Goal: Task Accomplishment & Management: Manage account settings

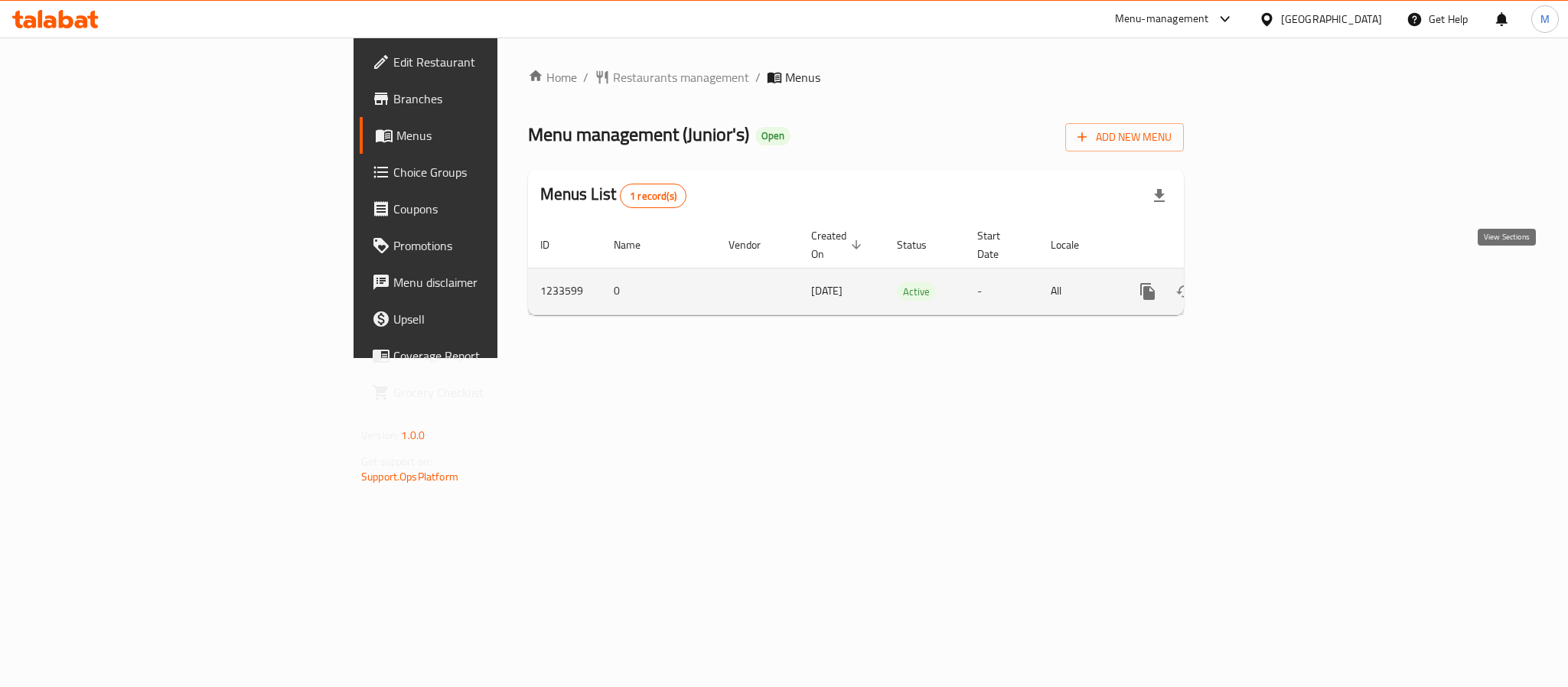
click at [1267, 282] on icon "enhanced table" at bounding box center [1258, 291] width 18 height 18
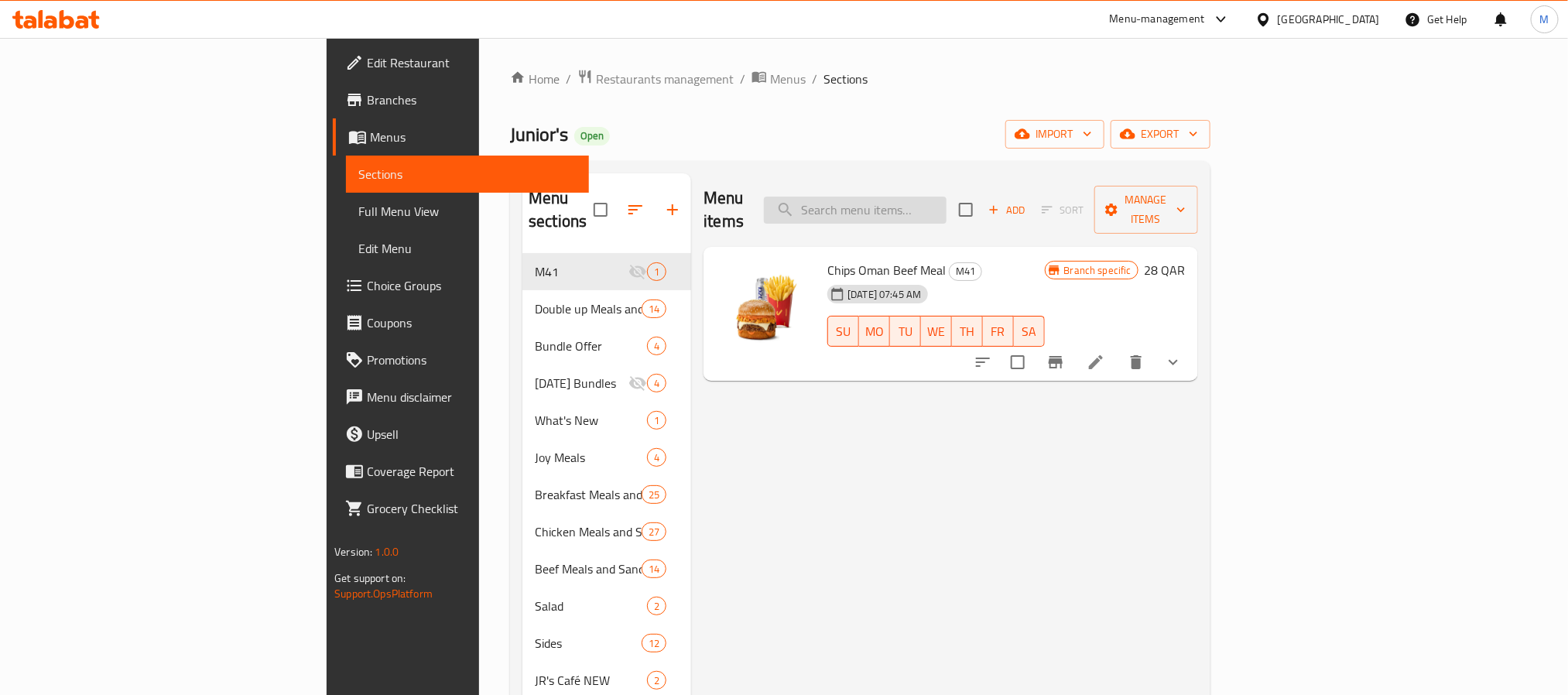
click at [947, 207] on input "search" at bounding box center [856, 210] width 183 height 27
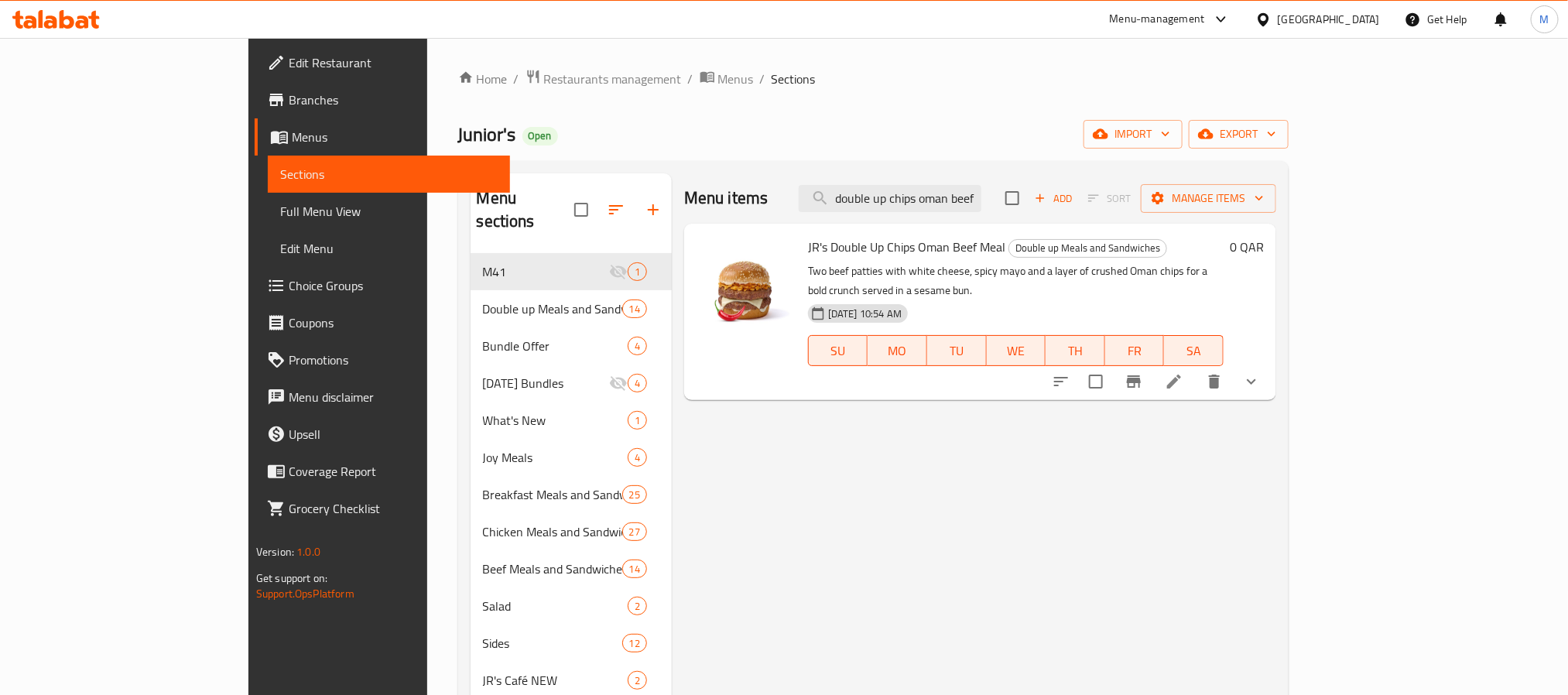
type input "double up chips oman beef"
click at [872, 245] on span "JR's Double Up Chips Oman Beef Meal" at bounding box center [906, 247] width 197 height 23
copy h6 "JR's Double Up Chips Oman Beef Meal"
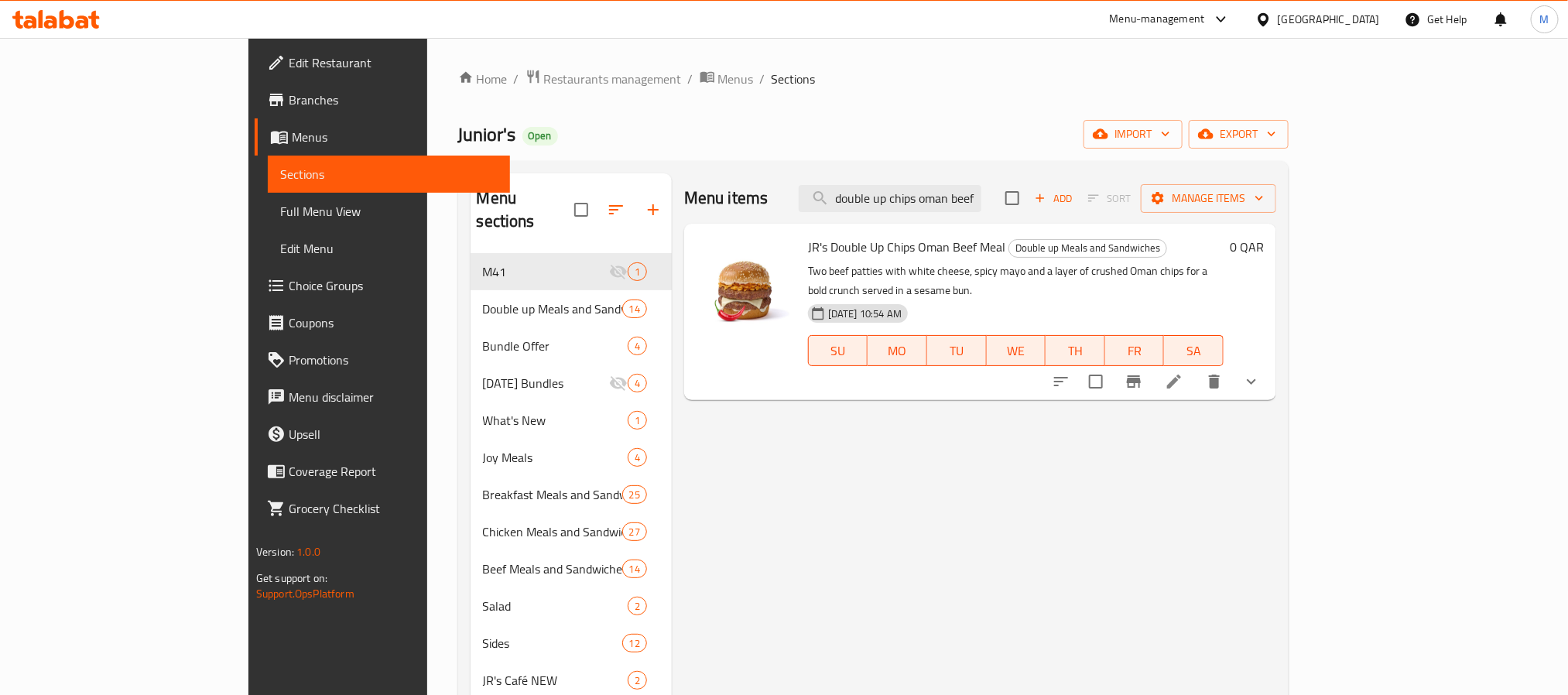
drag, startPoint x: 899, startPoint y: 546, endPoint x: 899, endPoint y: 525, distance: 21.0
click at [899, 546] on div "Menu items double up chips oman beef Add Sort Manage items JR's Double Up Chips…" at bounding box center [974, 532] width 605 height 717
click at [1270, 363] on button "show more" at bounding box center [1252, 381] width 37 height 37
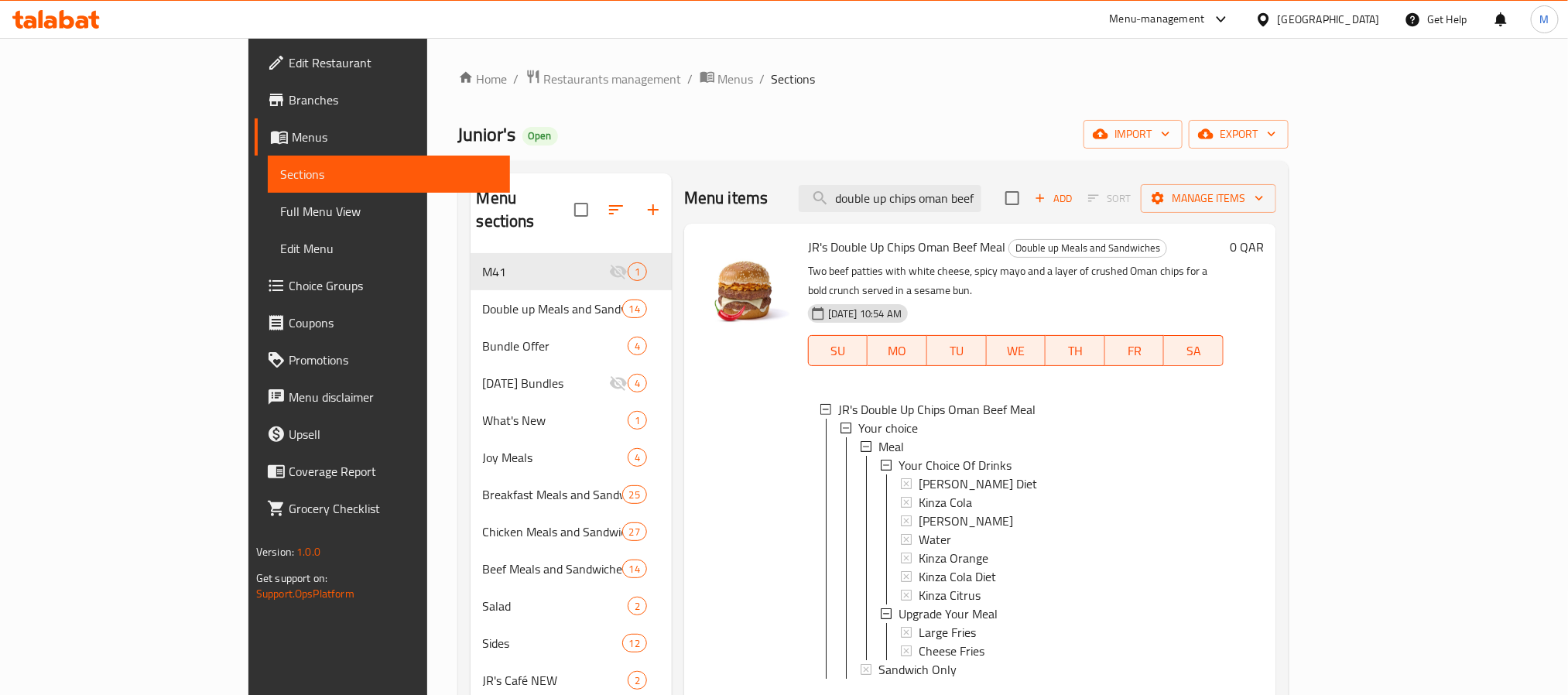
scroll to position [116, 0]
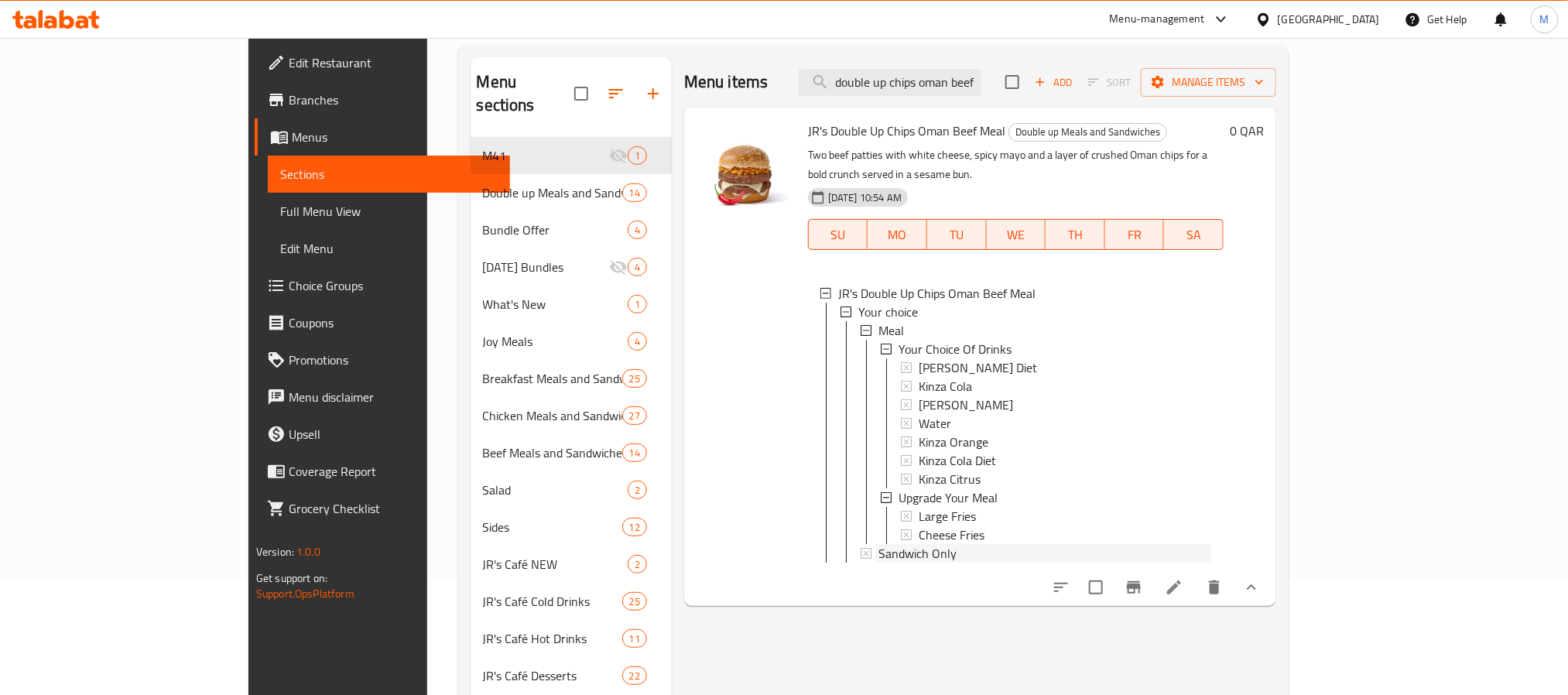
click at [878, 544] on span "Sandwich Only" at bounding box center [917, 553] width 78 height 18
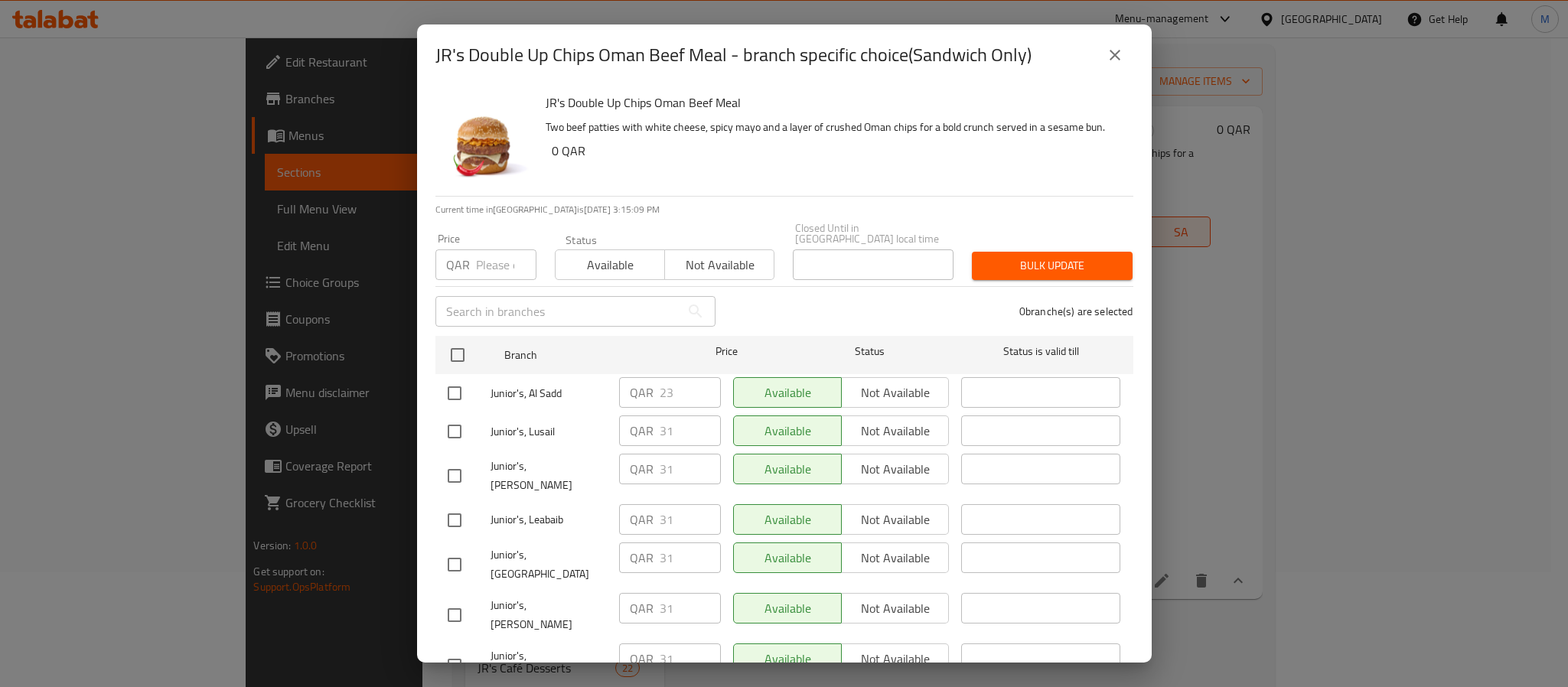
click at [1115, 51] on icon "close" at bounding box center [1114, 55] width 18 height 18
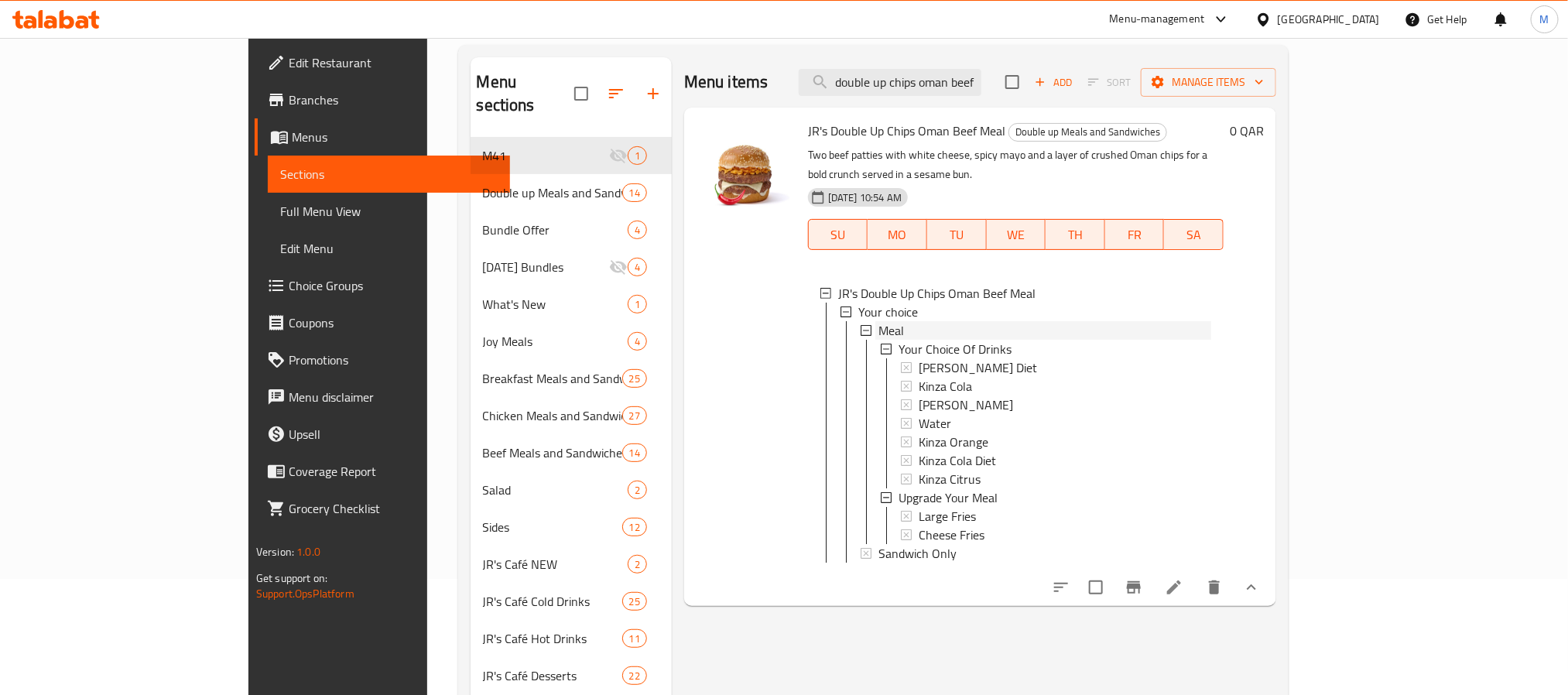
click at [878, 321] on span "Meal" at bounding box center [891, 330] width 25 height 18
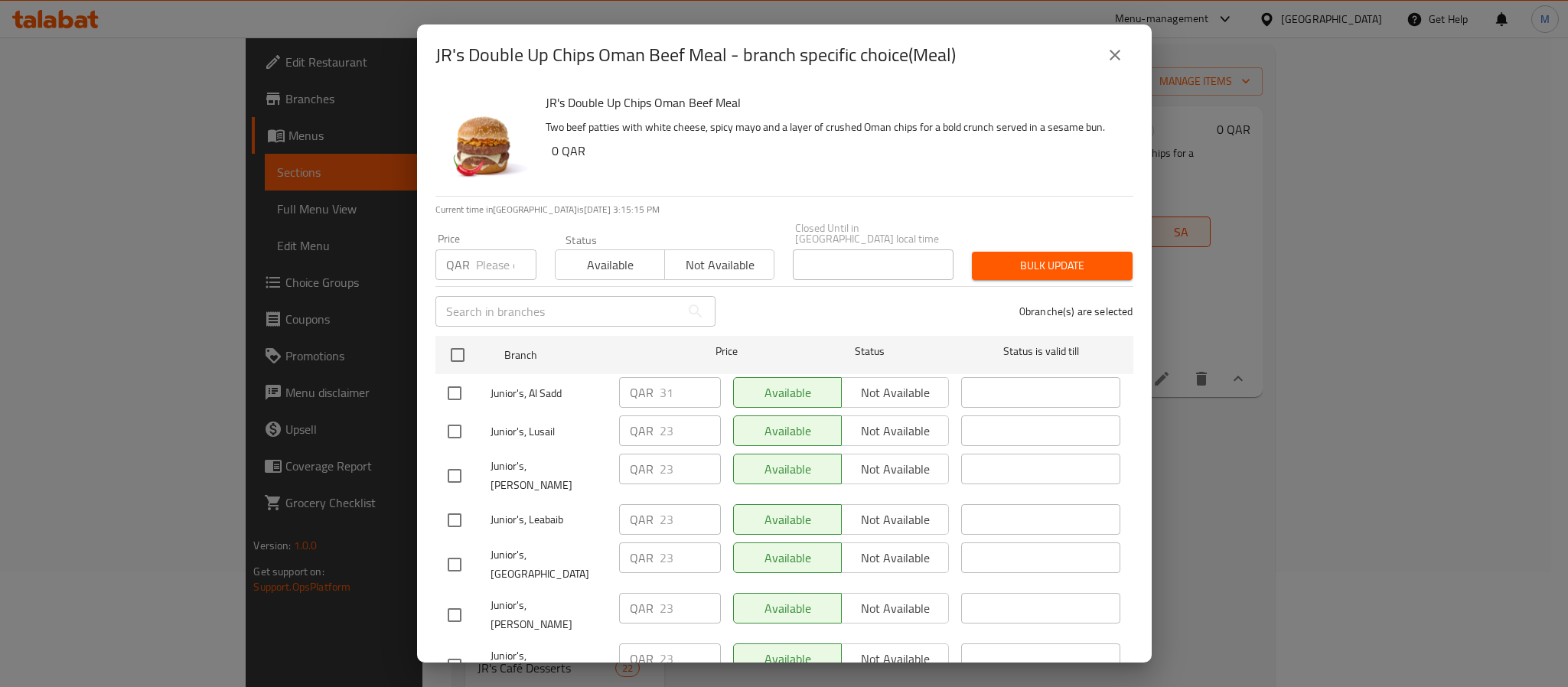
click at [1109, 54] on icon "close" at bounding box center [1114, 55] width 18 height 18
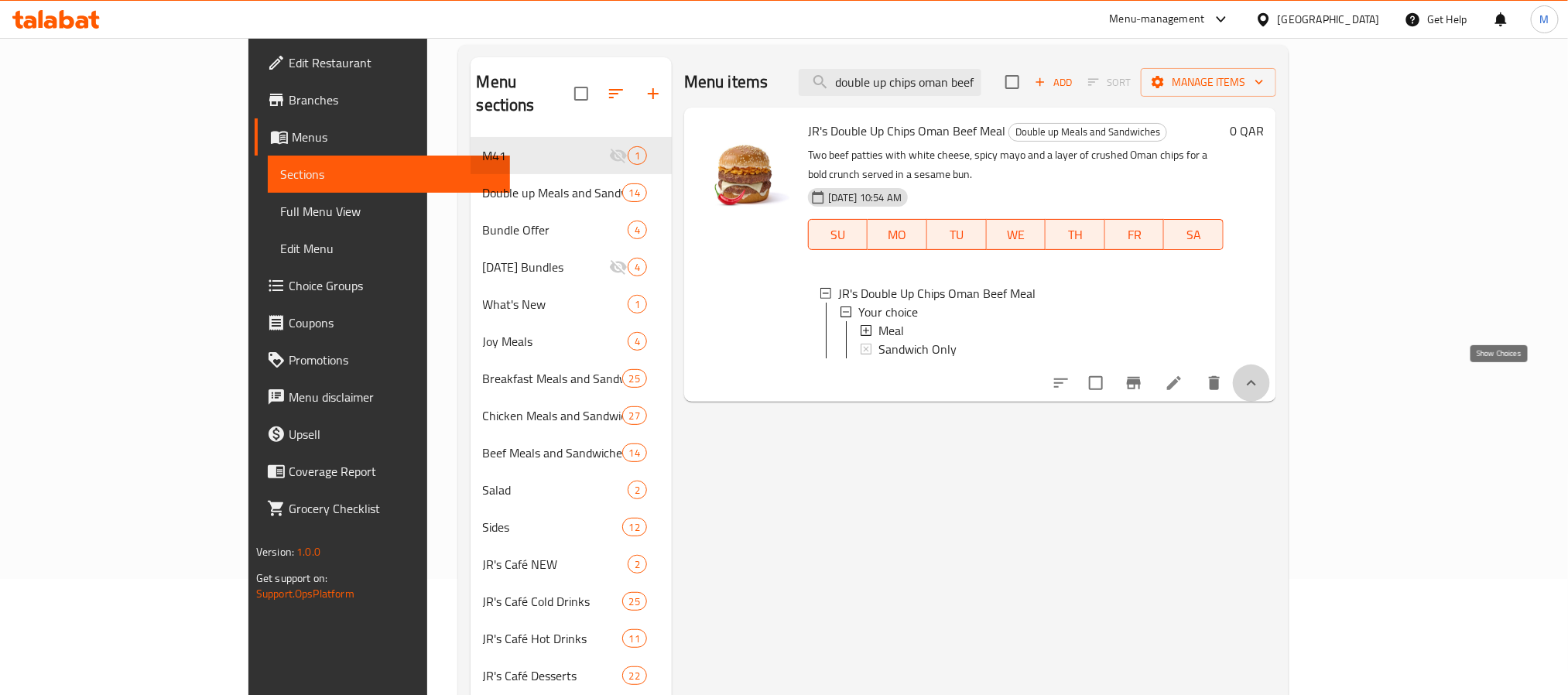
click at [1261, 390] on icon "show more" at bounding box center [1252, 383] width 18 height 18
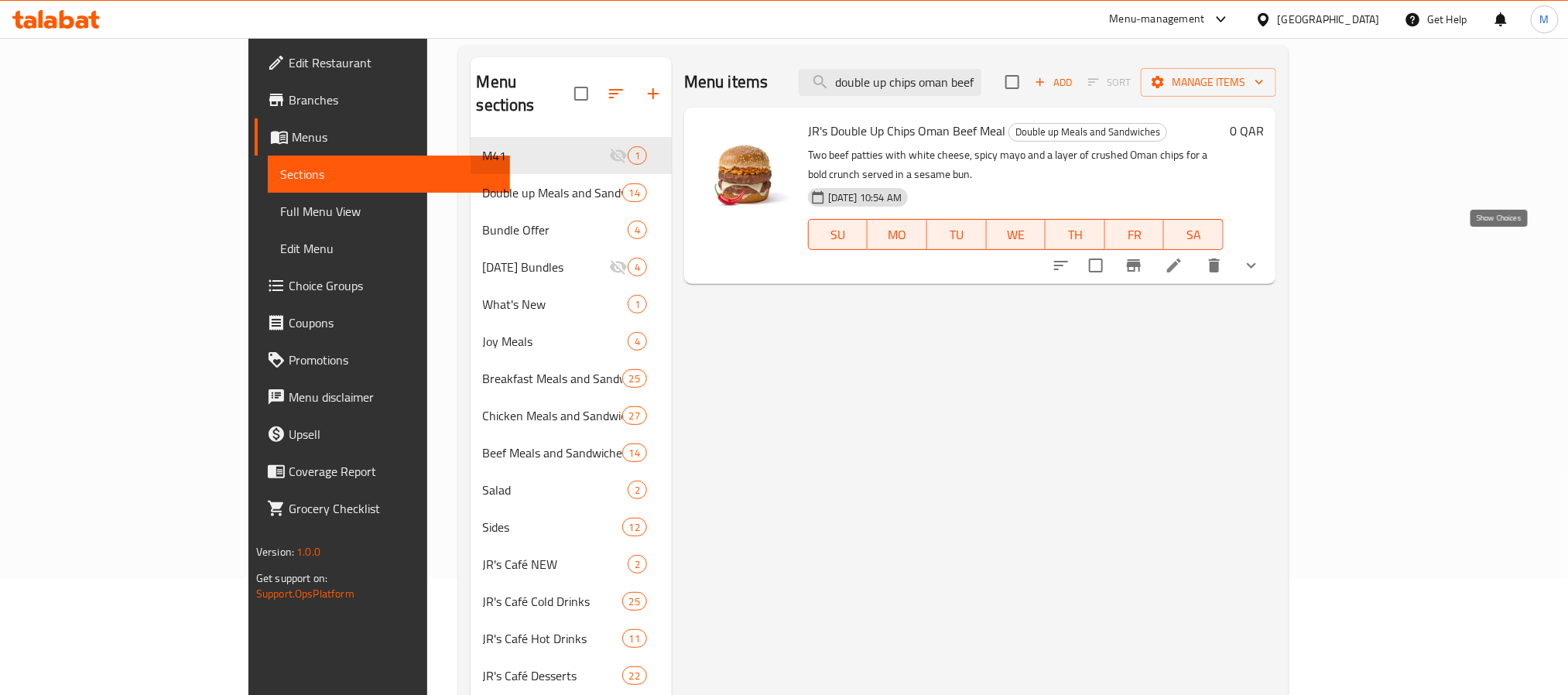
click at [1261, 256] on icon "show more" at bounding box center [1252, 265] width 18 height 18
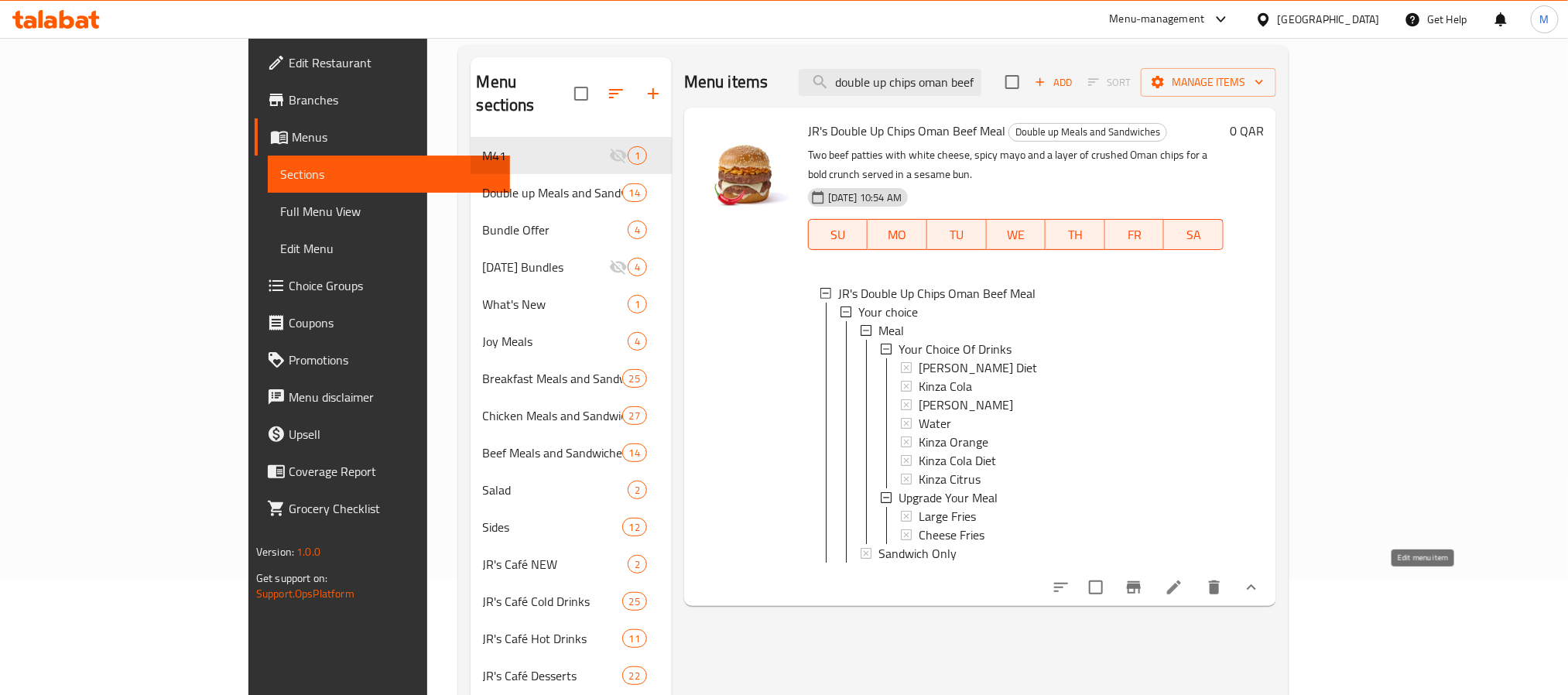
click at [1184, 589] on icon at bounding box center [1175, 587] width 18 height 18
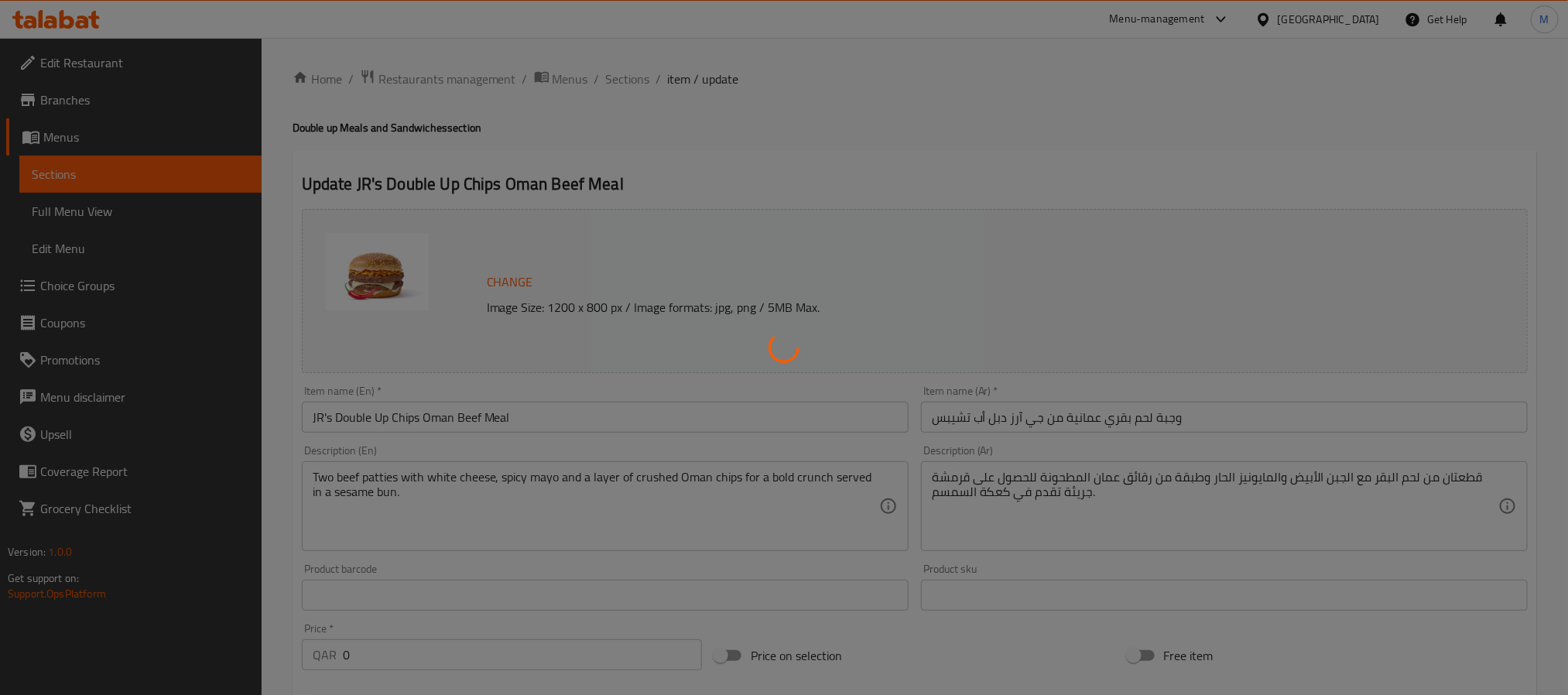
type input "إختيارك من المشروبات"
type input "1"
type input "قم بترقية وجبتك"
type input "0"
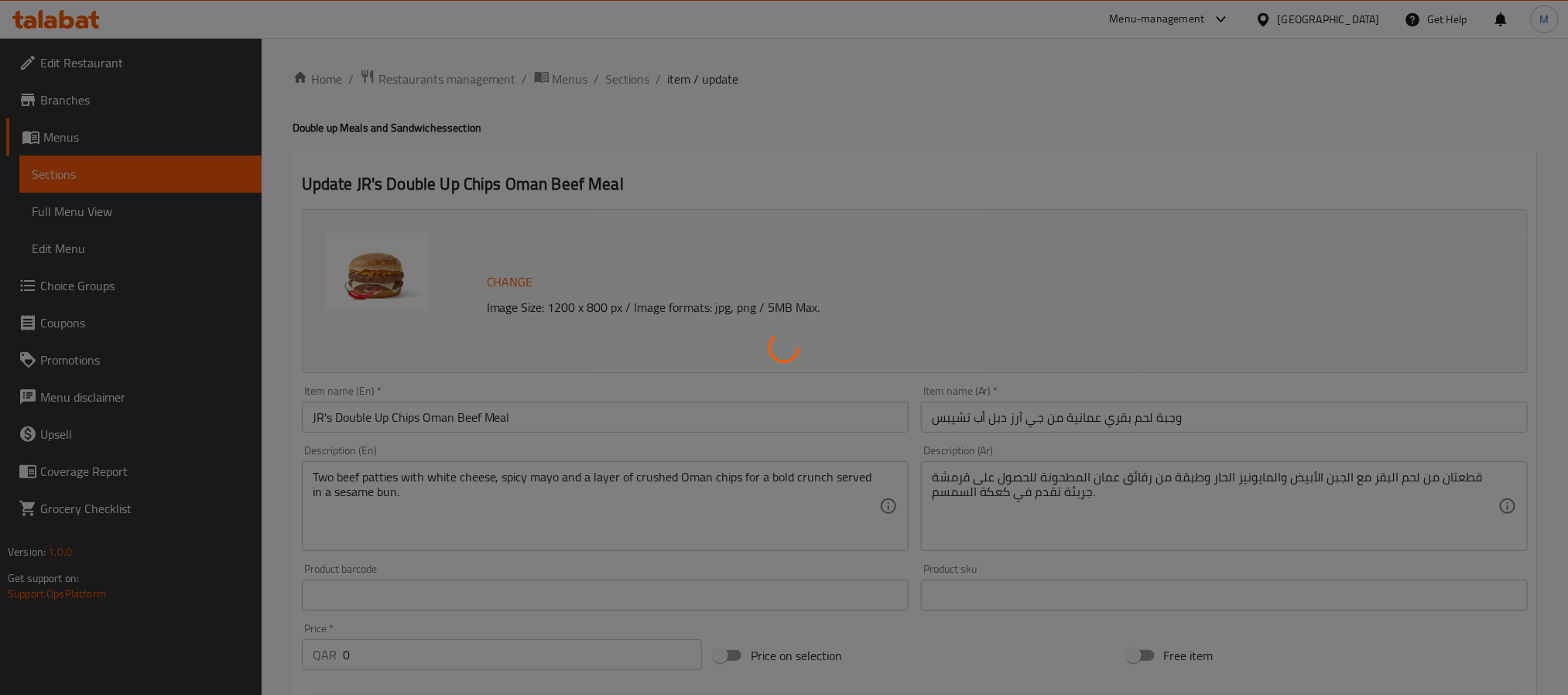
type input "1"
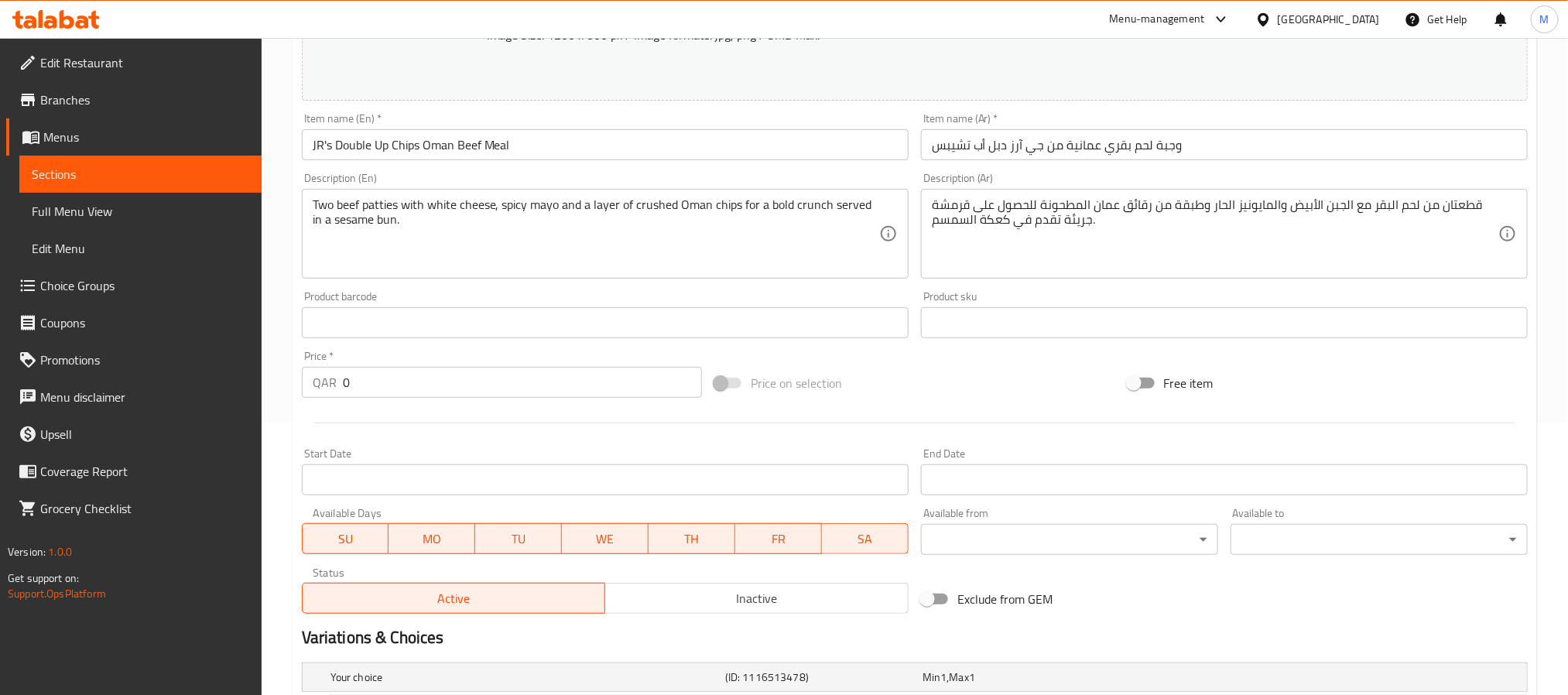
scroll to position [587, 0]
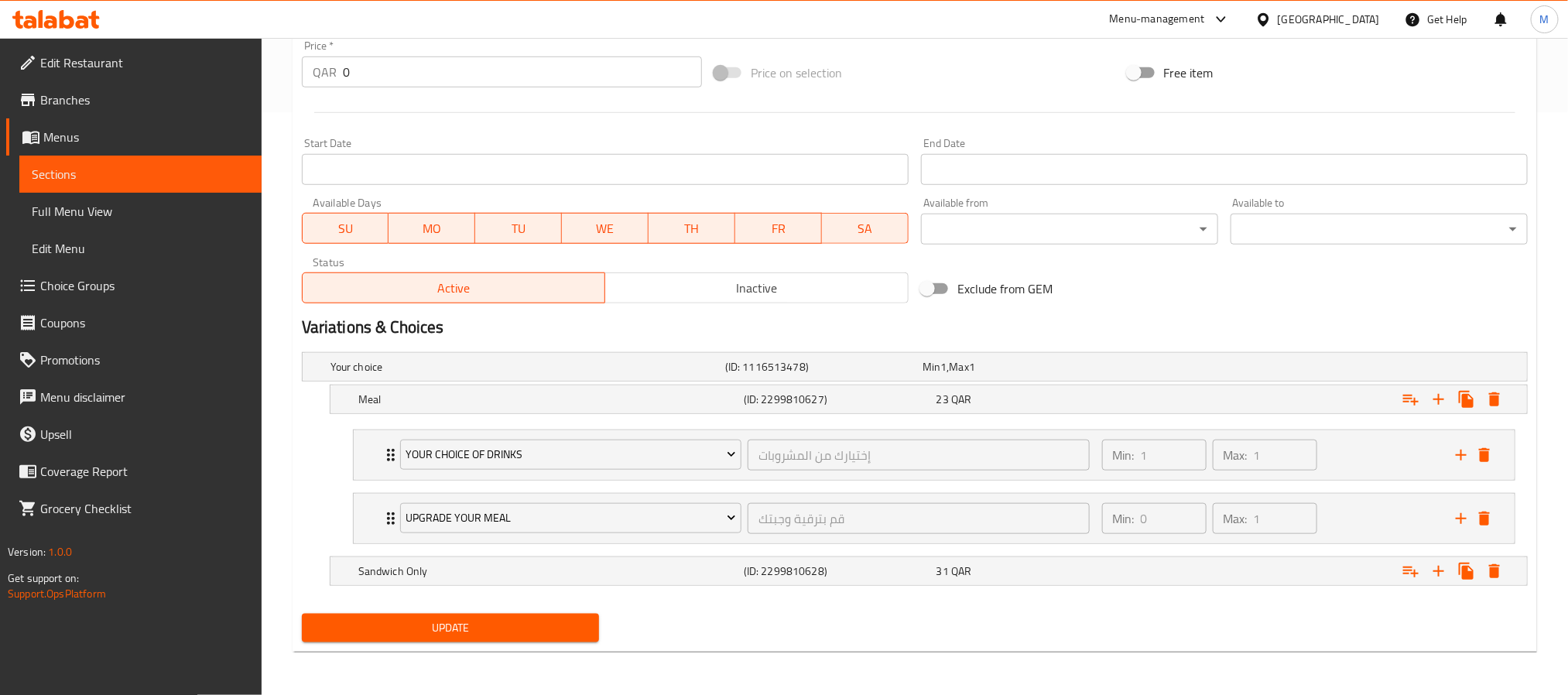
click at [284, 139] on div "Home / Restaurants management / Menus / Sections / item / update Double up Meal…" at bounding box center [915, 75] width 1307 height 1239
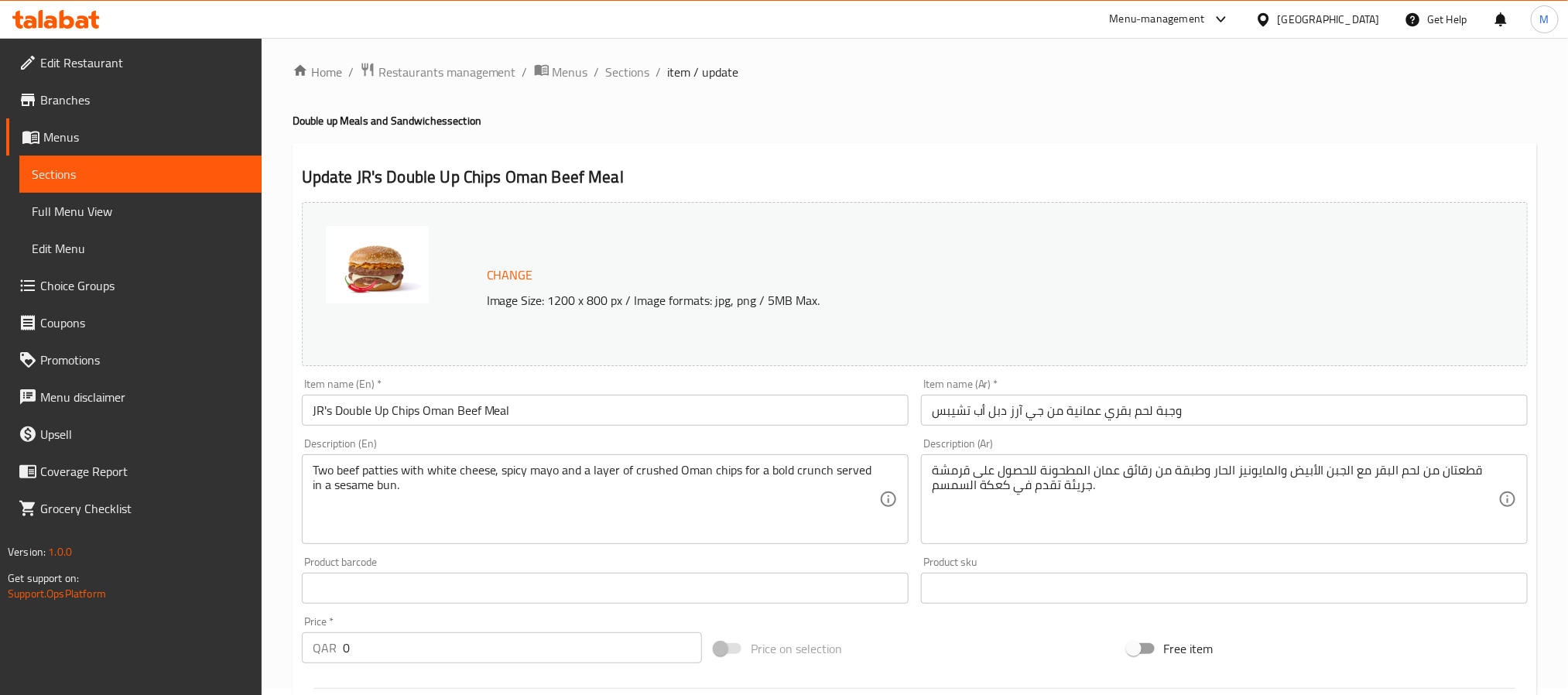
scroll to position [0, 0]
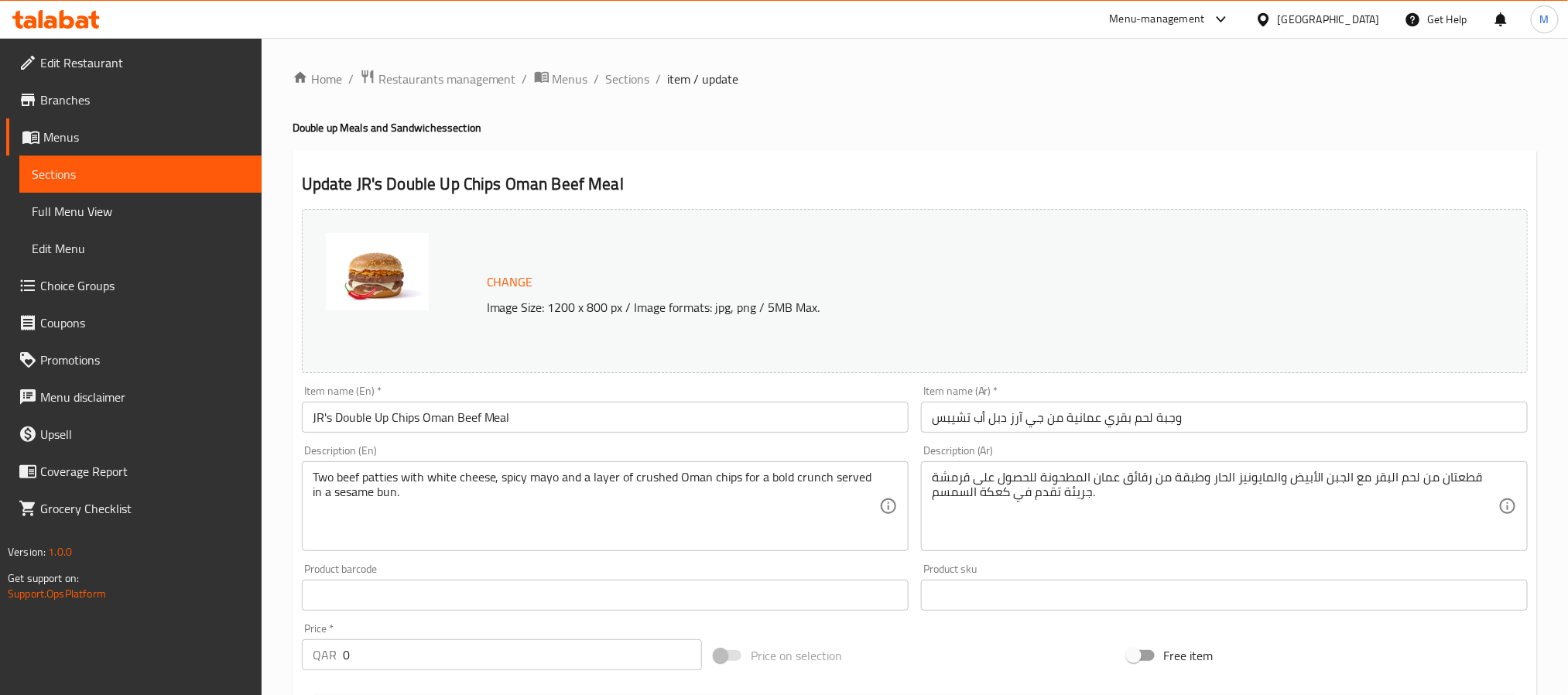
click at [518, 421] on input "JR's Double Up Chips Oman Beef Meal" at bounding box center [605, 417] width 607 height 31
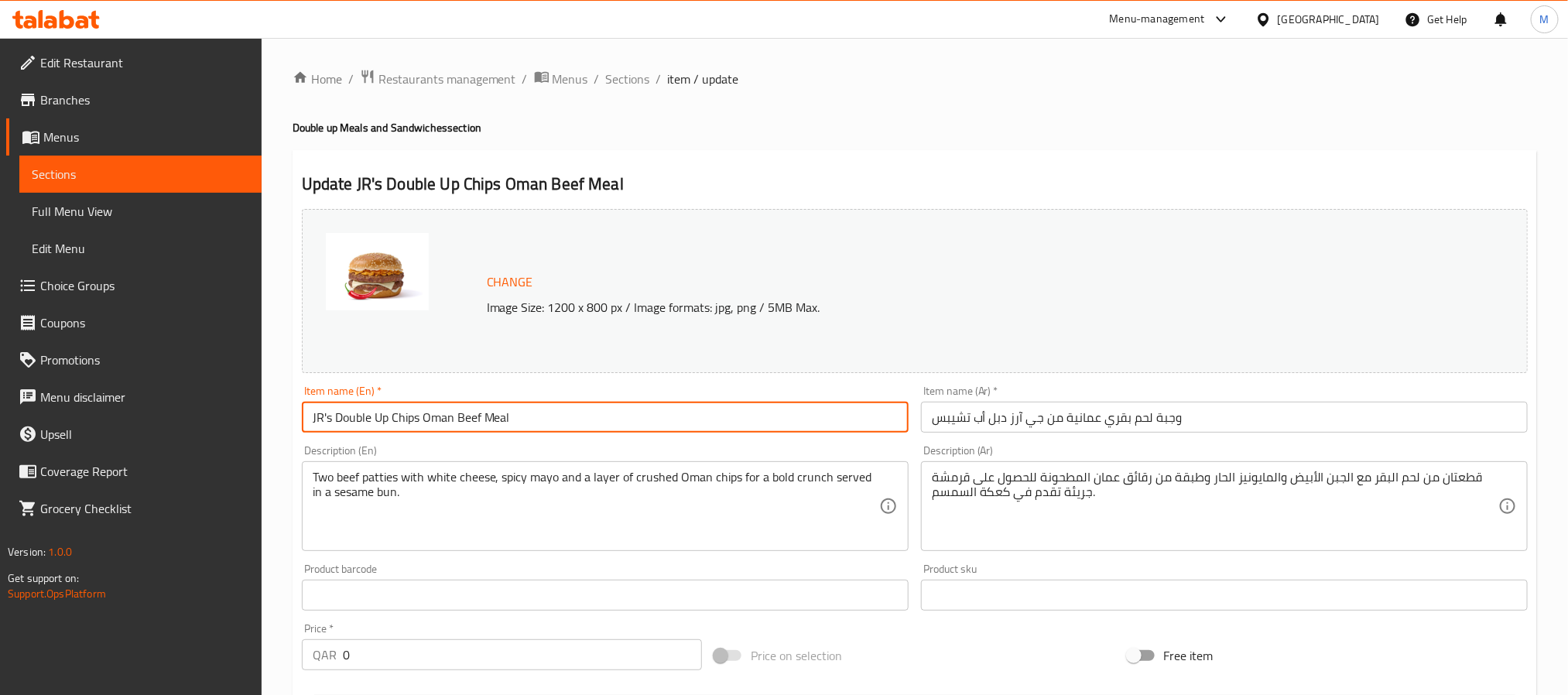
click at [518, 421] on input "JR's Double Up Chips Oman Beef Meal" at bounding box center [605, 417] width 607 height 31
click at [637, 85] on span "Sections" at bounding box center [628, 79] width 44 height 18
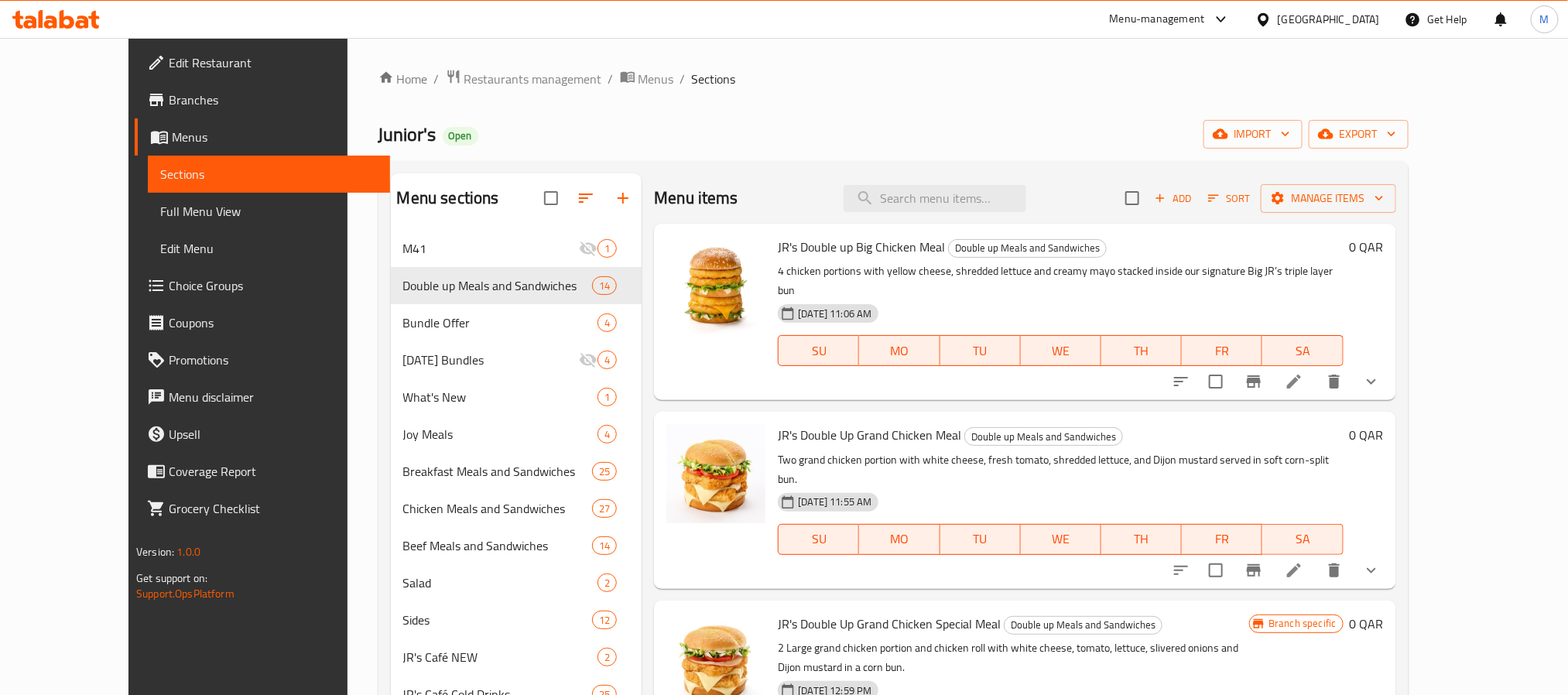
click at [966, 215] on div "Menu items Add Sort Manage items" at bounding box center [1025, 199] width 742 height 50
click at [981, 198] on input "search" at bounding box center [935, 199] width 183 height 27
paste input "JR's Double Up Chips Oman Beef Meal"
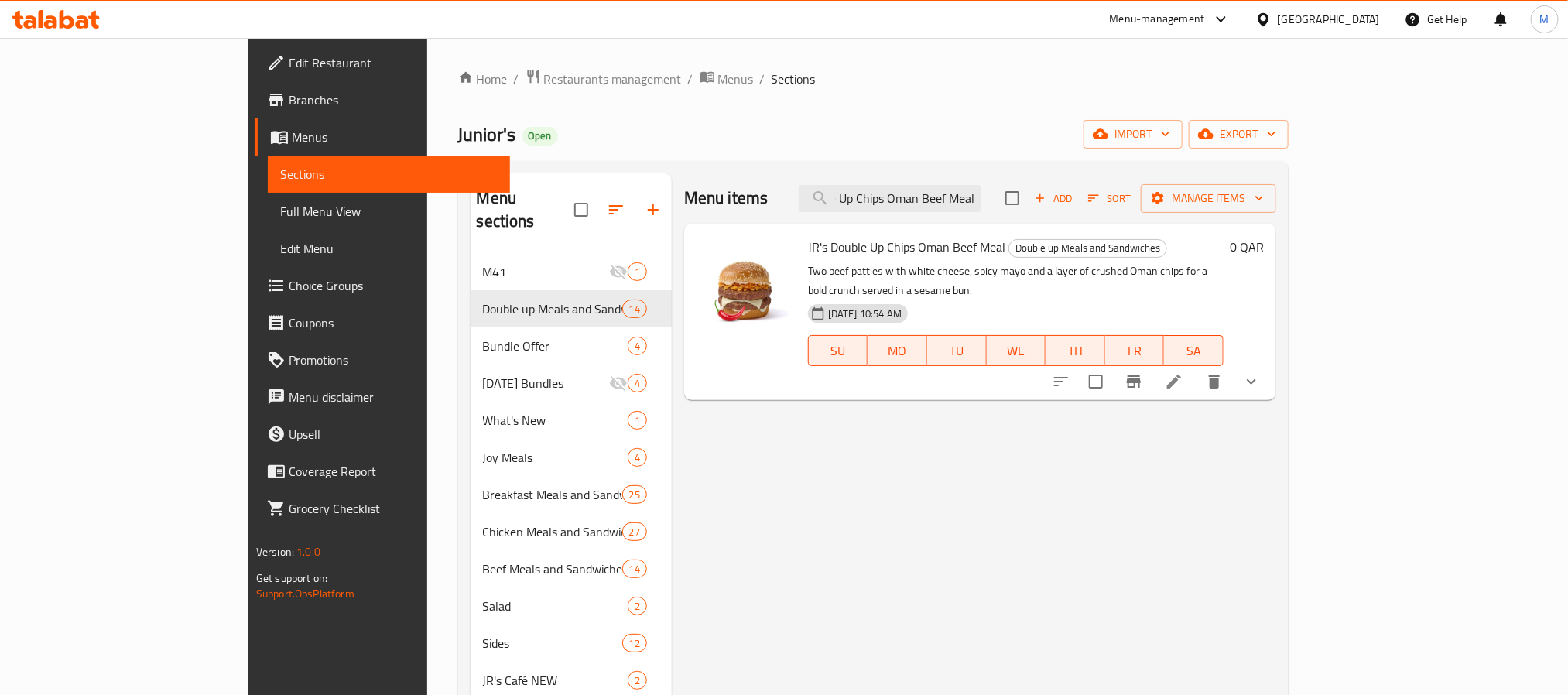
type input "JR's Double Up Chips Oman Beef Meal"
click at [1196, 372] on li at bounding box center [1175, 381] width 44 height 28
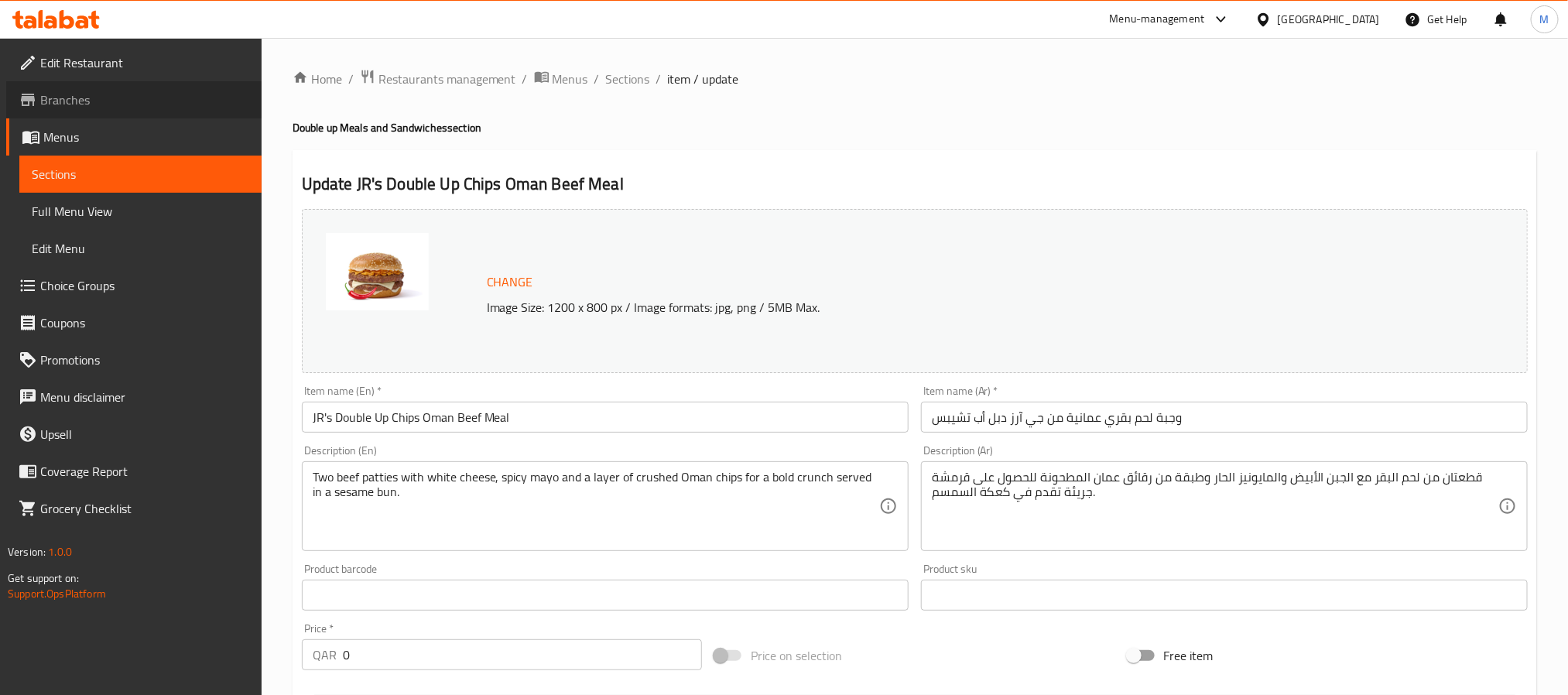
click at [68, 105] on span "Branches" at bounding box center [144, 100] width 209 height 18
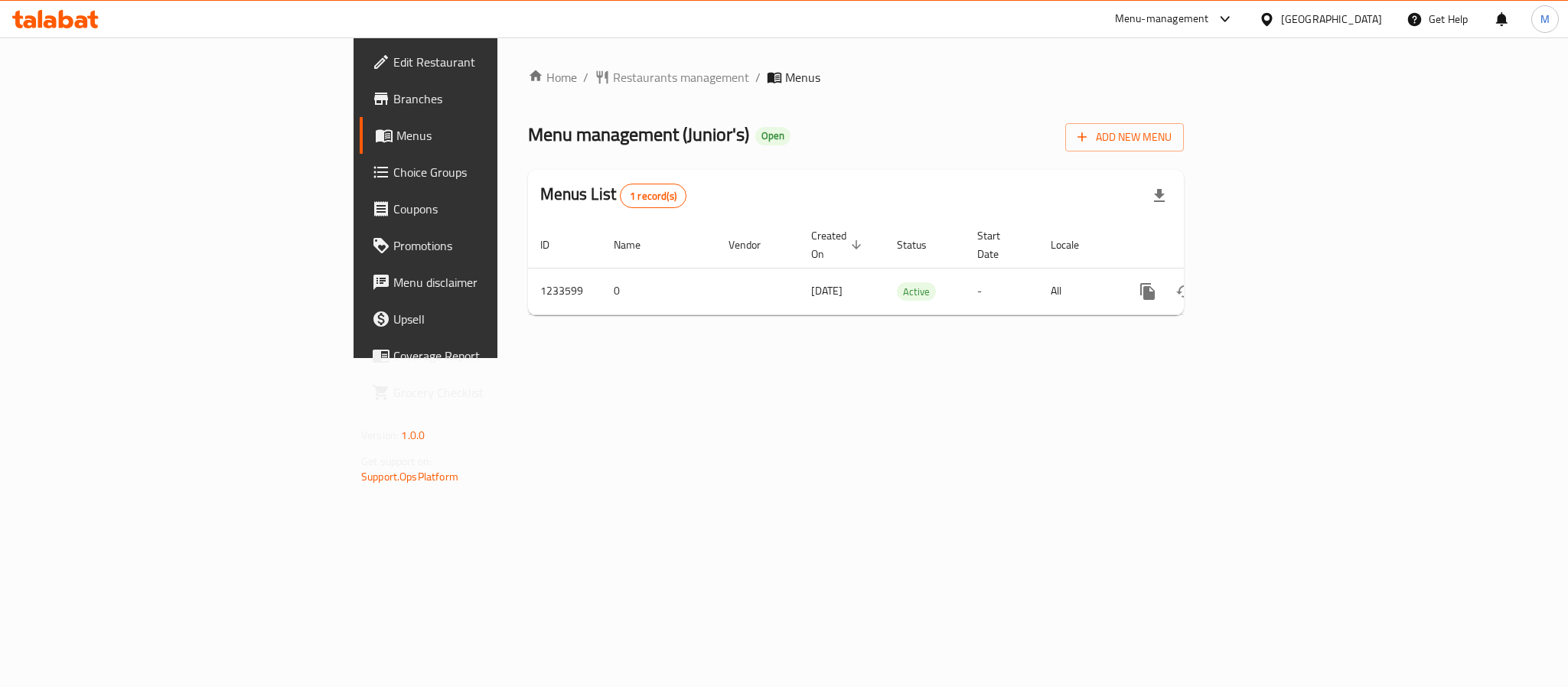
click at [393, 172] on span "Choice Groups" at bounding box center [498, 172] width 210 height 18
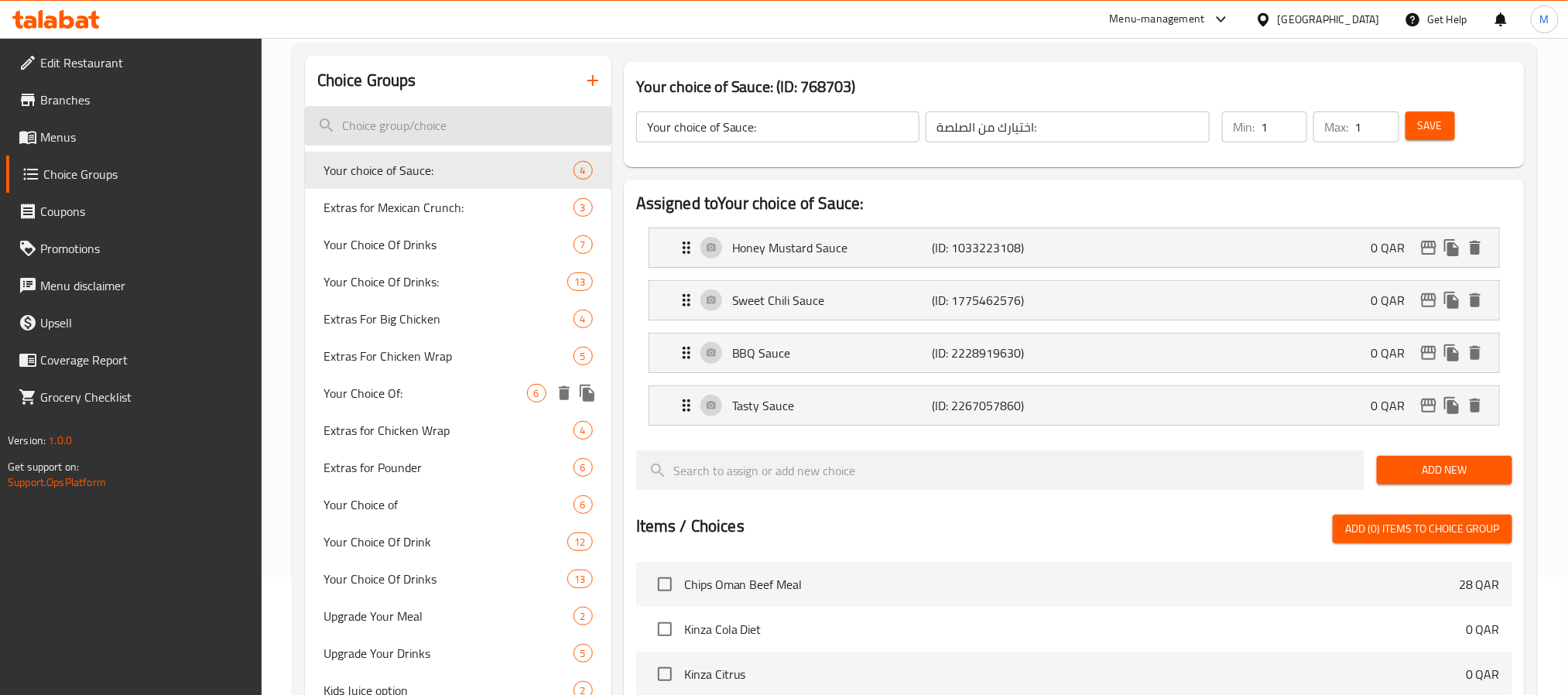
scroll to position [116, 0]
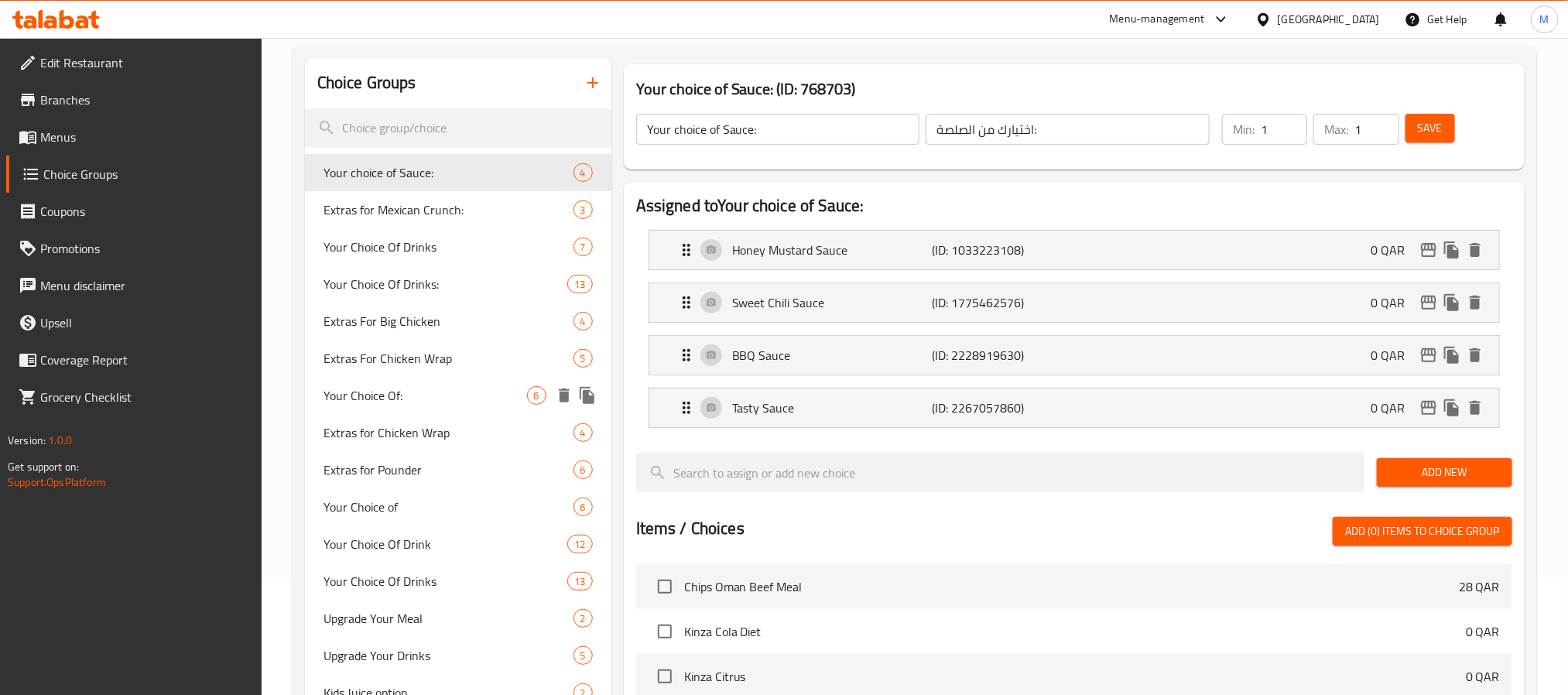
click at [403, 404] on span "Your Choice Of:" at bounding box center [425, 395] width 204 height 18
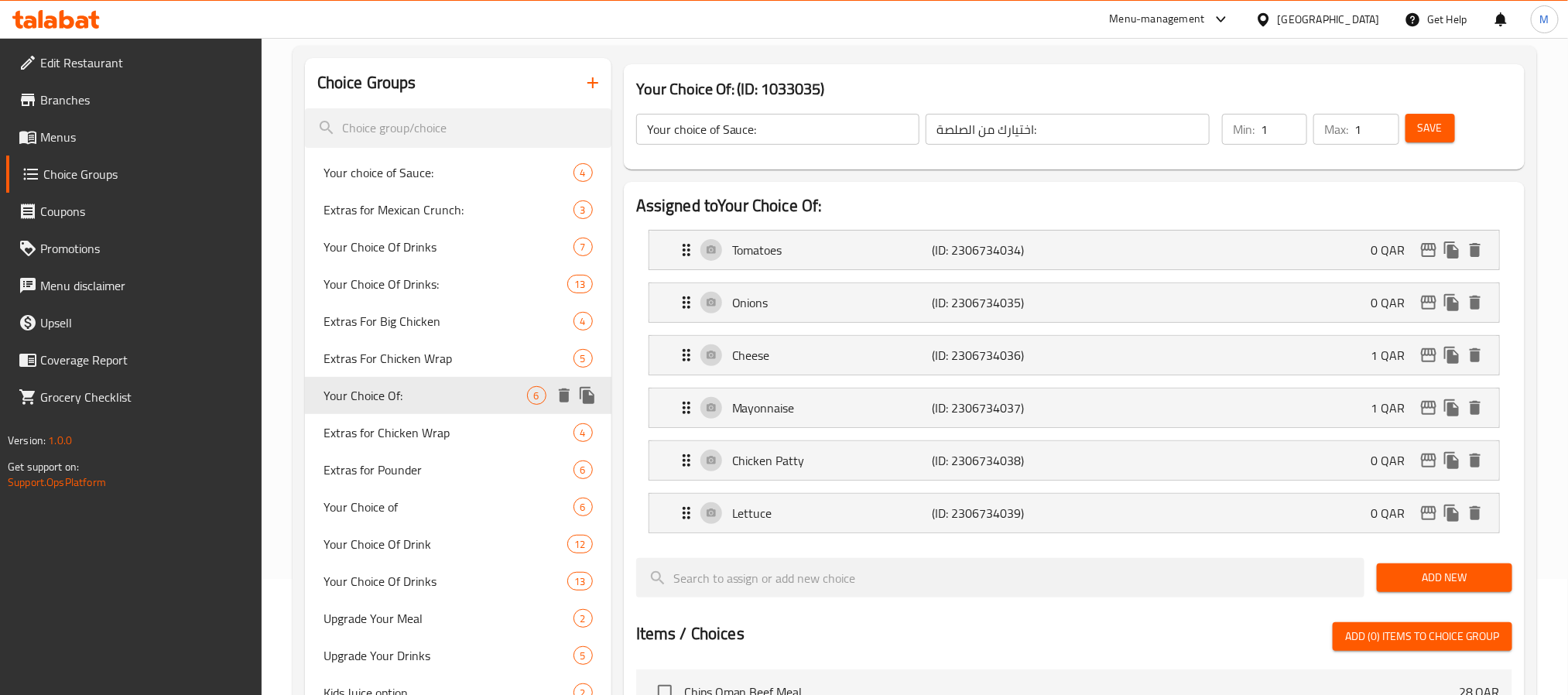
type input "Your Choice Of:"
type input "إختيارك من:"
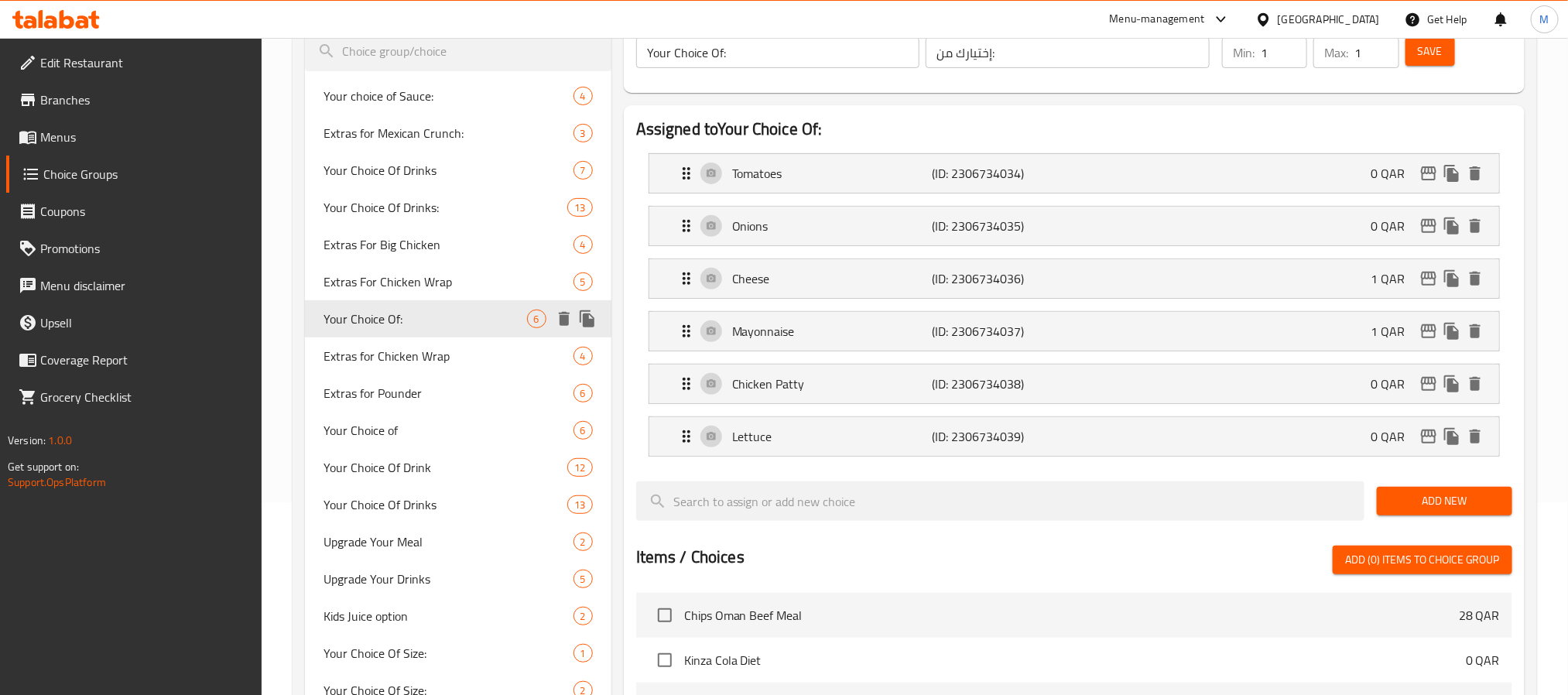
scroll to position [232, 0]
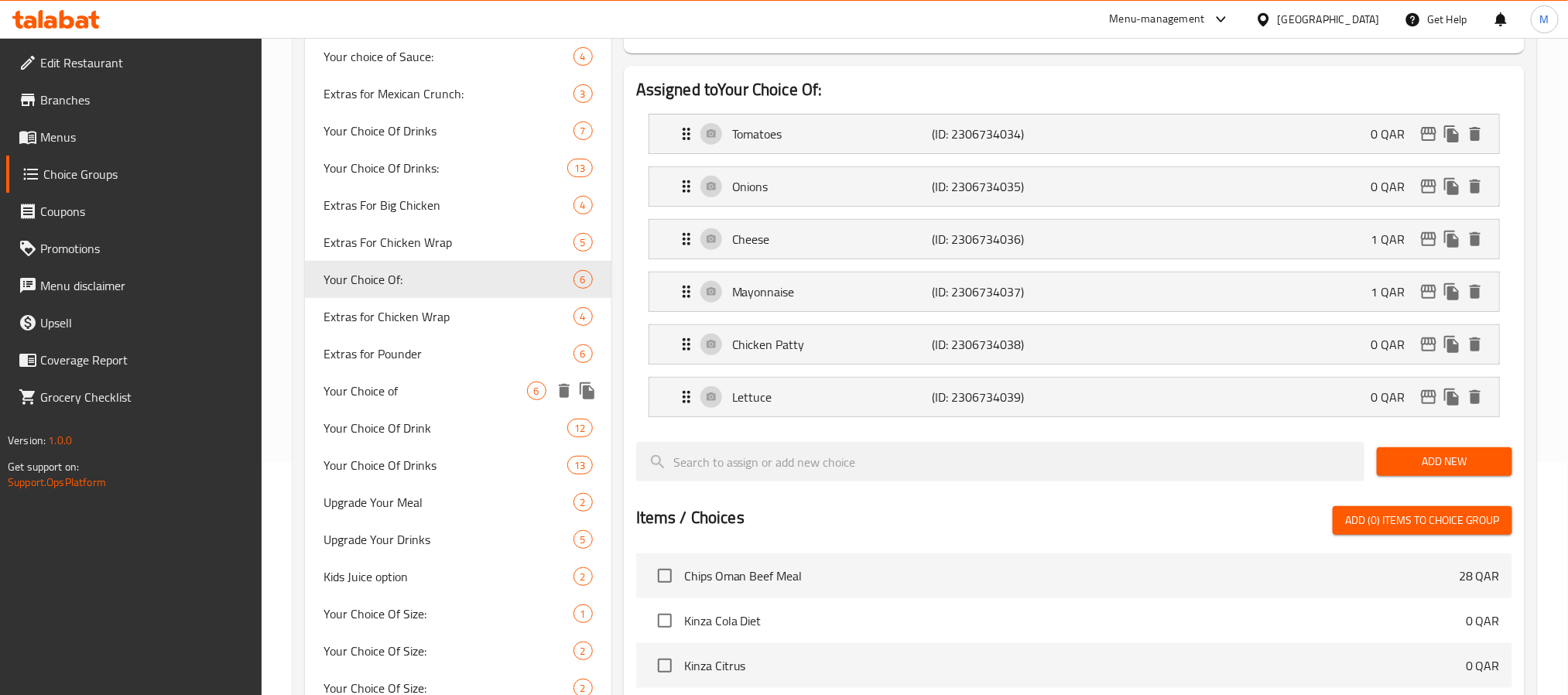
click at [398, 396] on span "Your Choice of" at bounding box center [425, 391] width 204 height 18
type input "Your Choice of"
type input "إختيارك من"
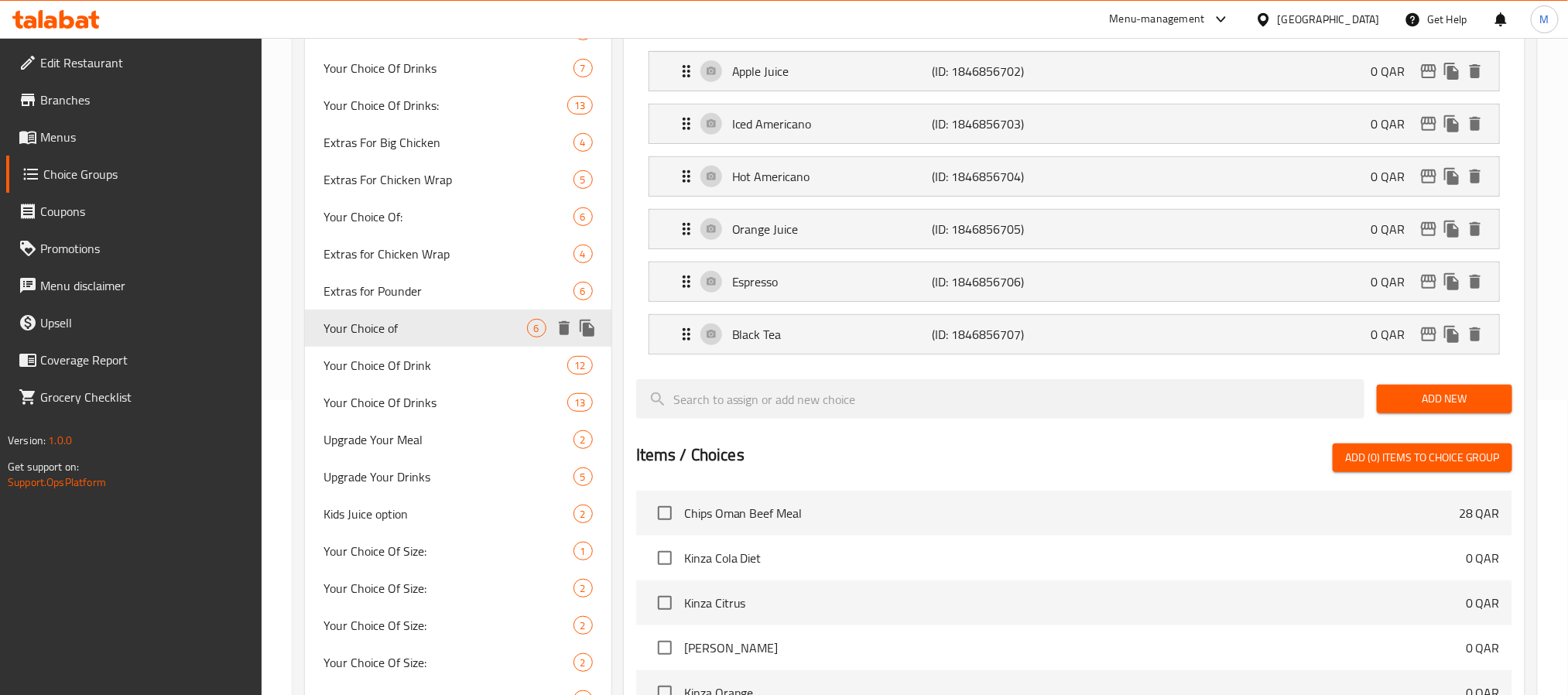
scroll to position [348, 0]
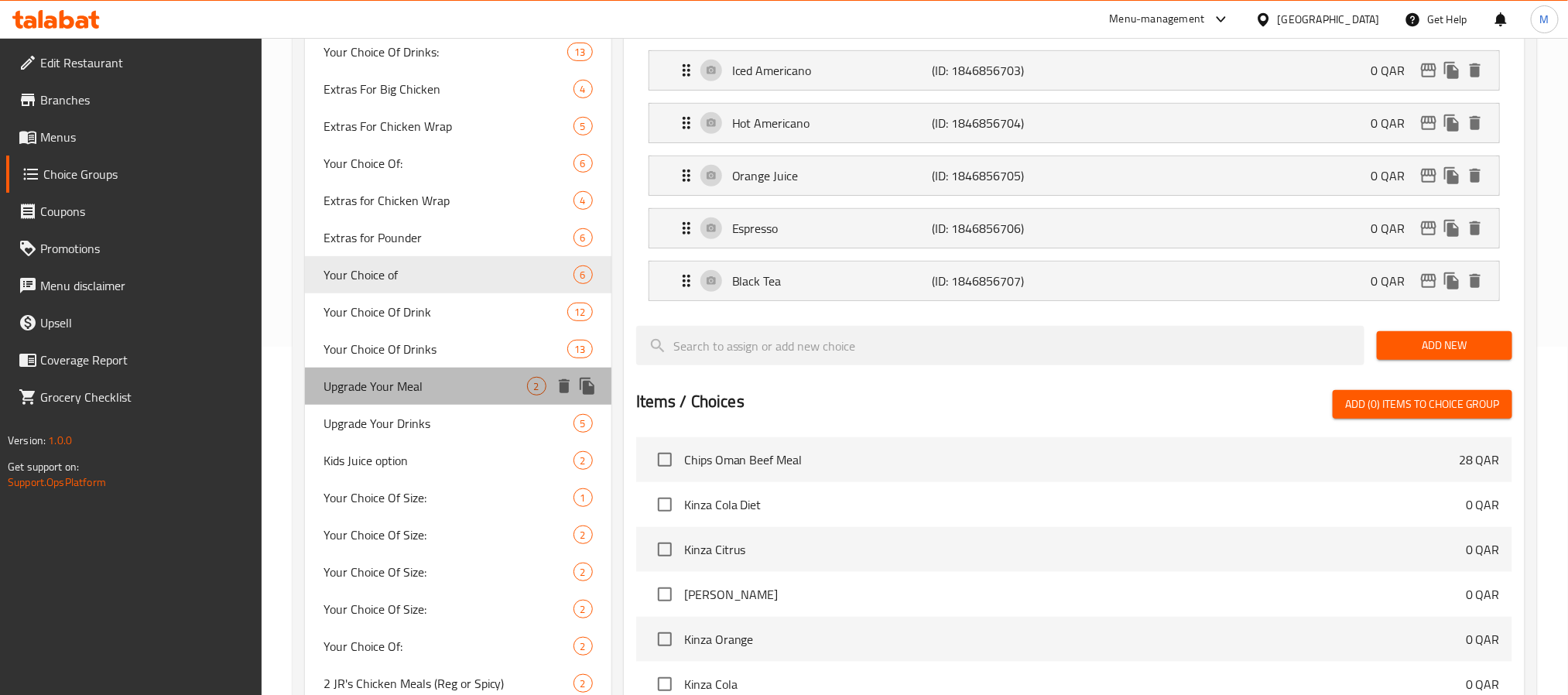
click at [403, 390] on span "Upgrade Your Meal" at bounding box center [425, 386] width 204 height 18
type input "Upgrade Your Meal"
type input "قم بترقية وجبتك"
type input "0"
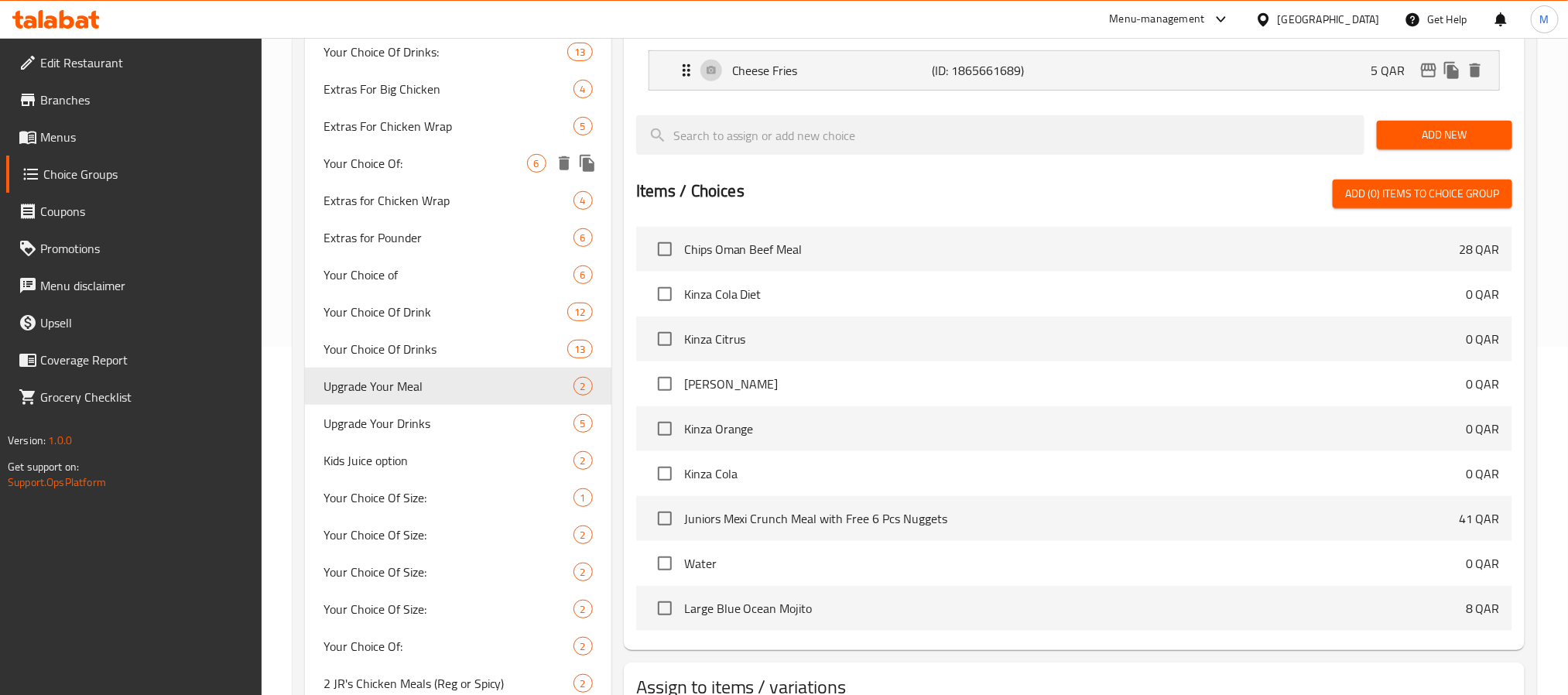
scroll to position [464, 0]
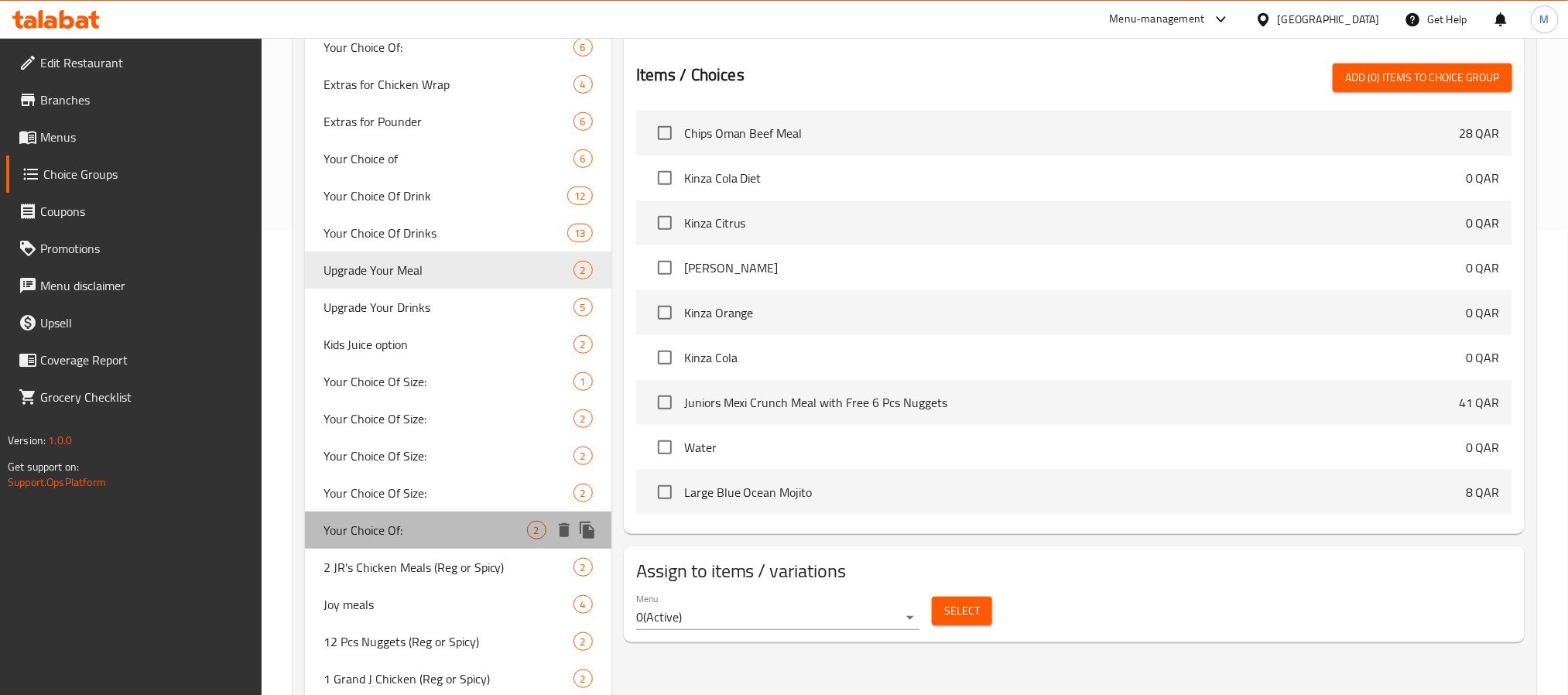
click at [396, 521] on span "Your Choice Of:" at bounding box center [425, 530] width 204 height 18
type input "Your Choice Of:"
type input "إختيارك من:"
type input "1"
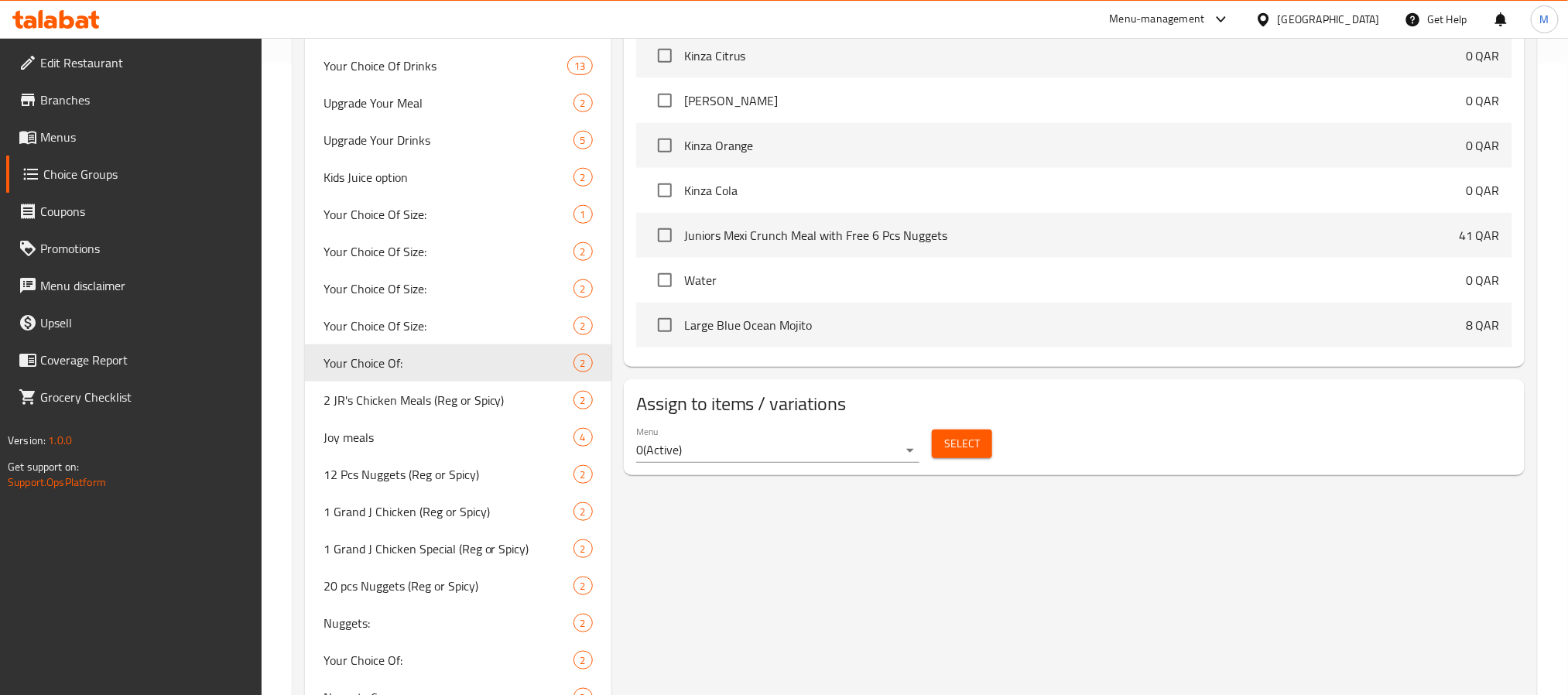
scroll to position [696, 0]
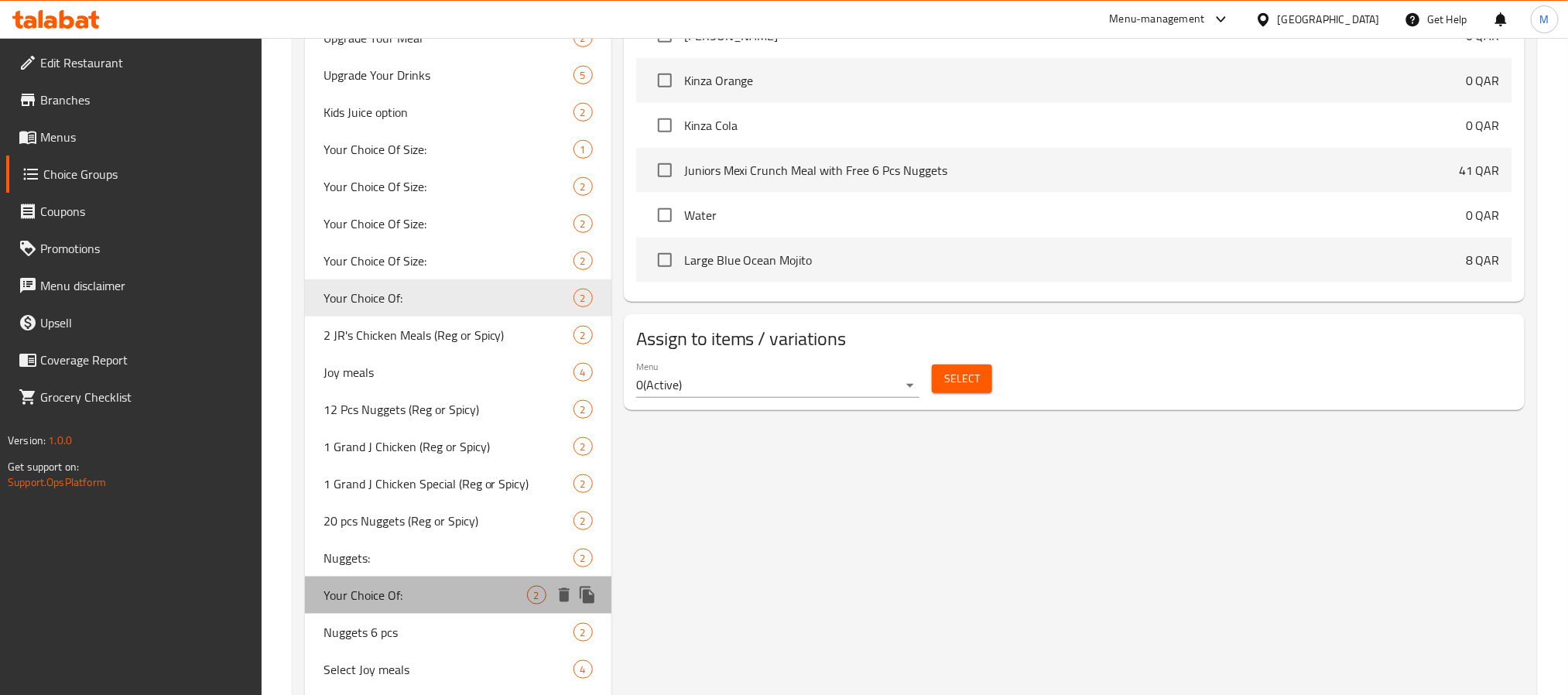
click at [420, 588] on span "Your Choice Of:" at bounding box center [425, 595] width 204 height 18
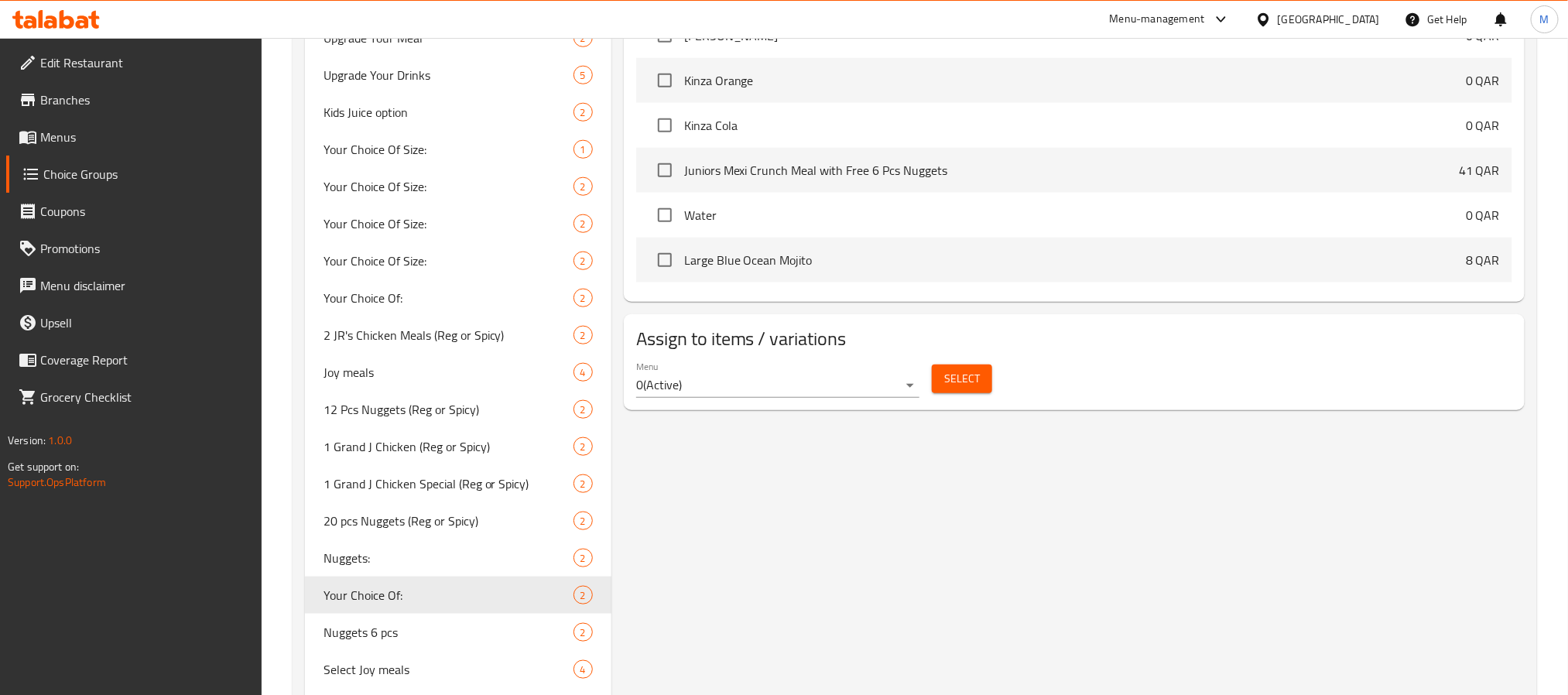
scroll to position [812, 0]
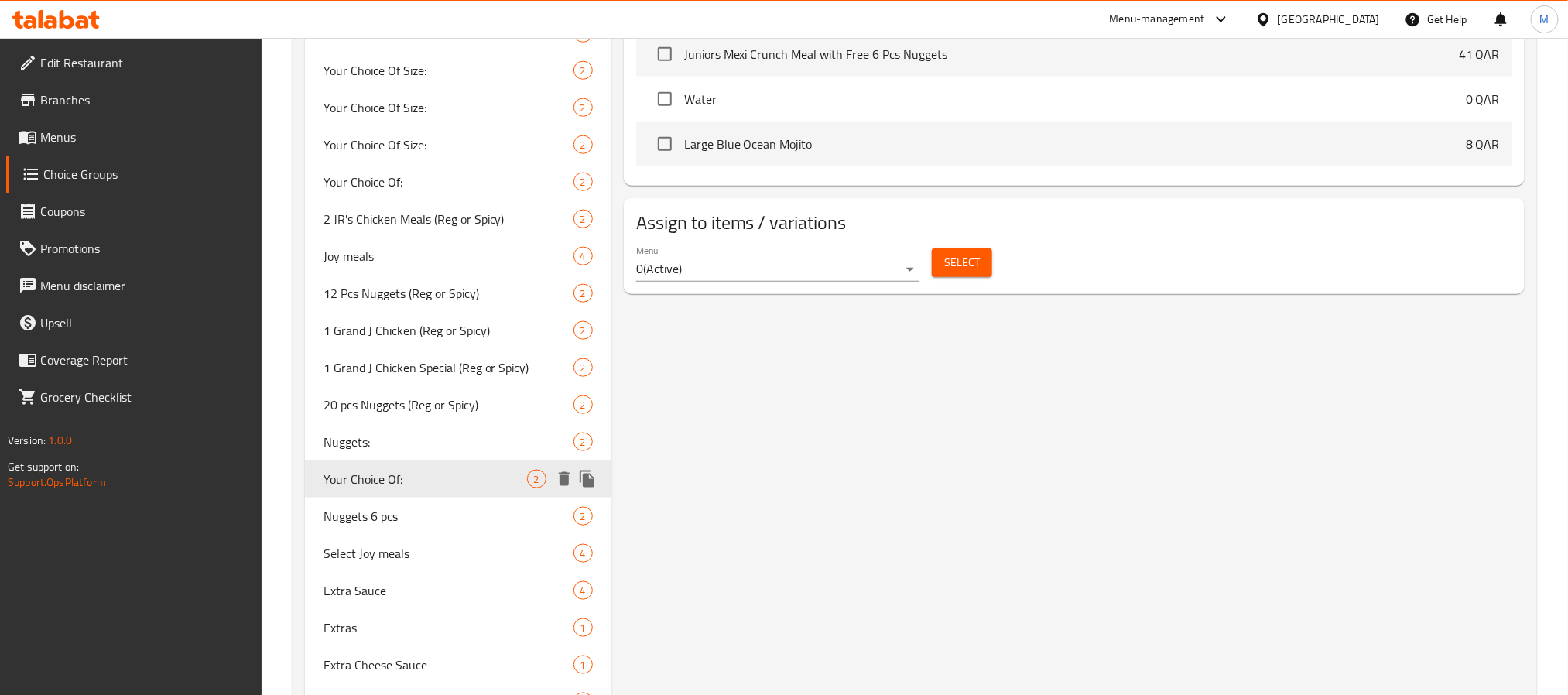
click at [466, 469] on span "Your Choice Of:" at bounding box center [425, 479] width 204 height 18
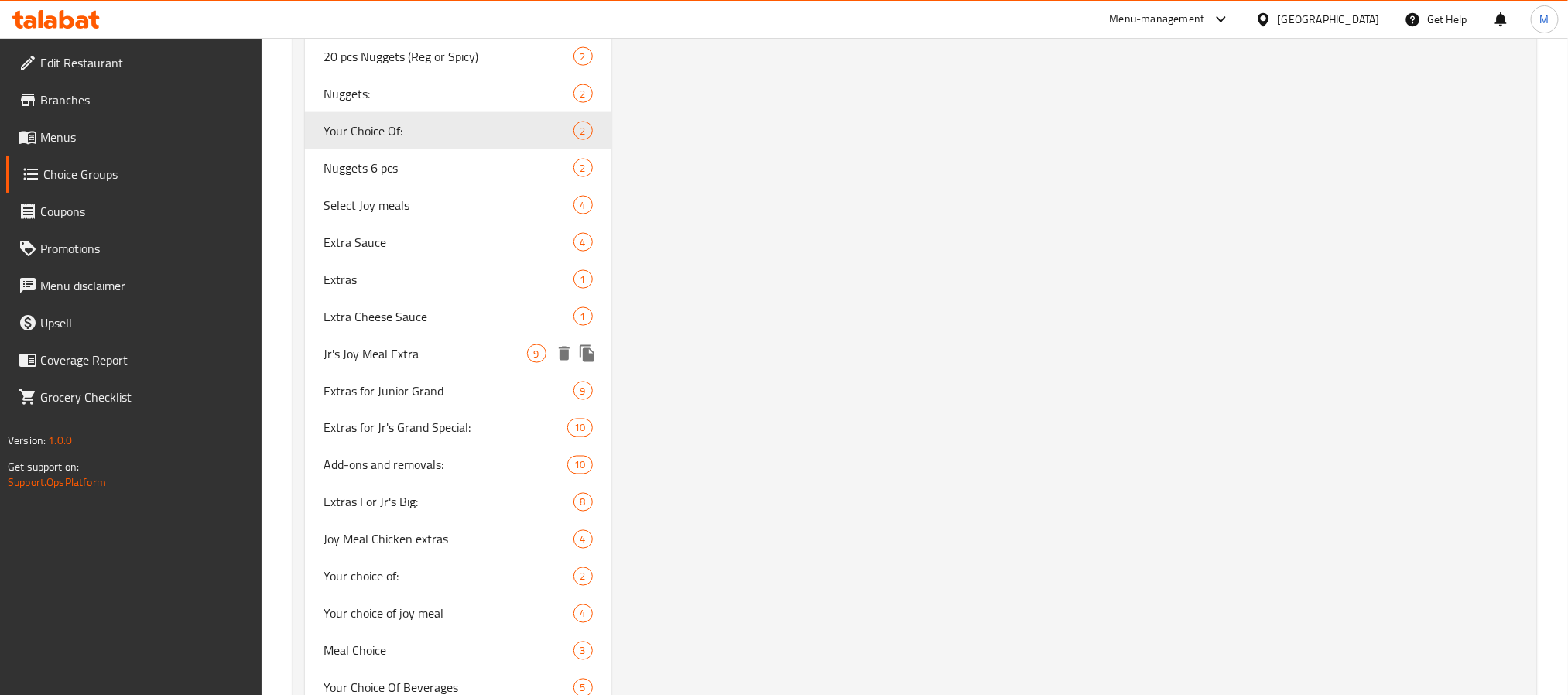
scroll to position [1277, 0]
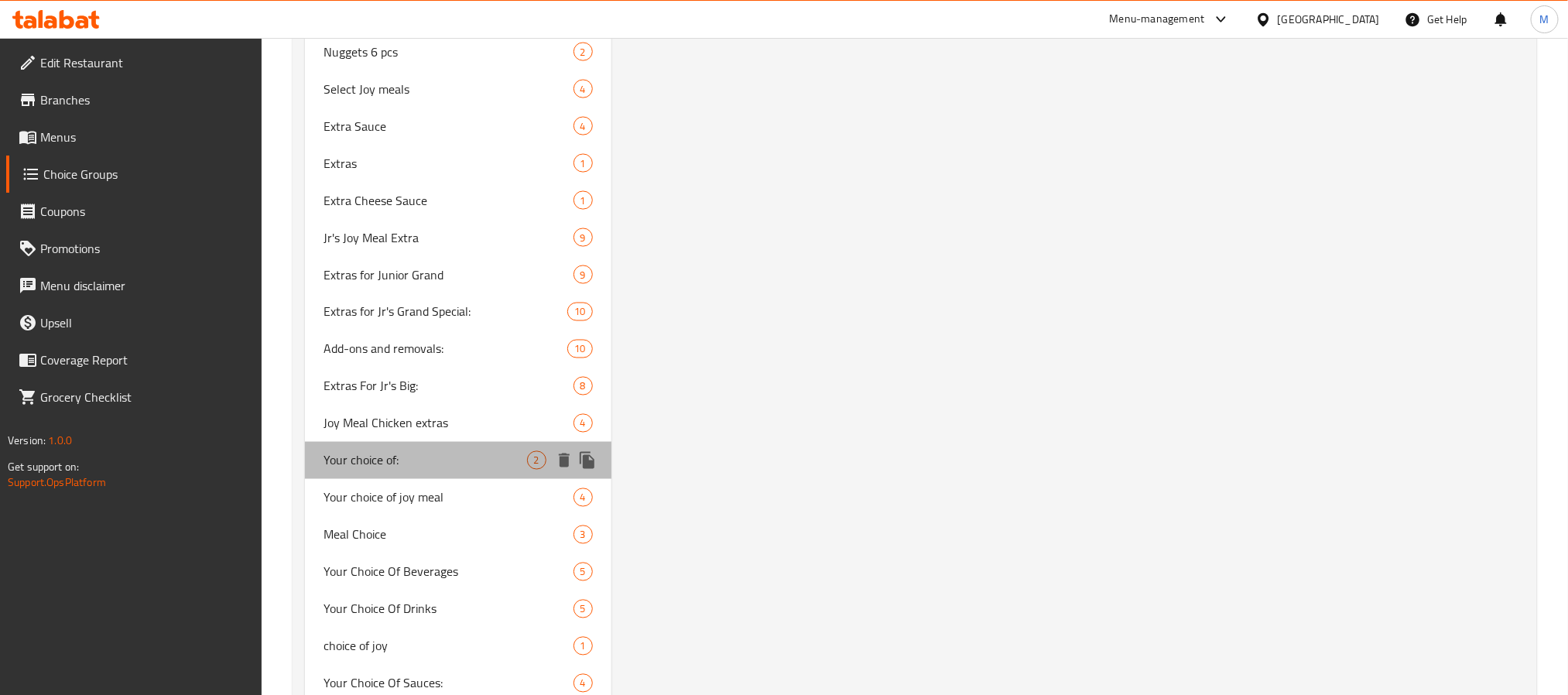
click at [412, 462] on span "Your choice of:" at bounding box center [425, 460] width 204 height 18
type input "Your choice of:"
type input "اختيارك من:"
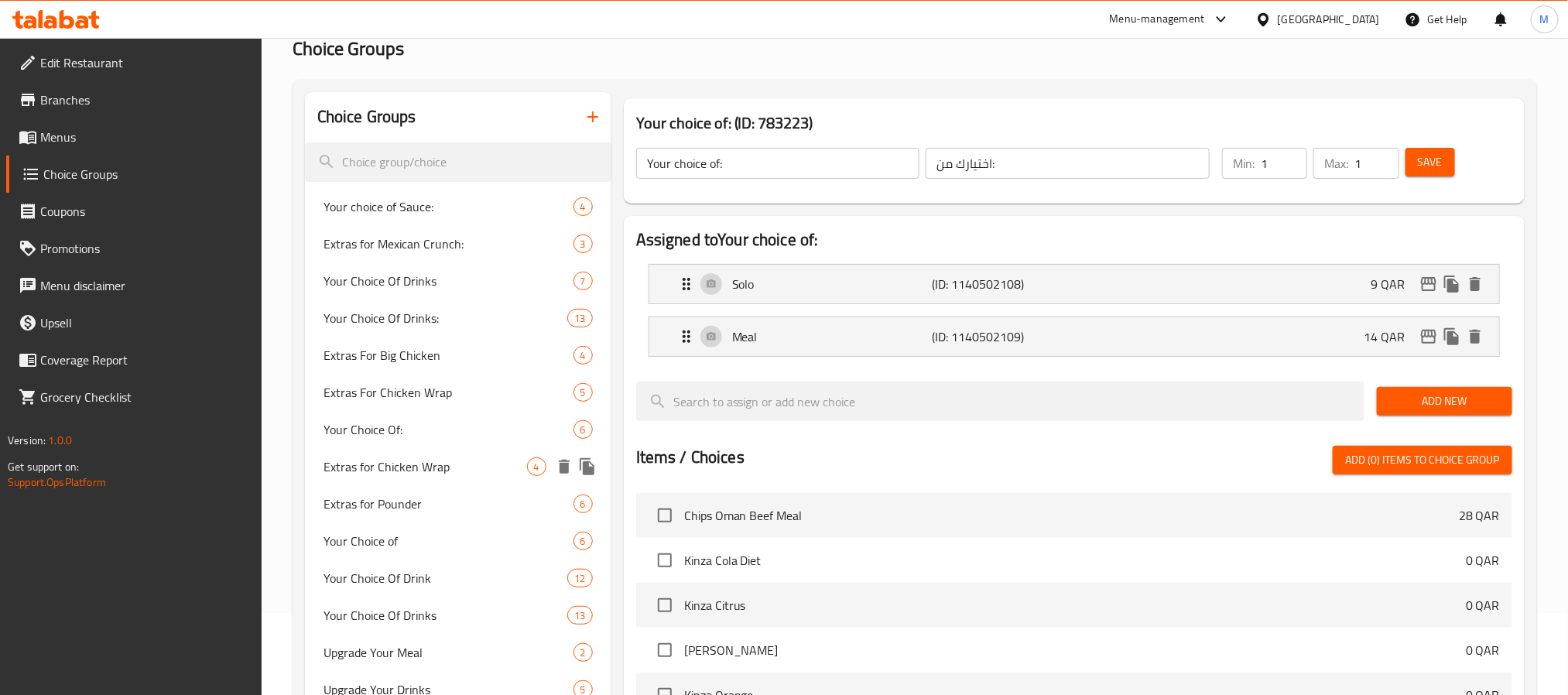
scroll to position [0, 0]
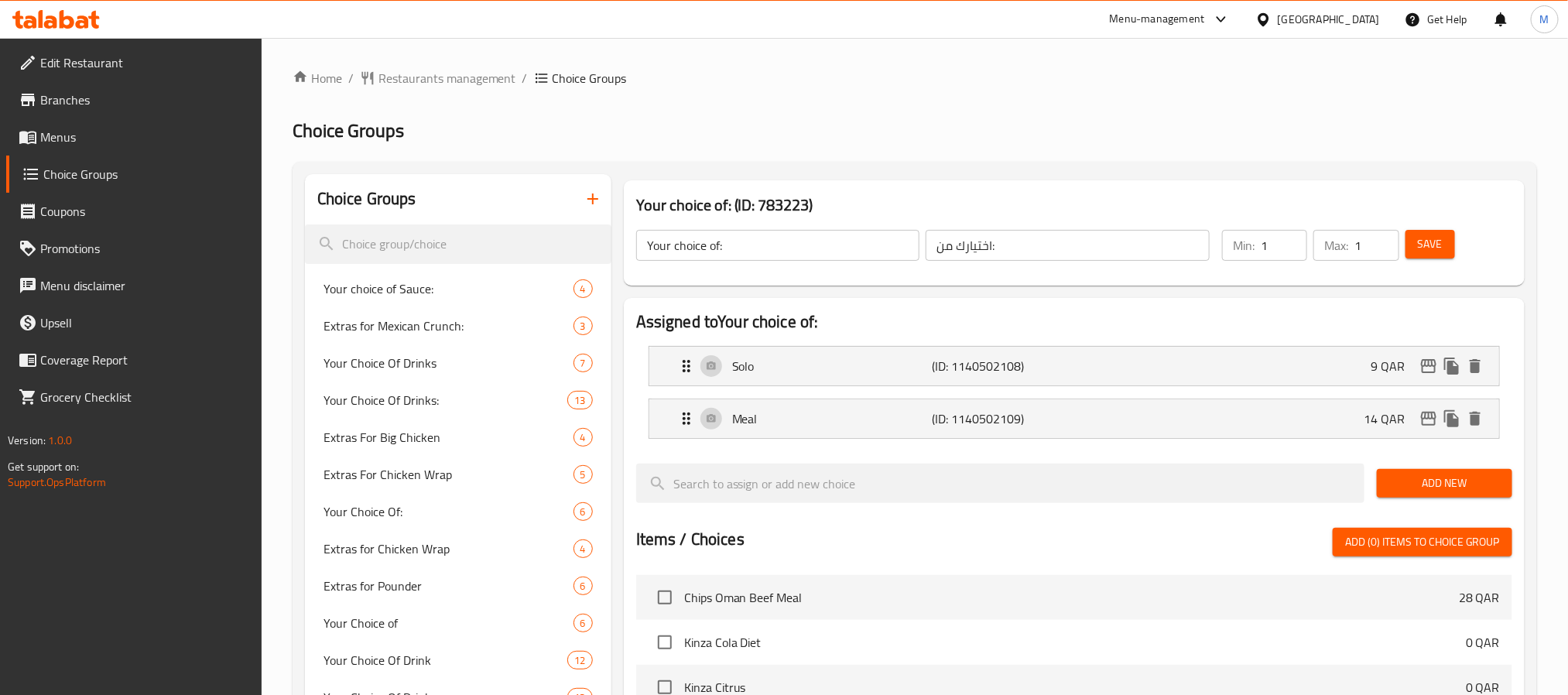
click at [86, 140] on span "Menus" at bounding box center [144, 137] width 209 height 18
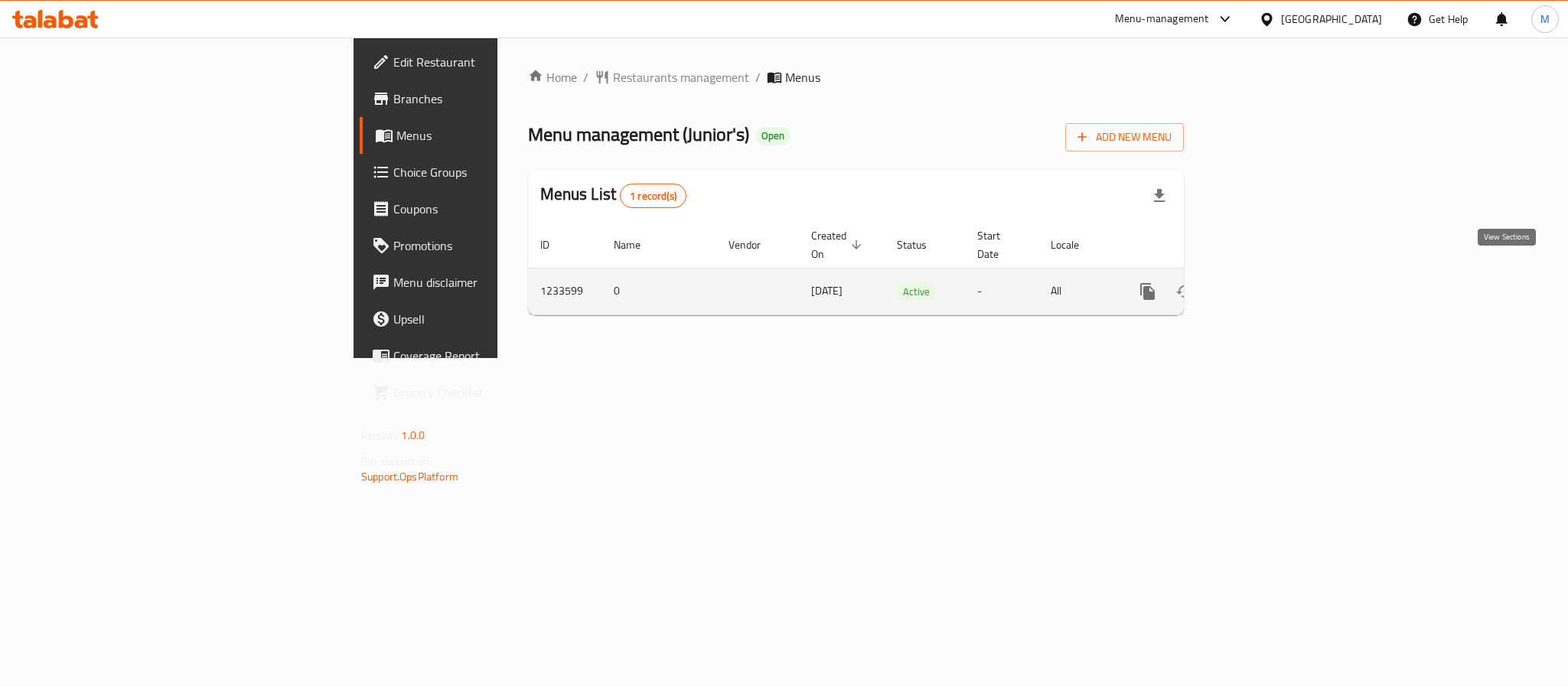
click at [1267, 282] on icon "enhanced table" at bounding box center [1258, 291] width 18 height 18
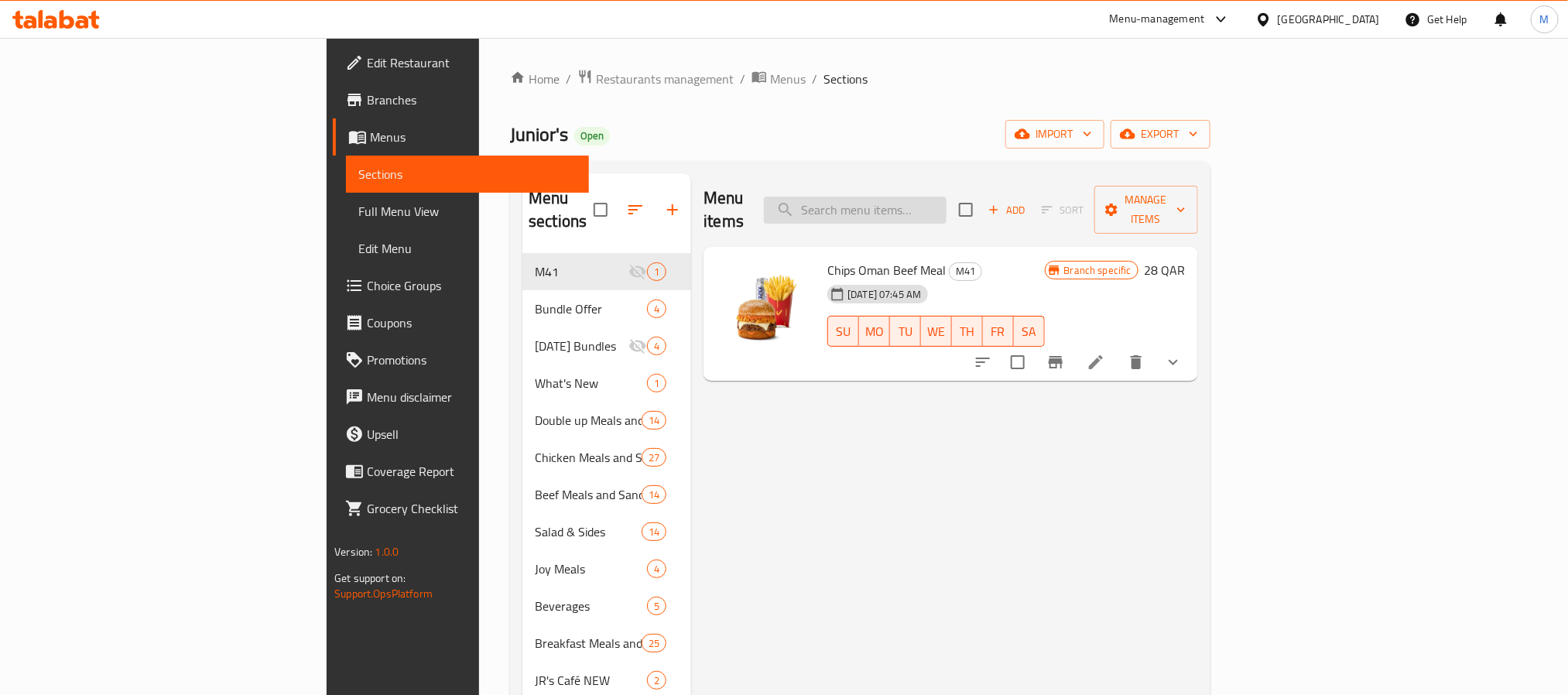
click at [947, 200] on input "search" at bounding box center [856, 210] width 183 height 27
paste input "JR's Double Up Chips Oman Beef Meal"
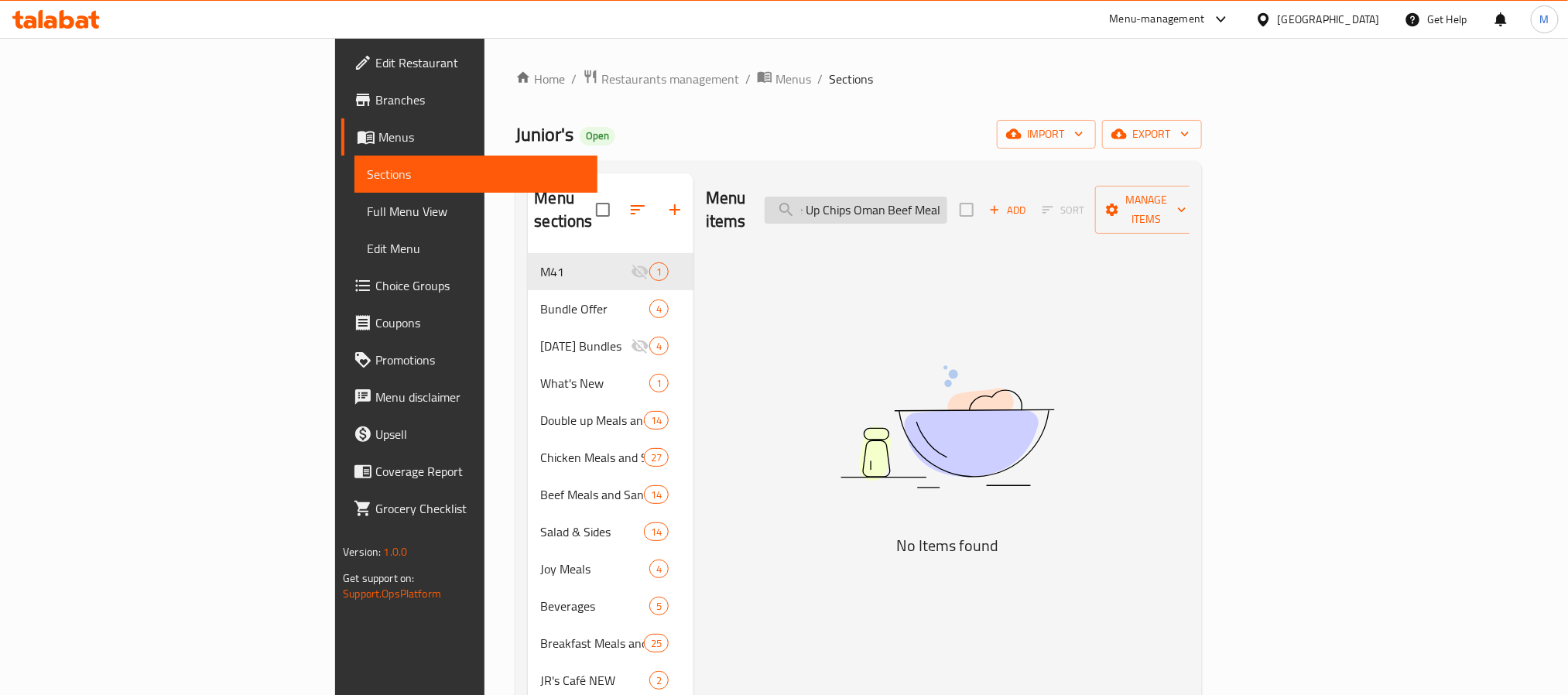
scroll to position [0, 58]
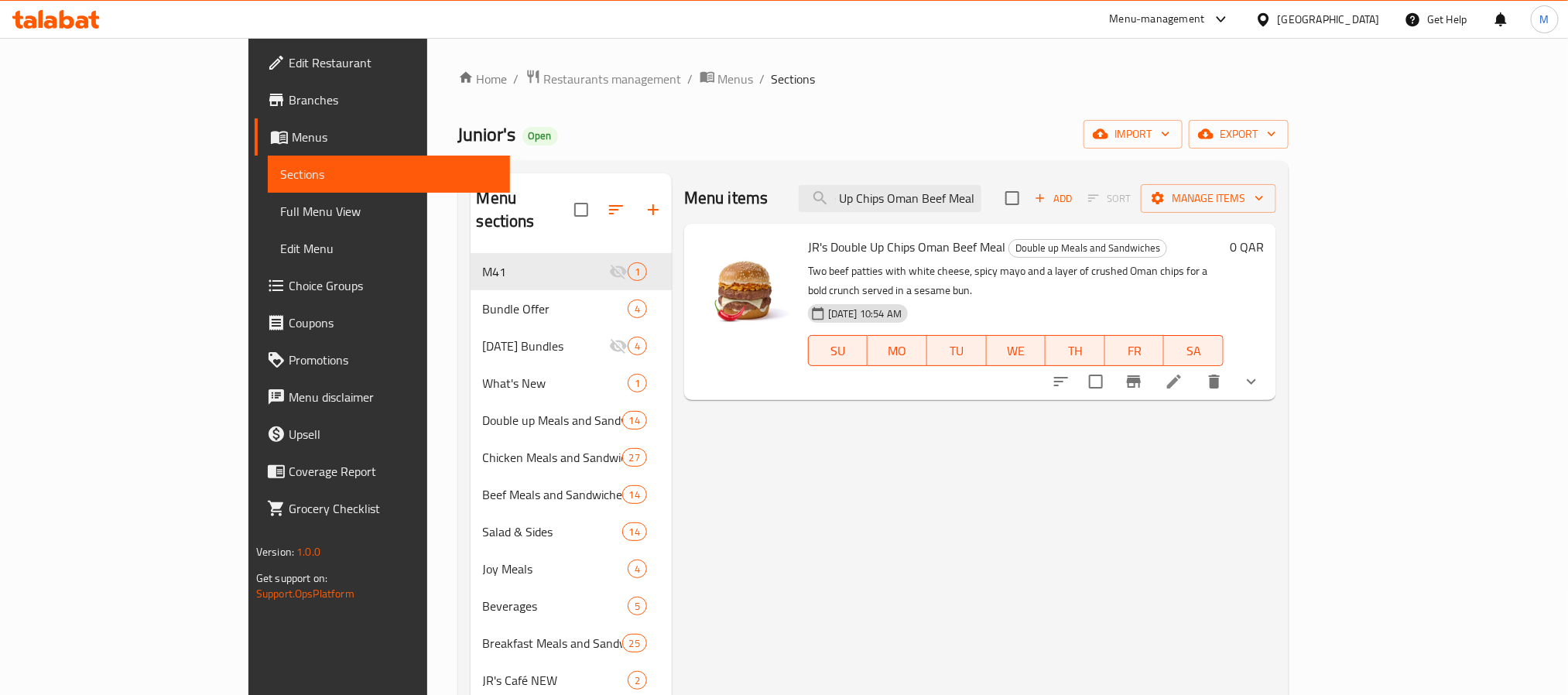
type input "JR's Double Up Chips Oman Beef Meal"
click at [1196, 372] on li at bounding box center [1175, 381] width 44 height 28
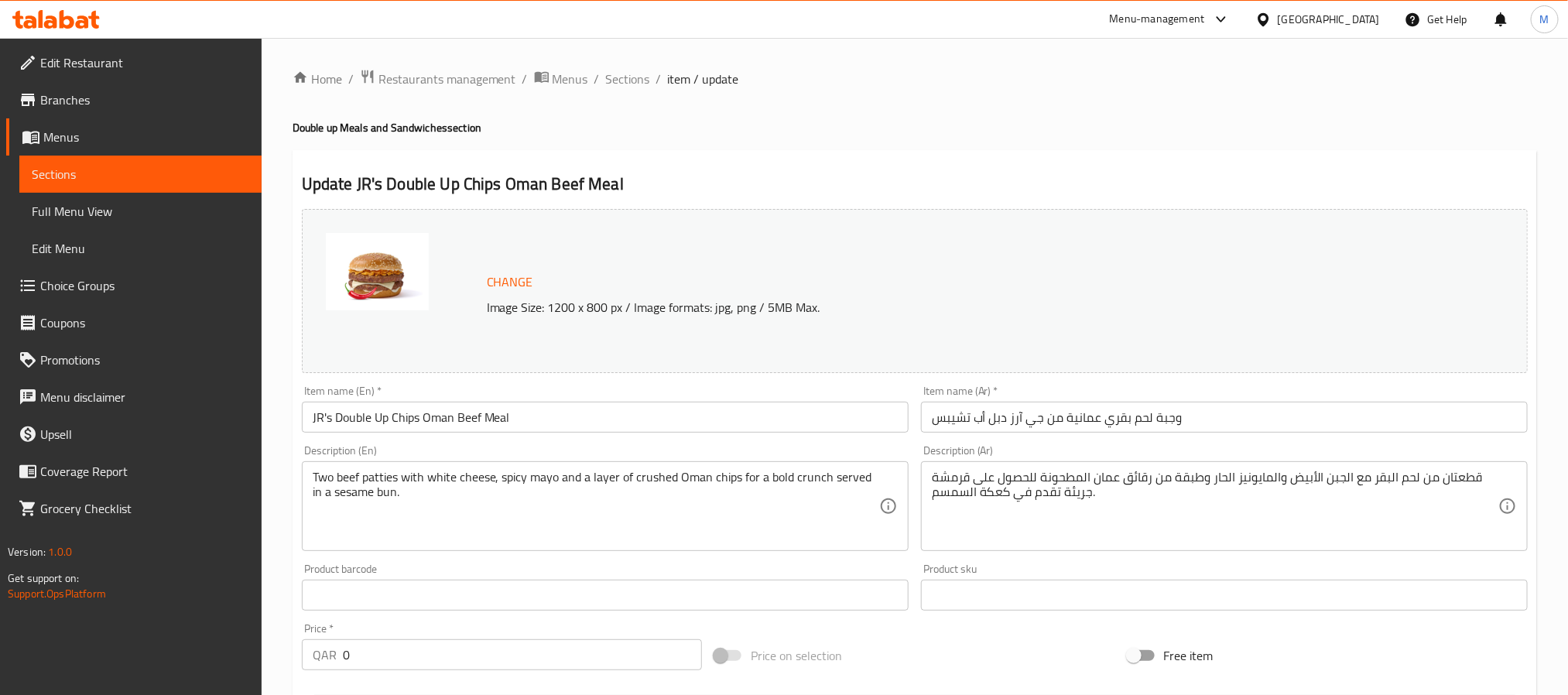
click at [95, 283] on span "Choice Groups" at bounding box center [144, 285] width 209 height 18
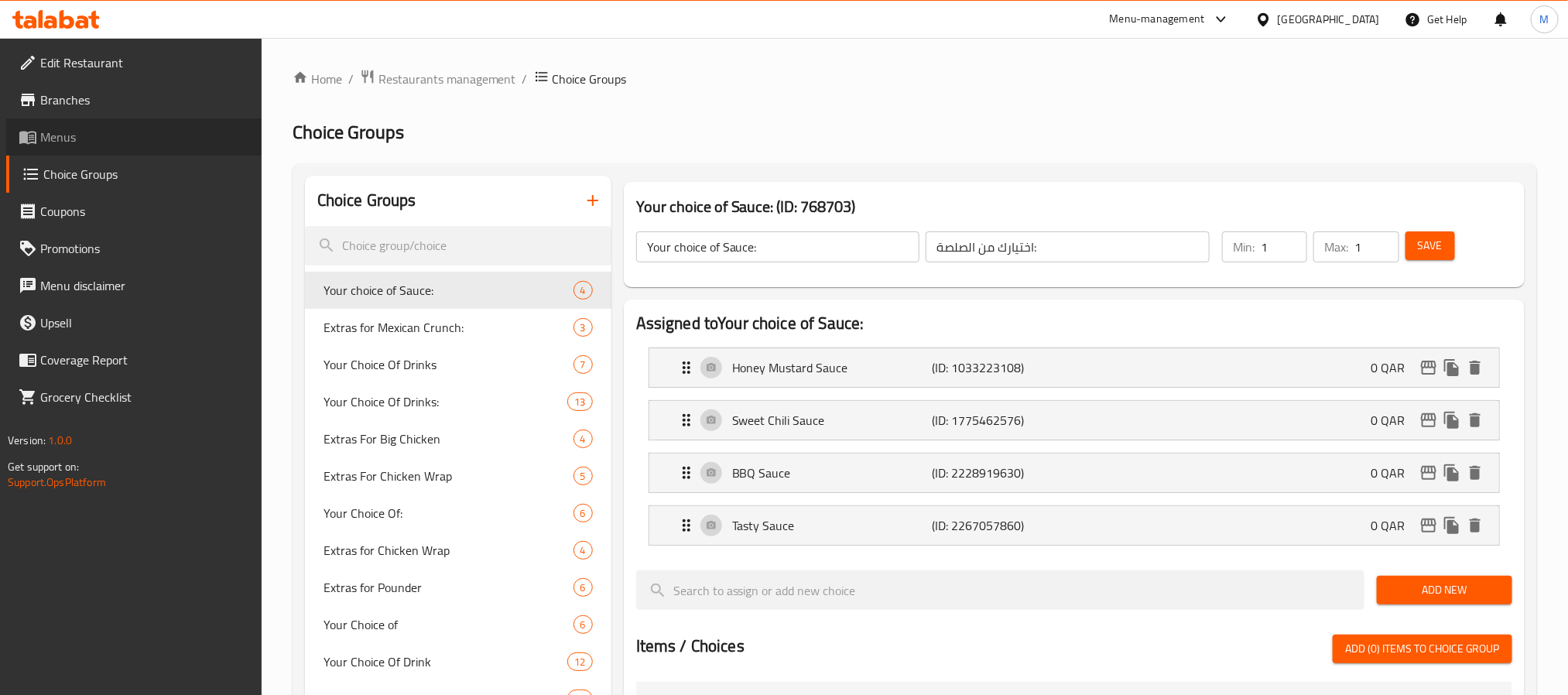
click at [70, 130] on span "Menus" at bounding box center [144, 137] width 209 height 18
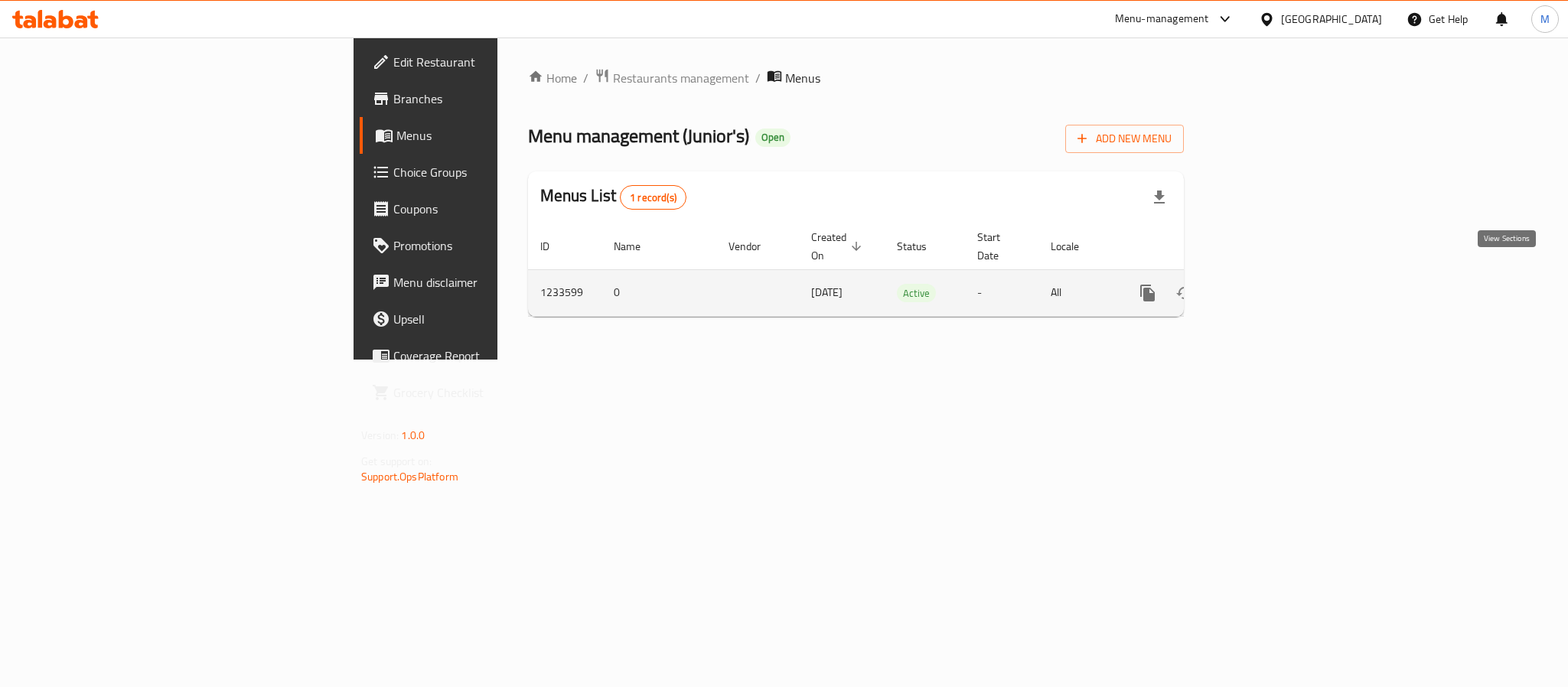
click at [1267, 283] on icon "enhanced table" at bounding box center [1258, 293] width 18 height 18
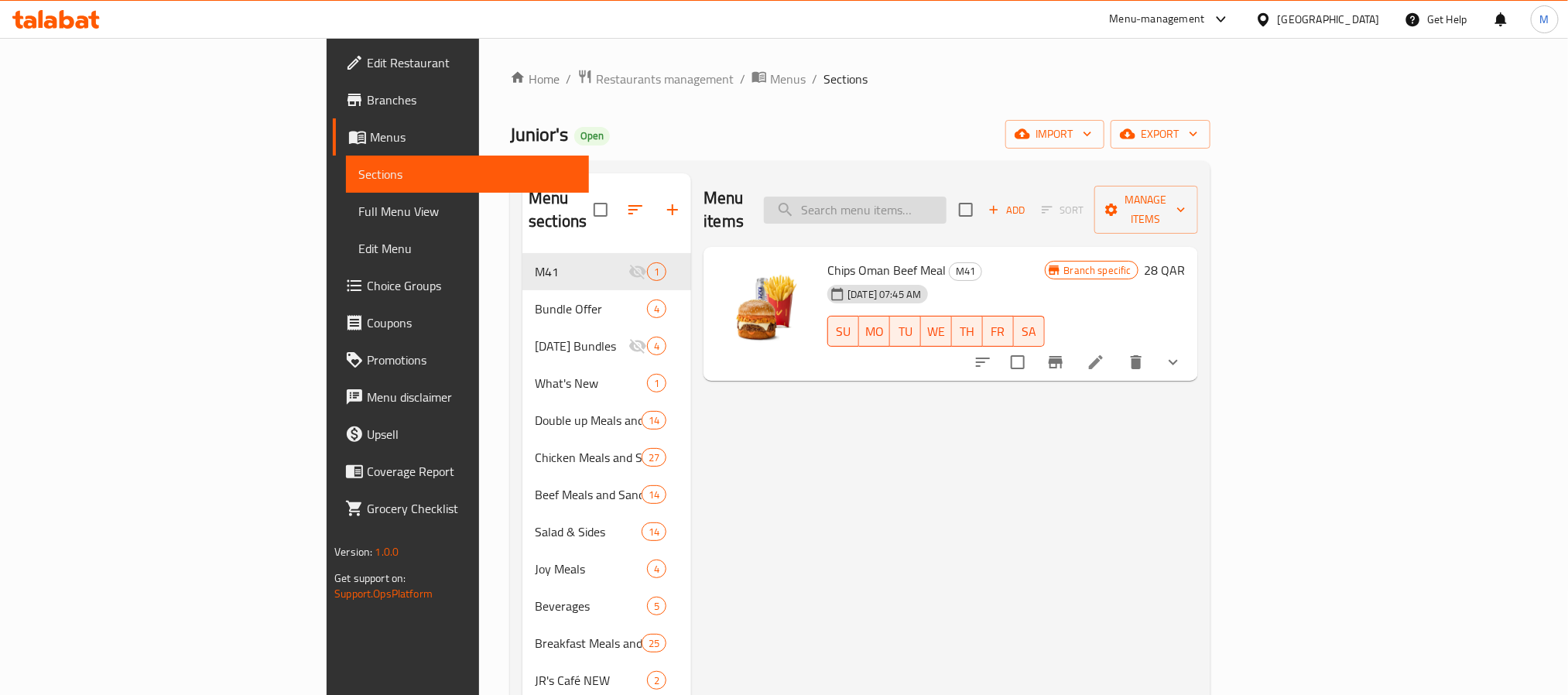
click at [947, 211] on input "search" at bounding box center [856, 210] width 183 height 27
paste input "JR's Double Up Chips Oman Beef Meal"
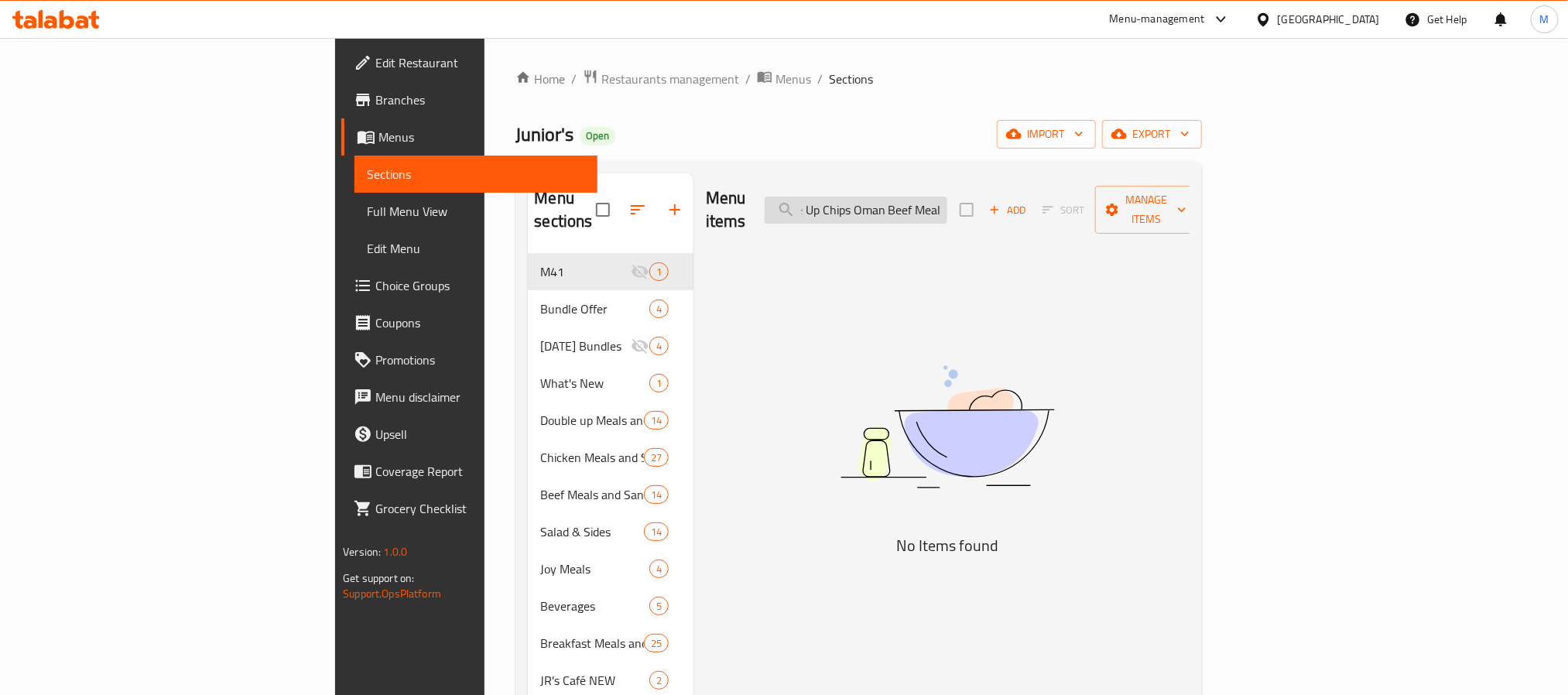
scroll to position [0, 55]
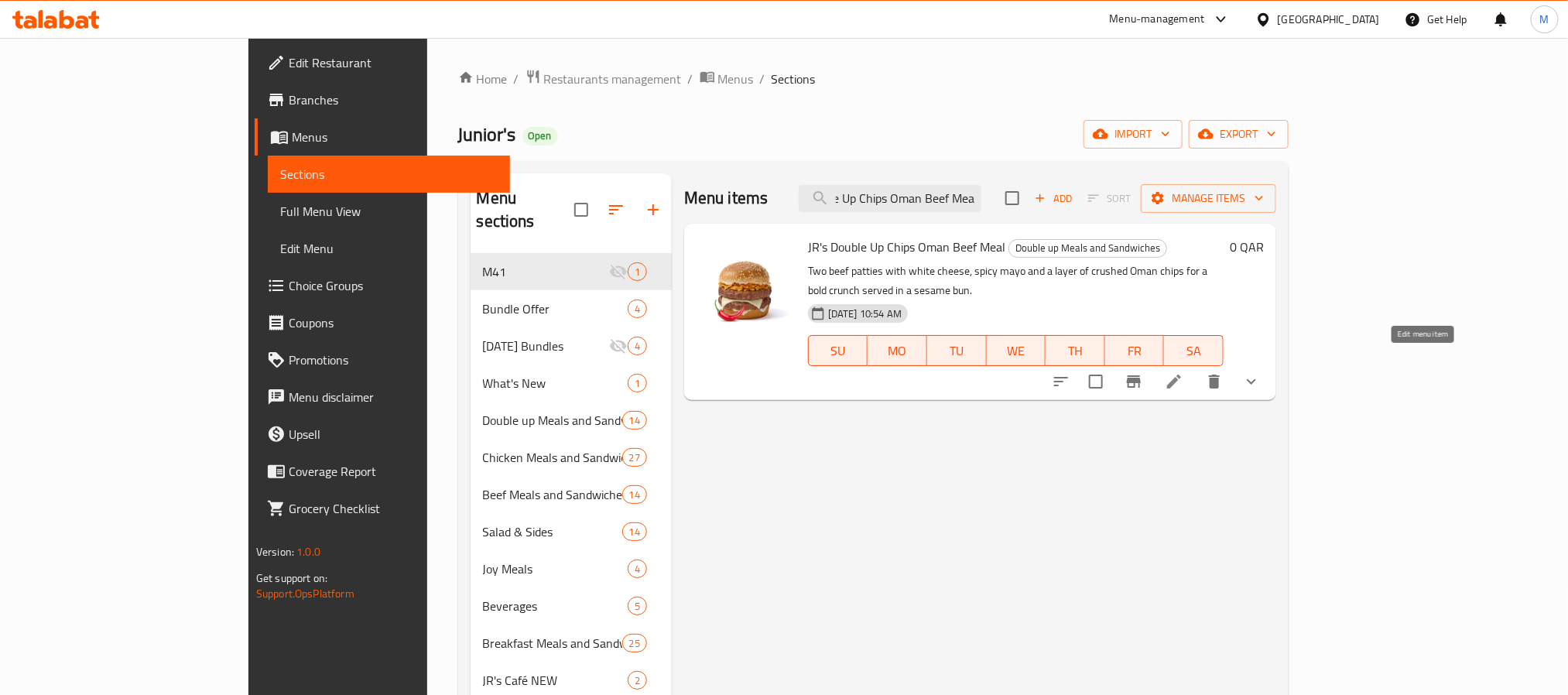
type input "JR's Double Up Chips Oman Beef Mea"
click at [1184, 372] on icon at bounding box center [1175, 381] width 18 height 18
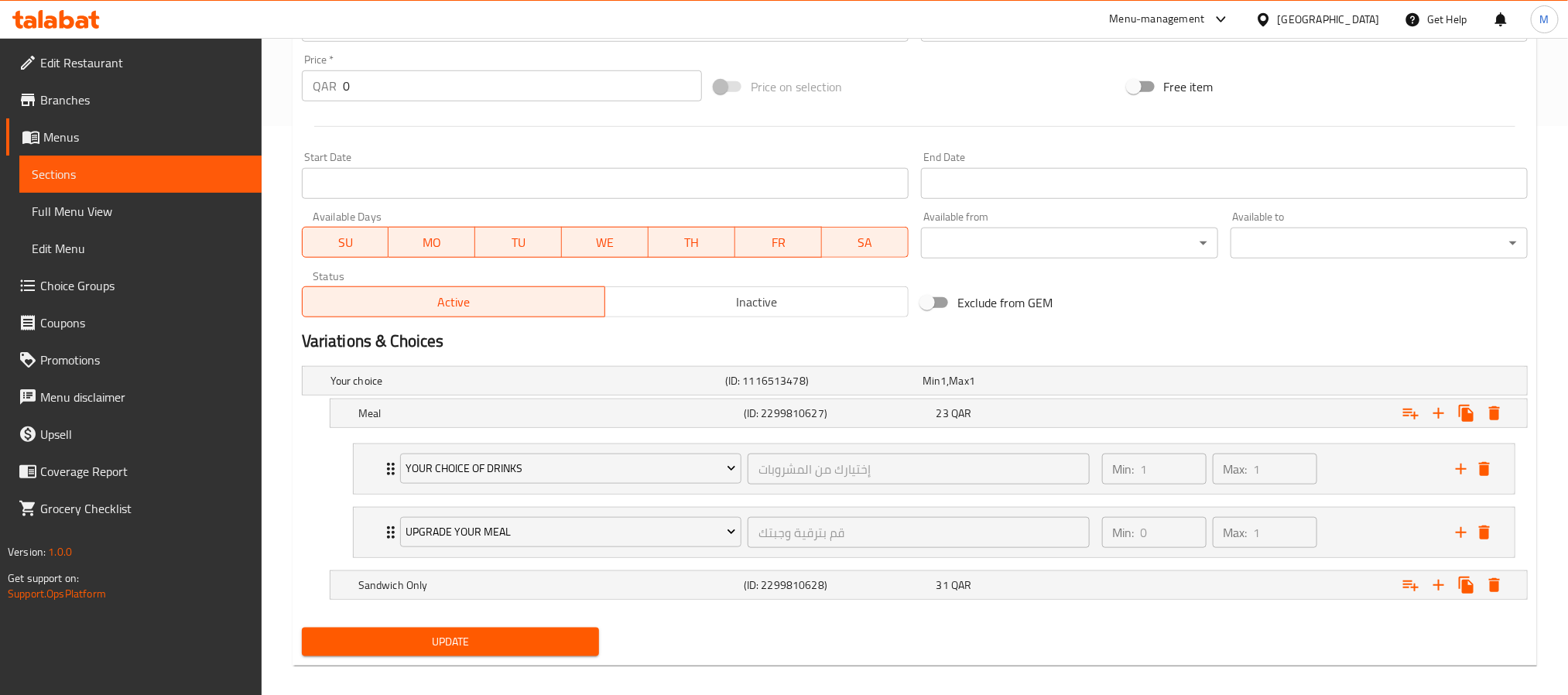
scroll to position [587, 0]
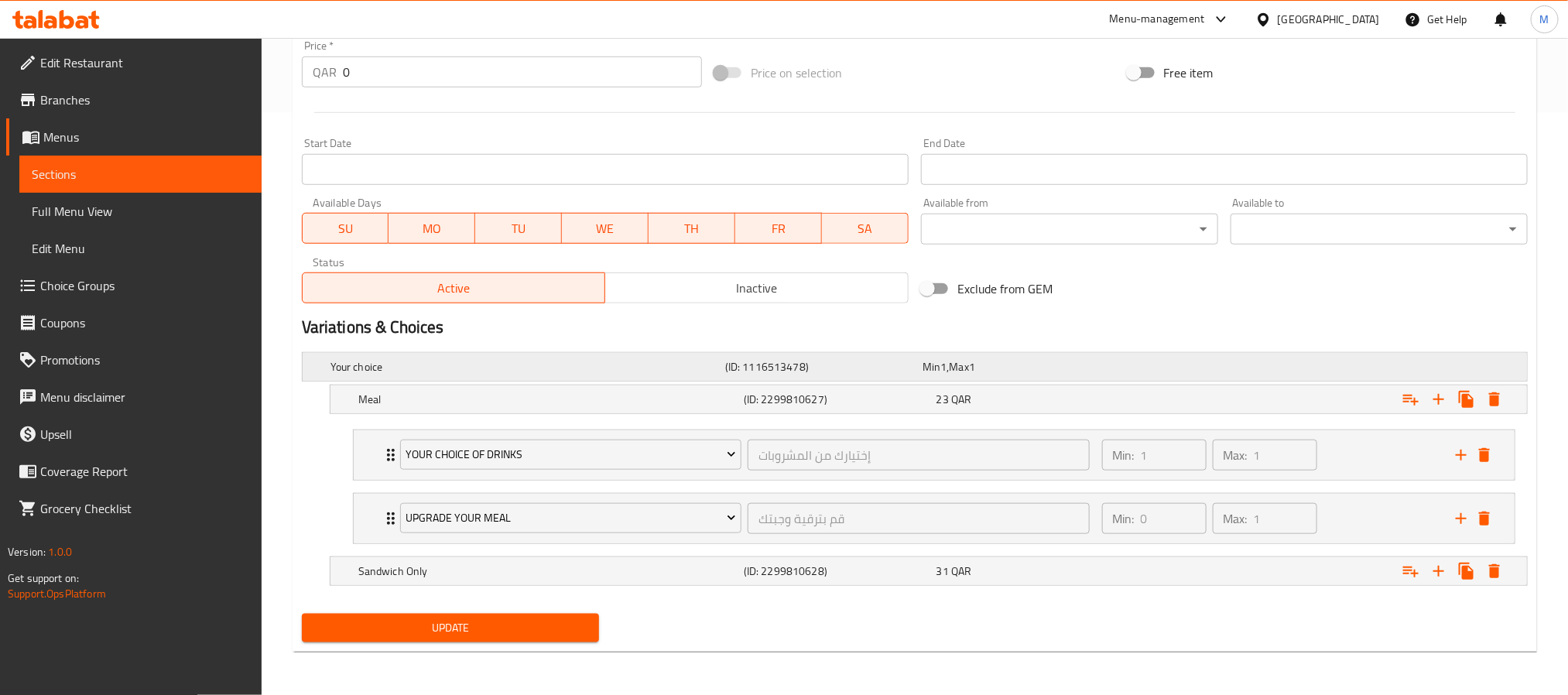
click at [390, 360] on h5 "Your choice" at bounding box center [524, 366] width 388 height 15
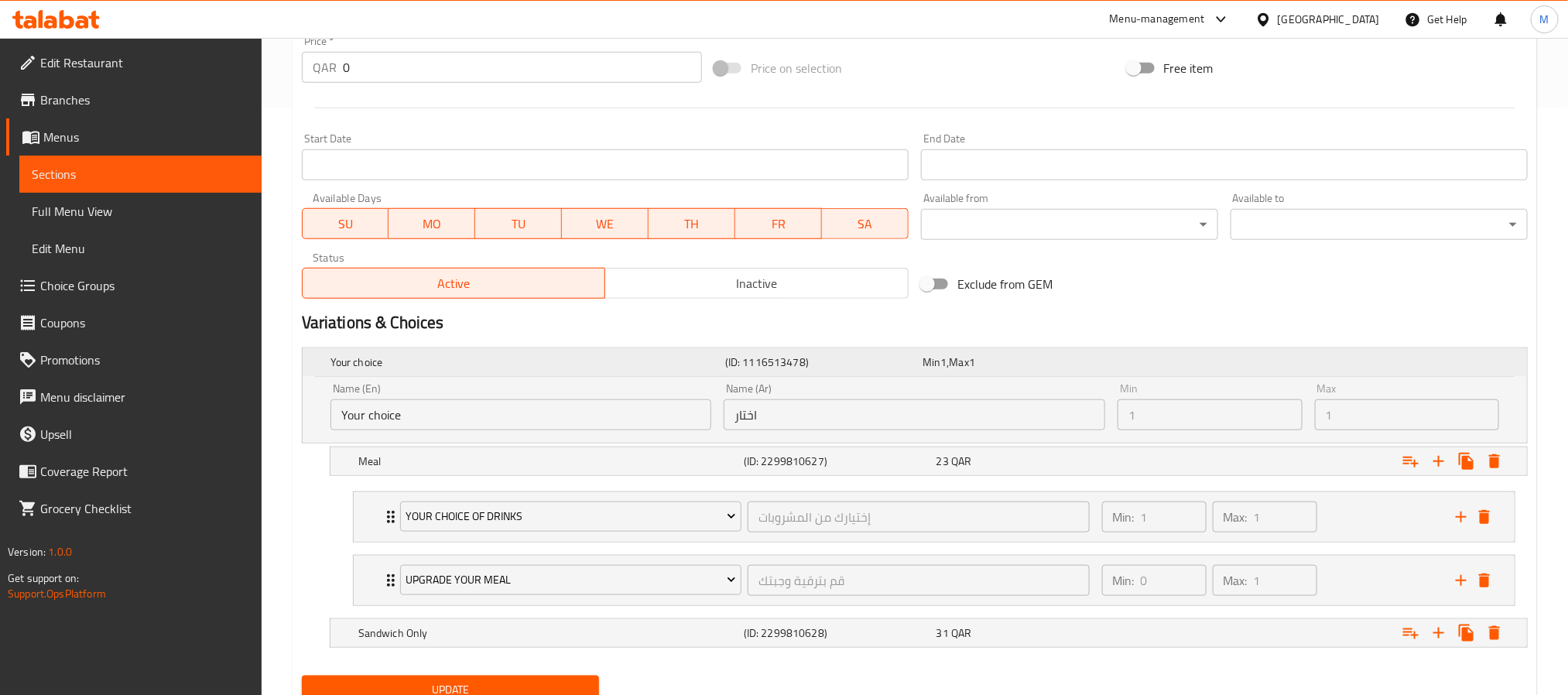
click at [456, 355] on h5 "Your choice" at bounding box center [524, 362] width 388 height 15
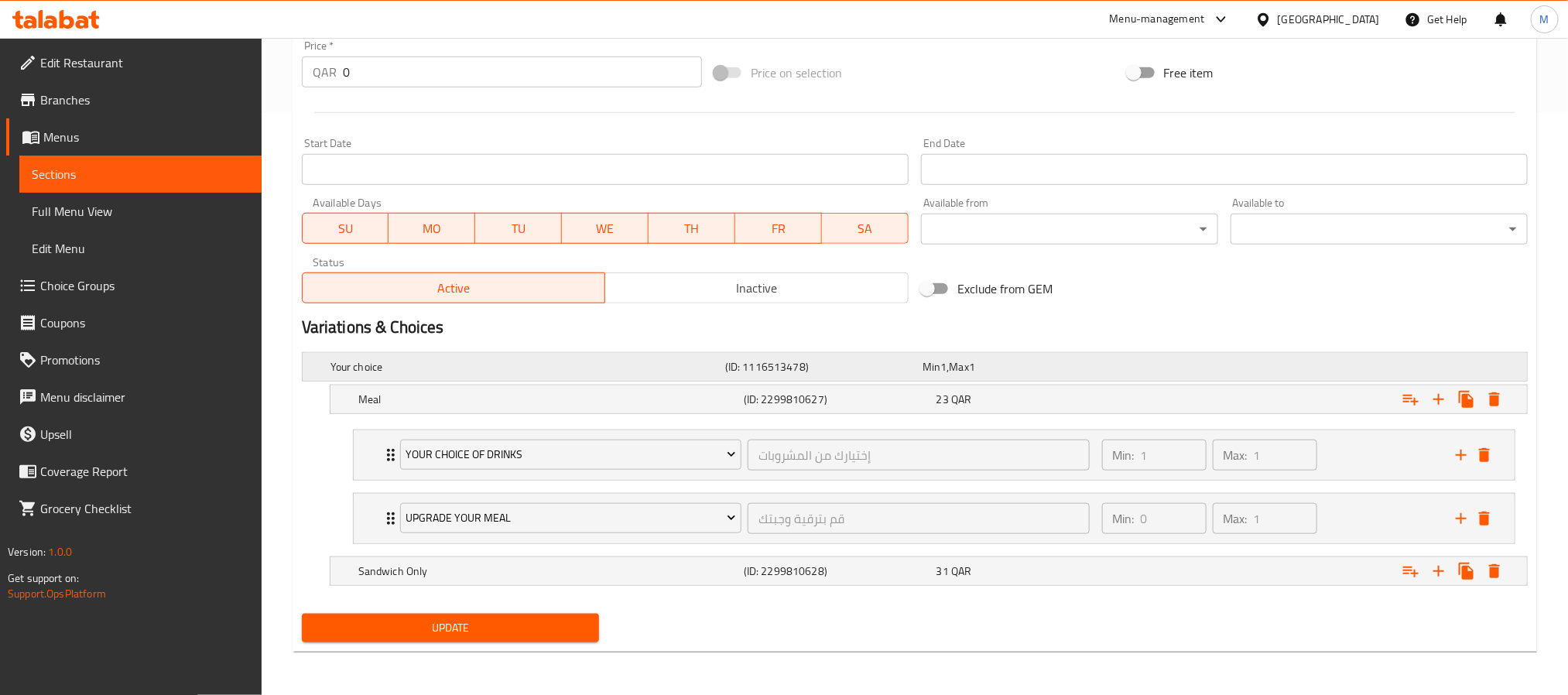
click at [456, 359] on h5 "Your choice" at bounding box center [524, 366] width 388 height 15
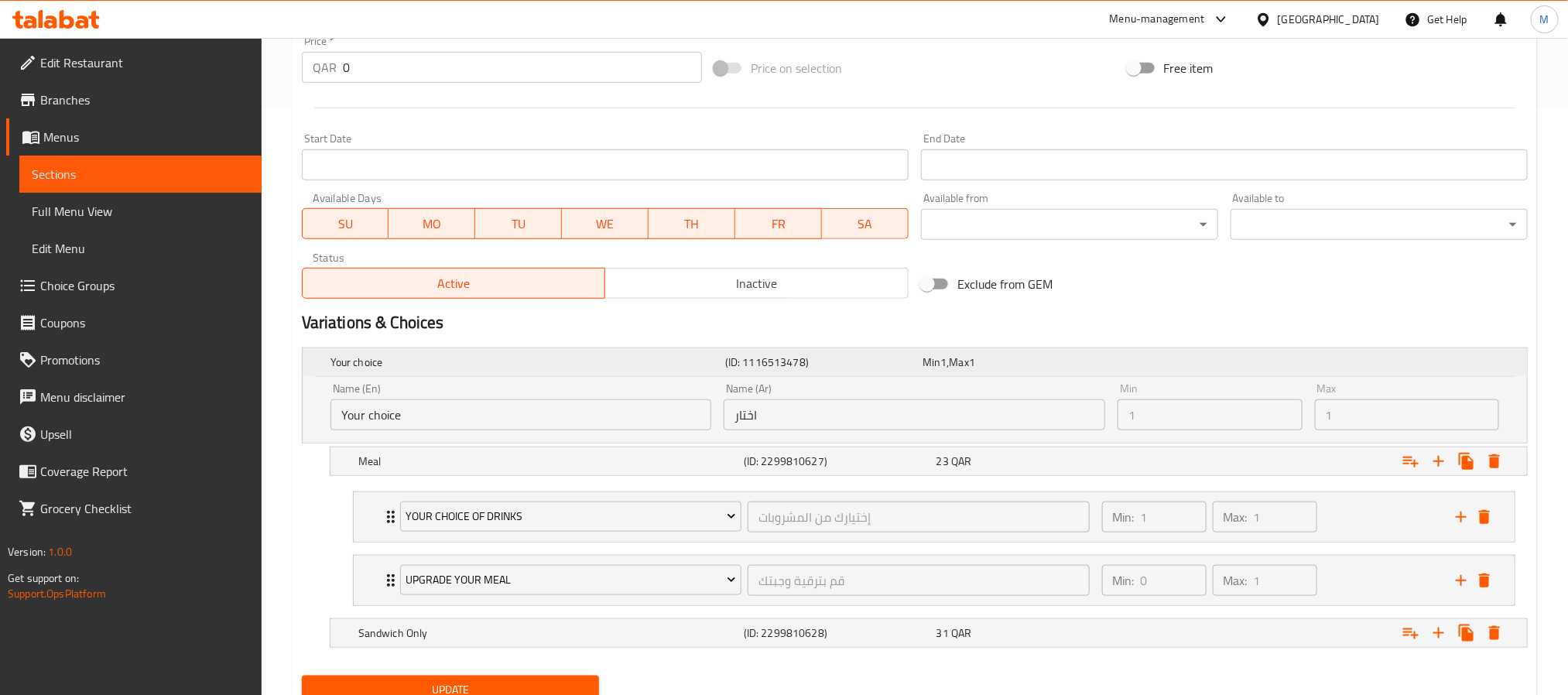
click at [456, 355] on h5 "Your choice" at bounding box center [524, 362] width 388 height 15
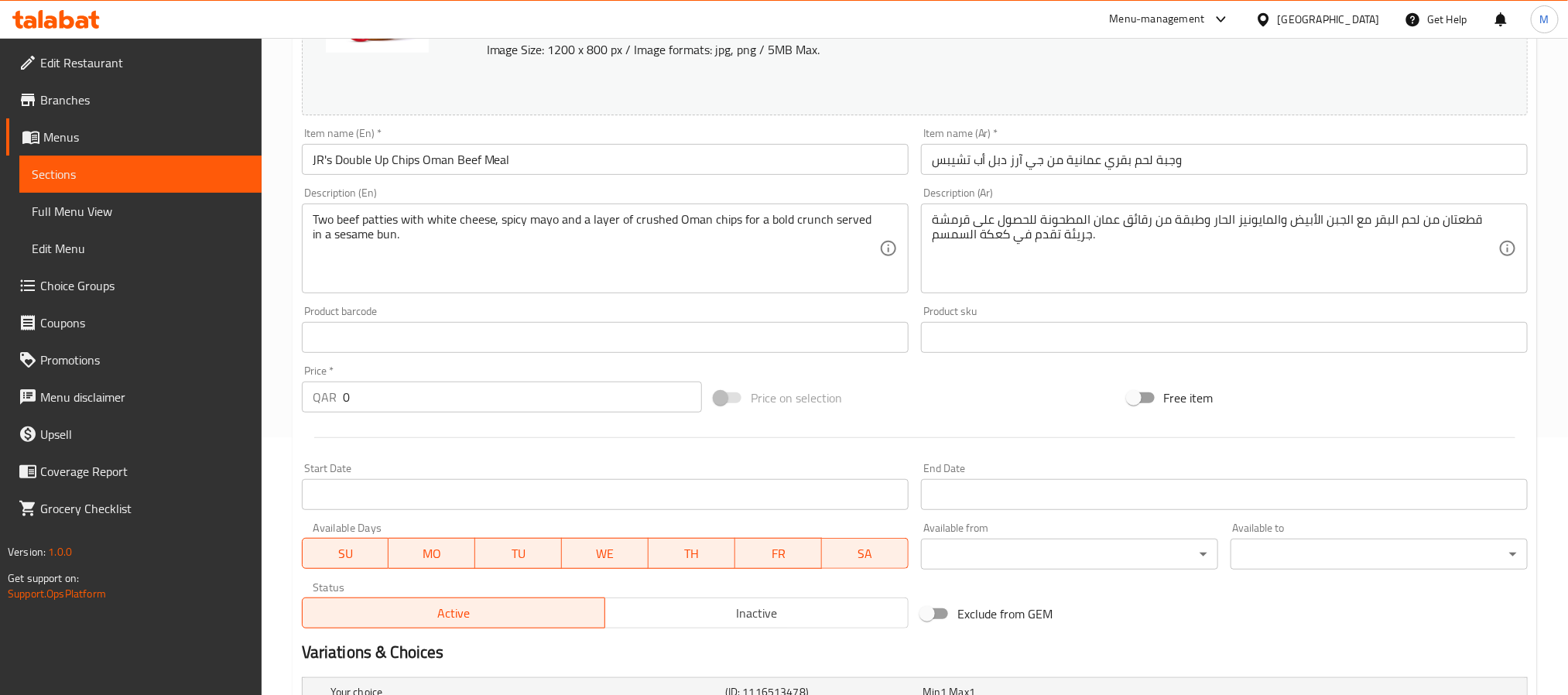
scroll to position [0, 0]
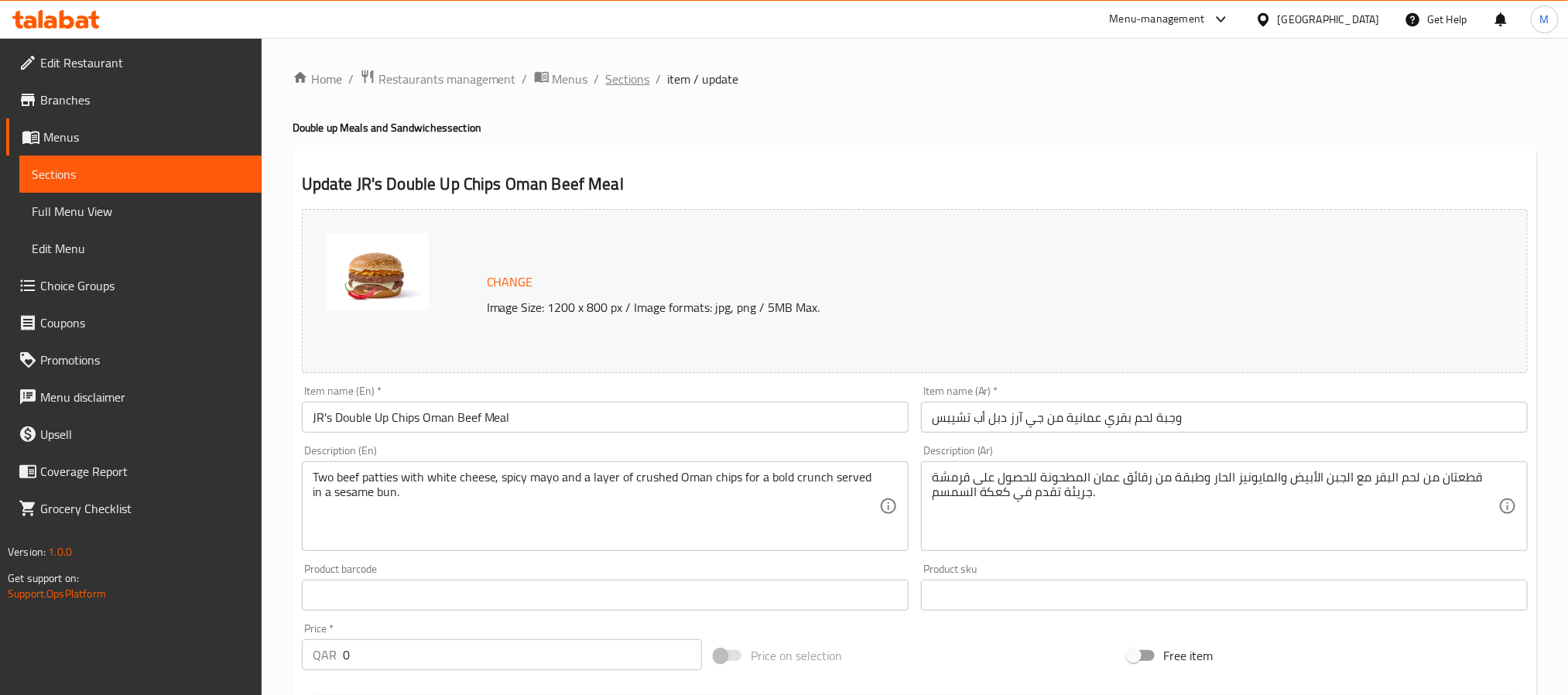
click at [629, 86] on span "Sections" at bounding box center [628, 79] width 44 height 18
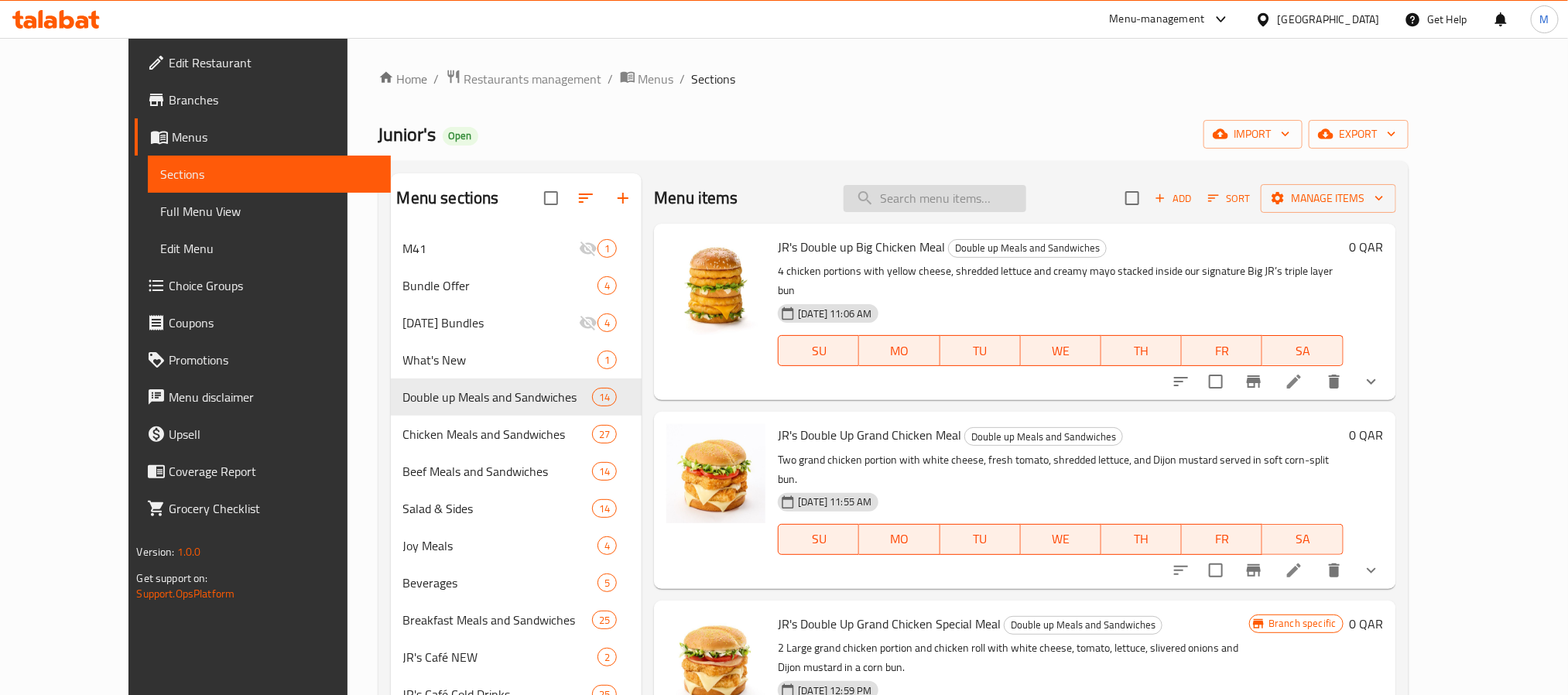
click at [1022, 205] on input "search" at bounding box center [935, 199] width 183 height 27
paste input "JR's Double Up Chips Oman Beef Meal"
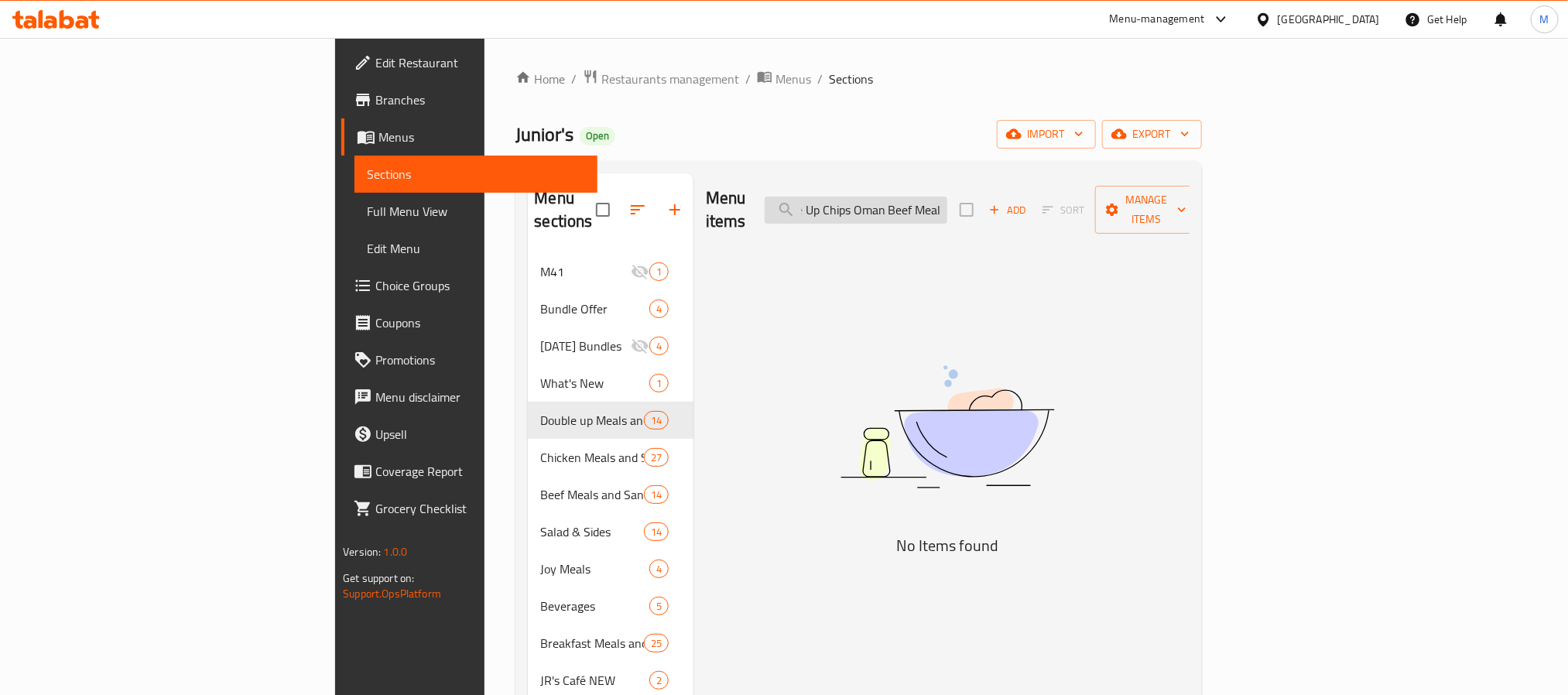
scroll to position [0, 58]
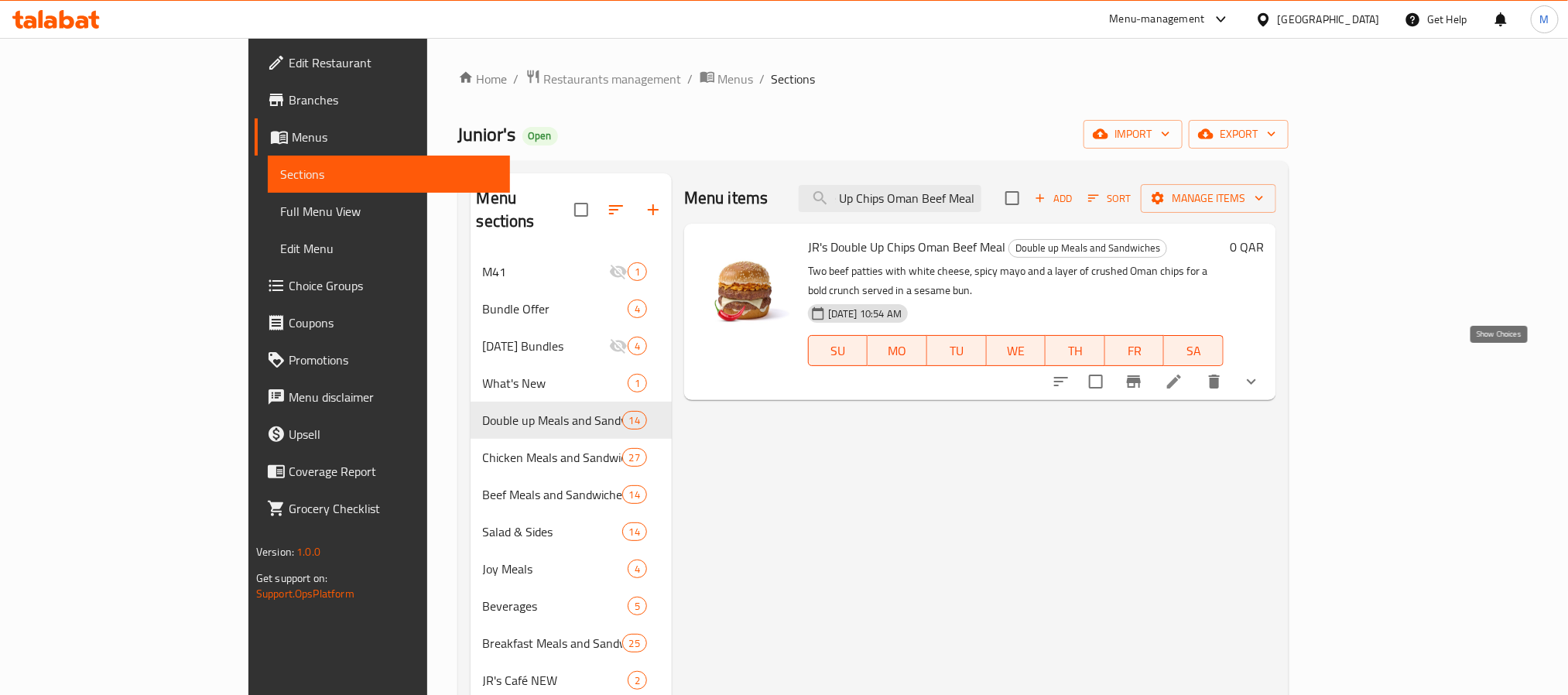
type input "JR's Double Up Chips Oman Beef Meal"
click at [1270, 363] on button "show more" at bounding box center [1252, 381] width 37 height 37
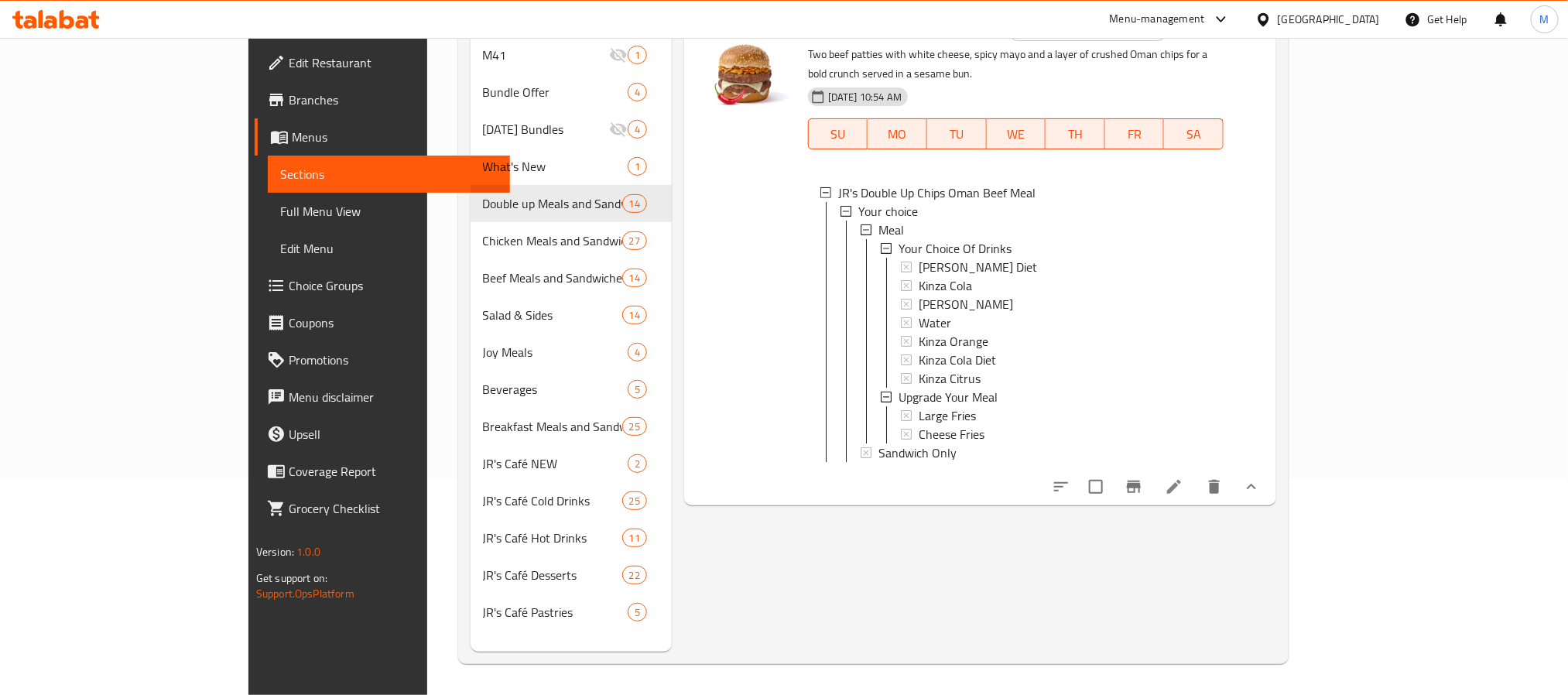
scroll to position [3, 0]
click at [861, 445] on icon at bounding box center [866, 450] width 11 height 11
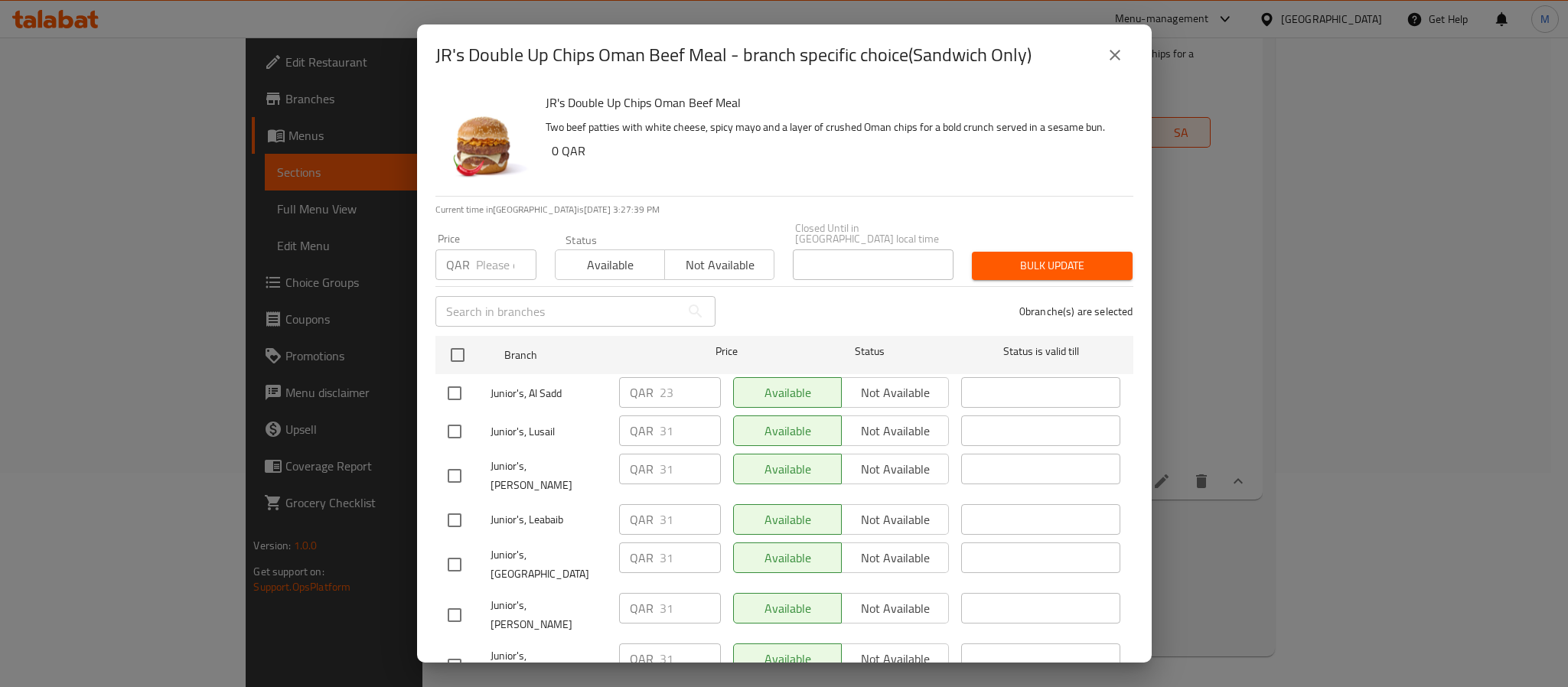
click at [1121, 53] on icon "close" at bounding box center [1114, 55] width 18 height 18
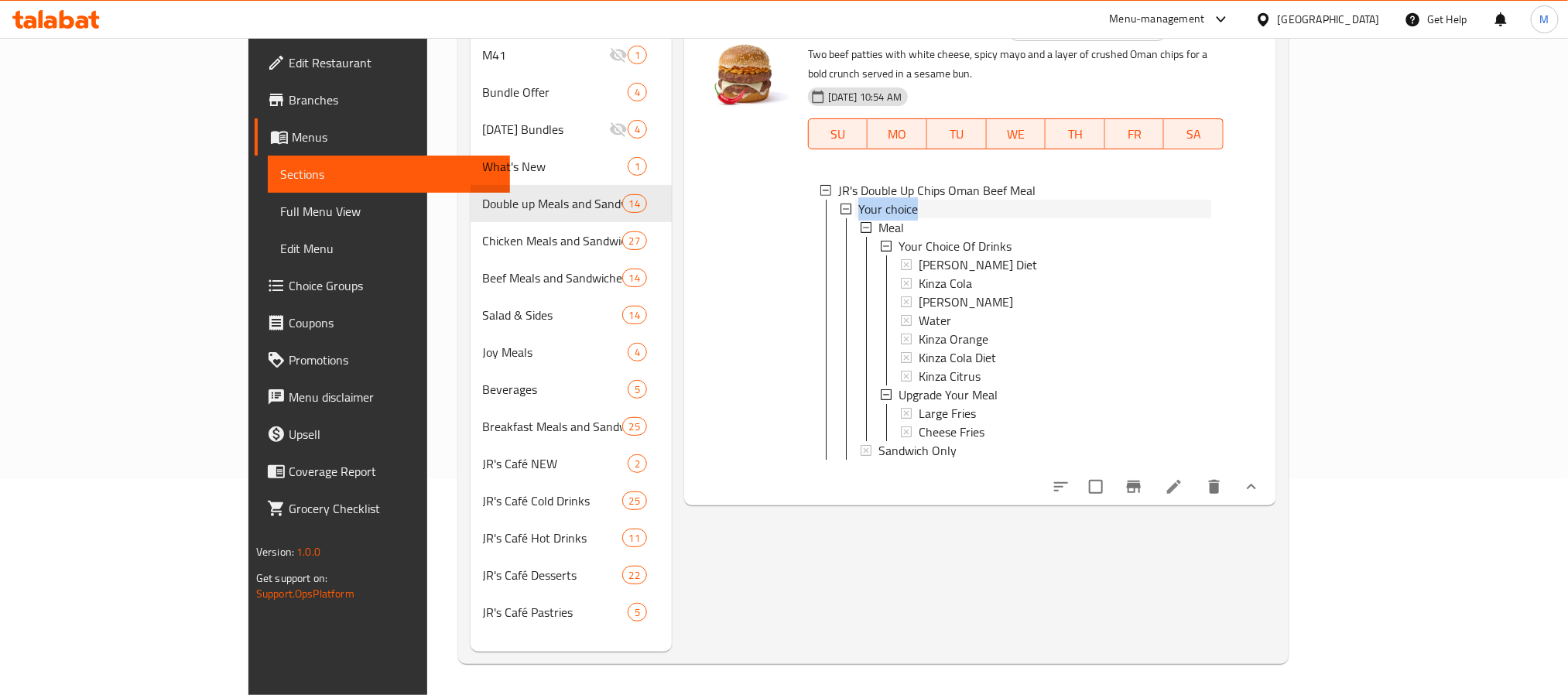
drag, startPoint x: 857, startPoint y: 191, endPoint x: 797, endPoint y: 193, distance: 60.0
click at [858, 200] on div "Your choice" at bounding box center [1034, 209] width 353 height 18
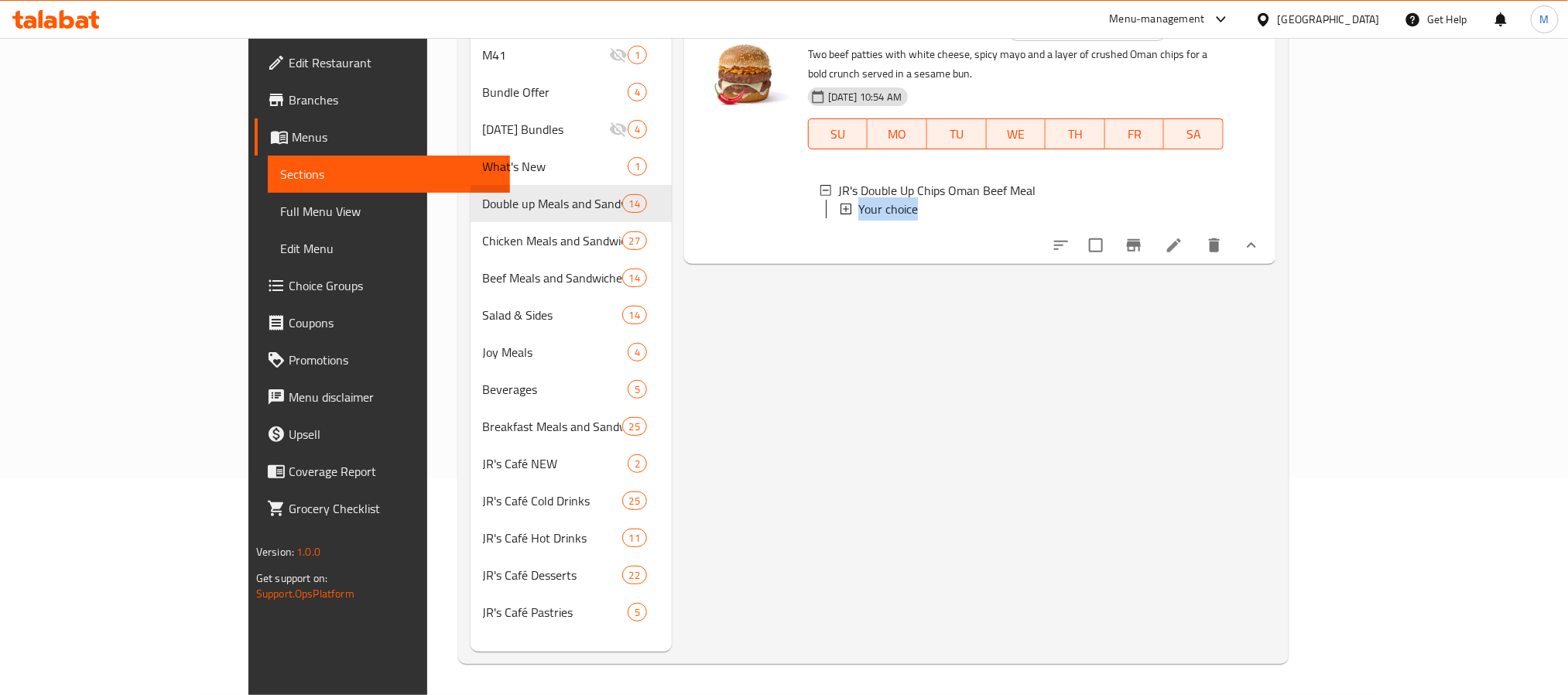
scroll to position [0, 0]
copy span "Your choice"
click at [289, 295] on span "Choice Groups" at bounding box center [393, 285] width 209 height 18
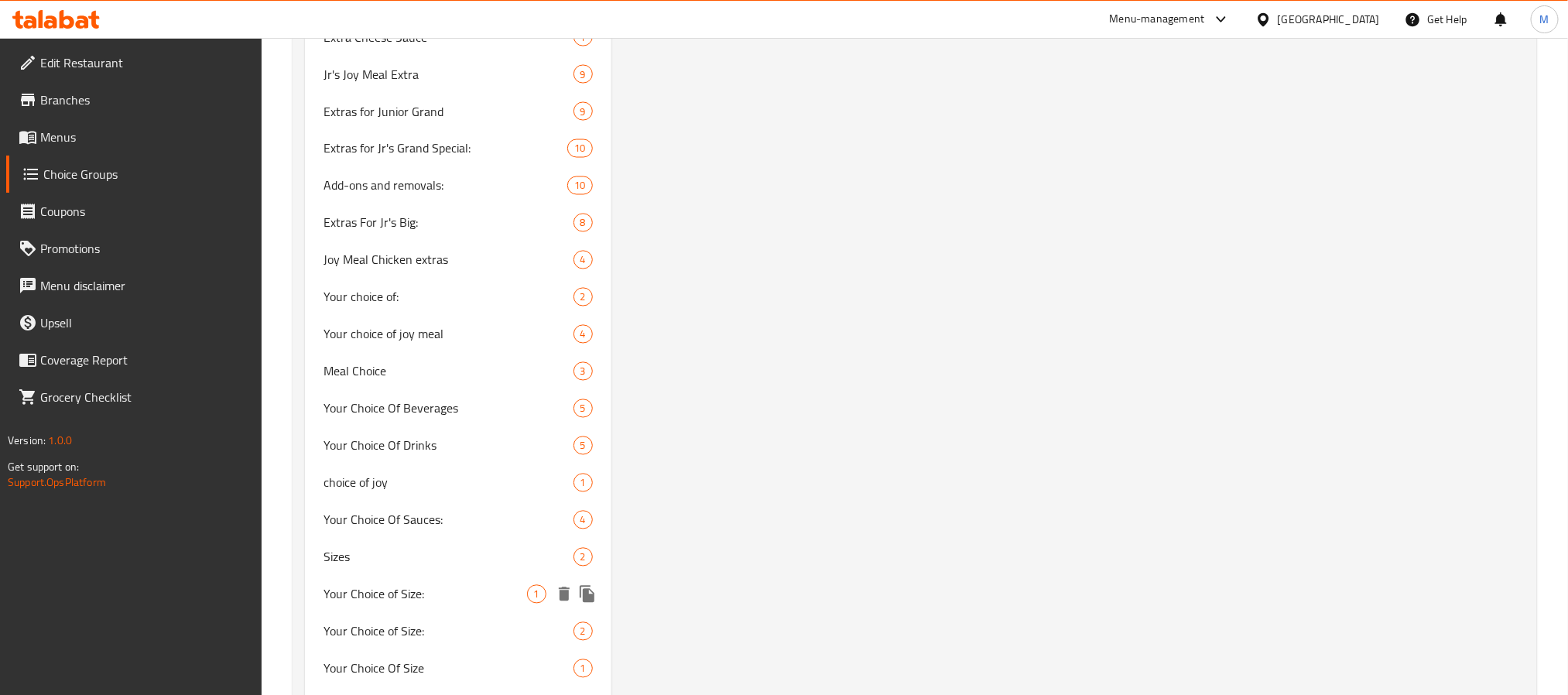
scroll to position [1555, 0]
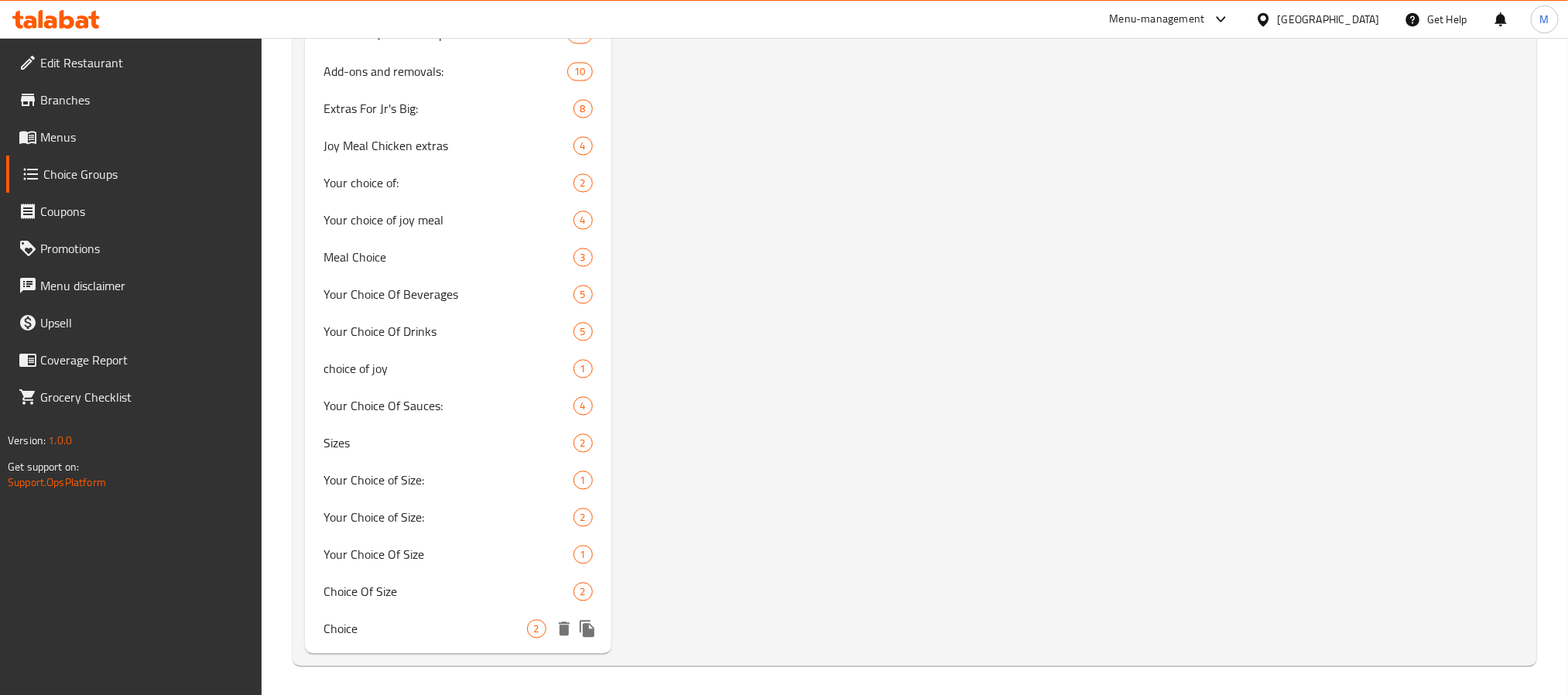
click at [497, 636] on div "Choice 2" at bounding box center [458, 629] width 306 height 37
type input "Choice"
type input "خيار"
type input "0"
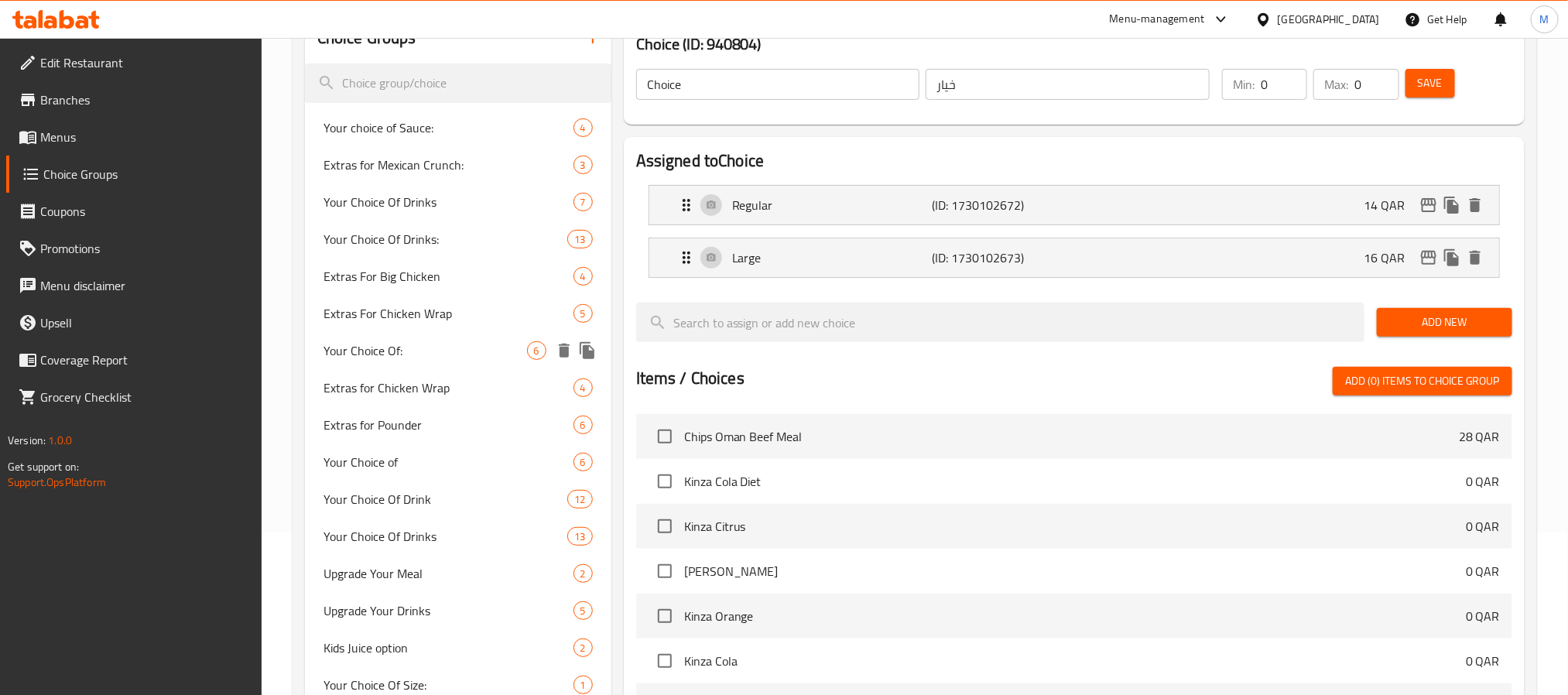
scroll to position [0, 0]
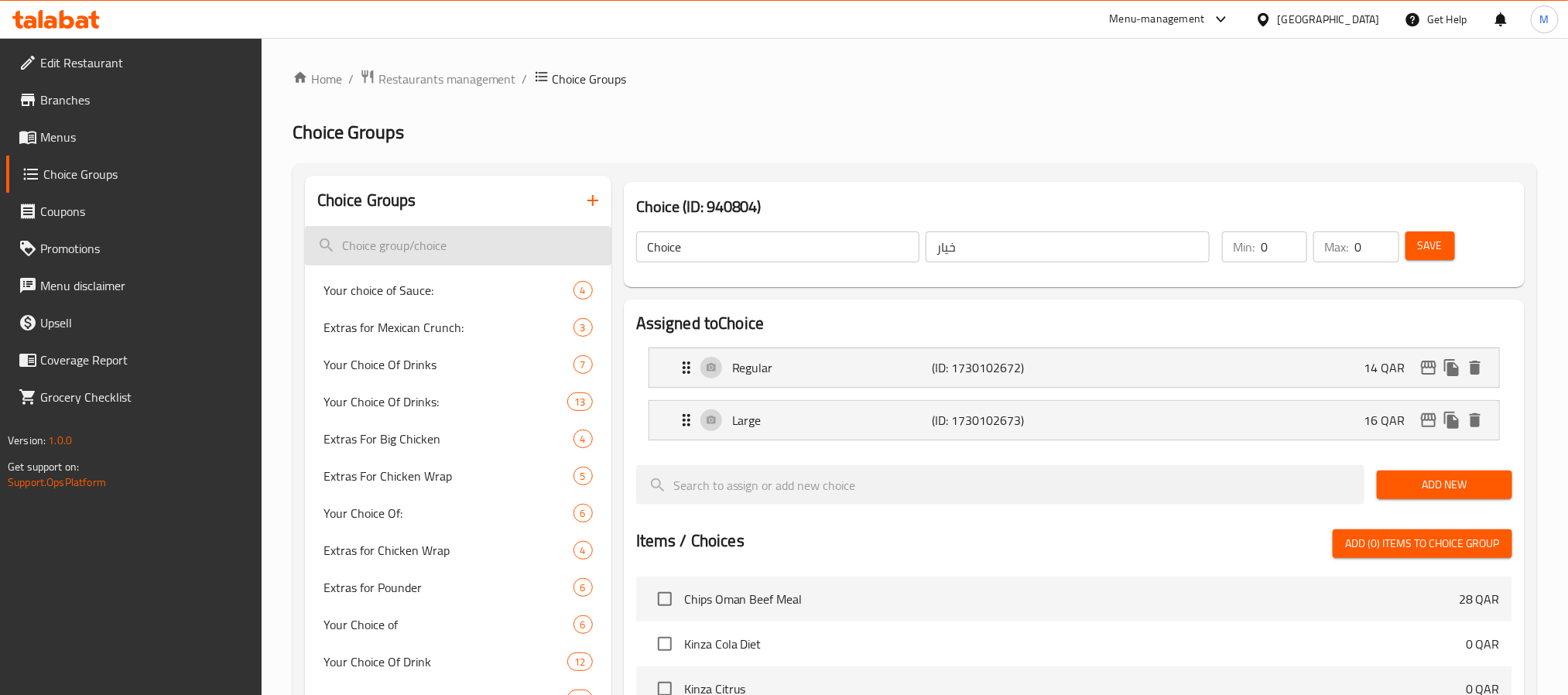
click at [381, 241] on input "search" at bounding box center [458, 245] width 306 height 39
paste input "Your choice"
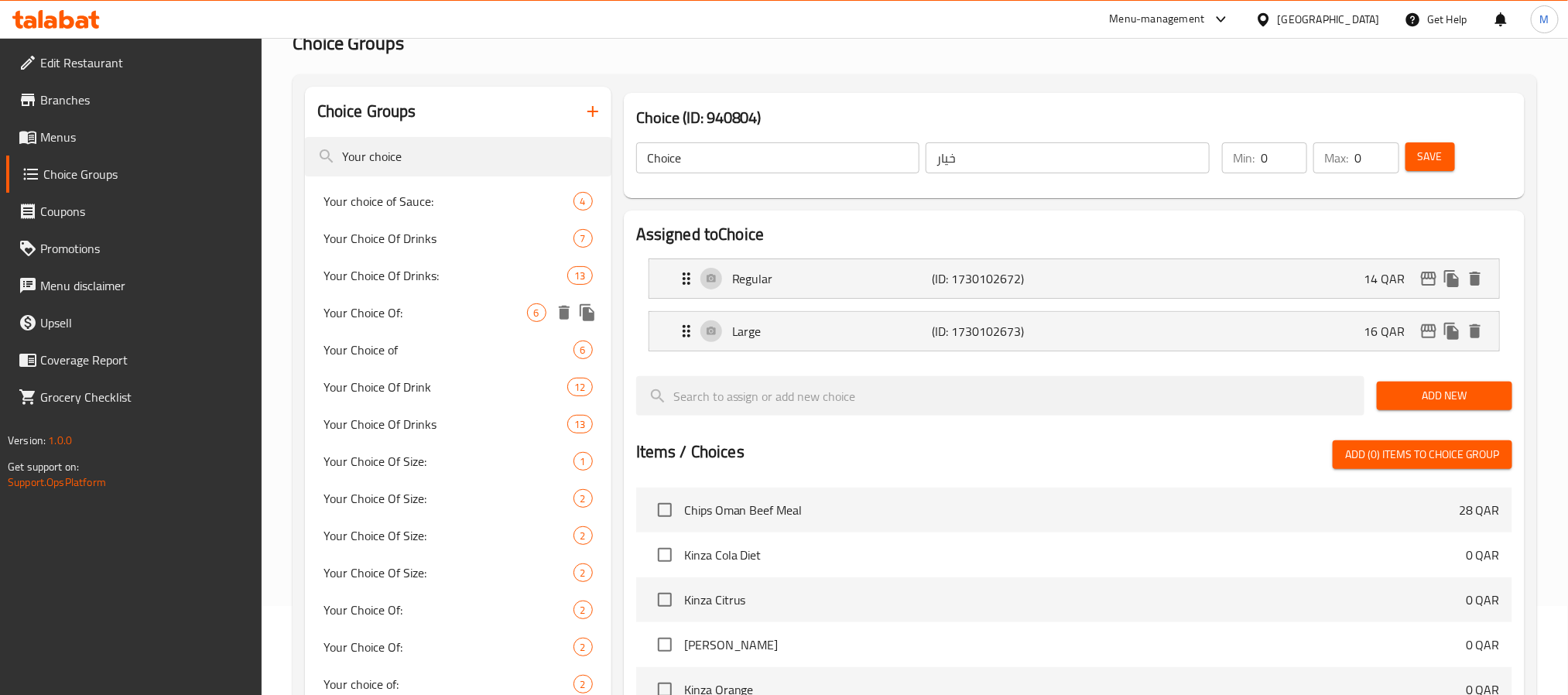
scroll to position [116, 0]
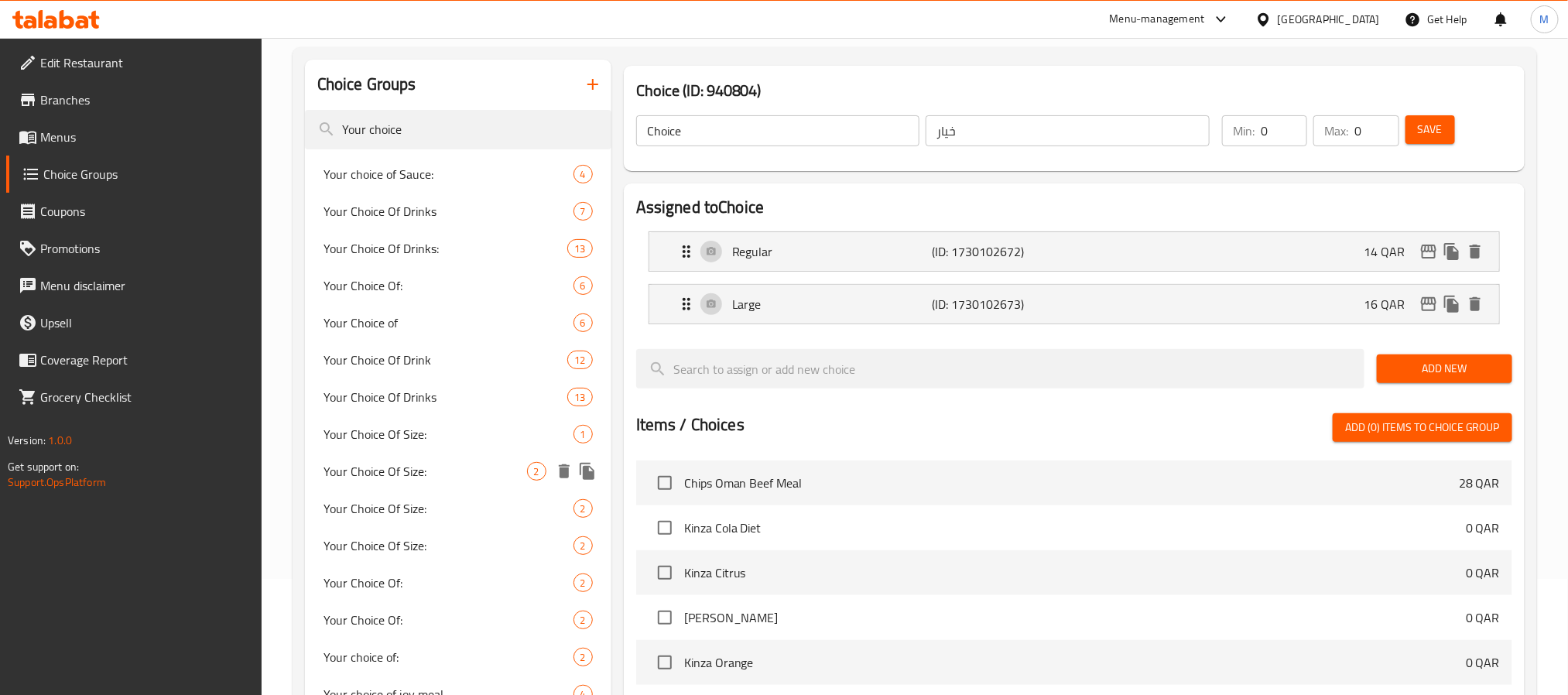
type input "Your choice"
click at [424, 478] on span "Your Choice Of Size:" at bounding box center [425, 471] width 204 height 18
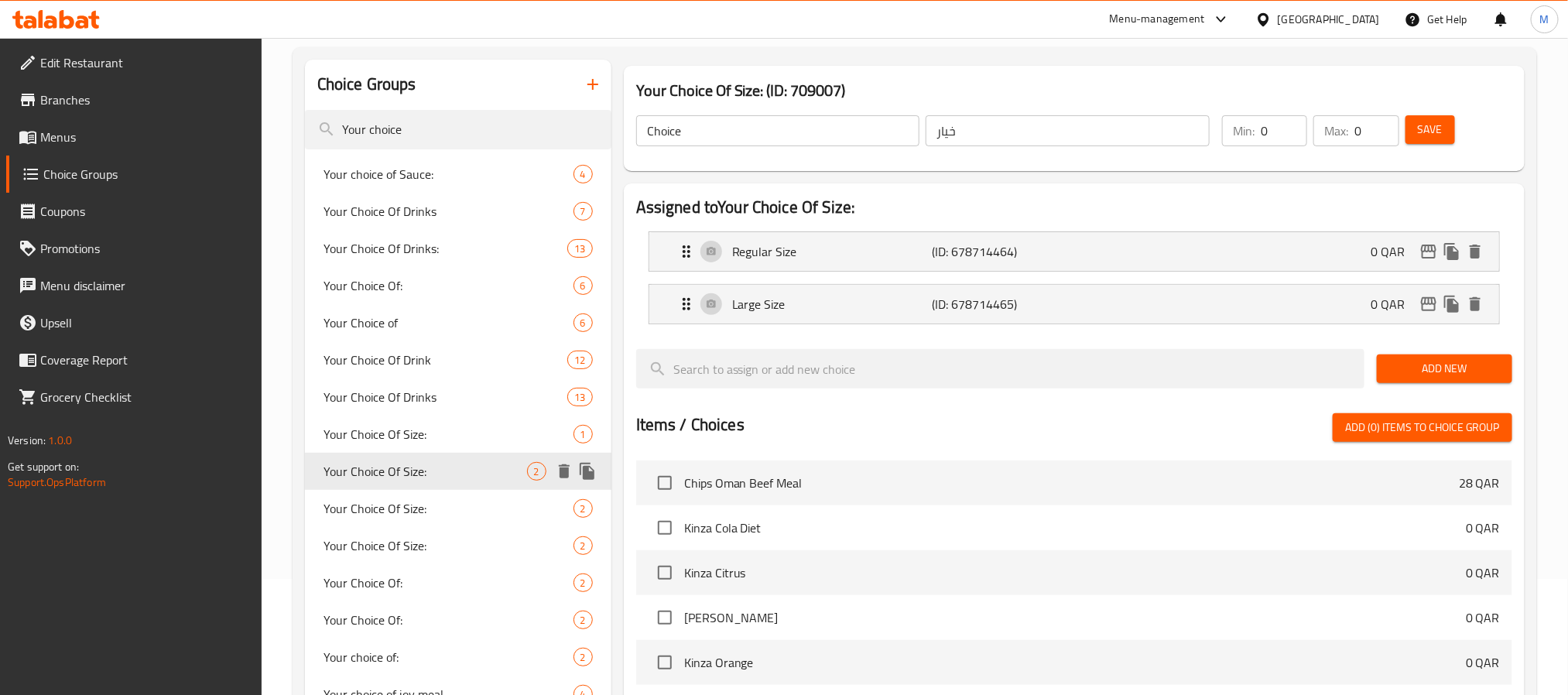
type input "Your Choice Of Size:"
type input "إختيارك من الحجم:"
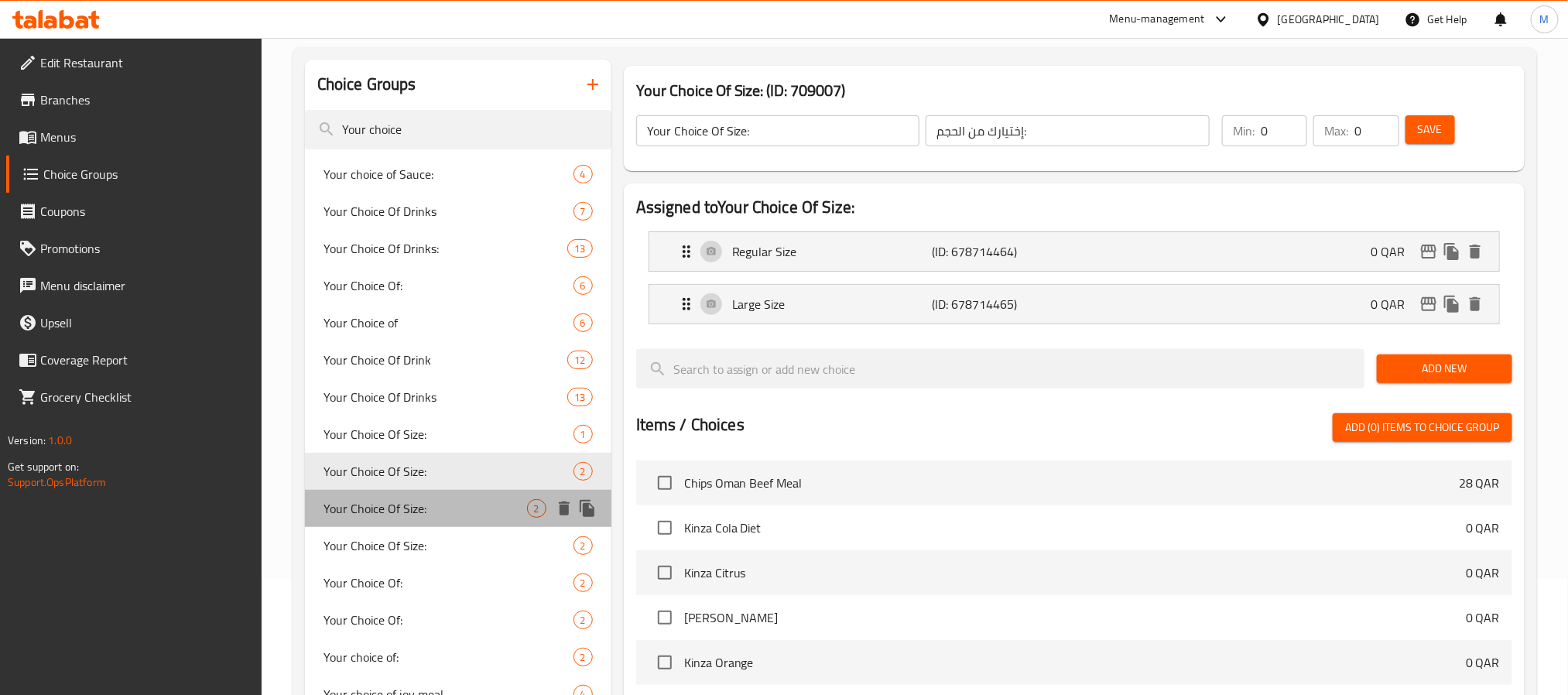
click at [424, 509] on span "Your Choice Of Size:" at bounding box center [425, 508] width 204 height 18
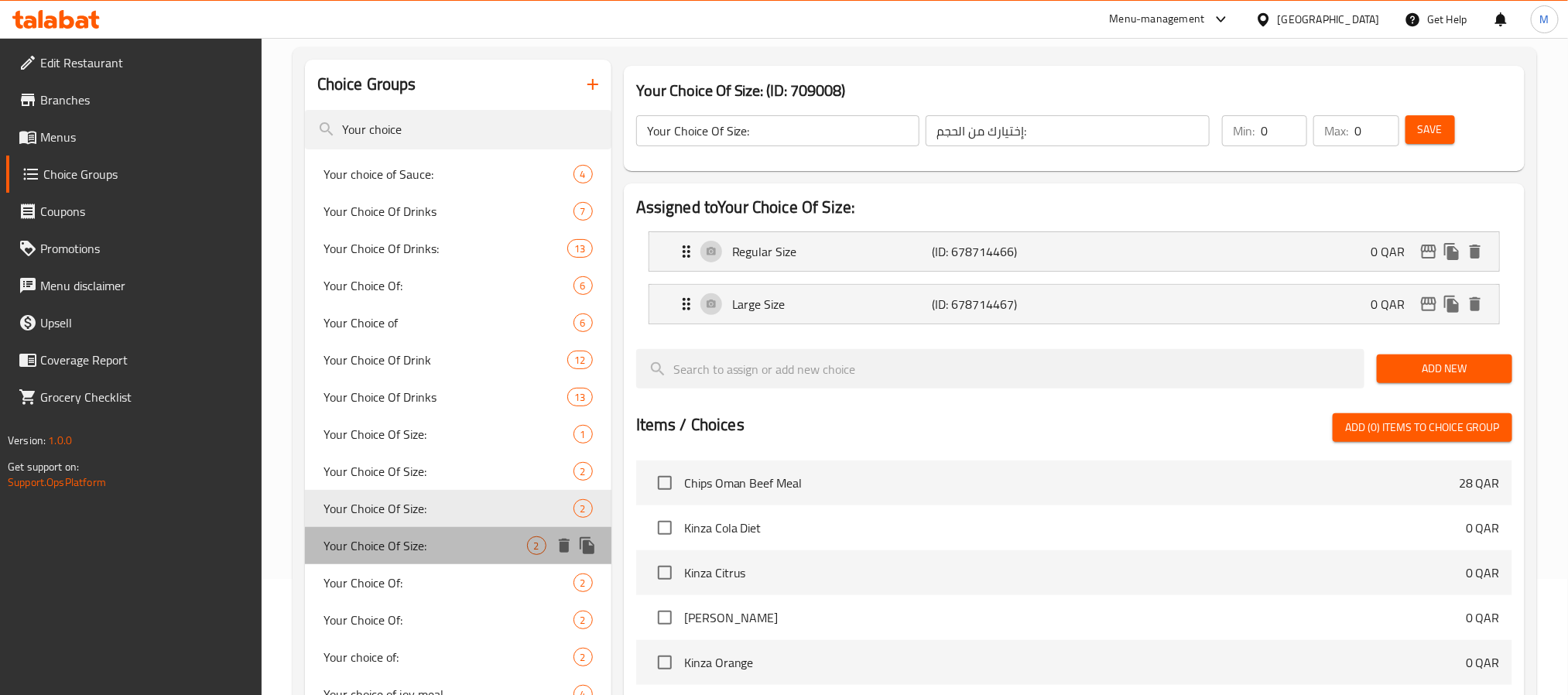
click at [404, 544] on span "Your Choice Of Size:" at bounding box center [425, 545] width 204 height 18
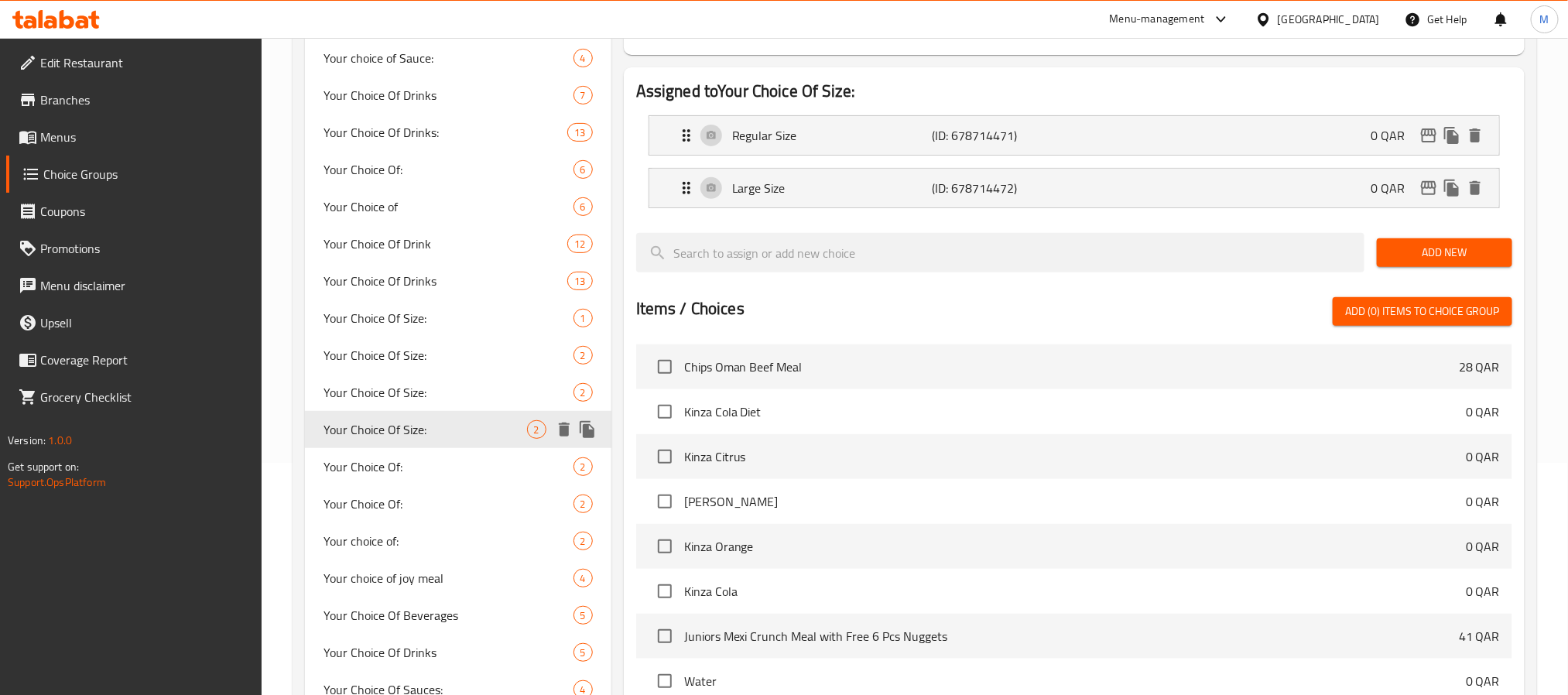
scroll to position [348, 0]
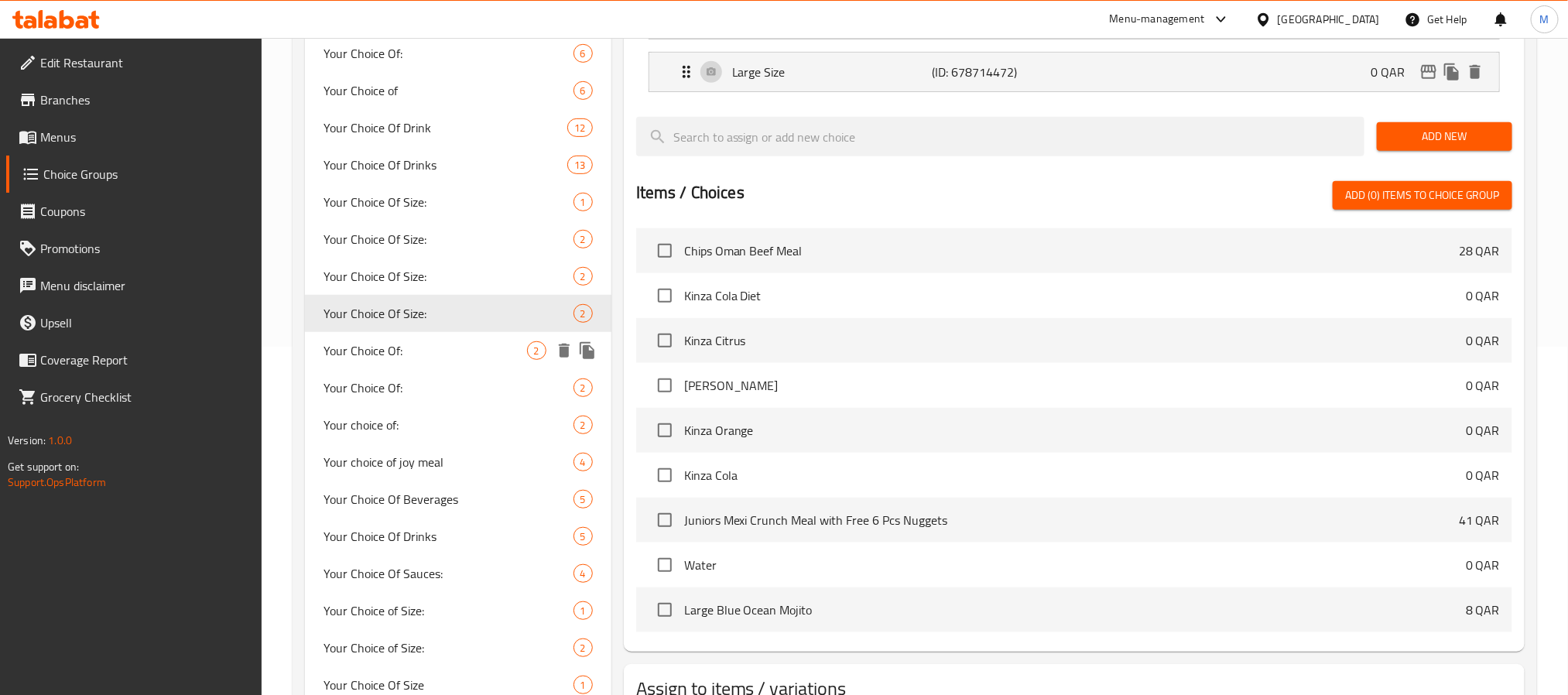
click at [430, 346] on span "Your Choice Of:" at bounding box center [425, 350] width 204 height 18
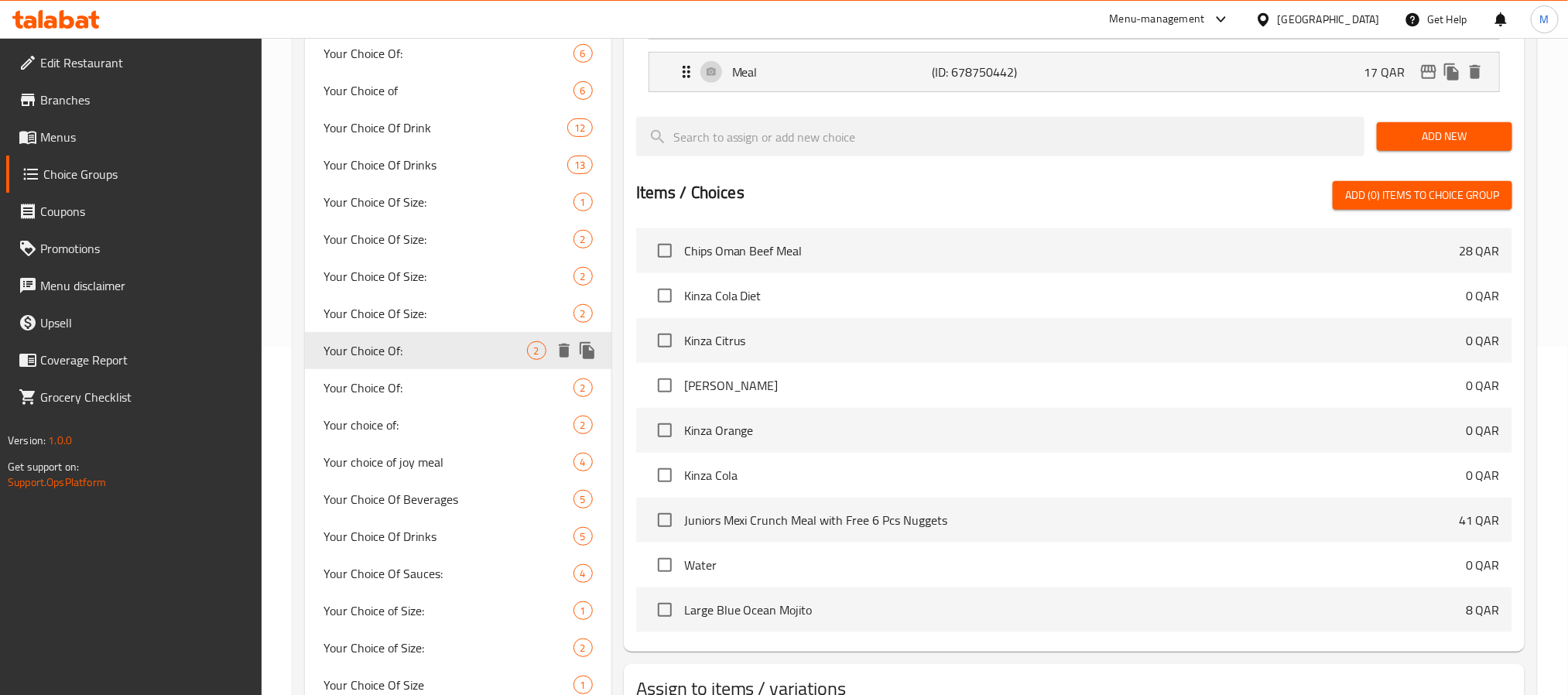
type input "Your Choice Of:"
type input "إختيارك من:"
type input "1"
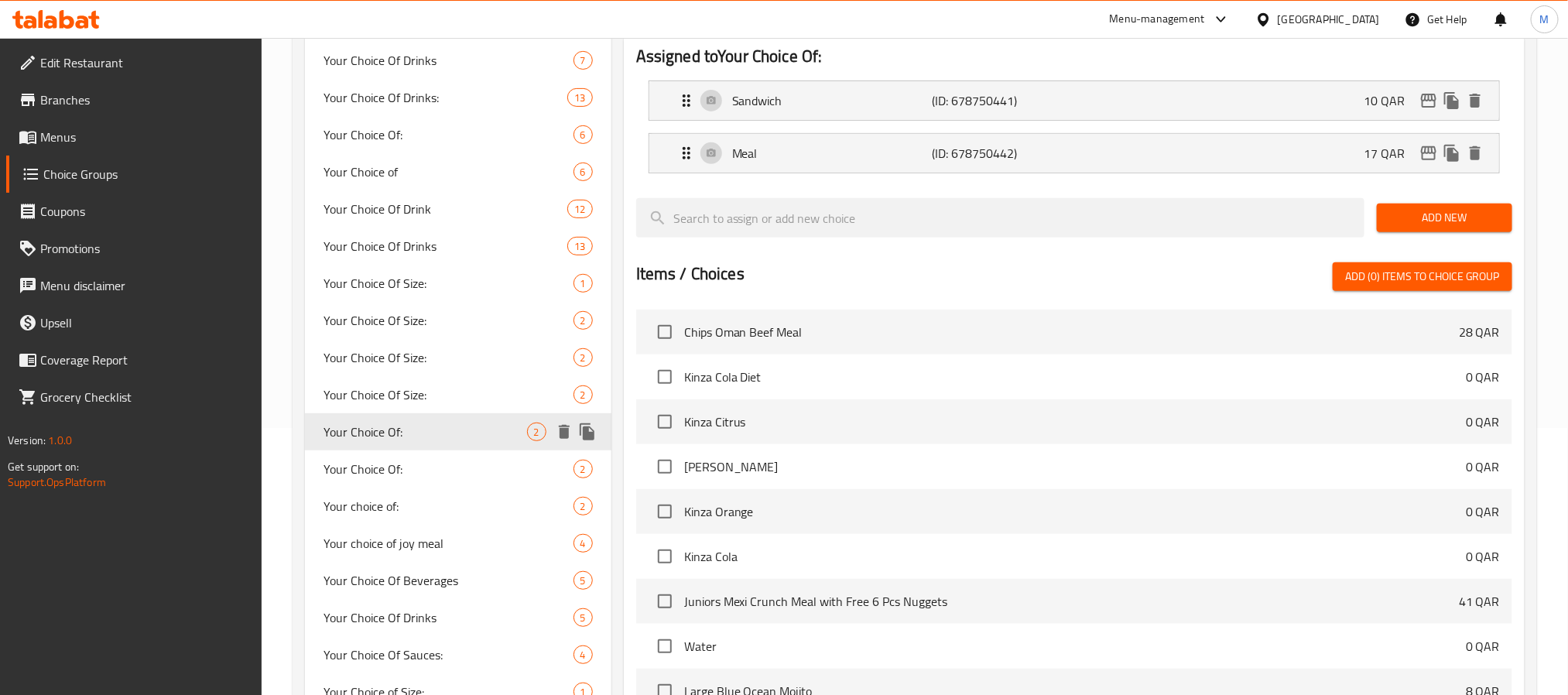
scroll to position [232, 0]
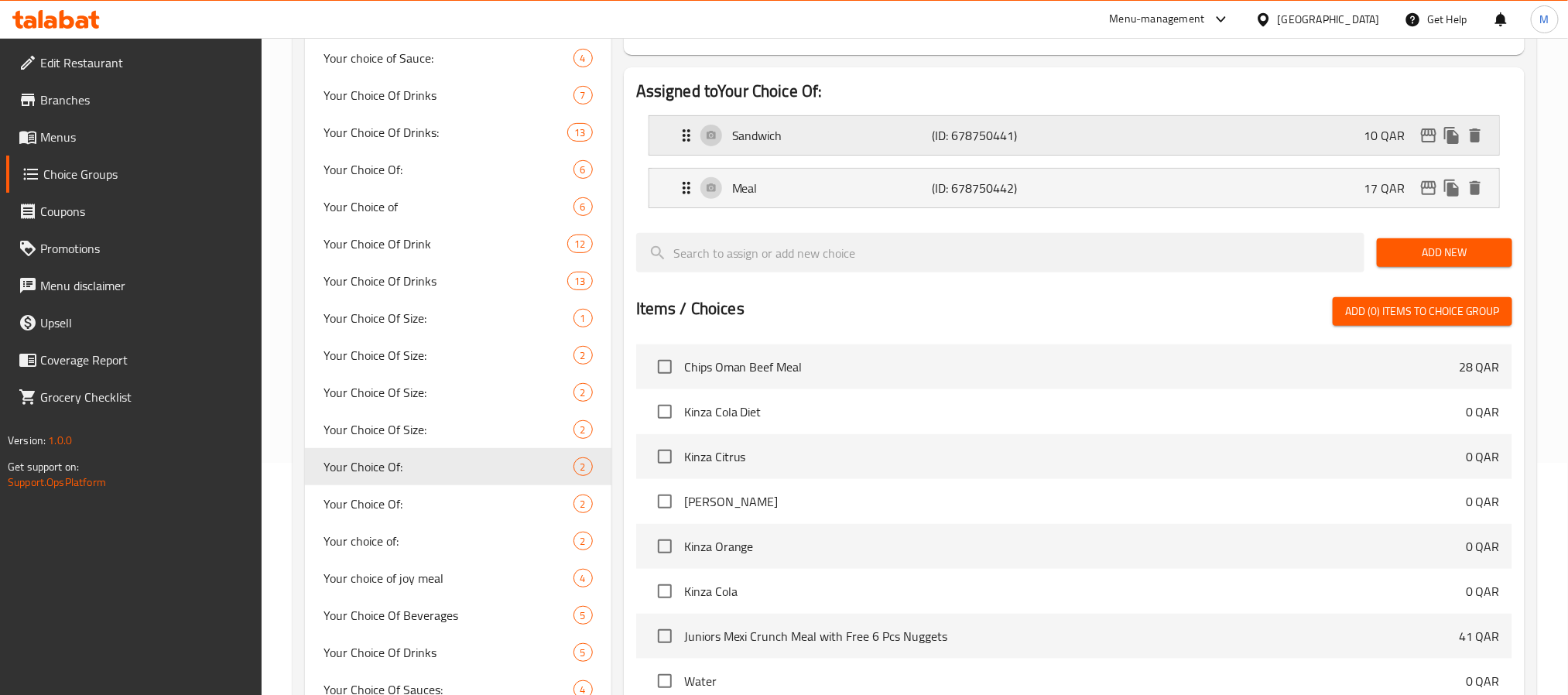
click at [1429, 135] on icon "edit" at bounding box center [1429, 135] width 15 height 14
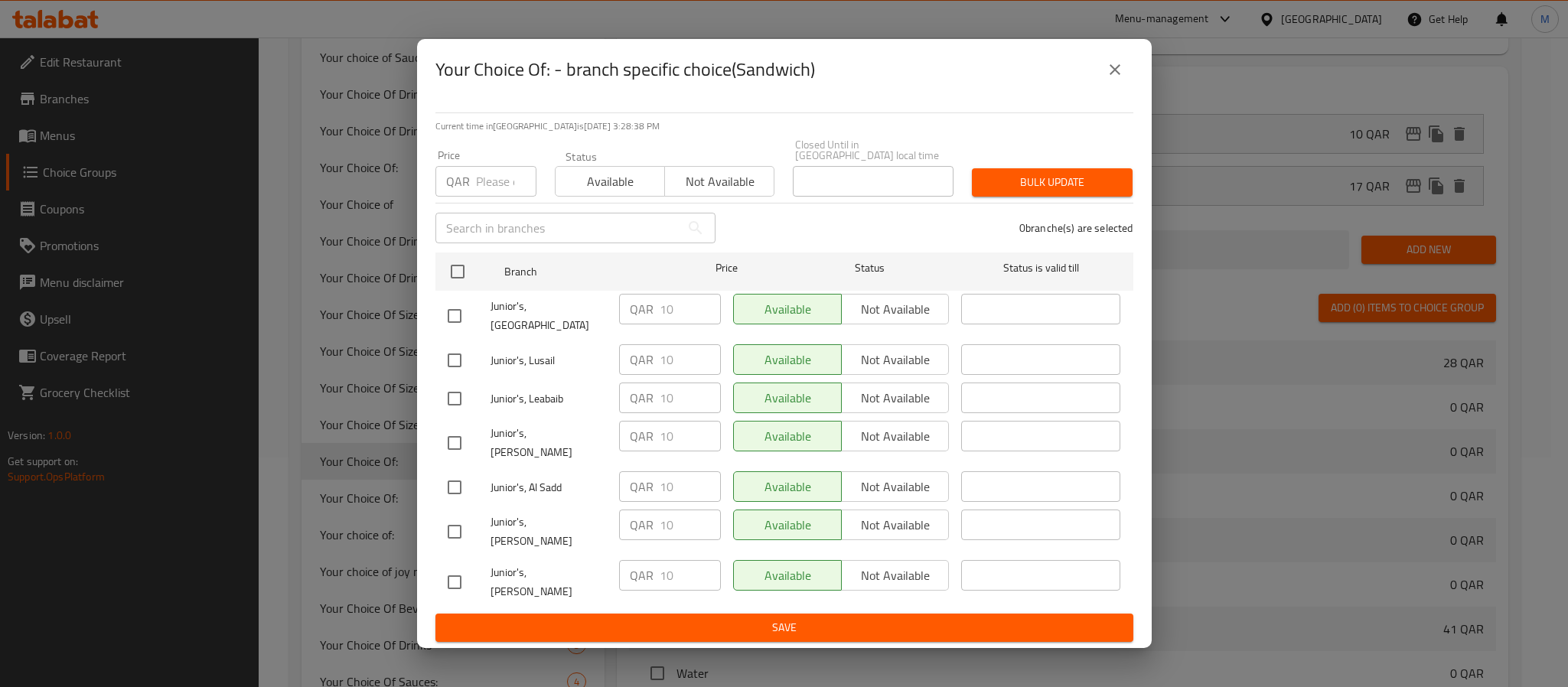
click at [1121, 79] on icon "close" at bounding box center [1114, 70] width 18 height 18
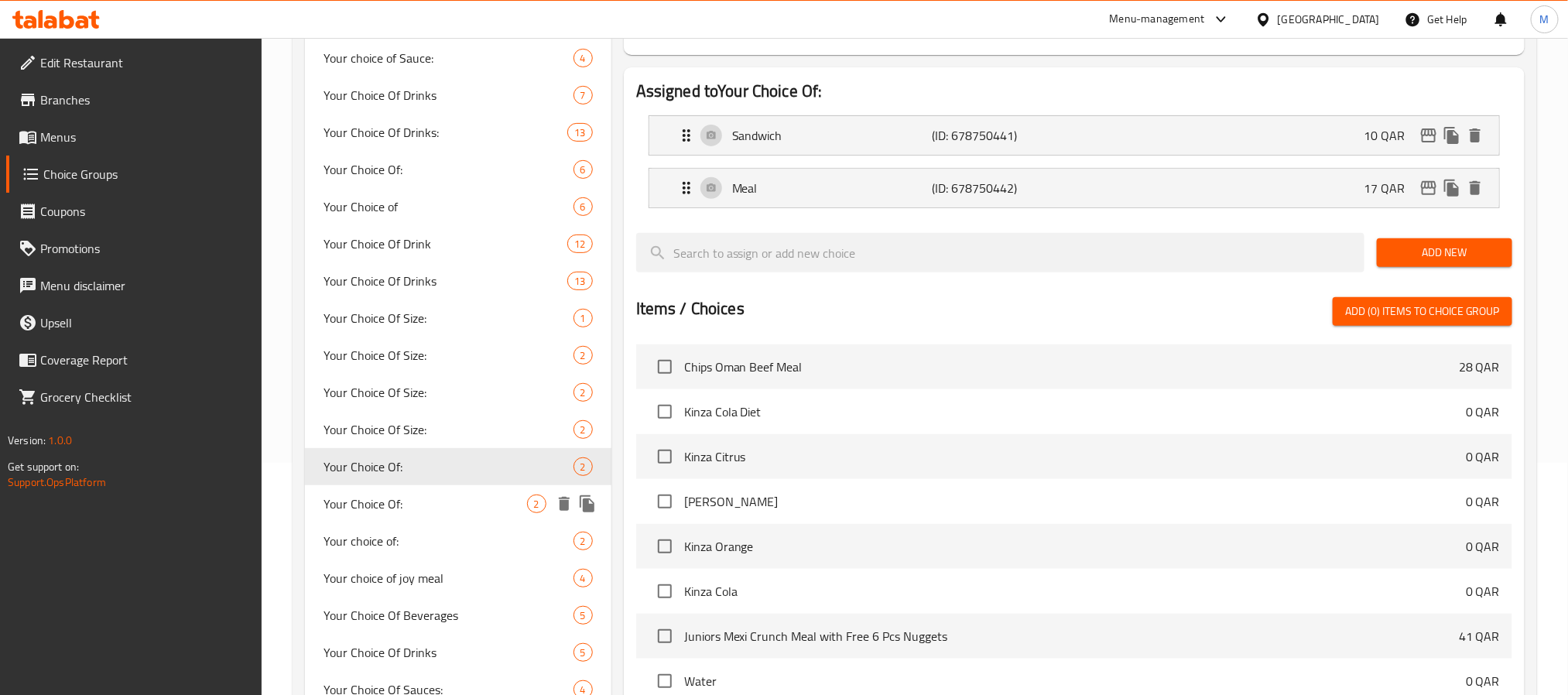
click at [427, 499] on span "Your Choice Of:" at bounding box center [425, 504] width 204 height 18
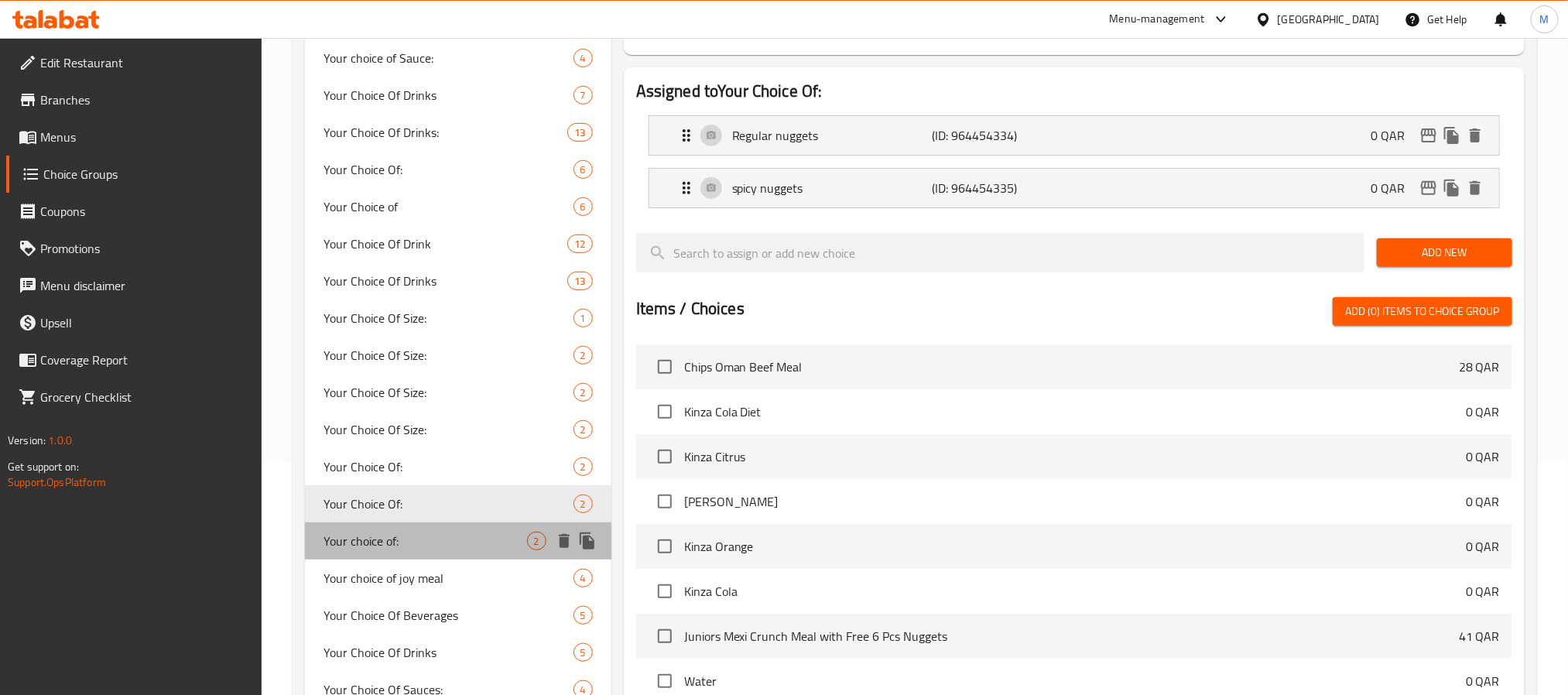
click at [435, 537] on span "Your choice of:" at bounding box center [425, 541] width 204 height 18
type input "Your choice of:"
type input "اختيارك من:"
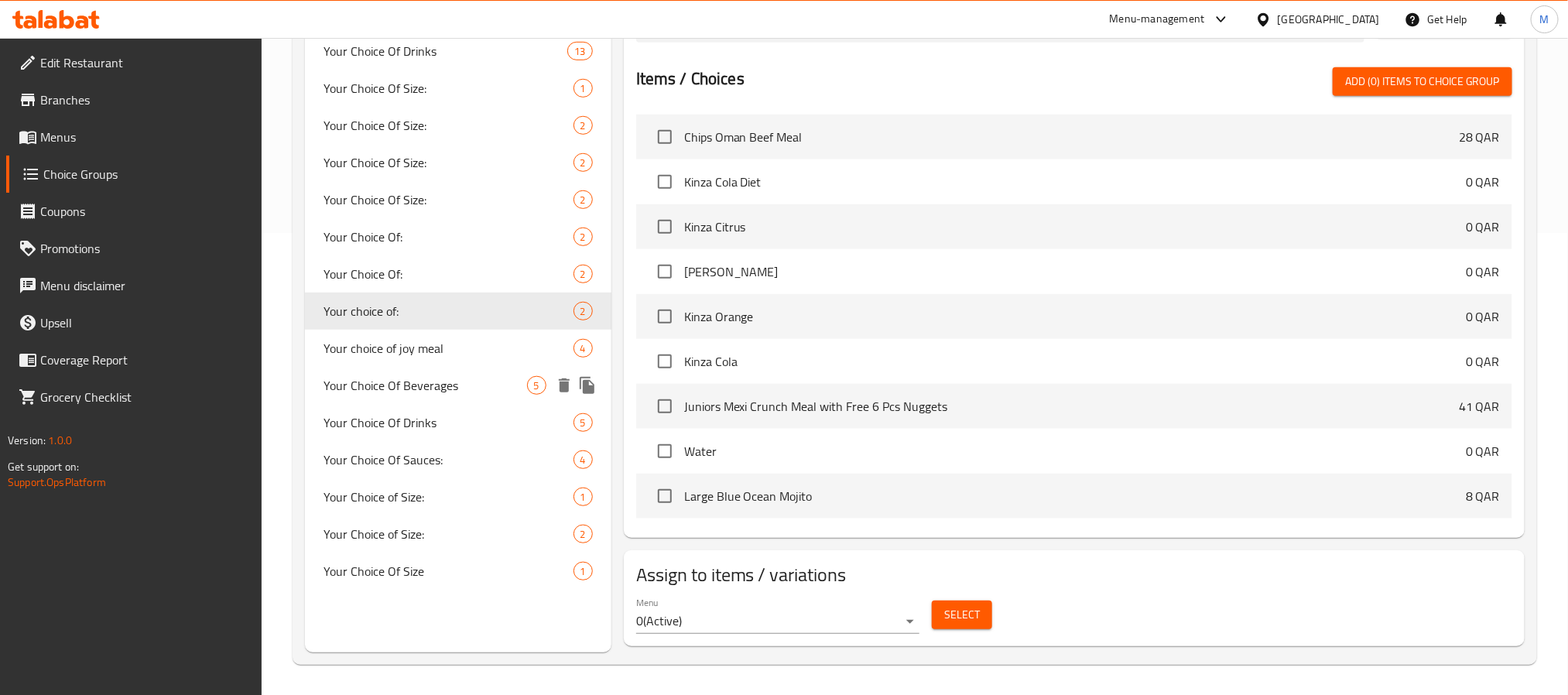
scroll to position [463, 0]
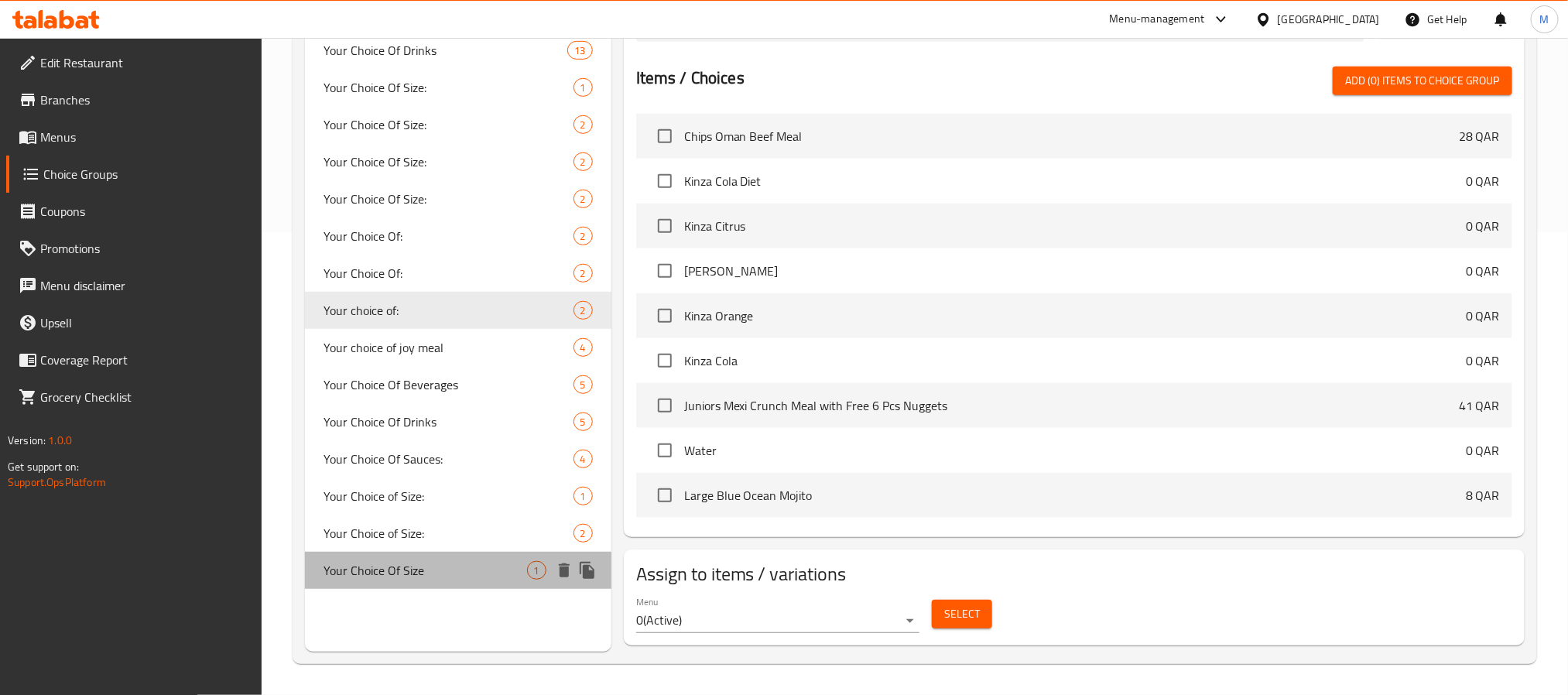
click at [426, 571] on span "Your Choice Of Size" at bounding box center [425, 570] width 204 height 18
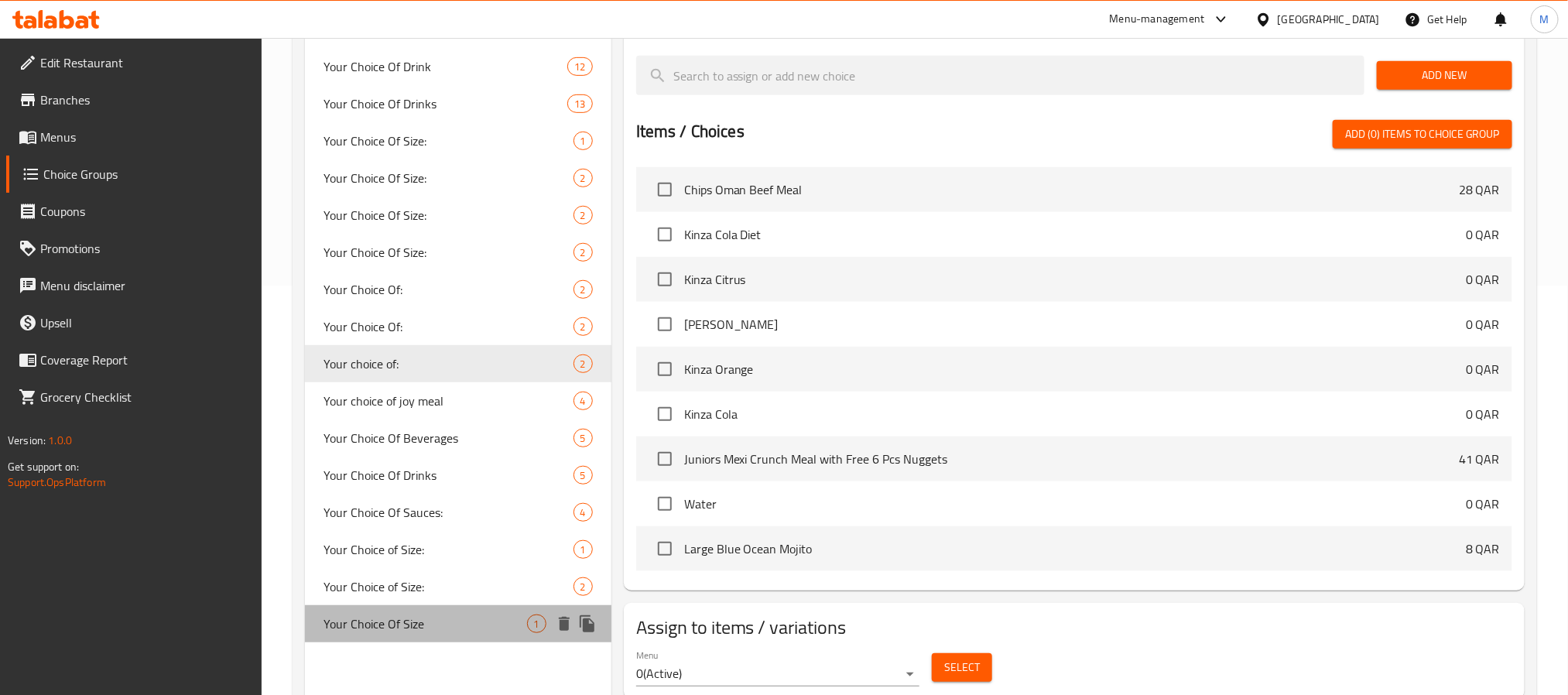
type input "Your Choice Of Size"
type input "إختيارك من الحجم"
type input "0"
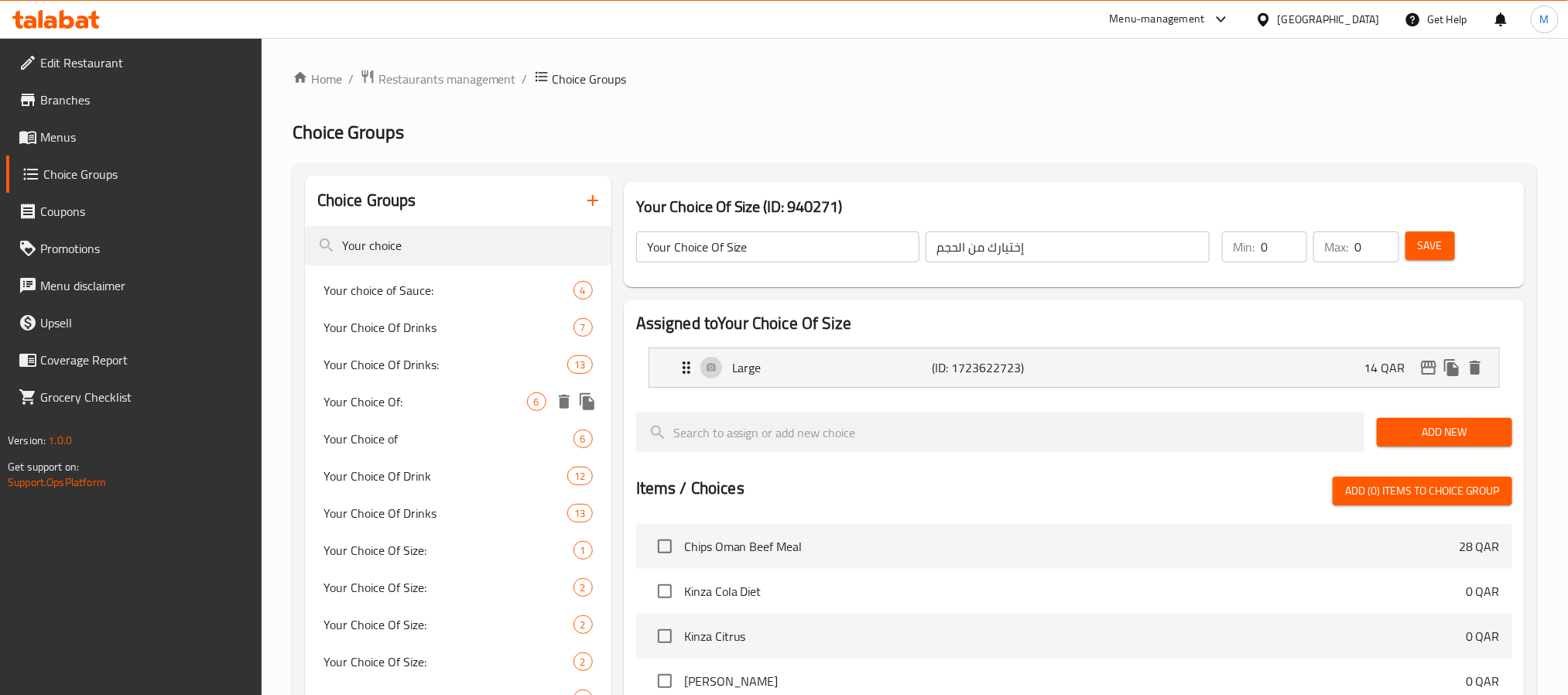
scroll to position [409, 0]
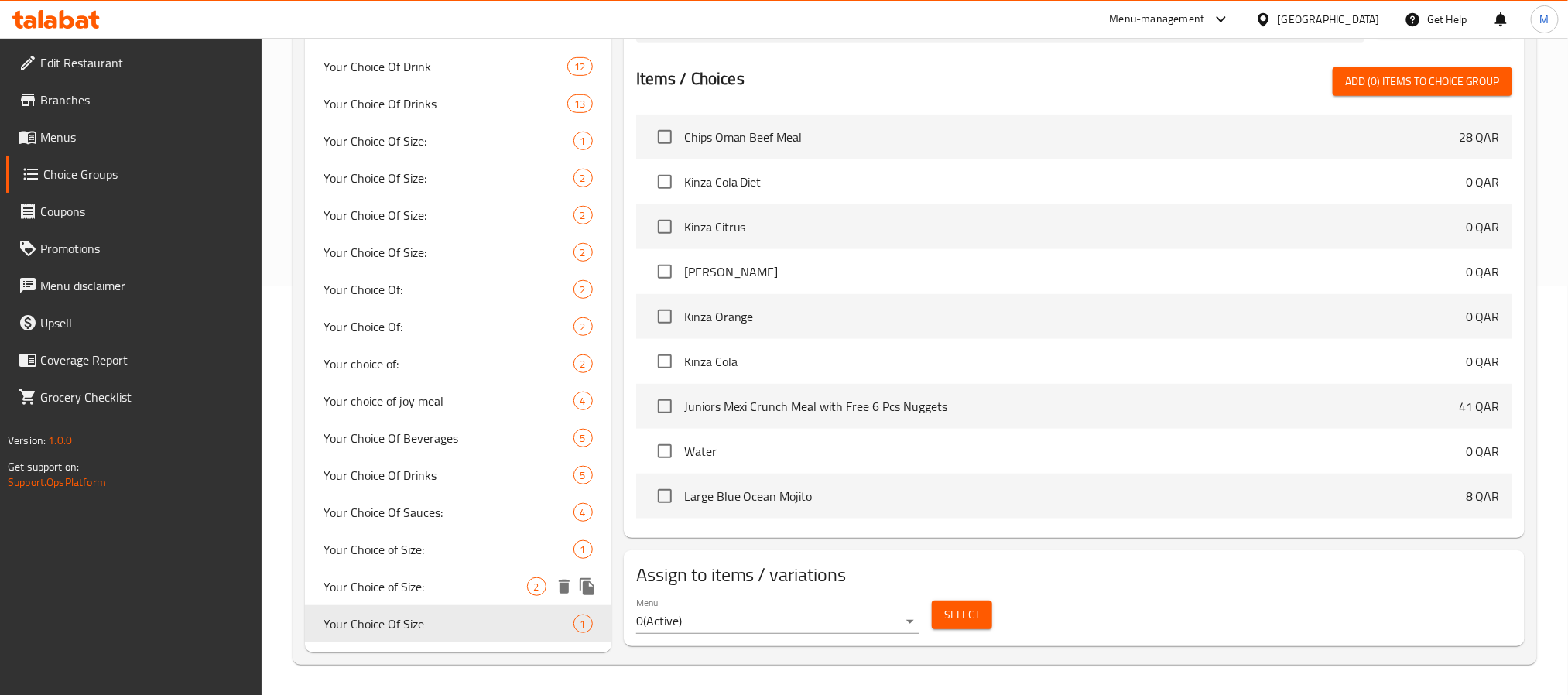
click at [420, 588] on span "Your Choice of Size:" at bounding box center [425, 586] width 204 height 18
type input "Your Choice of Size:"
type input "إختيارك من الحجم:"
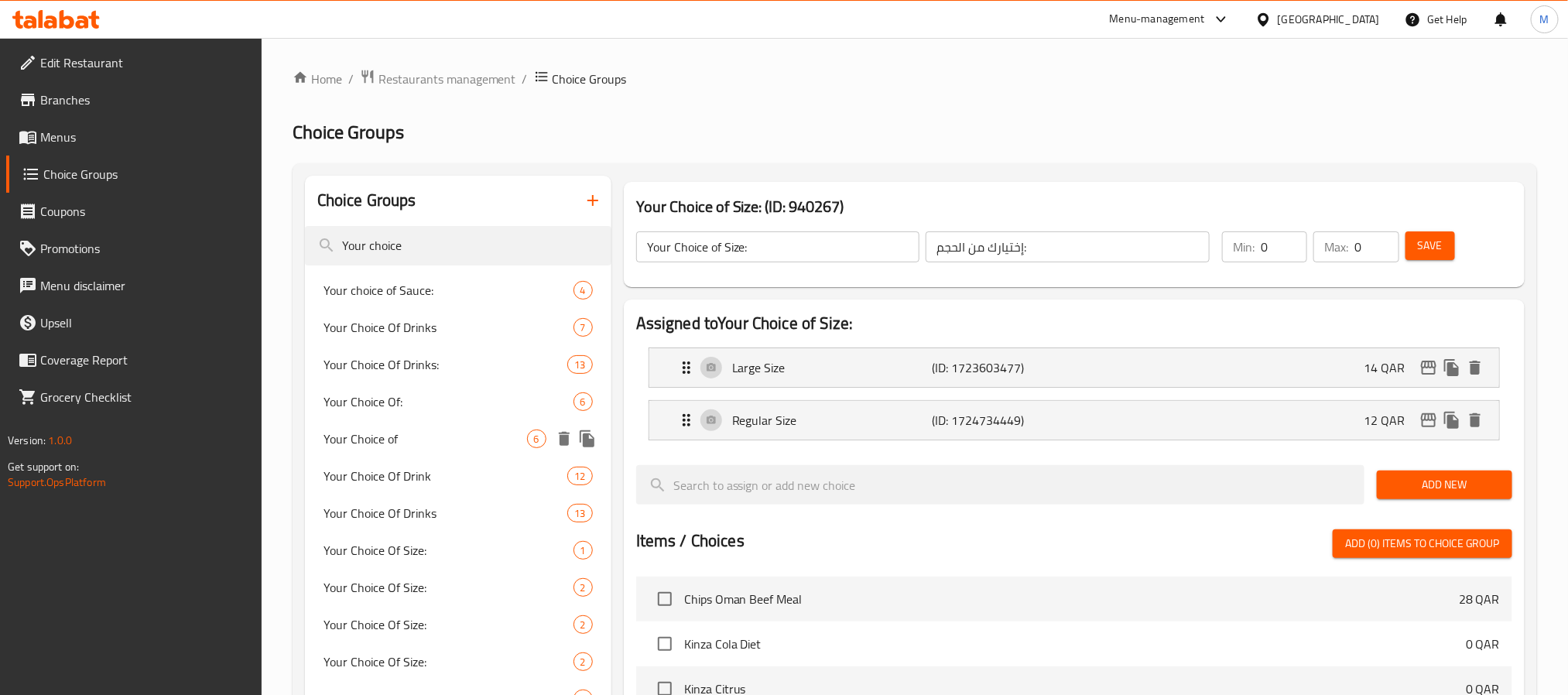
scroll to position [463, 0]
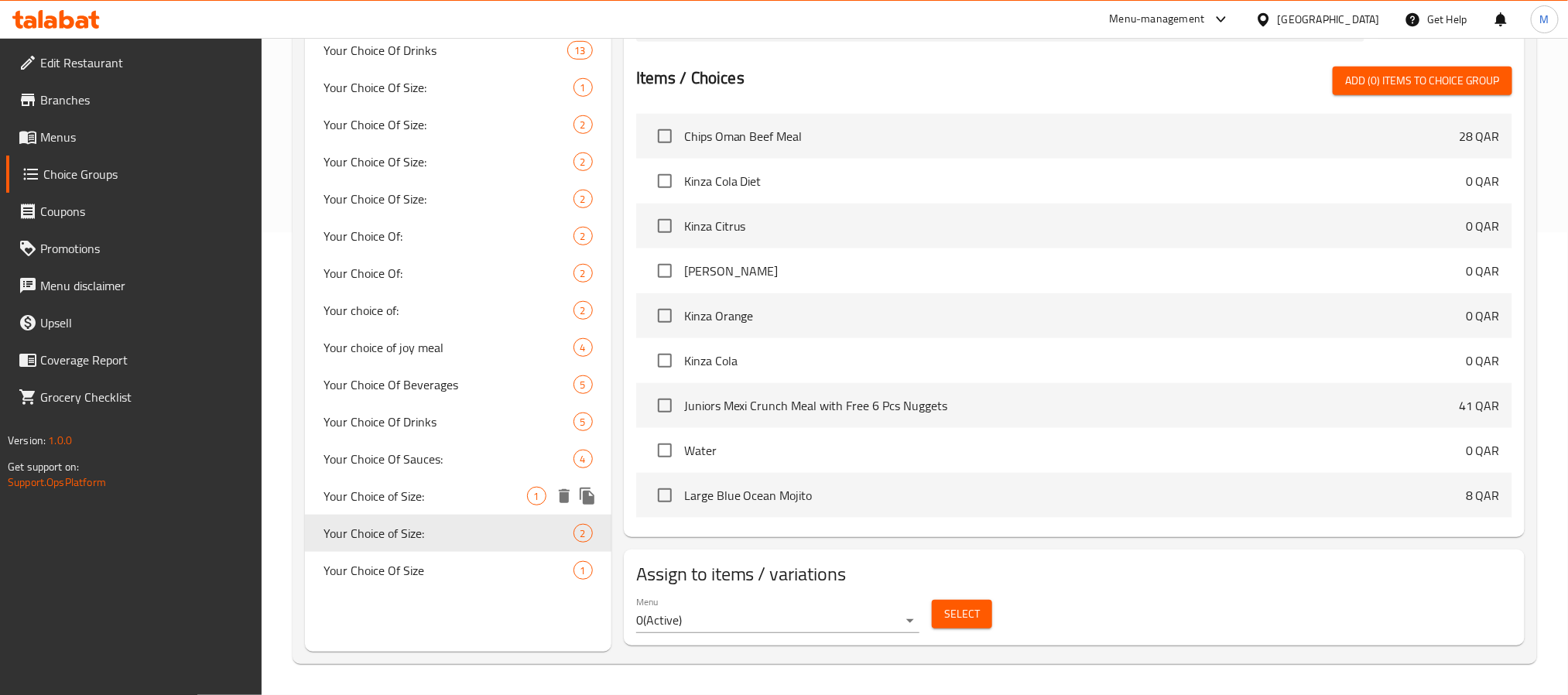
click at [449, 492] on span "Your Choice of Size:" at bounding box center [425, 495] width 204 height 18
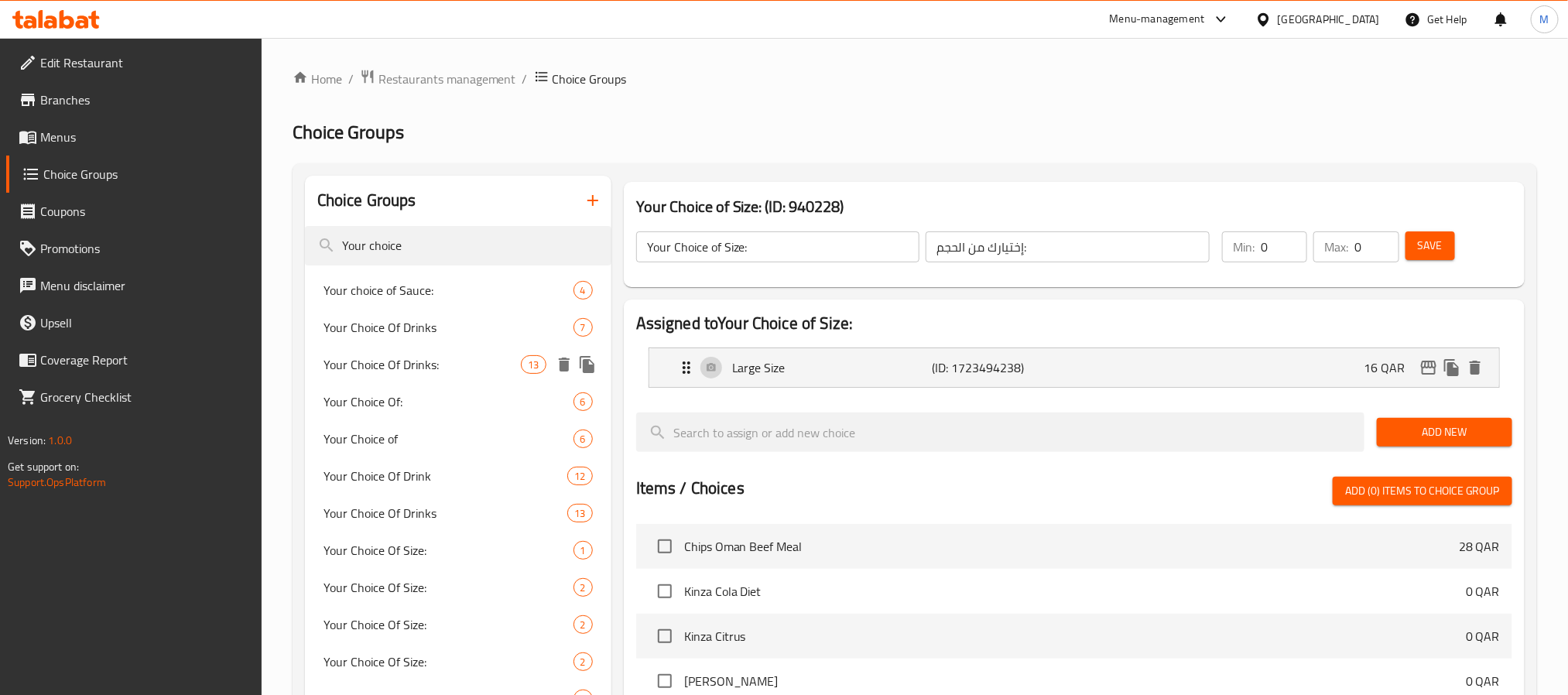
scroll to position [409, 0]
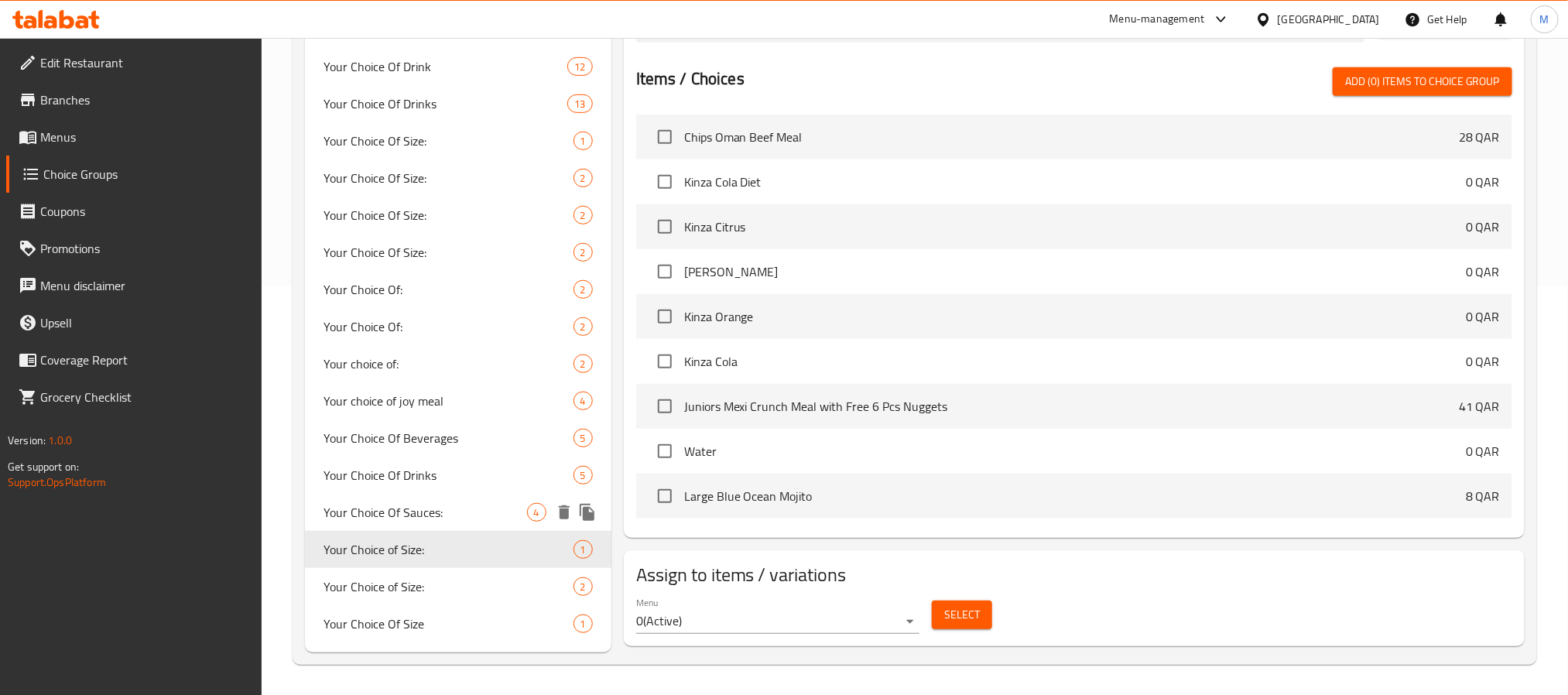
click at [426, 511] on span "Your Choice Of Sauces:" at bounding box center [425, 512] width 204 height 18
type input "Your Choice Of Sauces:"
type input "إختيارك من صلصة:"
type input "1"
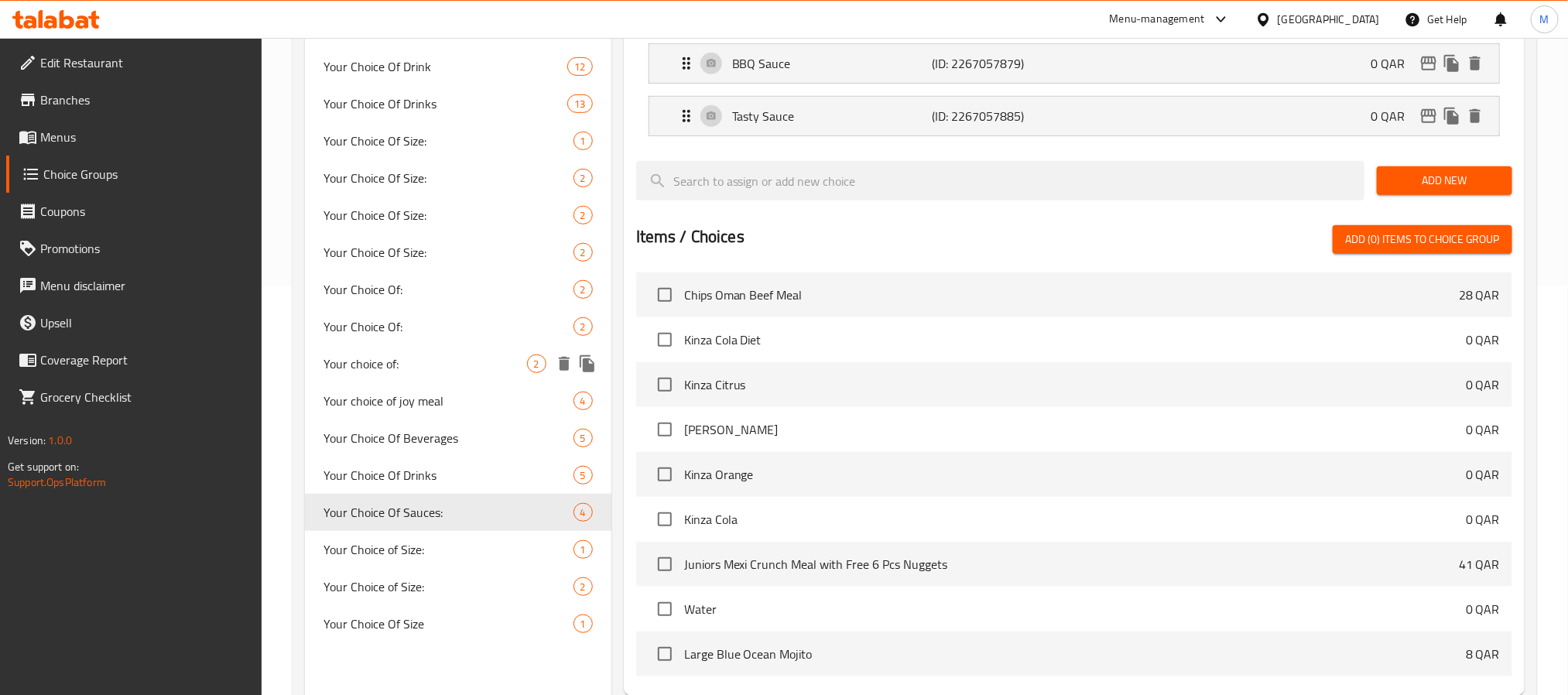
scroll to position [0, 0]
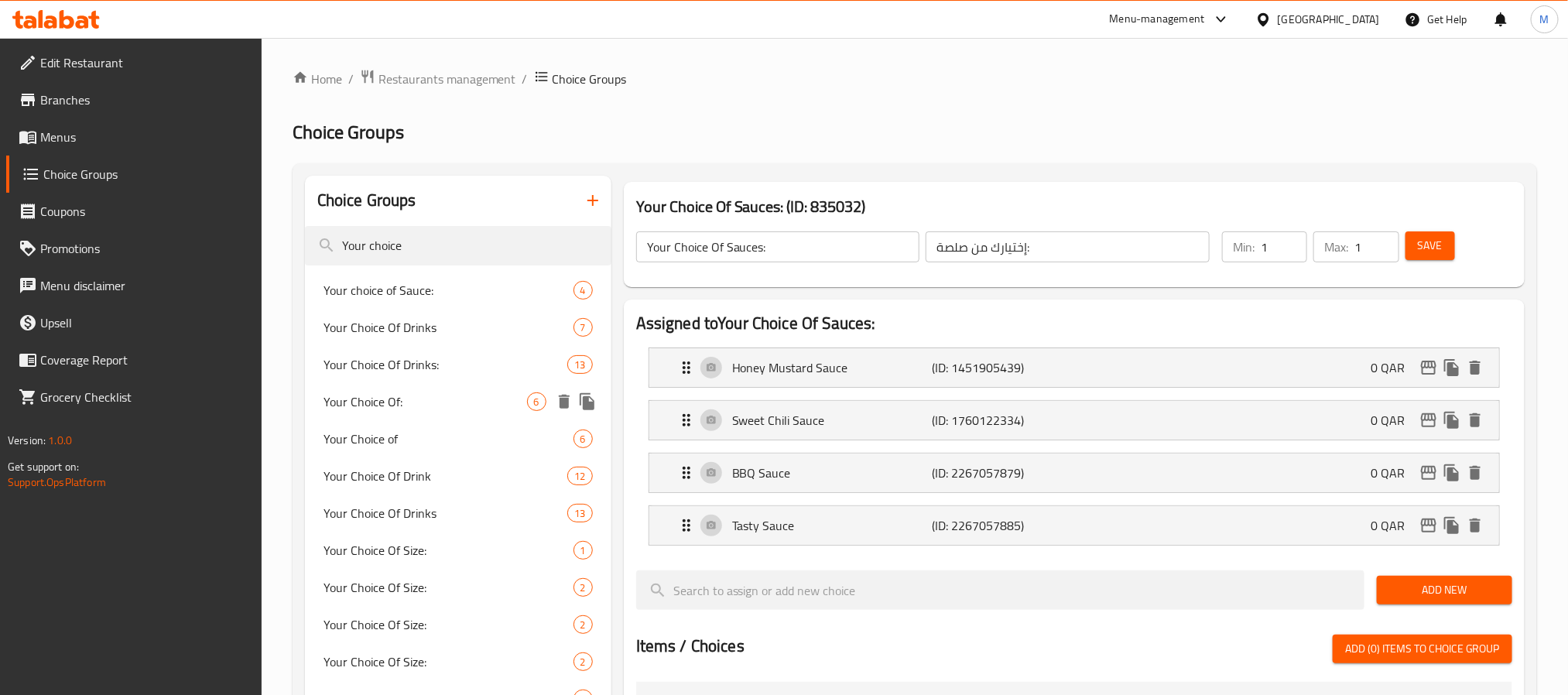
click at [423, 402] on span "Your Choice Of:" at bounding box center [425, 402] width 204 height 18
type input "Your Choice Of:"
type input "إختيارك من:"
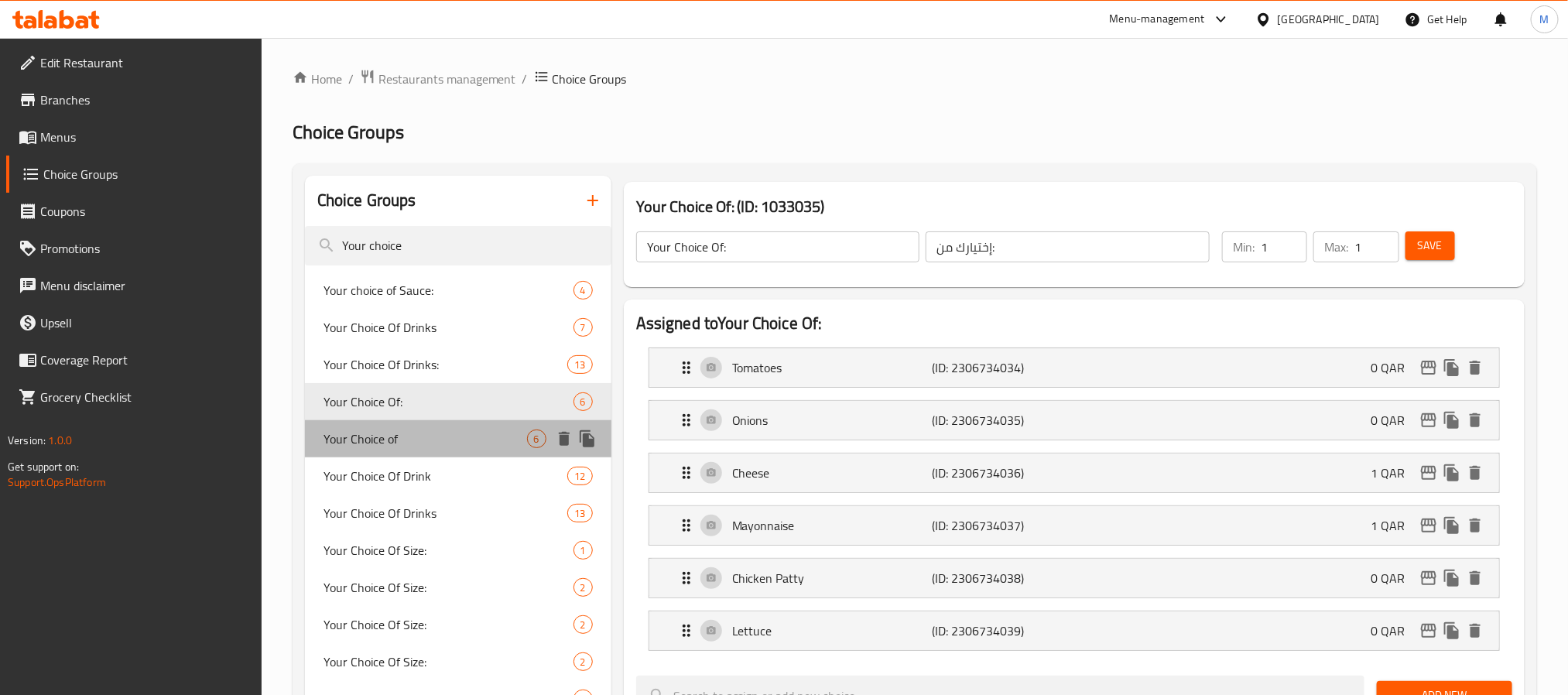
click at [421, 434] on span "Your Choice of" at bounding box center [425, 438] width 204 height 18
type input "Your Choice of"
type input "إختيارك من"
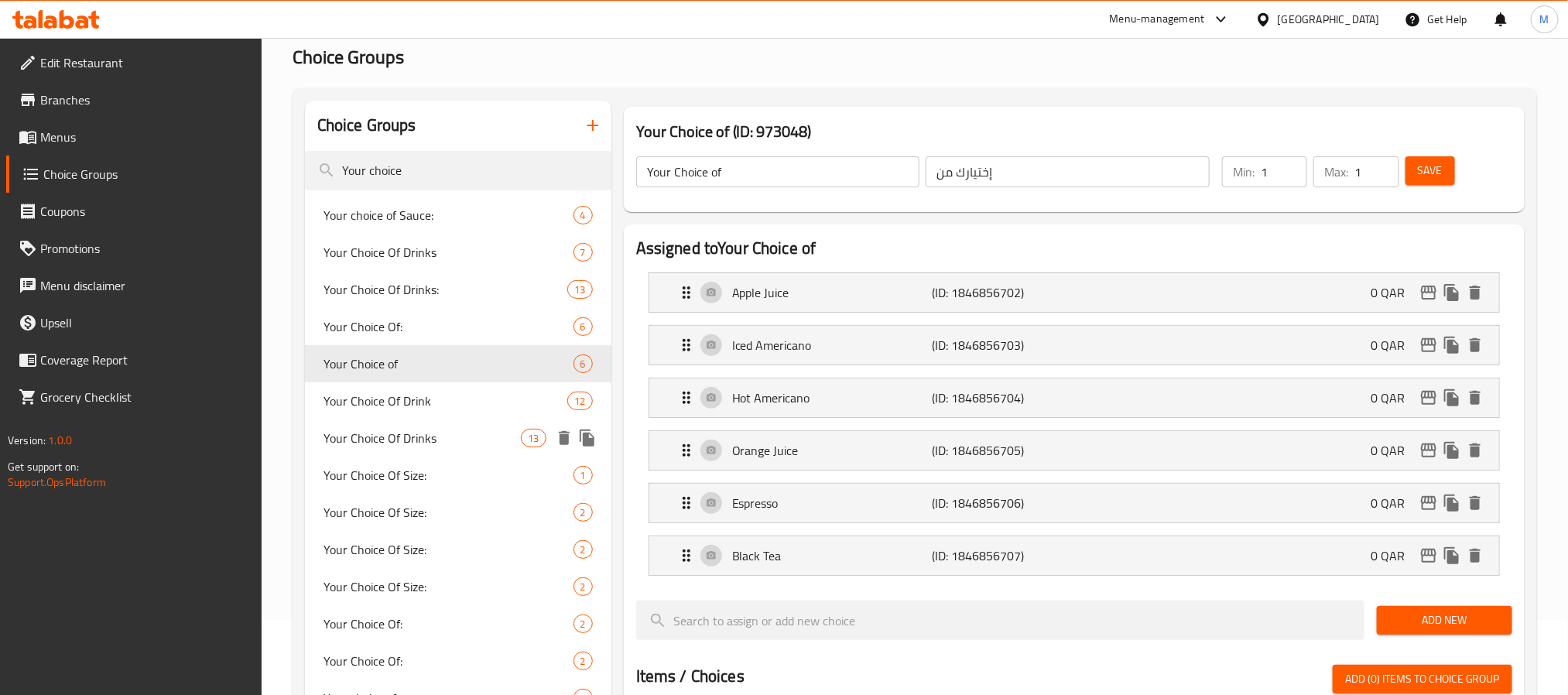
scroll to position [116, 0]
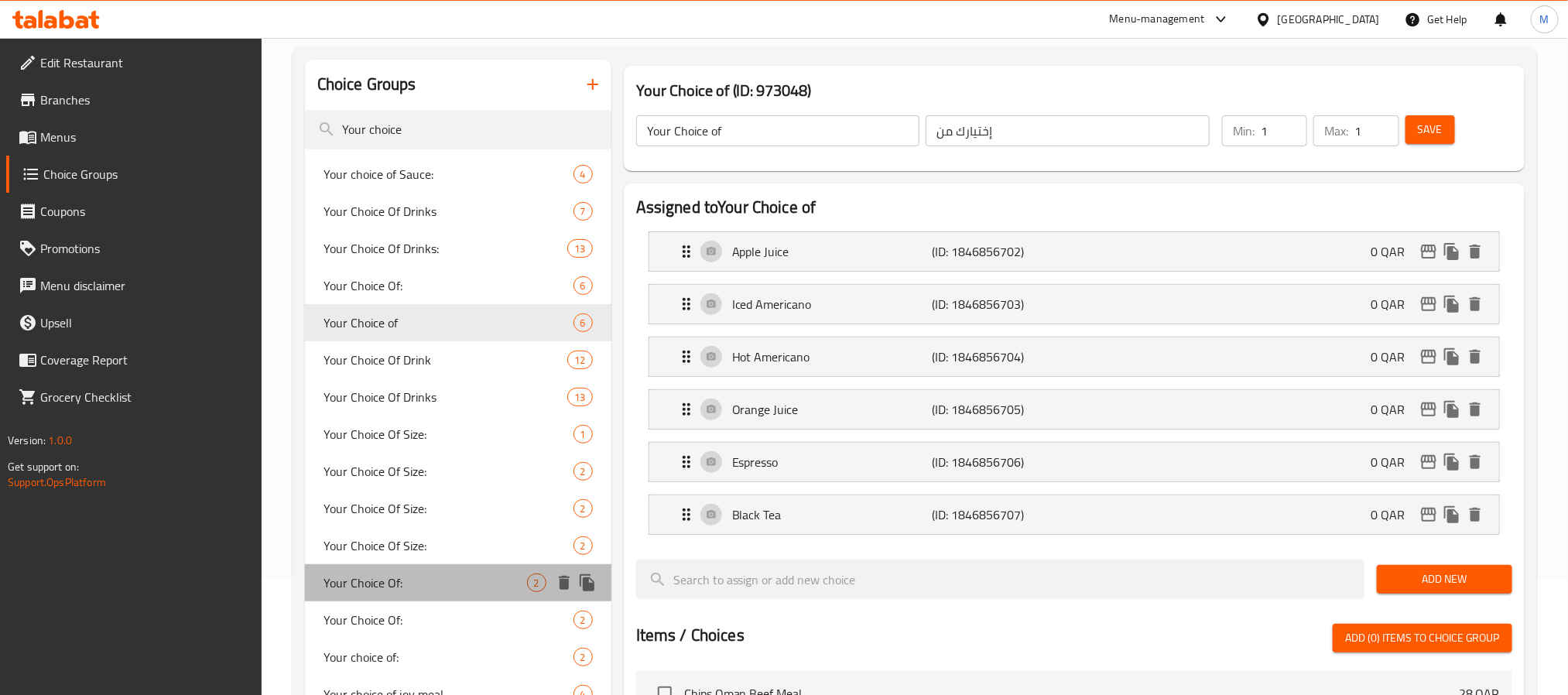
click at [409, 574] on span "Your Choice Of:" at bounding box center [425, 583] width 204 height 18
type input "Your Choice Of:"
type input "إختيارك من:"
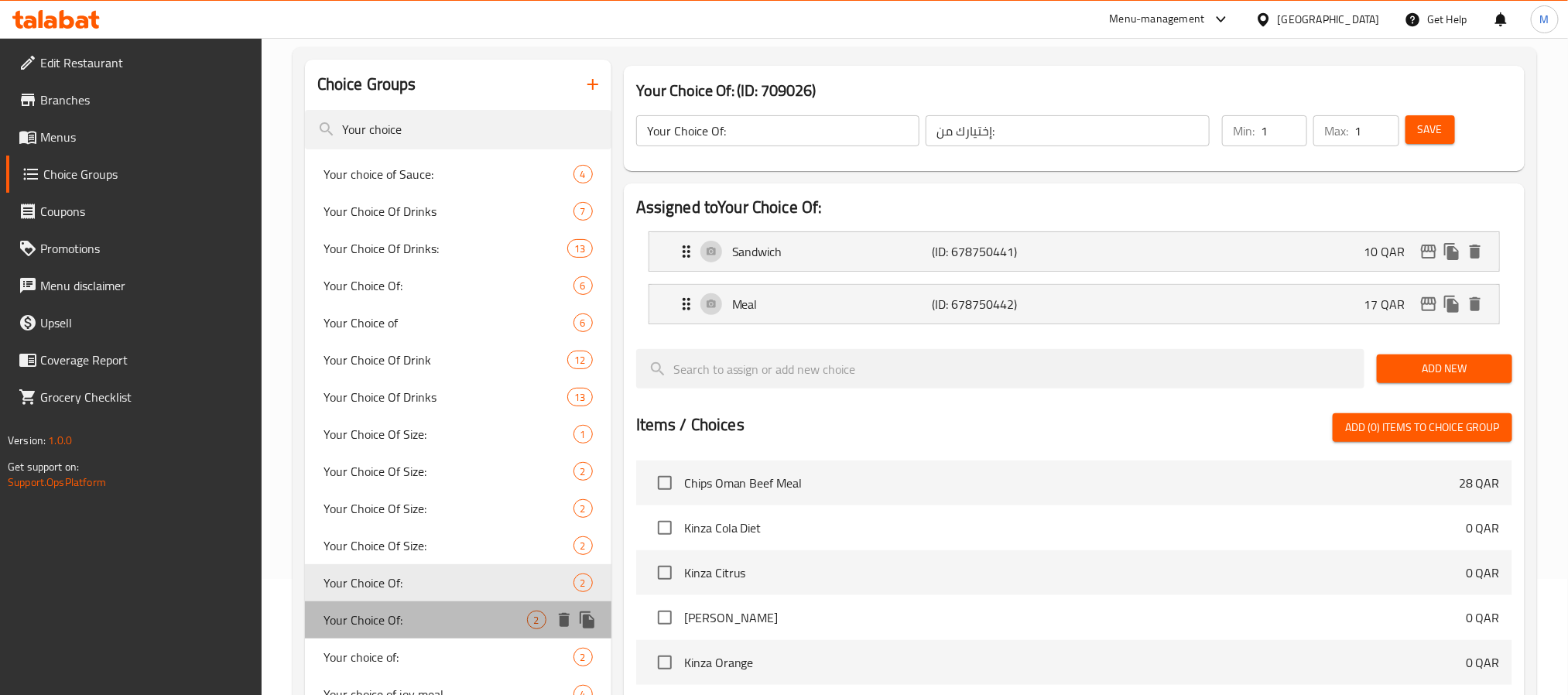
click at [409, 617] on span "Your Choice Of:" at bounding box center [425, 620] width 204 height 18
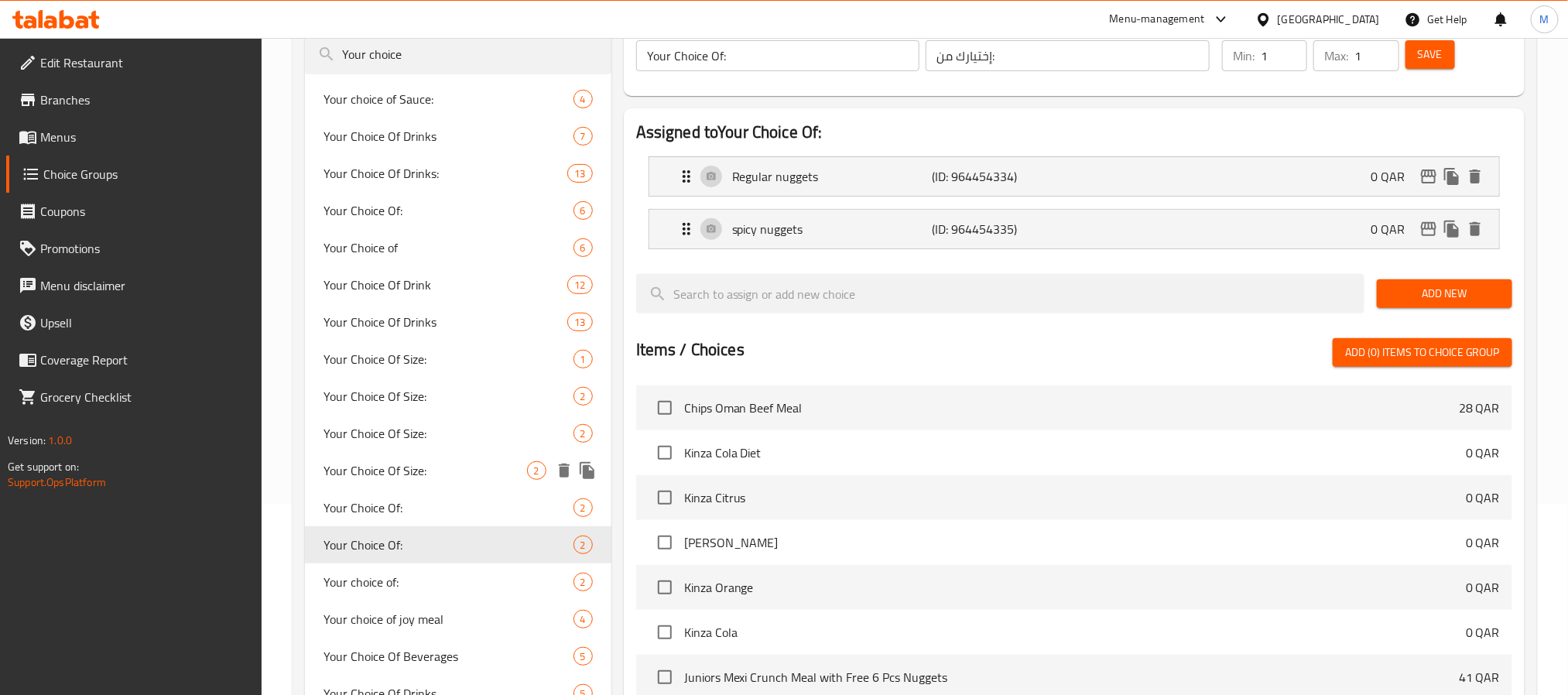
scroll to position [232, 0]
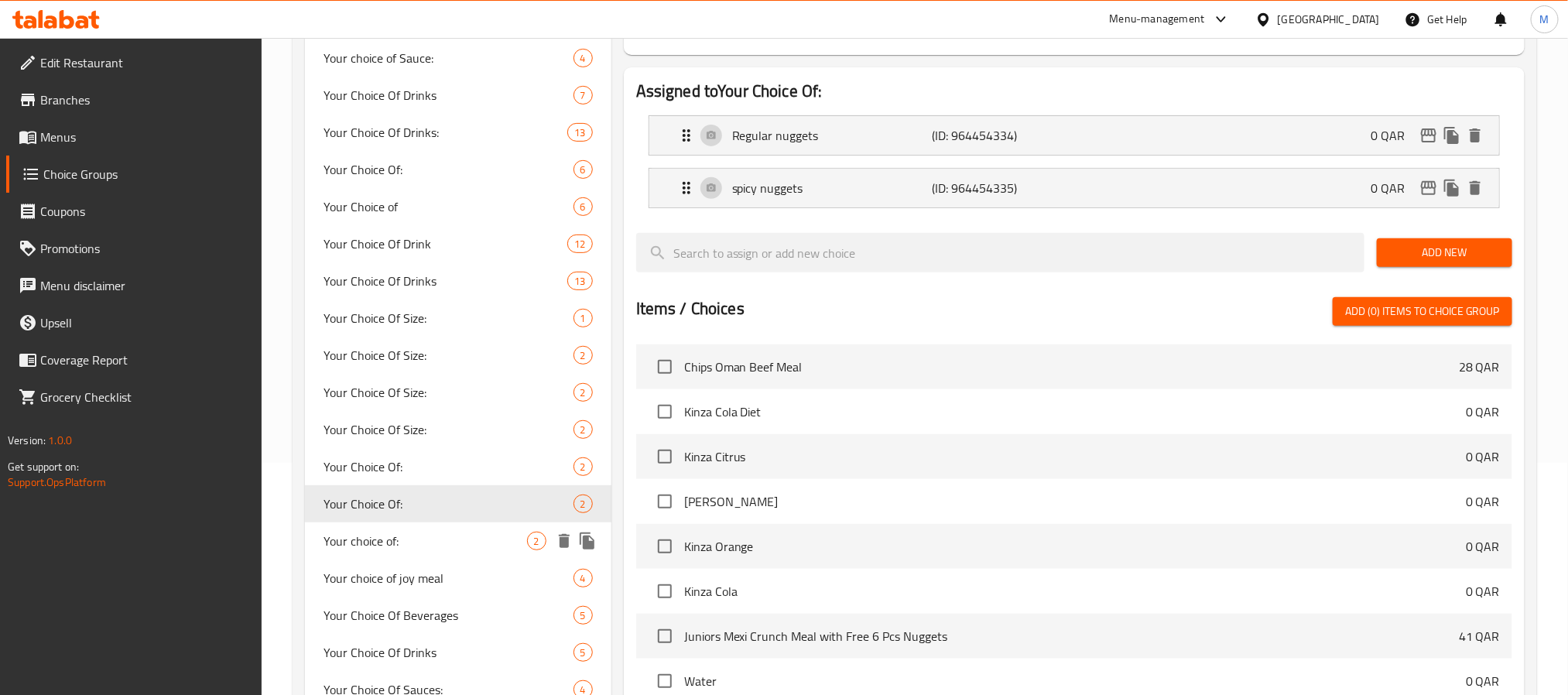
click at [433, 538] on span "Your choice of:" at bounding box center [425, 541] width 204 height 18
type input "Your choice of:"
type input "اختيارك من:"
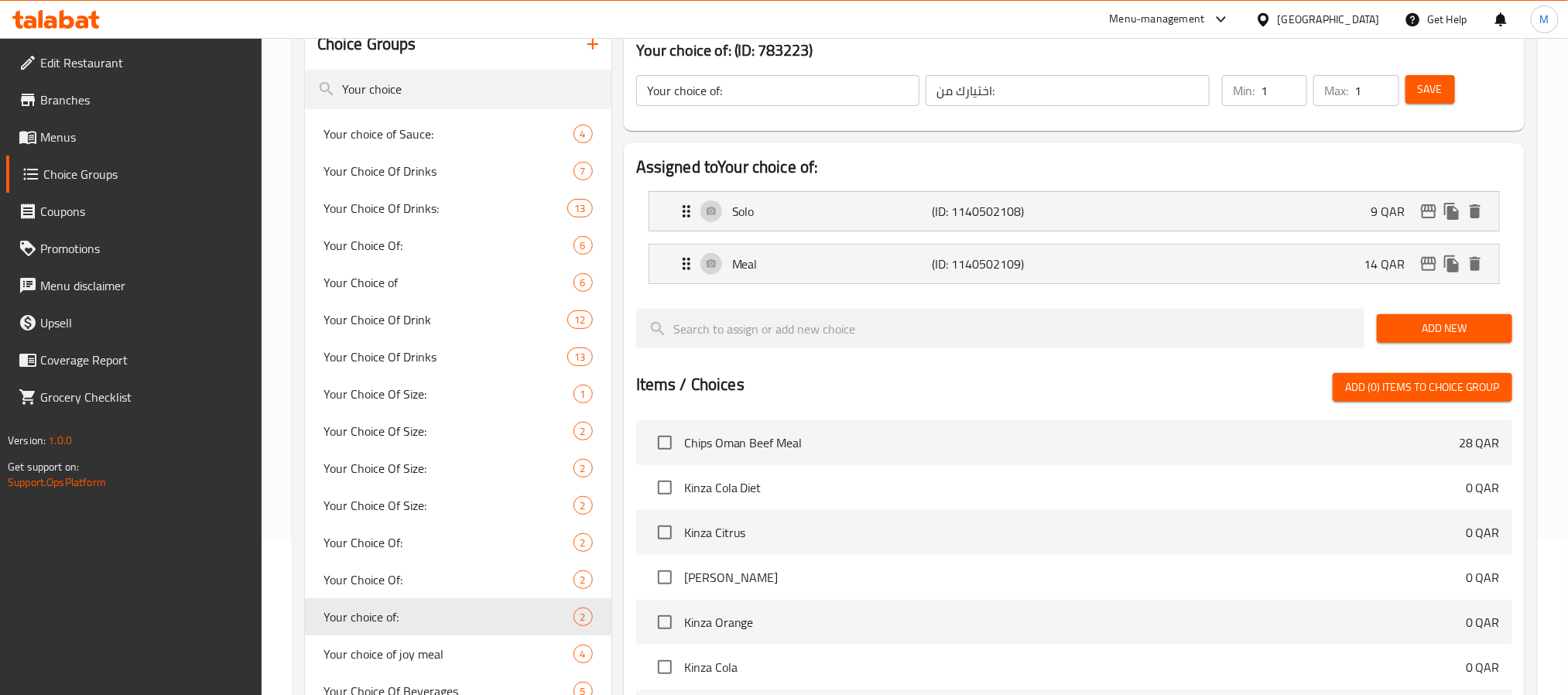
scroll to position [0, 0]
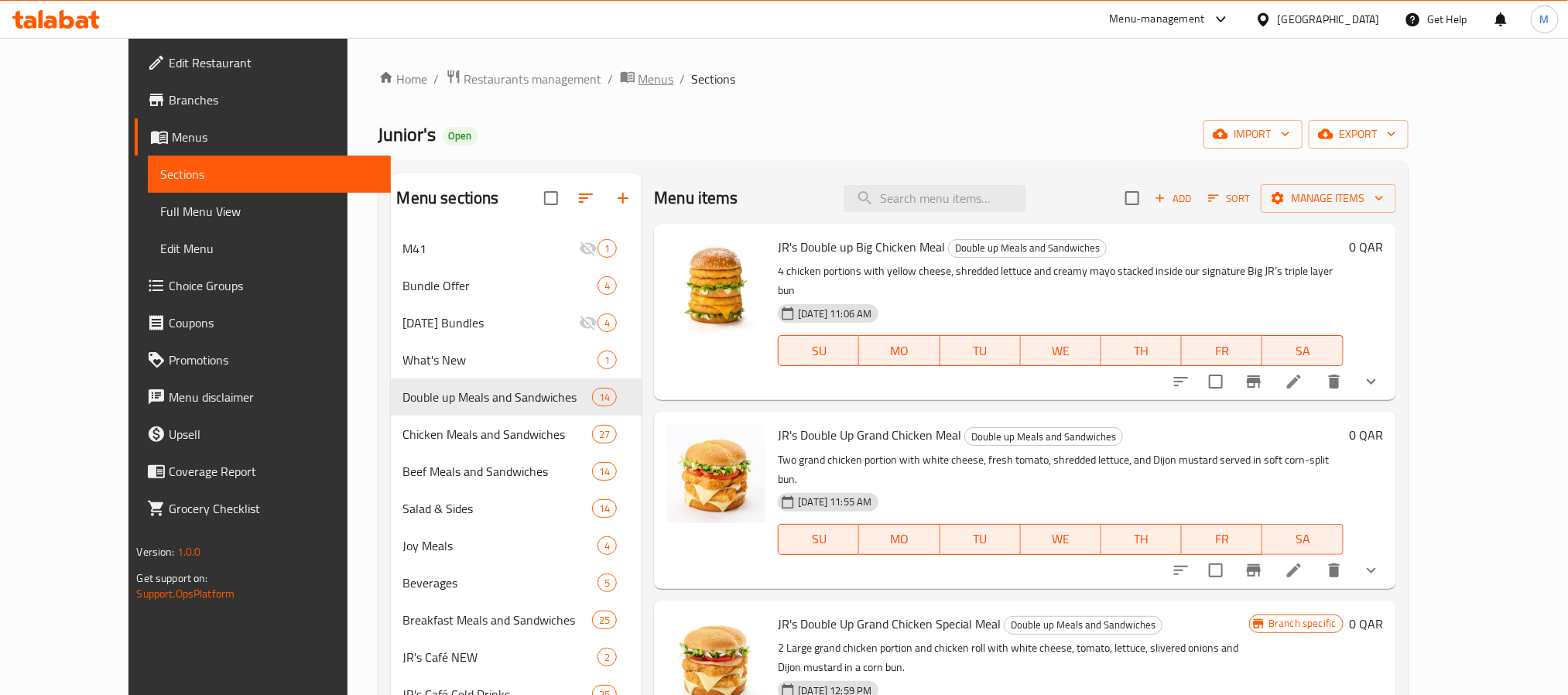
click at [638, 70] on span "Menus" at bounding box center [656, 79] width 35 height 18
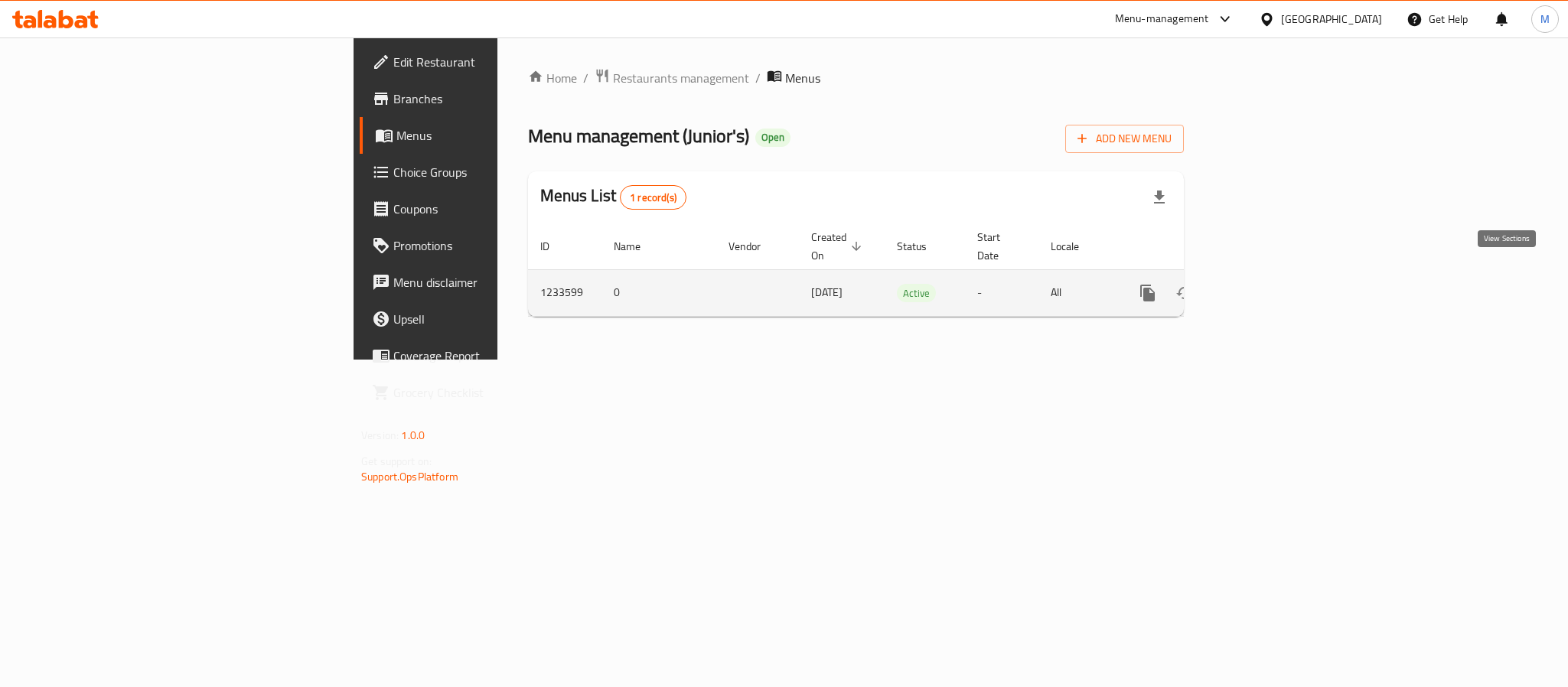
click at [1276, 280] on link "enhanced table" at bounding box center [1258, 293] width 36 height 36
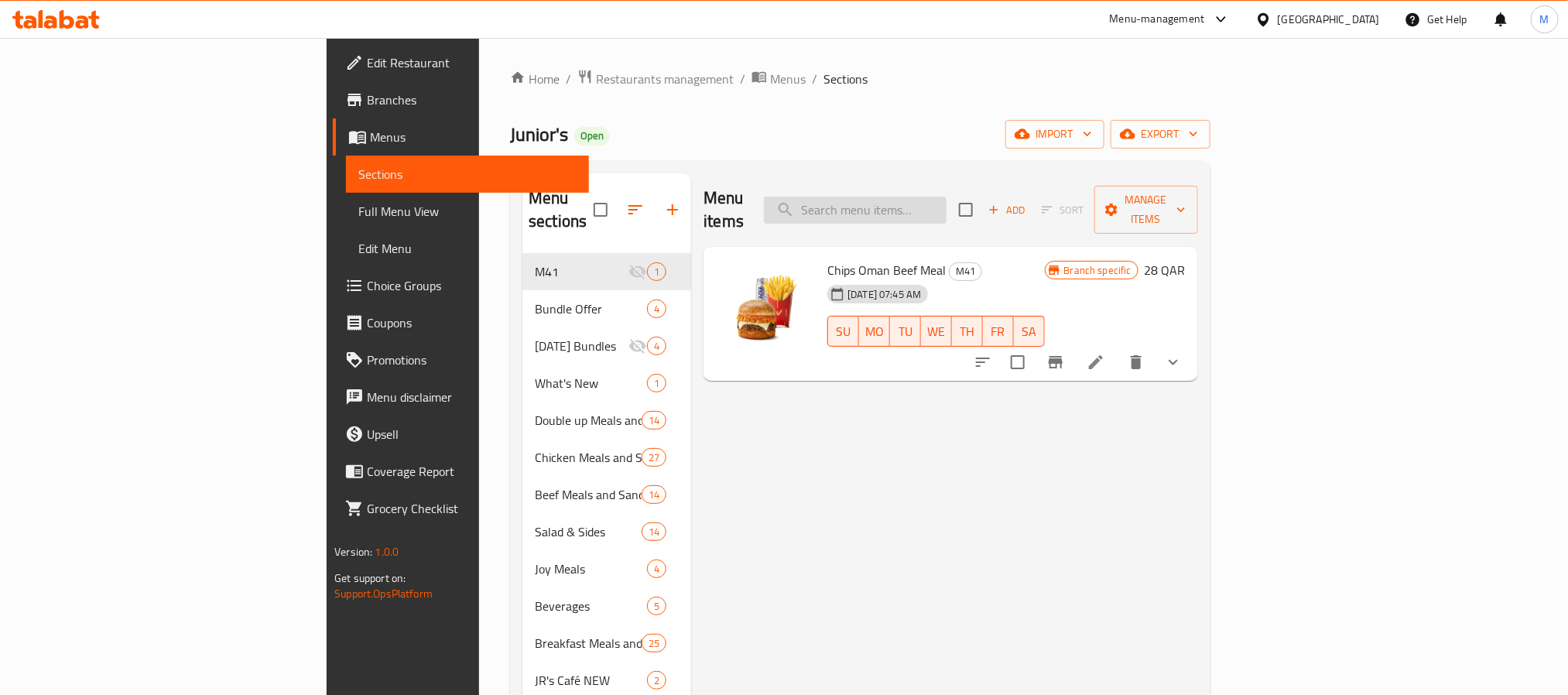
click at [947, 196] on input "search" at bounding box center [856, 210] width 183 height 27
paste input "Your choice"
type input "Your choice"
click at [947, 196] on input "search" at bounding box center [856, 210] width 183 height 27
paste input "JR's Double Up Chips Oman Beef Meal"
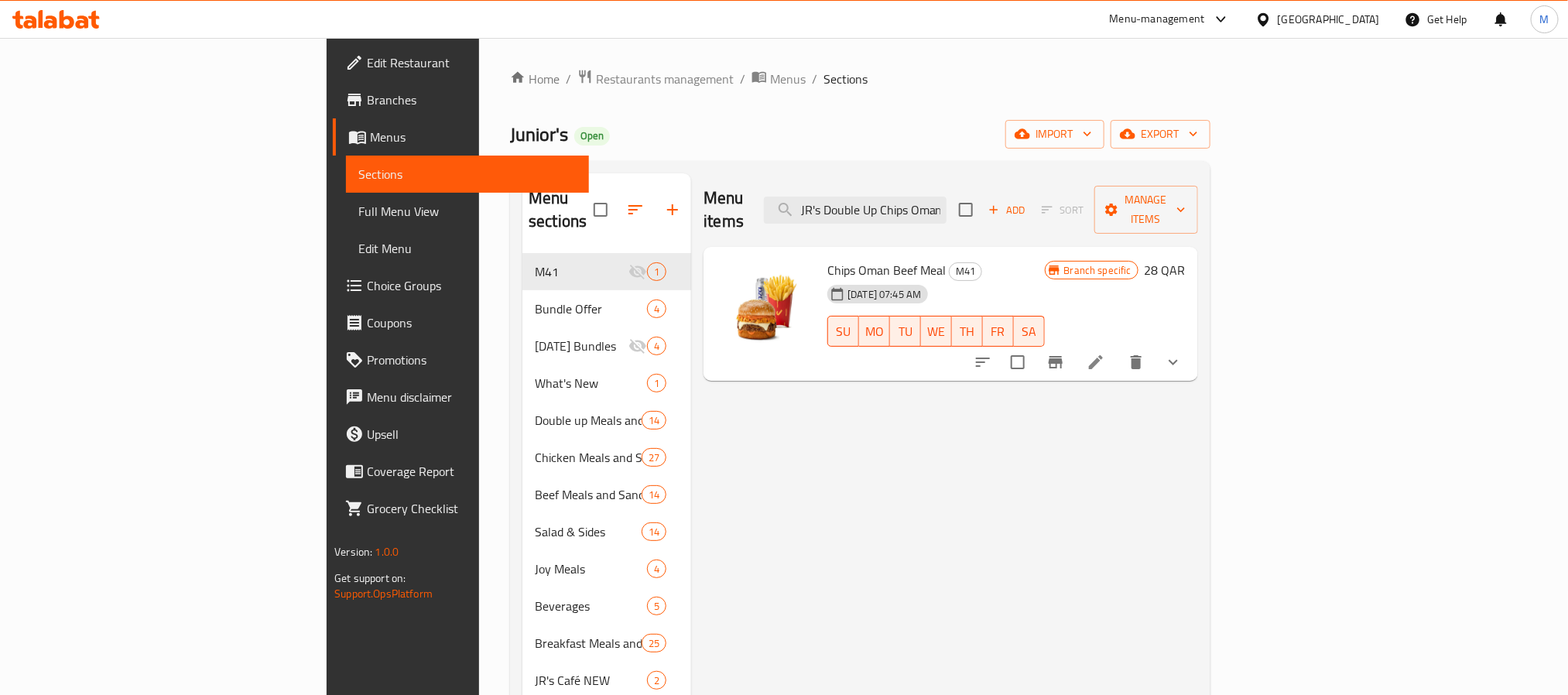
scroll to position [0, 58]
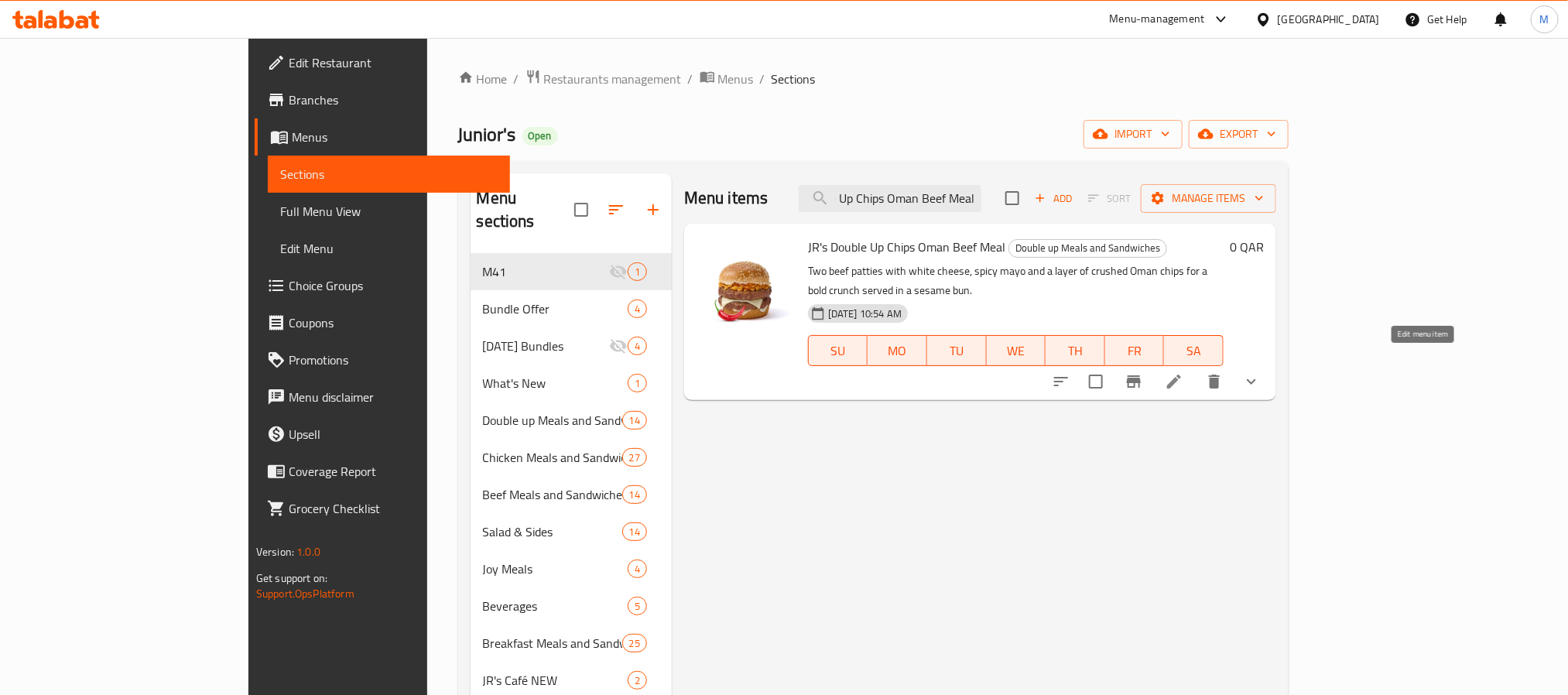
type input "JR's Double Up Chips Oman Beef Meal"
click at [1184, 372] on icon at bounding box center [1175, 381] width 18 height 18
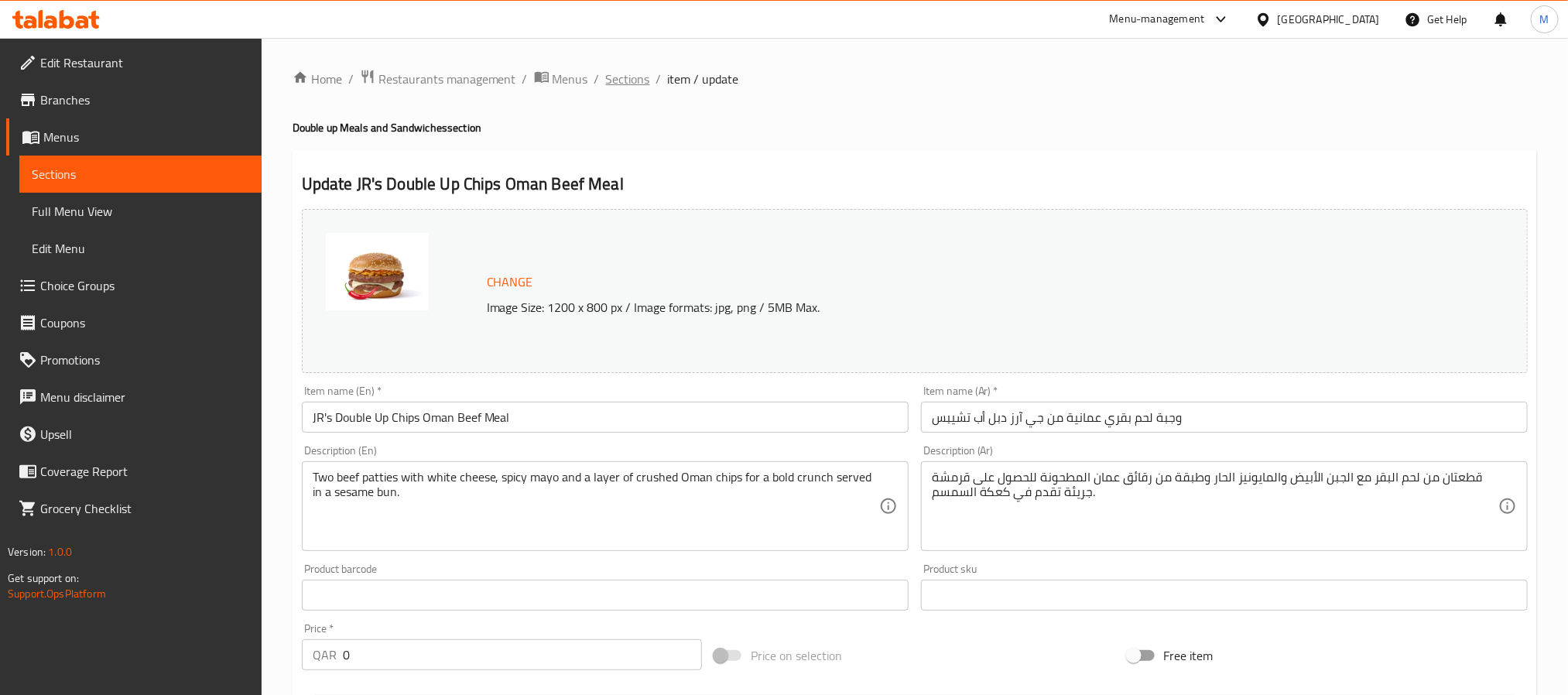
click at [628, 80] on span "Sections" at bounding box center [628, 79] width 44 height 18
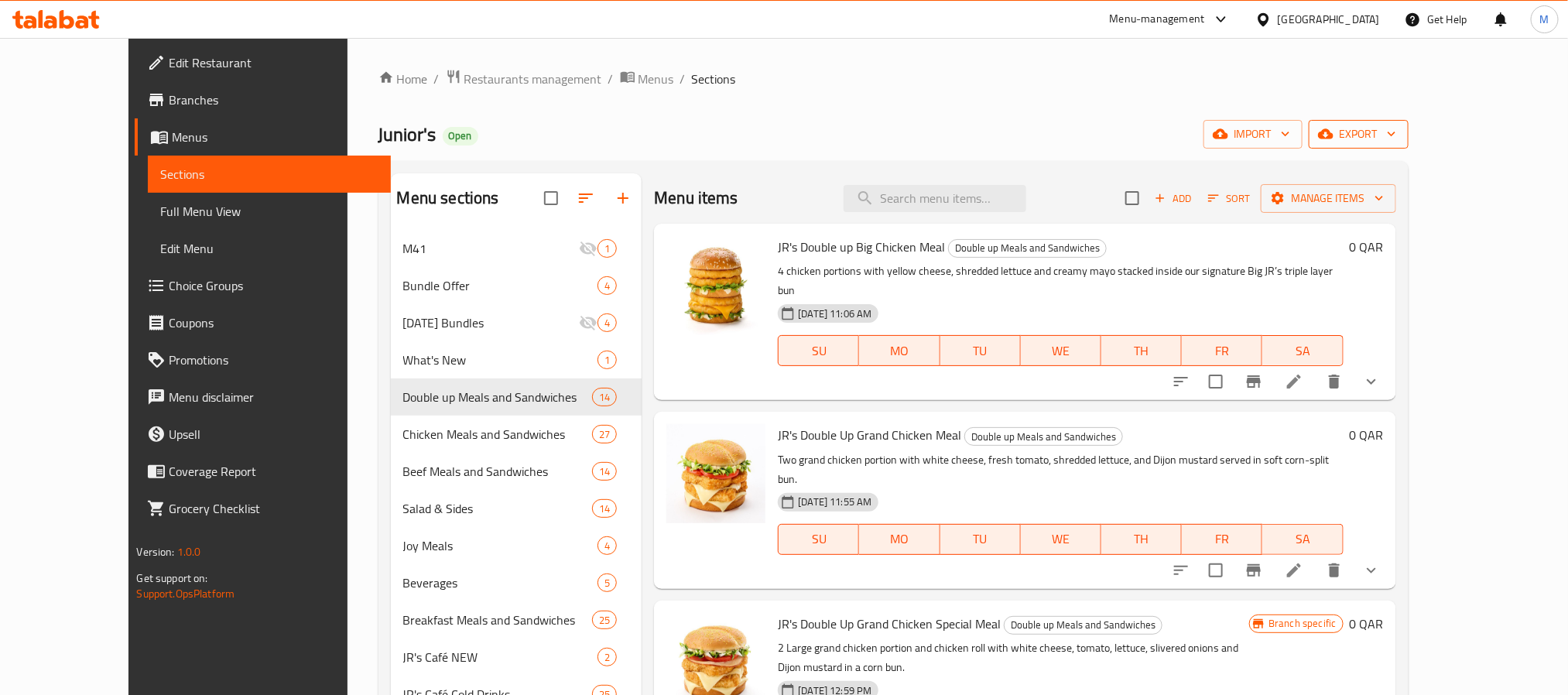
click at [1397, 137] on span "export" at bounding box center [1359, 134] width 76 height 19
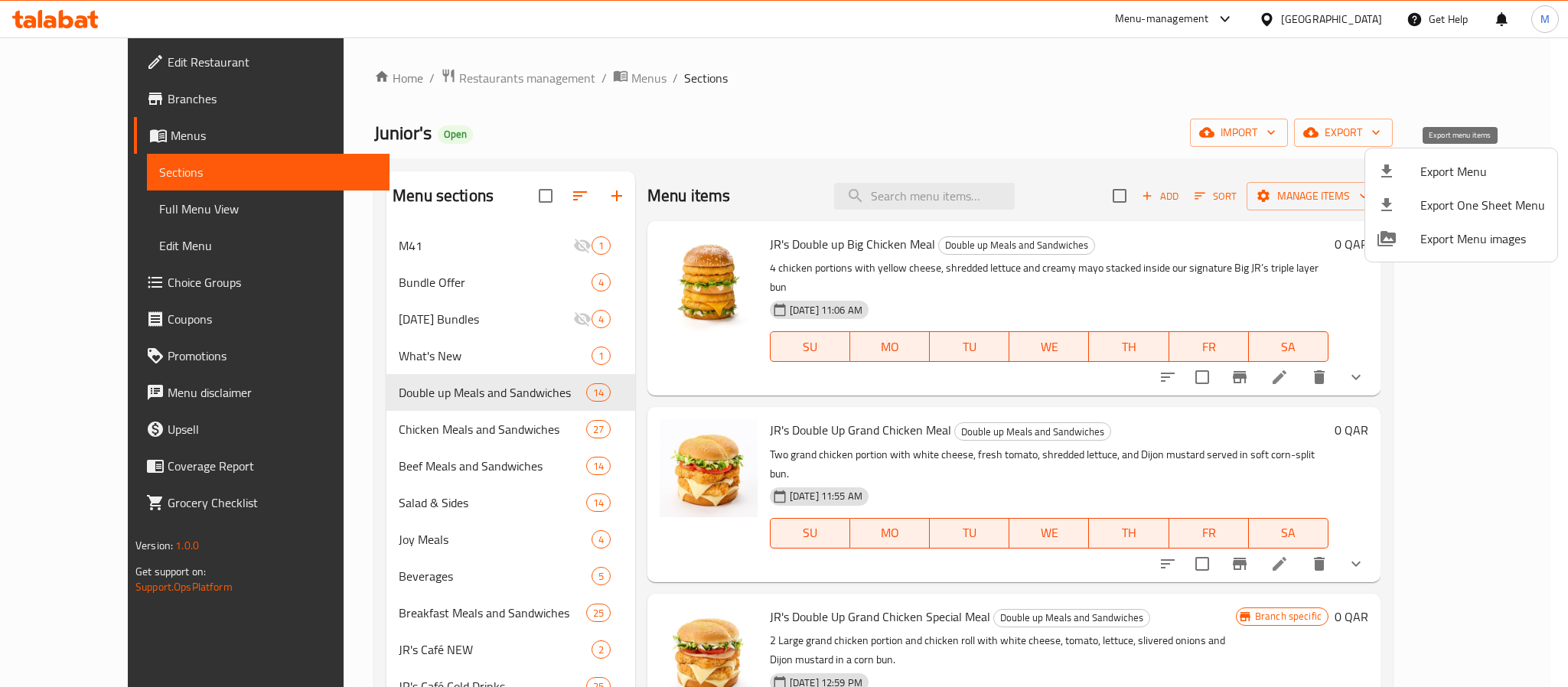
click at [1464, 163] on span "Export Menu" at bounding box center [1483, 172] width 124 height 18
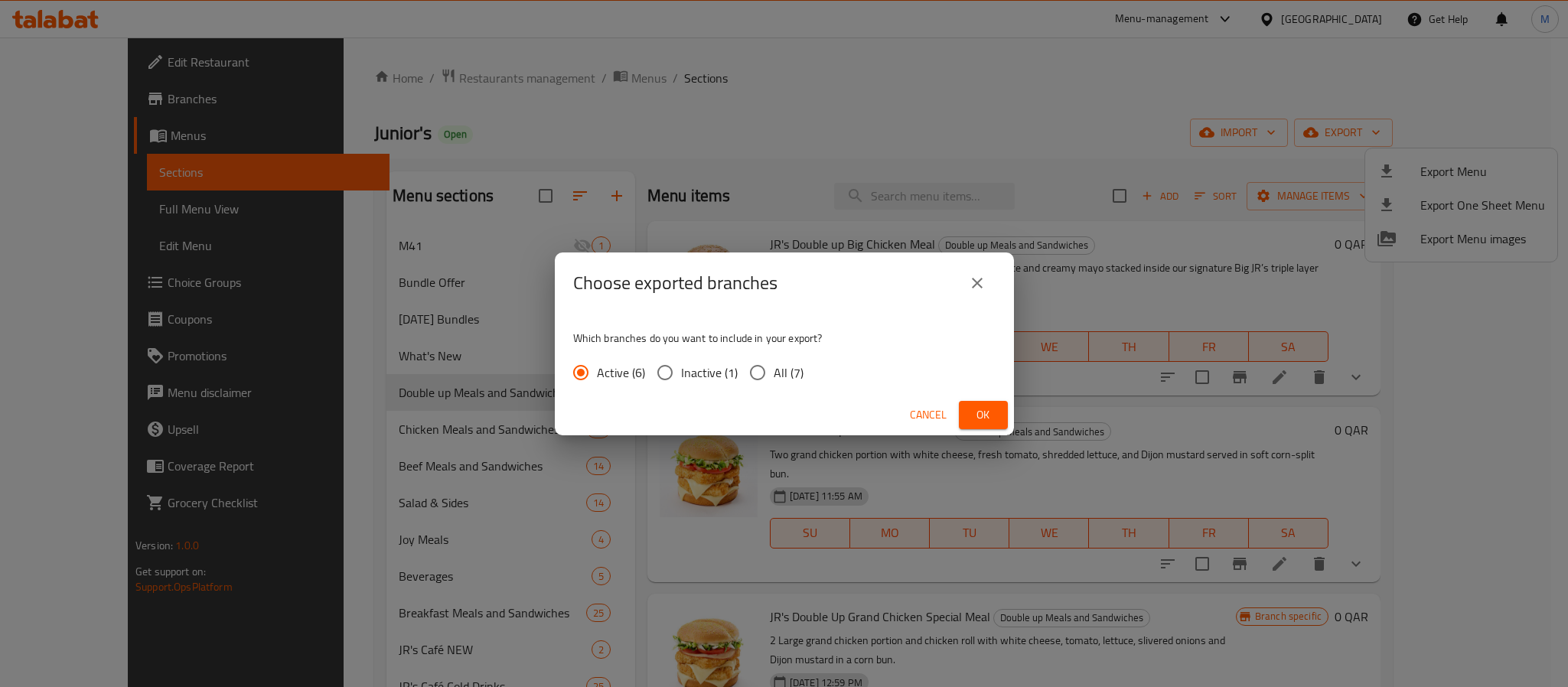
click at [789, 370] on span "All (7)" at bounding box center [789, 372] width 30 height 18
click at [774, 370] on input "All (7)" at bounding box center [757, 372] width 32 height 32
radio input "true"
click at [985, 414] on span "Ok" at bounding box center [983, 414] width 25 height 19
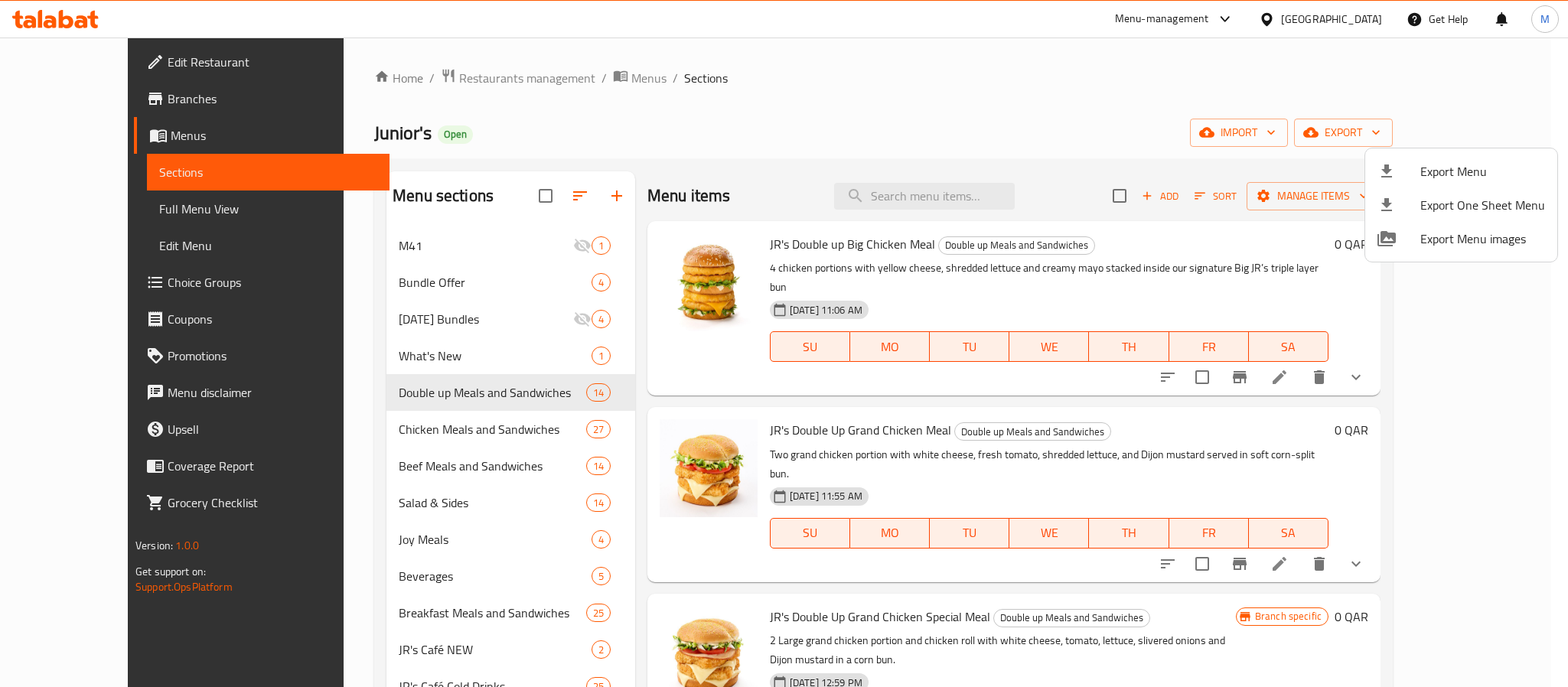
click at [101, 280] on div at bounding box center [784, 343] width 1568 height 687
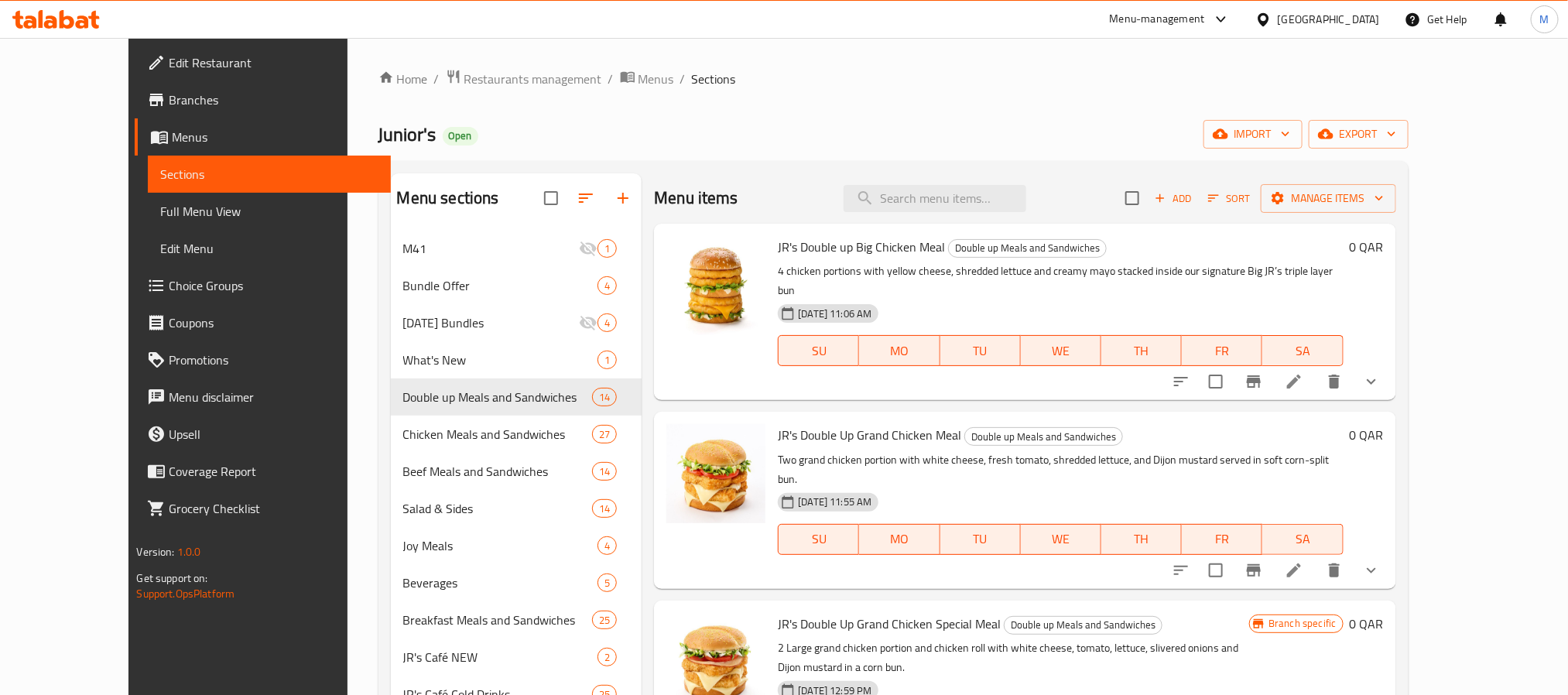
click at [169, 277] on span "Choice Groups" at bounding box center [273, 285] width 209 height 18
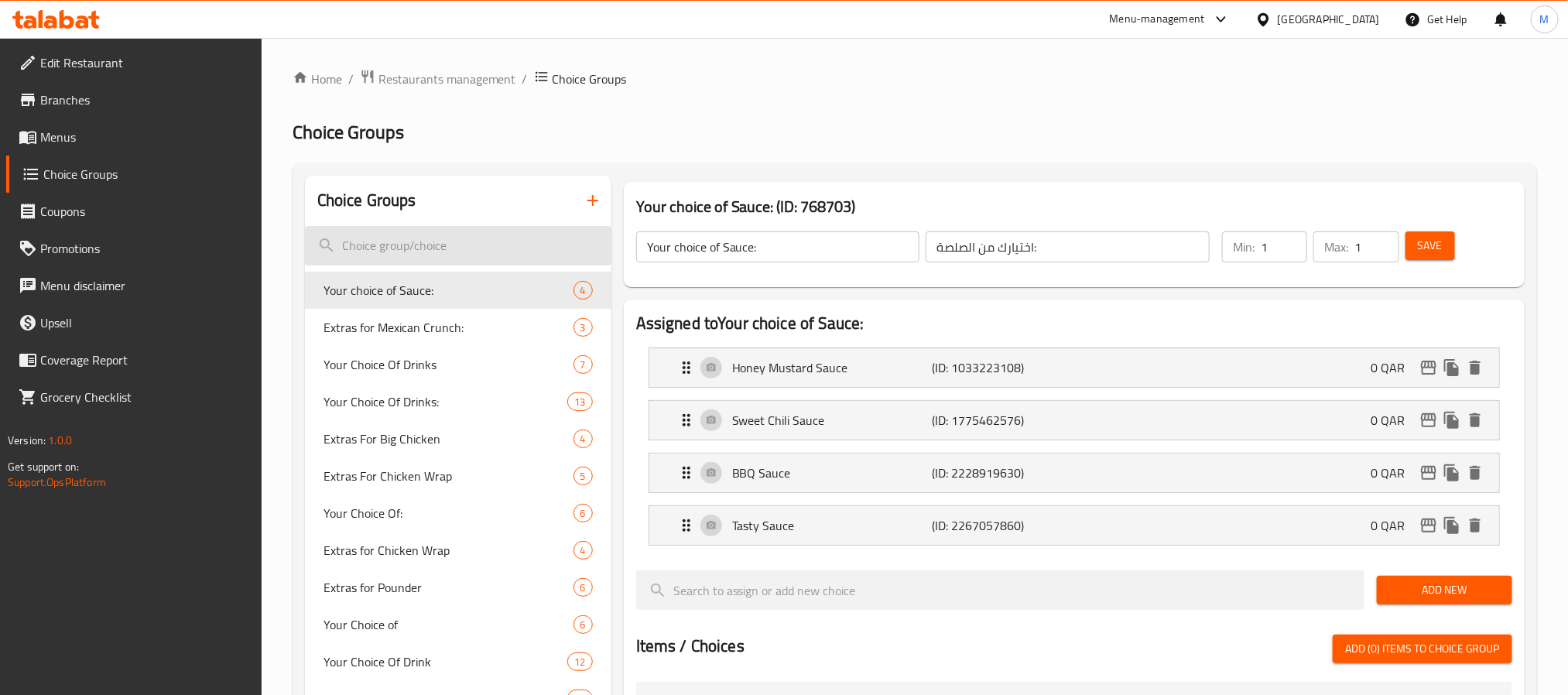
click at [436, 246] on input "search" at bounding box center [458, 245] width 306 height 39
paste input "1116513478"
type input "1116513478"
click at [806, 128] on h2 "Choice Groups" at bounding box center [915, 132] width 1245 height 25
click at [430, 295] on span "Your choice of Sauce:" at bounding box center [425, 290] width 204 height 18
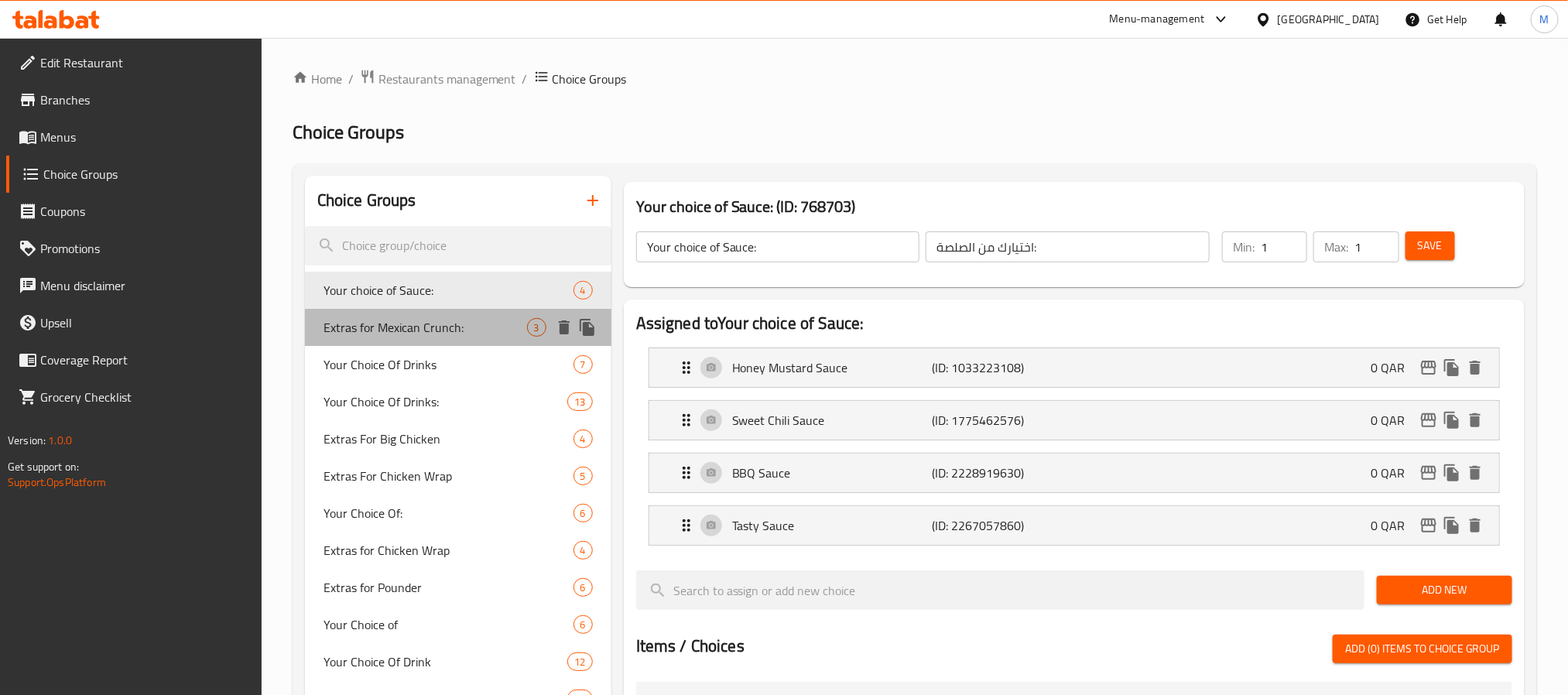
click at [426, 330] on span "Extras for Mexican Crunch:" at bounding box center [425, 327] width 204 height 18
type input "Extras for Mexican Crunch:"
type input "اضافات للميكسي كرانش:"
type input "0"
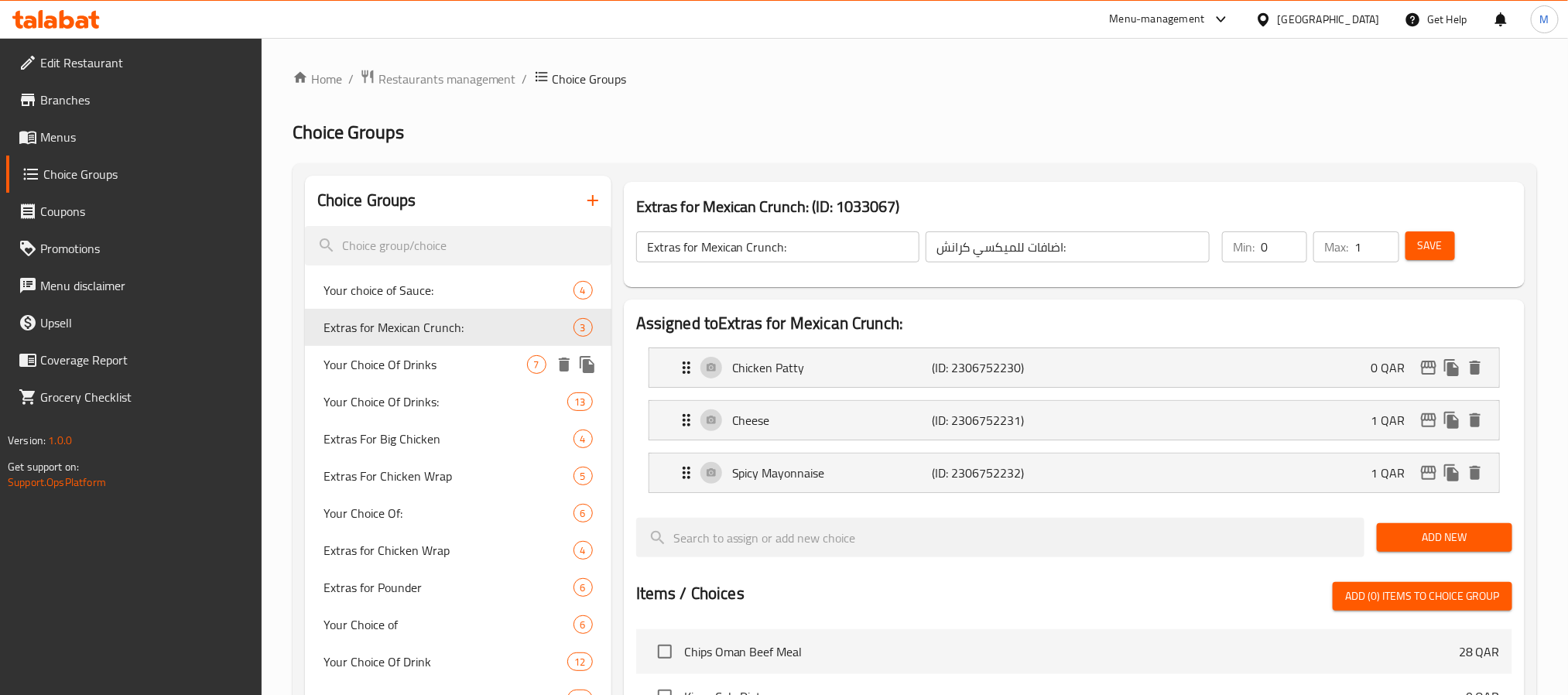
click at [435, 370] on span "Your Choice Of Drinks" at bounding box center [425, 365] width 204 height 18
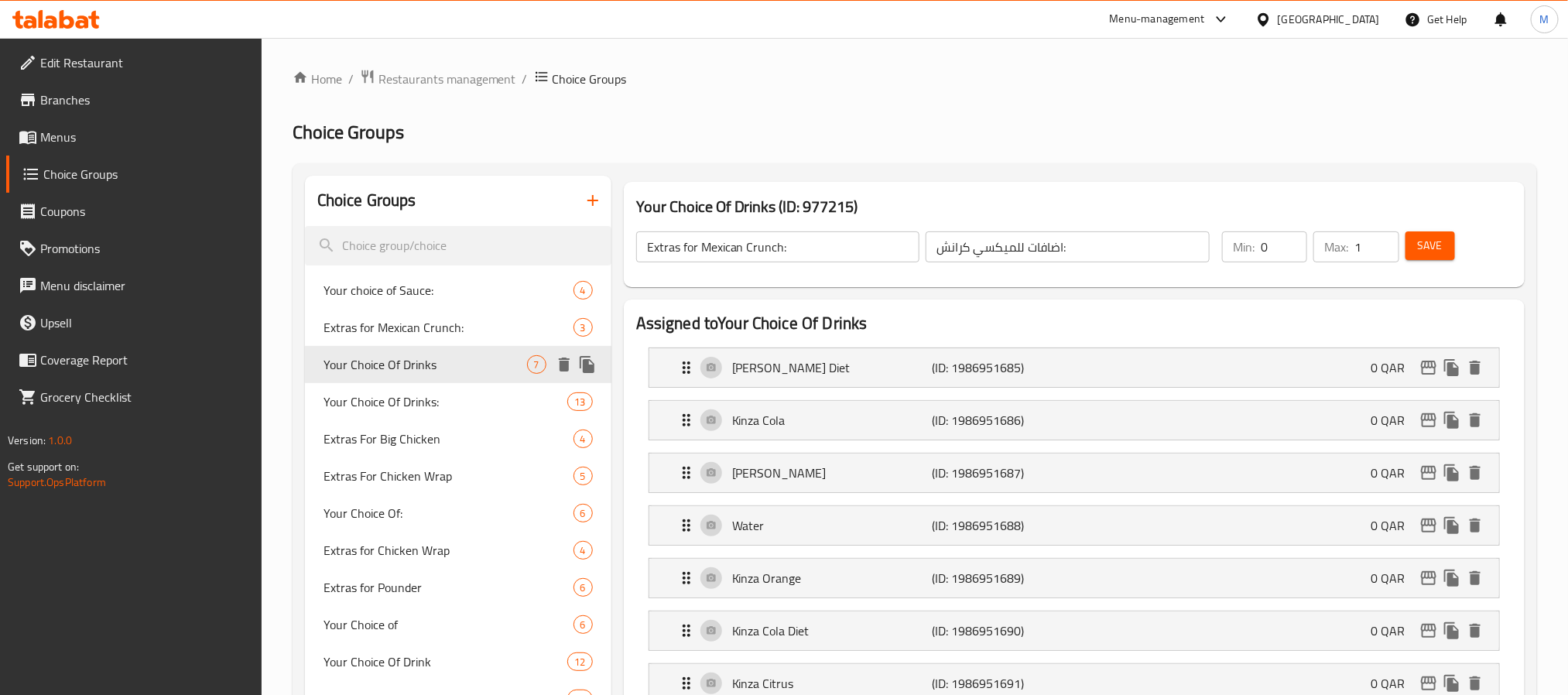
type input "Your Choice Of Drinks"
type input "إختيارك من المشروبات"
type input "1"
click at [428, 400] on span "Your Choice Of Drinks:" at bounding box center [423, 402] width 198 height 18
type input "Your Choice Of Drinks:"
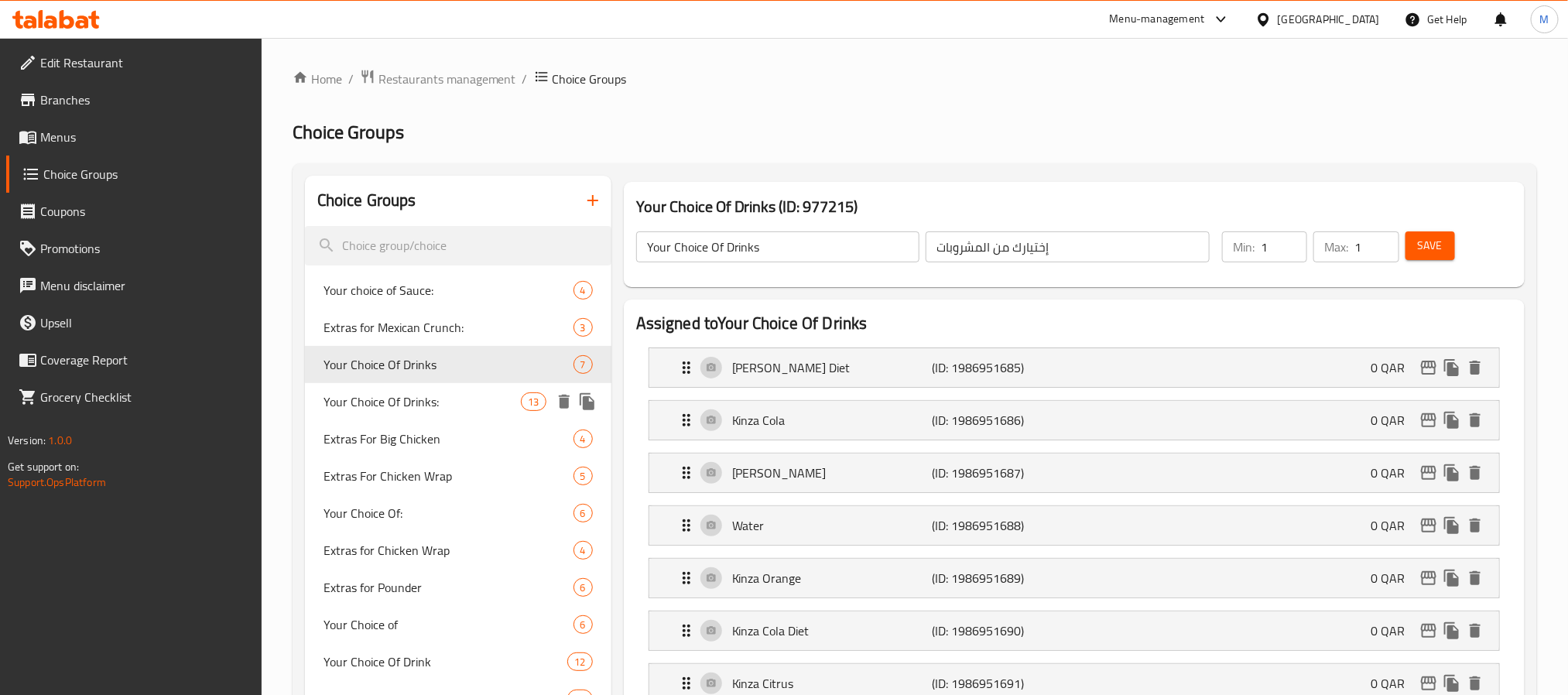
type input "إختيارك من مشروبات:"
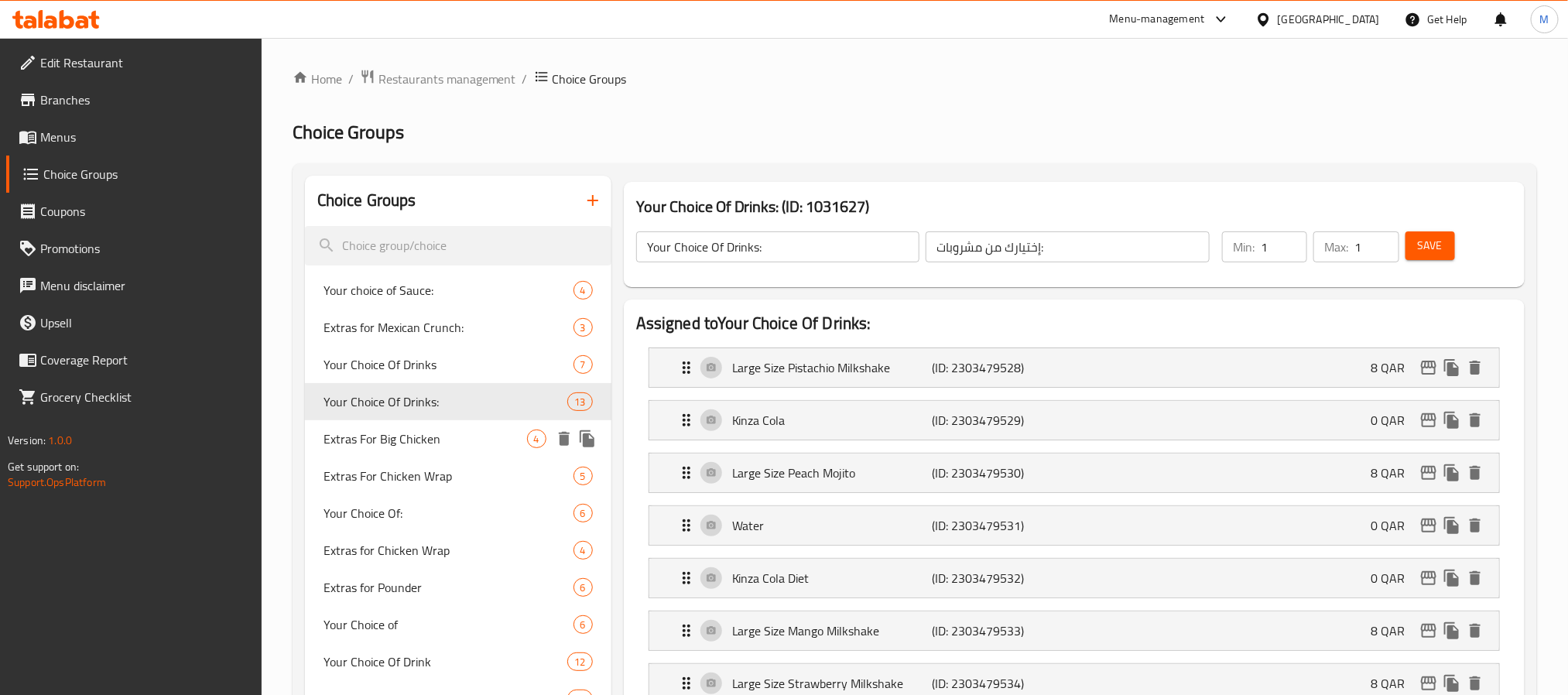
click at [424, 429] on span "Extras For Big Chicken" at bounding box center [425, 438] width 204 height 18
type input "Extras For Big Chicken"
type input "اضافات لبيج جونيورز تشيكن"
type input "0"
type input "4"
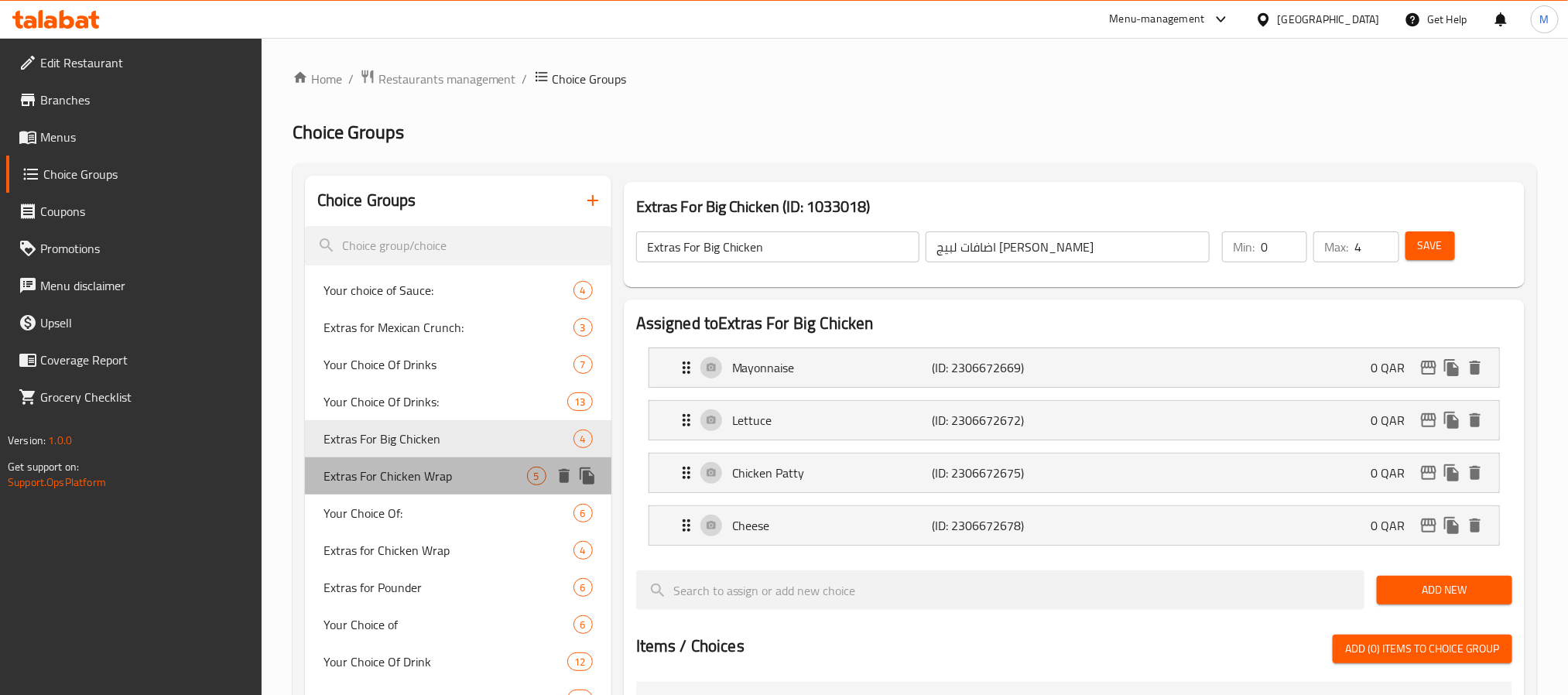
click at [426, 469] on span "Extras For Chicken Wrap" at bounding box center [425, 475] width 204 height 18
type input "Extras For Chicken Wrap"
type input "اضافات للتشيكن راب"
type input "5"
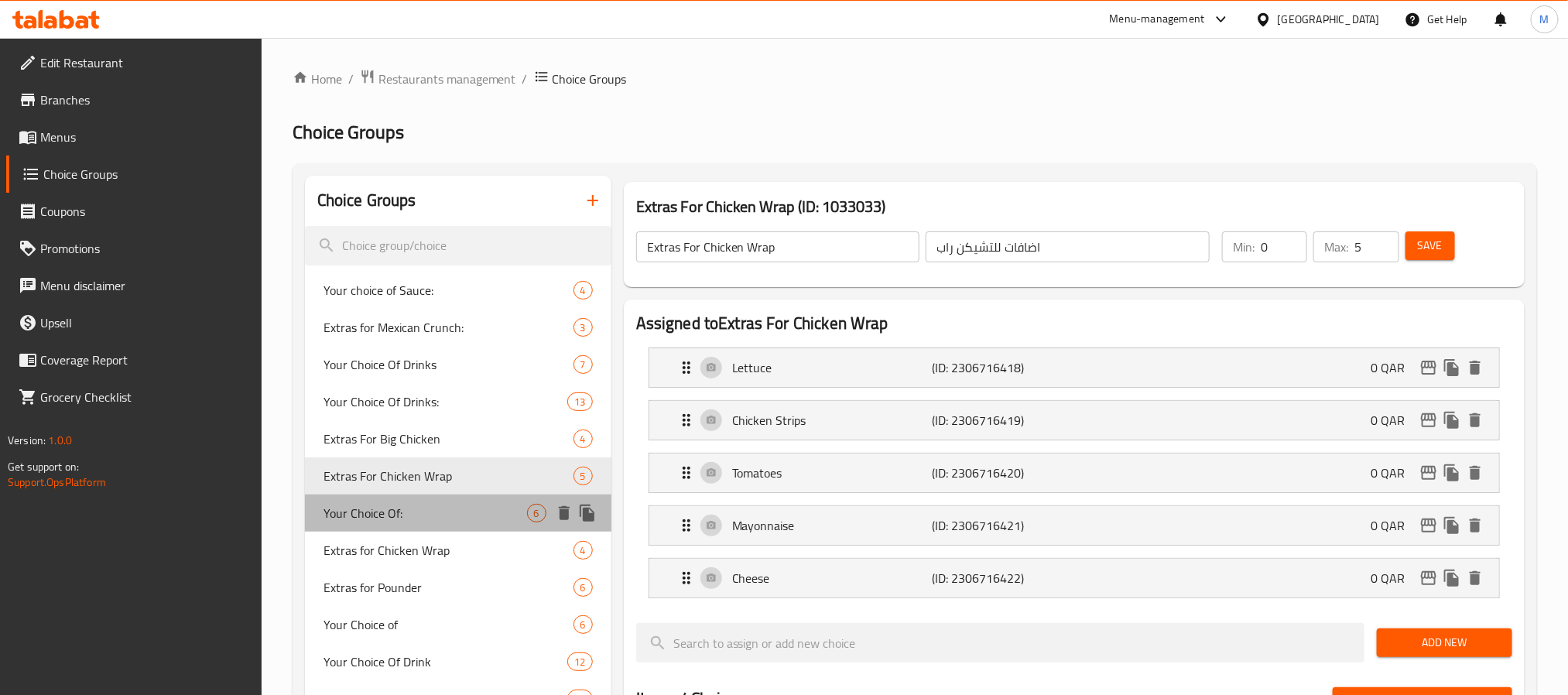
click at [416, 506] on span "Your Choice Of:" at bounding box center [425, 513] width 204 height 18
type input "Your Choice Of:"
type input "إختيارك من:"
type input "1"
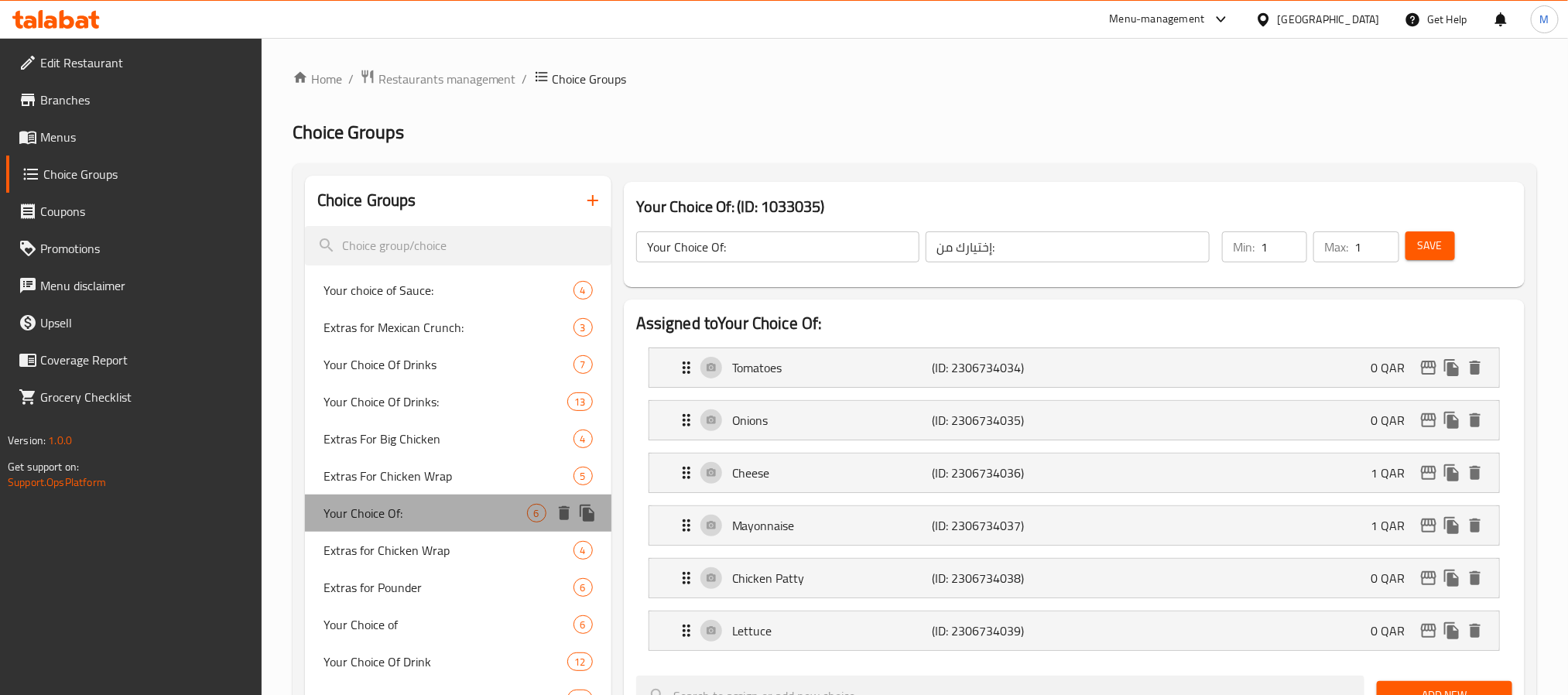
click at [419, 522] on div "Your Choice Of: 6" at bounding box center [458, 513] width 306 height 37
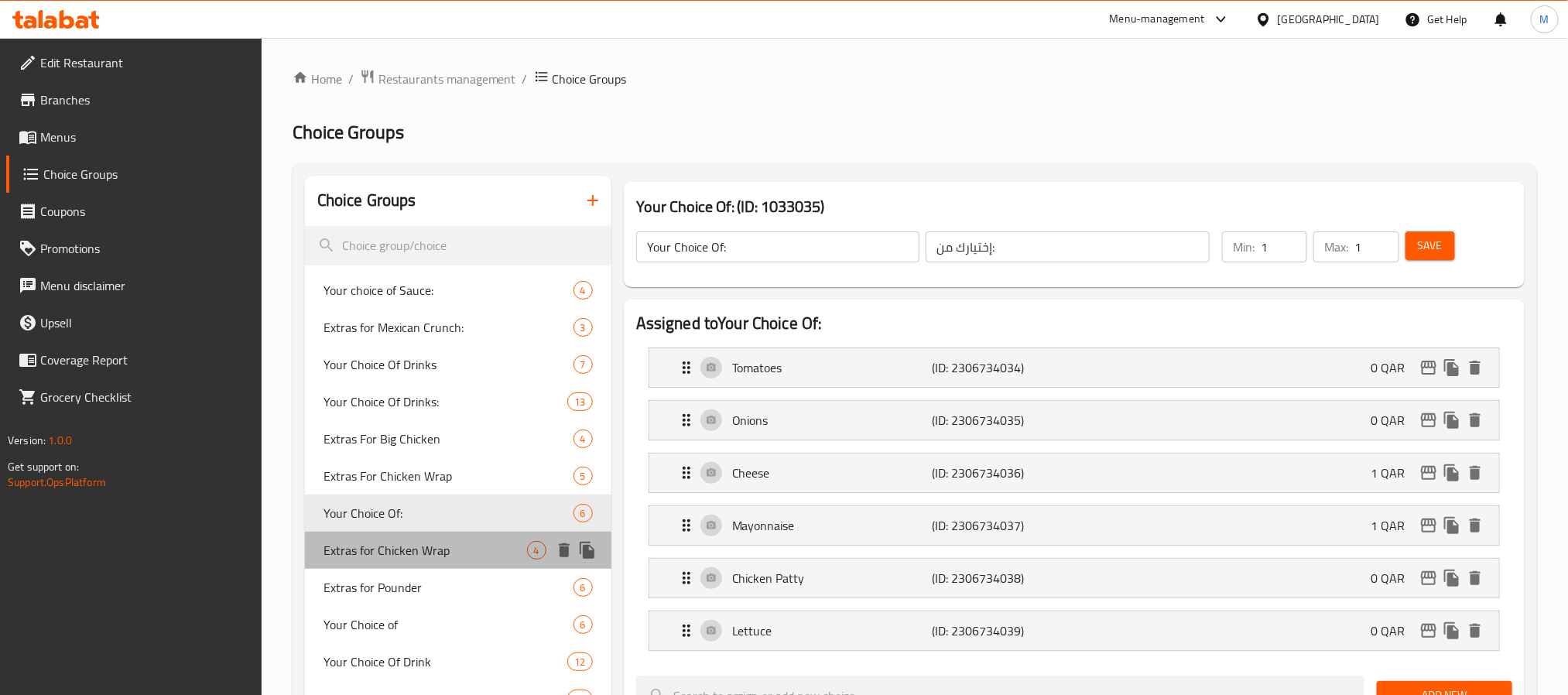
click at [424, 546] on span "Extras for Chicken Wrap" at bounding box center [425, 550] width 204 height 18
type input "Extras for Chicken Wrap"
type input "اضافات دجاج راب"
type input "0"
type input "4"
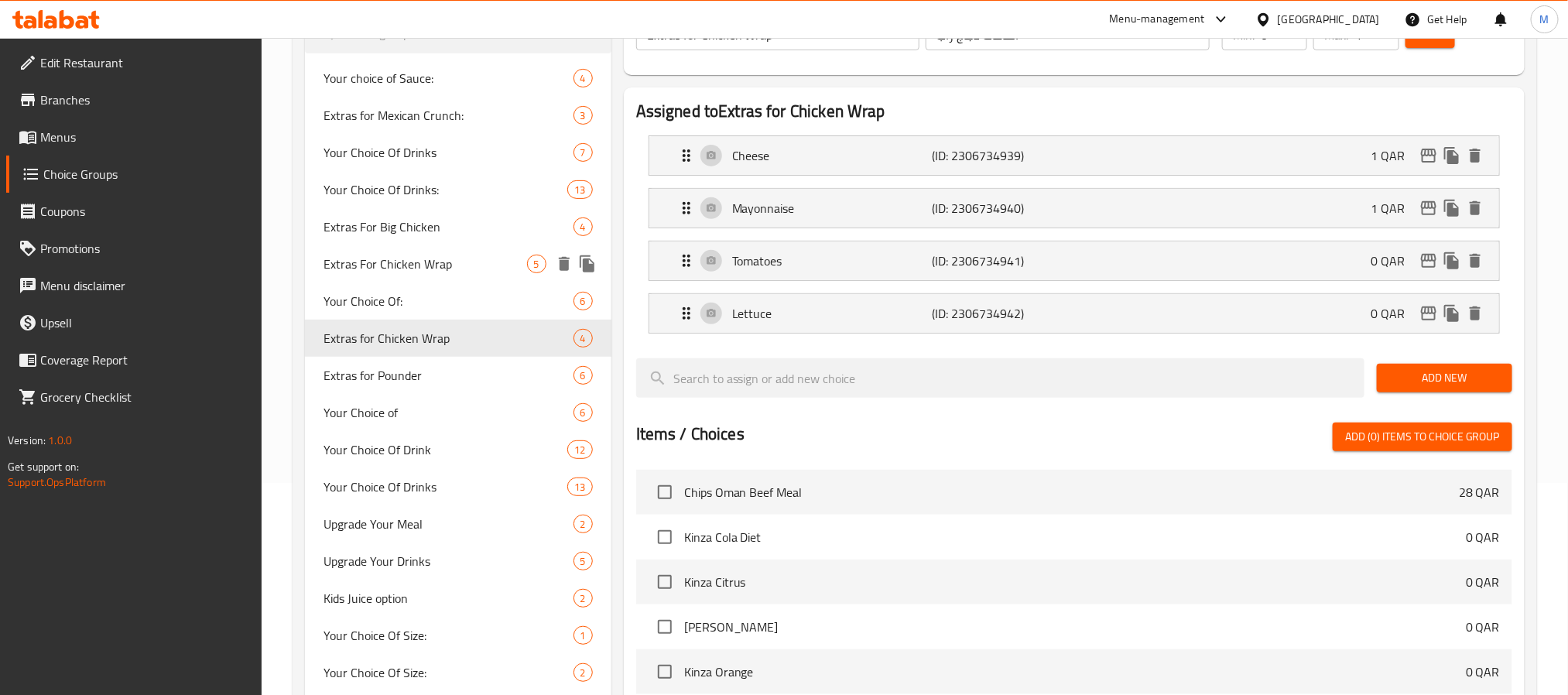
scroll to position [232, 0]
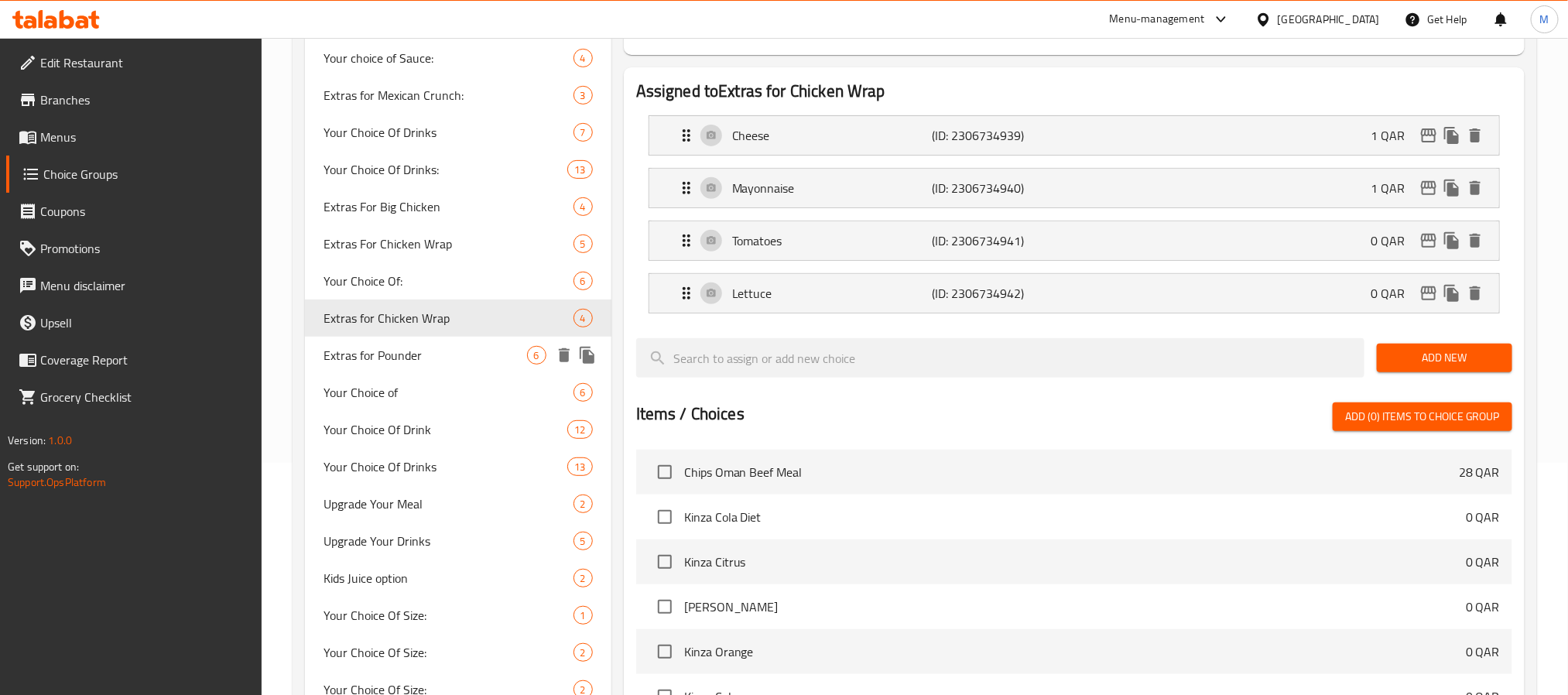
click at [430, 351] on span "Extras for Pounder" at bounding box center [425, 355] width 204 height 18
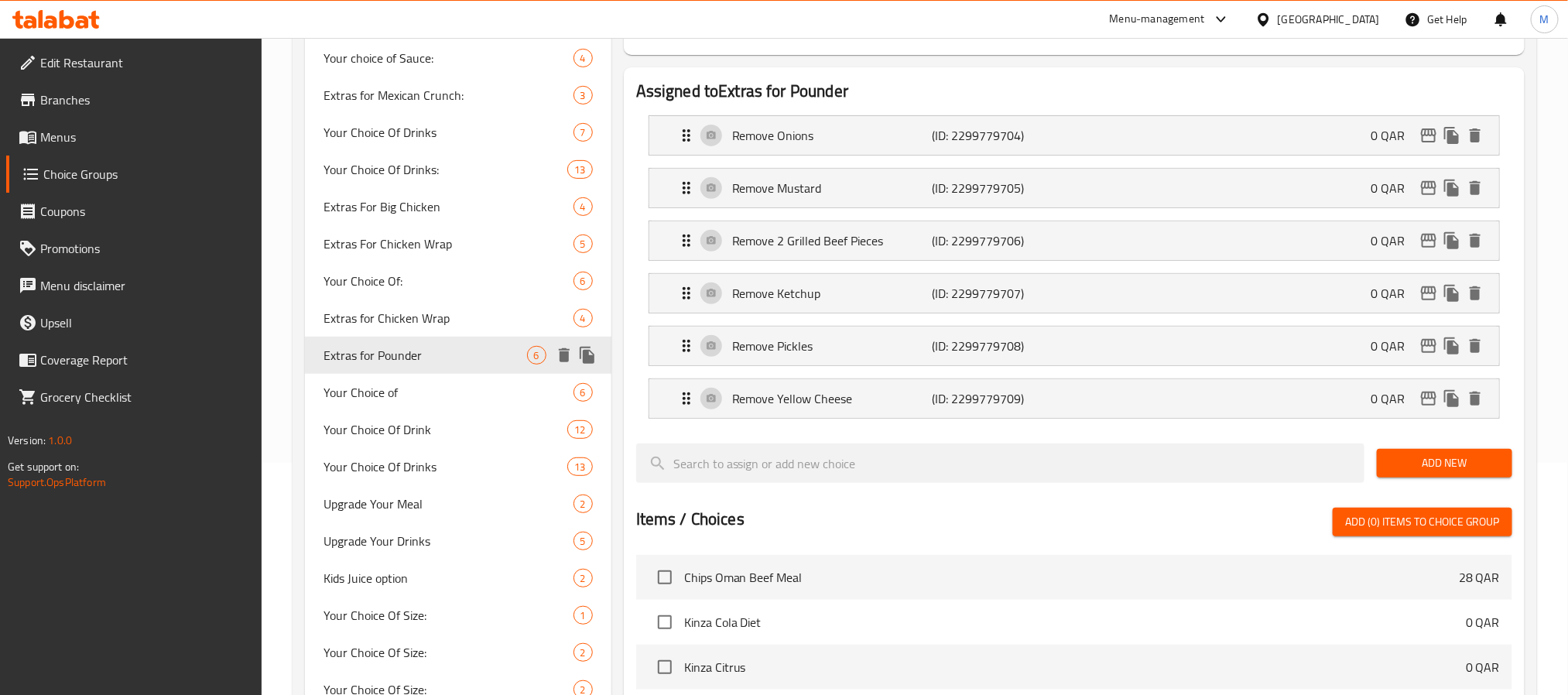
type input "Extras for Pounder"
type input "زيادة باوندر"
type input "6"
click at [421, 388] on span "Your Choice of" at bounding box center [425, 392] width 204 height 18
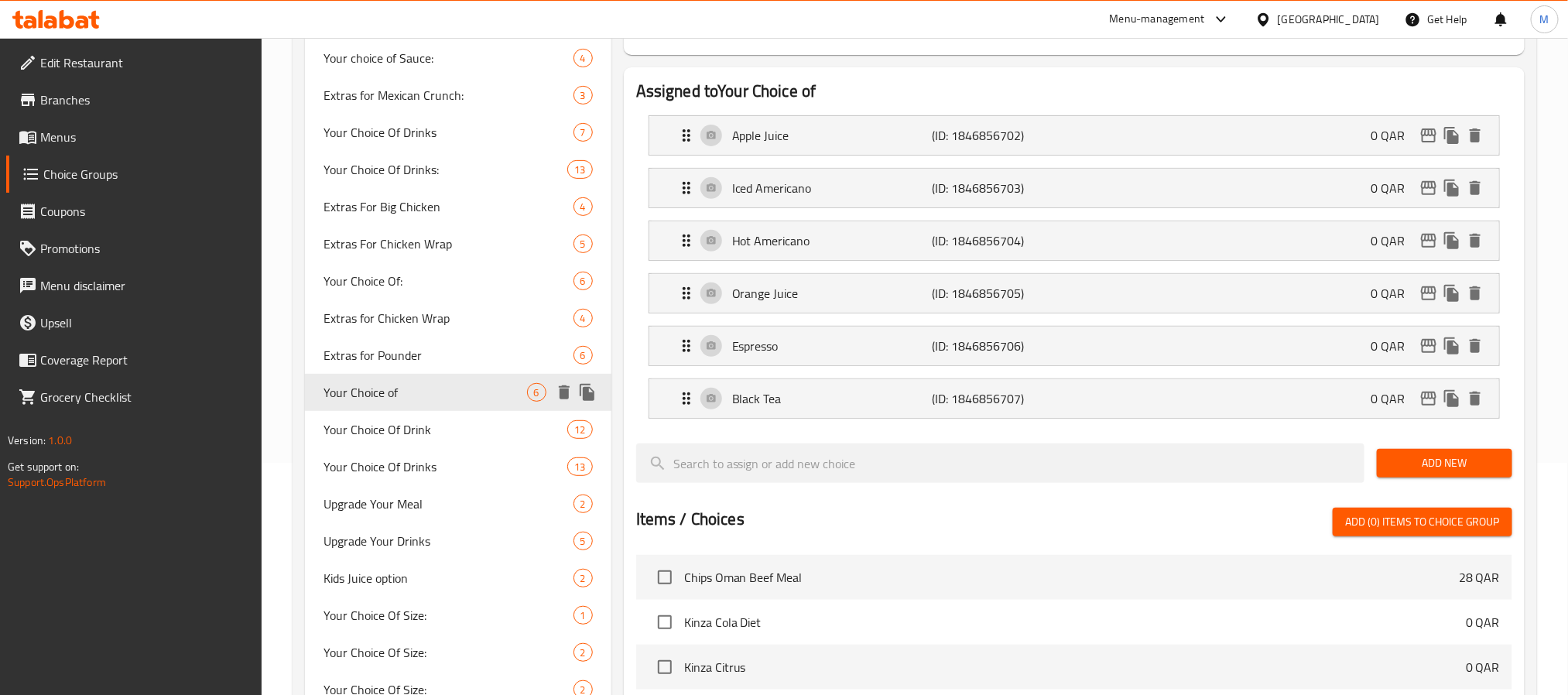
type input "Your Choice of"
type input "إختيارك من"
type input "1"
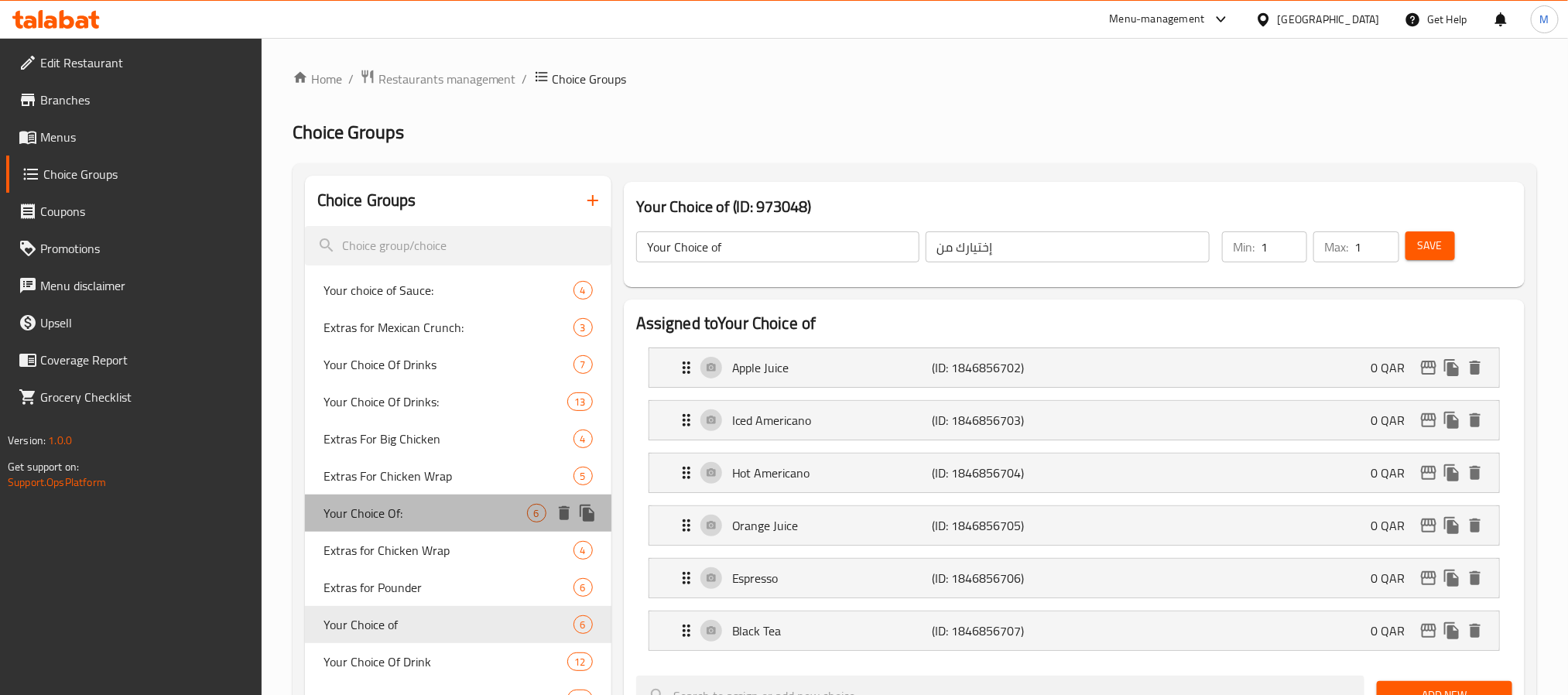
click at [414, 527] on div "Your Choice Of: 6" at bounding box center [458, 513] width 306 height 37
type input "Your Choice Of:"
type input "إختيارك من:"
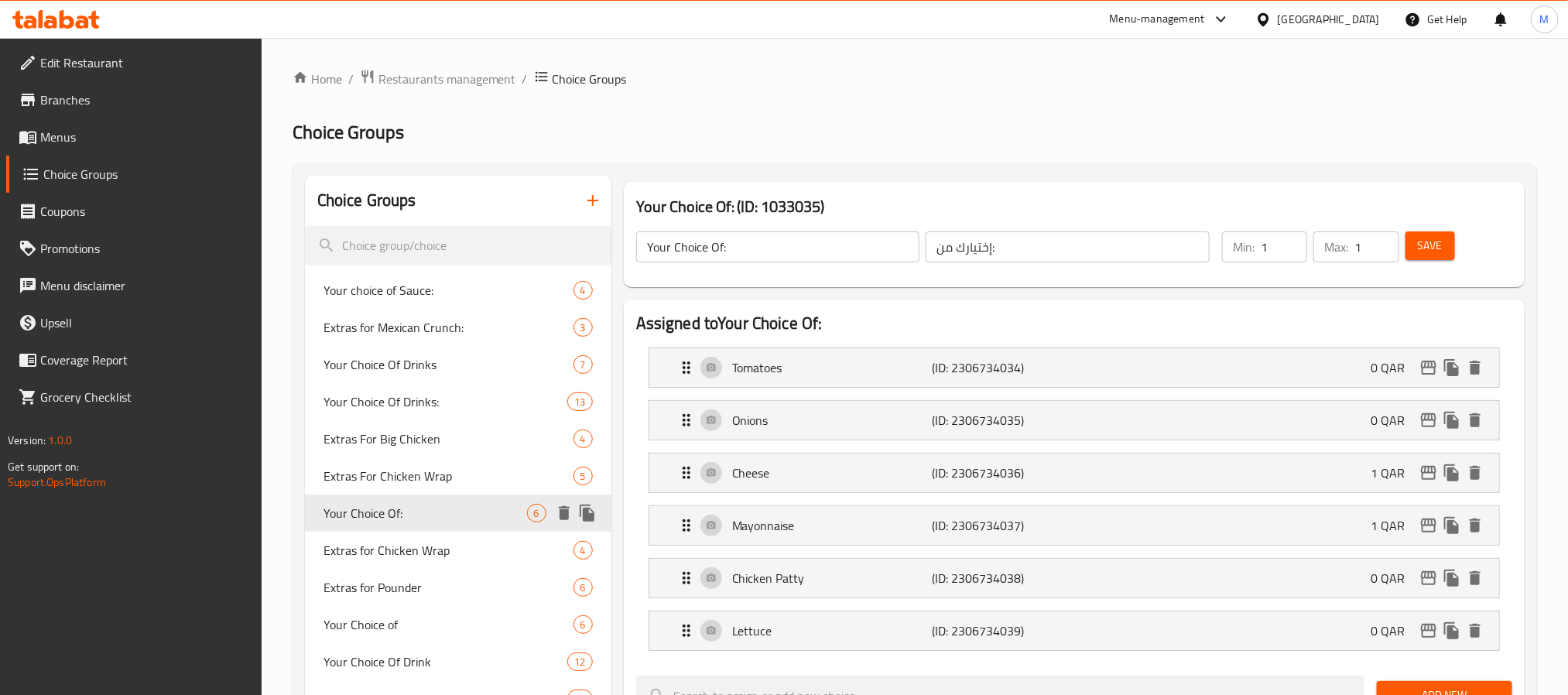
click at [421, 522] on div "Your Choice Of: 6" at bounding box center [458, 513] width 306 height 37
click at [427, 478] on span "Extras For Chicken Wrap" at bounding box center [425, 475] width 204 height 18
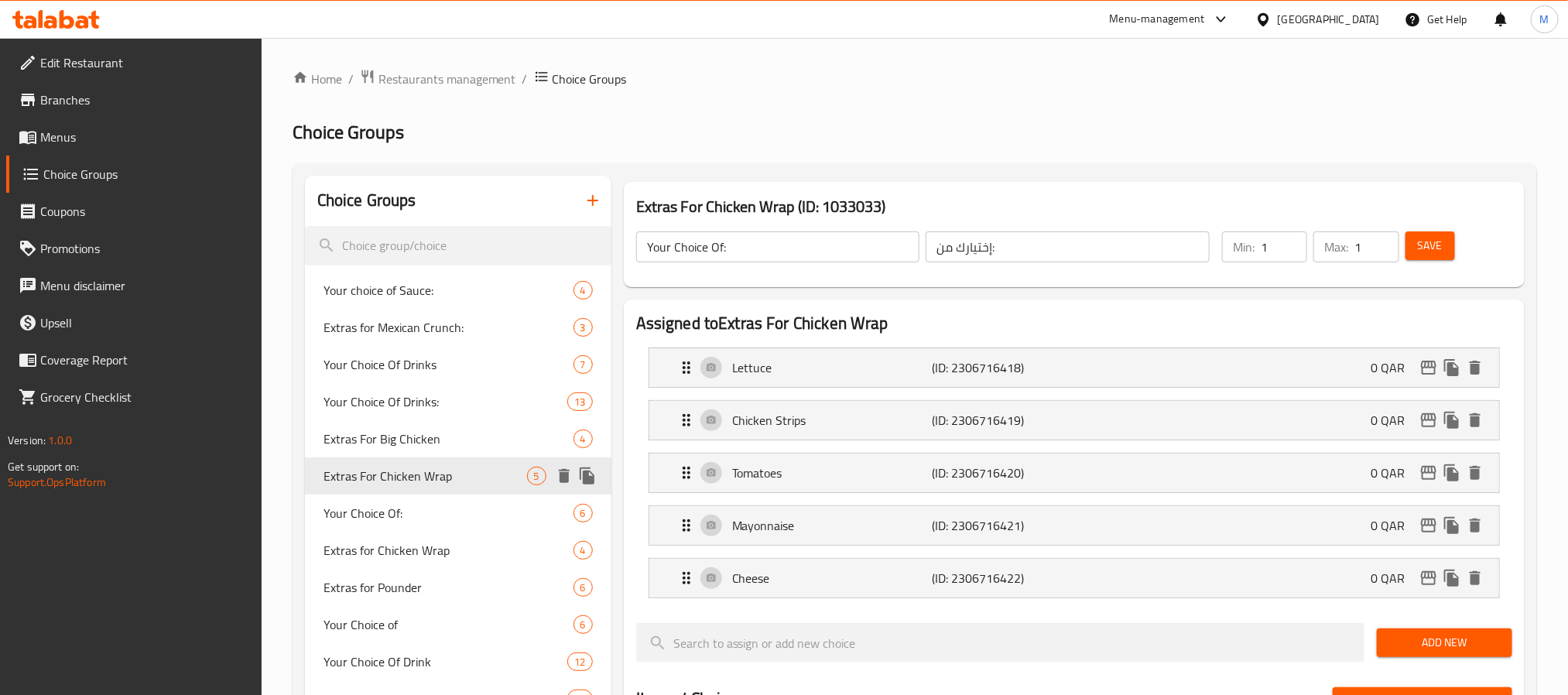
type input "Extras For Chicken Wrap"
type input "اضافات للتشيكن راب"
type input "0"
type input "5"
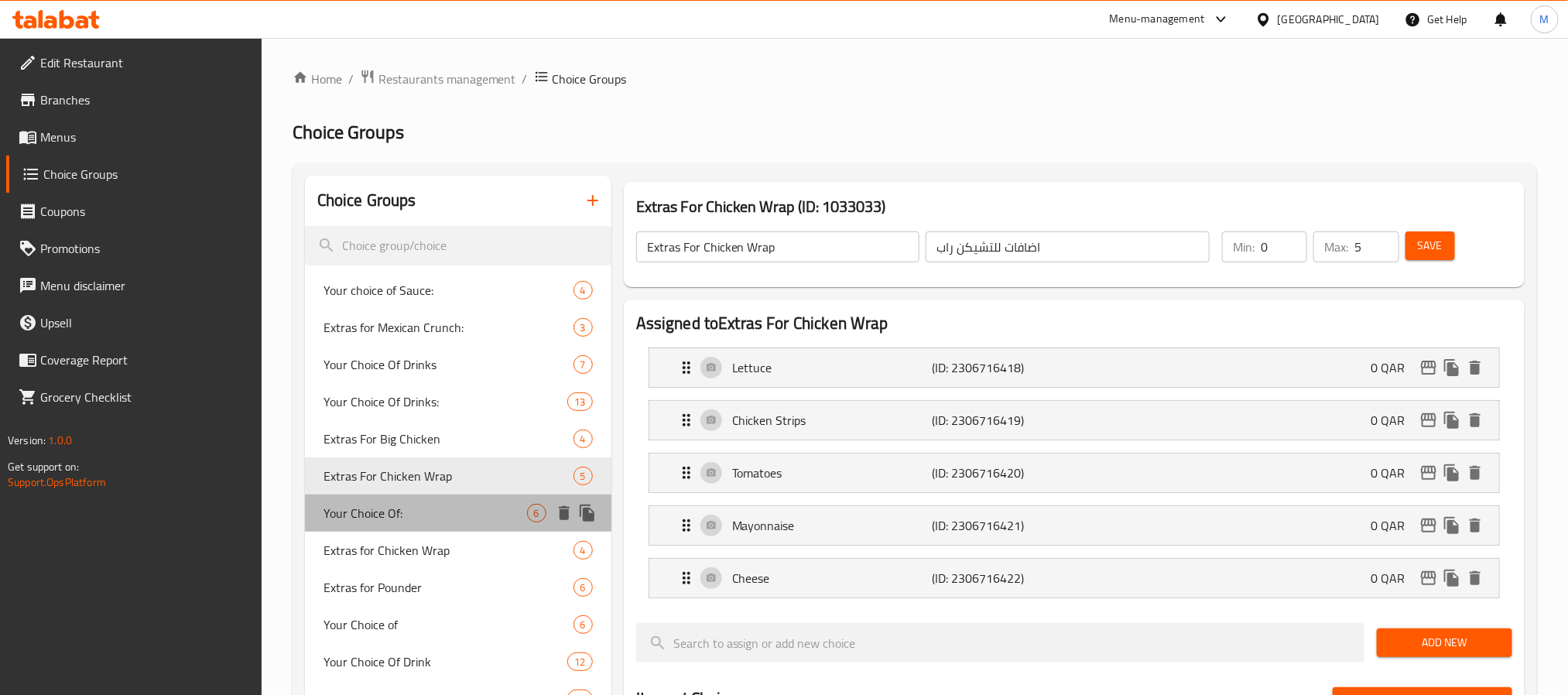
click at [420, 517] on span "Your Choice Of:" at bounding box center [425, 513] width 204 height 18
type input "Your Choice Of:"
type input "إختيارك من:"
type input "1"
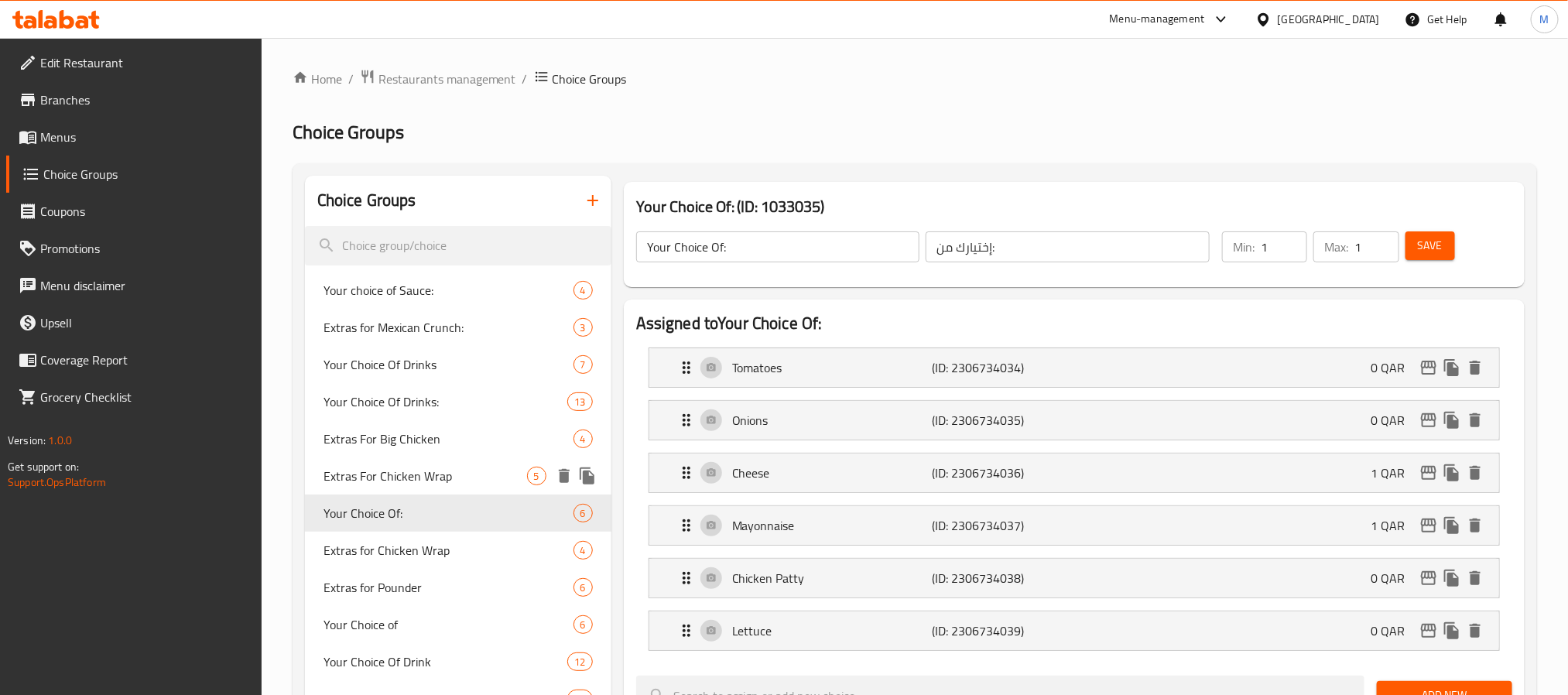
click at [428, 478] on span "Extras For Chicken Wrap" at bounding box center [425, 475] width 204 height 18
type input "Extras For Chicken Wrap"
type input "اضافات للتشيكن راب"
type input "0"
type input "5"
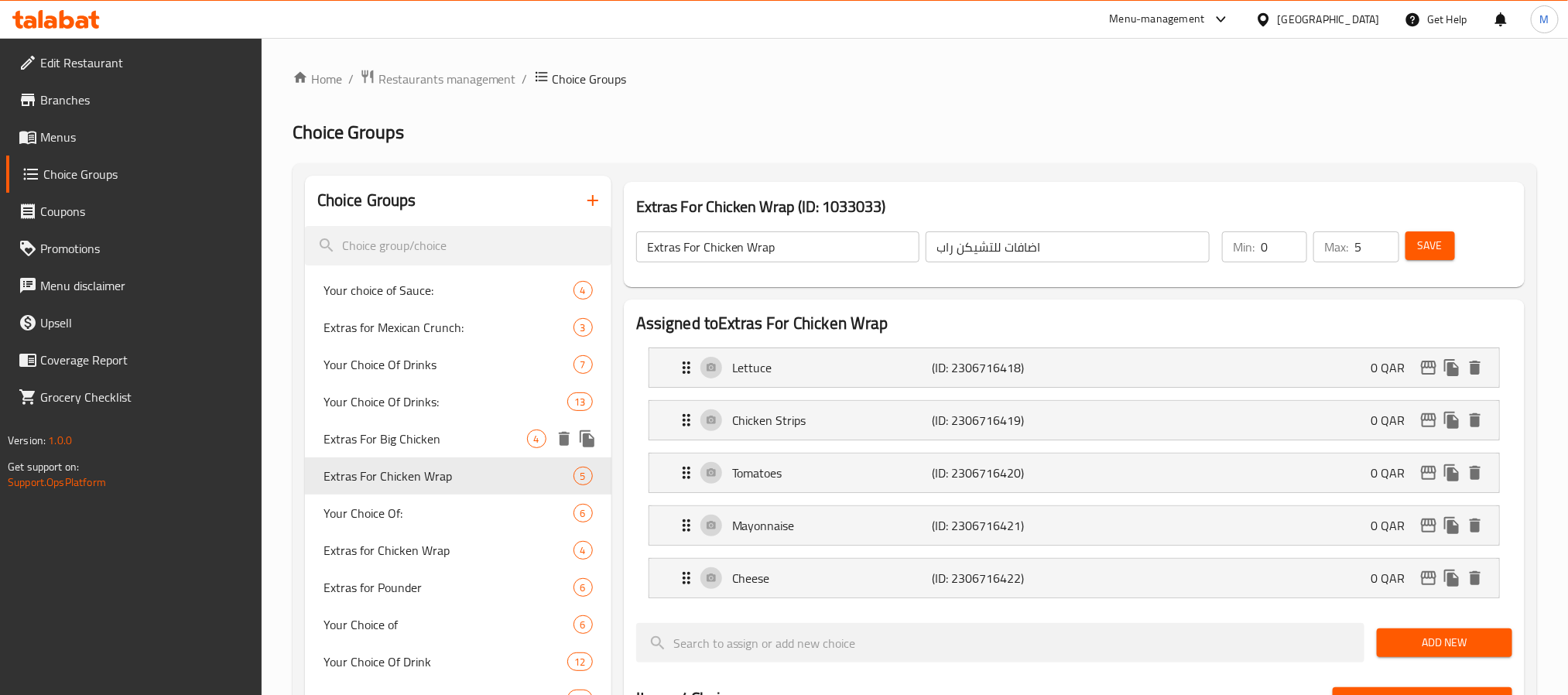
click at [430, 442] on span "Extras For Big Chicken" at bounding box center [425, 438] width 204 height 18
type input "Extras For Big Chicken"
type input "اضافات لبيج جونيورز تشيكن"
type input "4"
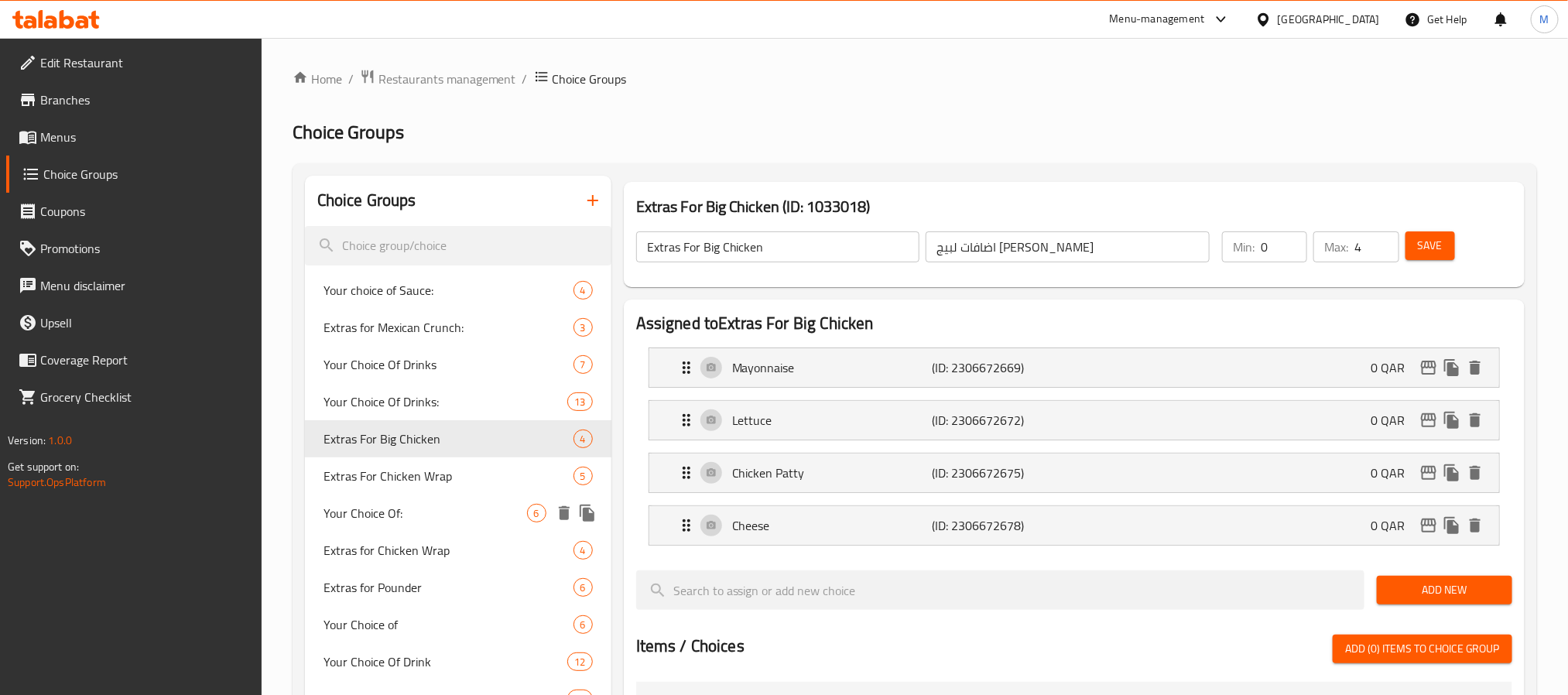
click at [421, 514] on span "Your Choice Of:" at bounding box center [425, 513] width 204 height 18
type input "Your Choice Of:"
type input "إختيارك من:"
type input "1"
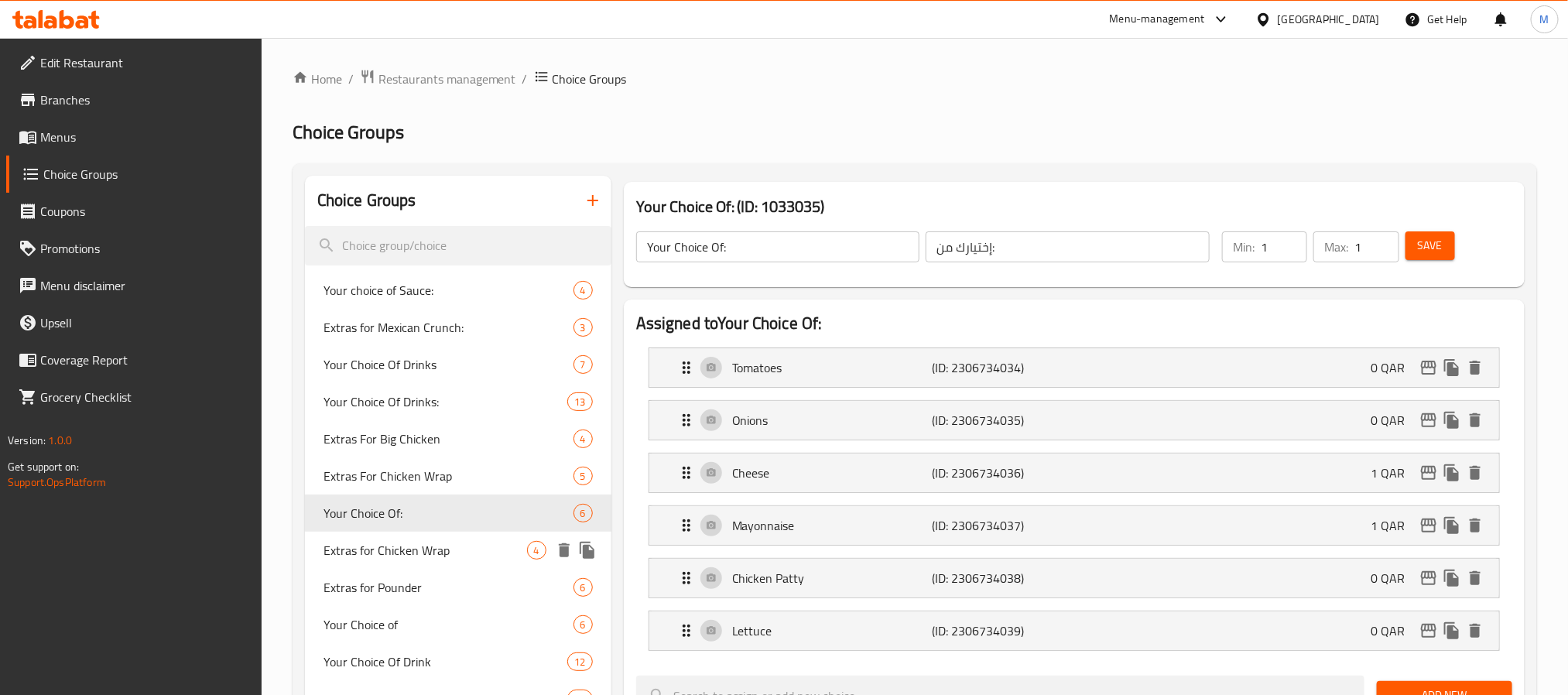
click at [420, 551] on span "Extras for Chicken Wrap" at bounding box center [425, 550] width 204 height 18
type input "Extras for Chicken Wrap"
type input "اضافات دجاج راب"
type input "0"
type input "4"
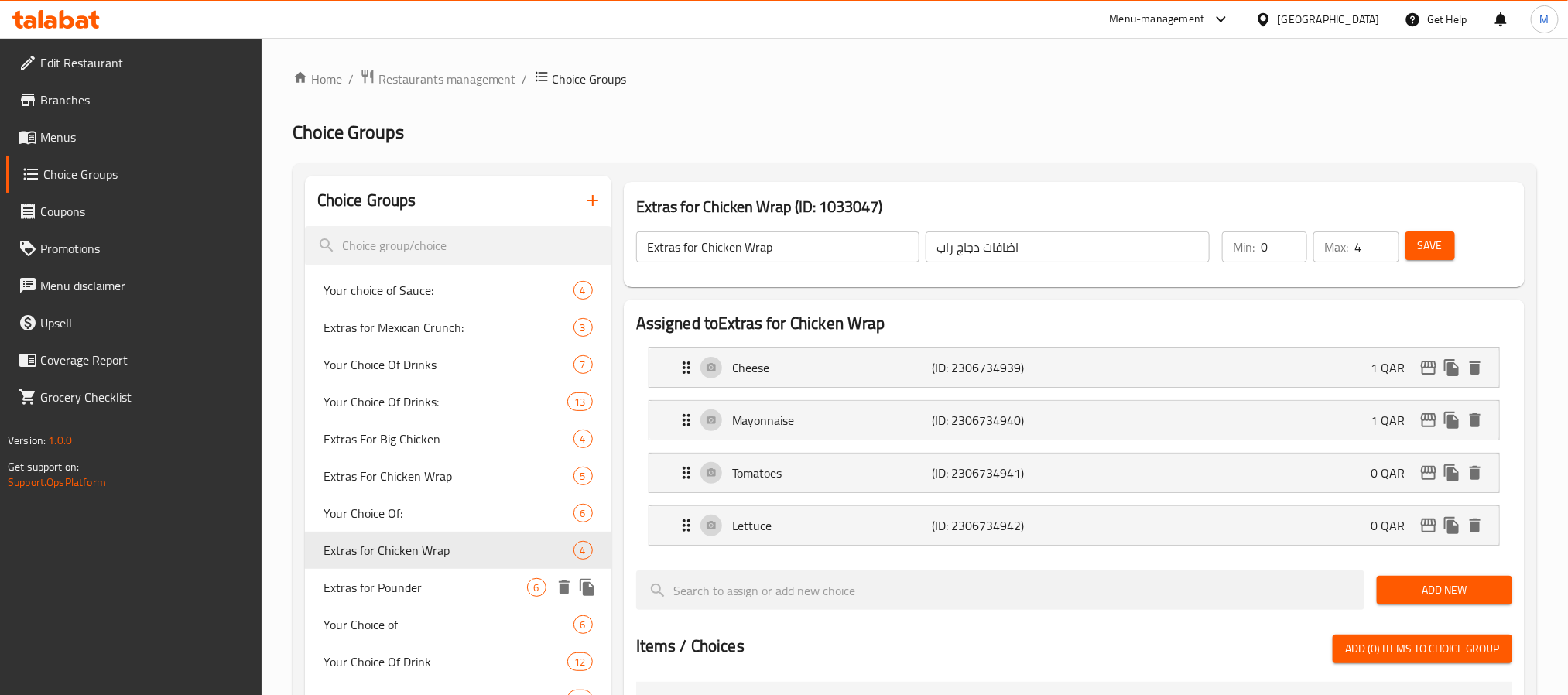
click at [404, 583] on span "Extras for Pounder" at bounding box center [425, 587] width 204 height 18
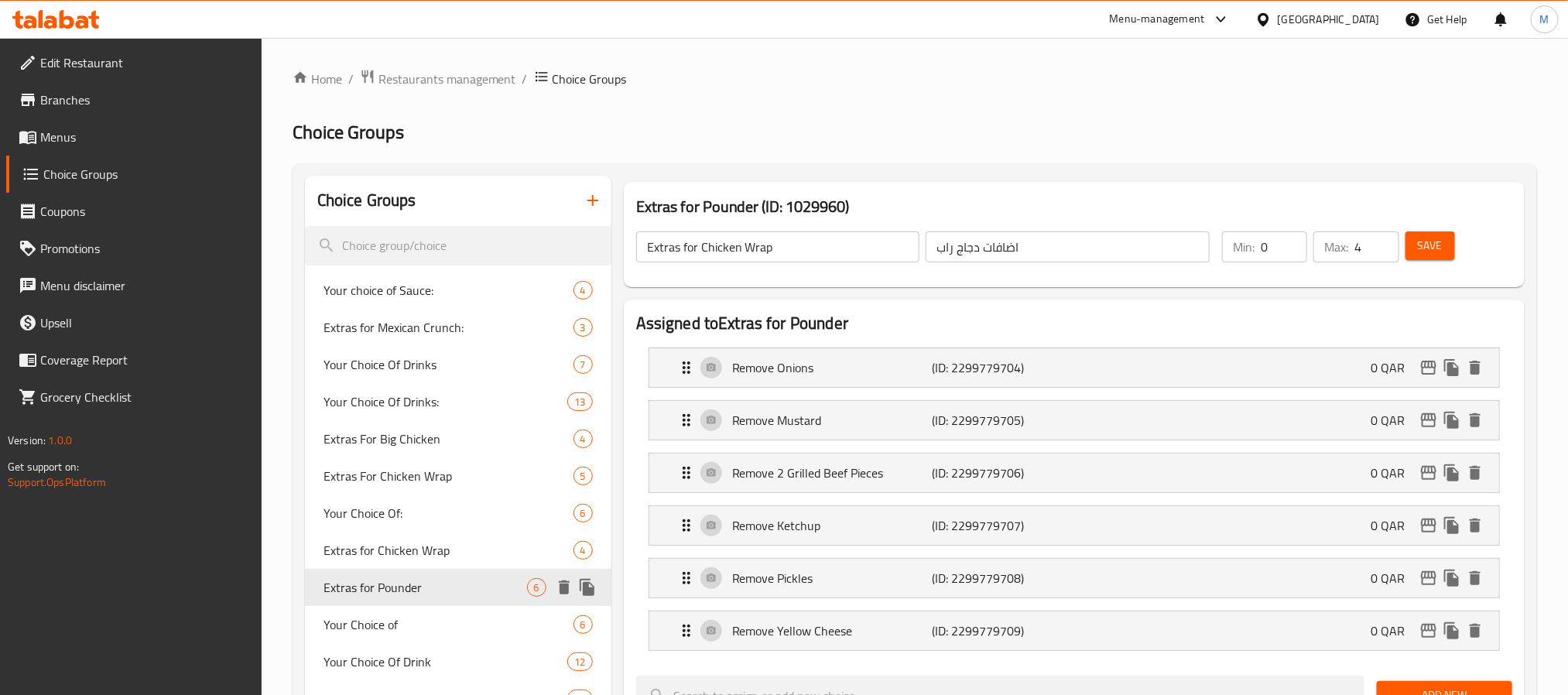
type input "Extras for Pounder"
type input "زيادة باوندر"
type input "6"
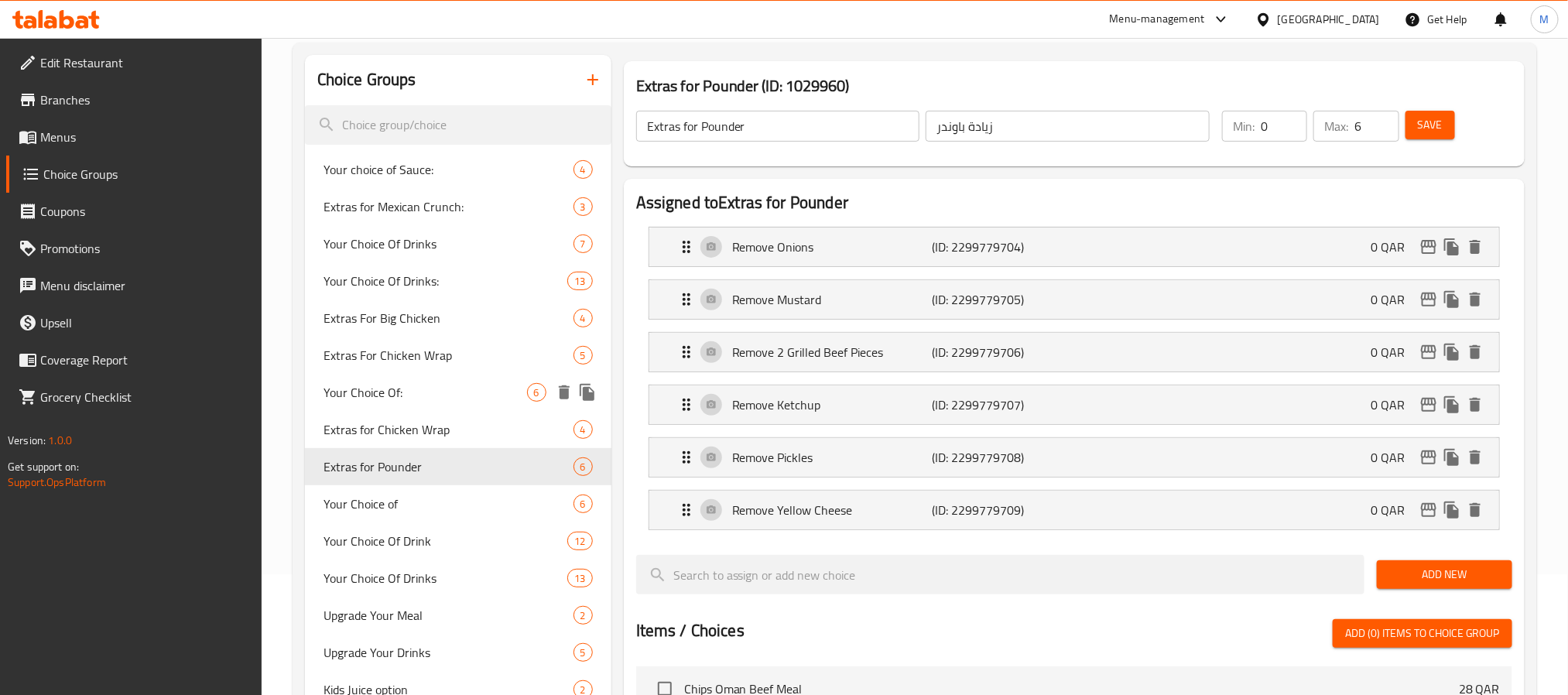
scroll to position [232, 0]
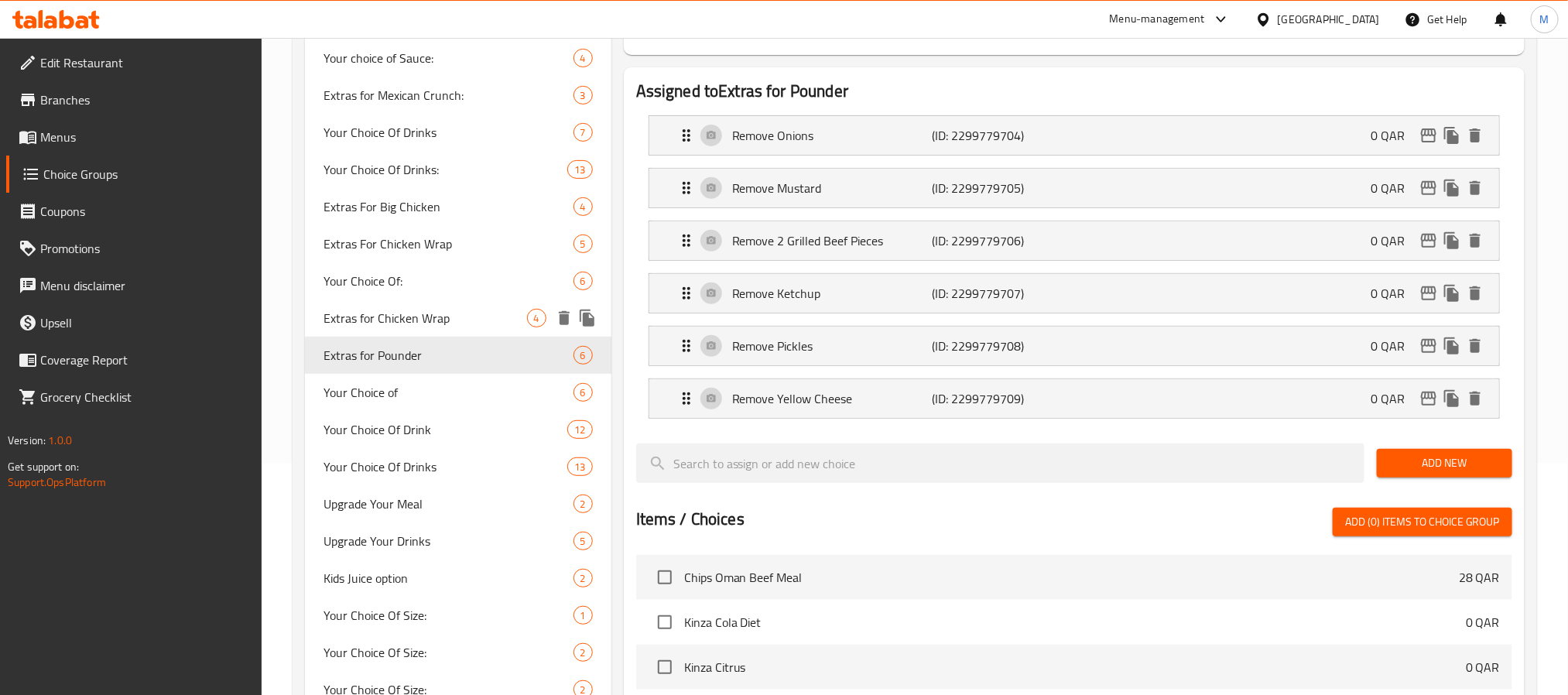
click at [435, 309] on span "Extras for Chicken Wrap" at bounding box center [425, 318] width 204 height 18
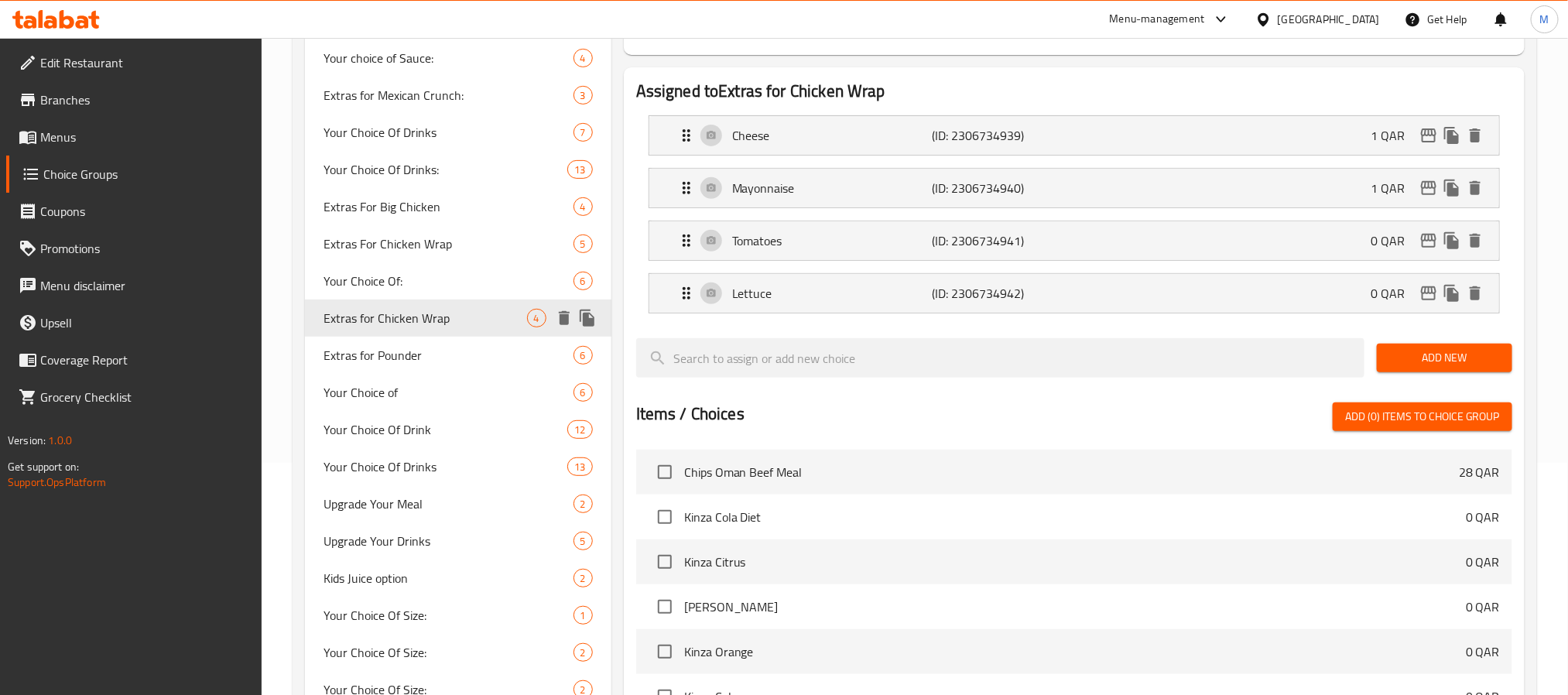
type input "Extras for Chicken Wrap"
type input "اضافات دجاج راب"
type input "4"
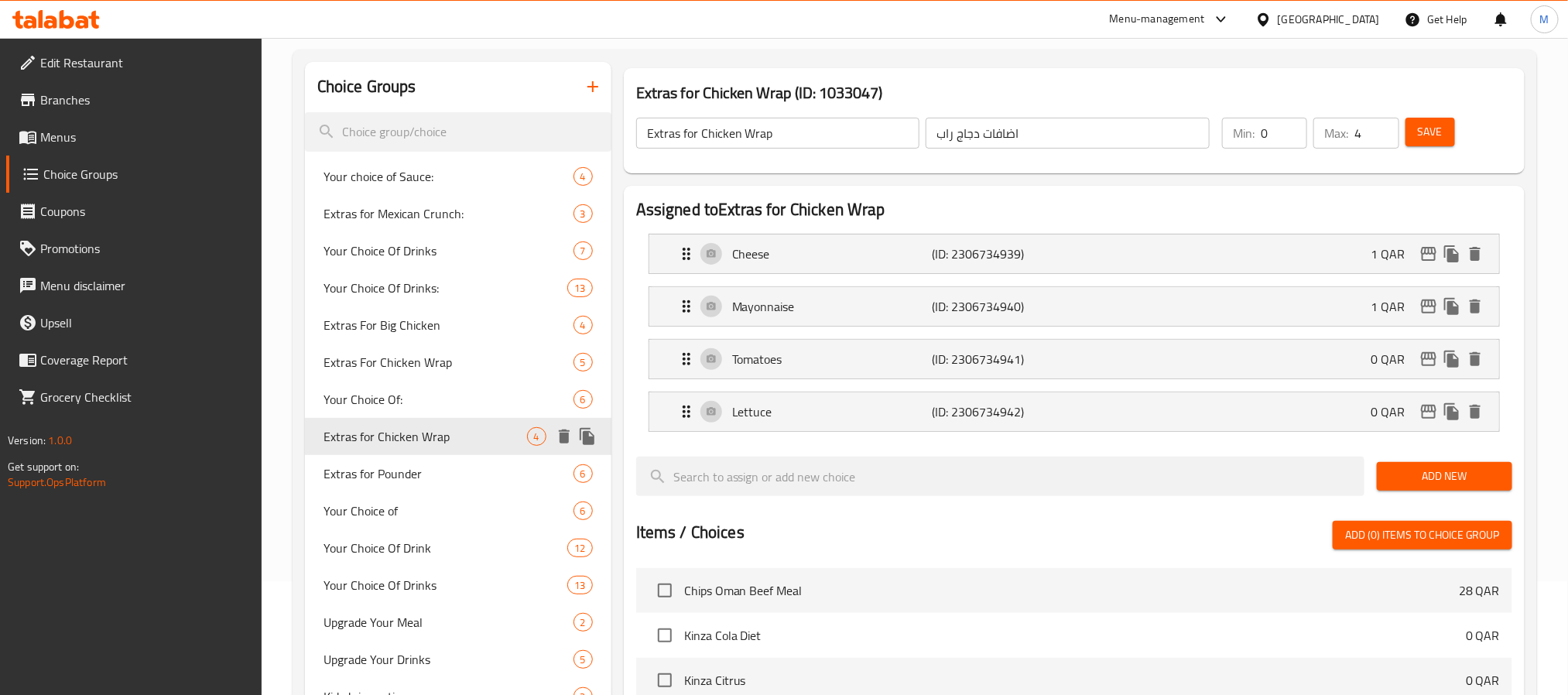
scroll to position [0, 0]
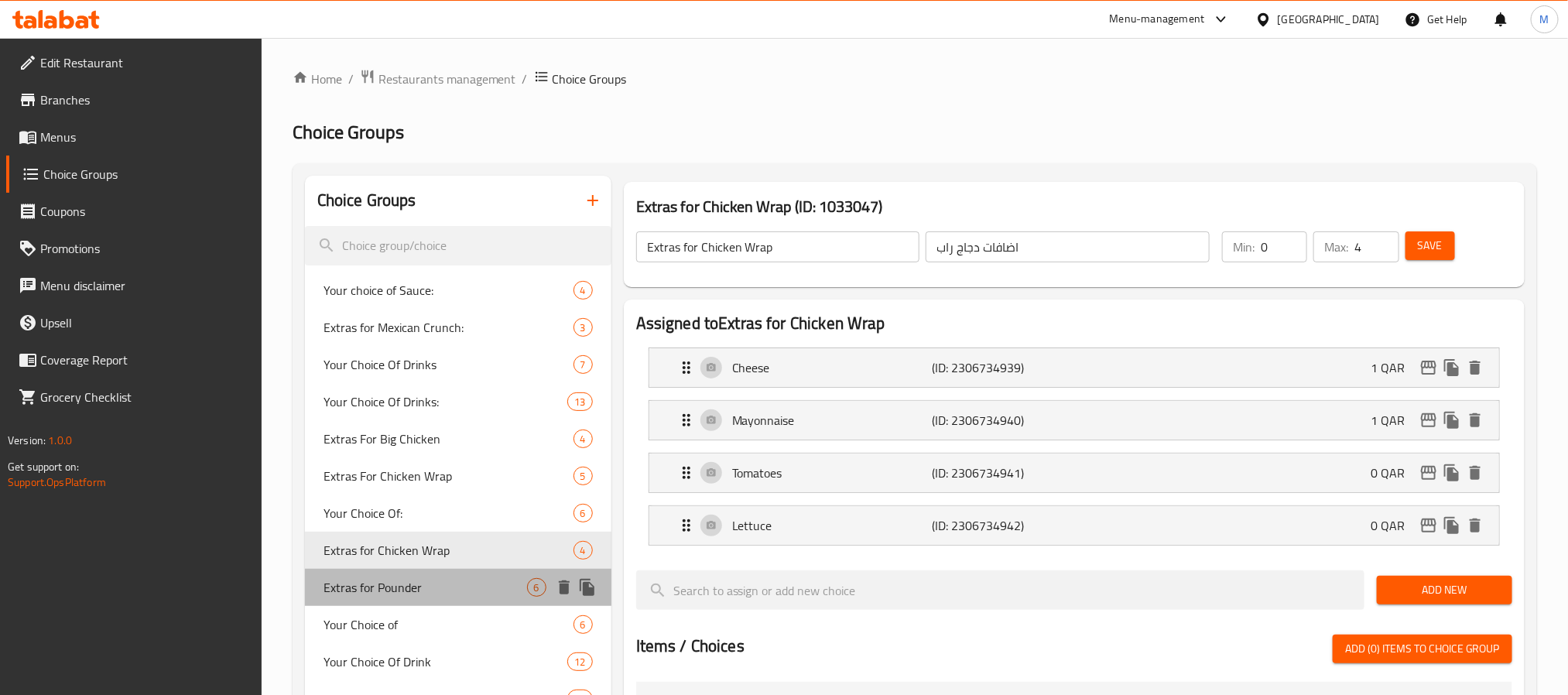
click at [396, 581] on span "Extras for Pounder" at bounding box center [425, 587] width 204 height 18
type input "Extras for Pounder"
type input "زيادة باوندر"
type input "6"
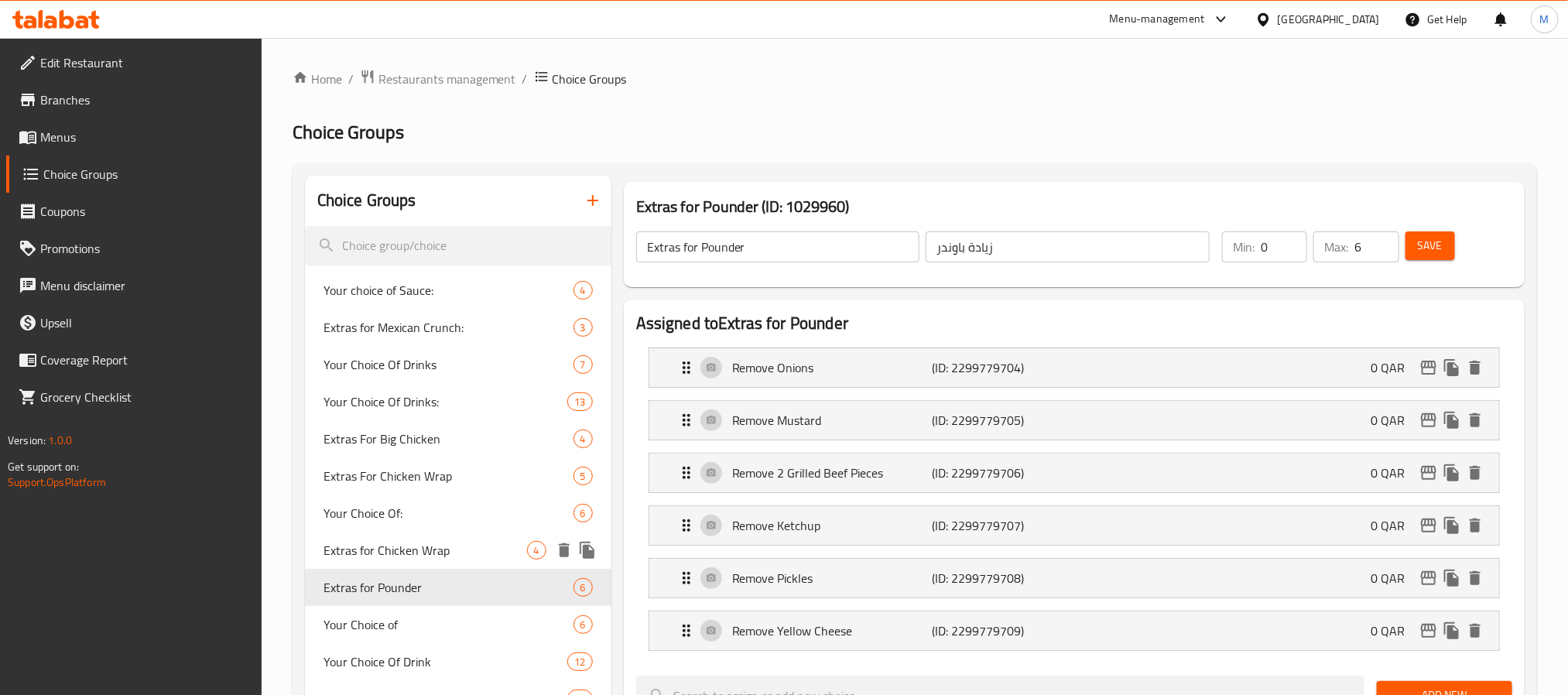
click at [404, 556] on span "Extras for Chicken Wrap" at bounding box center [425, 550] width 204 height 18
type input "Extras for Chicken Wrap"
type input "اضافات دجاج راب"
type input "4"
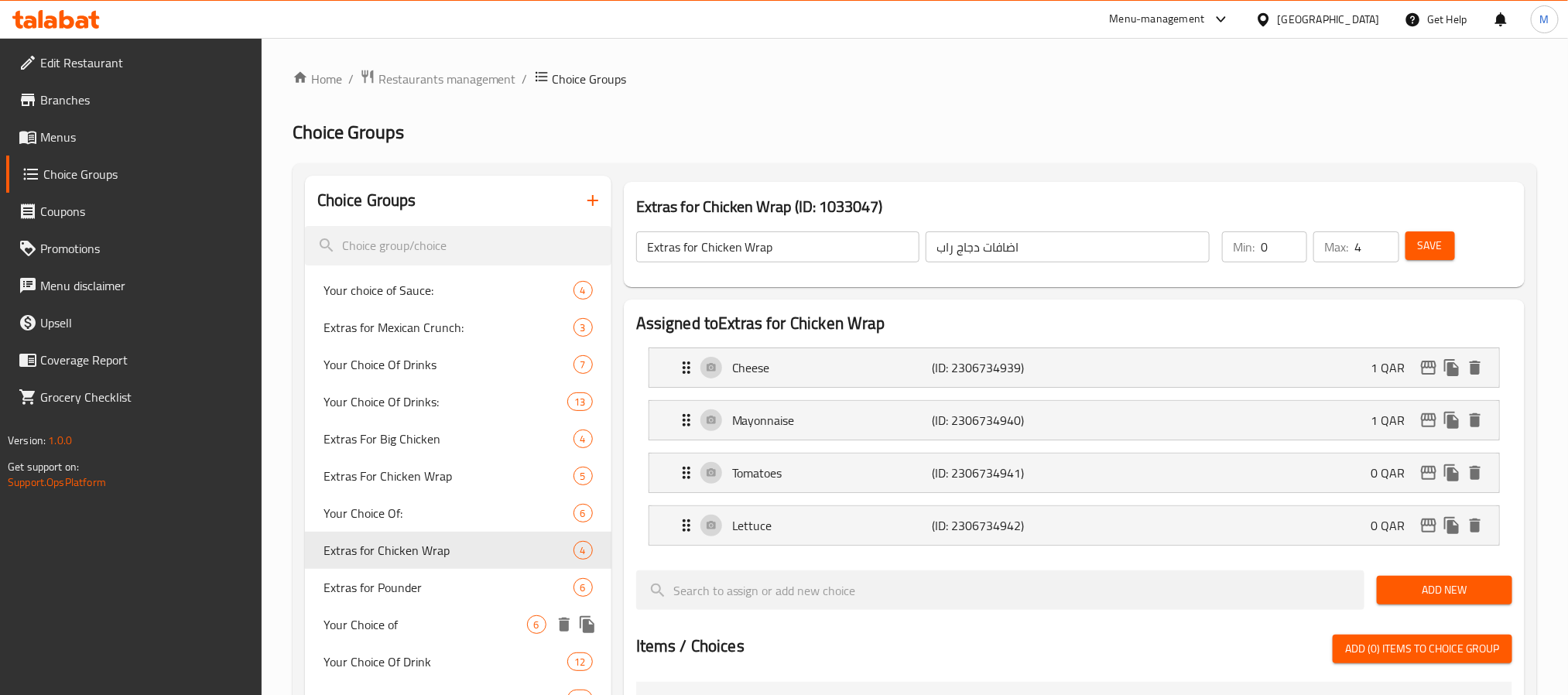
click at [402, 622] on span "Your Choice of" at bounding box center [425, 625] width 204 height 18
type input "Your Choice of"
type input "إختيارك من"
type input "1"
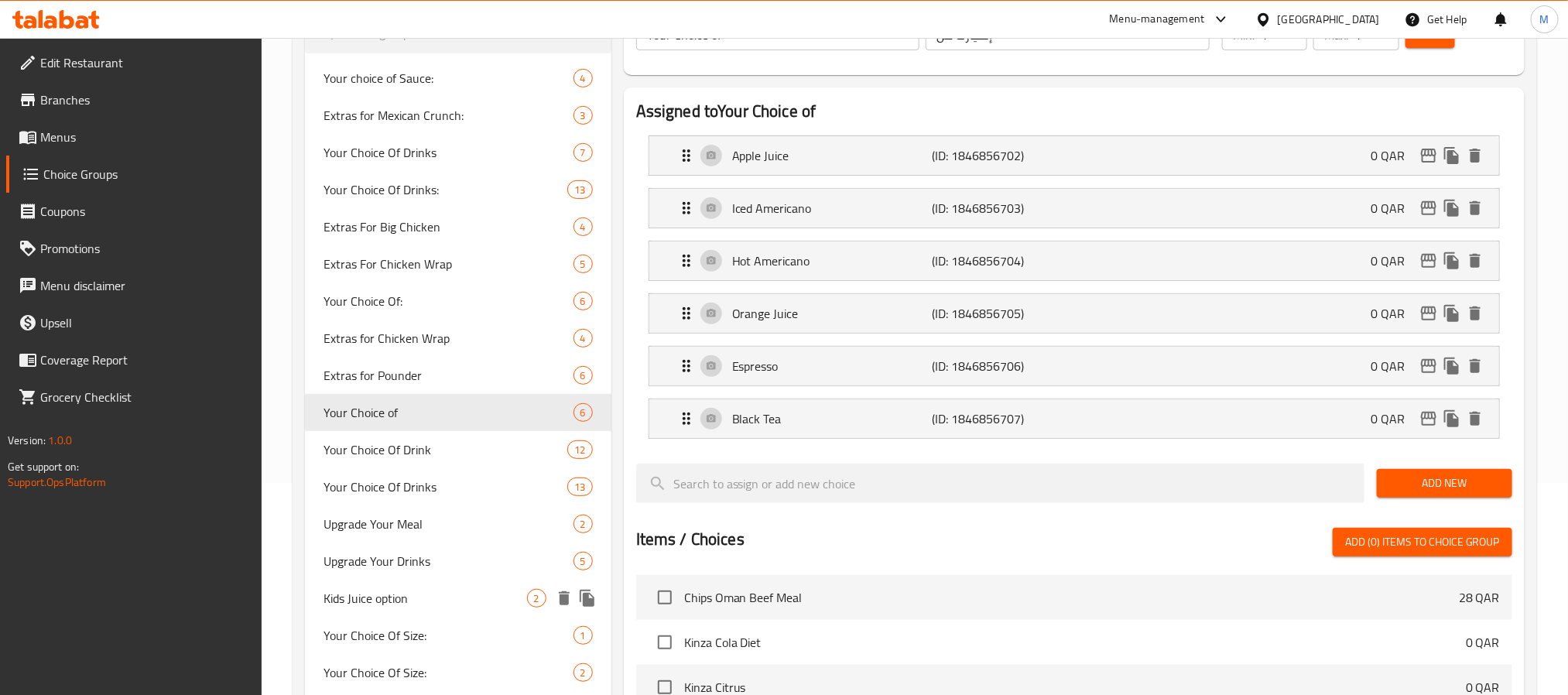
scroll to position [232, 0]
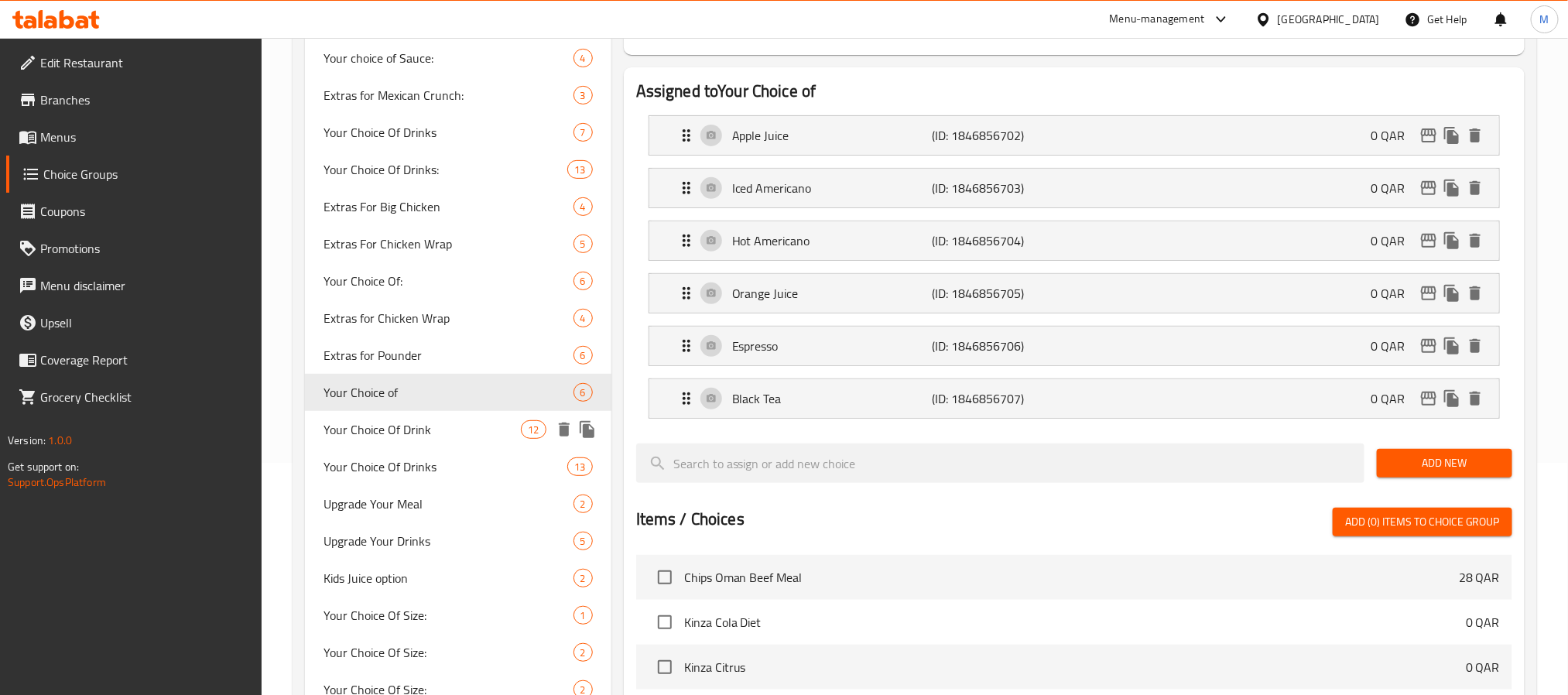
click at [414, 432] on span "Your Choice Of Drink" at bounding box center [423, 429] width 198 height 18
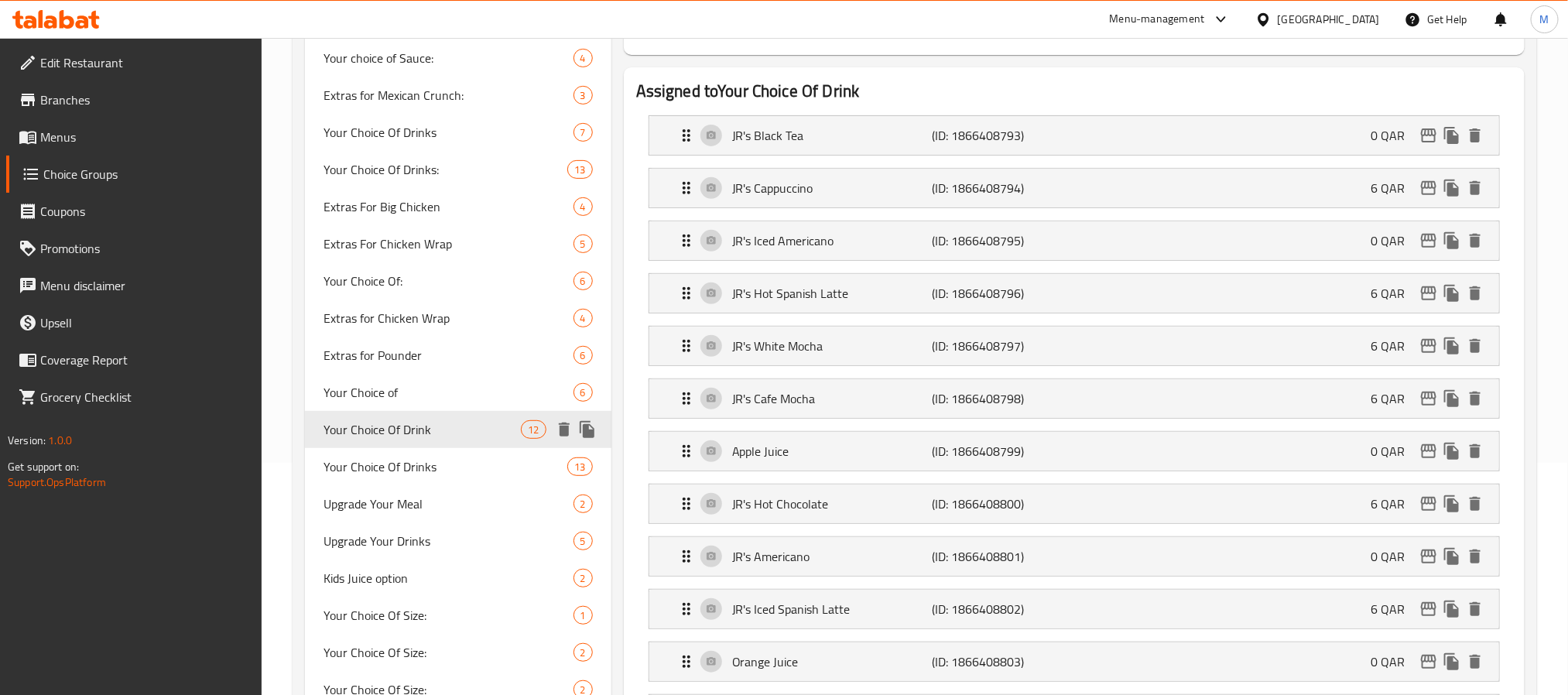
type input "Your Choice Of Drink"
type input "إختيارك من المشروب"
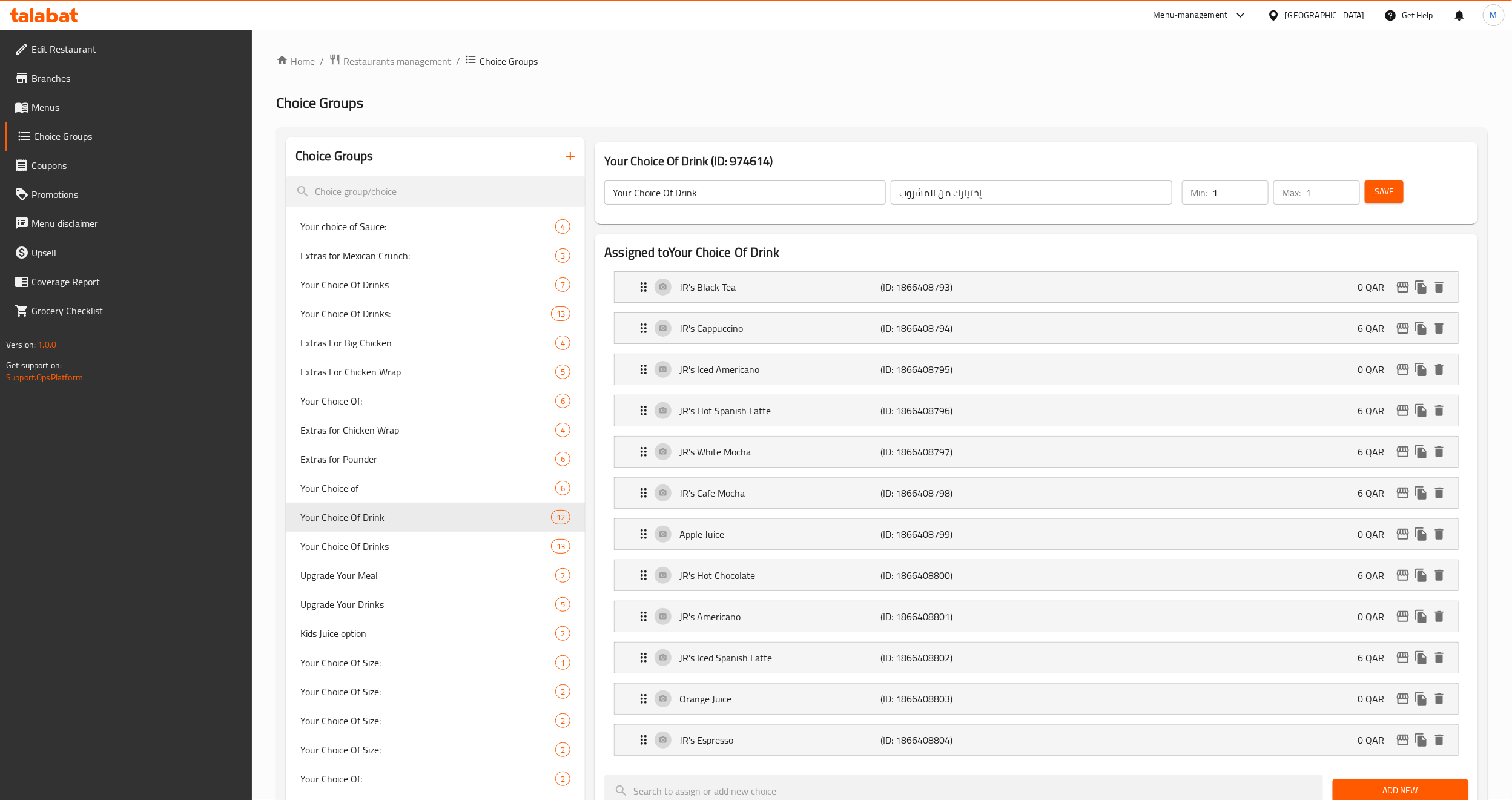
scroll to position [0, 0]
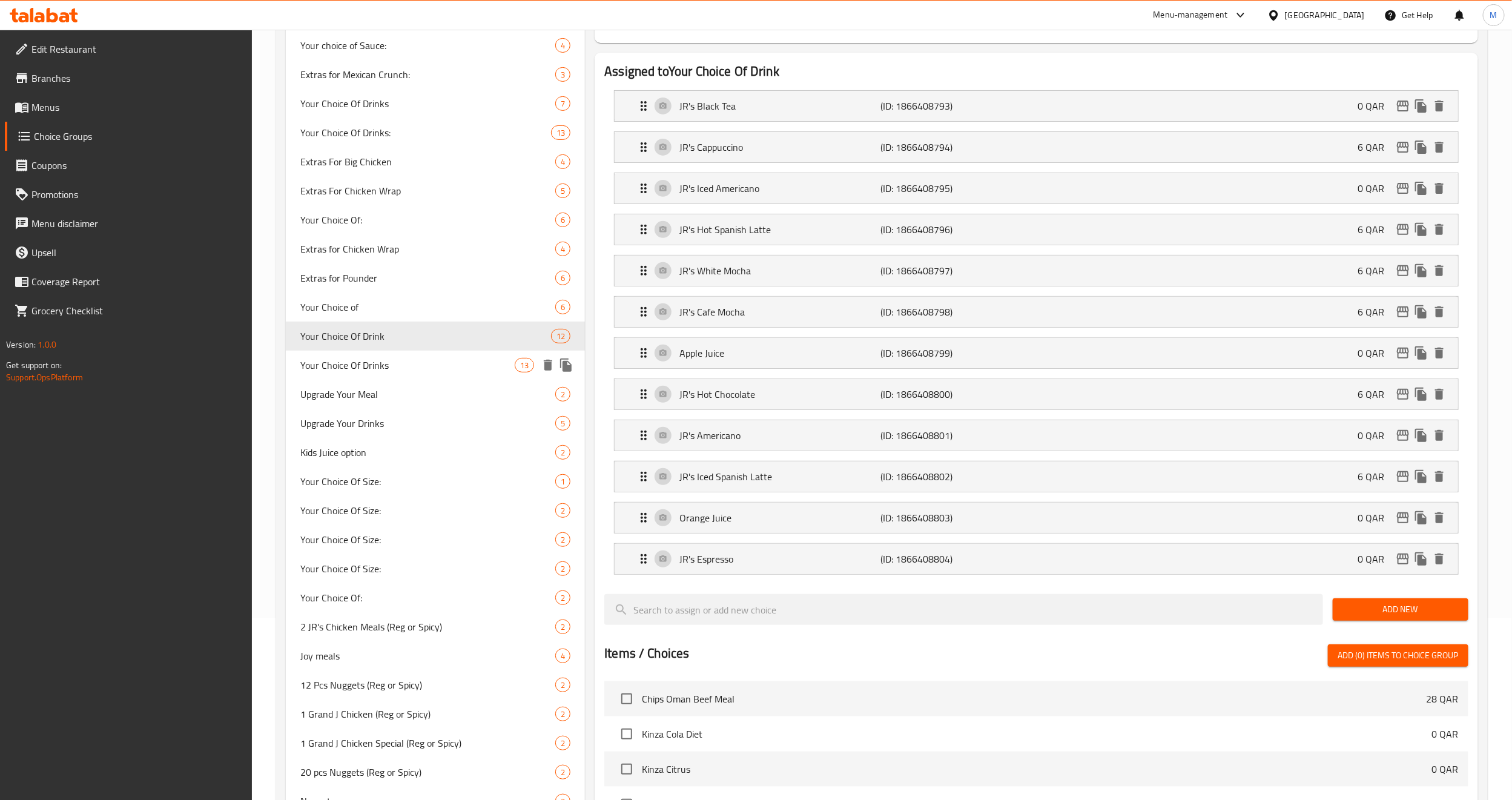
click at [390, 375] on div "Your Choice Of Drinks 13" at bounding box center [436, 365] width 299 height 29
type input "Your Choice Of Drinks"
type input "إختيارك من المشروبات"
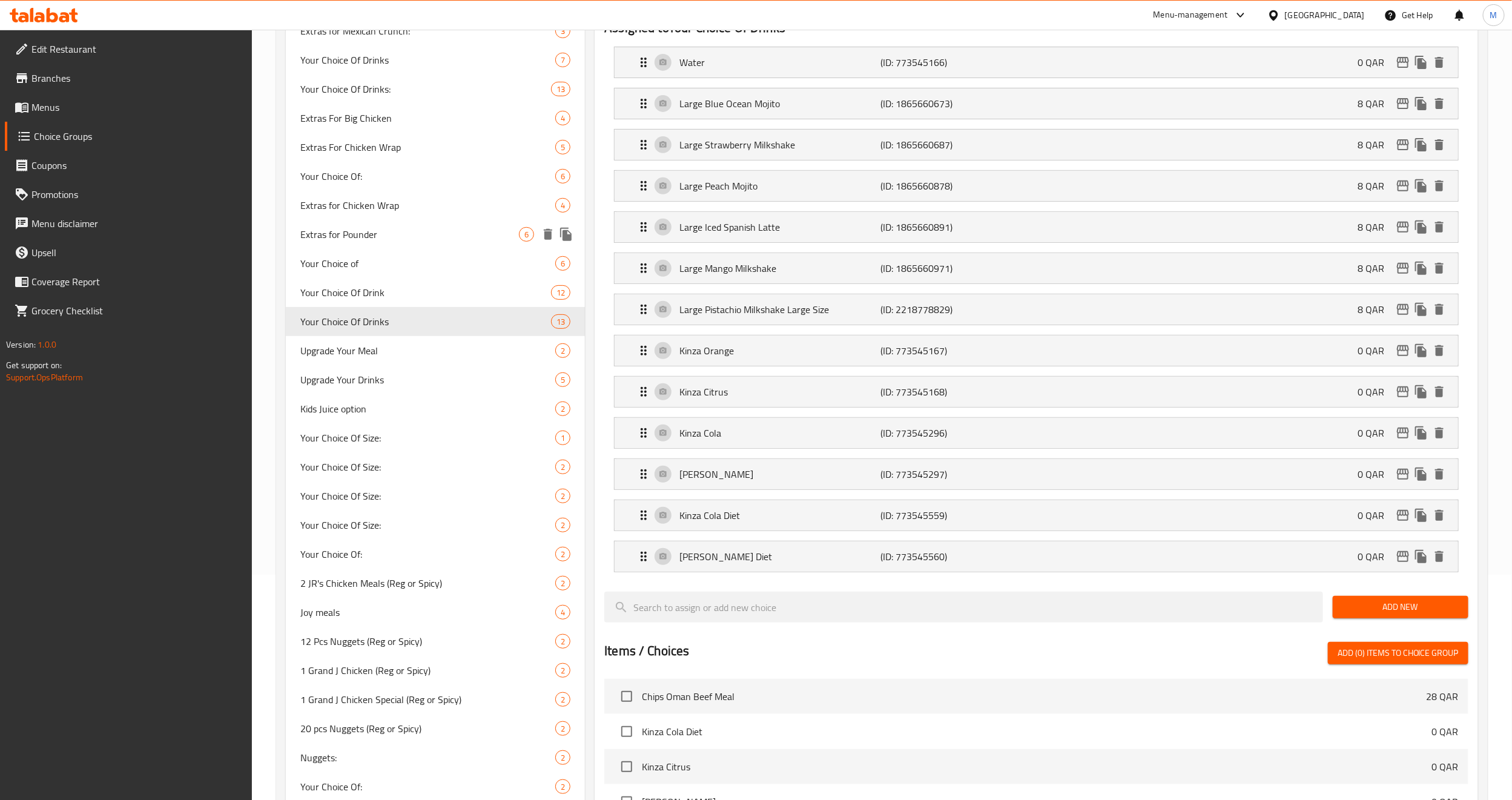
scroll to position [272, 0]
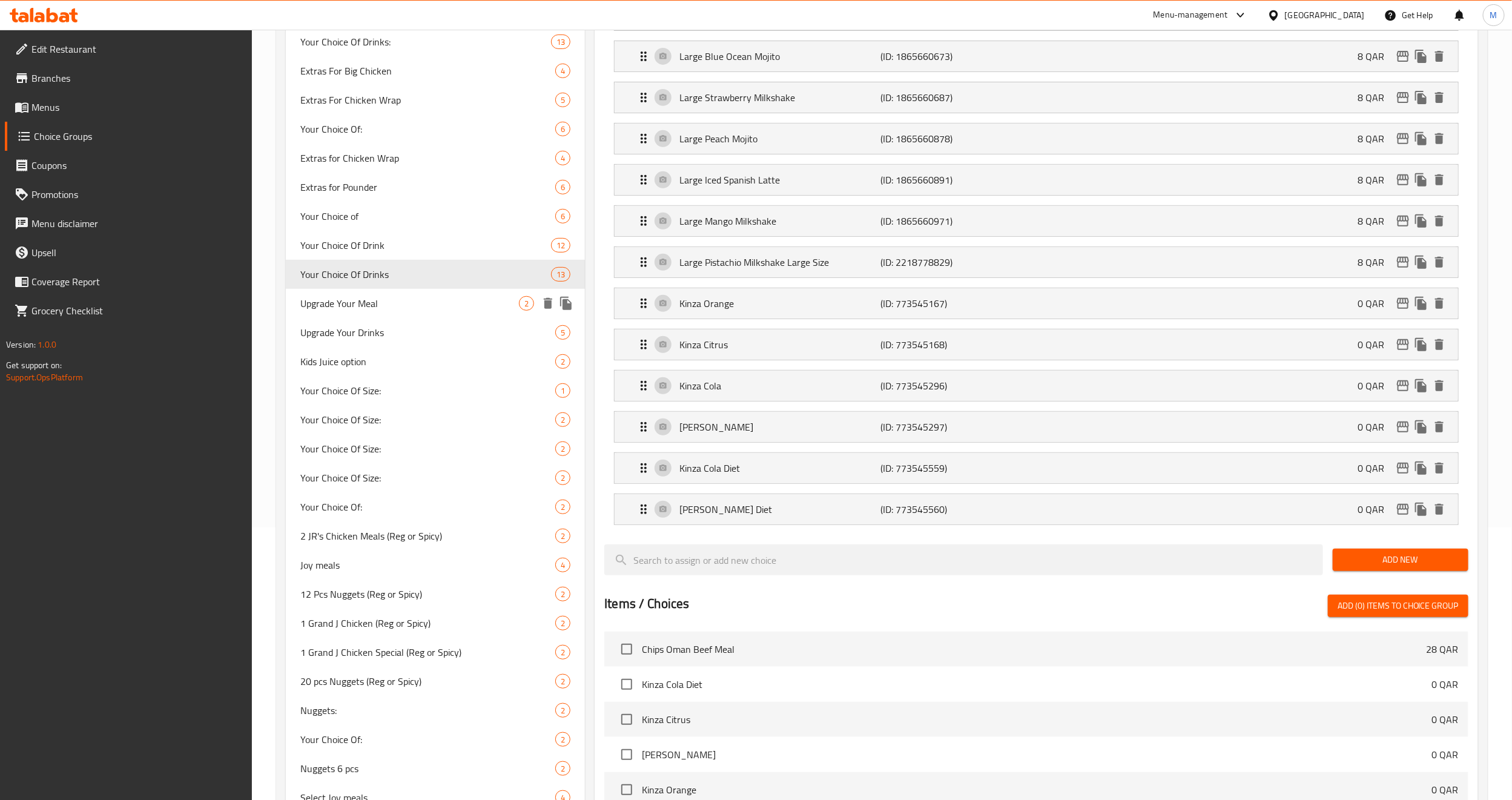
click at [378, 305] on span "Upgrade Your Meal" at bounding box center [410, 303] width 219 height 14
type input "Upgrade Your Meal"
type input "قم بترقية وجبتك"
type input "0"
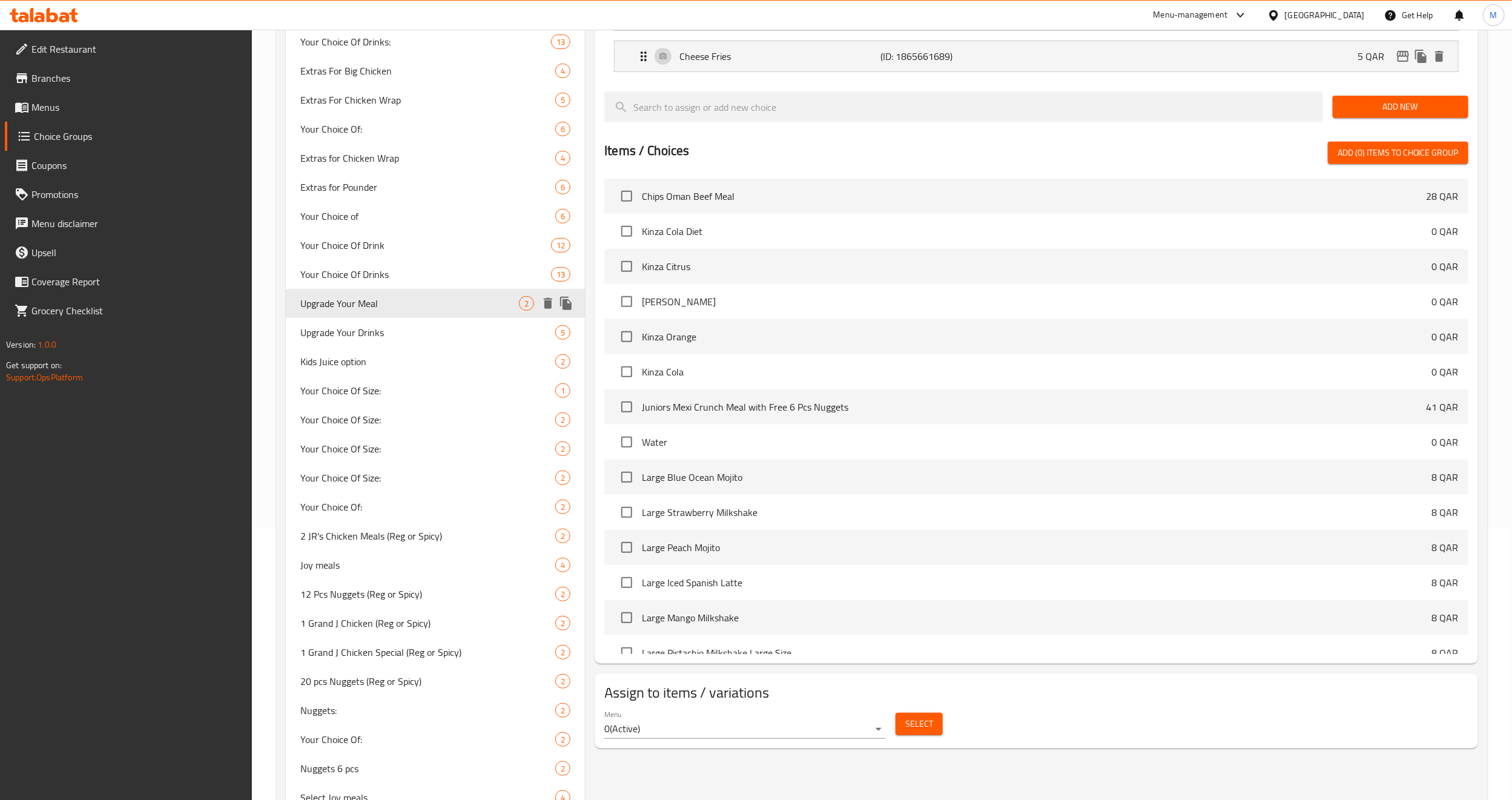
scroll to position [0, 0]
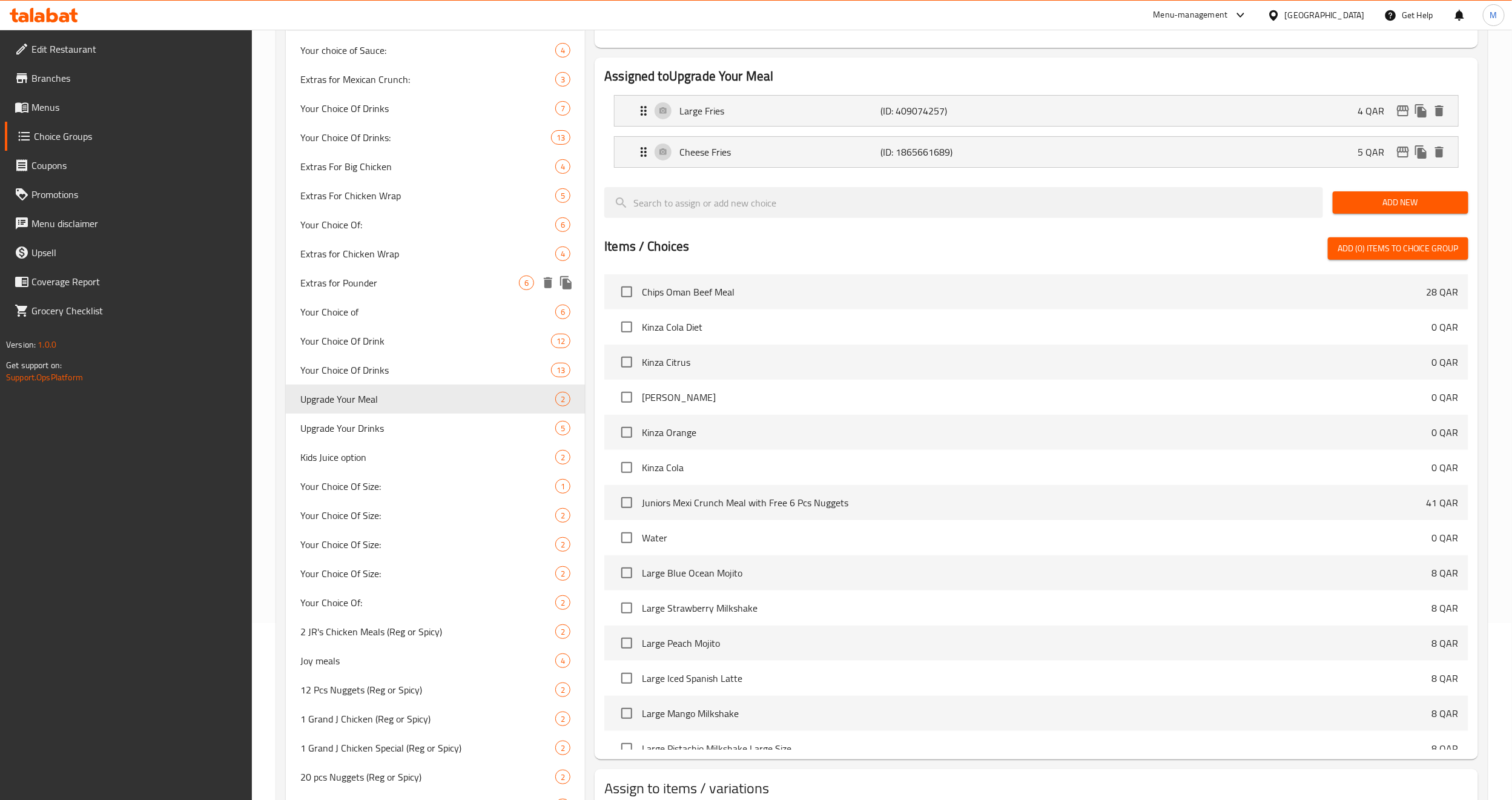
scroll to position [182, 0]
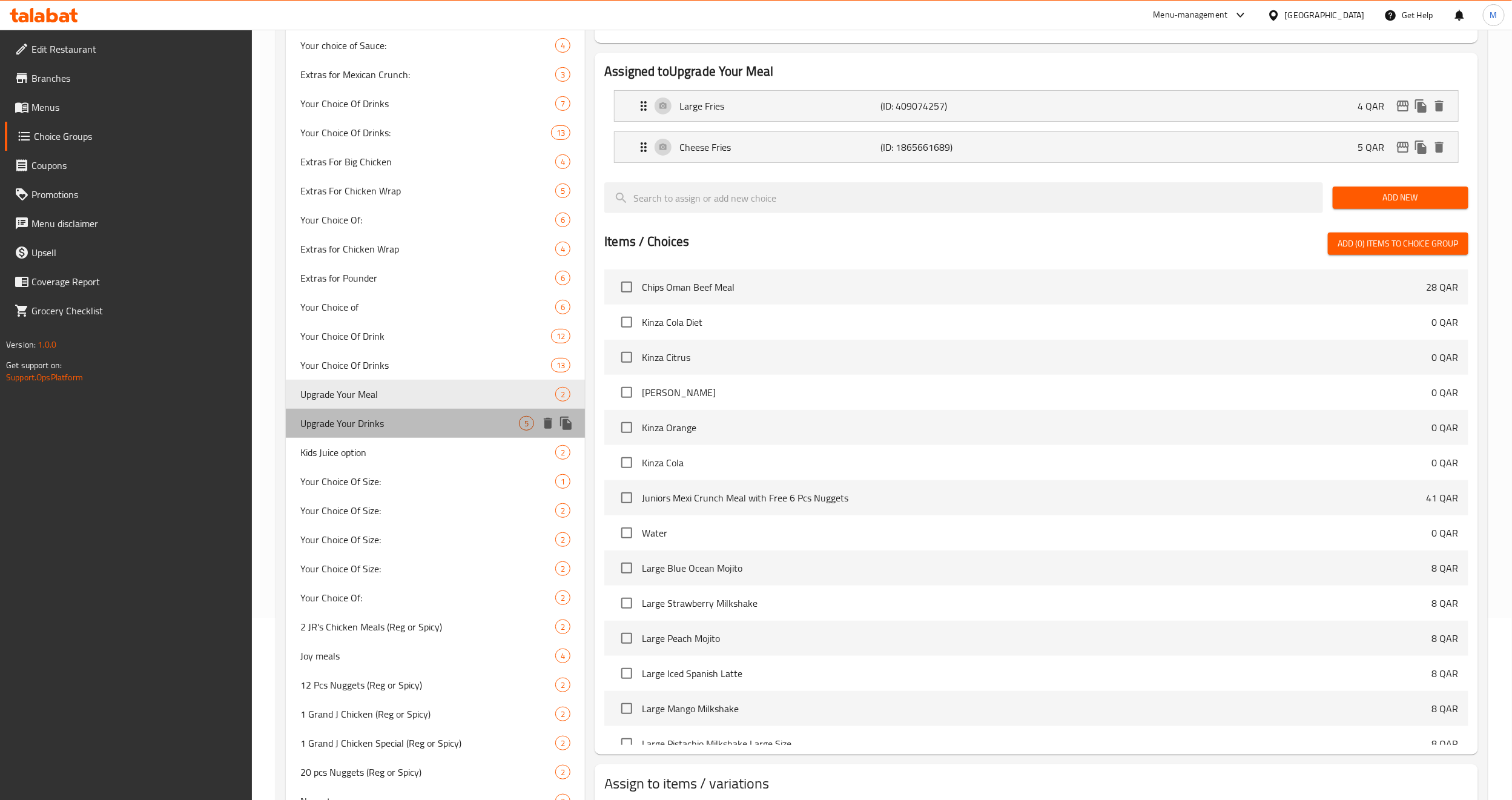
click at [392, 425] on span "Upgrade Your Drinks" at bounding box center [410, 423] width 219 height 14
type input "Upgrade Your Drinks"
type input "قم بترقية مشروباتك"
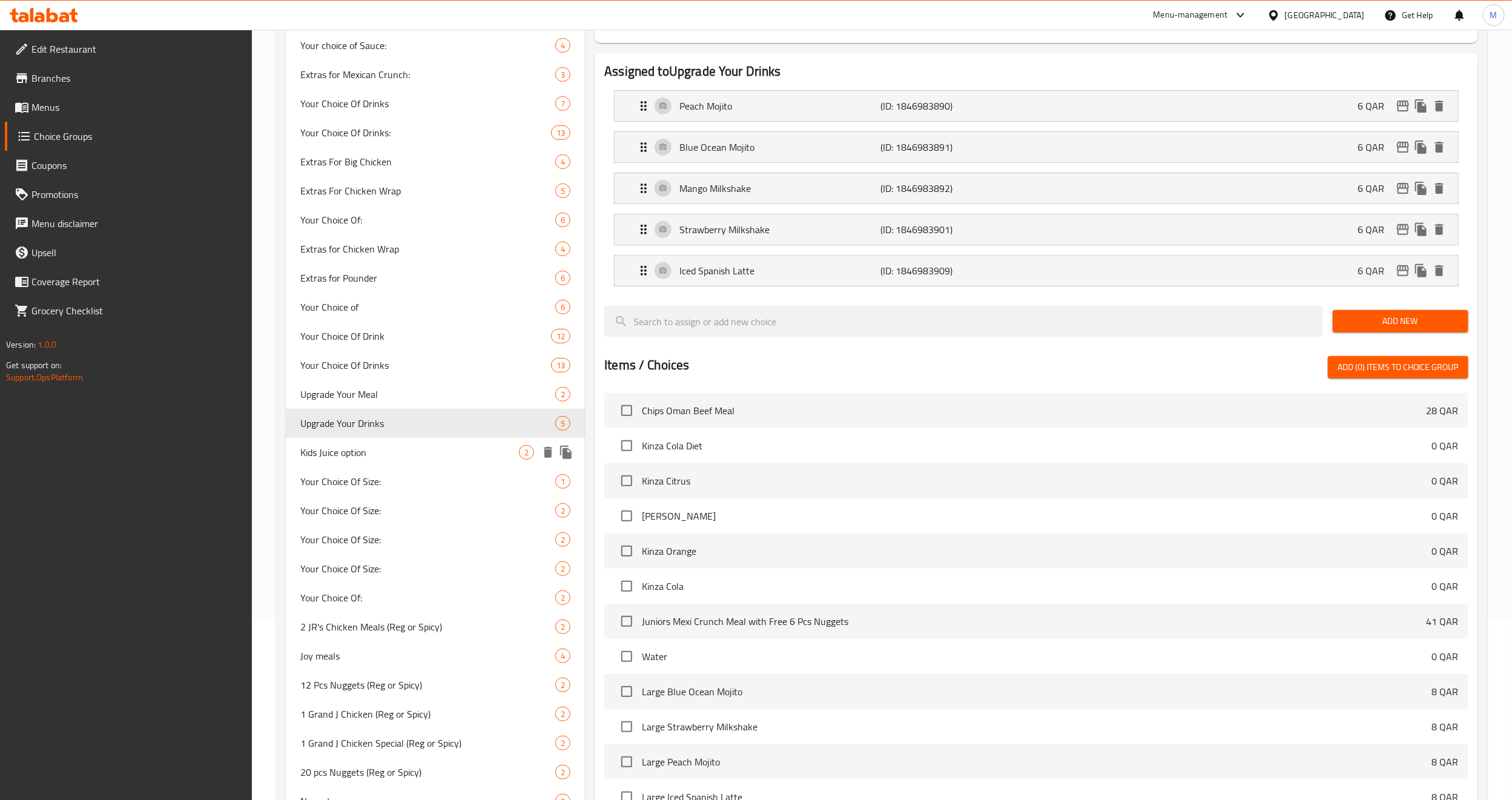
click at [374, 456] on span "Kids Juice option" at bounding box center [410, 452] width 219 height 14
type input "Kids Juice option"
type input "إختيارات عصير الاطفال"
type input "1"
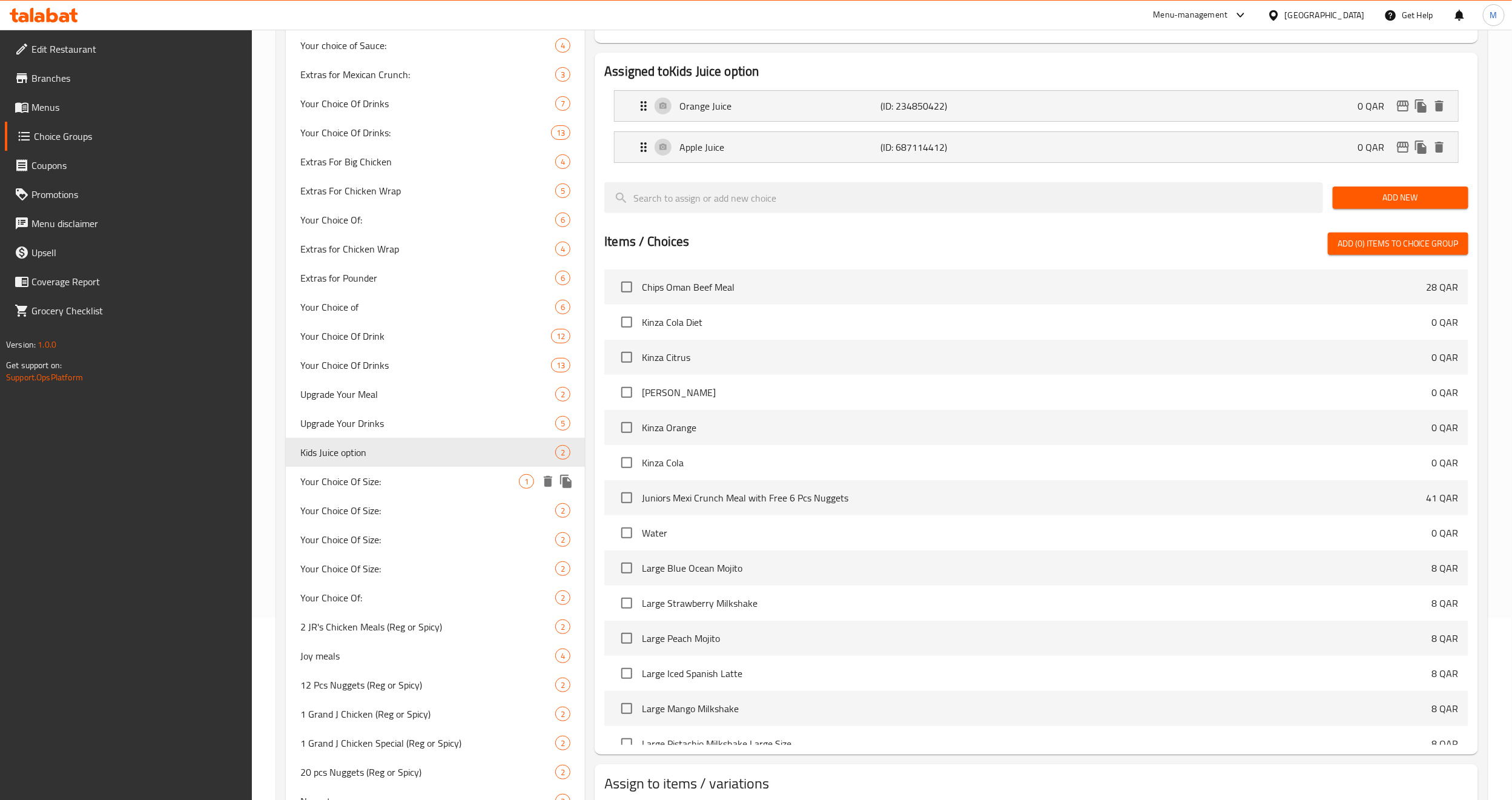
click at [378, 474] on span "Your Choice Of Size:" at bounding box center [410, 482] width 219 height 14
type input "Your Choice Of Size:"
type input "إختيارك من الحجم:"
type input "0"
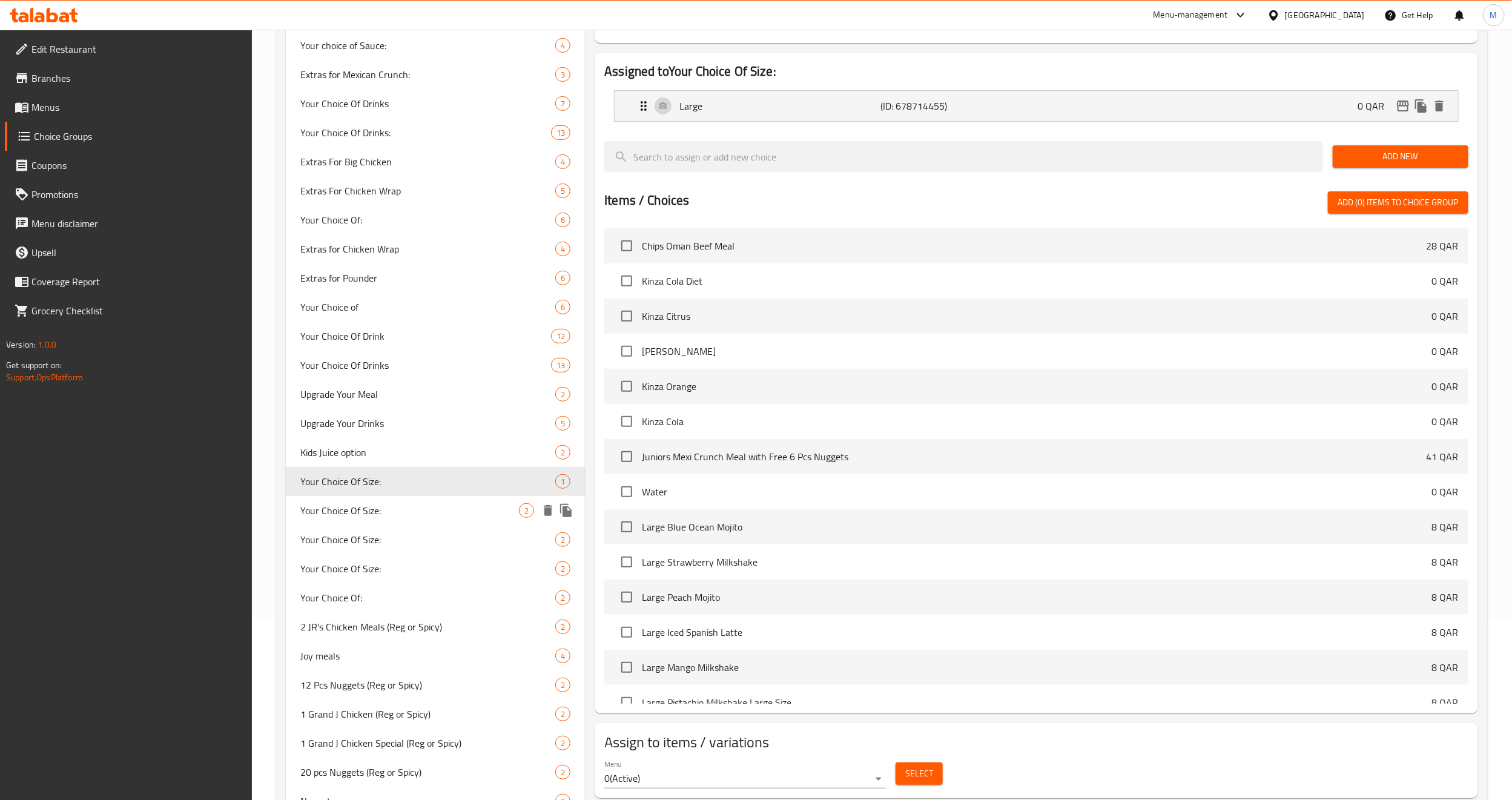
click at [356, 503] on span "Your Choice Of Size:" at bounding box center [410, 511] width 219 height 14
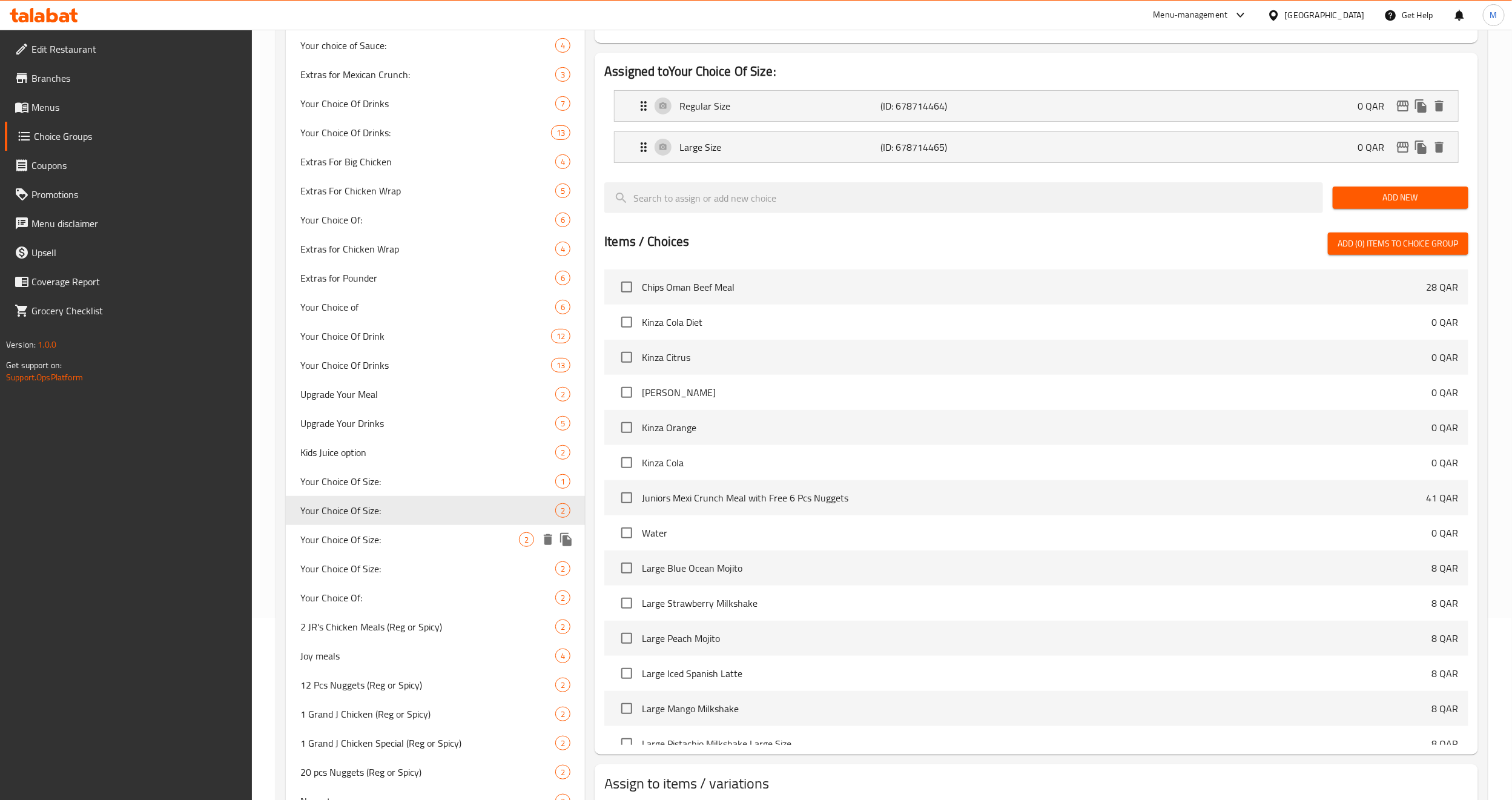
click at [362, 543] on div "Your Choice Of Size: 2" at bounding box center [436, 539] width 299 height 29
click at [356, 543] on span "Your Choice Of Size:" at bounding box center [410, 568] width 219 height 14
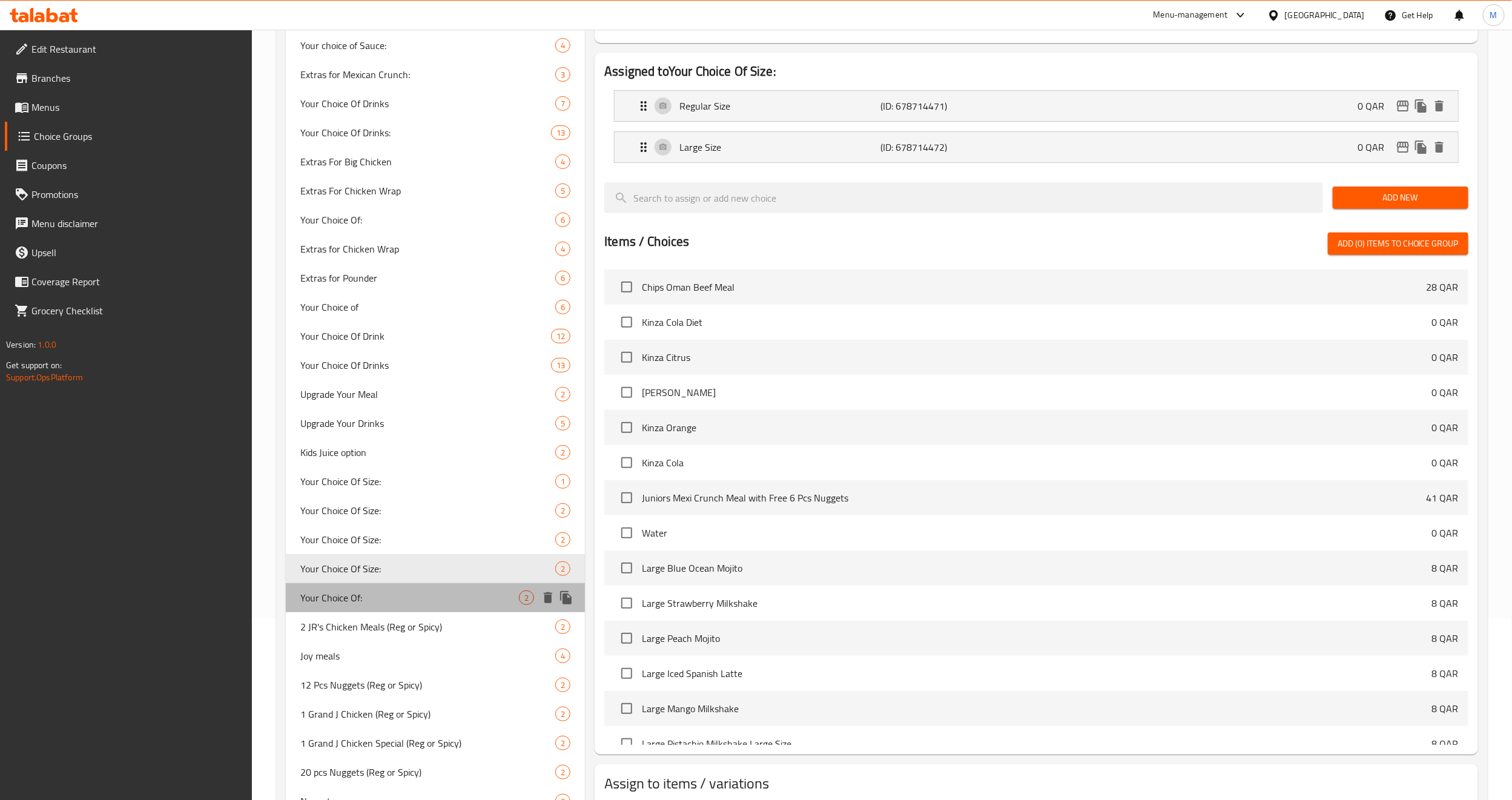
click at [358, 543] on span "Your Choice Of:" at bounding box center [410, 598] width 219 height 14
type input "Your Choice Of:"
type input "إختيارك من:"
type input "1"
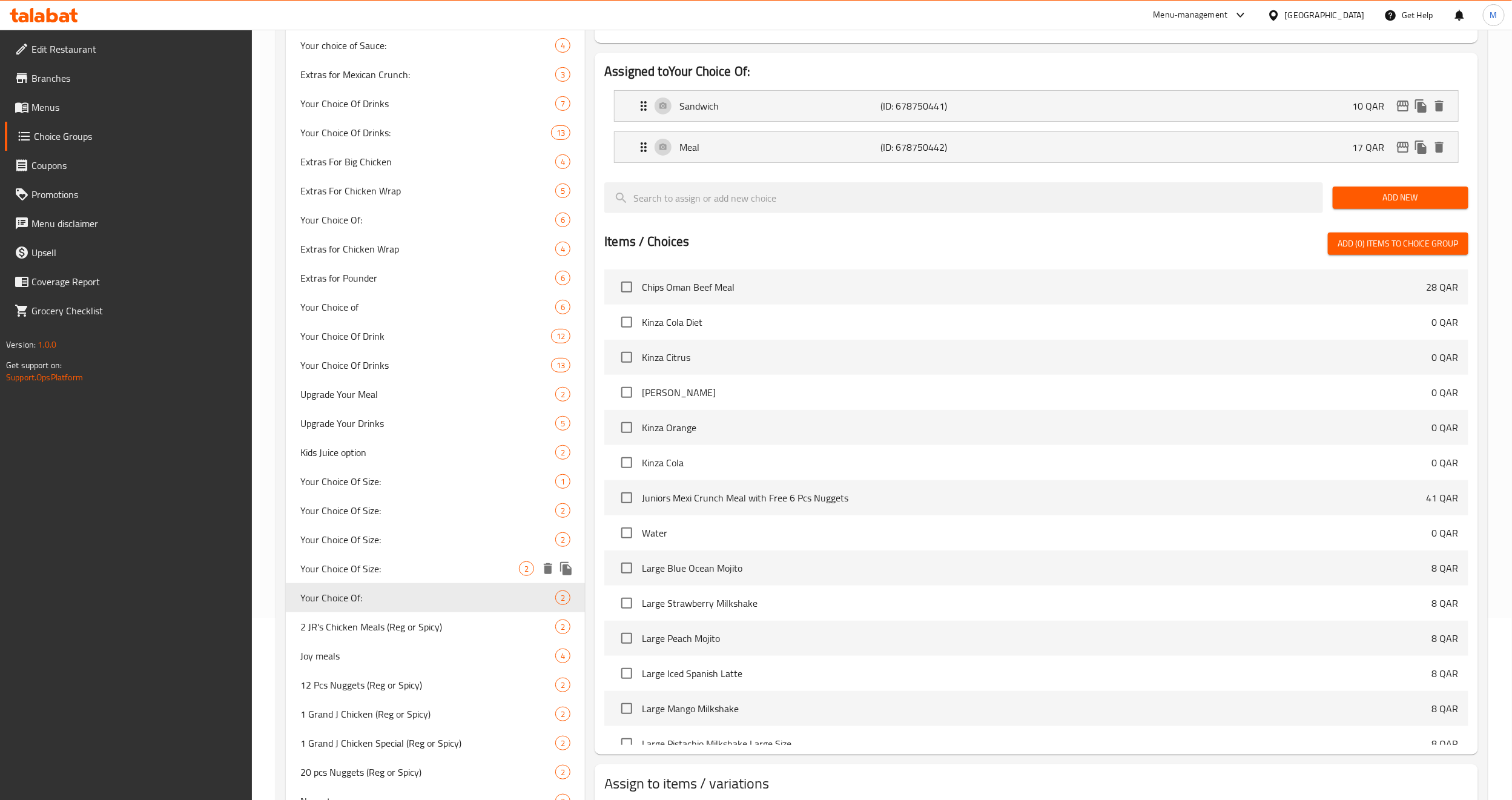
scroll to position [272, 0]
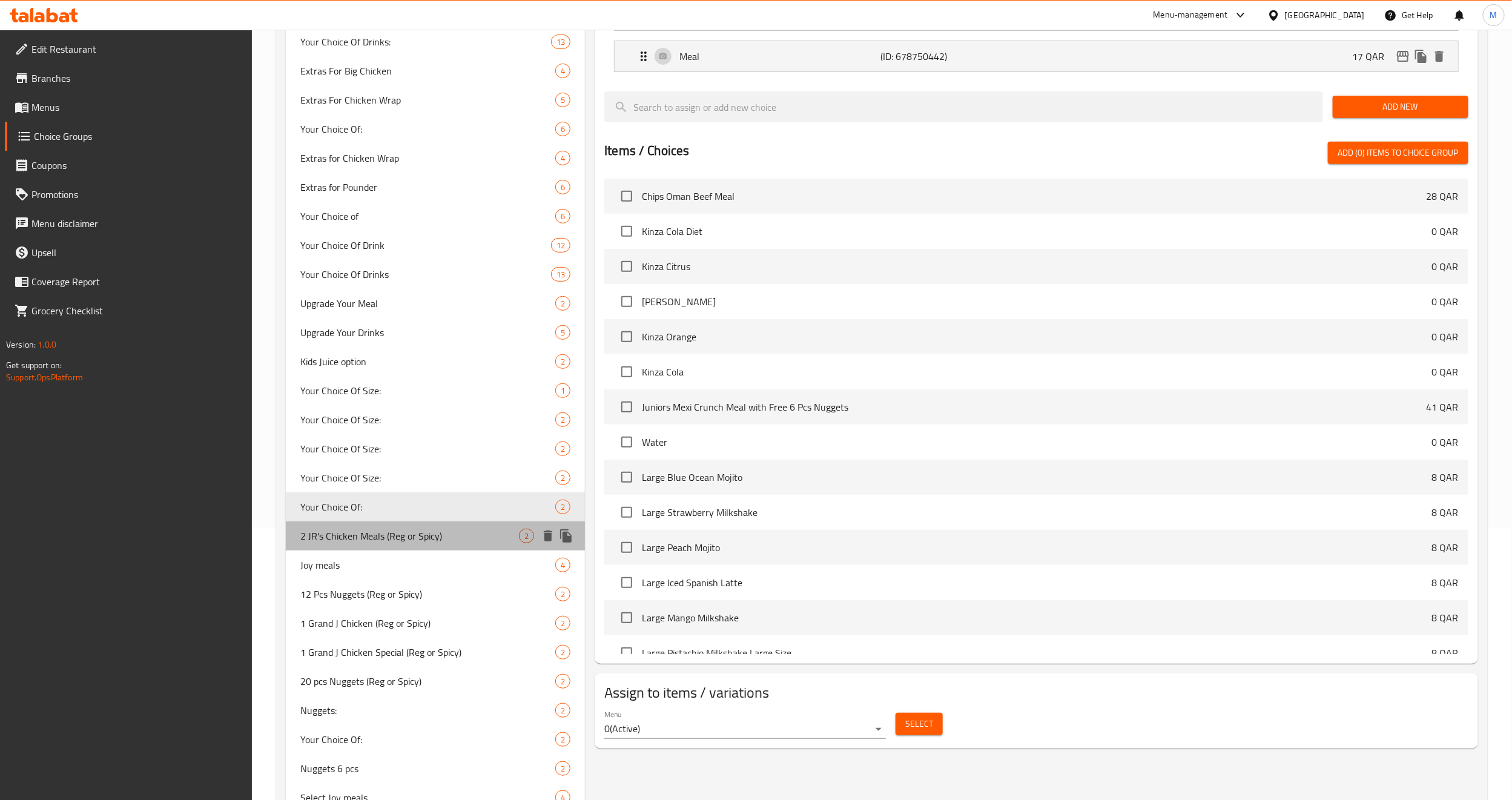
click at [377, 539] on span "2 JR's Chicken Meals (Reg or Spicy)" at bounding box center [410, 536] width 219 height 14
type input "2 JR's Chicken Meals (Reg or Spicy)"
type input "وجبتين دجاج من JR's (عادية أو حارة)"
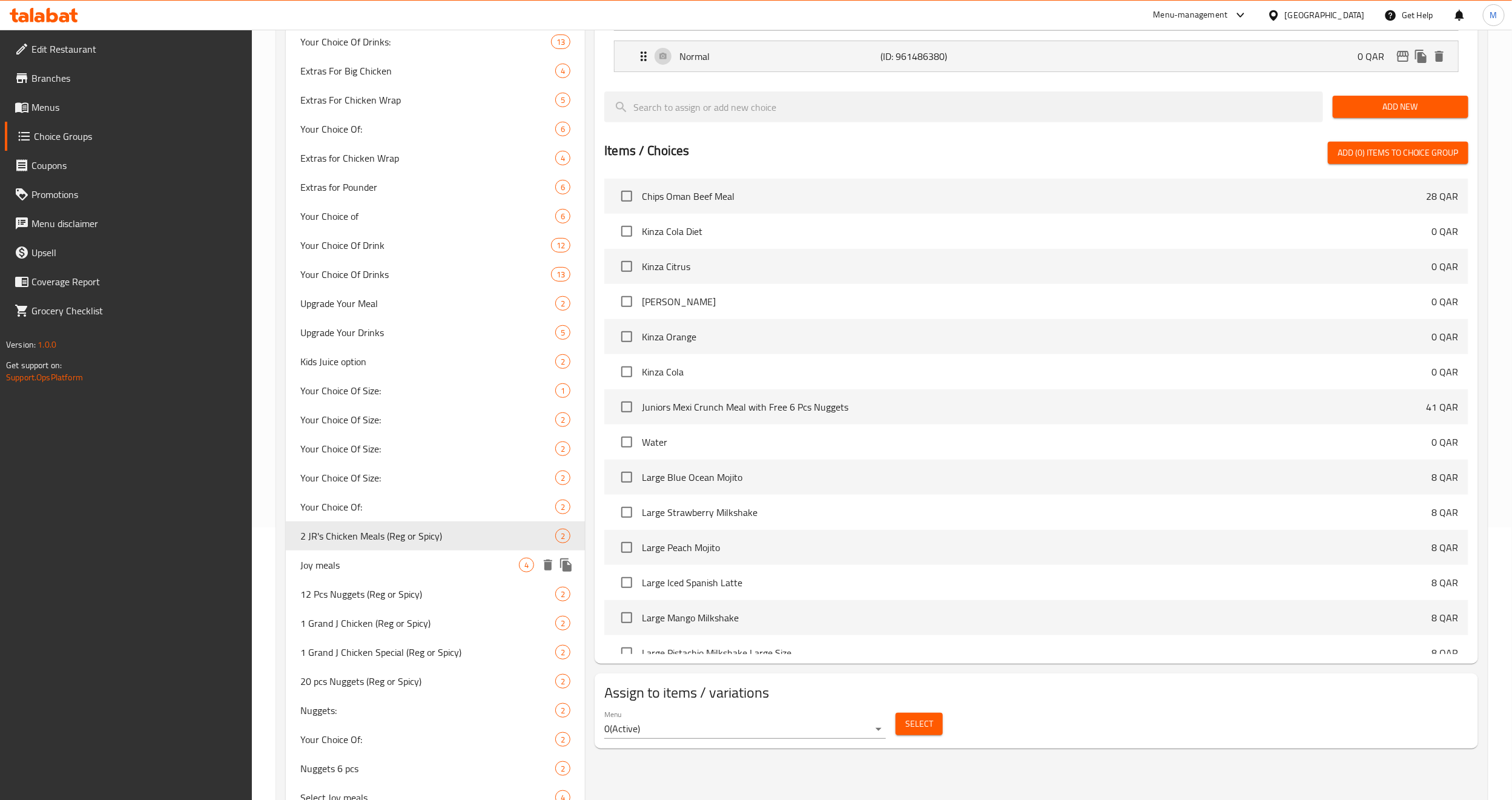
click at [382, 543] on span "Joy meals" at bounding box center [410, 565] width 219 height 14
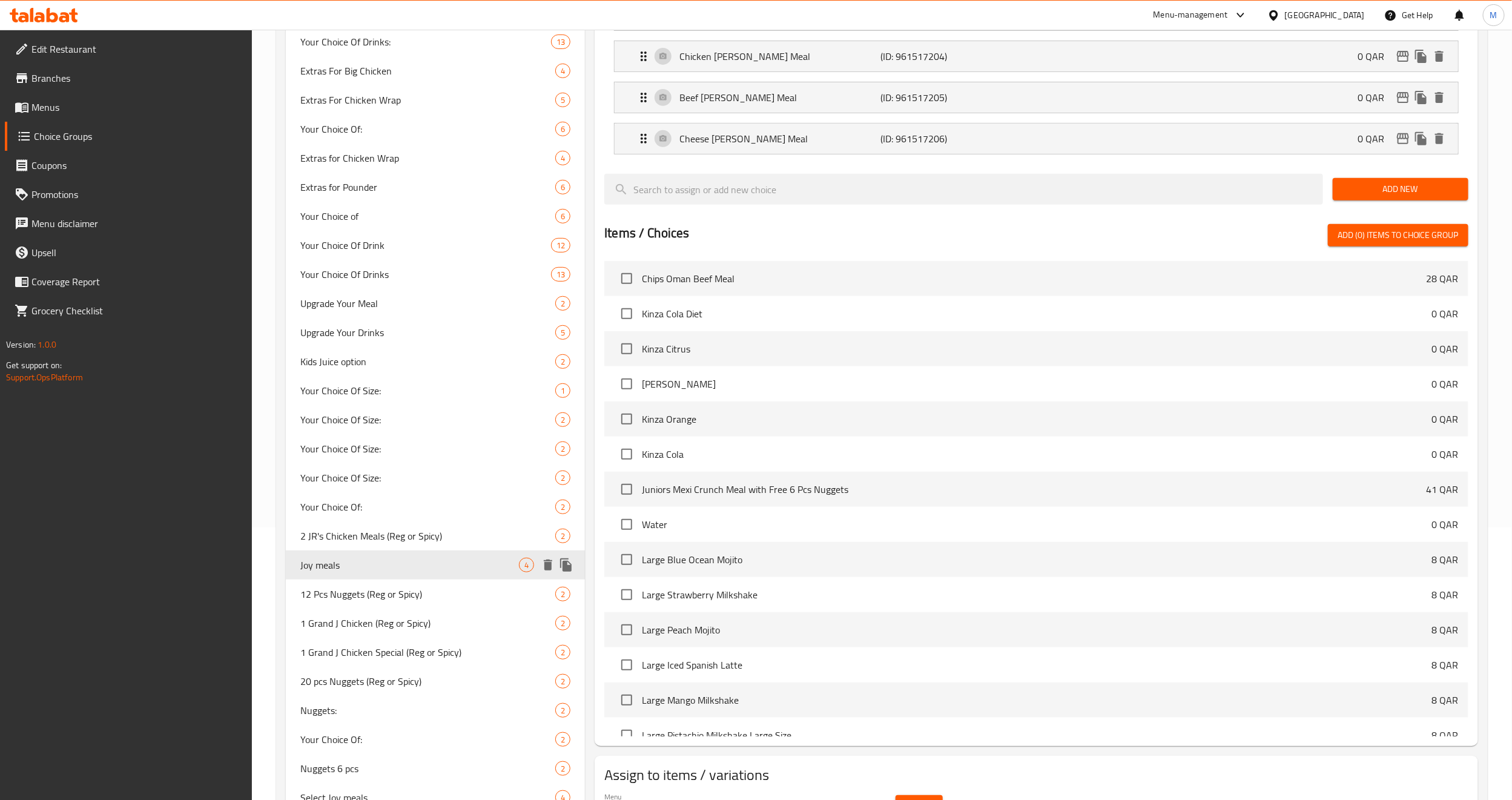
type input "Joy meals"
type input "وجبات الفرح"
type input "2"
click at [383, 543] on span "12 Pcs Nuggets (Reg or Spicy)" at bounding box center [410, 594] width 219 height 14
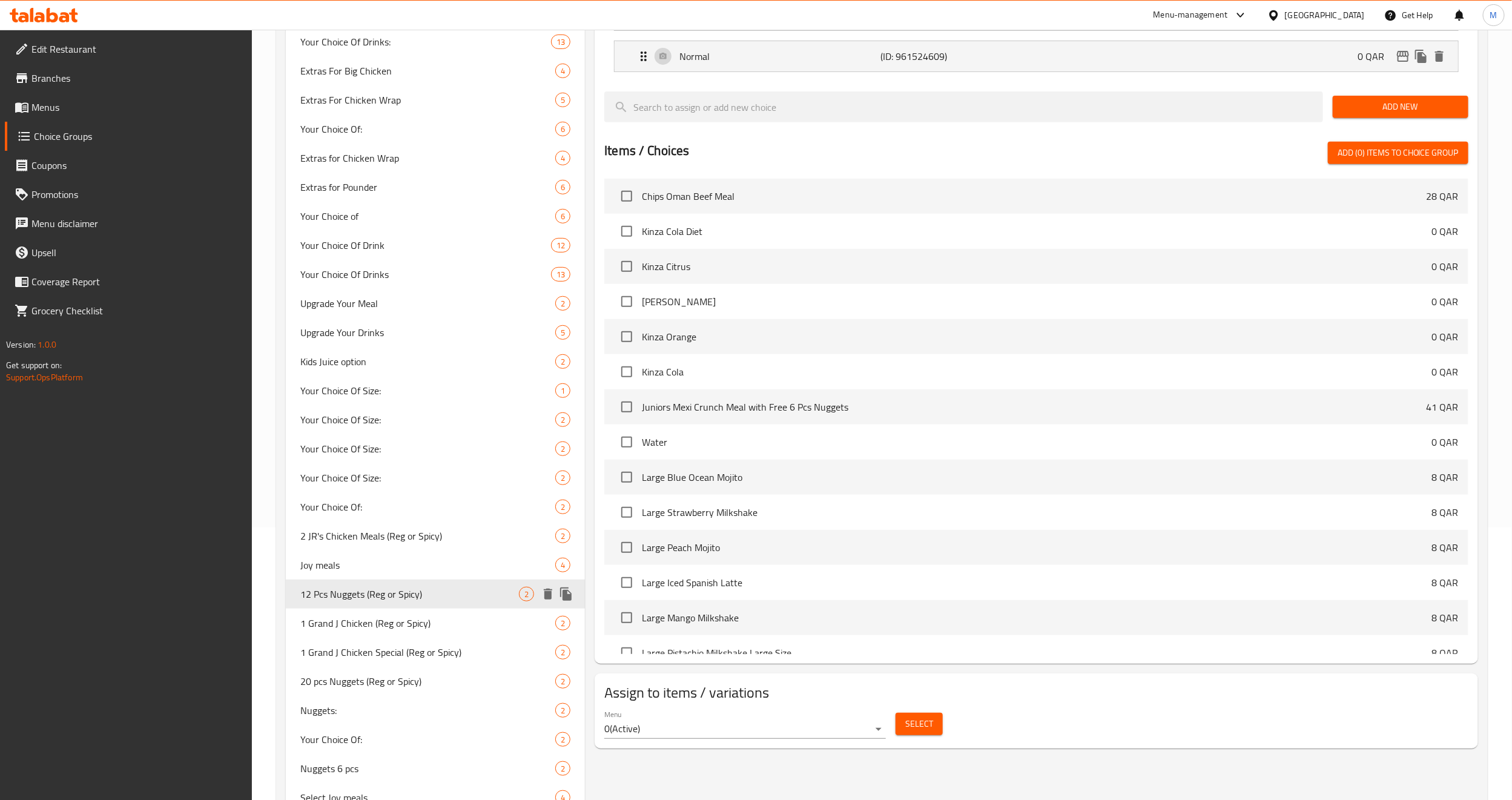
type input "12 Pcs Nuggets (Reg or Spicy)"
type input "12 قطعة ناجتس (عادية أو حارة)"
type input "1"
click at [379, 543] on span "1 Grand J Chicken (Reg or Spicy)" at bounding box center [410, 623] width 219 height 14
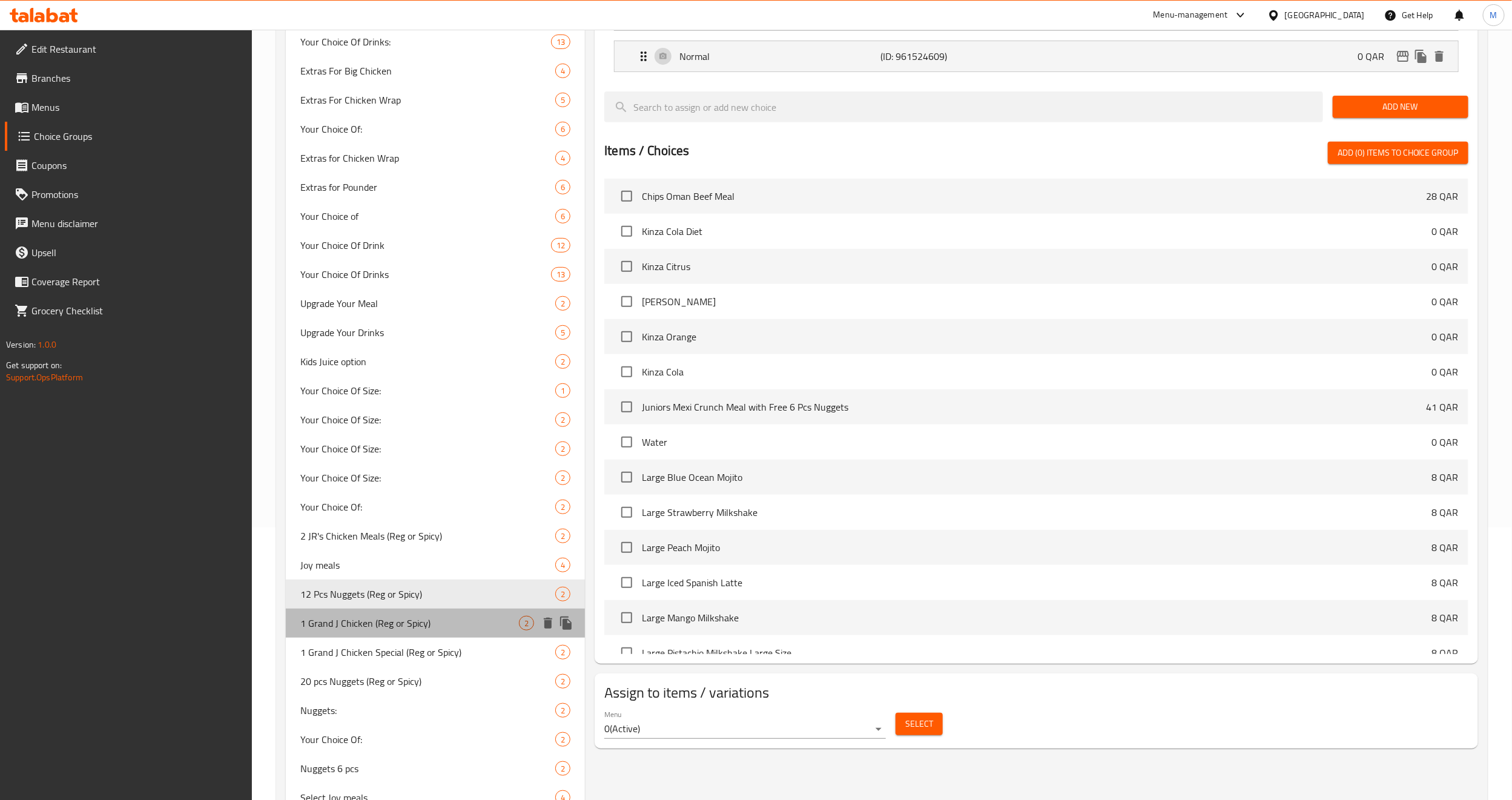
type input "1 Grand J Chicken (Reg or Spicy)"
type input "1 دجاج جراند جيه (عادي أو حار)"
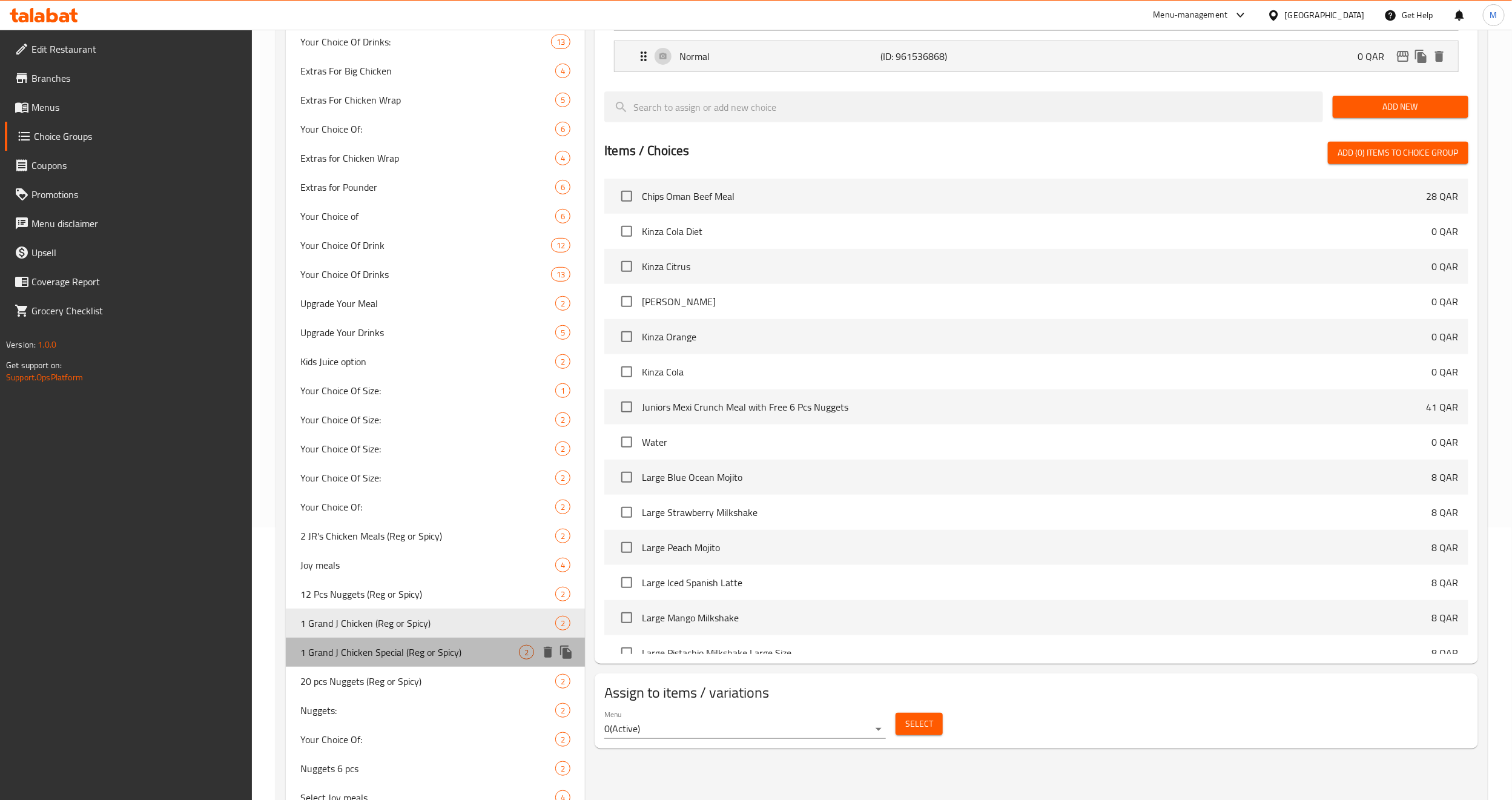
click at [375, 543] on span "1 Grand J Chicken Special (Reg or Spicy)" at bounding box center [410, 652] width 219 height 14
type input "1 Grand J Chicken Special (Reg or Spicy)"
type input "1 جراند جيه تشيكن سبيشال (عادي أو حار)"
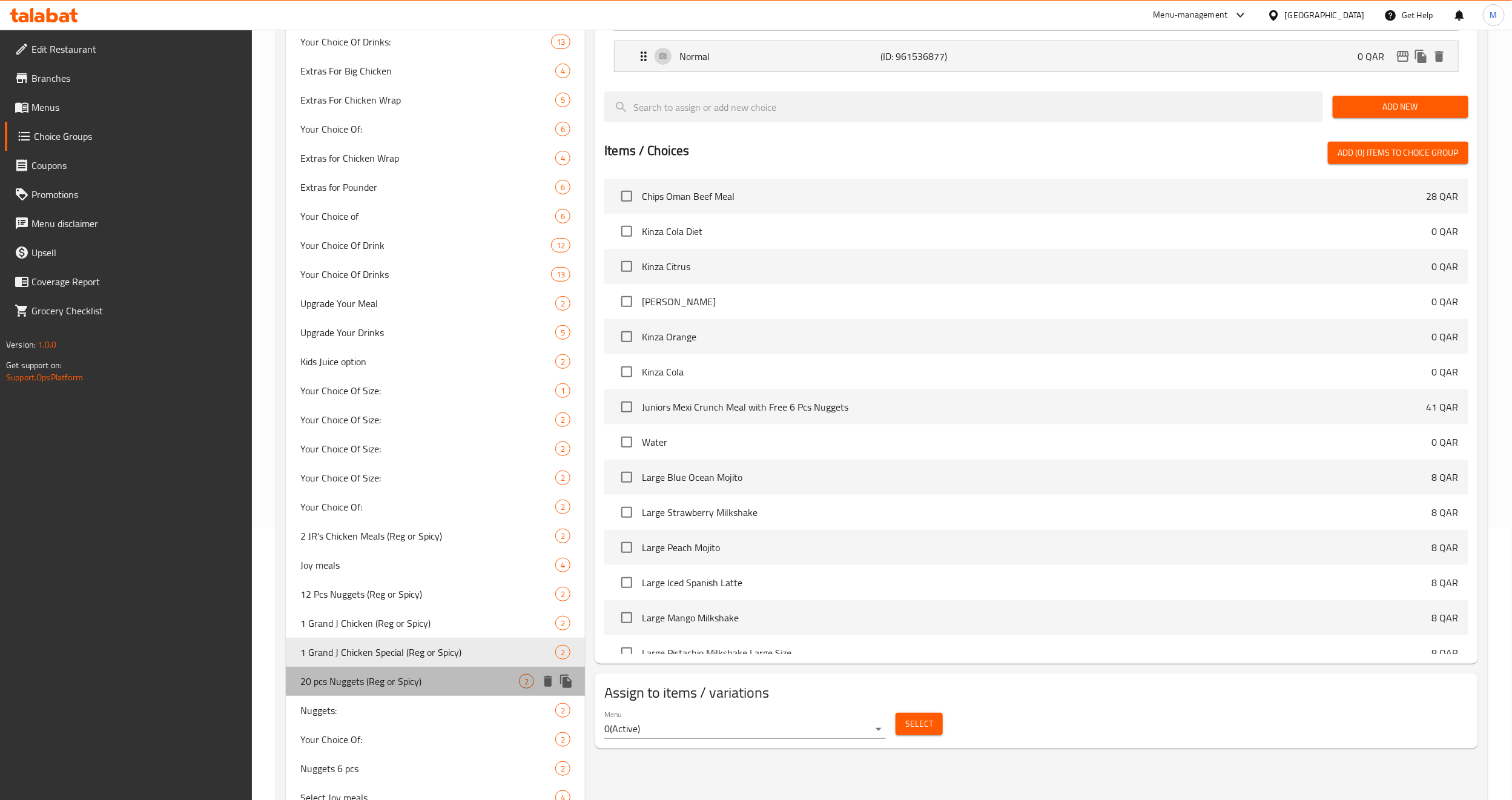
click at [378, 543] on span "20 pcs Nuggets (Reg or Spicy)" at bounding box center [410, 681] width 219 height 14
type input "20 pcs Nuggets (Reg or Spicy)"
type input "20 قطعة ناجتس (عادية أو حارة)"
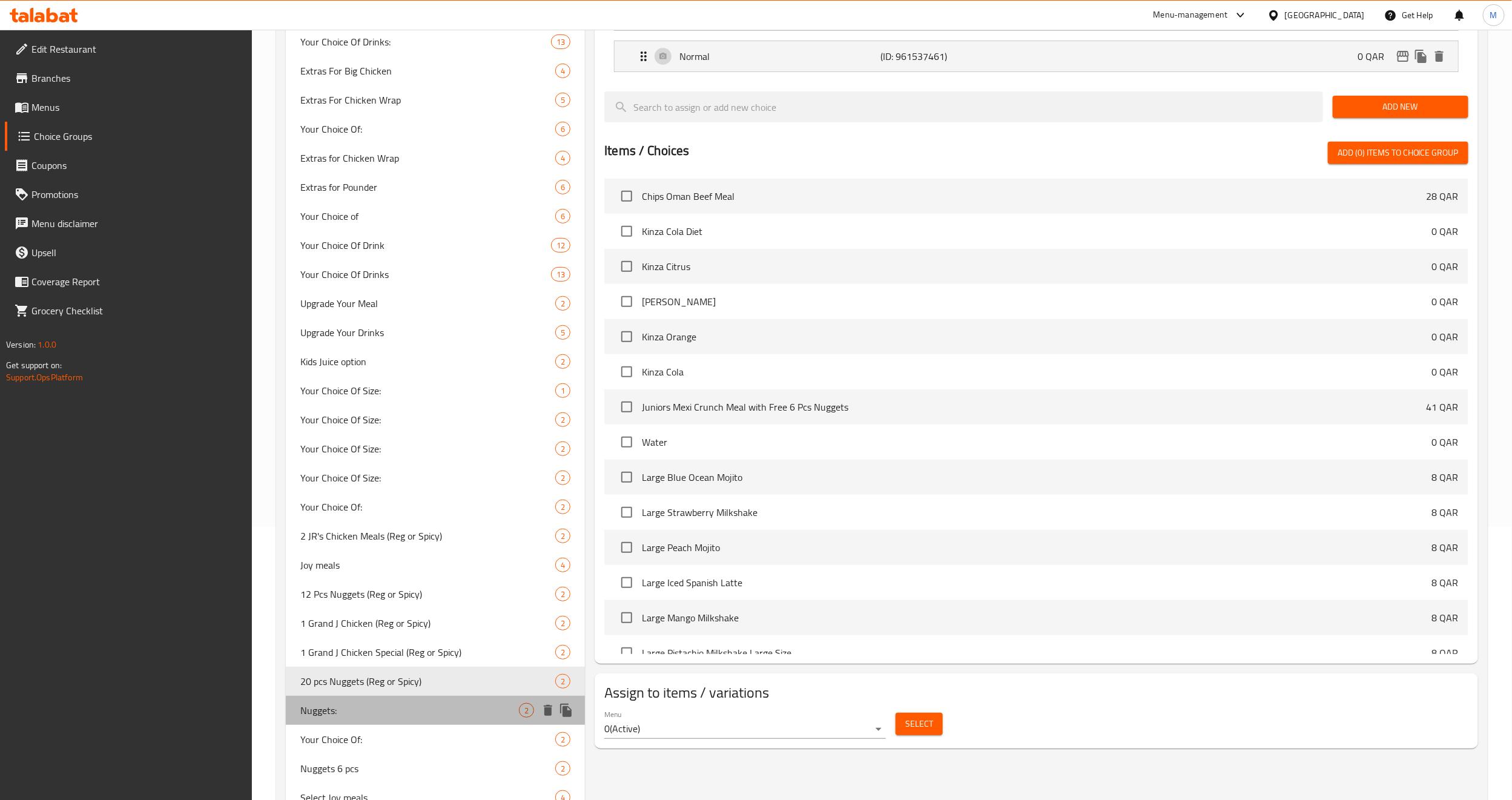
click at [358, 543] on span "Nuggets:" at bounding box center [410, 710] width 219 height 14
type input "Nuggets:"
type input "ناجيتس:"
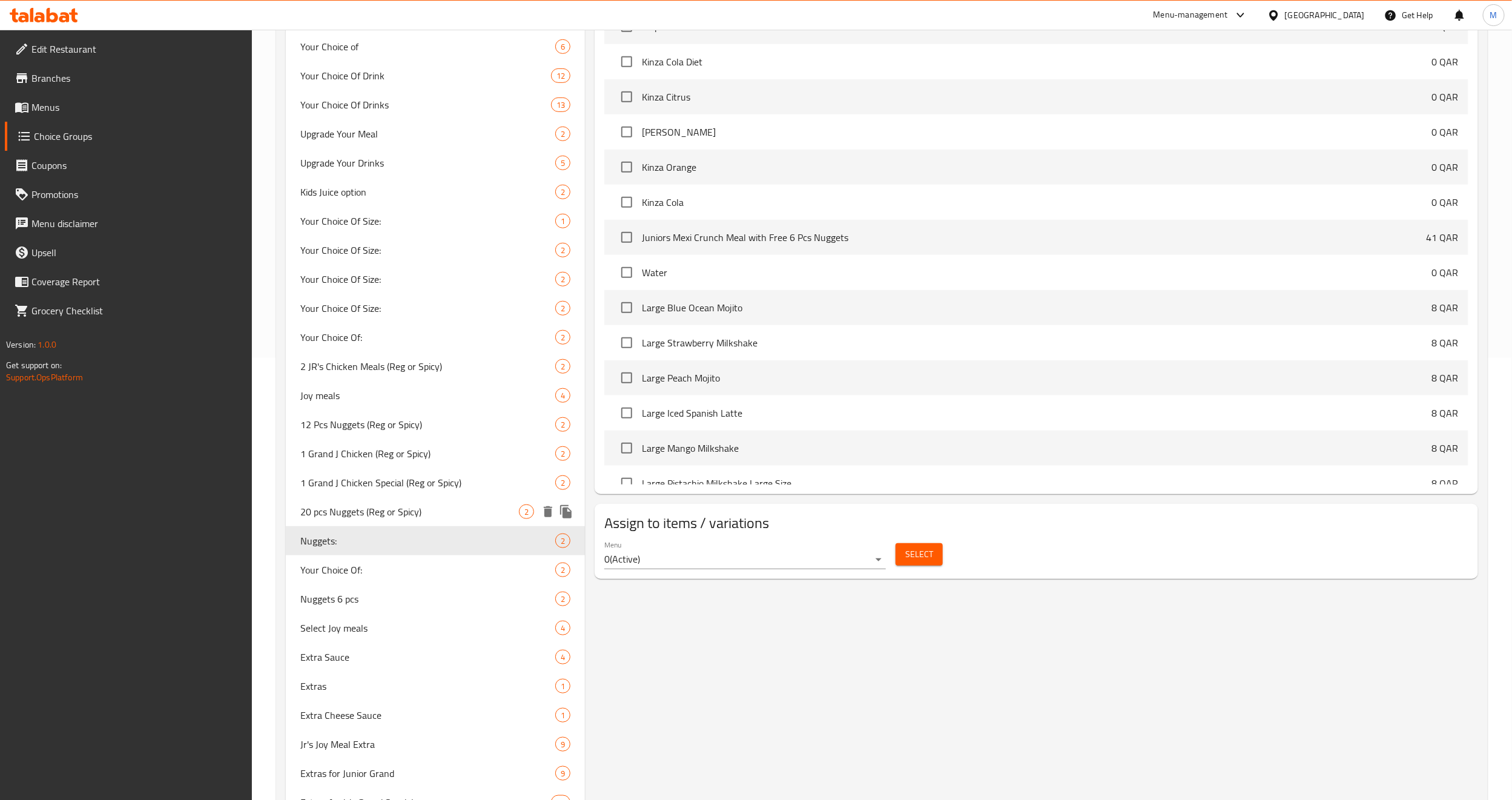
scroll to position [454, 0]
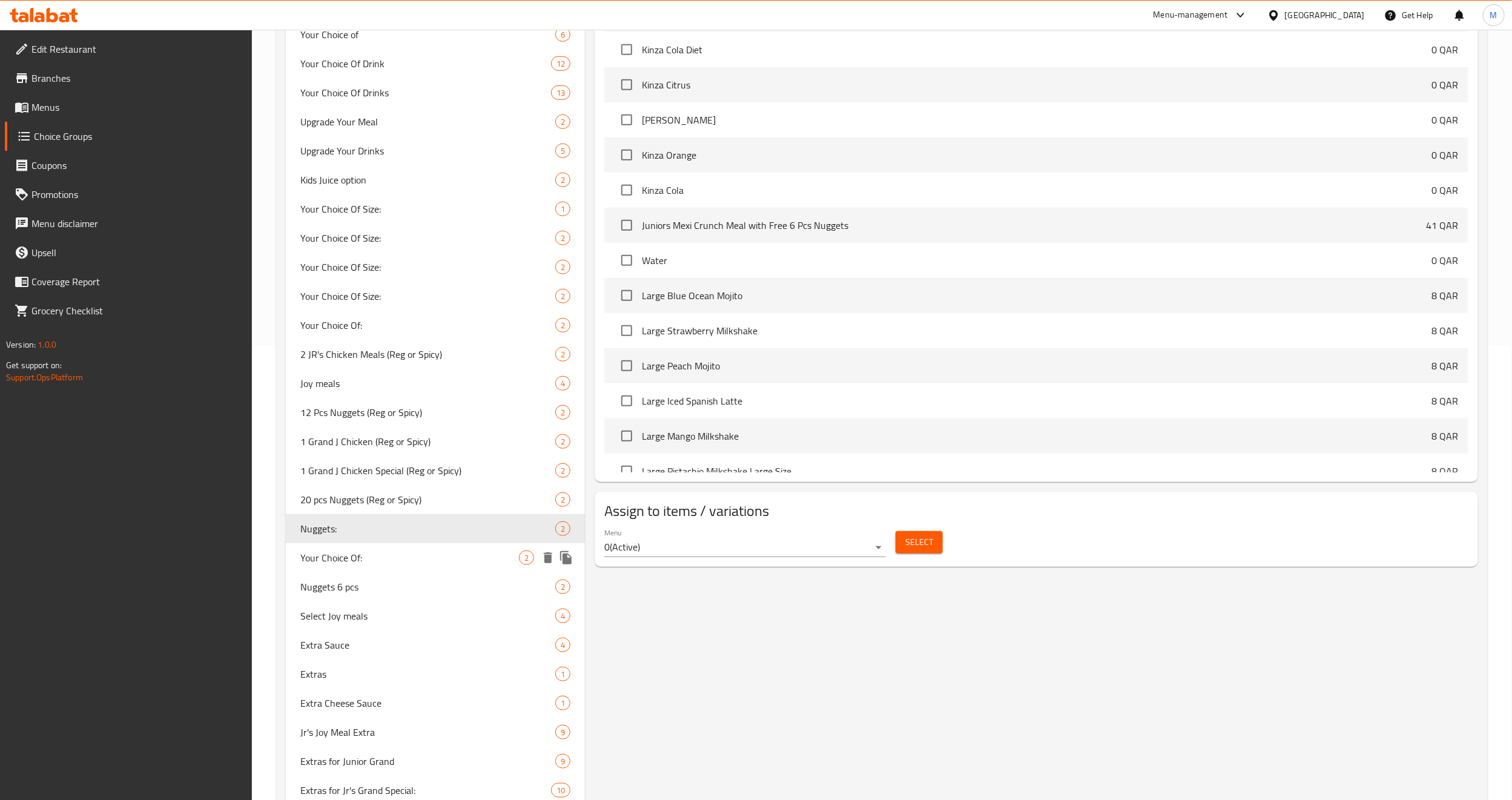
click at [378, 543] on span "Your Choice Of:" at bounding box center [410, 558] width 219 height 14
type input "Your Choice Of:"
type input "إختيارك من:"
click at [365, 543] on div "Nuggets 6 pcs 2" at bounding box center [436, 587] width 299 height 29
type input "Nuggets 6 pcs"
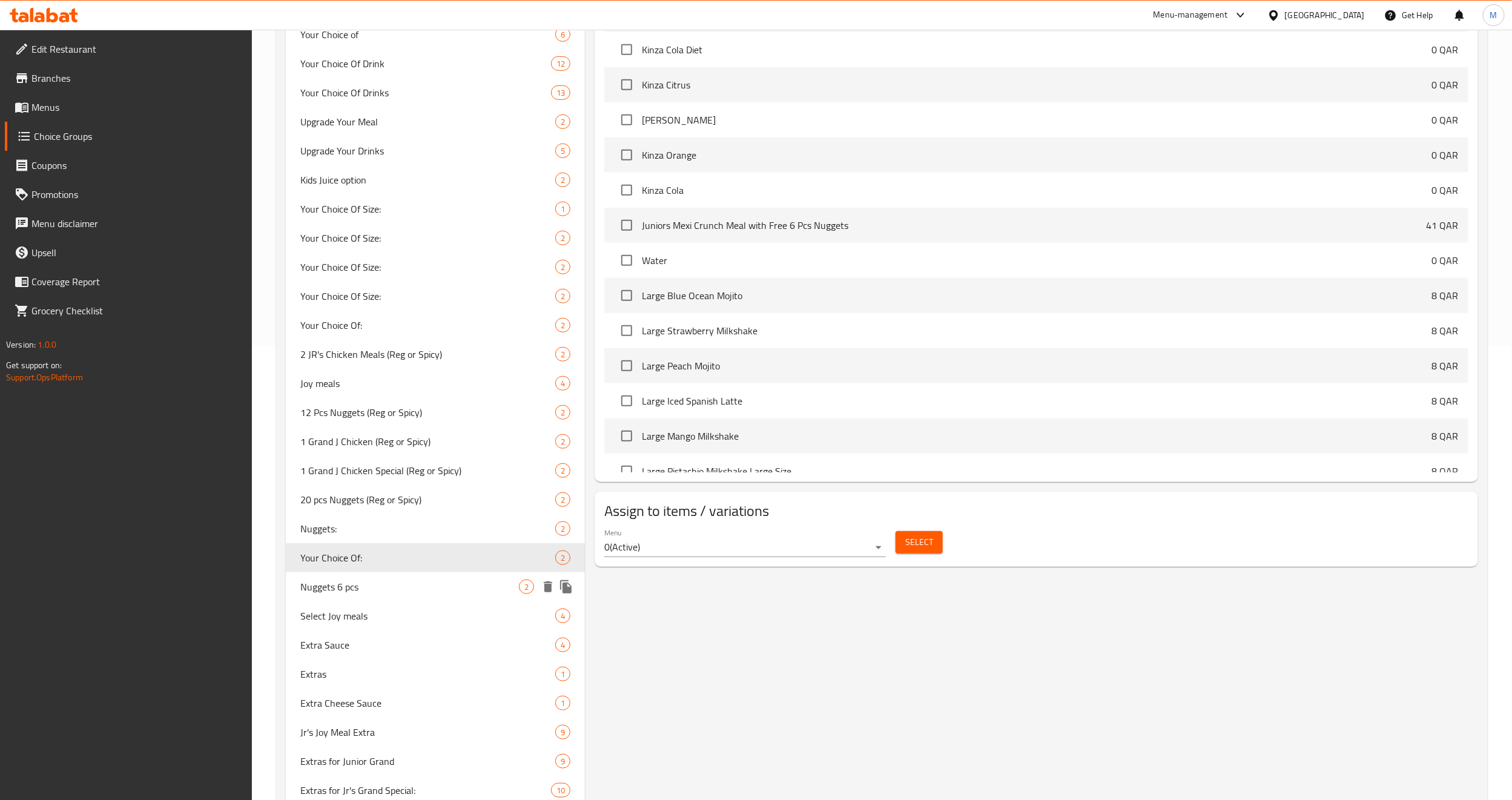
type input "ناجتس 6 قطع"
click at [352, 543] on span "Select Joy meals" at bounding box center [410, 616] width 219 height 14
type input "Select Joy meals"
type input "اختر وجبات الفرح"
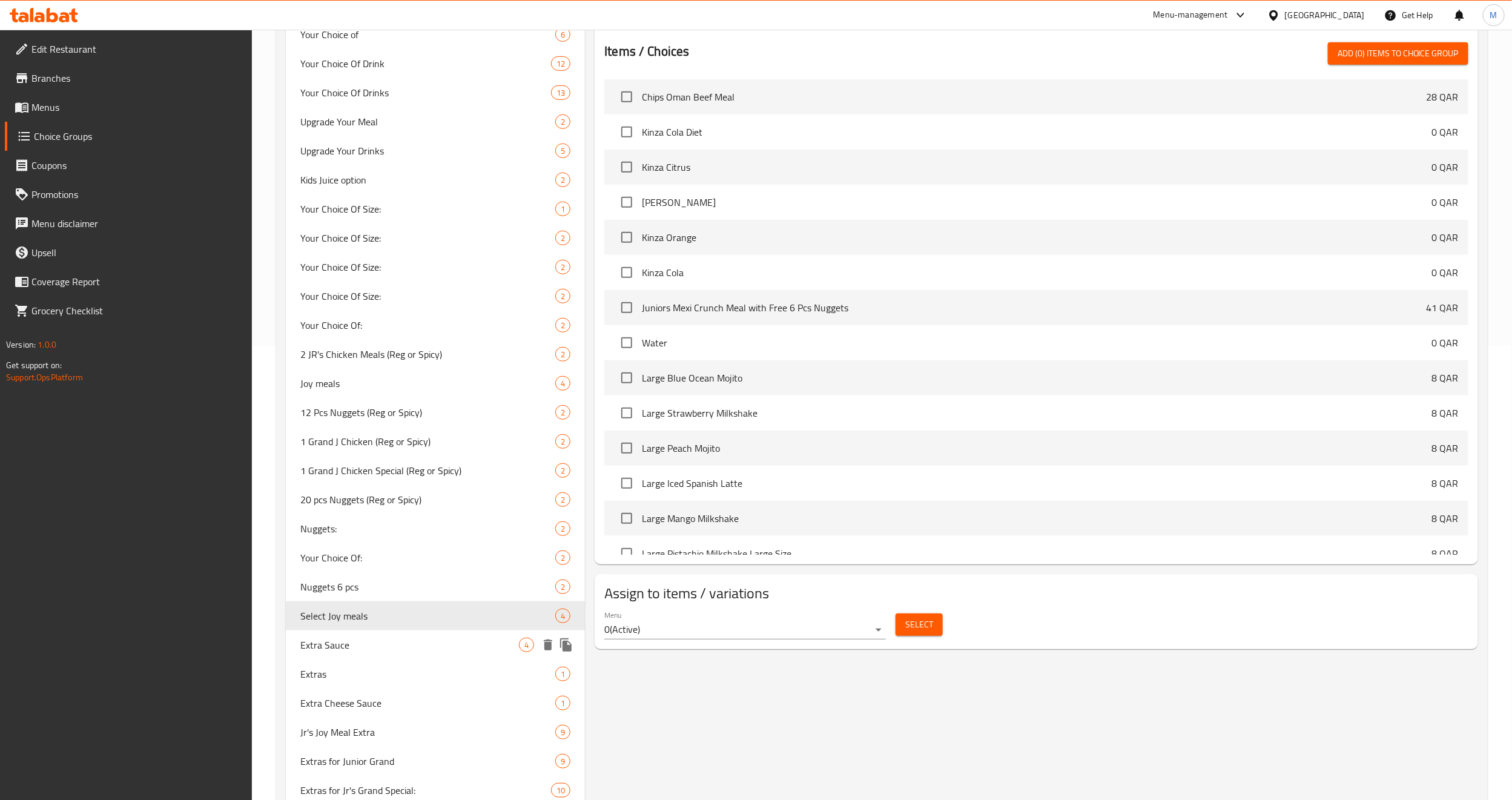
click at [348, 543] on span "Extra Sauce" at bounding box center [410, 645] width 219 height 14
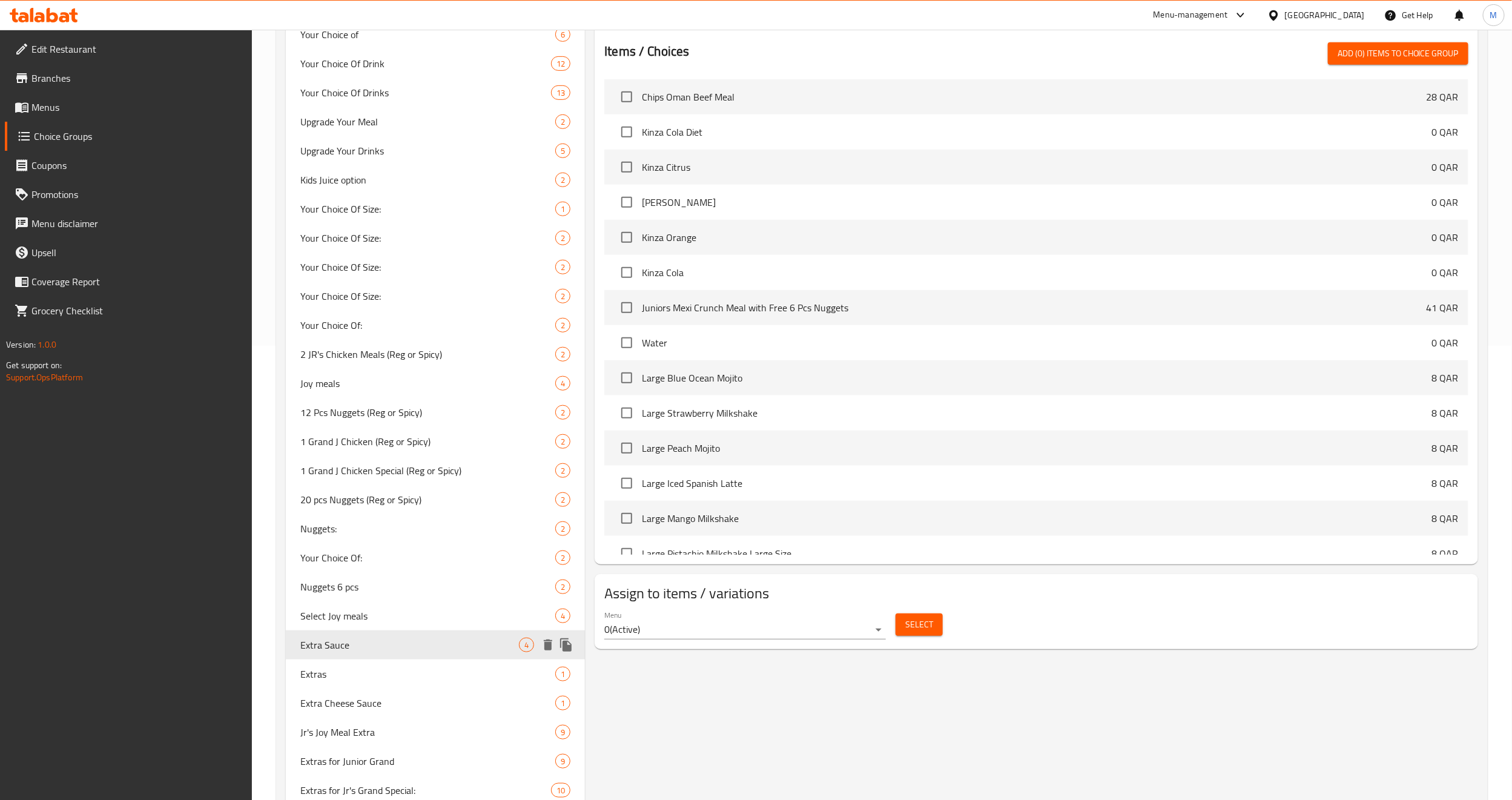
type input "Extra Sauce"
type input "صلصة اضافية"
type input "0"
click at [348, 543] on div "Extras 1" at bounding box center [436, 674] width 299 height 29
type input "Extras"
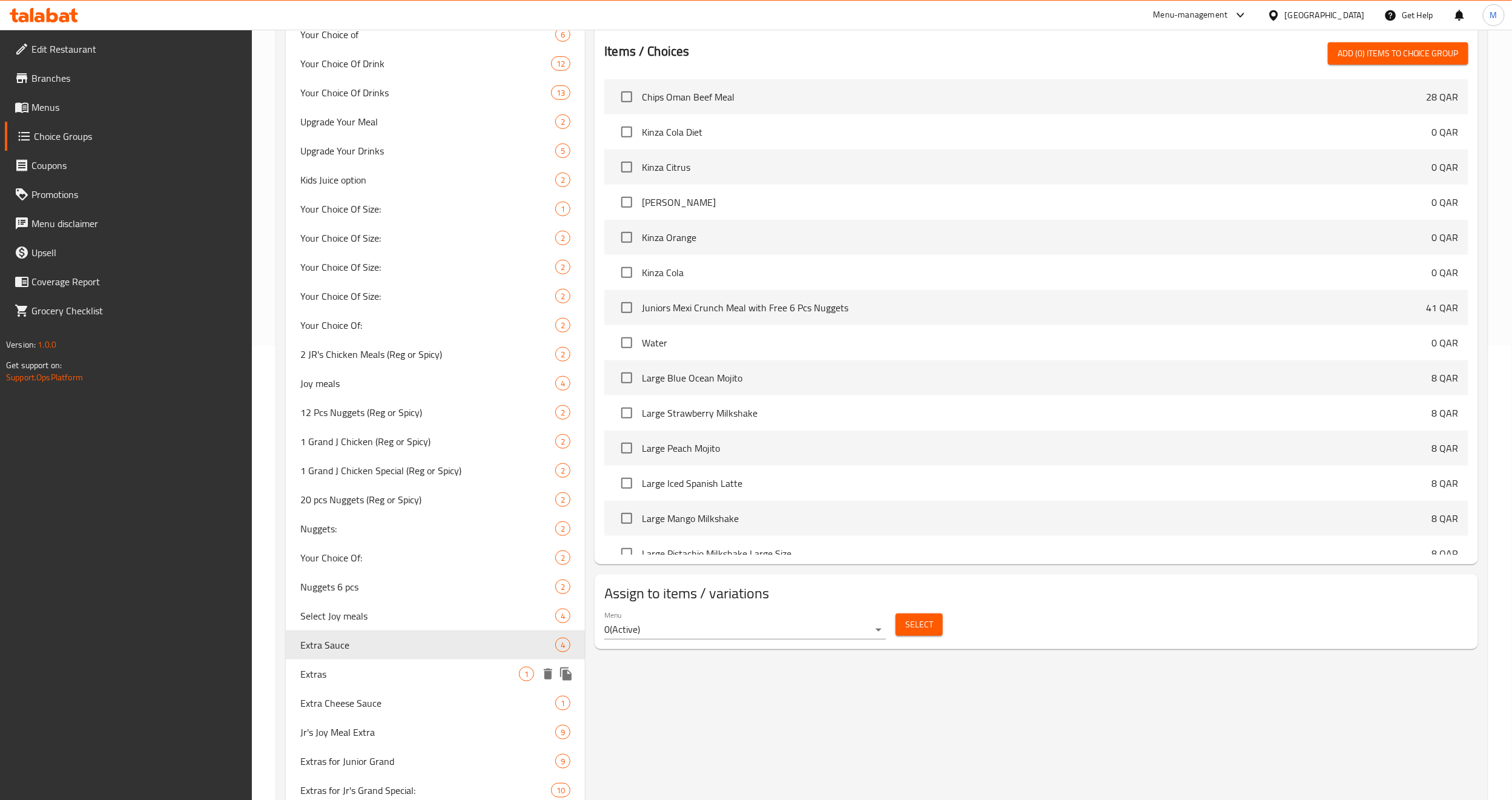
type input "إضافات"
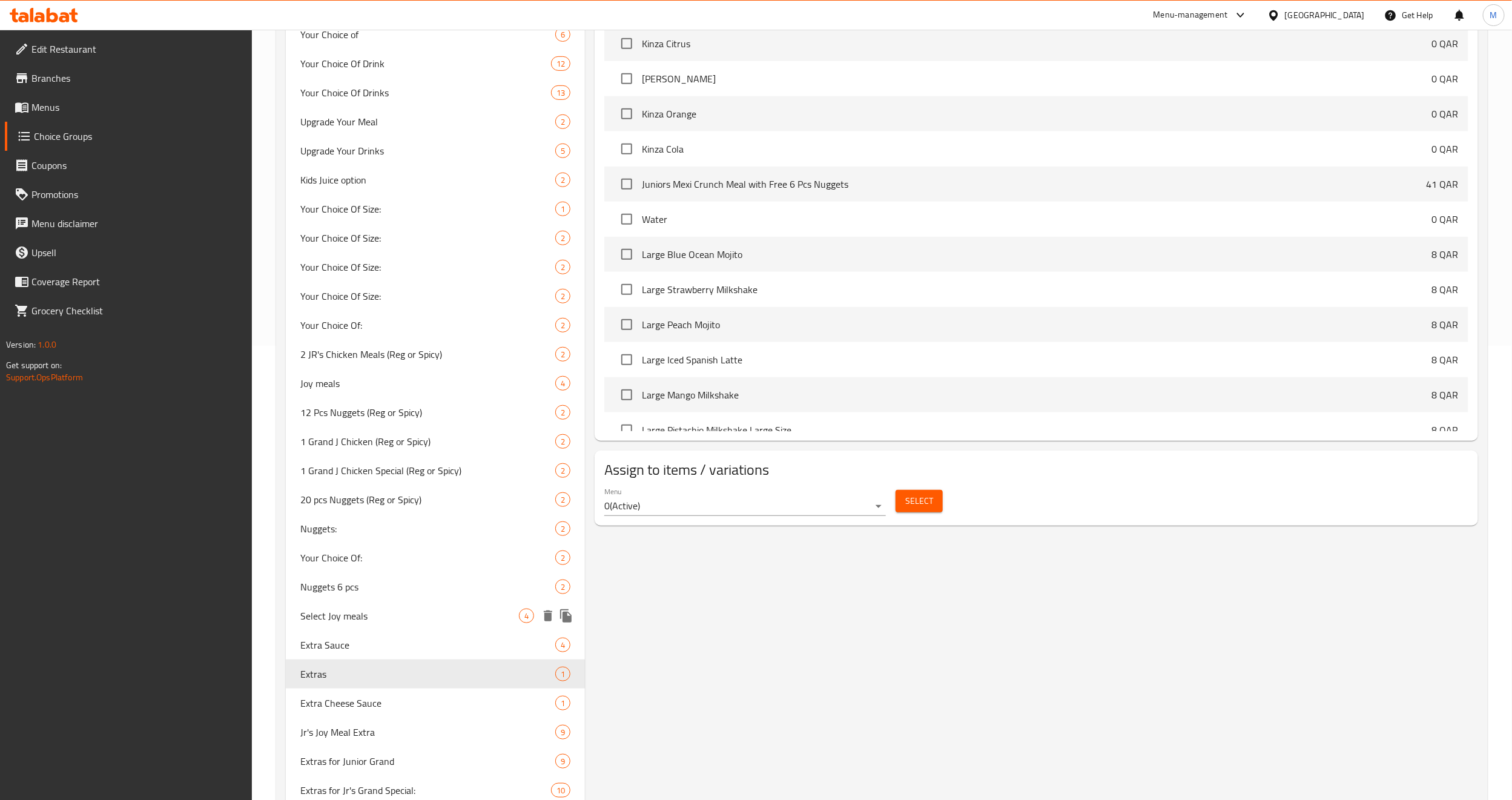
scroll to position [636, 0]
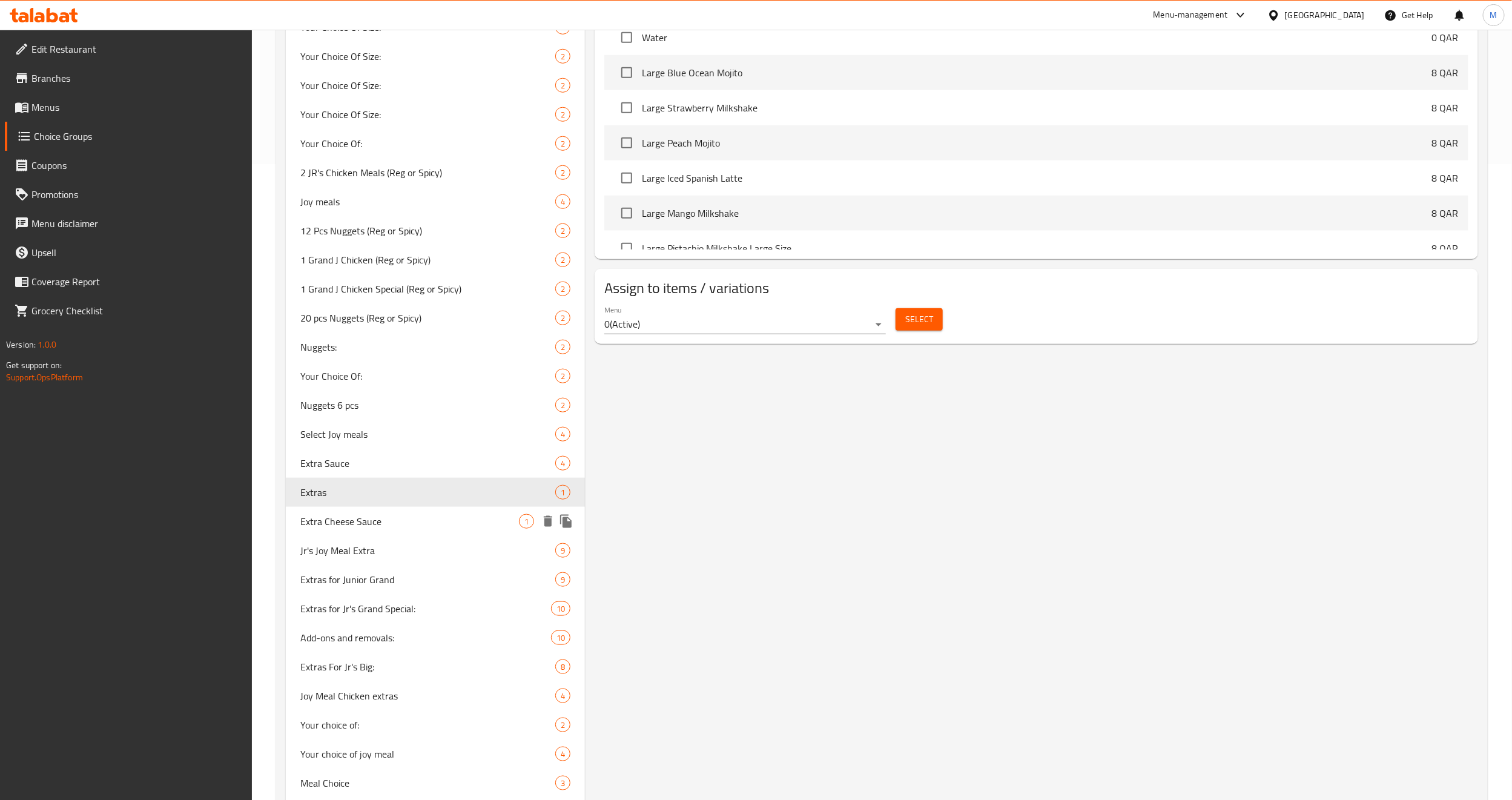
click at [372, 528] on span "Extra Cheese Sauce" at bounding box center [410, 521] width 219 height 14
type input "Extra Cheese Sauce"
type input "صوص جبنة اضافية"
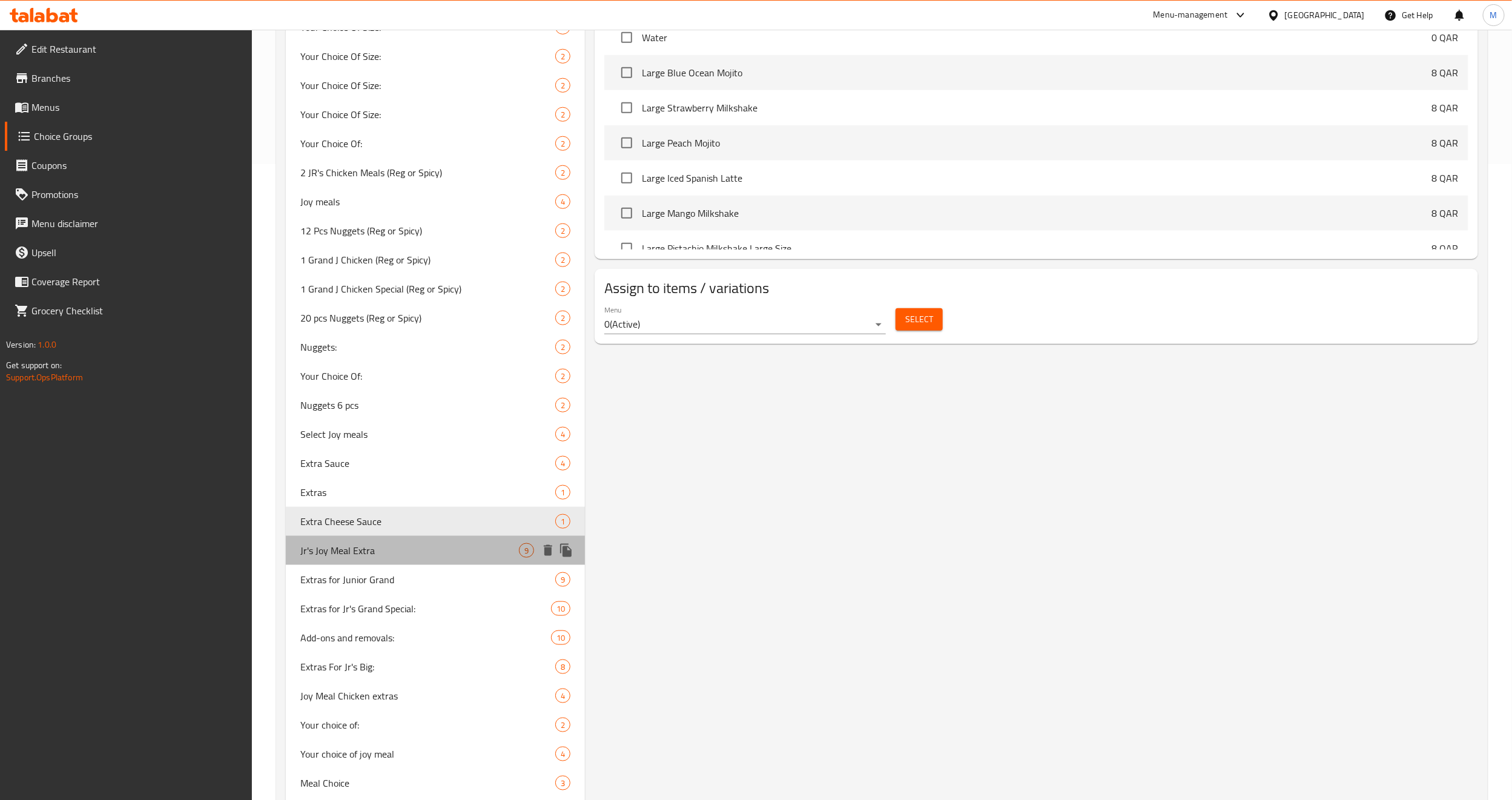
click at [358, 543] on span "Jr's Joy Meal Extra" at bounding box center [410, 551] width 219 height 14
type input "Jr's Joy Meal Extra"
type input "اكسترا في وجبة جونيورز جوي"
type input "9"
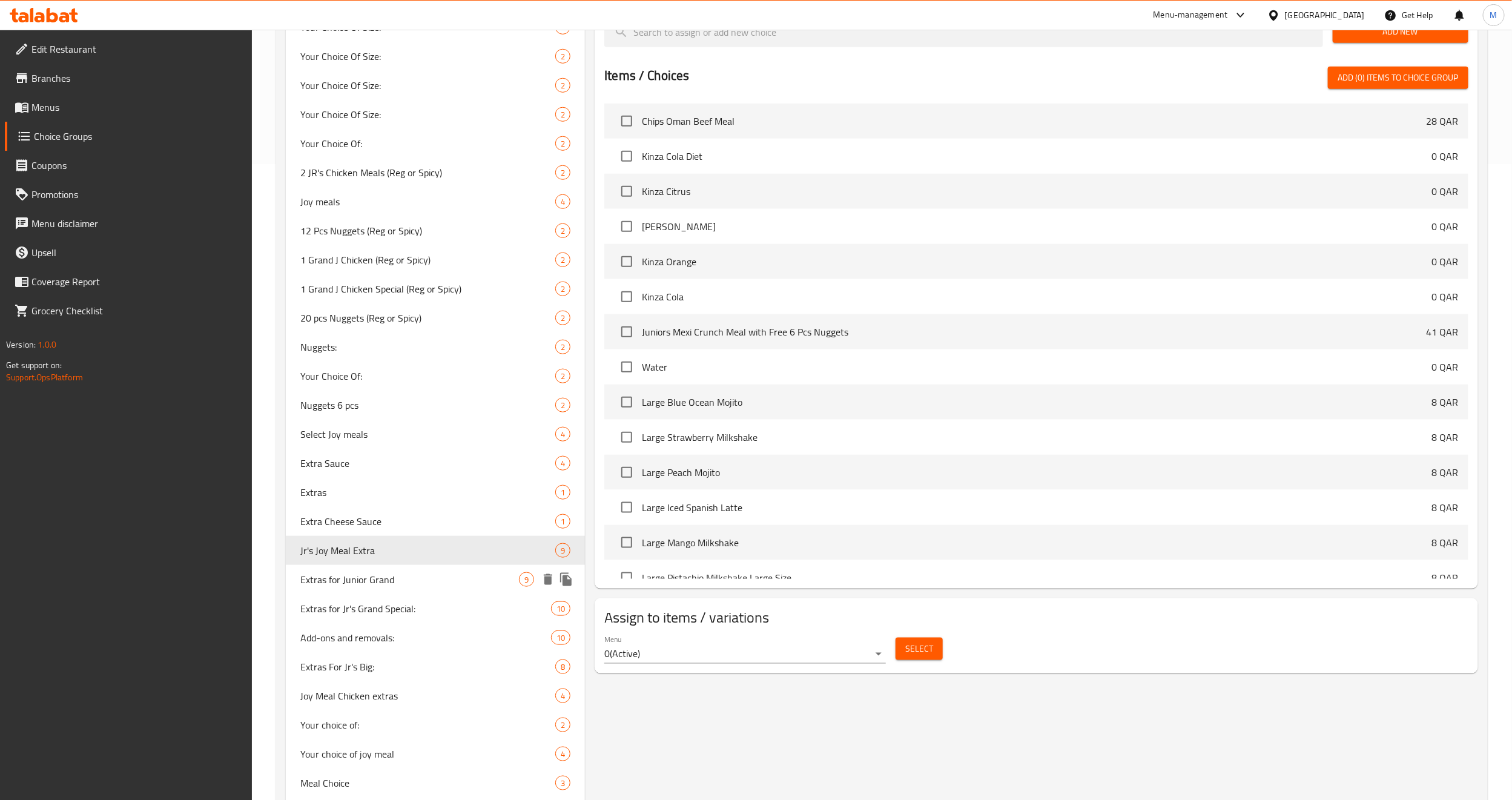
click at [358, 543] on span "Extras for Junior Grand" at bounding box center [410, 579] width 219 height 14
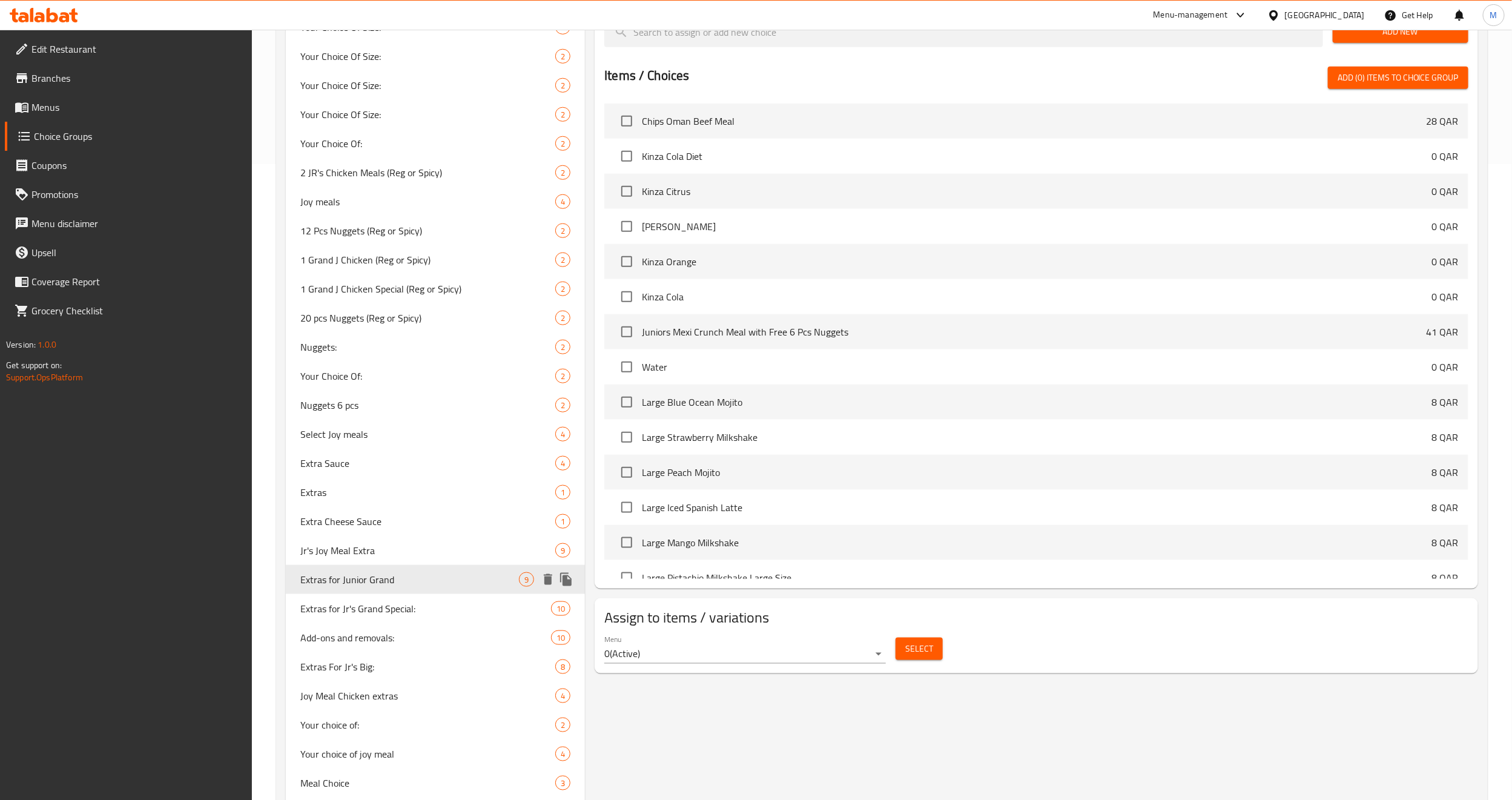
type input "Extras for Junior Grand"
type input "إضافات جونيور جراند"
click at [362, 543] on span "Extras for Jr's Grand Special:" at bounding box center [408, 608] width 215 height 14
type input "Extras for Jr's Grand Special:"
type input "إضافات جونيورز جراند الخاصة:"
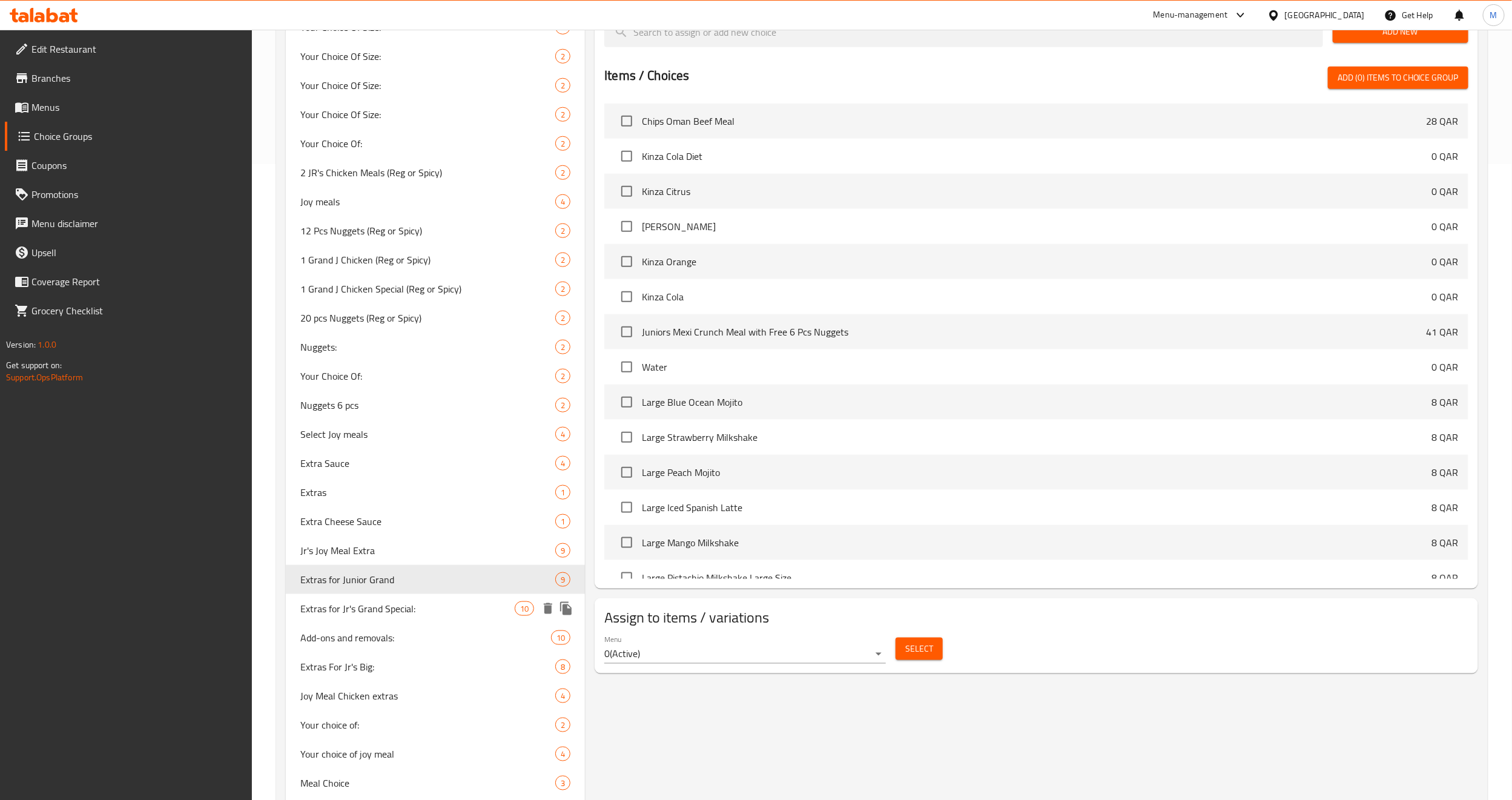
type input "10"
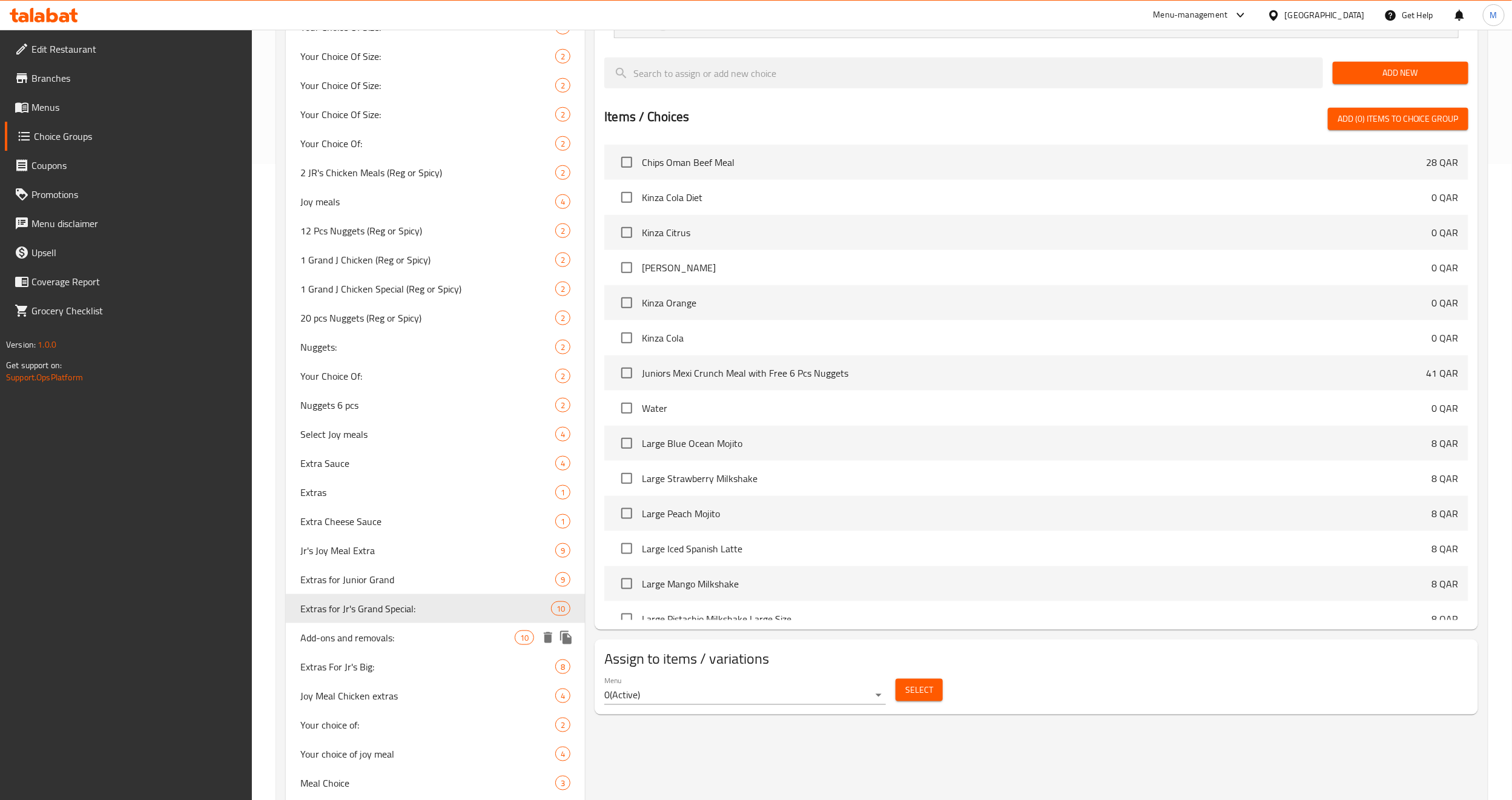
click at [360, 543] on span "Add-ons and removals:" at bounding box center [408, 638] width 215 height 14
type input "Add-ons and removals:"
type input "إضافات وإزالات:"
click at [304, 543] on span "Extras For Jr's Big:" at bounding box center [410, 667] width 219 height 14
type input "Extras For Jr's Big:"
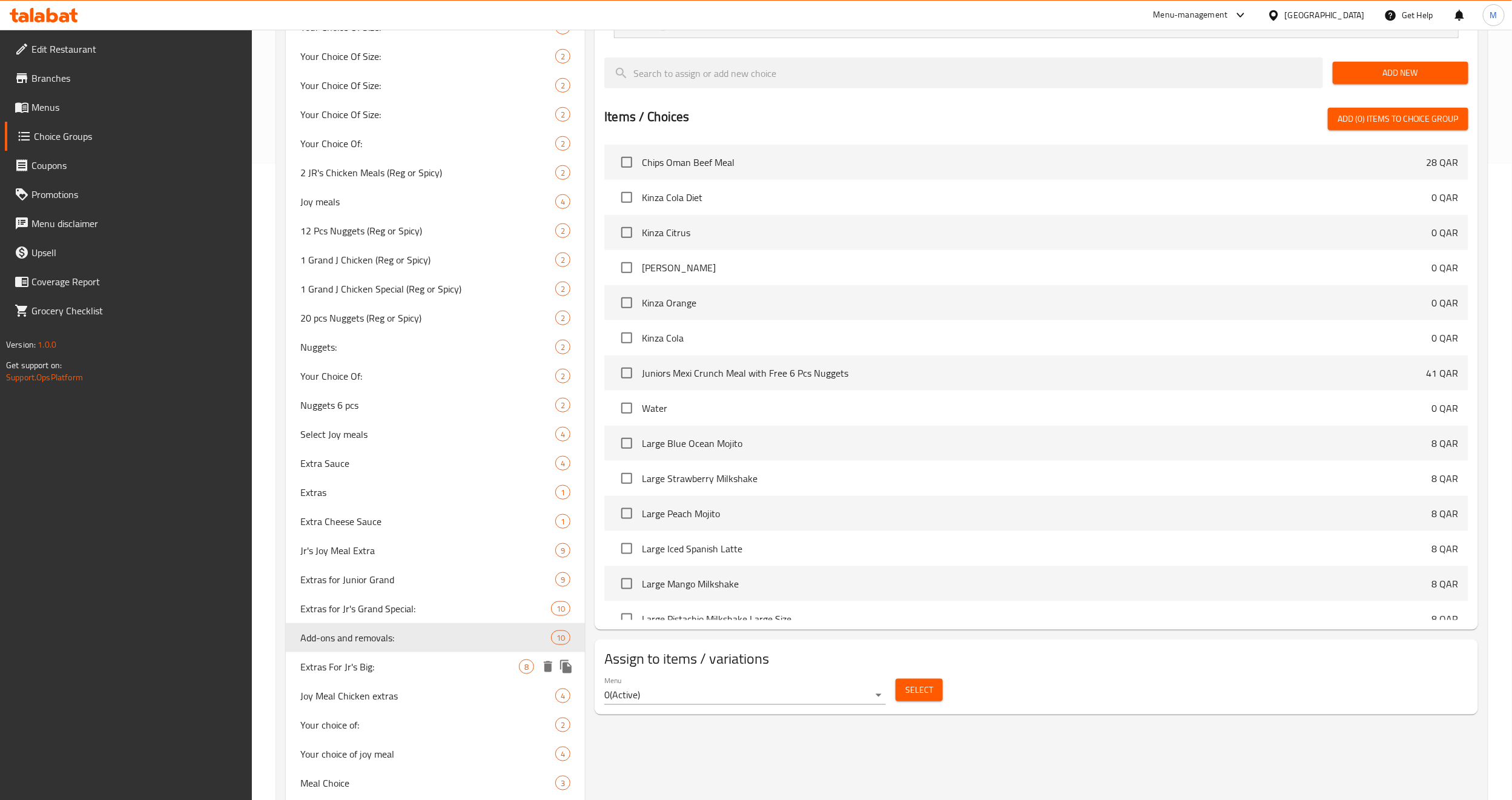
type input "إضافات ج آر كبير:"
type input "1"
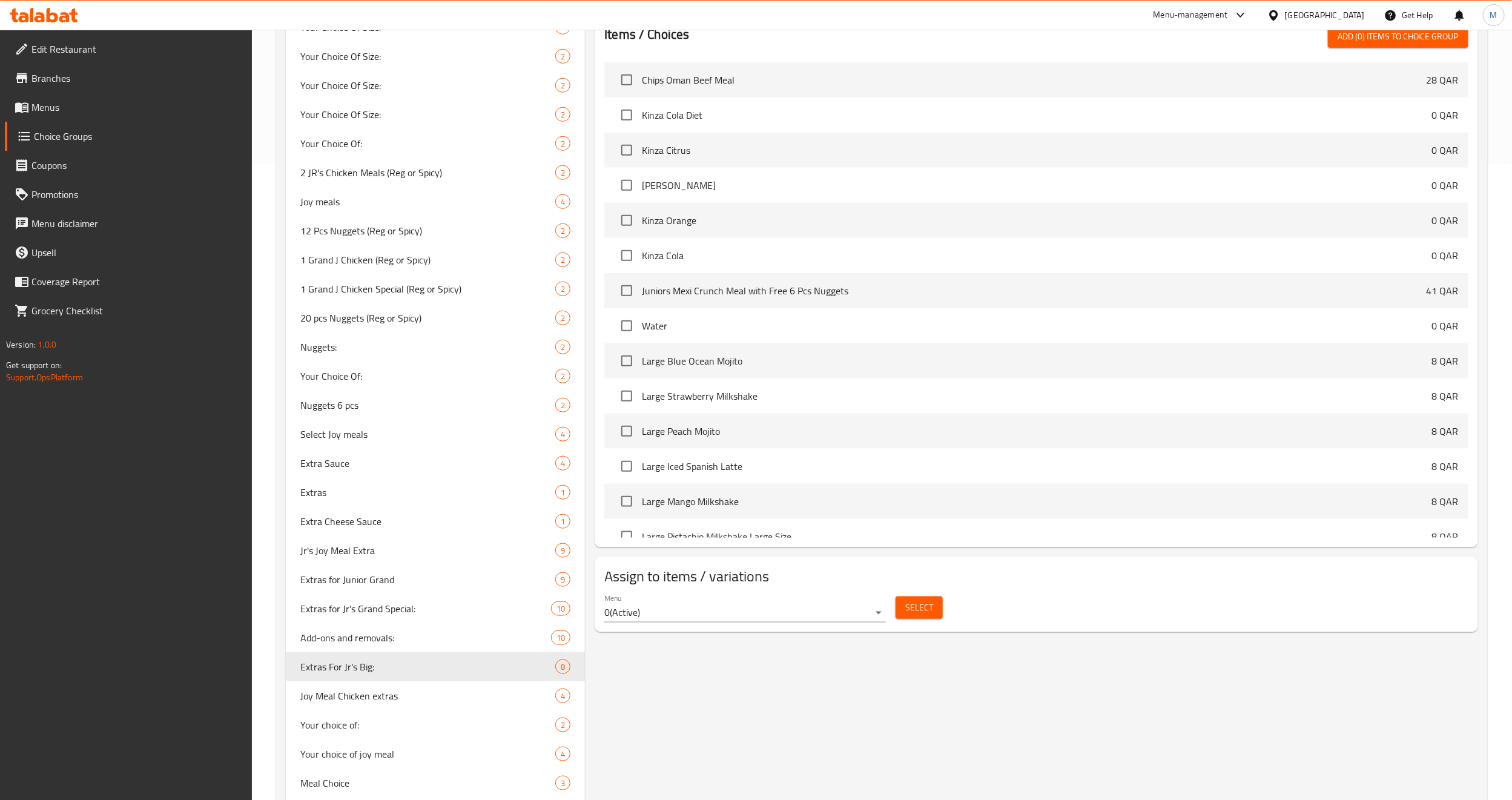
click at [263, 543] on div "Home / Restaurants management / Choice Groups Choice Groups Choice Groups Your …" at bounding box center [882, 260] width 1260 height 1733
click at [324, 543] on span "Joy Meal Chicken extras" at bounding box center [410, 696] width 219 height 14
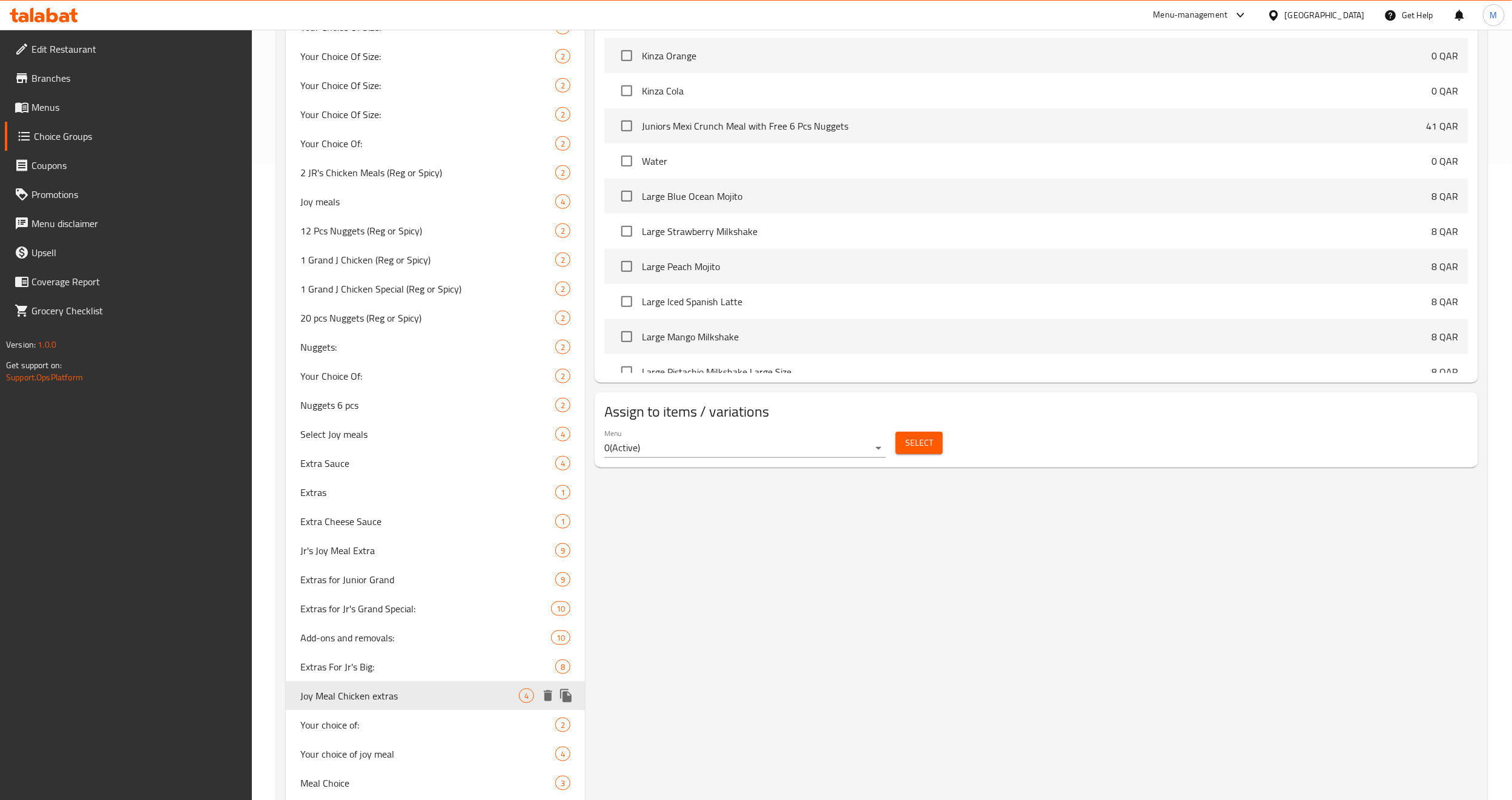
type input "Joy Meal Chicken extras"
type input "إضافات دجاج جوي ميل"
type input "4"
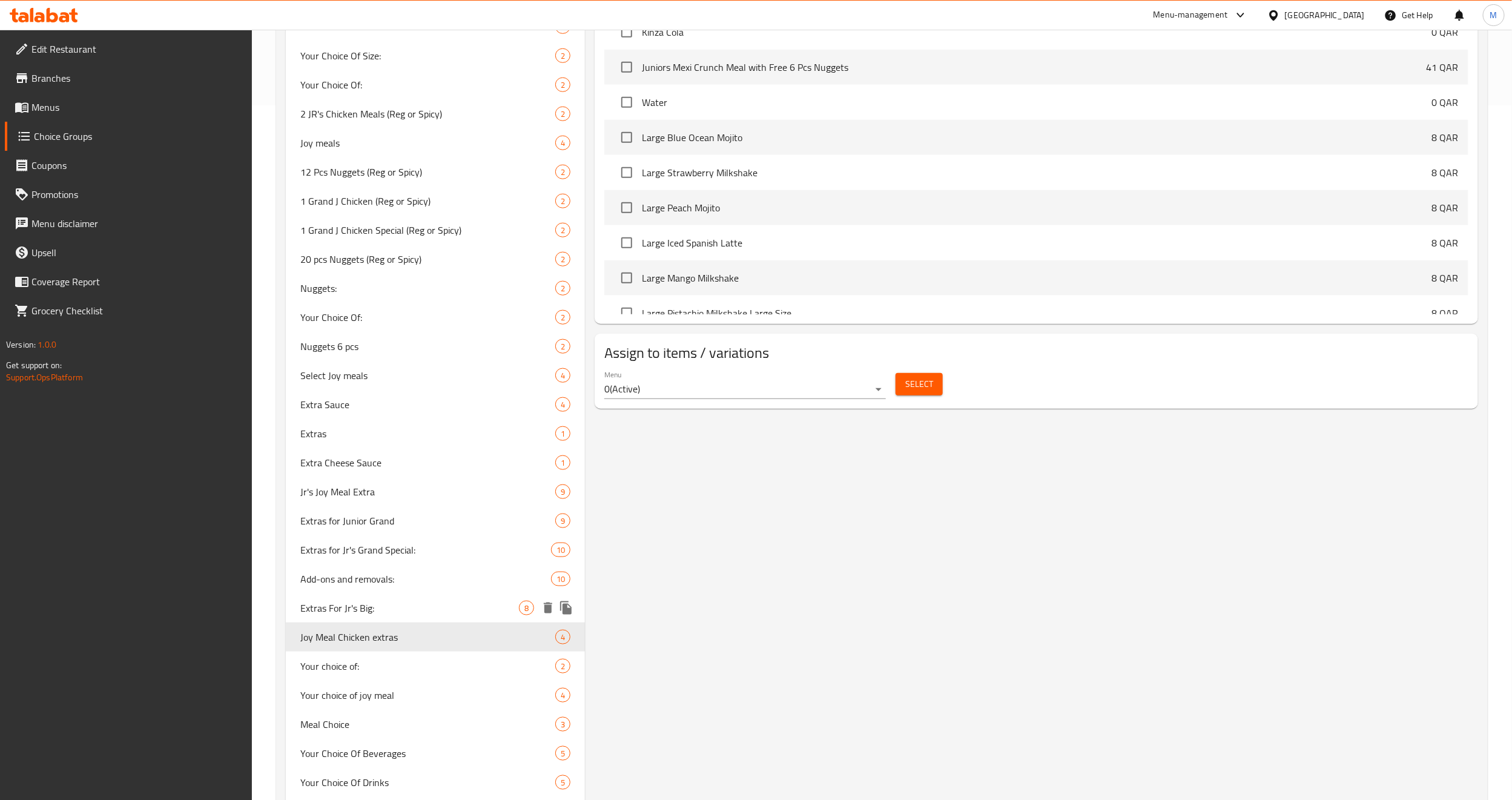
scroll to position [726, 0]
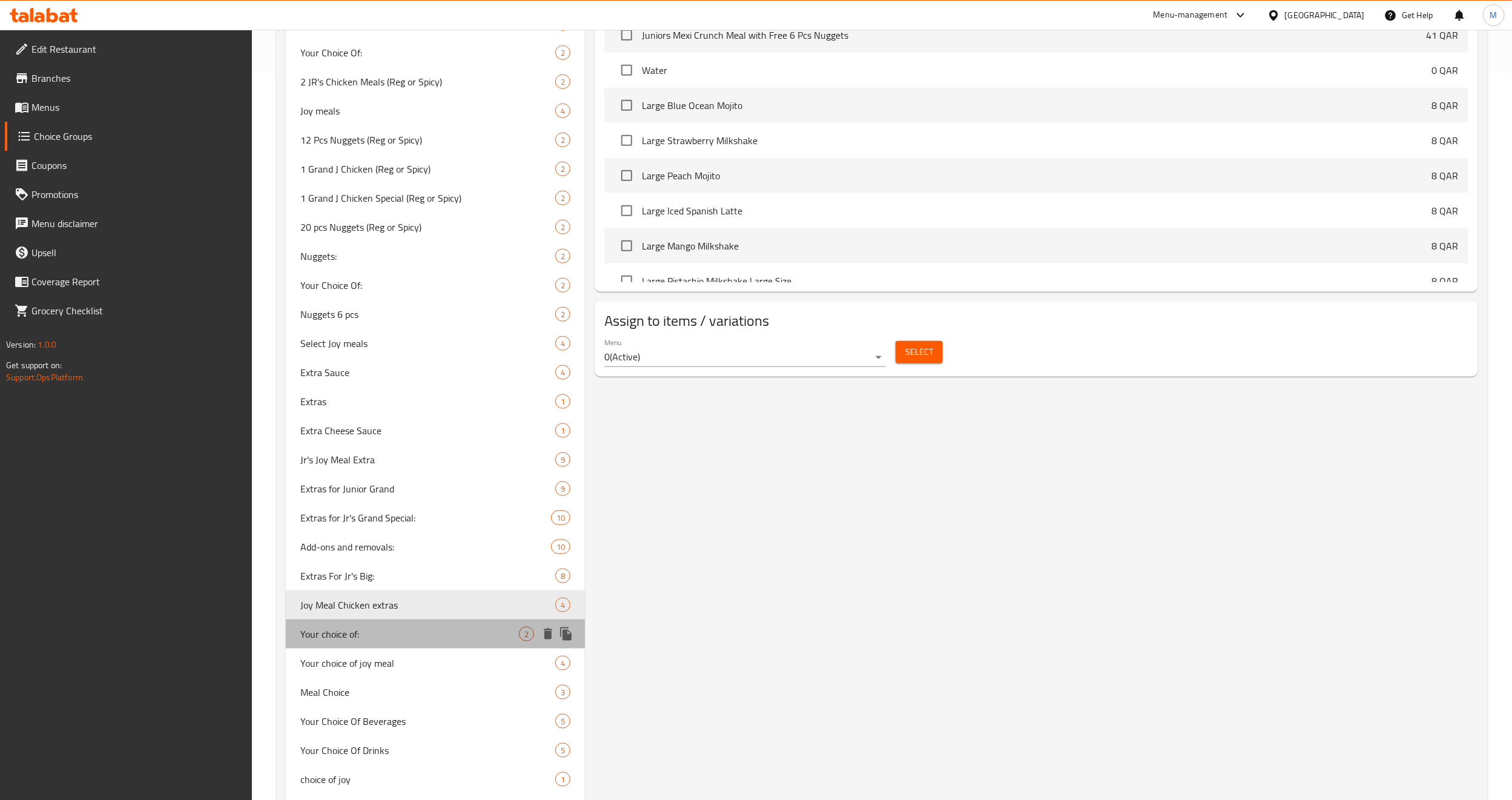
click at [338, 543] on span "Your choice of:" at bounding box center [410, 634] width 219 height 14
type input "Your choice of:"
type input "اختيارك من:"
type input "1"
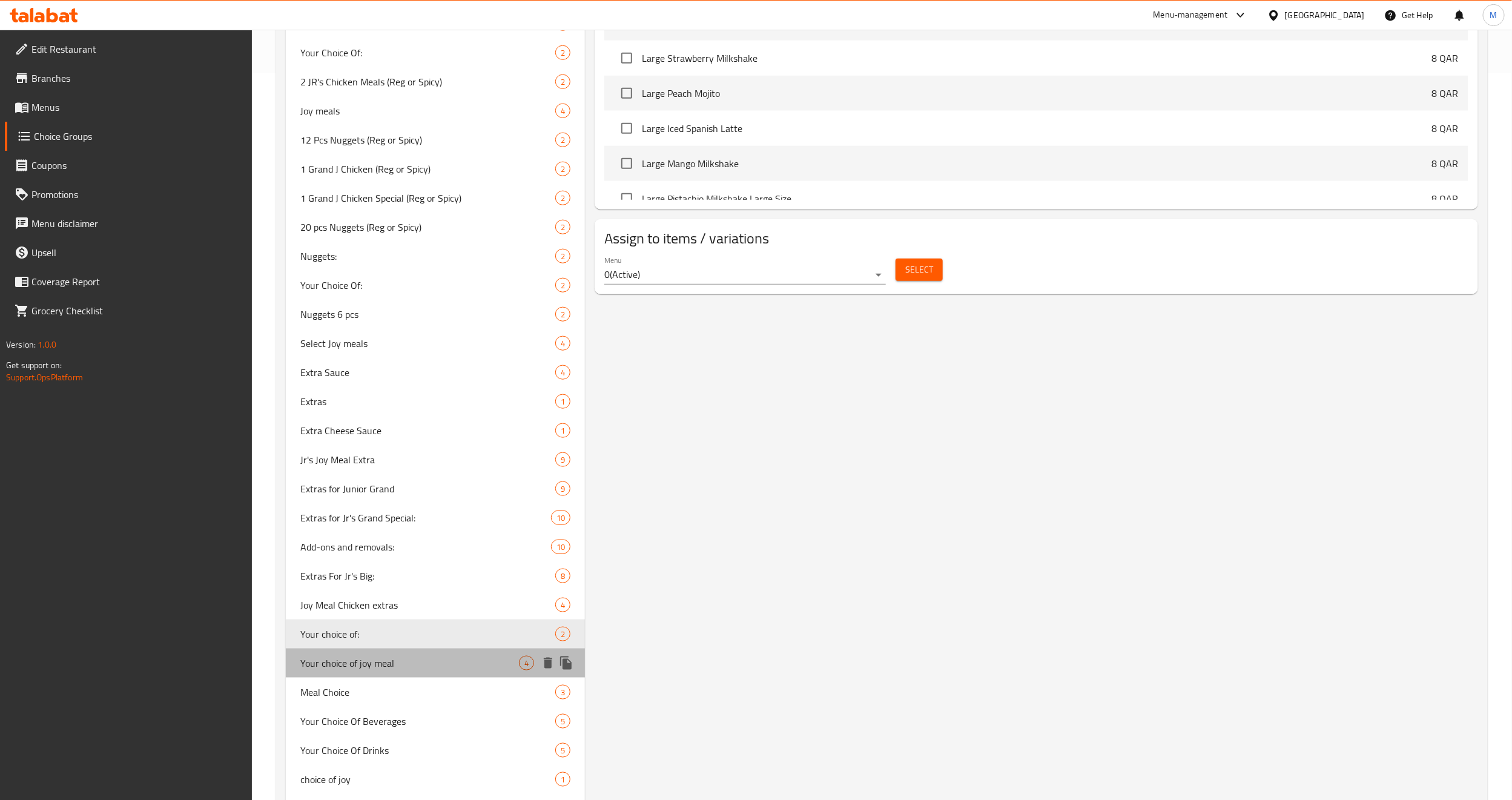
click at [351, 543] on span "Your choice of joy meal" at bounding box center [410, 663] width 219 height 14
type input "Your choice of joy meal"
type input "اختيارك من وجبت جوي"
type input "2"
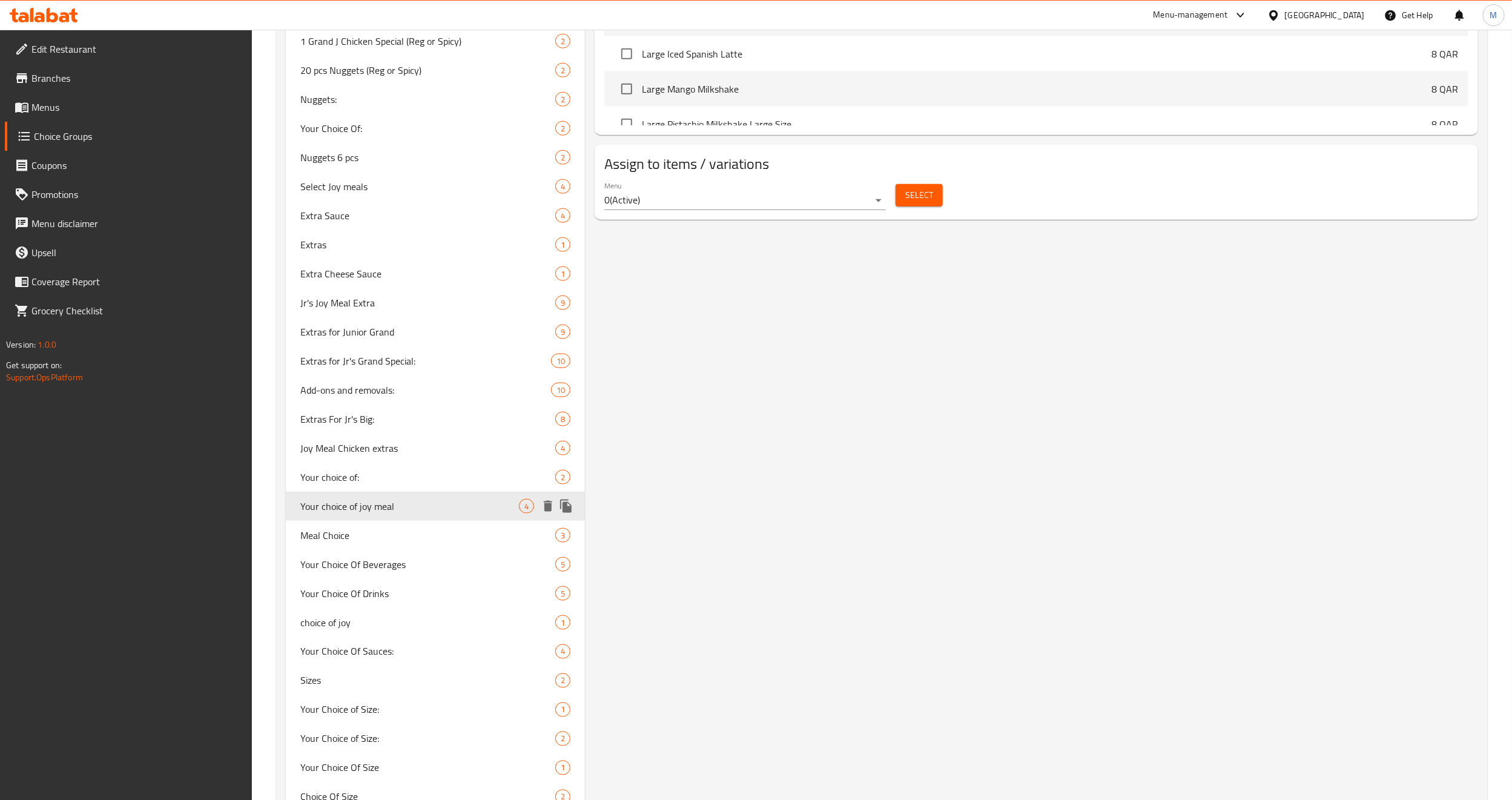
scroll to position [908, 0]
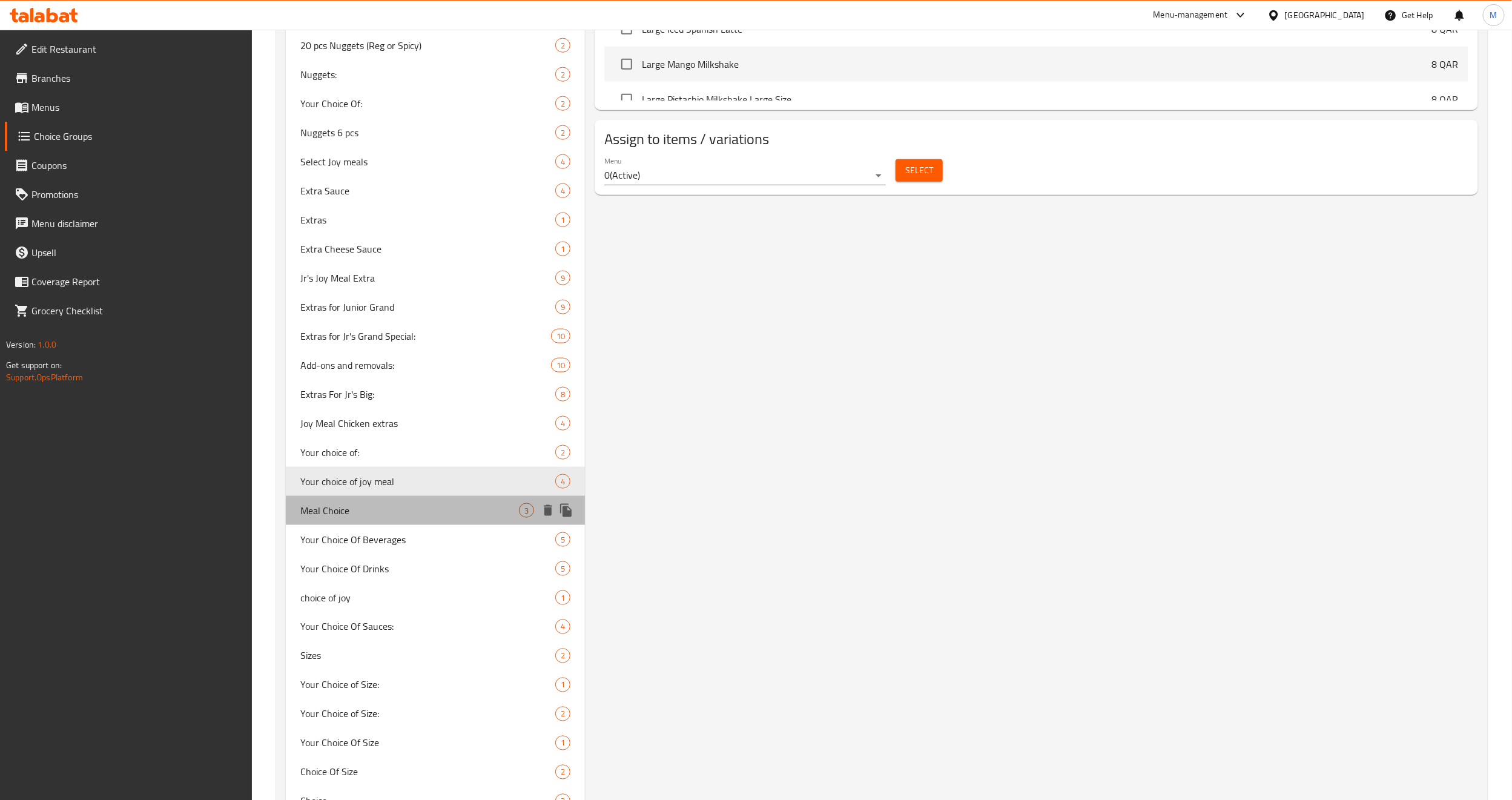
click at [349, 507] on span "Meal Choice" at bounding box center [410, 511] width 219 height 14
type input "Meal Choice"
type input "اختيار الوجبة"
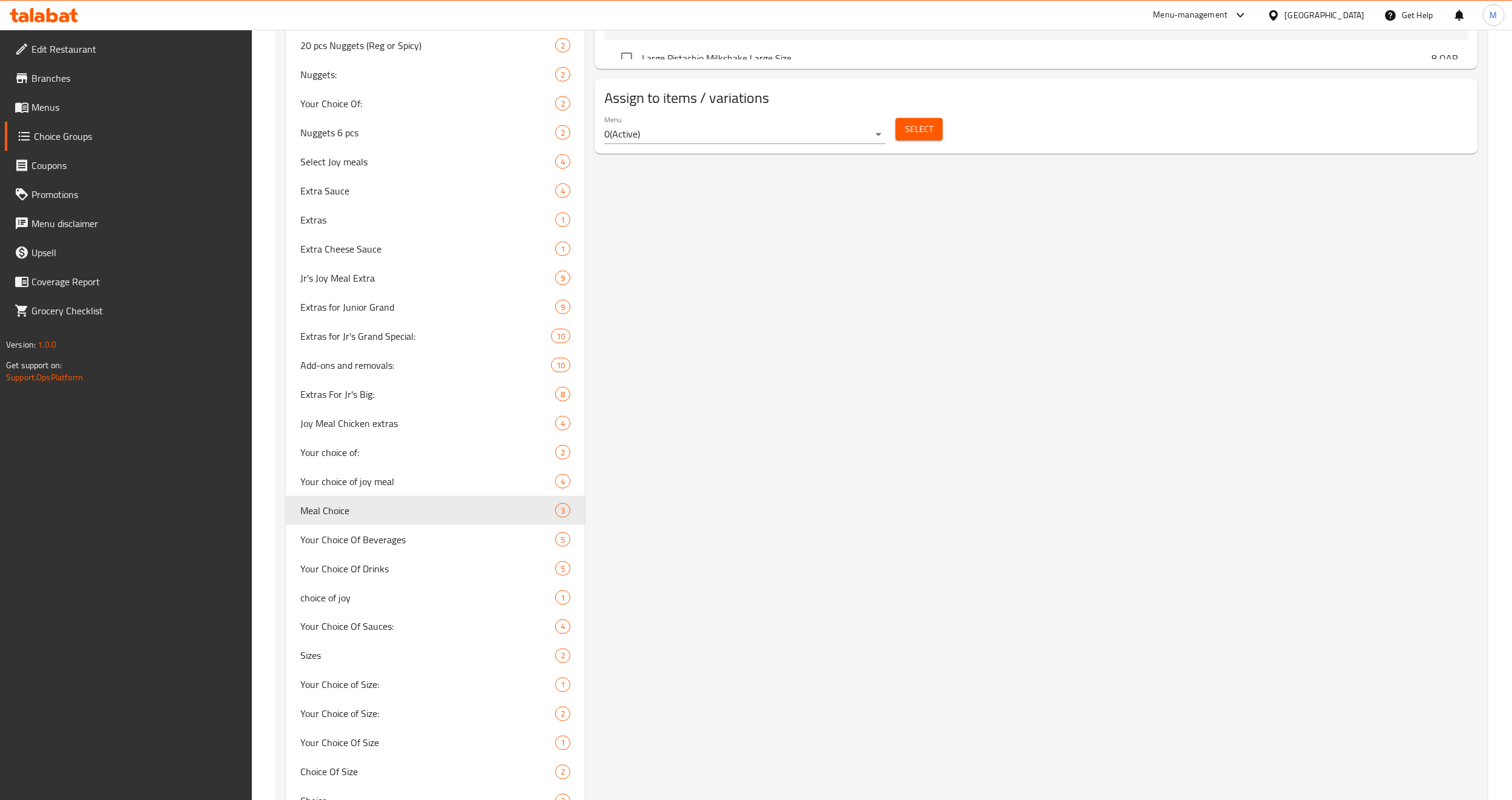
click at [346, 543] on span "Your Choice Of Beverages" at bounding box center [410, 539] width 219 height 14
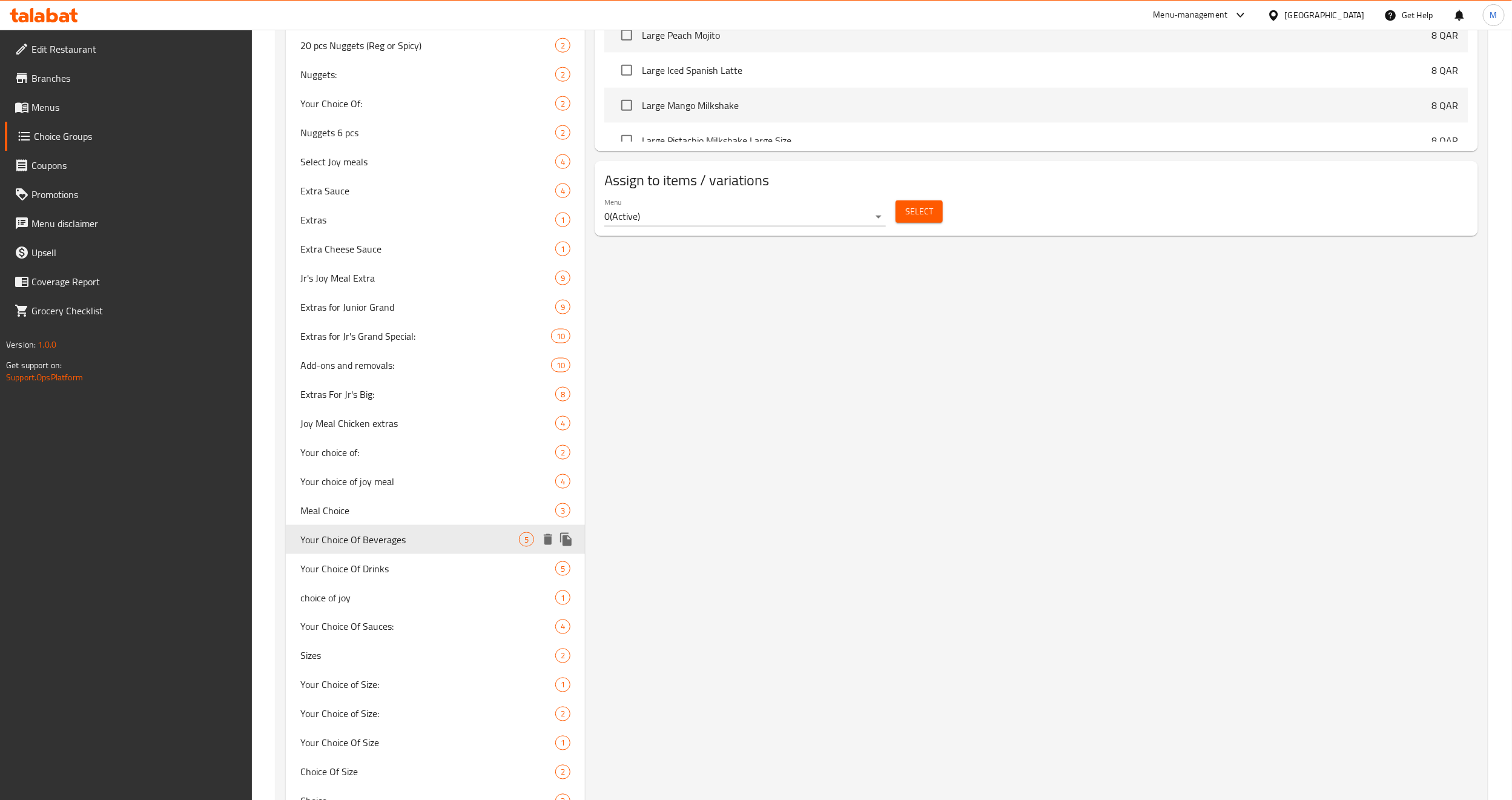
type input "Your Choice Of Beverages"
type input "اختيارك من مجموعة المشروبات"
click at [341, 543] on span "Your Choice Of Drinks" at bounding box center [410, 568] width 219 height 14
type input "Your Choice Of Drinks"
type input "اختيارك من المشروبات"
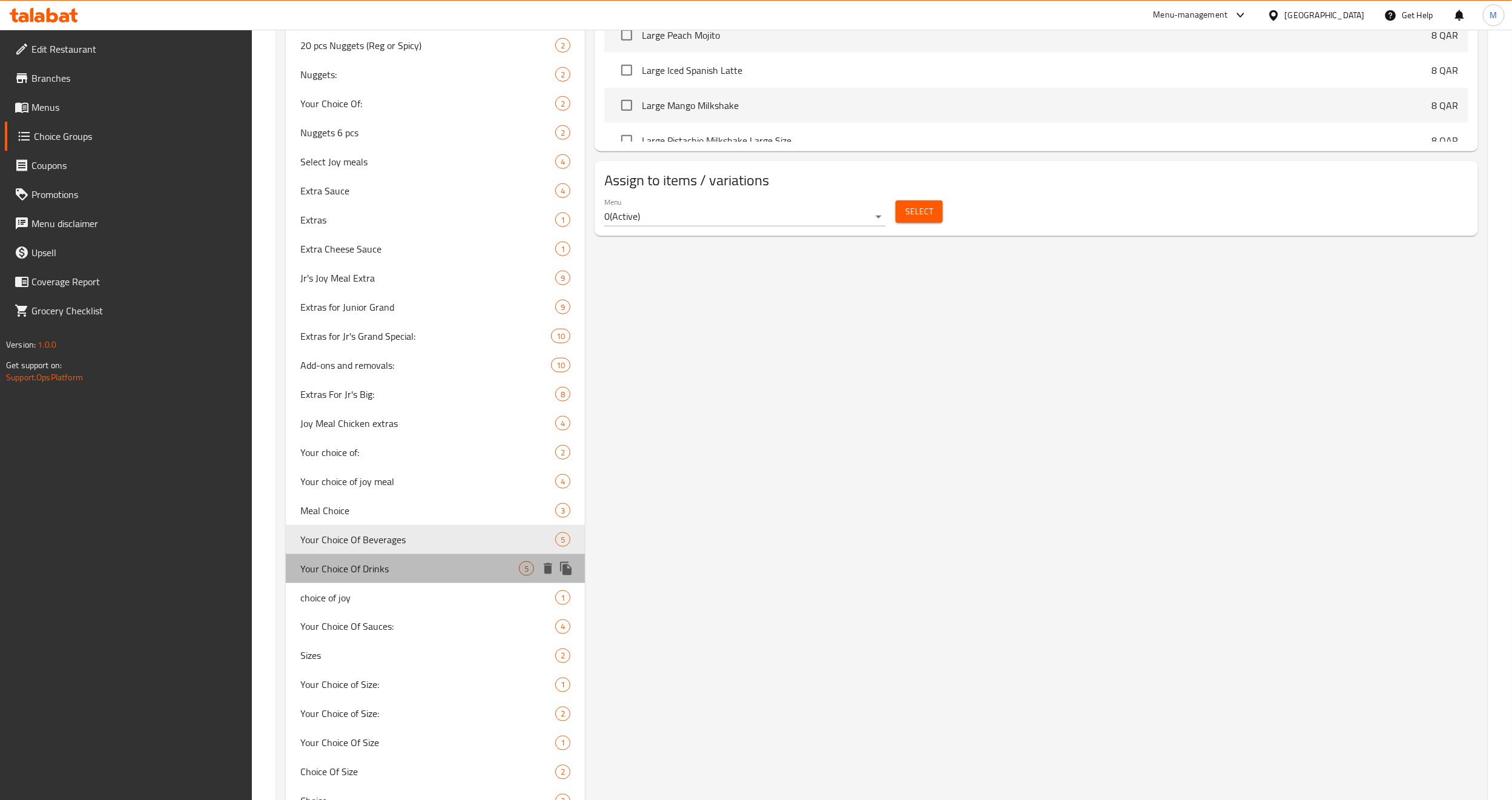
type input "1"
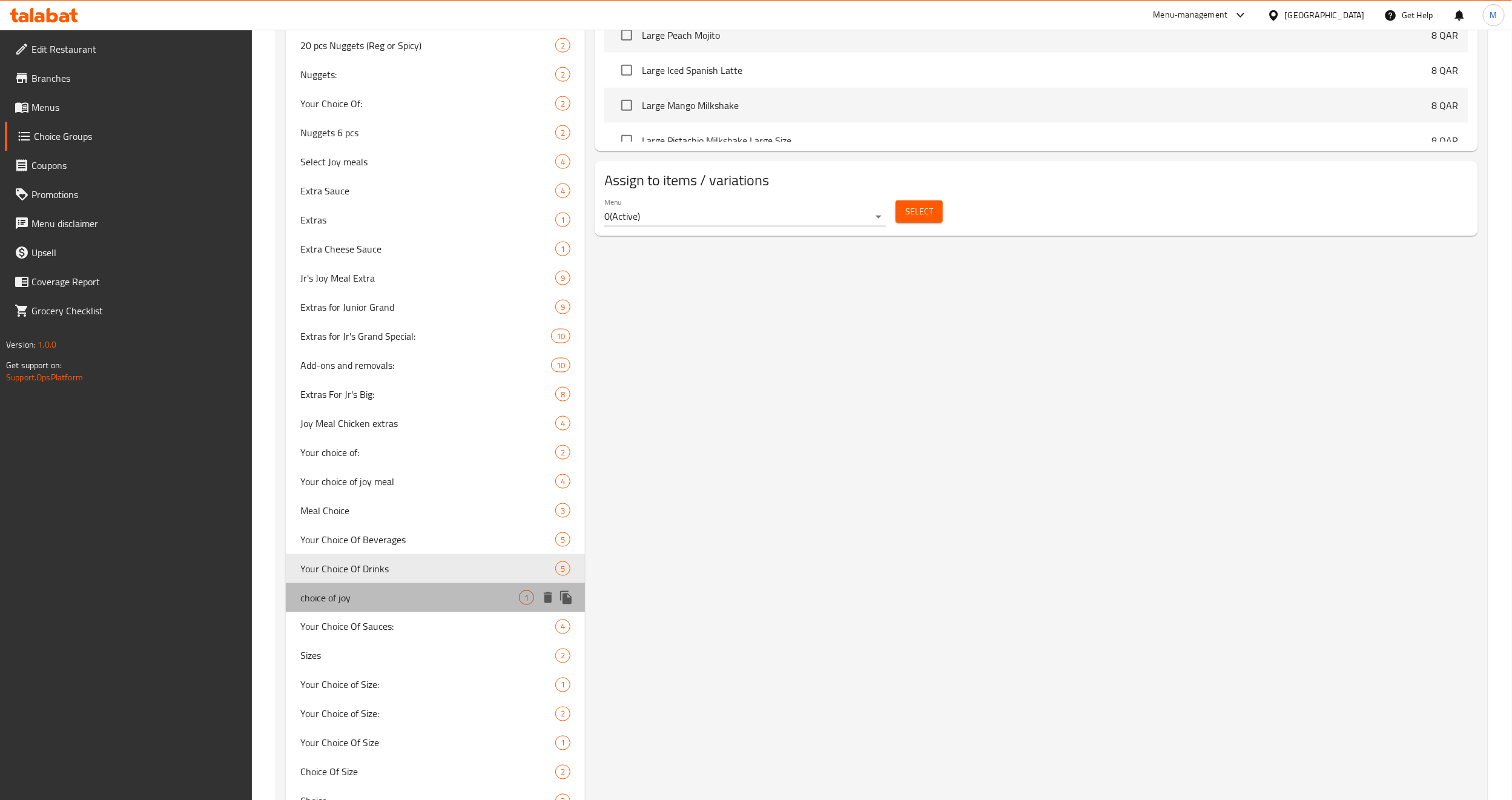
click at [326, 543] on span "choice of joy" at bounding box center [410, 598] width 219 height 14
type input "choice of joy"
type input "اختيار الفرح"
type input "0"
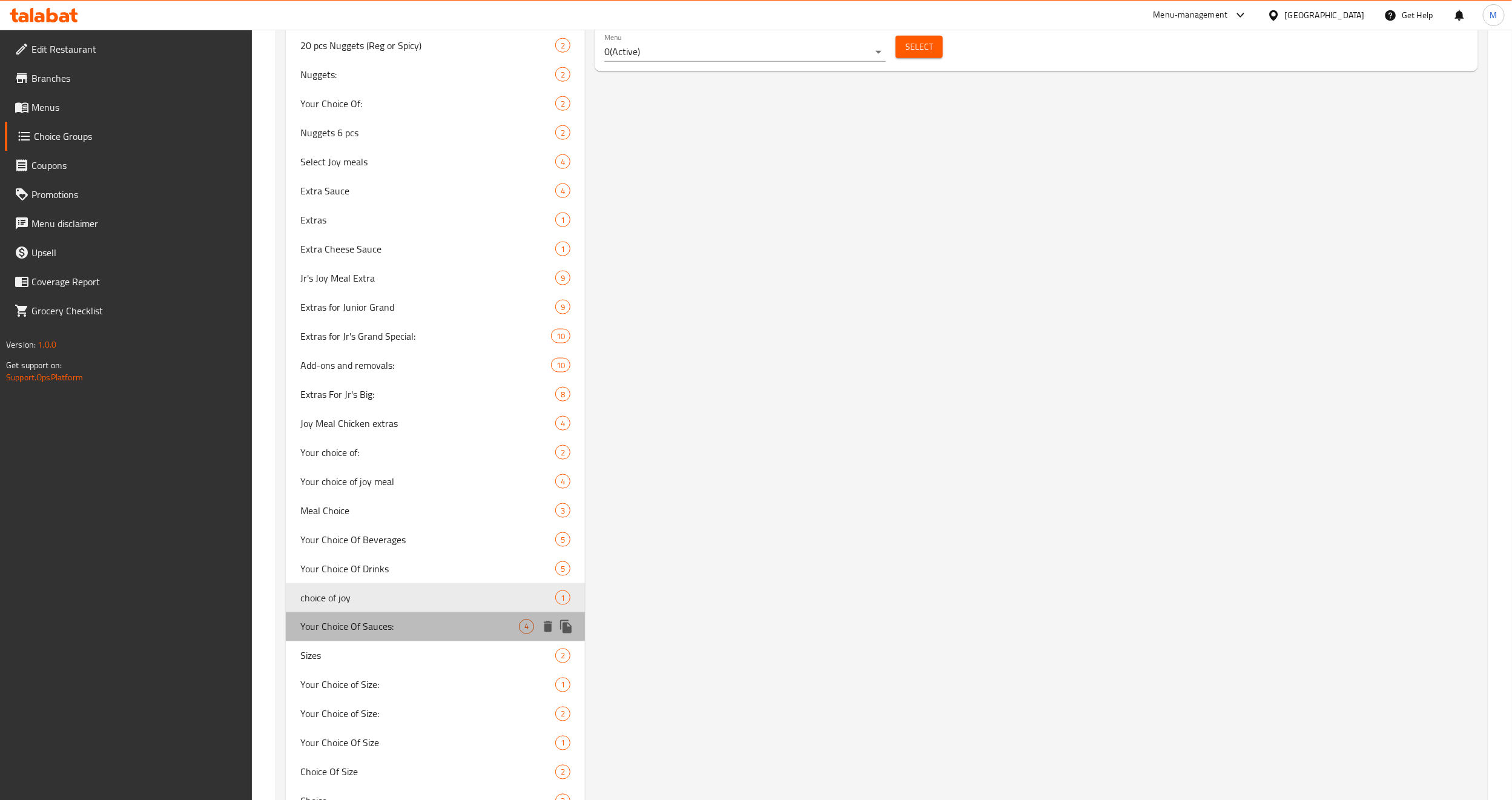
click at [326, 543] on span "Your Choice Of Sauces:" at bounding box center [410, 627] width 219 height 14
type input "Your Choice Of Sauces:"
type input "إختيارك من صلصة:"
type input "1"
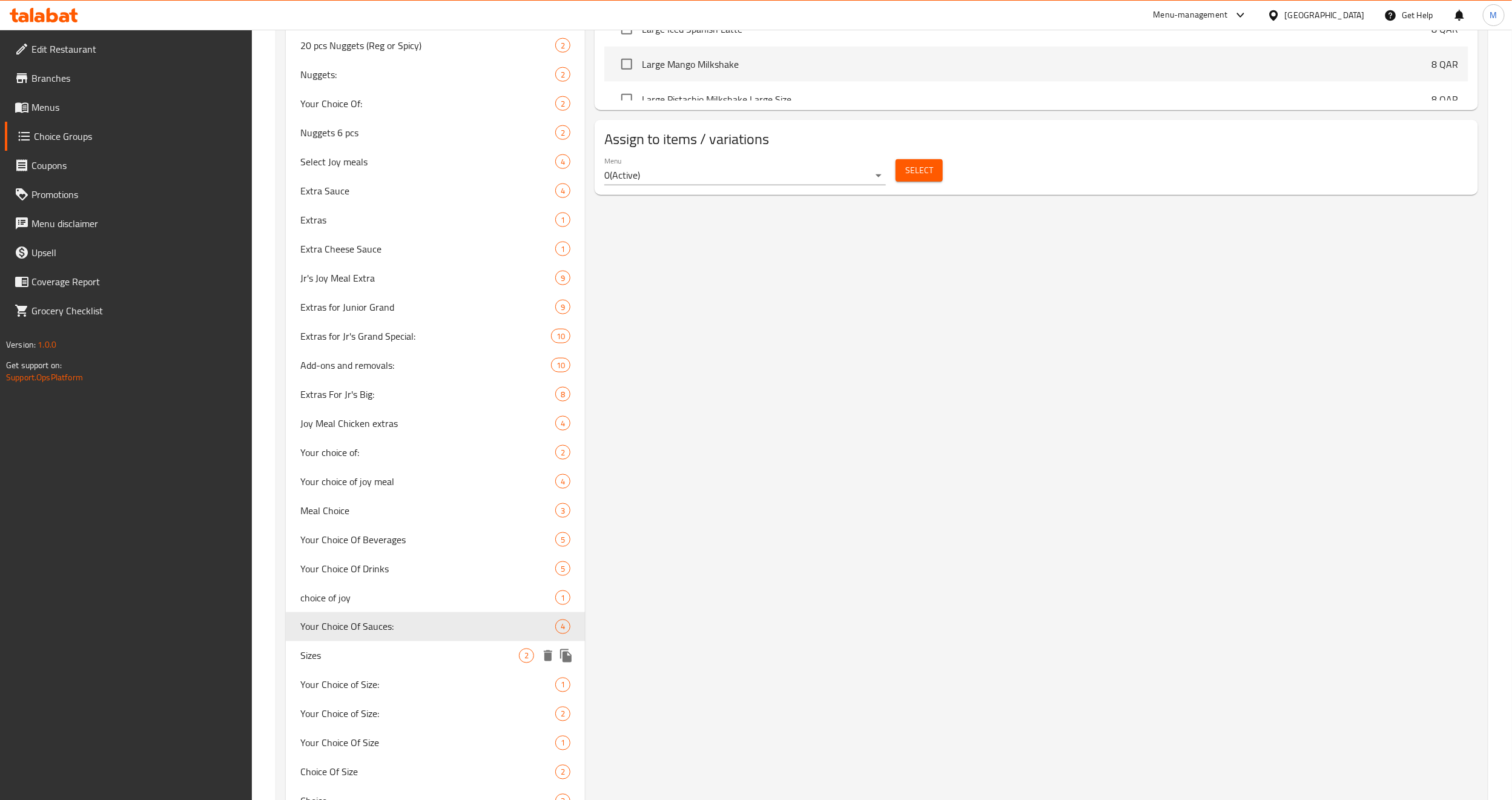
click at [360, 543] on span "Sizes" at bounding box center [410, 656] width 219 height 14
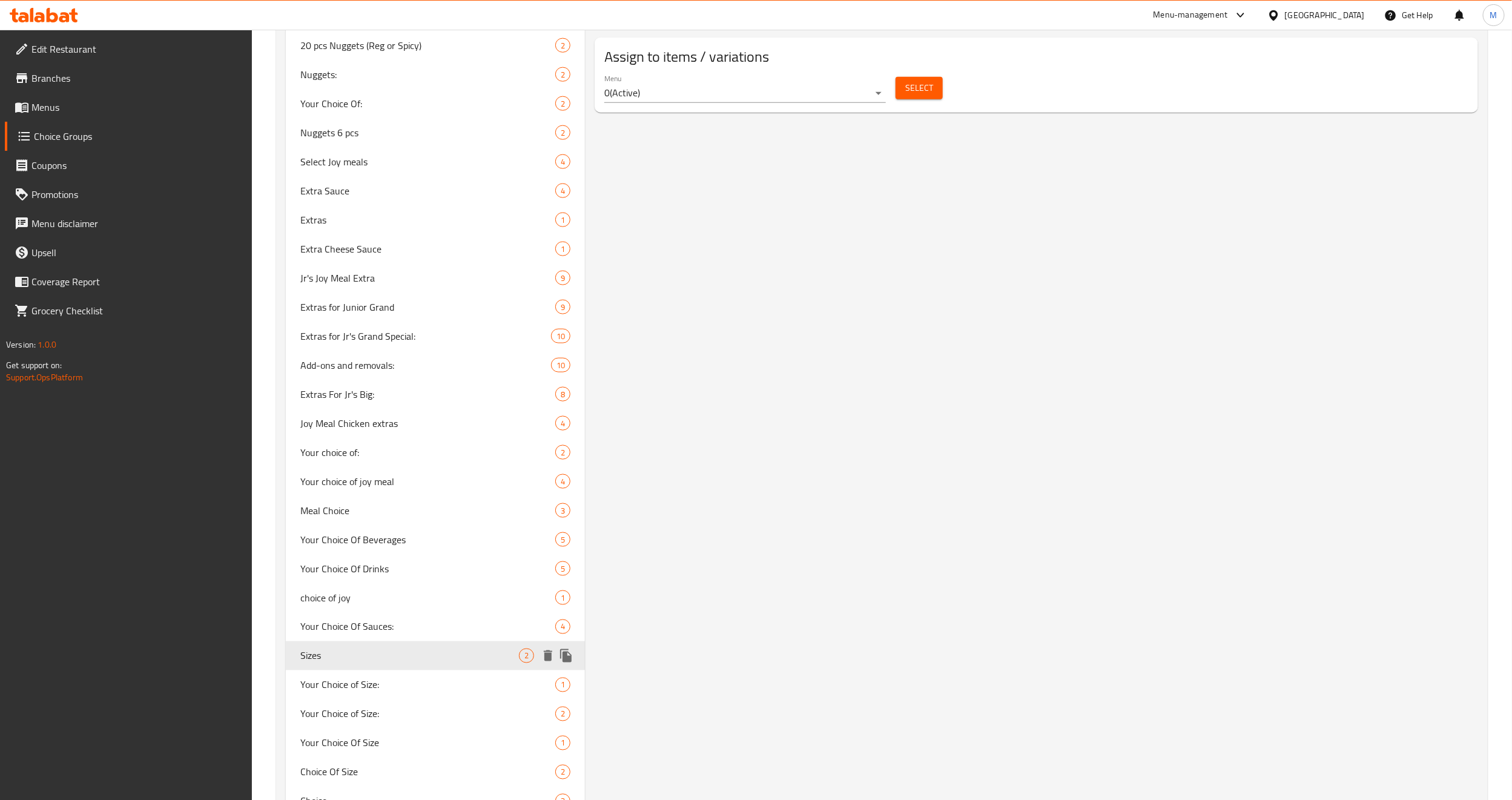
type input "Sizes"
type input "حجم"
type input "0"
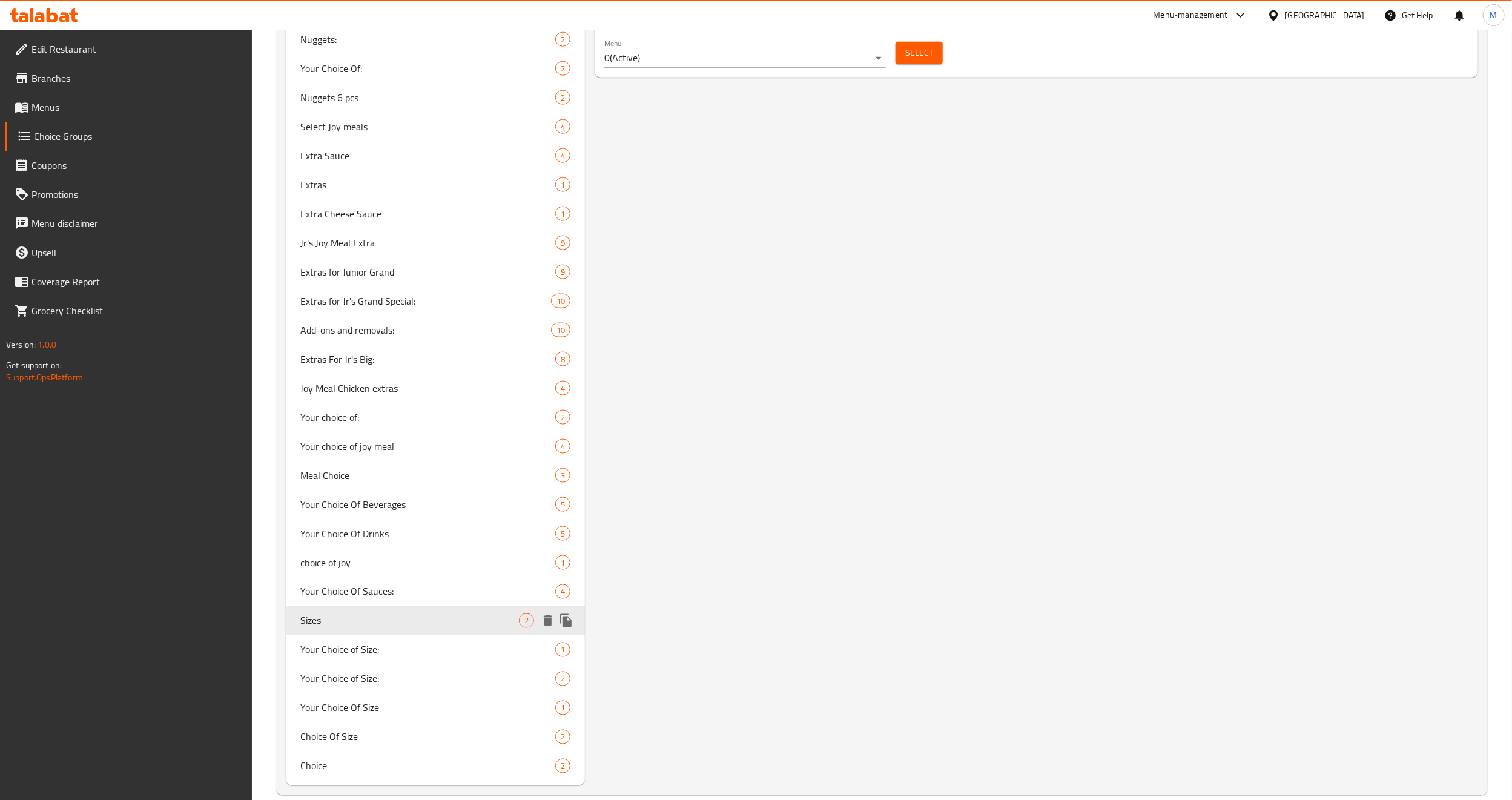
scroll to position [961, 0]
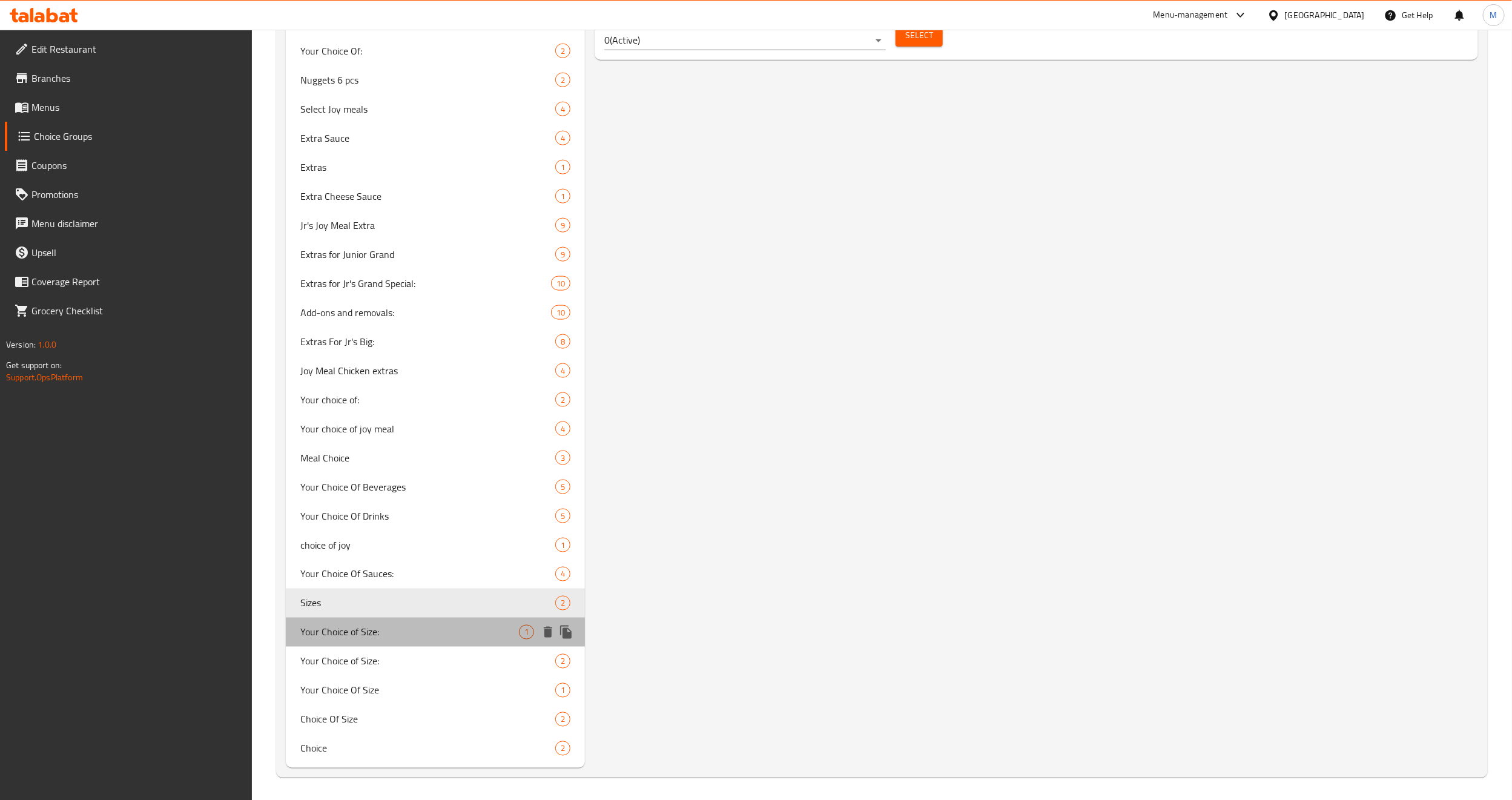
click at [384, 543] on span "Your Choice of Size:" at bounding box center [410, 632] width 219 height 14
type input "Your Choice of Size:"
type input "إختيارك من الحجم:"
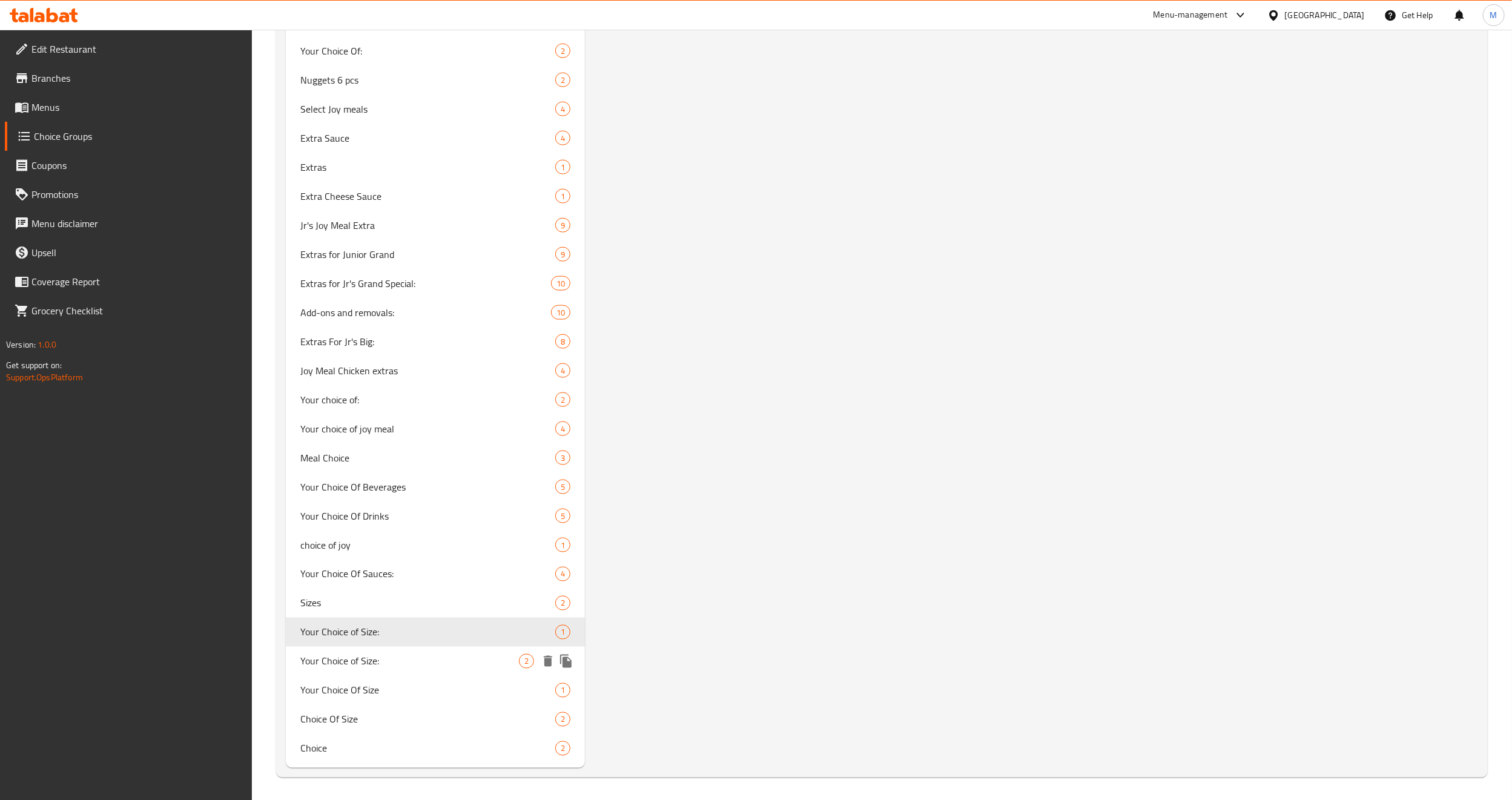
click at [375, 543] on span "Your Choice of Size:" at bounding box center [410, 662] width 219 height 14
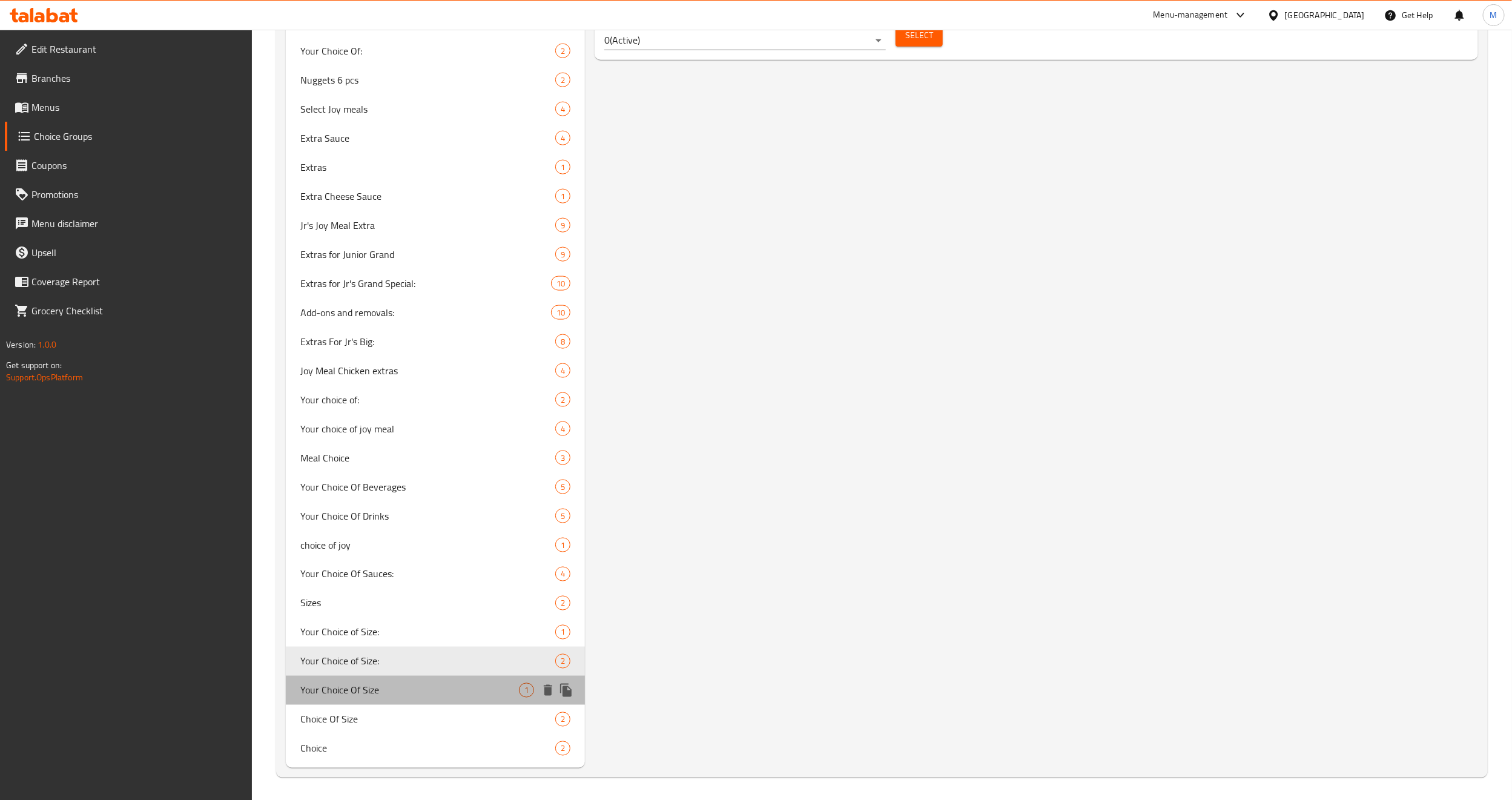
click at [368, 543] on span "Your Choice Of Size" at bounding box center [410, 690] width 219 height 14
type input "Your Choice Of Size"
type input "إختيارك من الحجم"
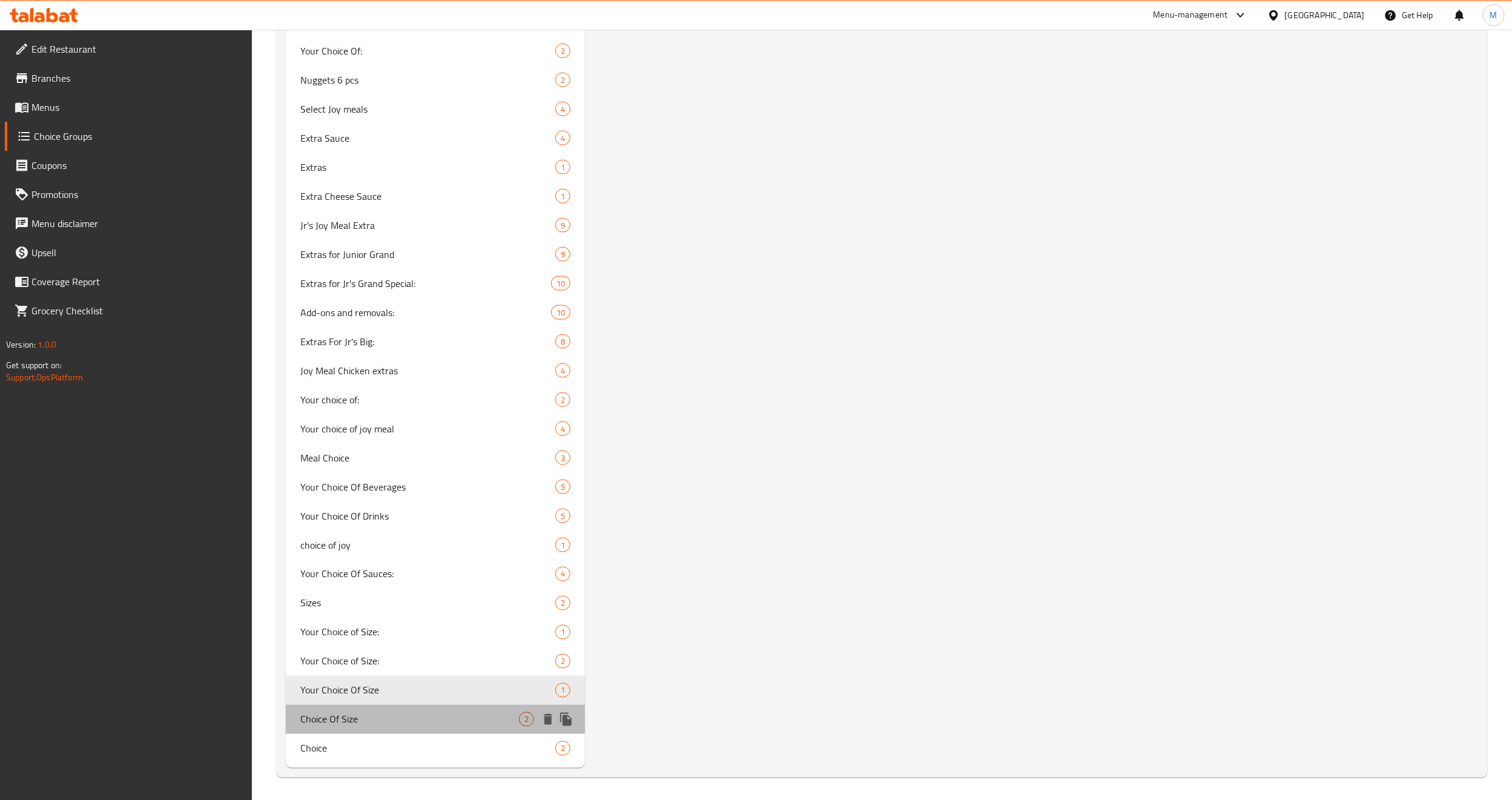
click at [350, 543] on span "Choice Of Size" at bounding box center [410, 719] width 219 height 14
type input "Choice Of Size"
type input "اختيار الحجم"
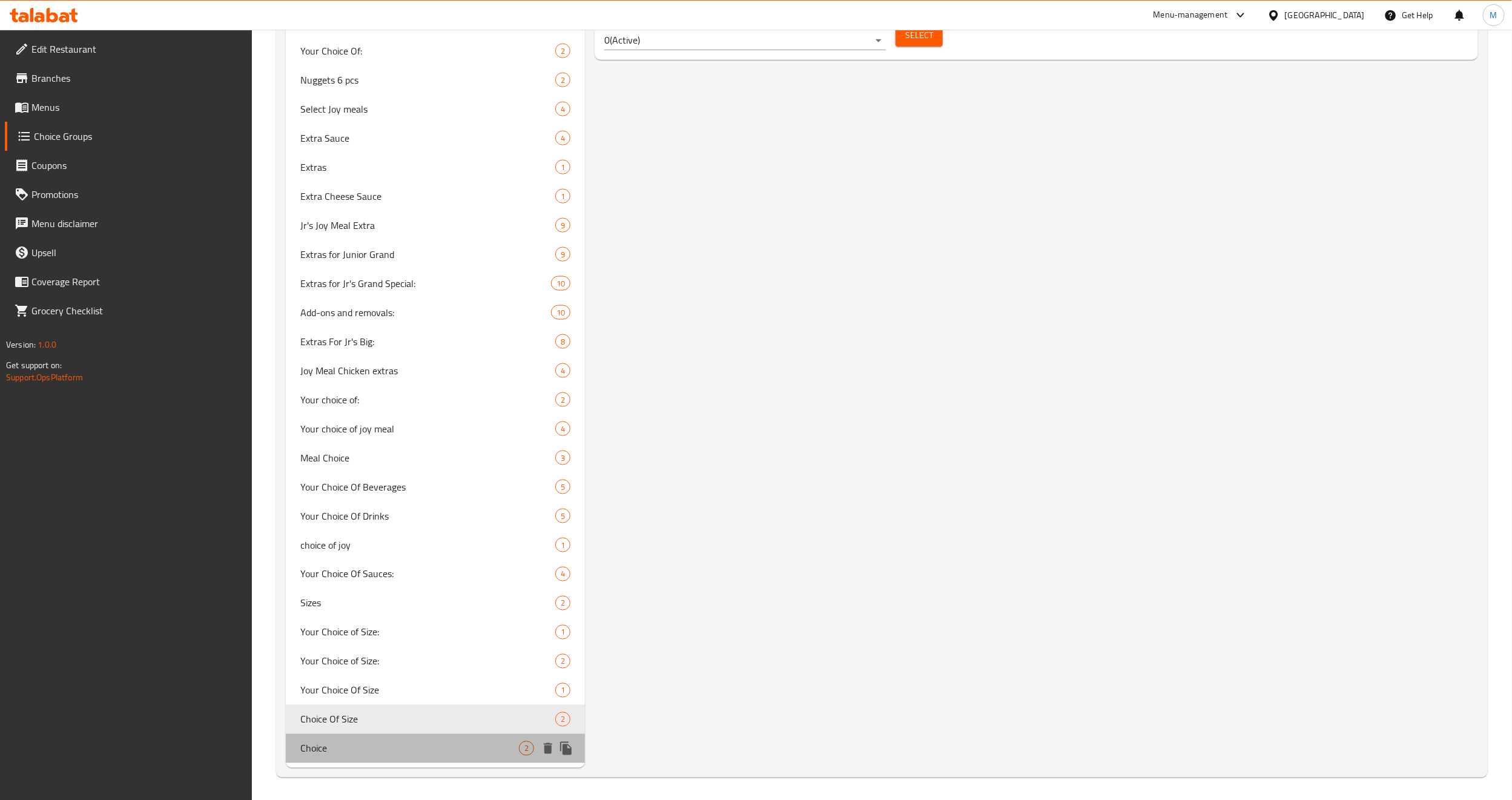
click at [336, 543] on div "Choice 2" at bounding box center [436, 748] width 299 height 29
type input "Choice"
type input "خيار"
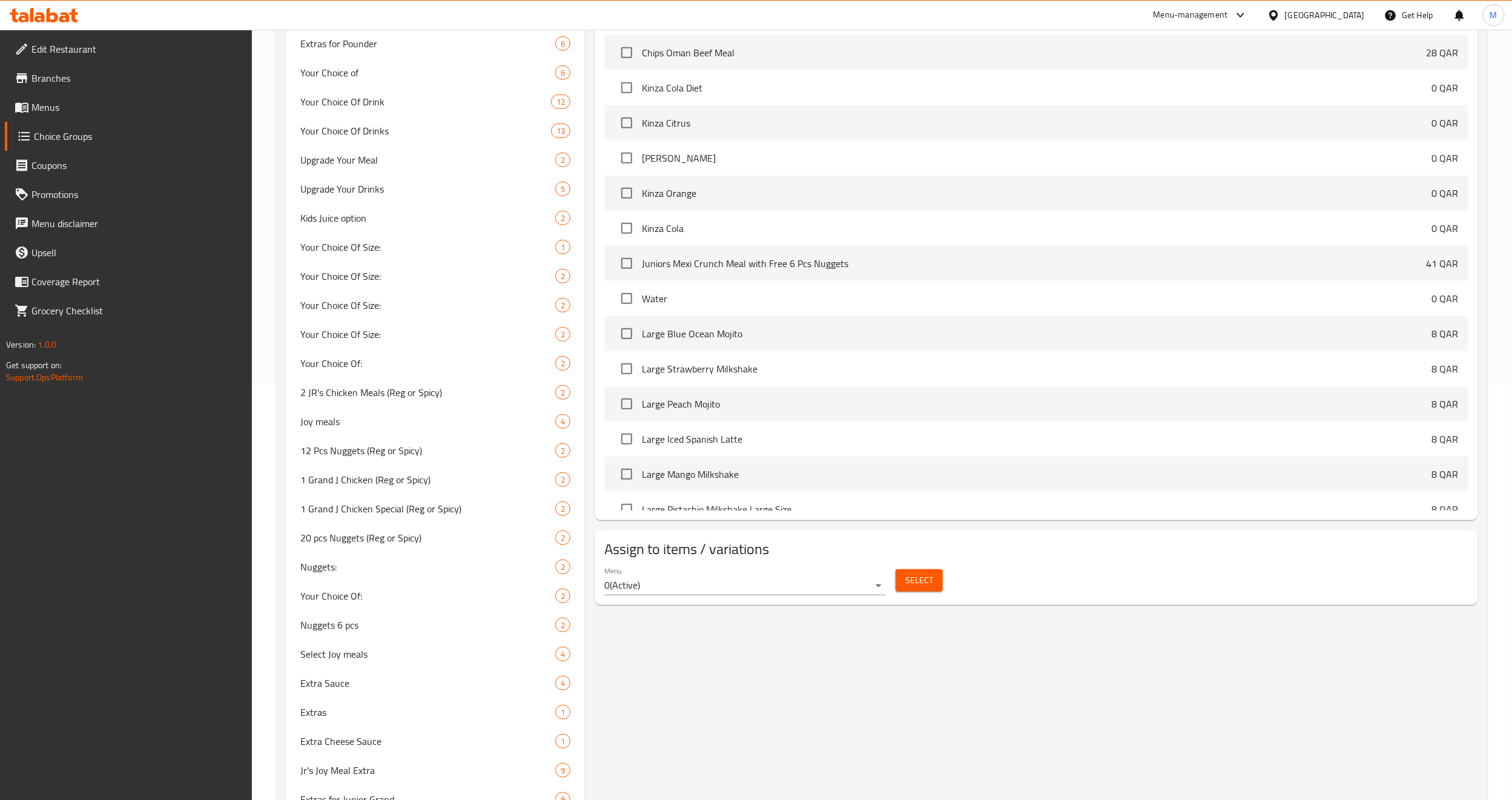
scroll to position [0, 0]
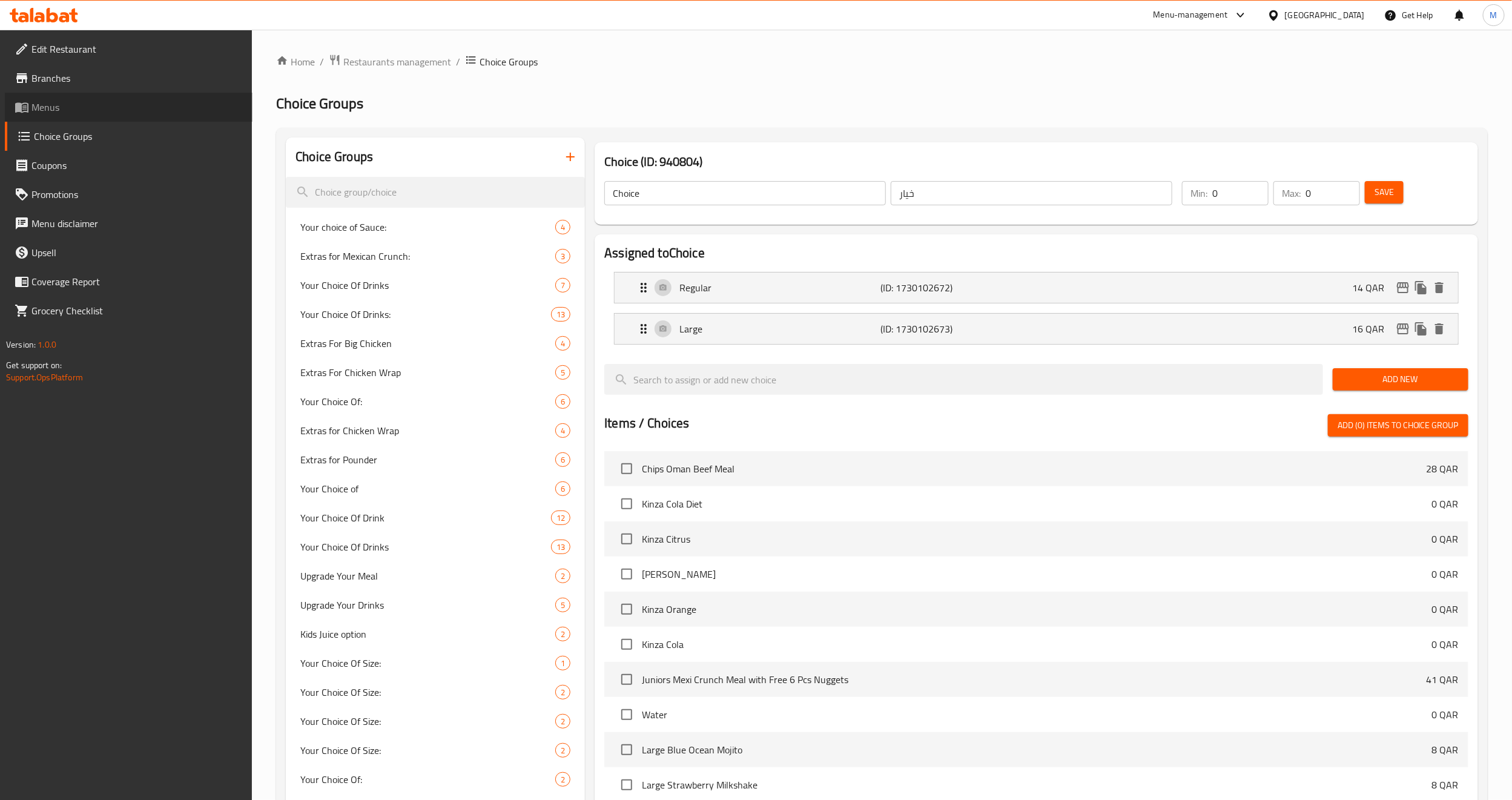
click at [102, 100] on span "Menus" at bounding box center [137, 107] width 211 height 14
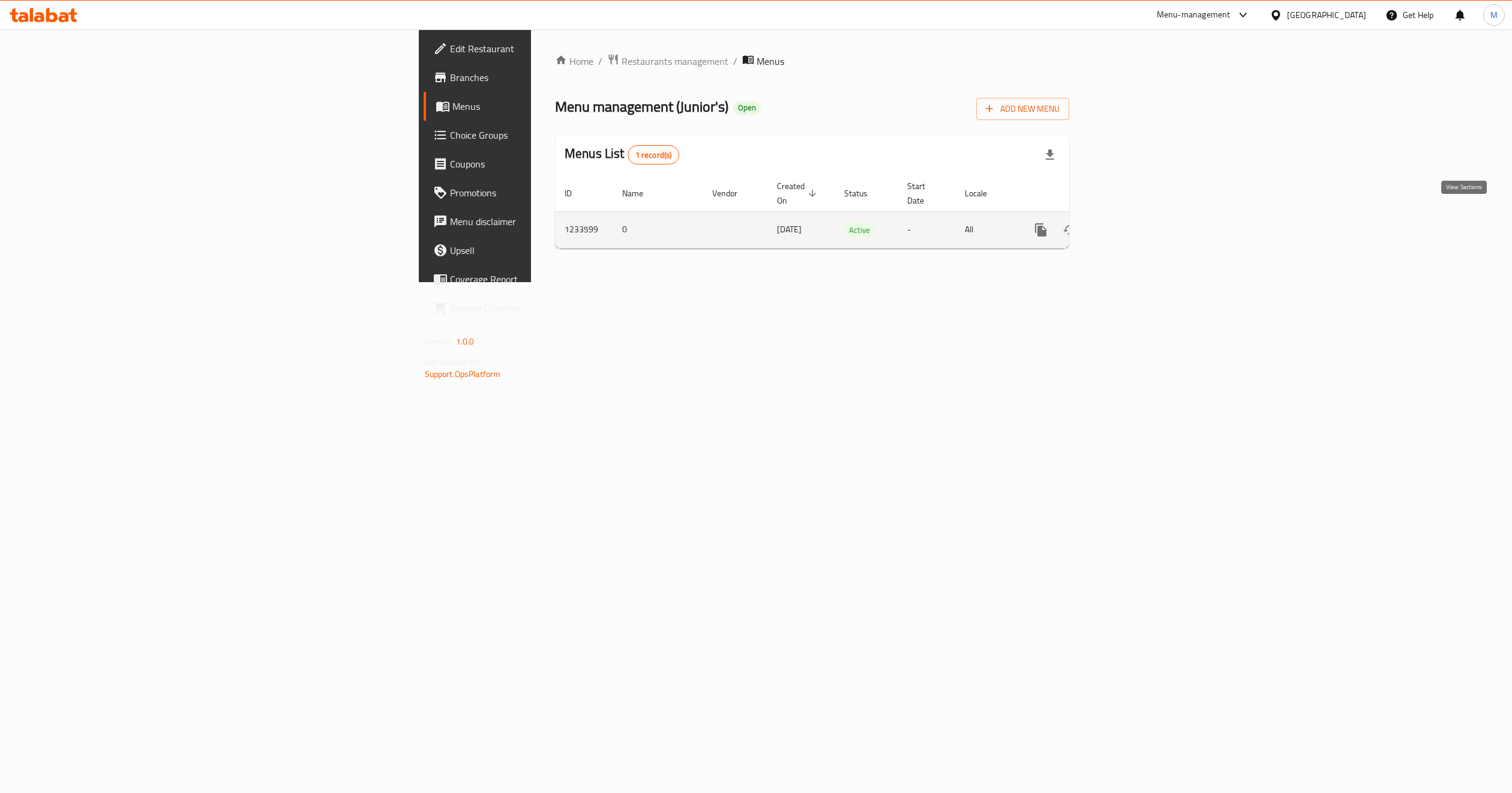
click at [1135, 222] on icon "enhanced table" at bounding box center [1128, 230] width 14 height 14
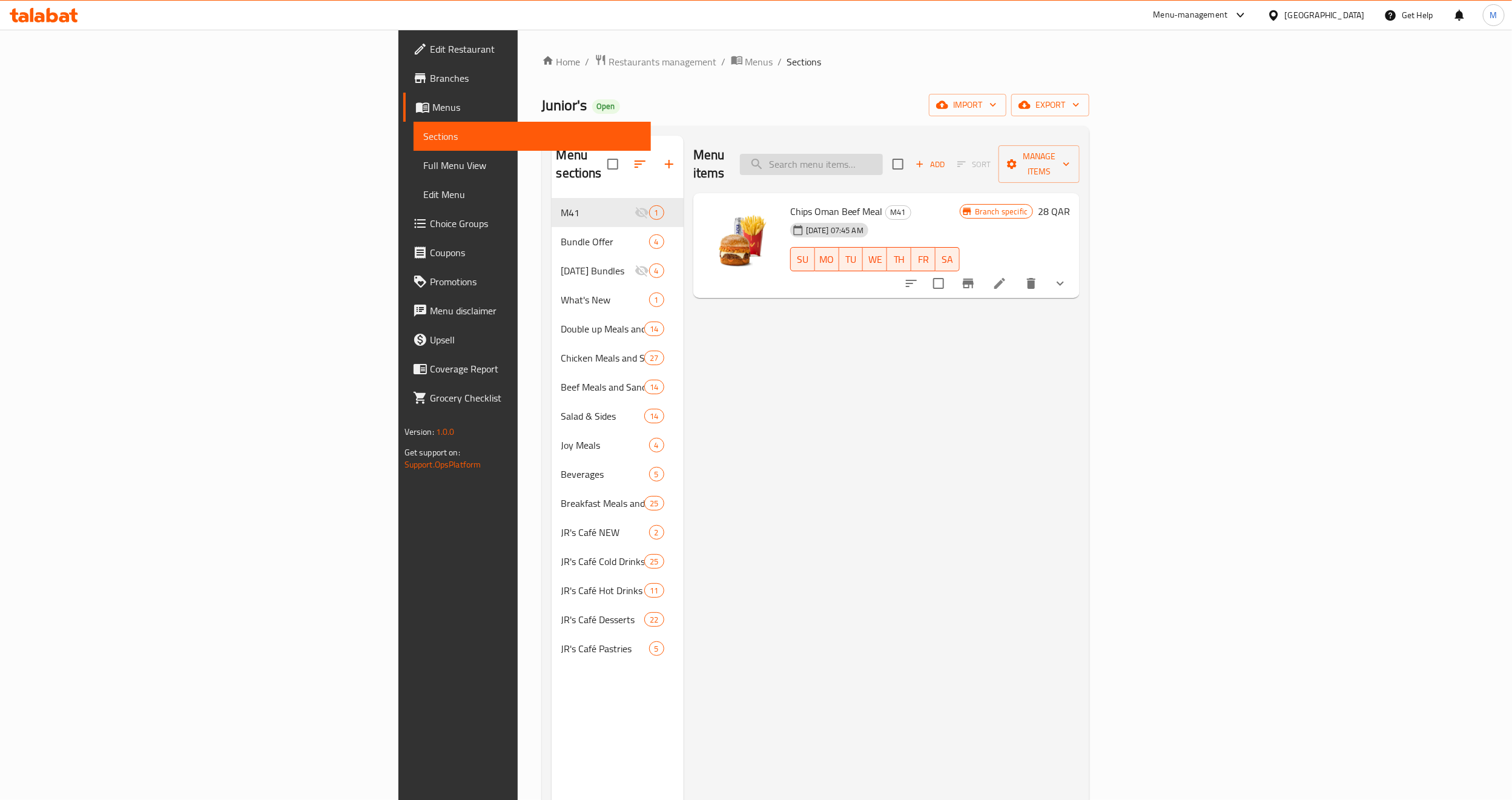
click at [883, 154] on input "search" at bounding box center [812, 164] width 143 height 21
paste input "JR's Double Up Chips Oman Beef Meal"
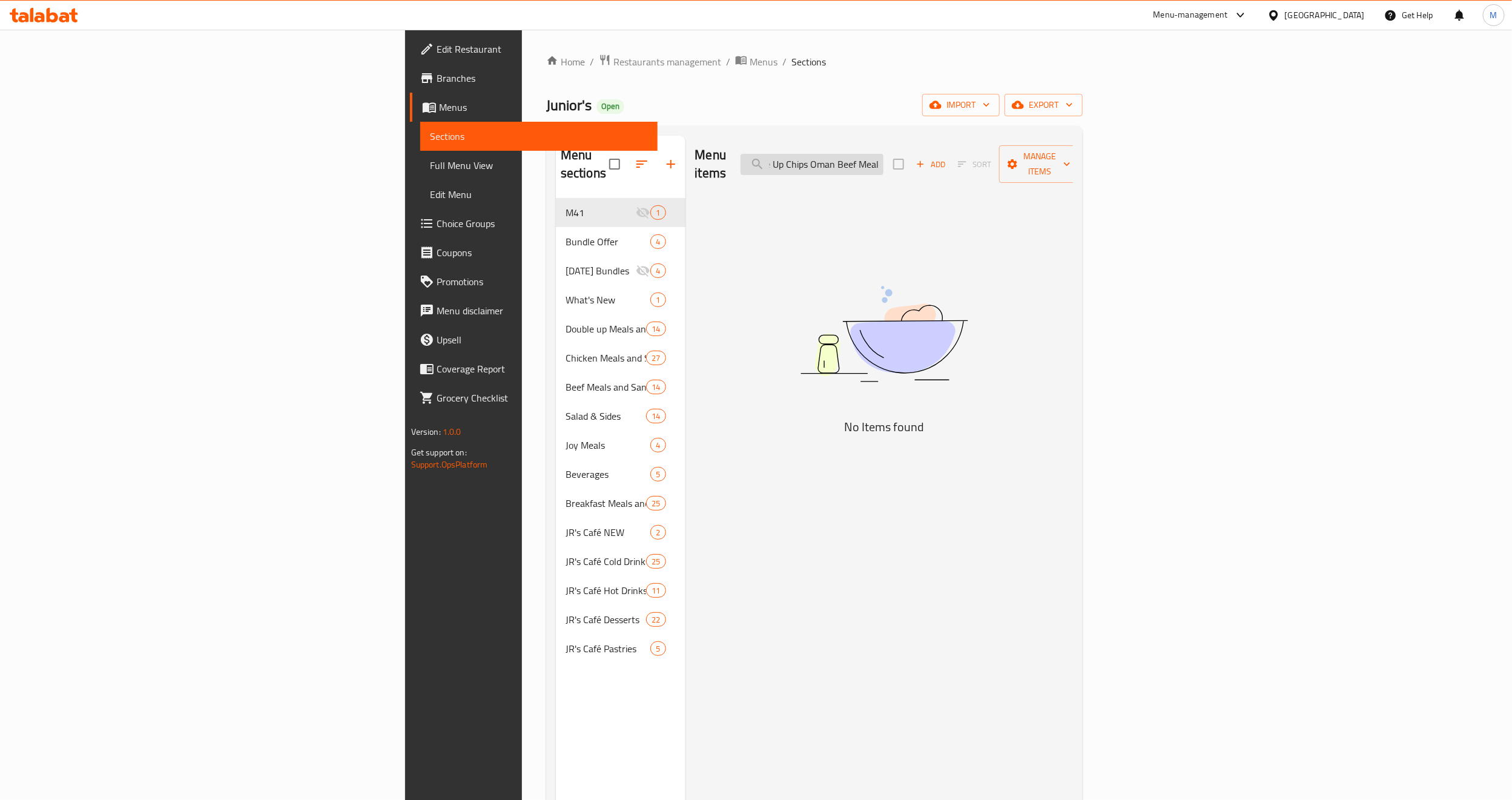
scroll to position [0, 45]
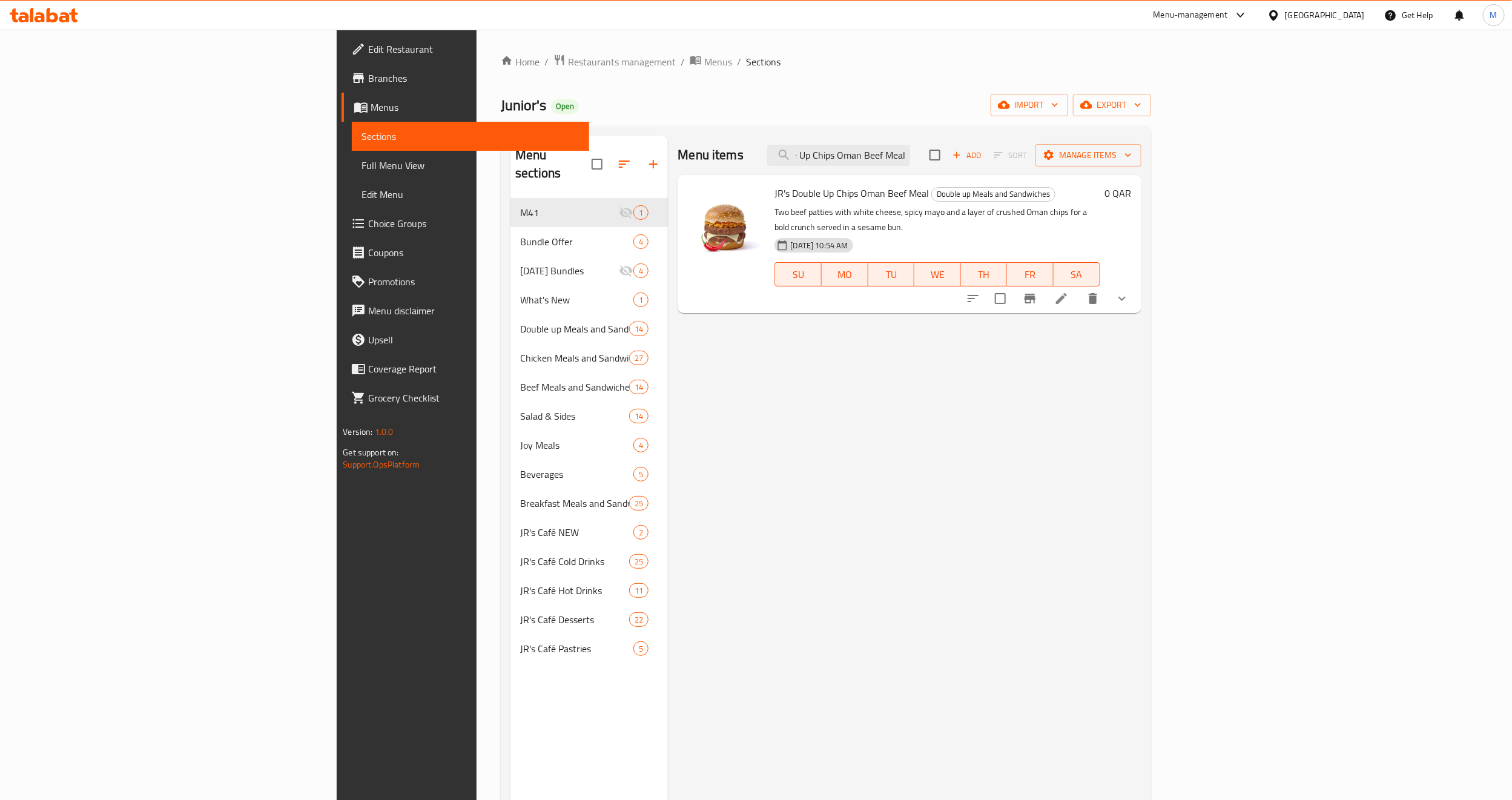
type input "JR's Double Up Chips Oman Beef Meal"
click at [341, 87] on link "Branches" at bounding box center [465, 78] width 247 height 29
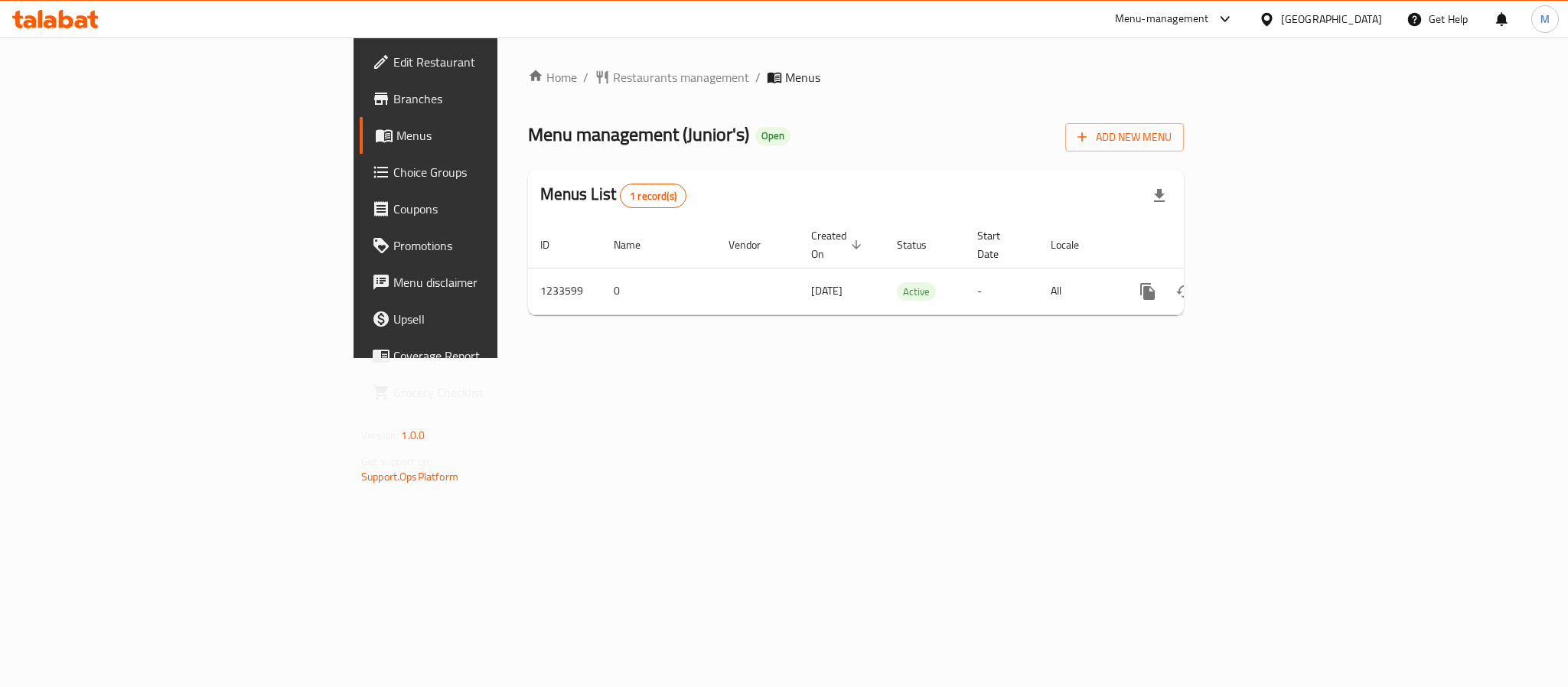
drag, startPoint x: 1178, startPoint y: 108, endPoint x: 1235, endPoint y: 147, distance: 69.1
click at [1178, 108] on div "Home / Restaurants management / Menus Menu management ( Junior's ) Open Add New…" at bounding box center [856, 197] width 656 height 259
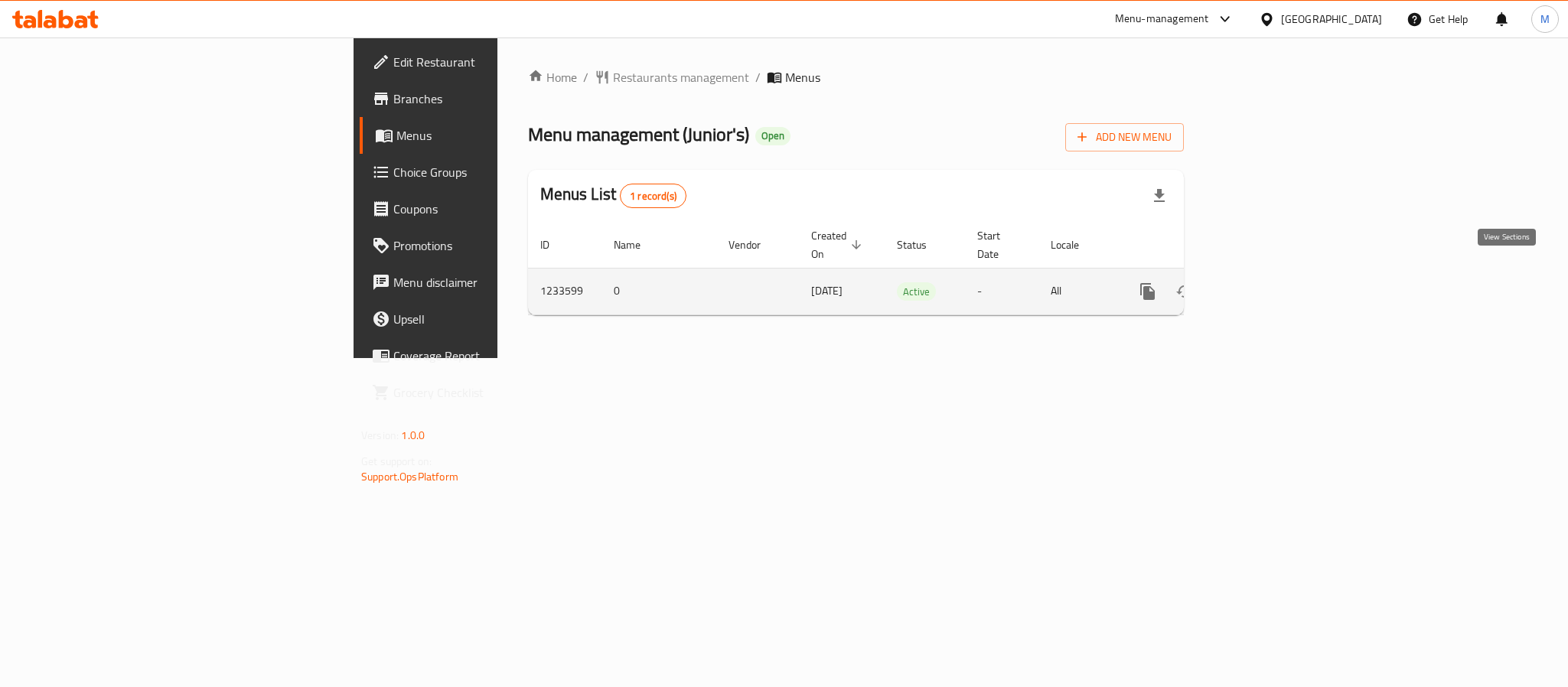
click at [1276, 273] on link "enhanced table" at bounding box center [1258, 291] width 36 height 36
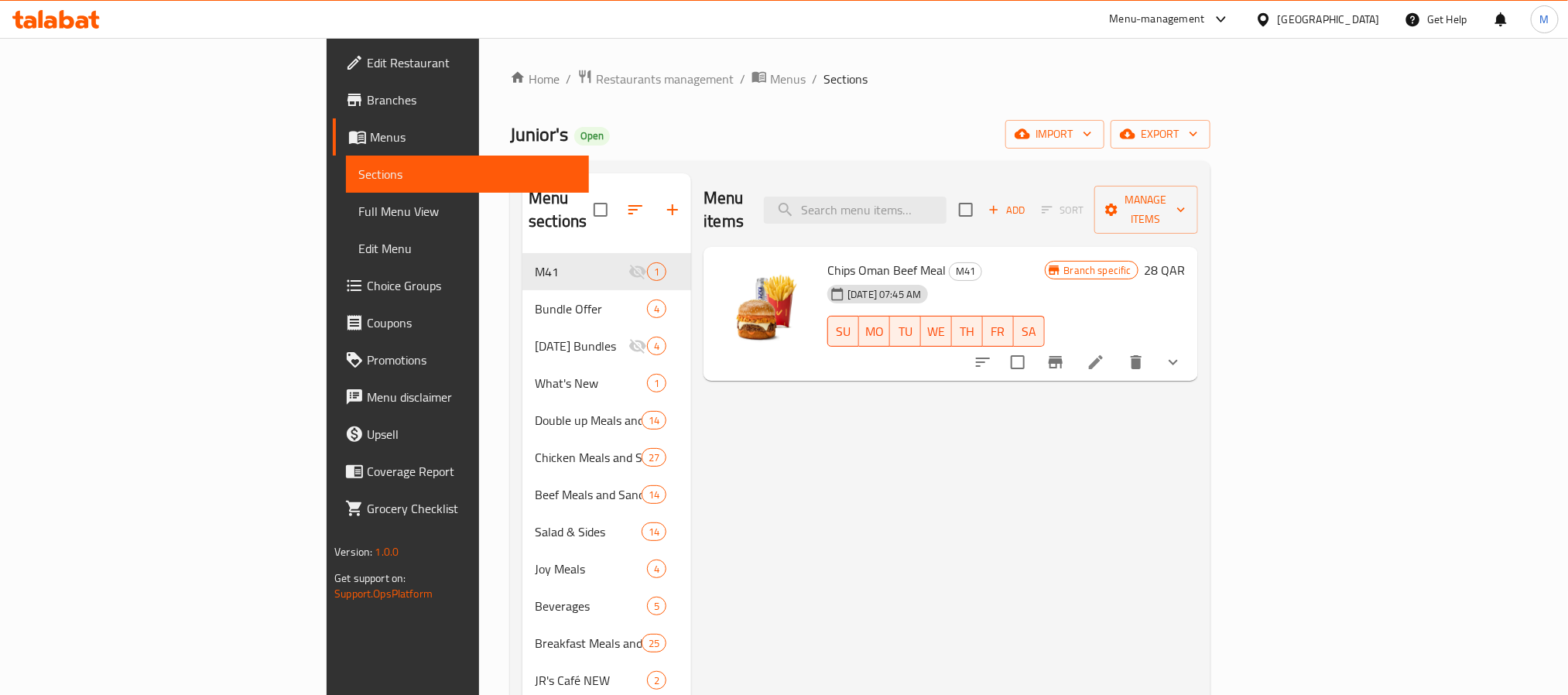
click at [992, 219] on div "Menu items Add Sort Manage items" at bounding box center [951, 210] width 495 height 74
click at [947, 203] on input "search" at bounding box center [856, 210] width 183 height 27
paste input "JR's Double Up Chips Oman Beef Meal"
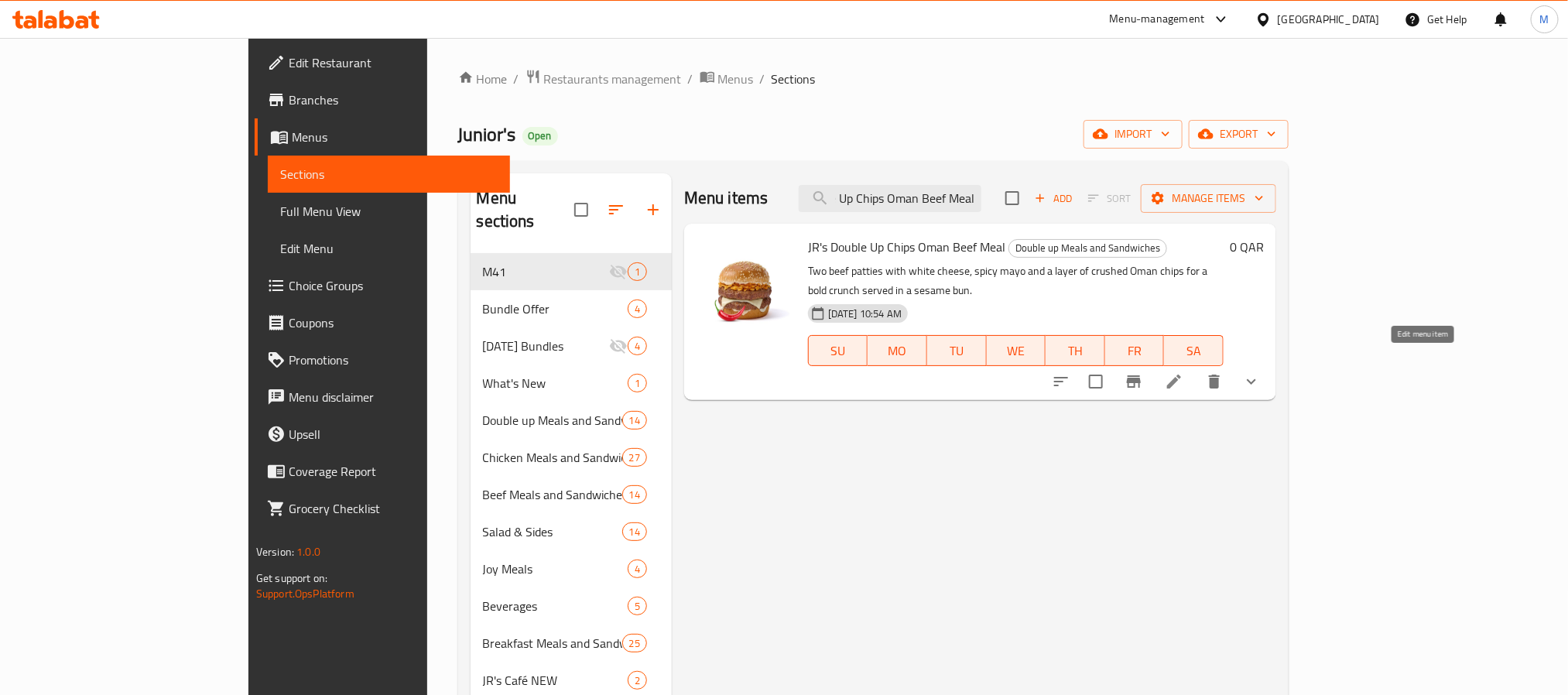
type input "JR's Double Up Chips Oman Beef Meal"
click at [1184, 372] on icon at bounding box center [1175, 381] width 18 height 18
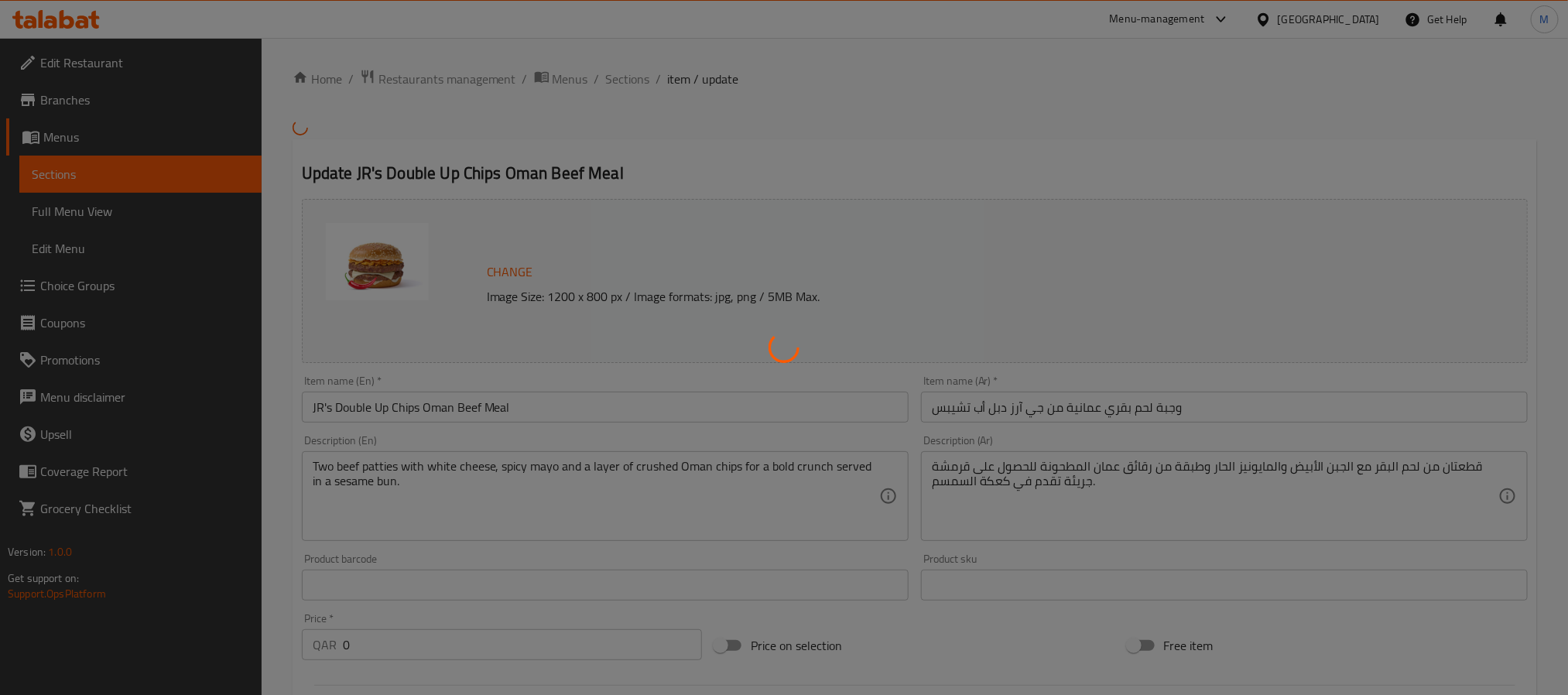
type input "إختيارك من المشروبات"
type input "1"
type input "قم بترقية وجبتك"
type input "0"
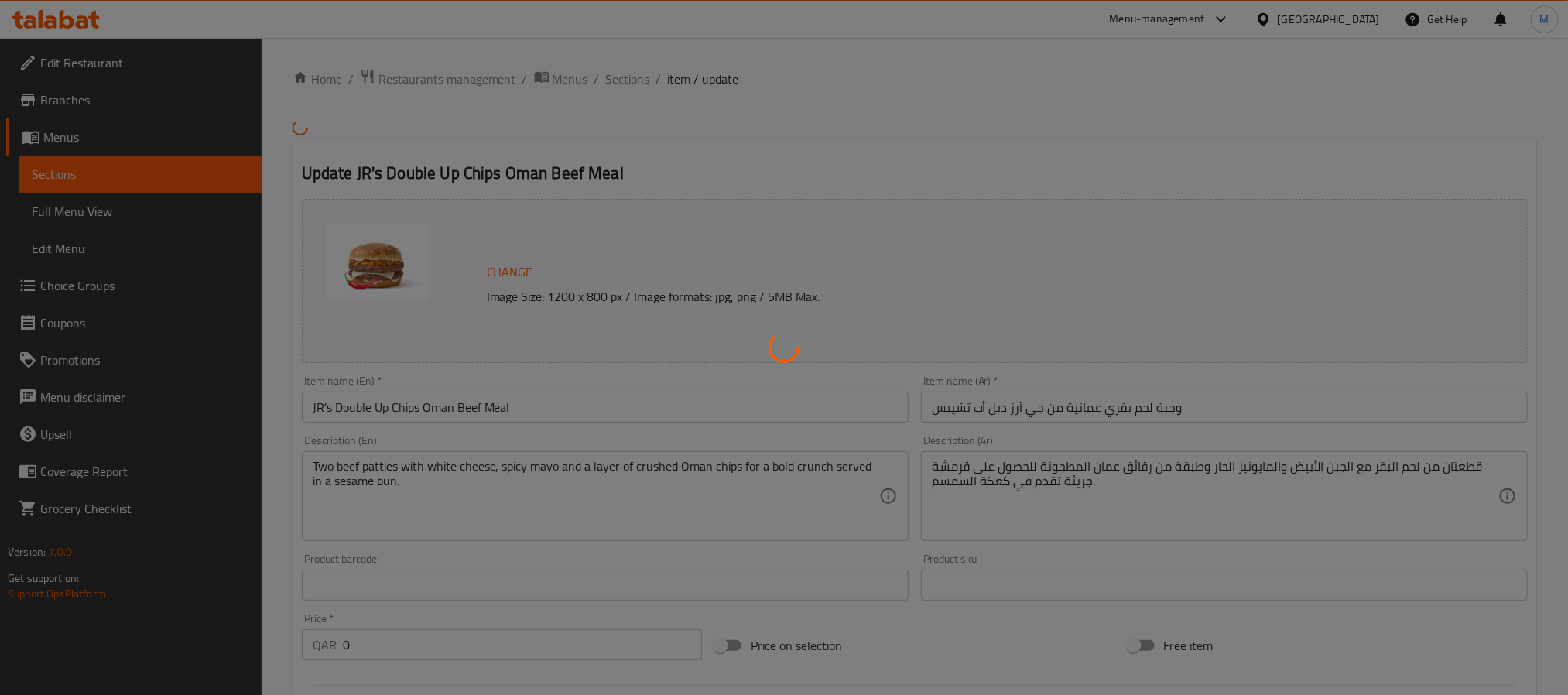
type input "1"
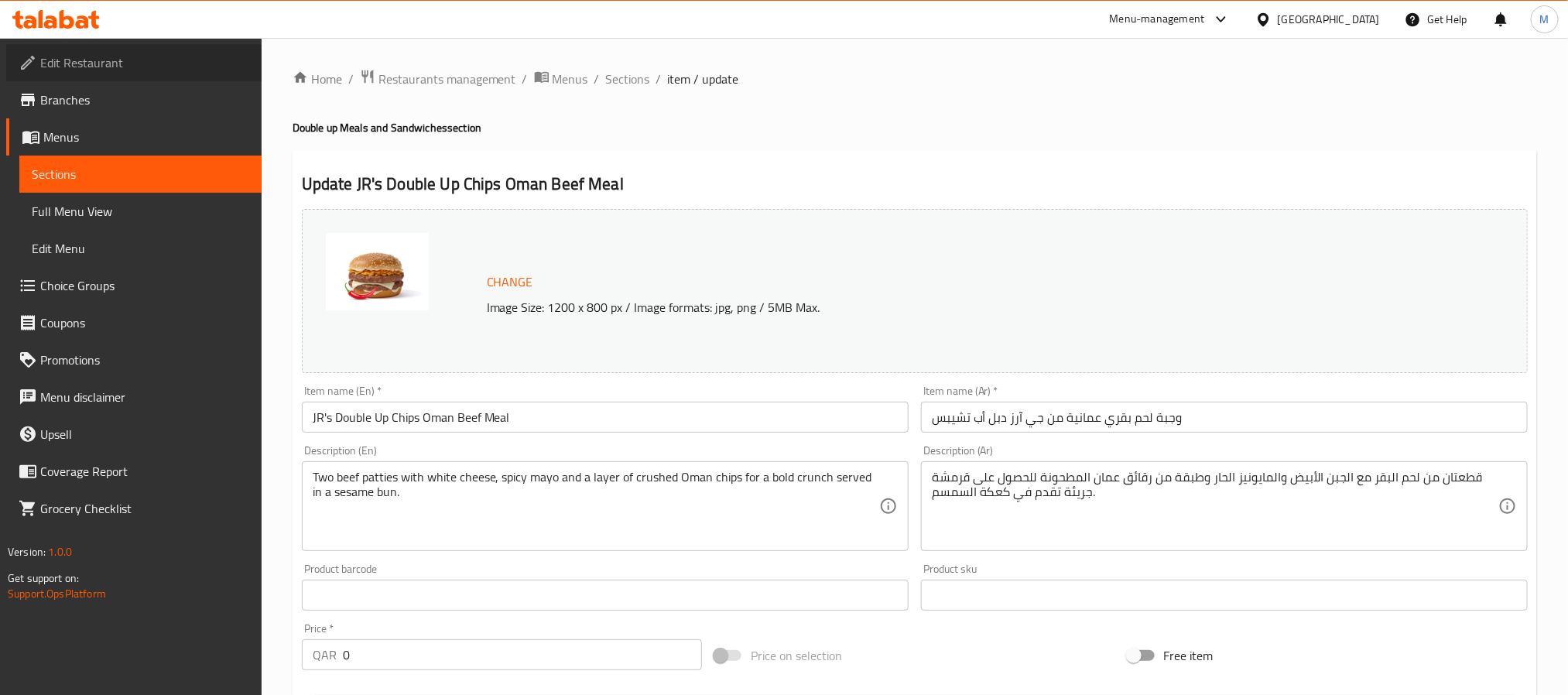
click at [131, 56] on span "Edit Restaurant" at bounding box center [144, 63] width 209 height 18
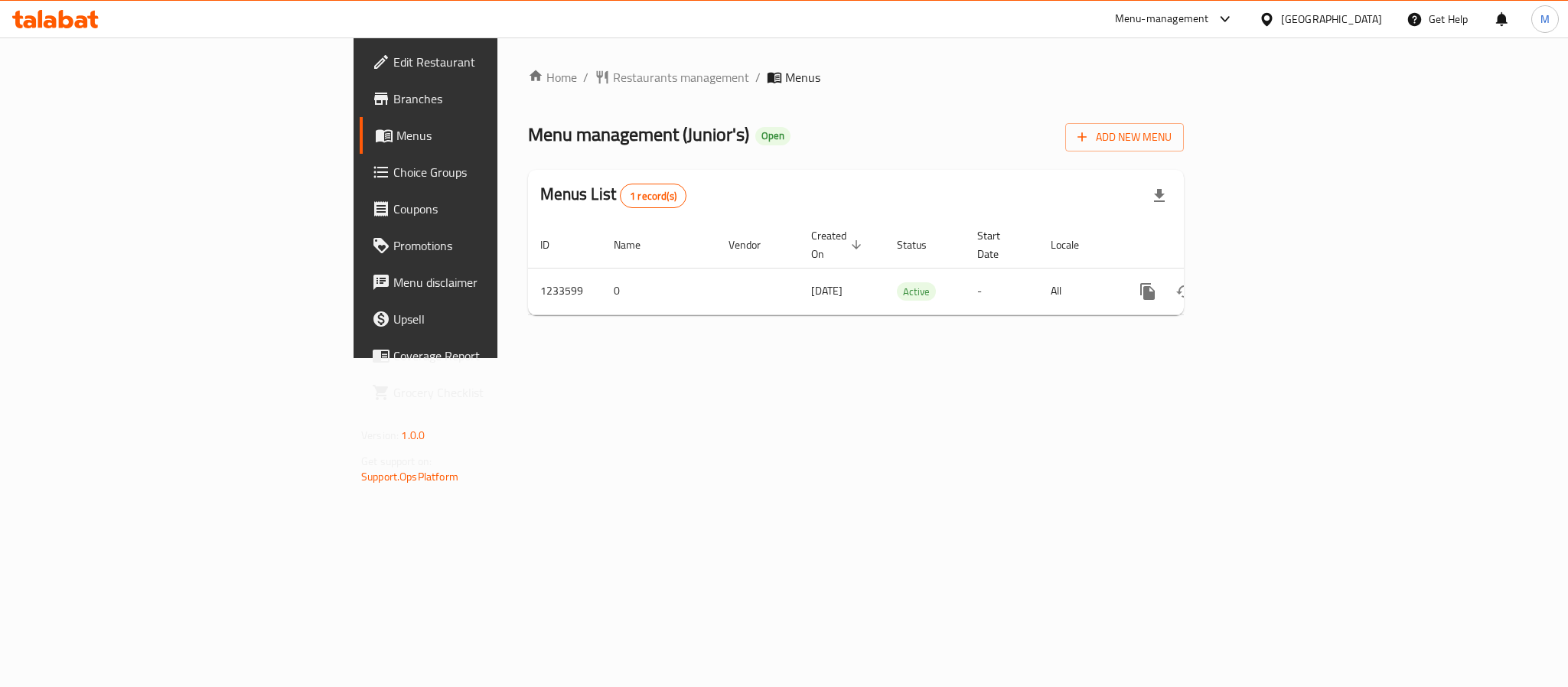
click at [1098, 117] on div "Menu management ( Junior's ) Open Add New Menu" at bounding box center [856, 134] width 656 height 35
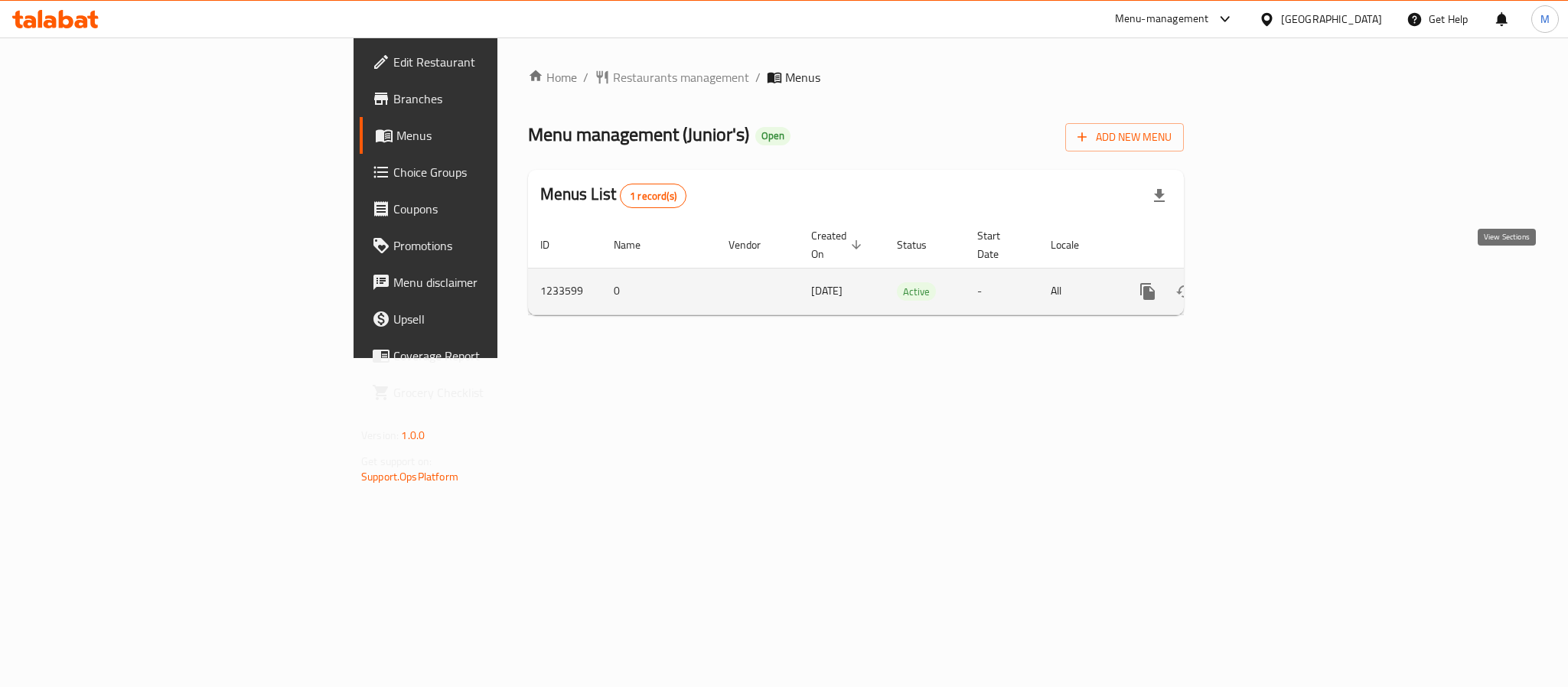
click at [1267, 282] on icon "enhanced table" at bounding box center [1258, 291] width 18 height 18
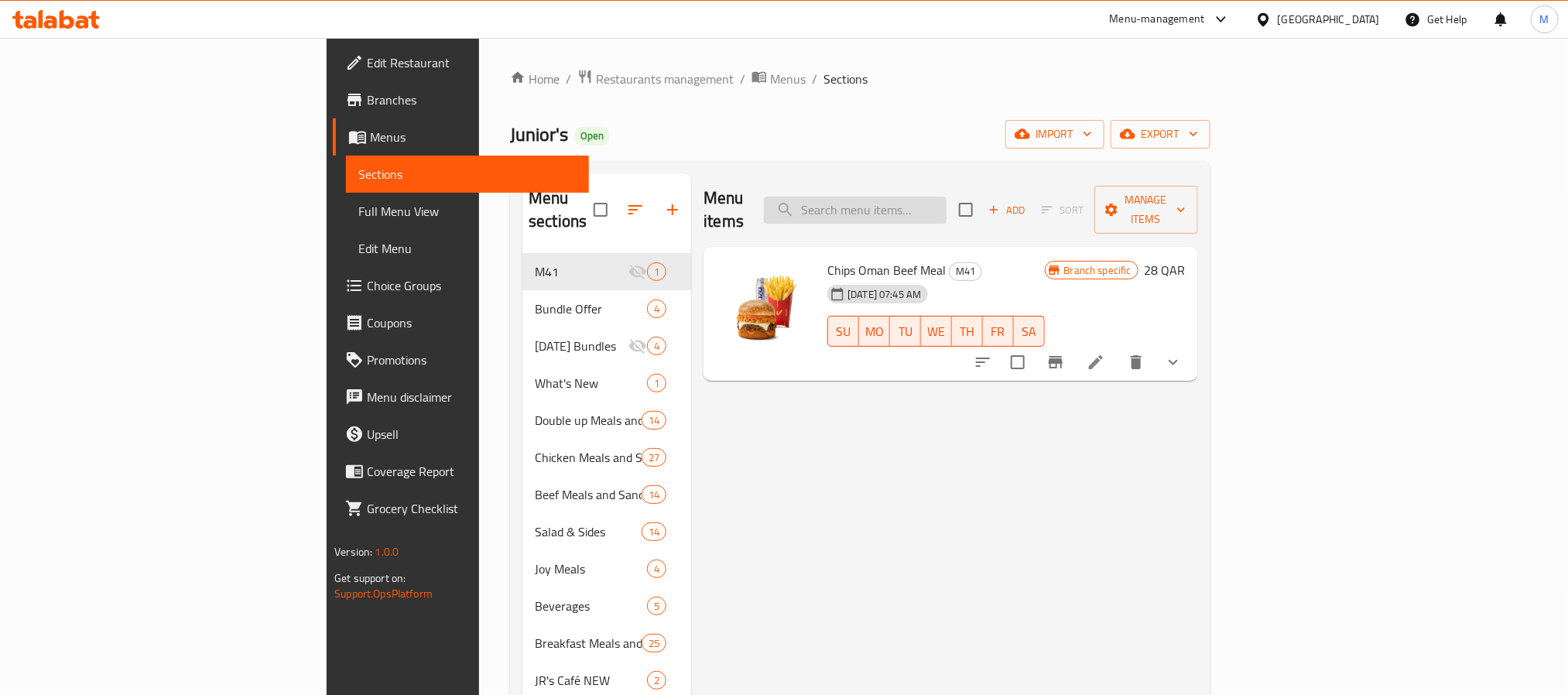
click at [947, 196] on input "search" at bounding box center [856, 210] width 183 height 27
paste input "JR's Double Up Chips Oman Beef Meal"
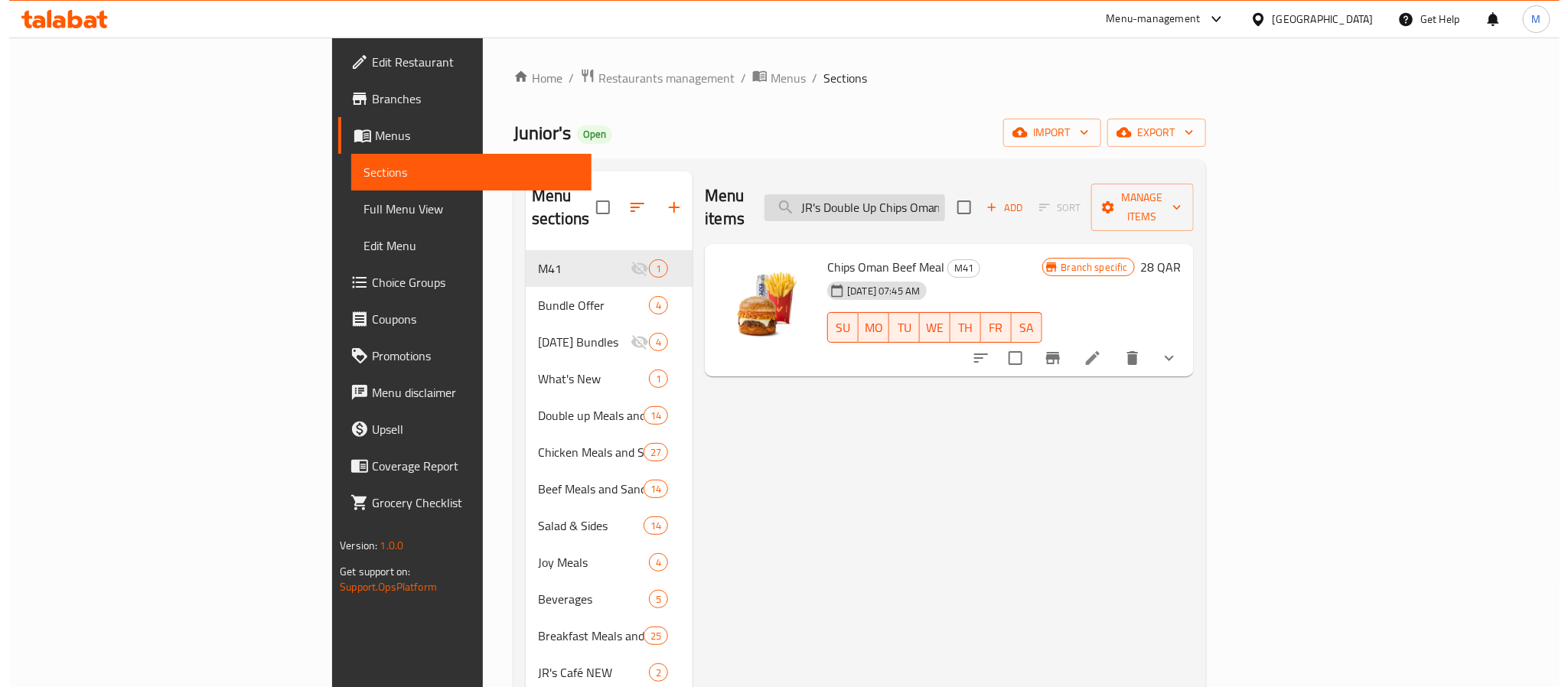
scroll to position [0, 57]
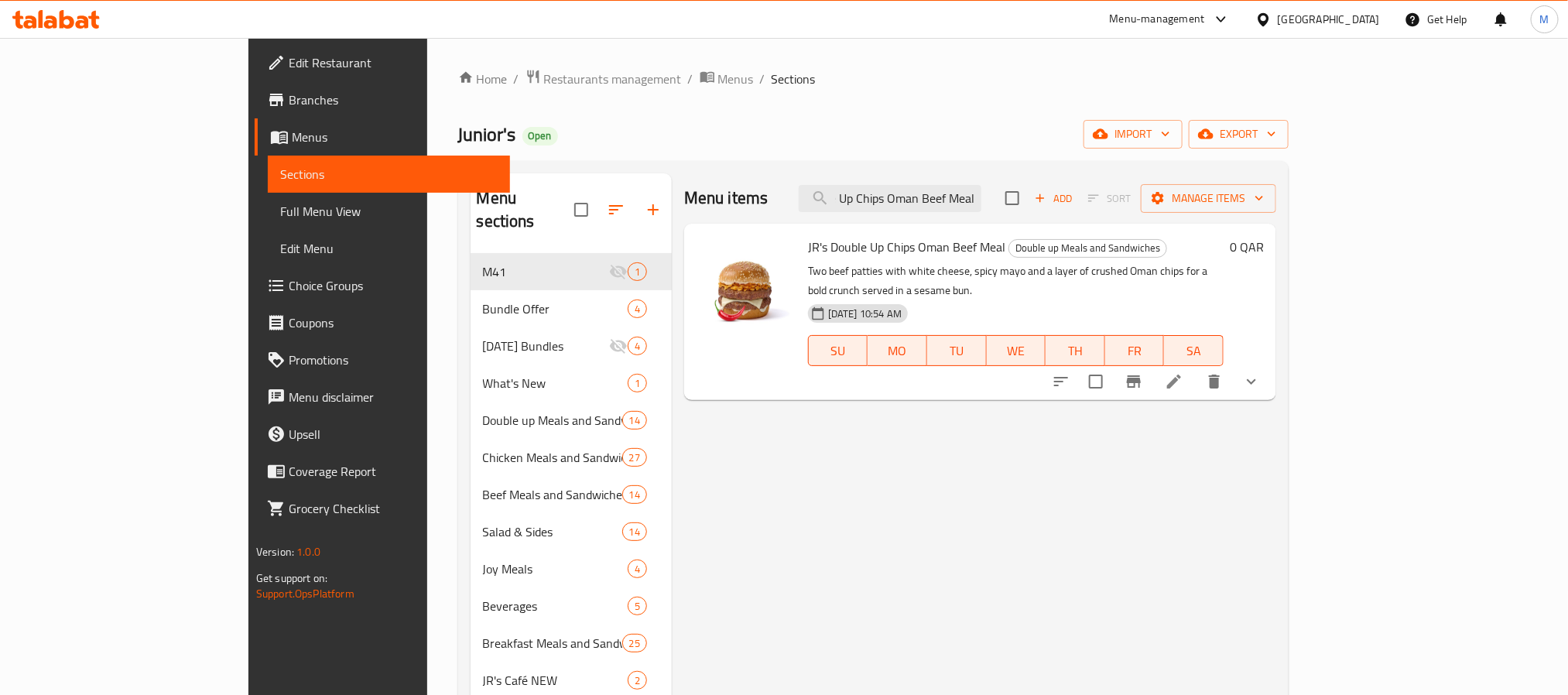
type input "JR's Double Up Chips Oman Beef Meal"
click at [1184, 372] on icon at bounding box center [1175, 381] width 18 height 18
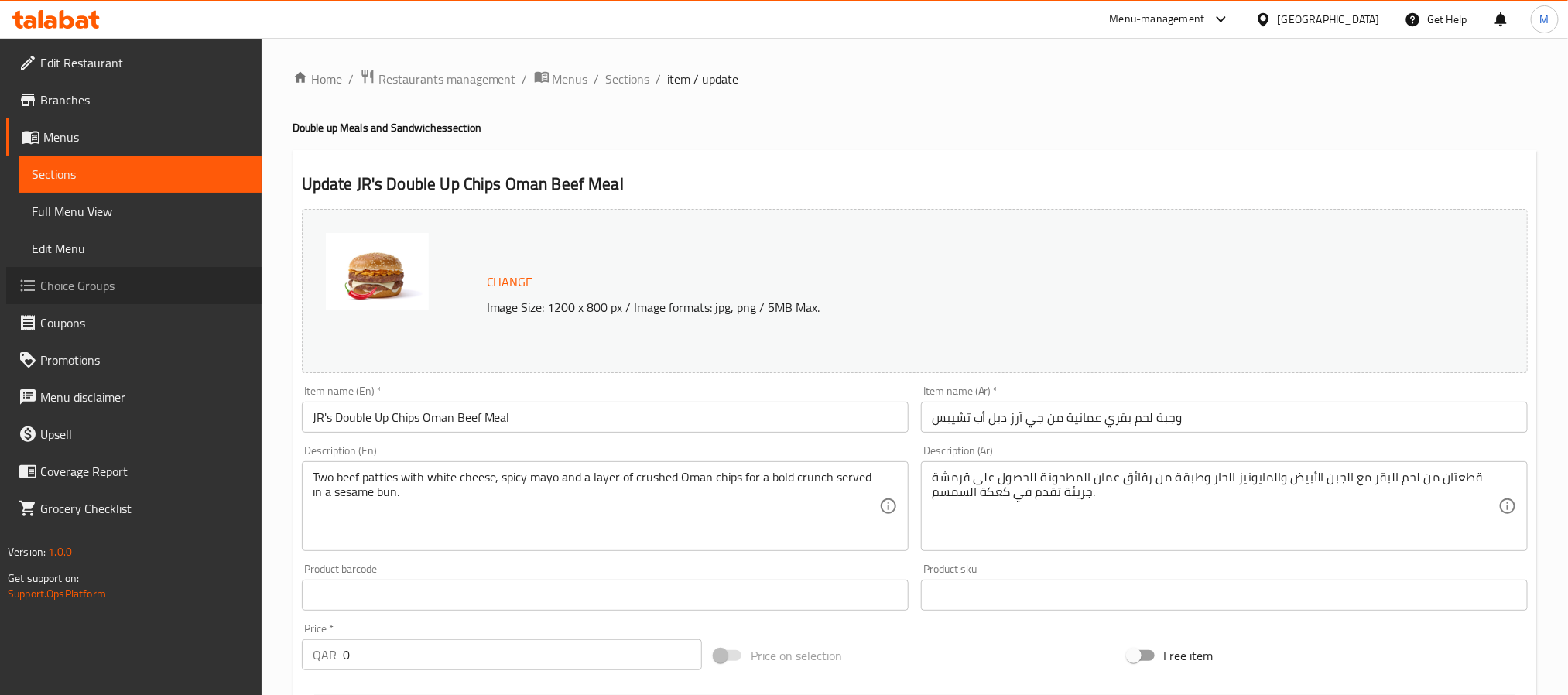
click at [93, 285] on span "Choice Groups" at bounding box center [144, 285] width 209 height 18
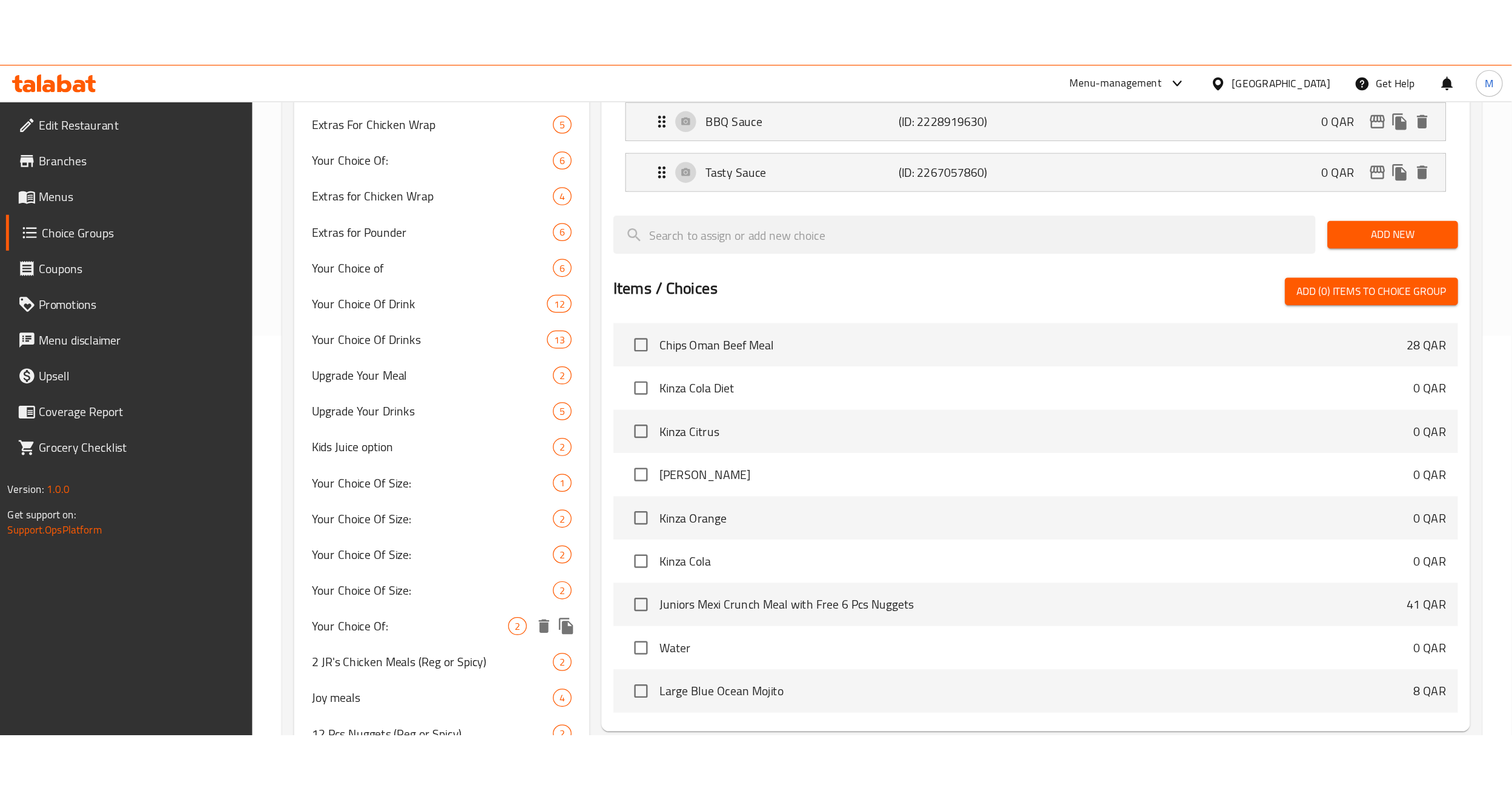
scroll to position [36, 0]
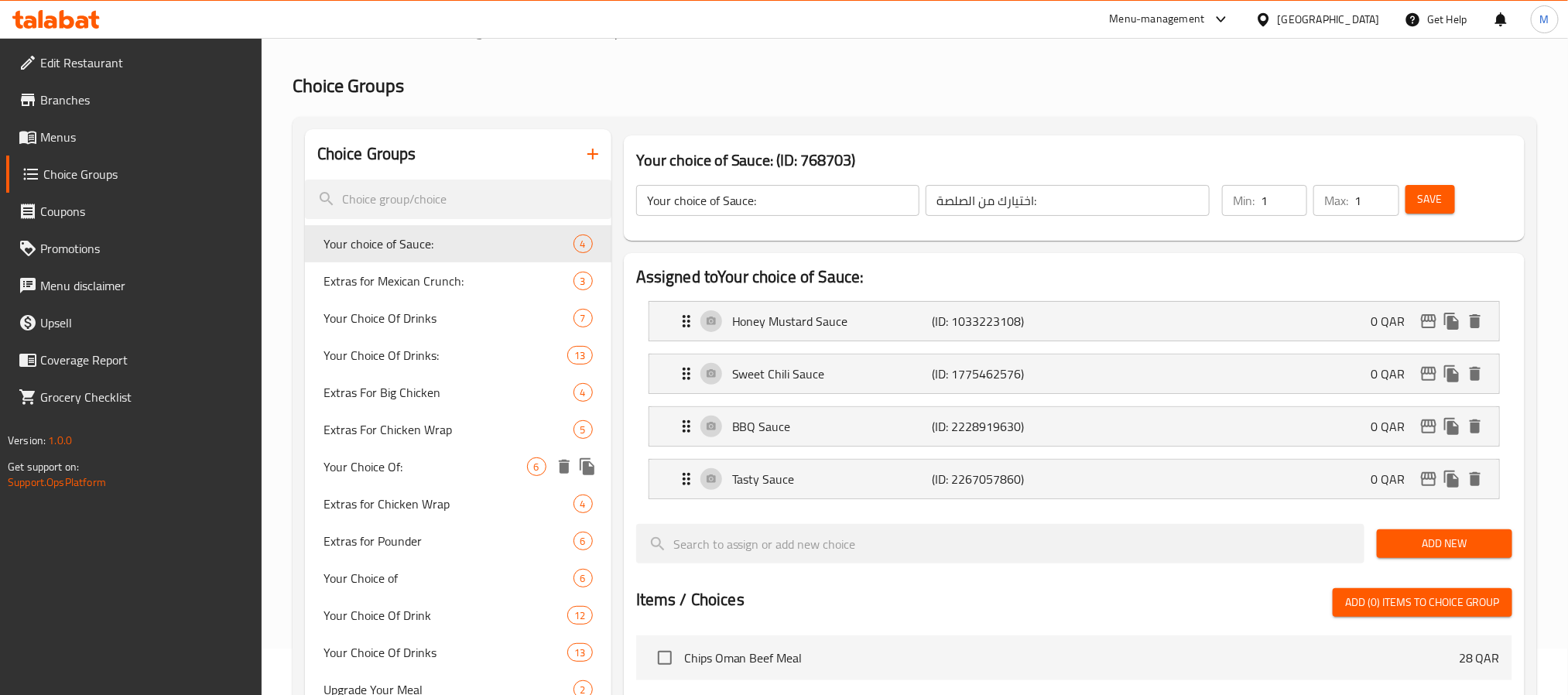
click at [414, 457] on span "Your Choice Of:" at bounding box center [425, 466] width 204 height 18
type input "Your Choice Of:"
type input "إختيارك من:"
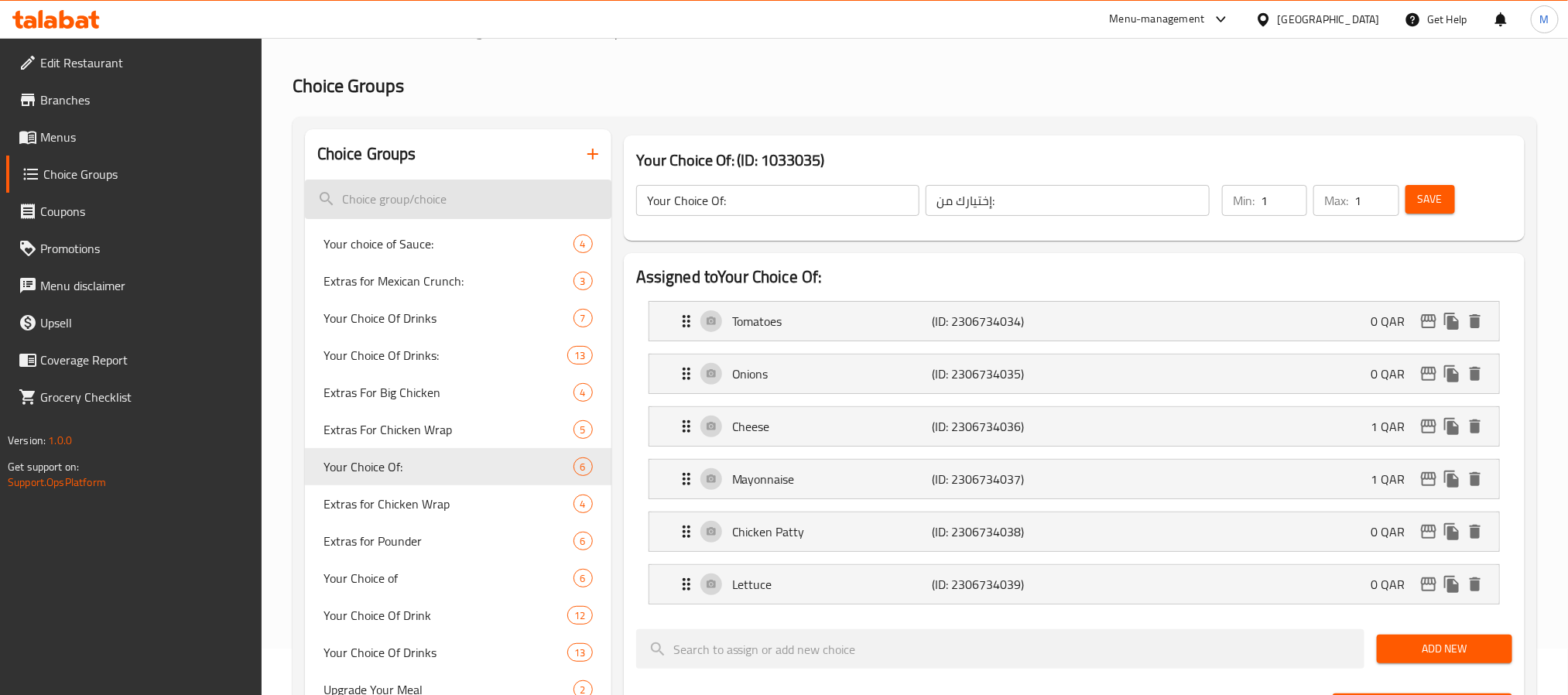
click at [393, 191] on input "search" at bounding box center [458, 199] width 306 height 39
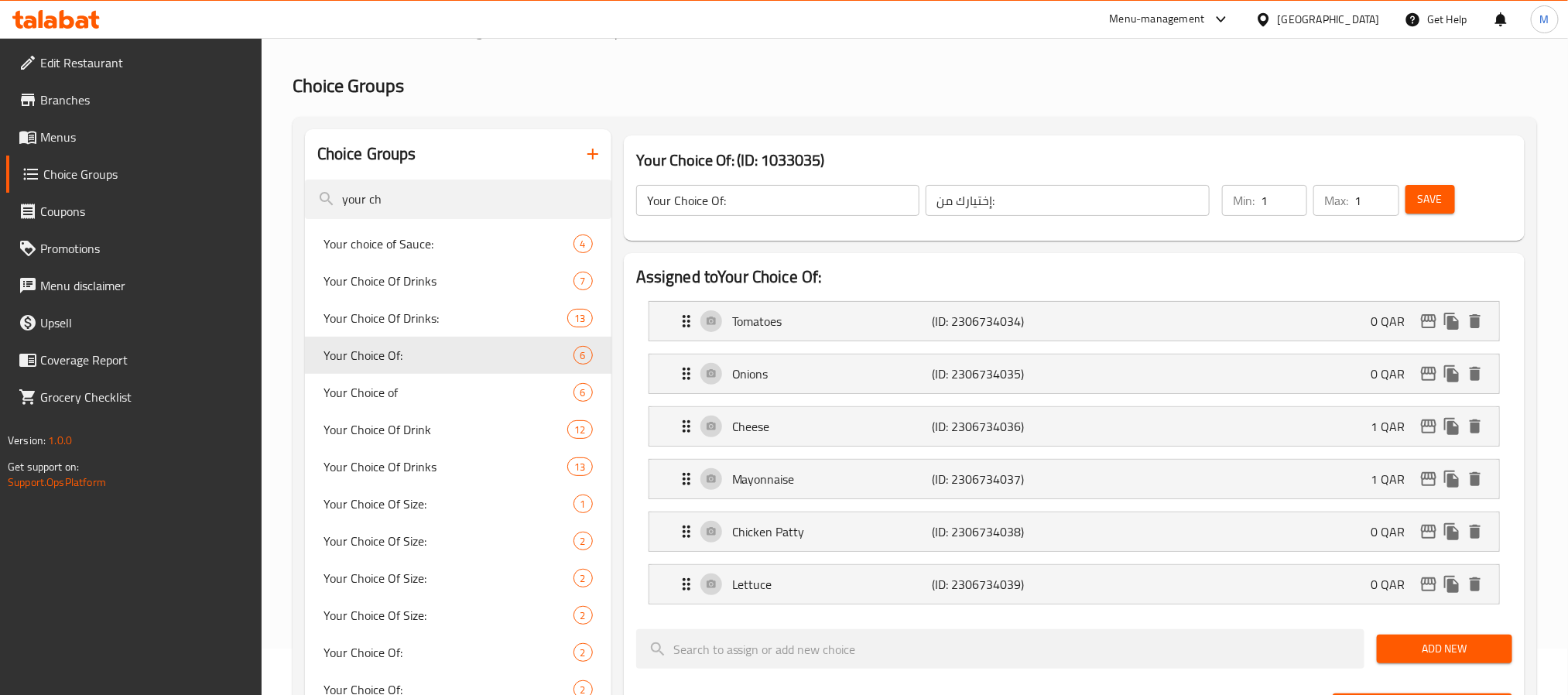
type input "your ch"
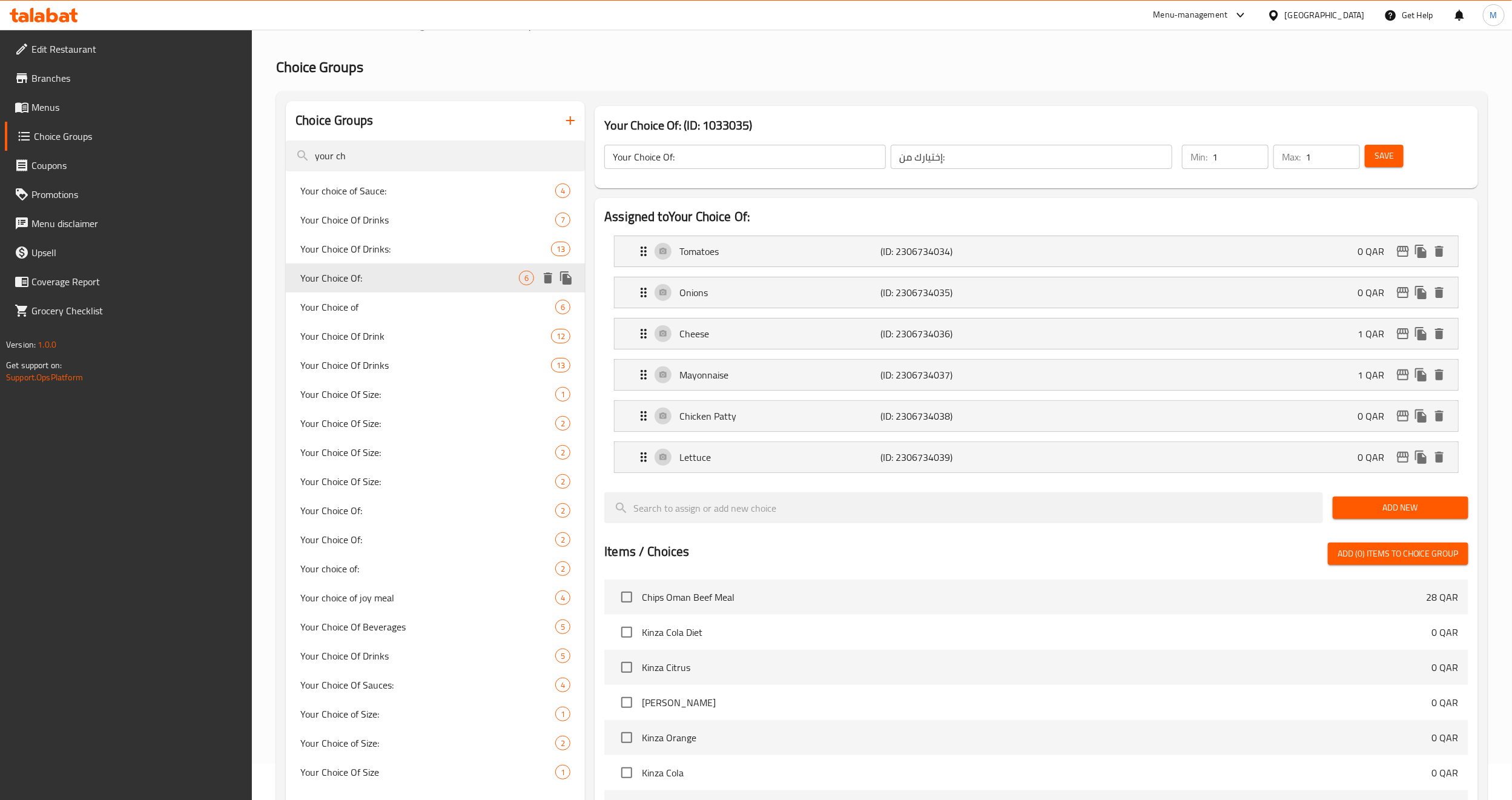
click at [392, 282] on span "Your Choice Of:" at bounding box center [410, 278] width 219 height 14
click at [369, 303] on span "Your Choice of" at bounding box center [410, 307] width 219 height 14
type input "Your Choice of"
type input "إختيارك من"
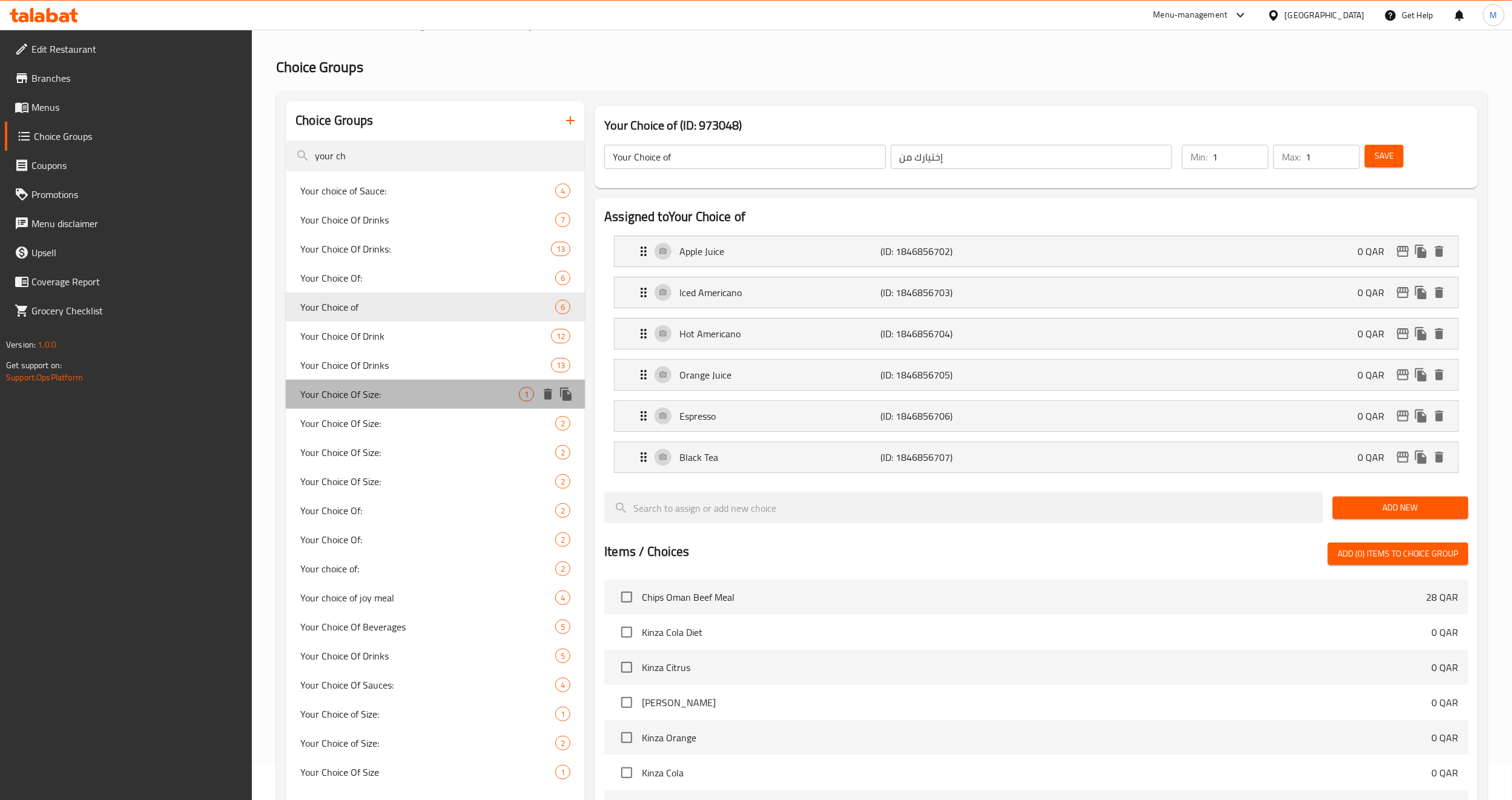
click at [407, 393] on span "Your Choice Of Size:" at bounding box center [410, 394] width 219 height 14
type input "Your Choice Of Size:"
type input "إختيارك من الحجم:"
type input "0"
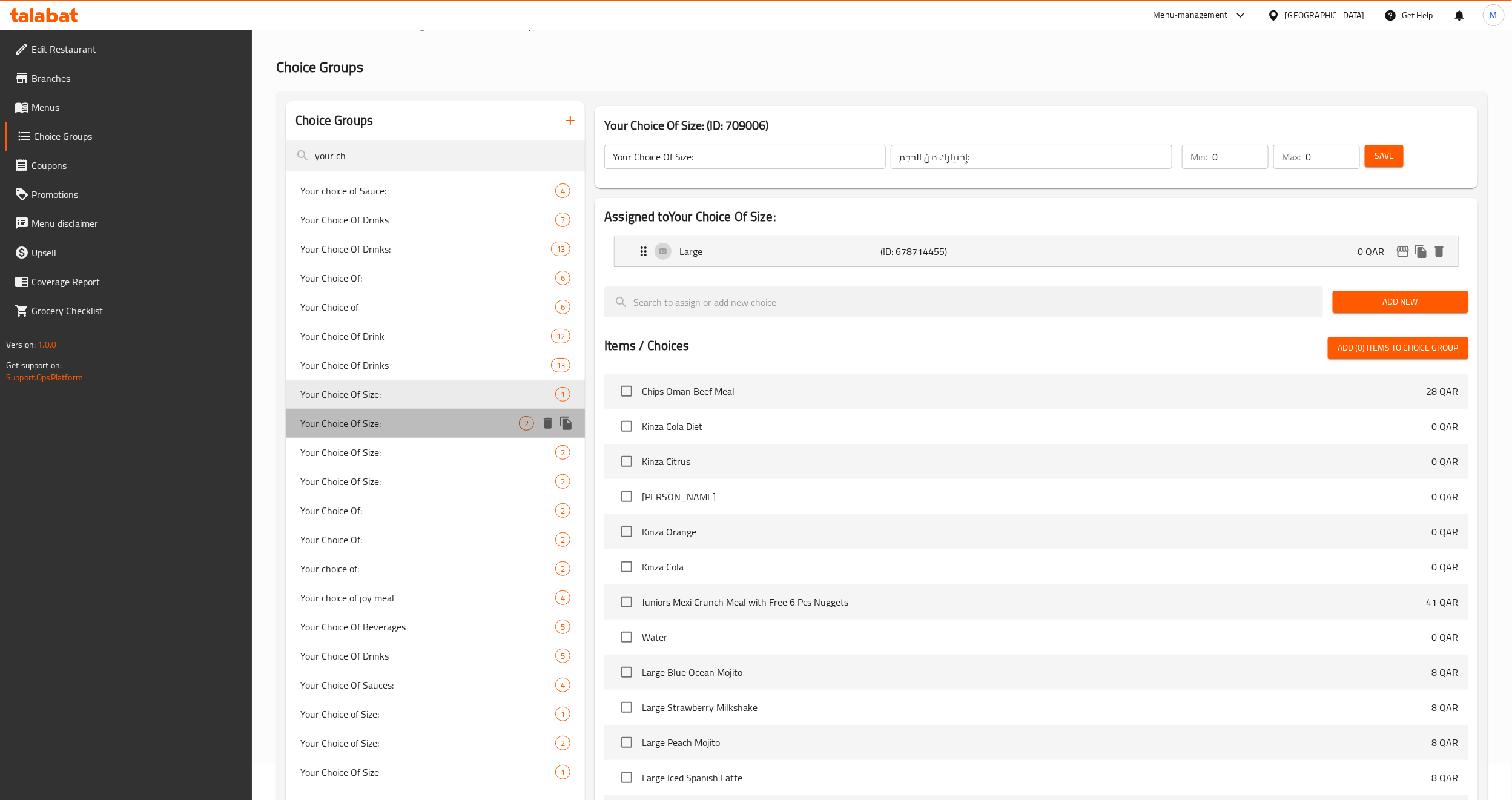
click at [402, 424] on span "Your Choice Of Size:" at bounding box center [410, 423] width 219 height 14
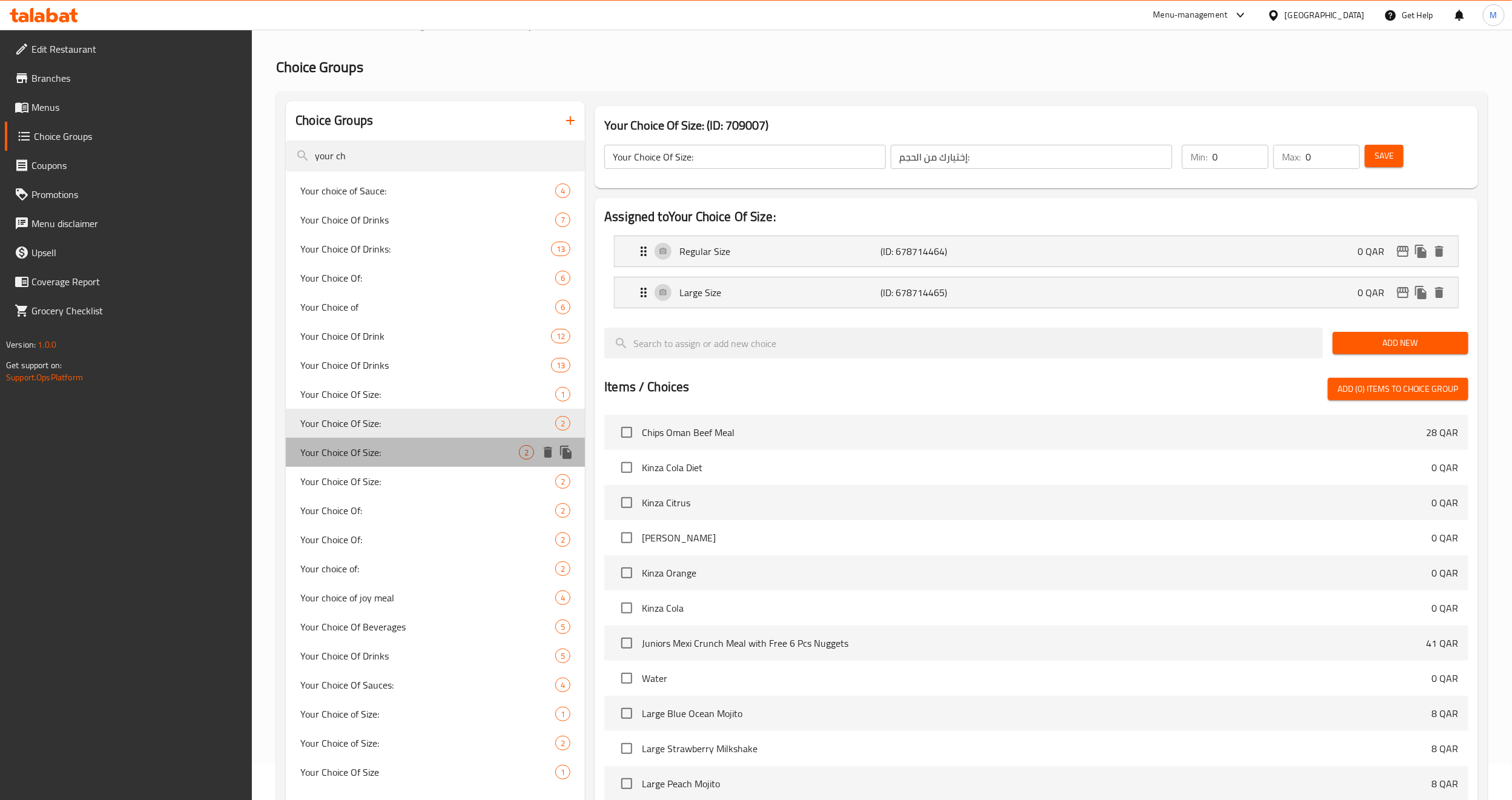
click at [398, 450] on span "Your Choice Of Size:" at bounding box center [410, 452] width 219 height 14
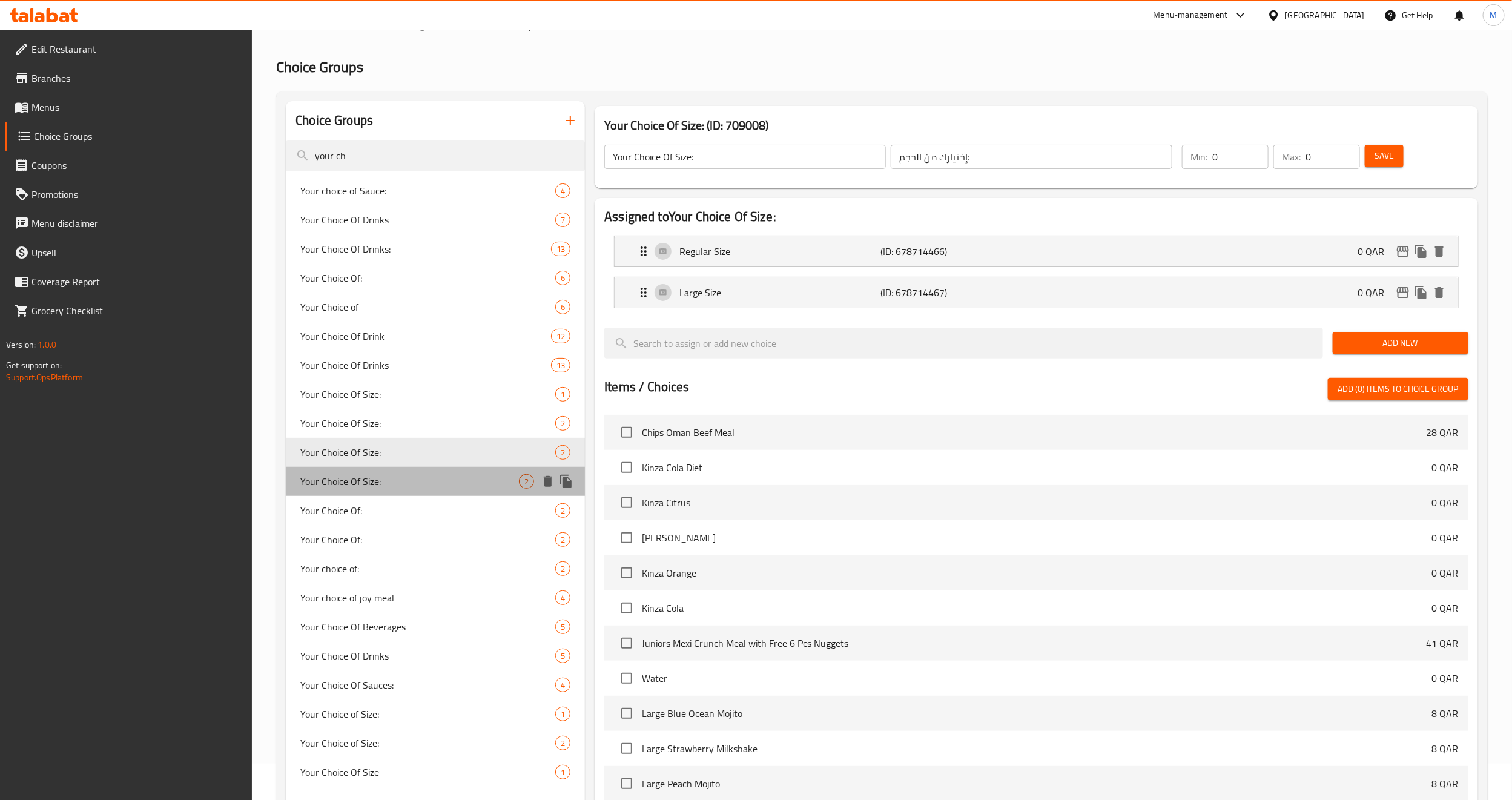
click at [402, 474] on span "Your Choice Of Size:" at bounding box center [410, 482] width 219 height 14
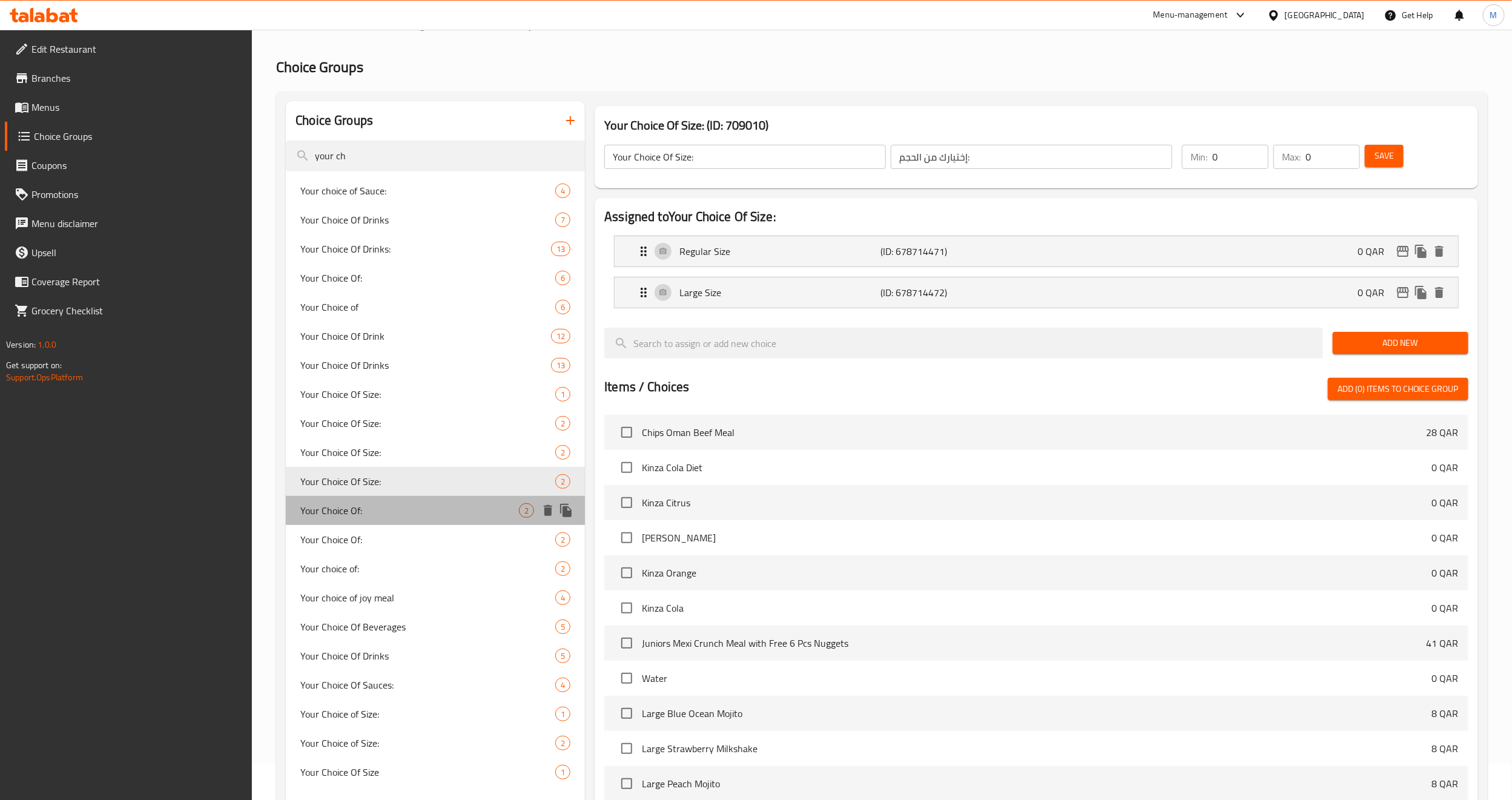
click at [387, 509] on span "Your Choice Of:" at bounding box center [410, 511] width 219 height 14
type input "Your Choice Of:"
type input "إختيارك من:"
type input "1"
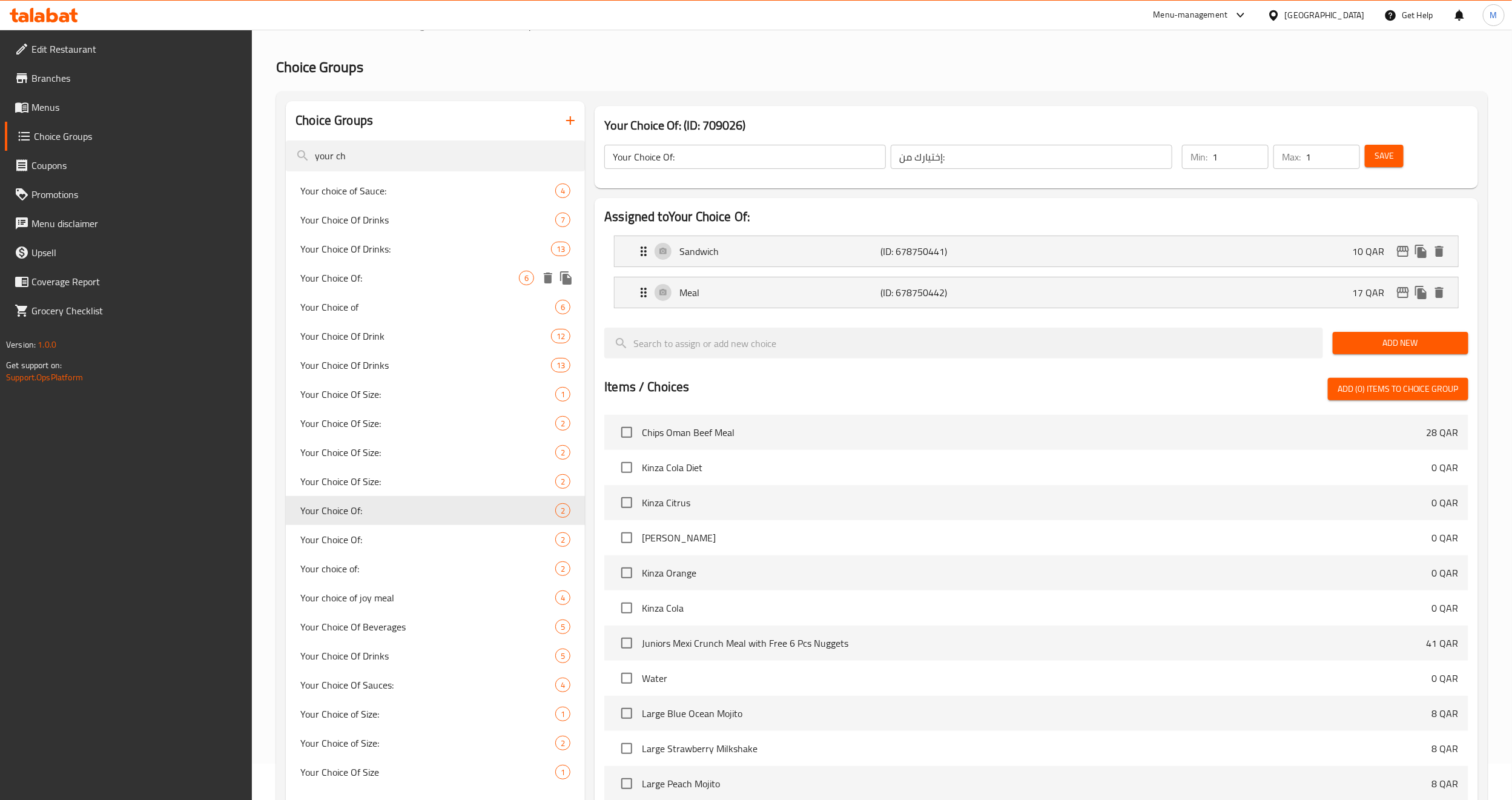
click at [371, 278] on span "Your Choice Of:" at bounding box center [410, 278] width 219 height 14
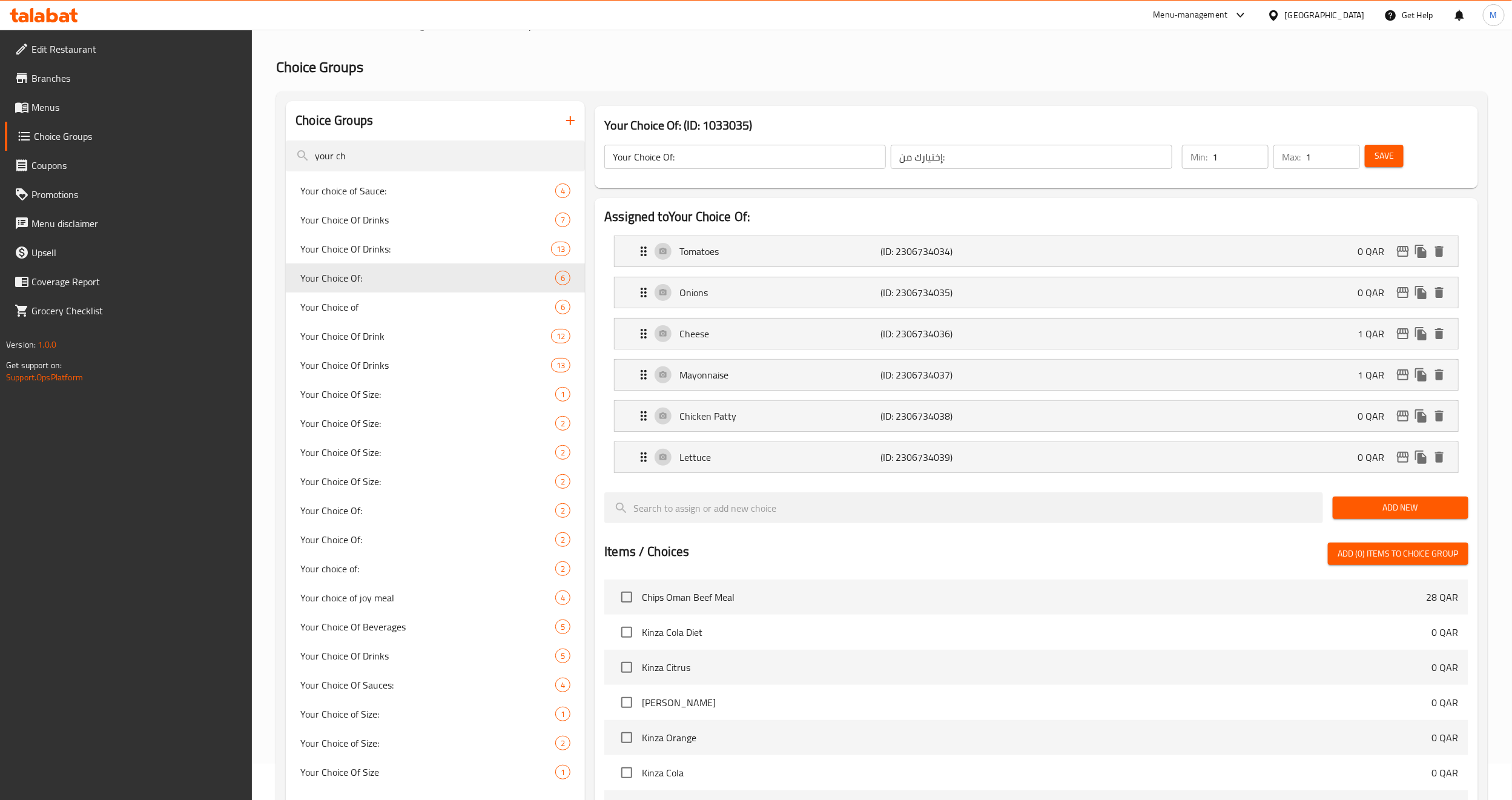
click at [951, 67] on h2 "Choice Groups" at bounding box center [882, 68] width 1211 height 20
click at [400, 306] on span "Your Choice of" at bounding box center [410, 307] width 219 height 14
type input "Your Choice of"
type input "إختيارك من"
click at [391, 404] on div "Your Choice Of Size: 1" at bounding box center [436, 394] width 299 height 29
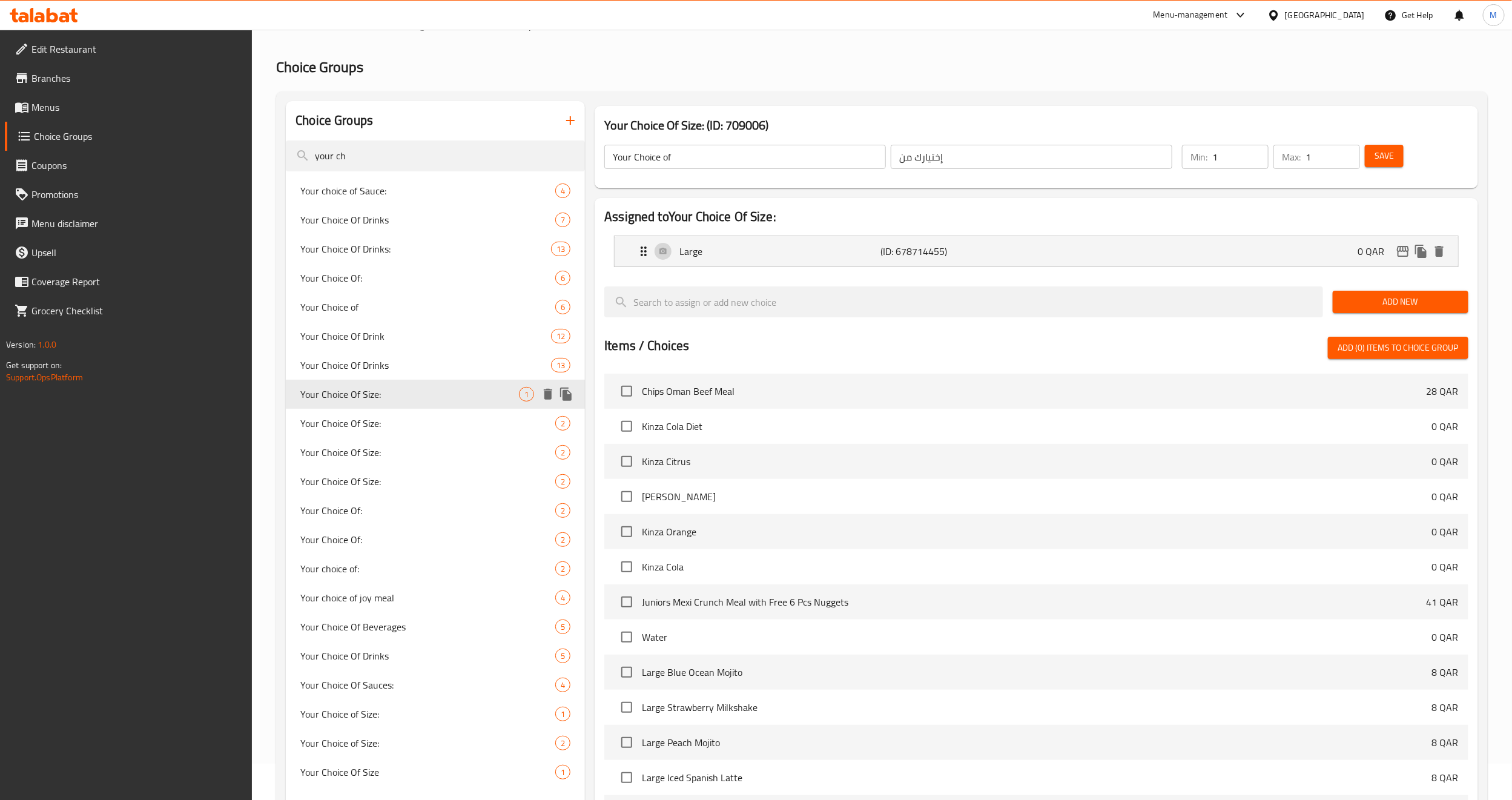
type input "Your Choice Of Size:"
type input "إختيارك من الحجم:"
type input "0"
click at [372, 426] on span "Your Choice Of Size:" at bounding box center [410, 423] width 219 height 14
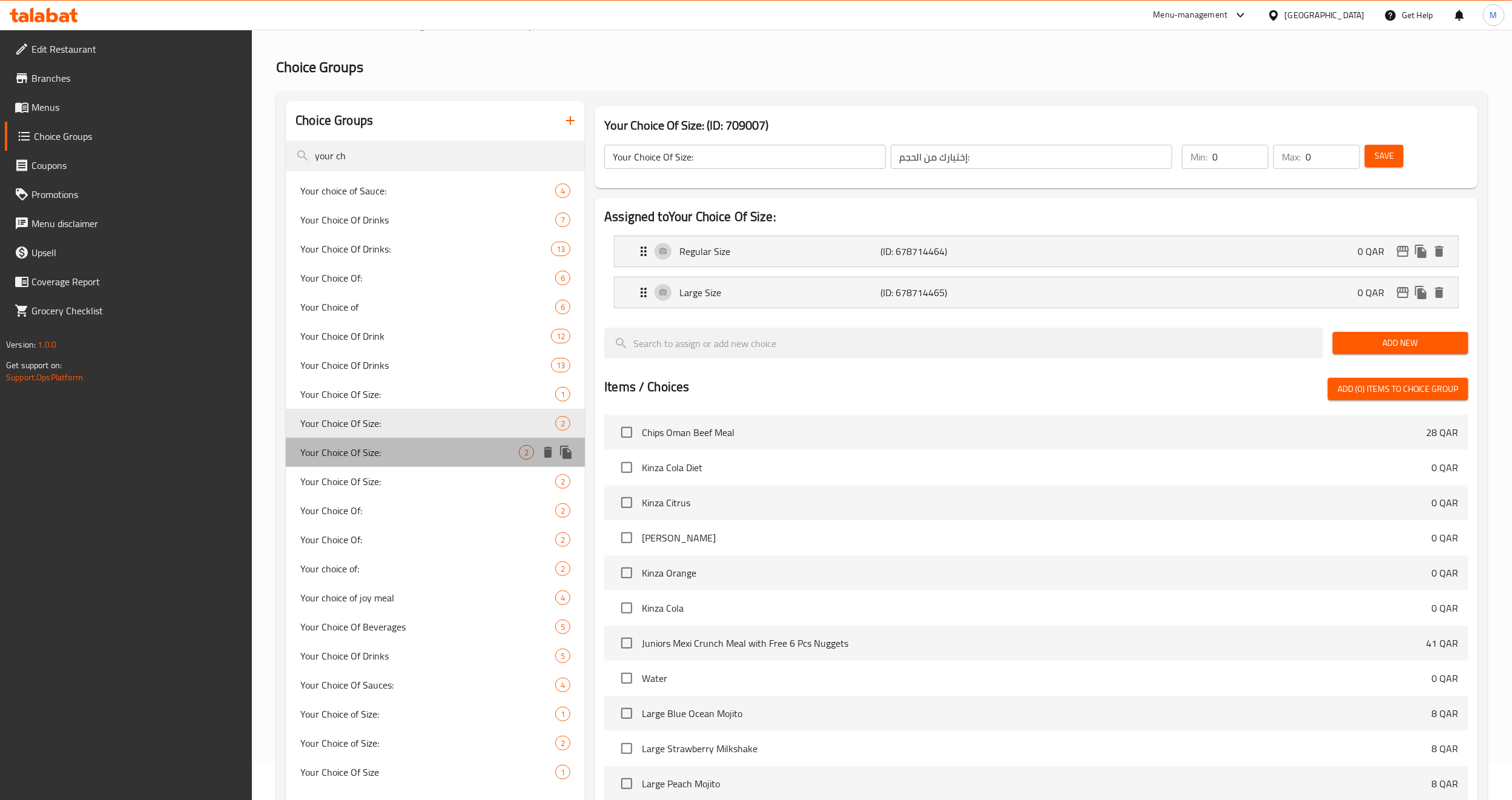
click at [379, 454] on span "Your Choice Of Size:" at bounding box center [410, 452] width 219 height 14
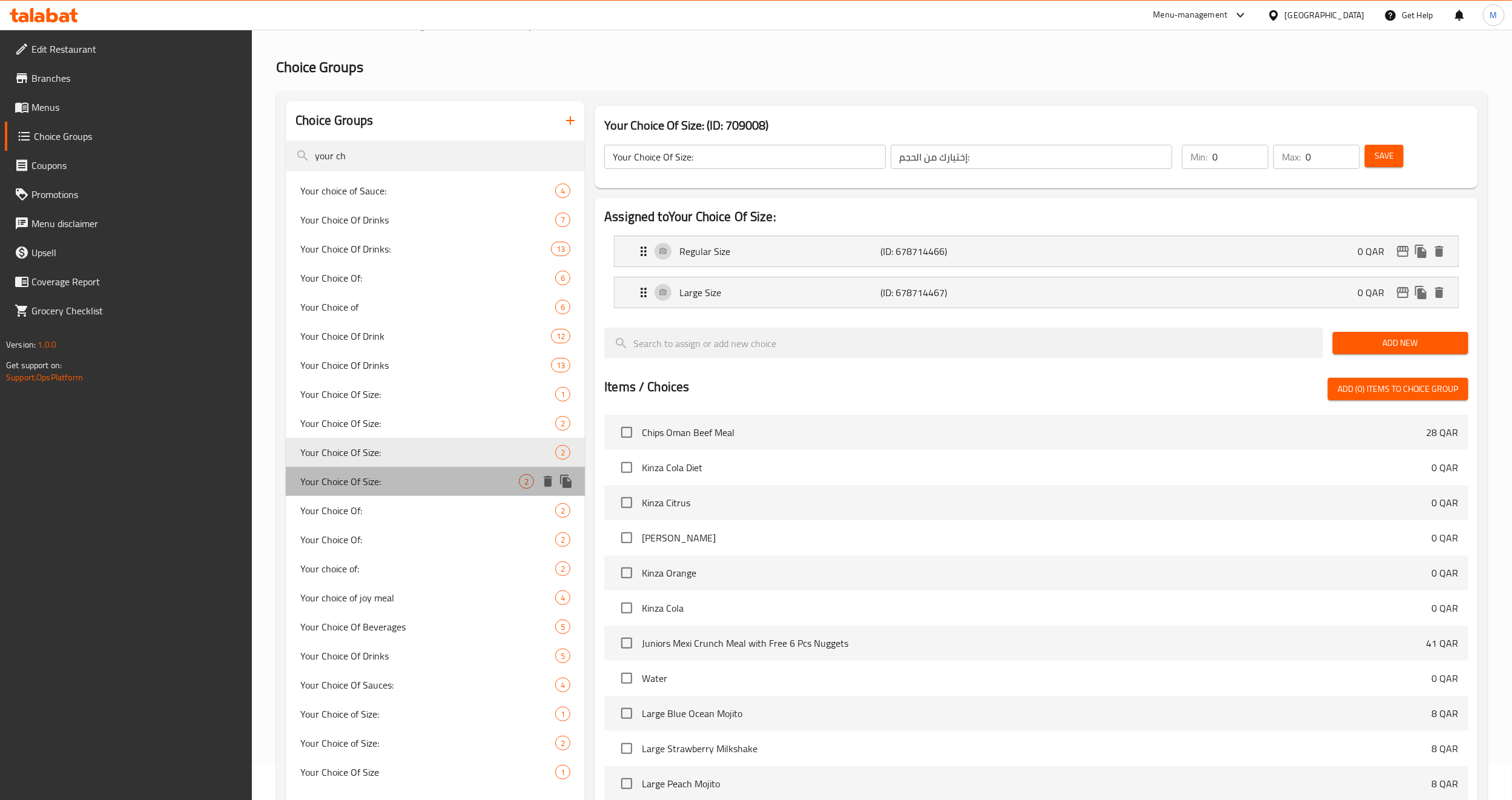
click at [376, 483] on span "Your Choice Of Size:" at bounding box center [410, 482] width 219 height 14
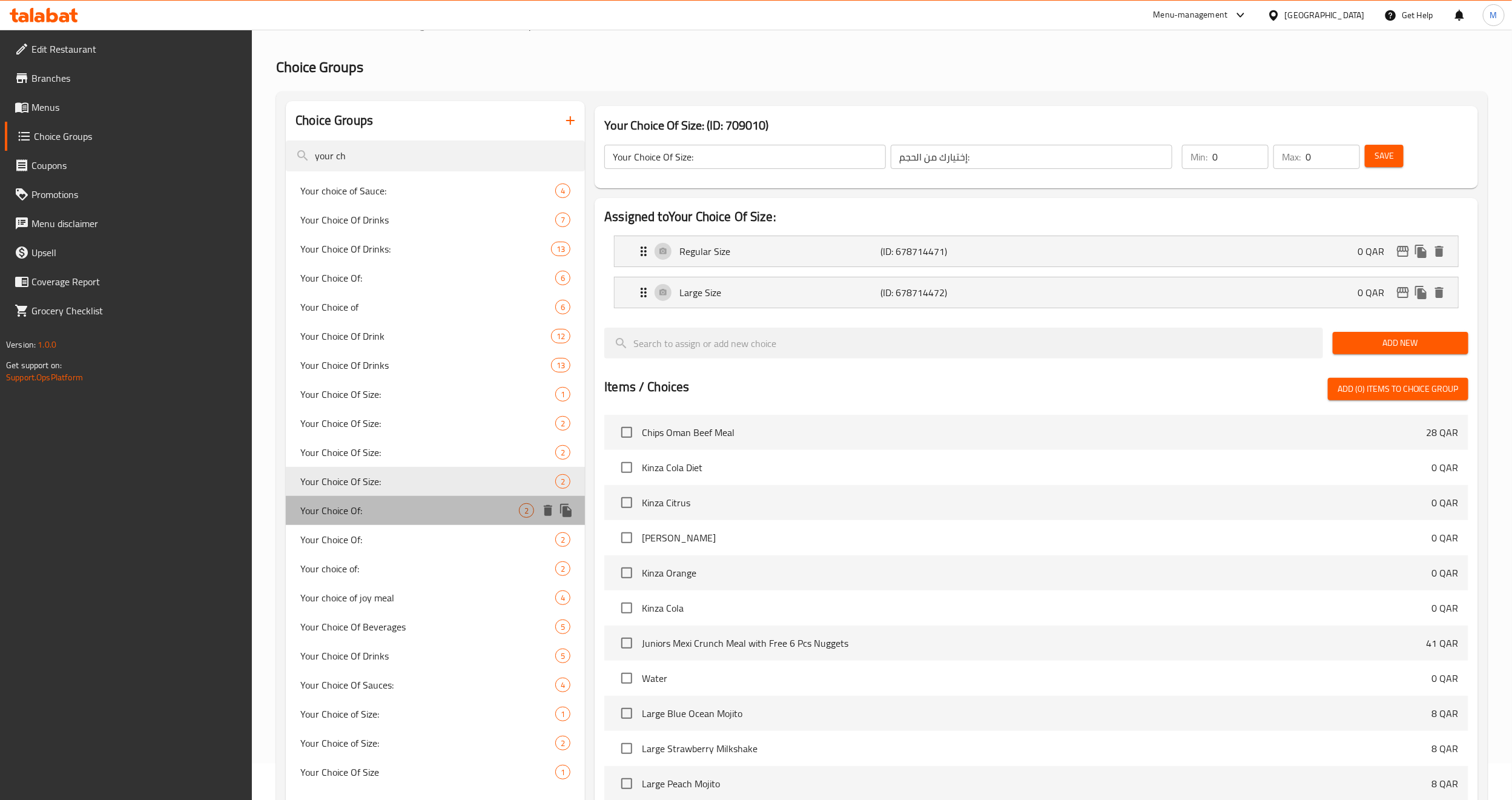
click at [371, 509] on span "Your Choice Of:" at bounding box center [410, 511] width 219 height 14
type input "Your Choice Of:"
type input "إختيارك من:"
type input "1"
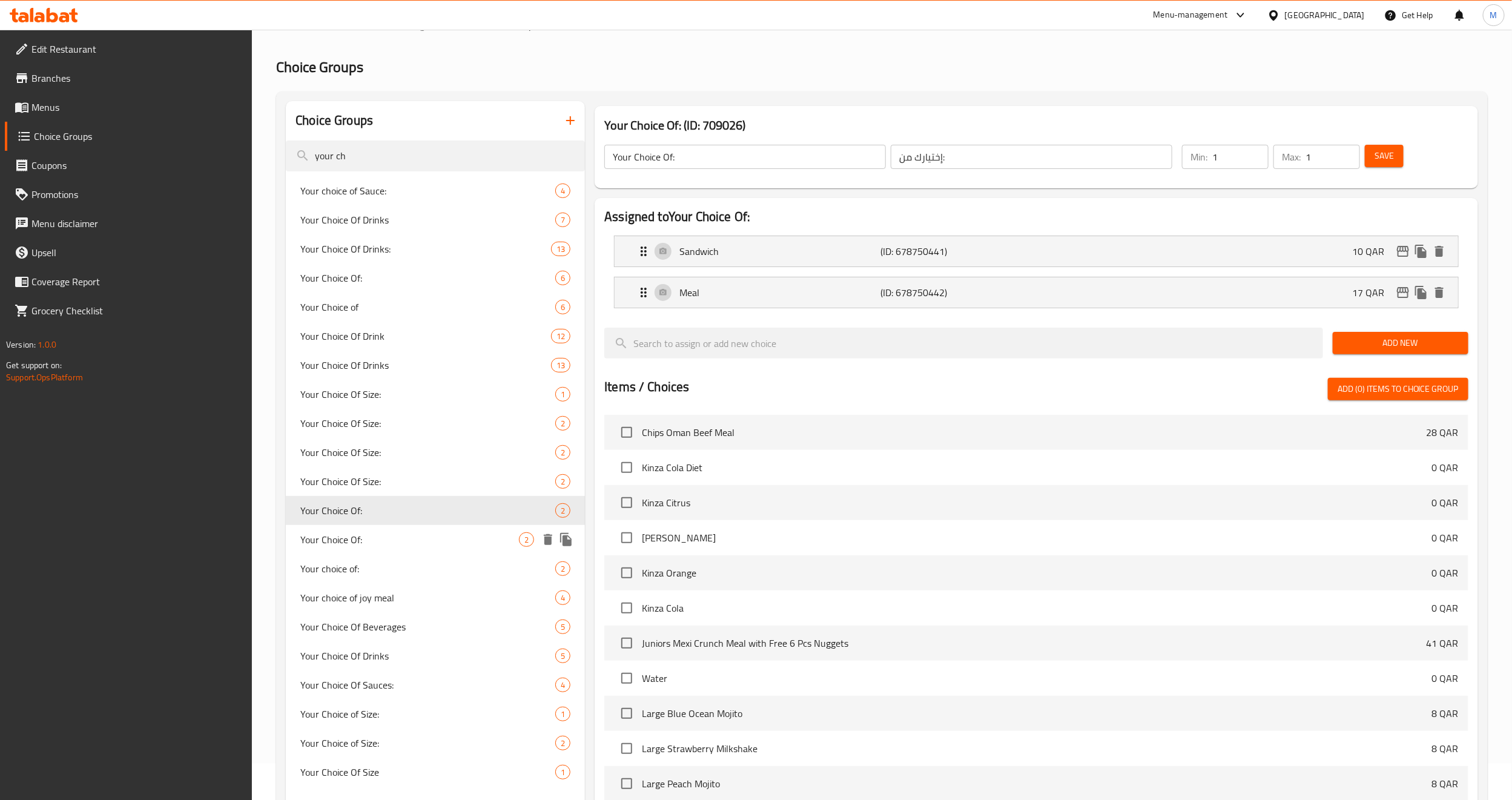
click at [382, 543] on span "Your Choice Of:" at bounding box center [410, 539] width 219 height 14
click at [396, 543] on span "Your choice of:" at bounding box center [410, 568] width 219 height 14
type input "Your choice of:"
type input "اختيارك من:"
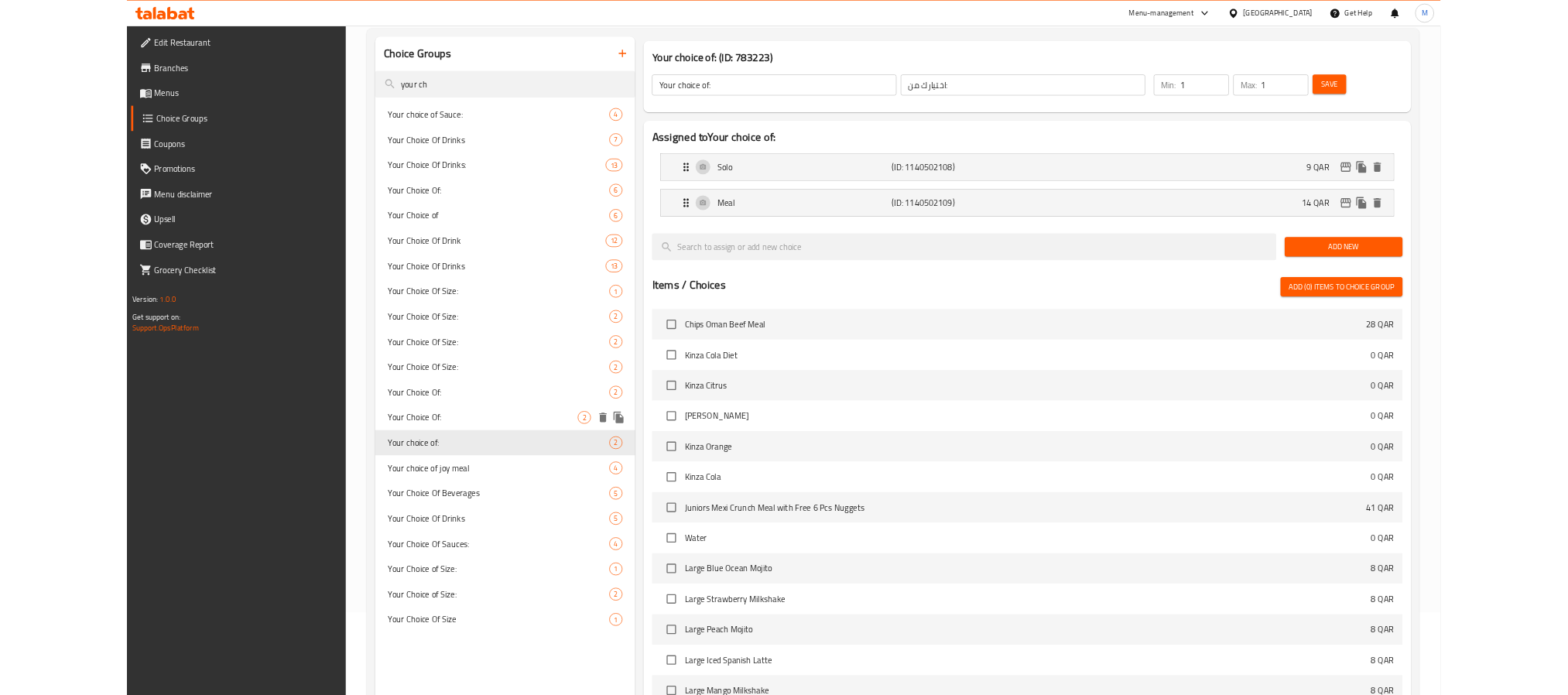
scroll to position [163, 0]
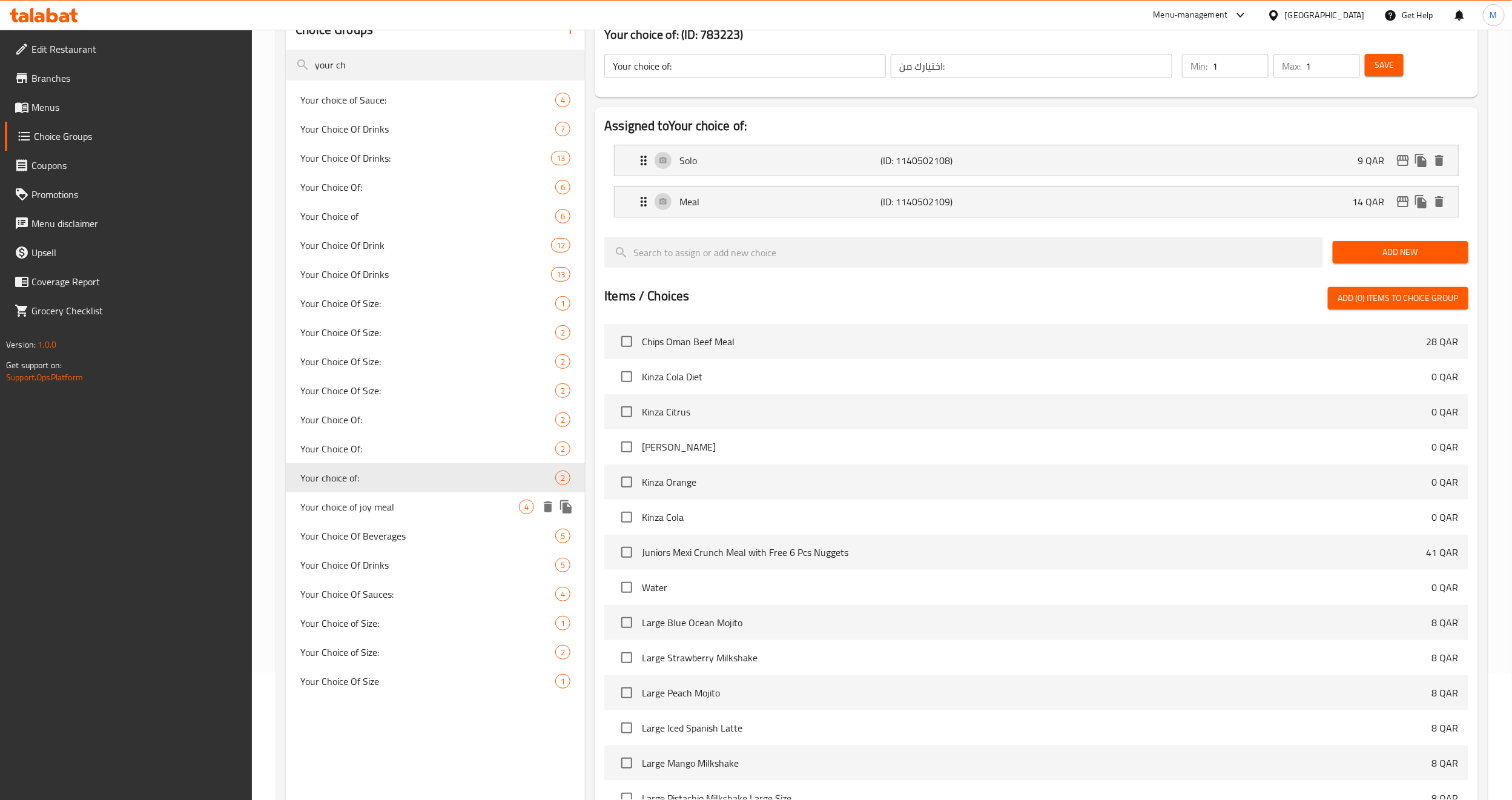
click at [421, 504] on span "Your choice of joy meal" at bounding box center [410, 507] width 219 height 14
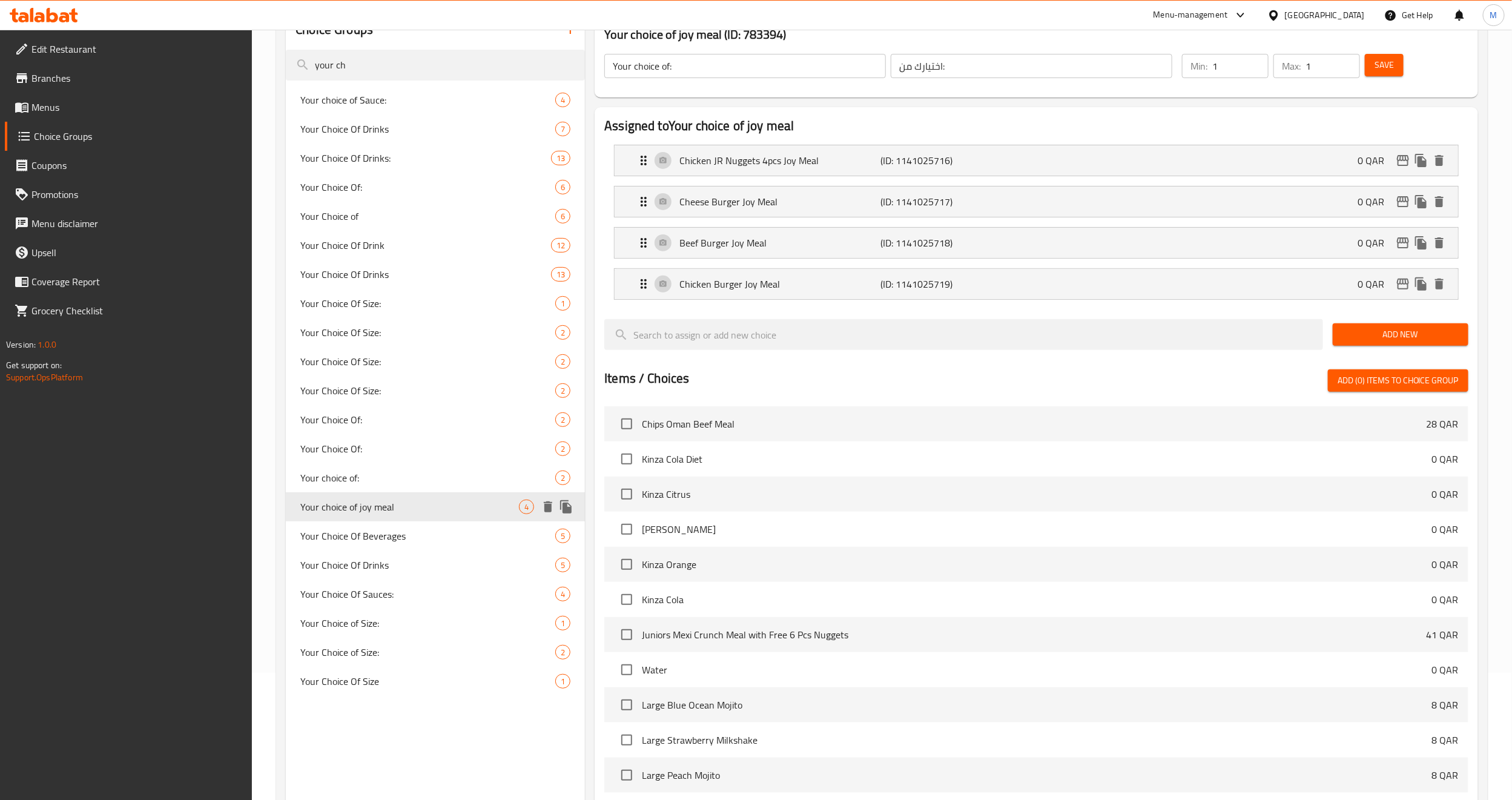
type input "Your choice of joy meal"
type input "اختيارك من وجبت جوي"
type input "2"
click at [408, 530] on span "Your Choice Of Beverages" at bounding box center [410, 536] width 219 height 14
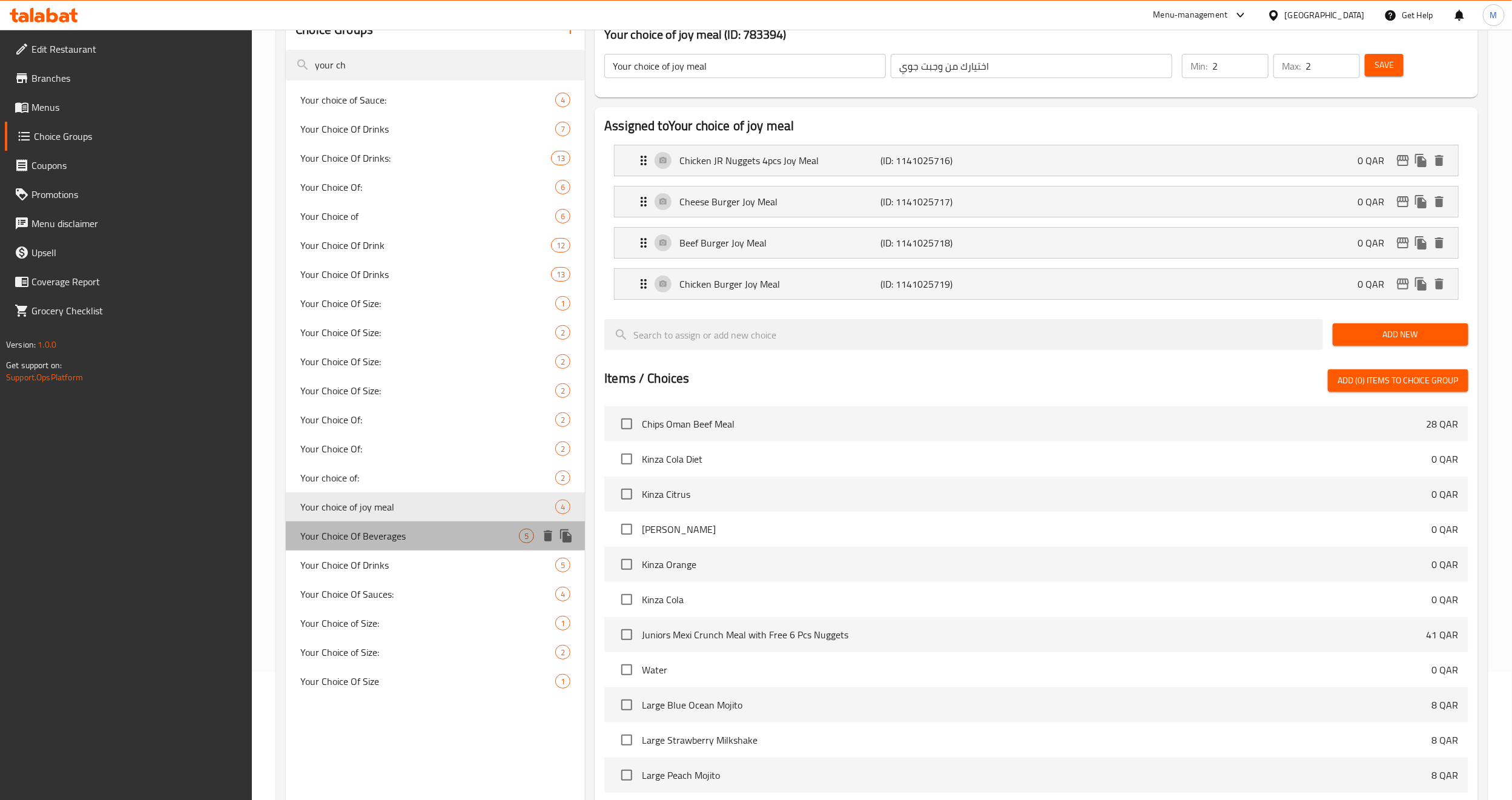
type input "Your Choice Of Beverages"
type input "اختيارك من مجموعة المشروبات"
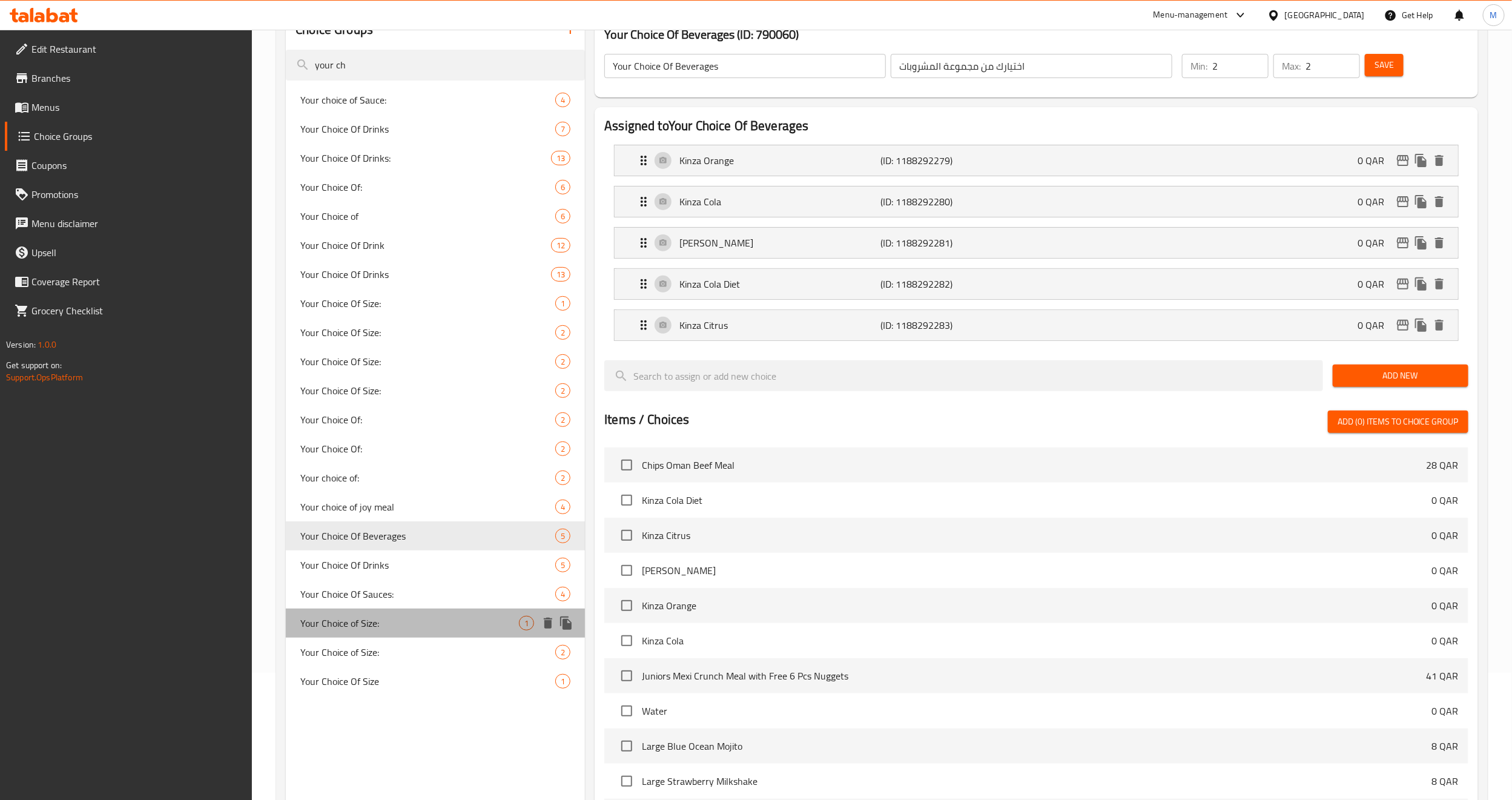
click at [398, 543] on span "Your Choice of Size:" at bounding box center [410, 623] width 219 height 14
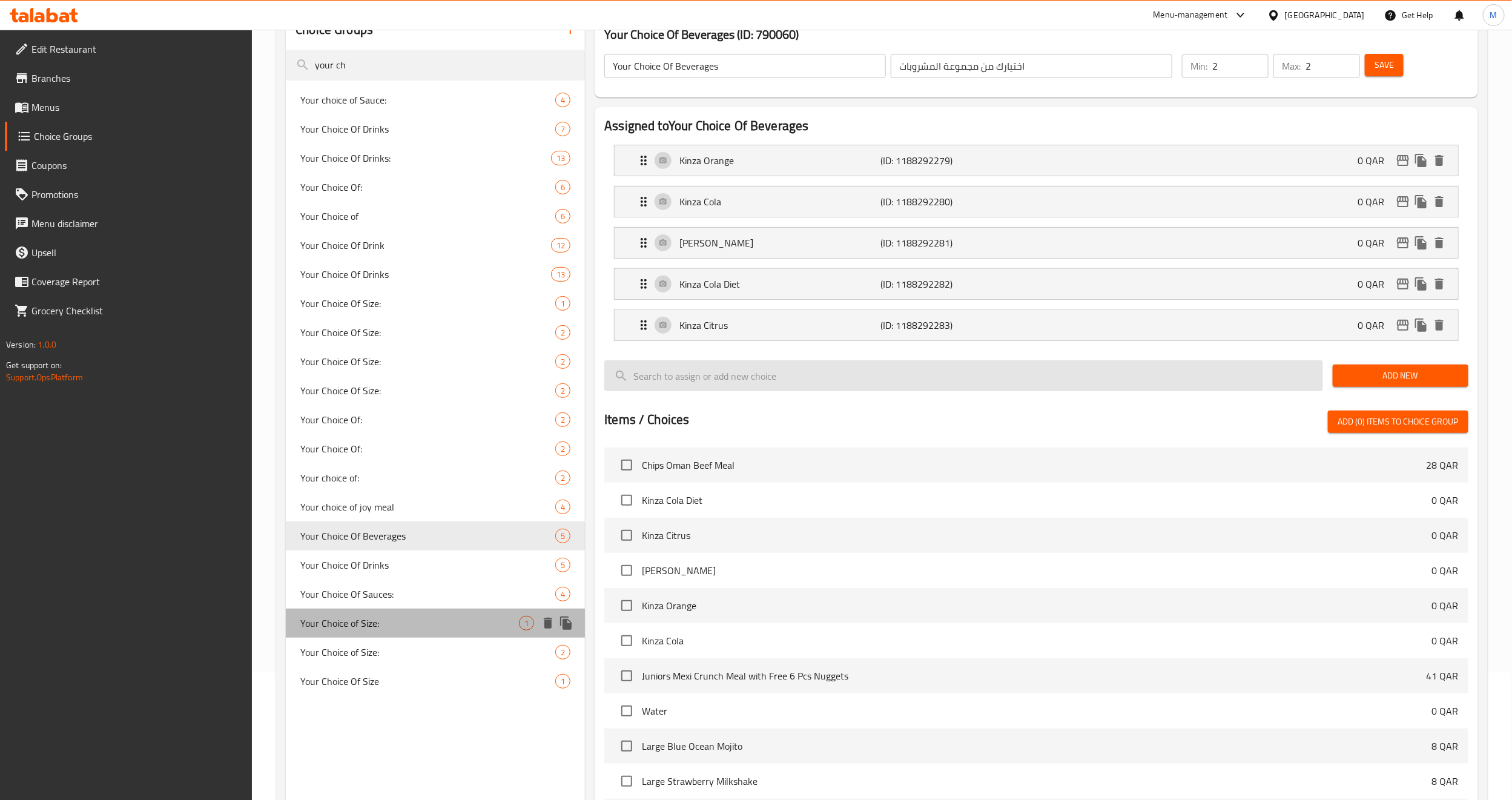
type input "Your Choice of Size:"
type input "إختيارك من الحجم:"
type input "0"
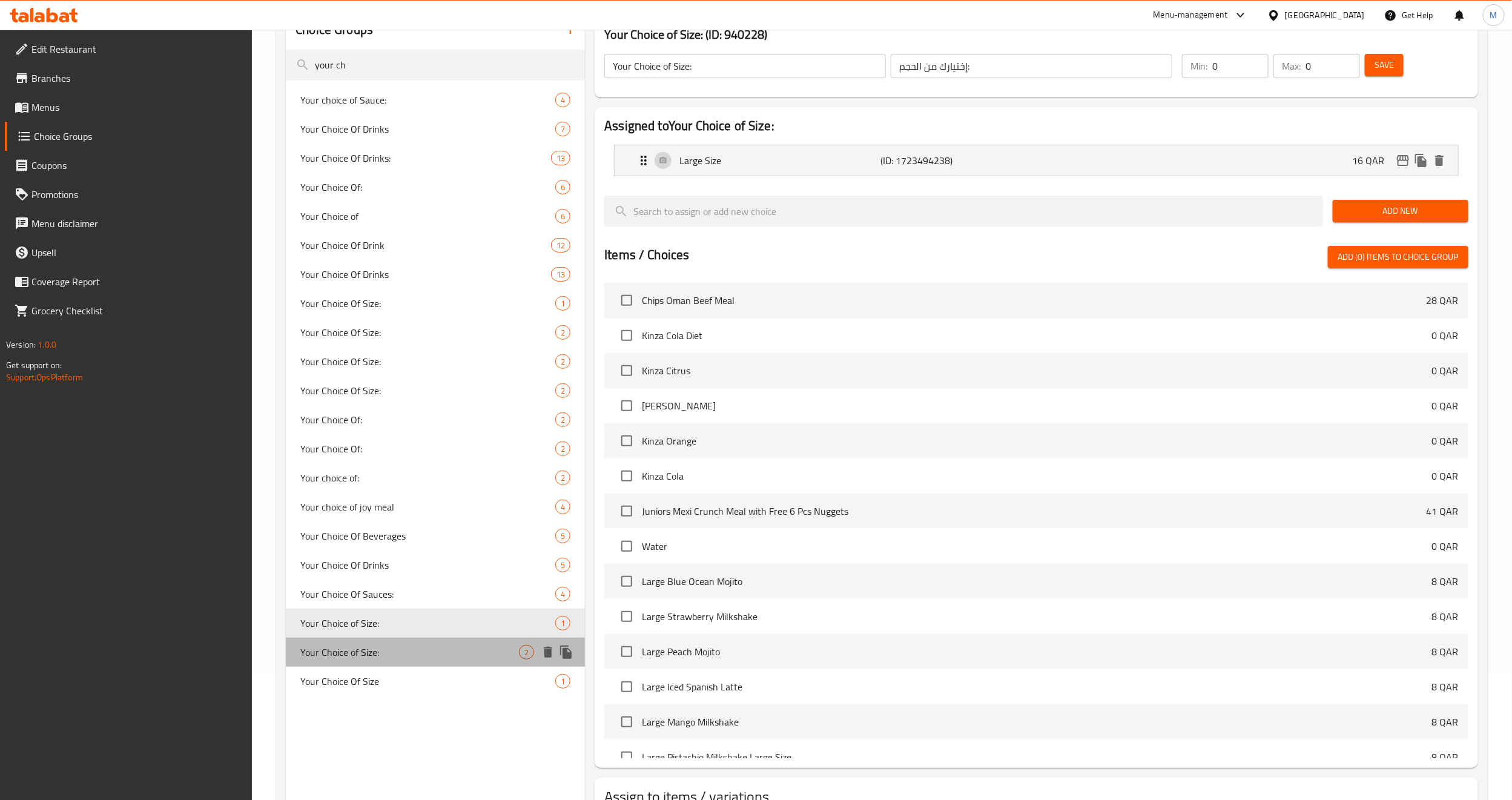
click at [419, 543] on span "Your Choice of Size:" at bounding box center [410, 652] width 219 height 14
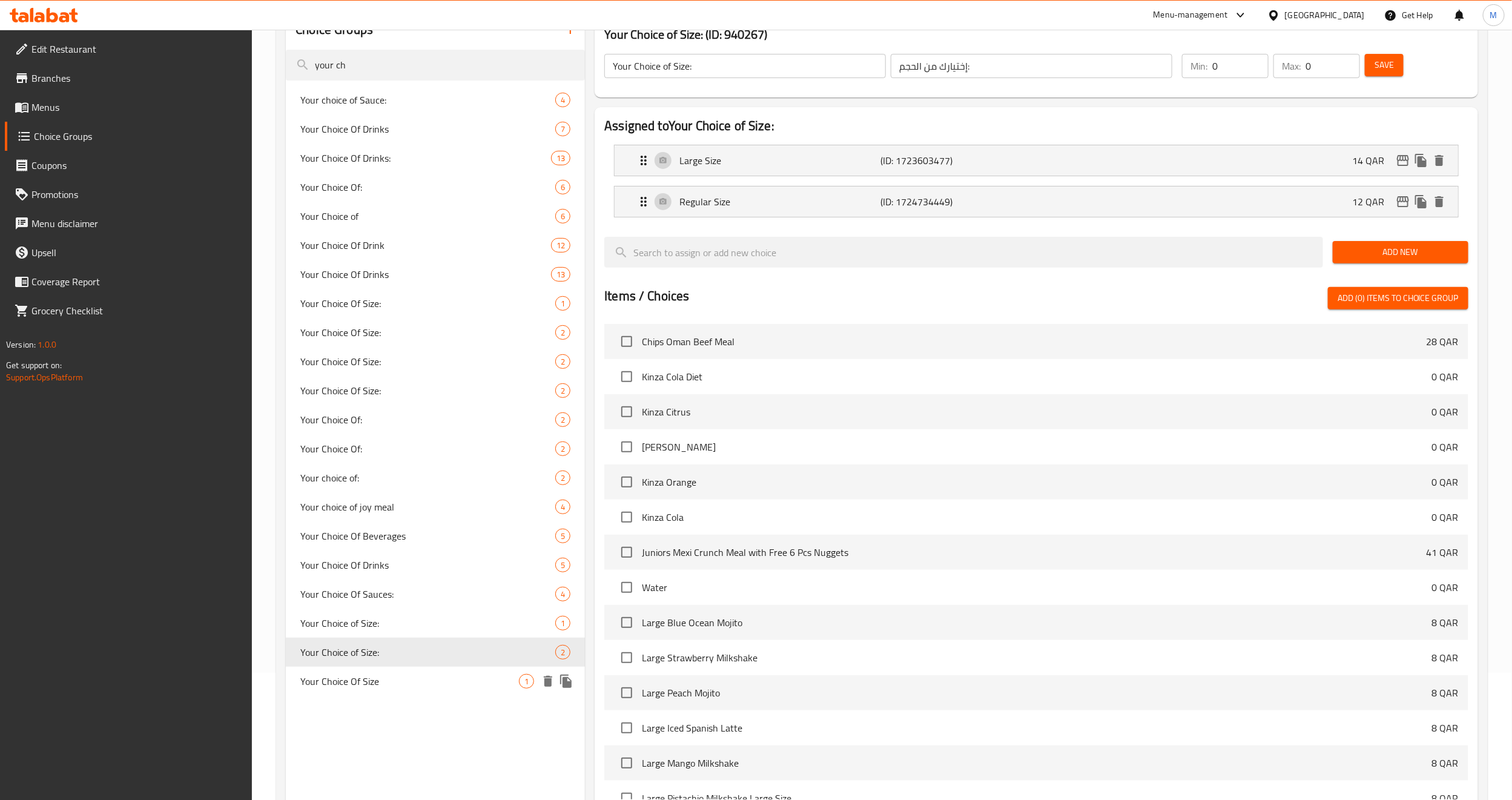
click at [375, 543] on span "Your Choice Of Size" at bounding box center [410, 681] width 219 height 14
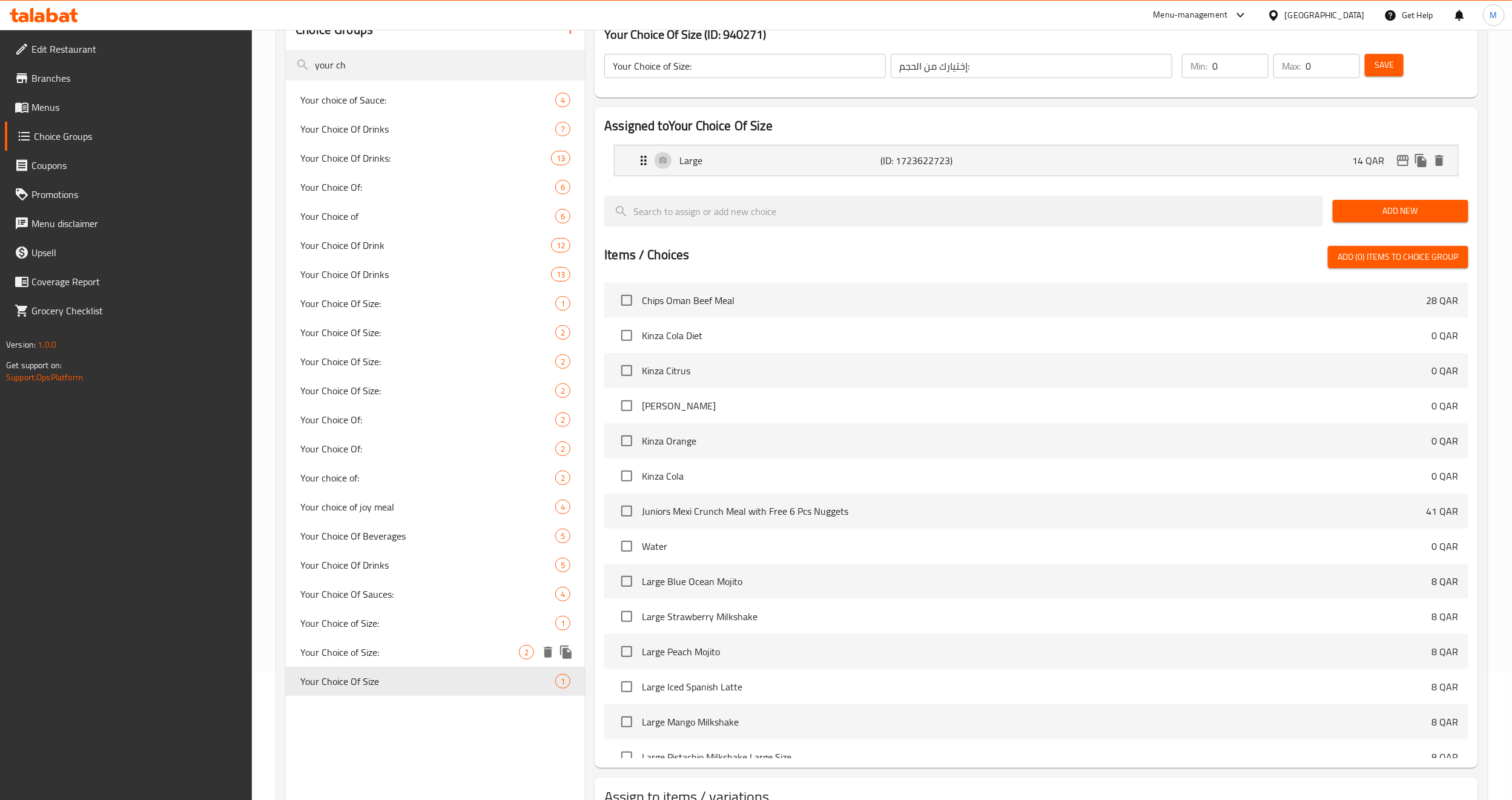
type input "Your Choice Of Size"
type input "إختيارك من الحجم"
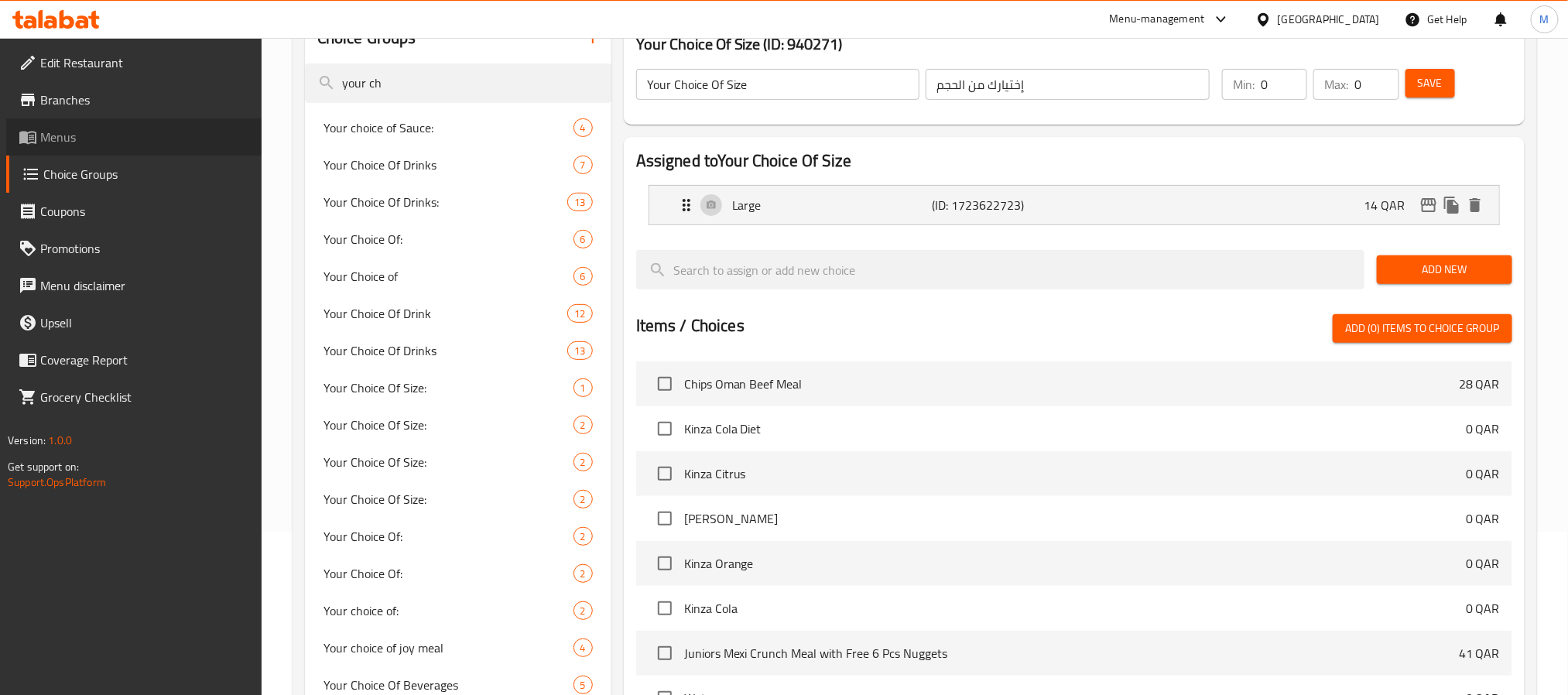
click at [98, 145] on span "Menus" at bounding box center [144, 137] width 209 height 18
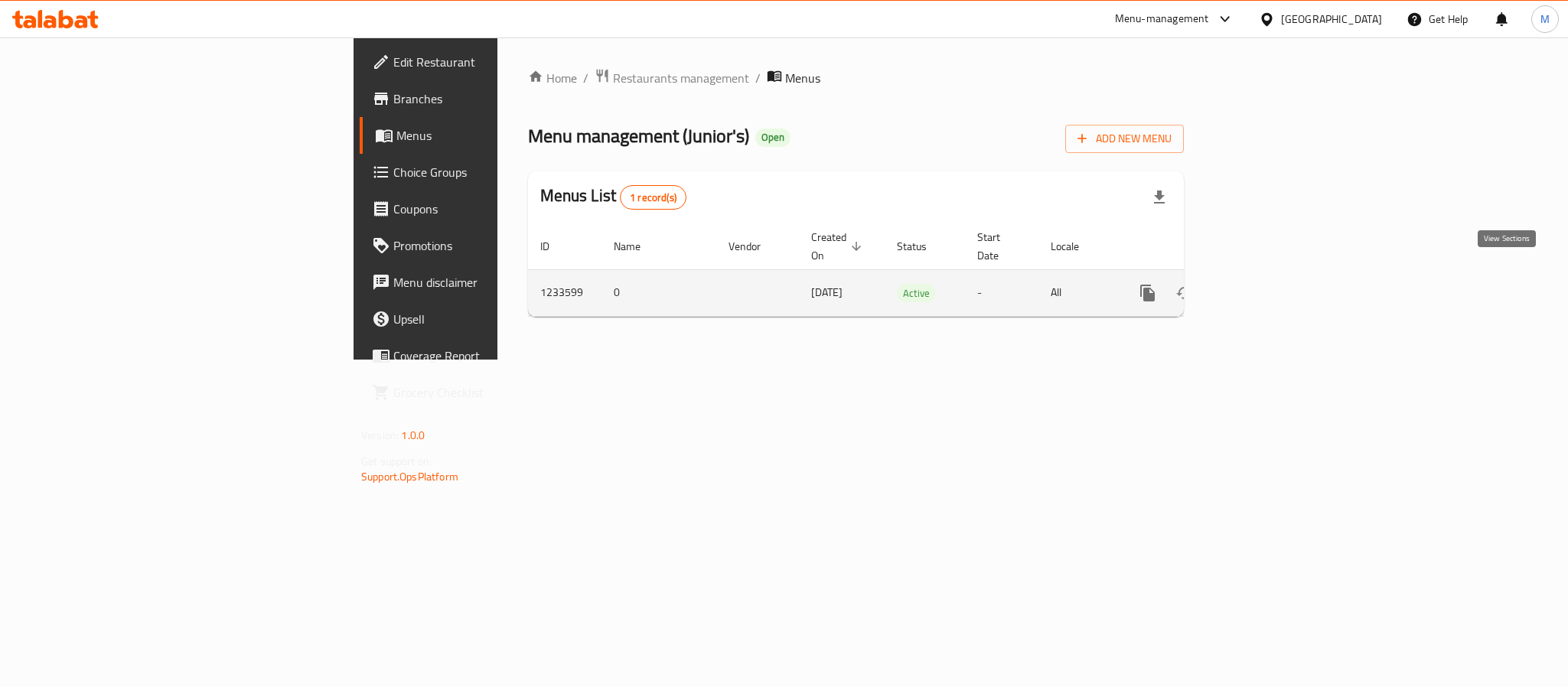
click at [1265, 286] on icon "enhanced table" at bounding box center [1258, 293] width 14 height 14
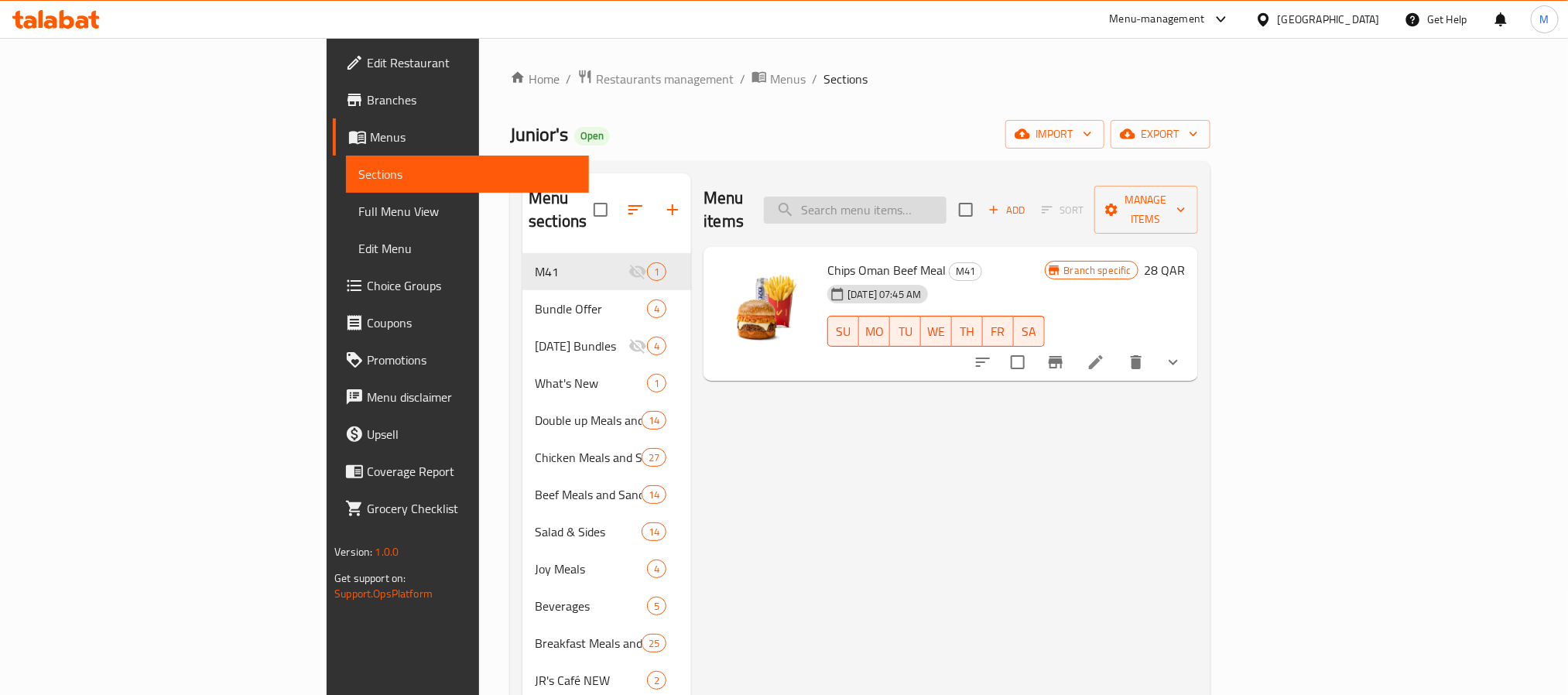
click at [947, 196] on input "search" at bounding box center [856, 210] width 183 height 27
paste input "JR's Double Up Chips Oman Beef Meal"
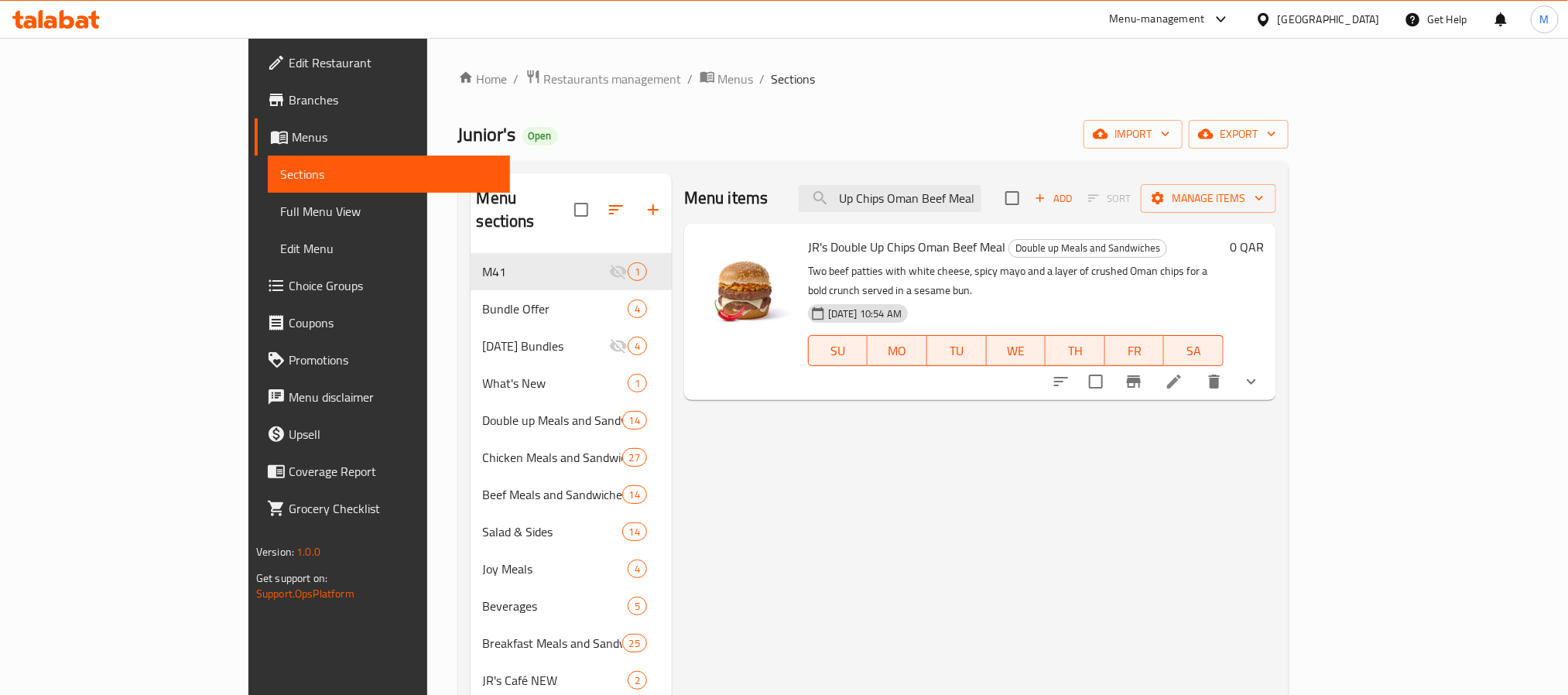
type input "JR's Double Up Chips Oman Beef Meal"
click at [1261, 372] on icon "show more" at bounding box center [1252, 381] width 18 height 18
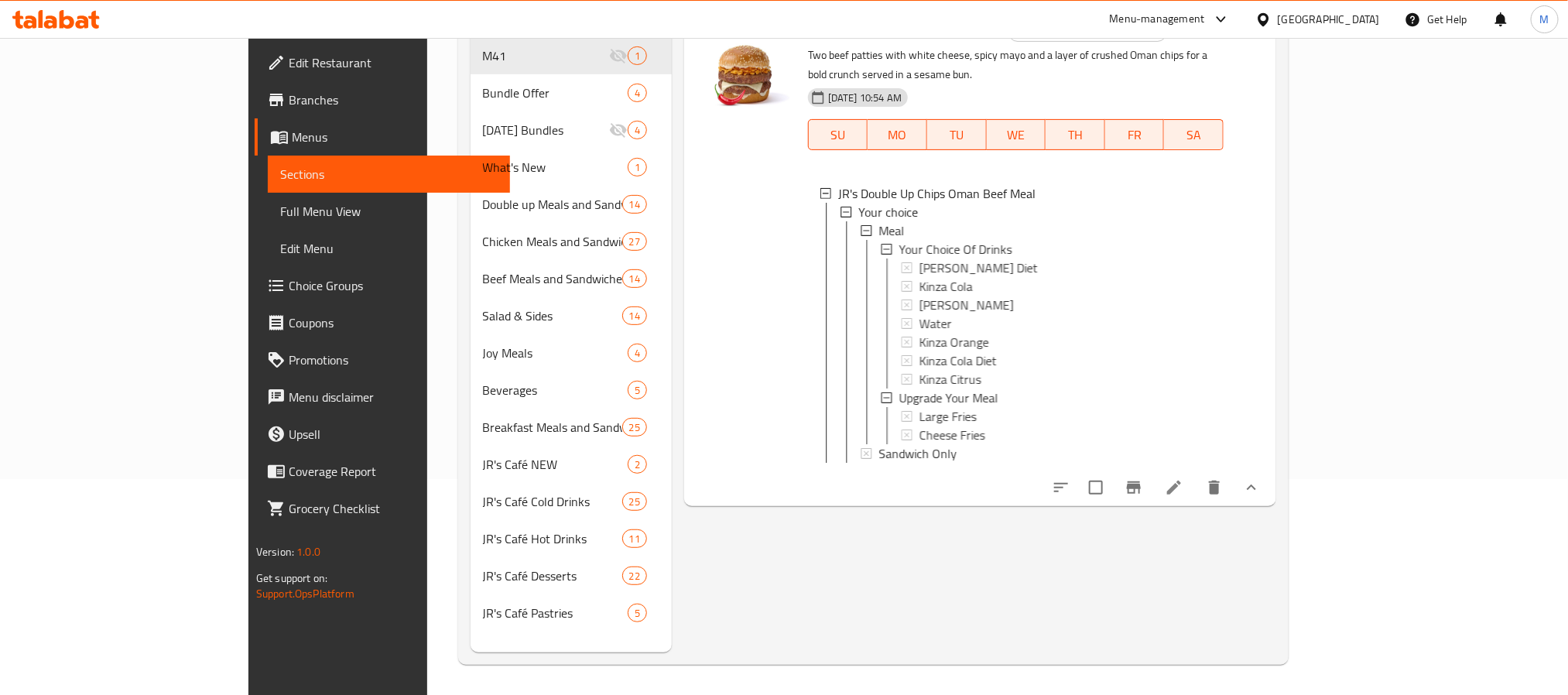
scroll to position [216, 0]
click at [878, 220] on span "Meal" at bounding box center [891, 230] width 25 height 18
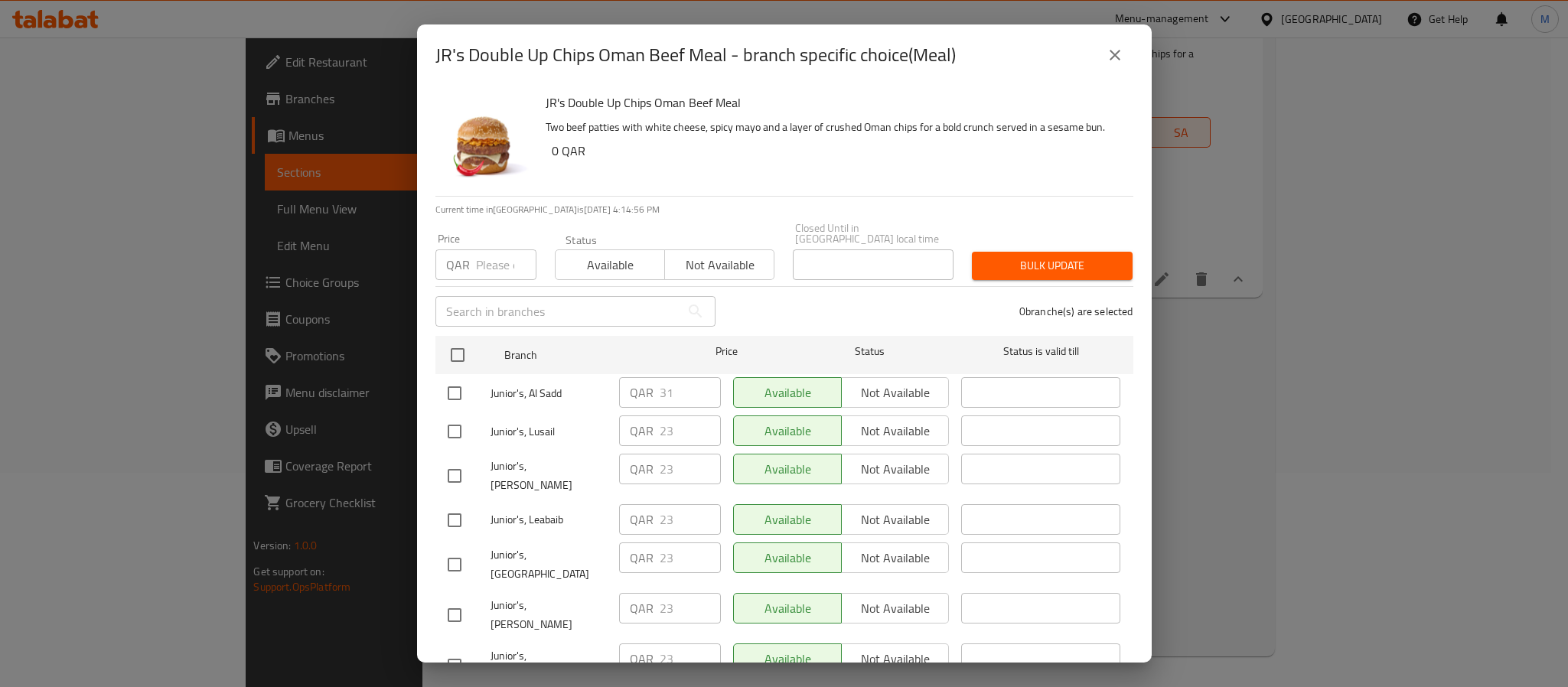
click at [648, 613] on ul "Branch Price Status Status is valid till Junior's, Al Sadd QAR 31 ​ Available N…" at bounding box center [784, 513] width 698 height 367
click at [1105, 54] on icon "close" at bounding box center [1114, 55] width 18 height 18
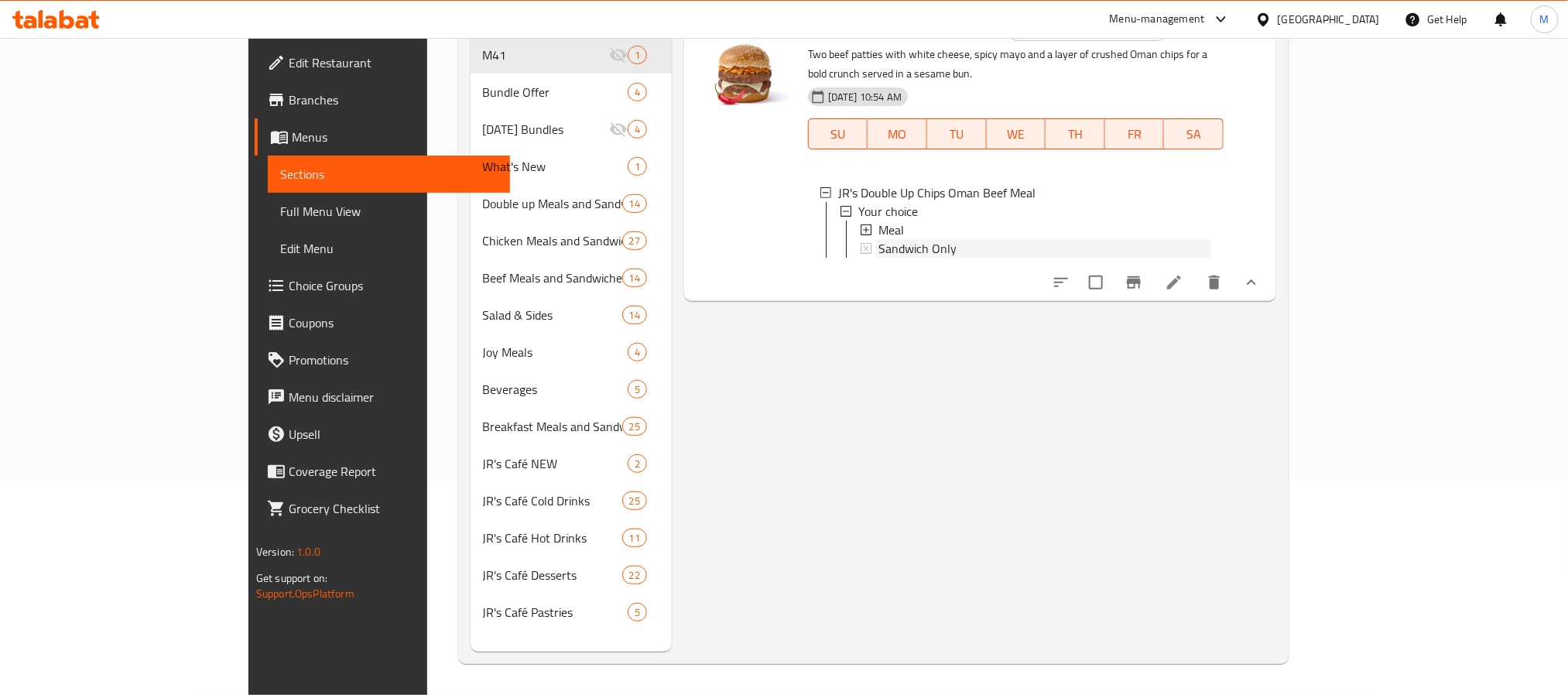
click at [878, 239] on span "Sandwich Only" at bounding box center [917, 248] width 78 height 18
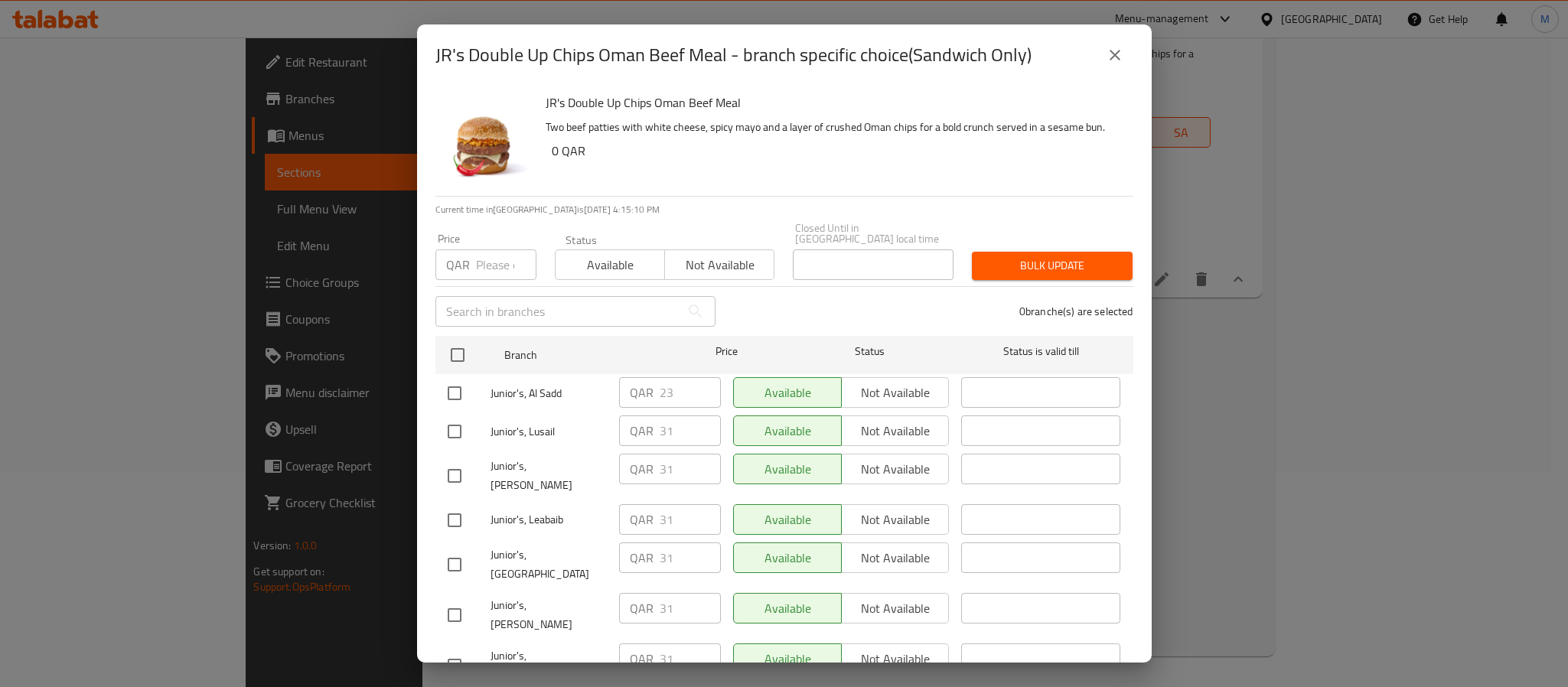
click at [1119, 48] on icon "close" at bounding box center [1114, 55] width 18 height 18
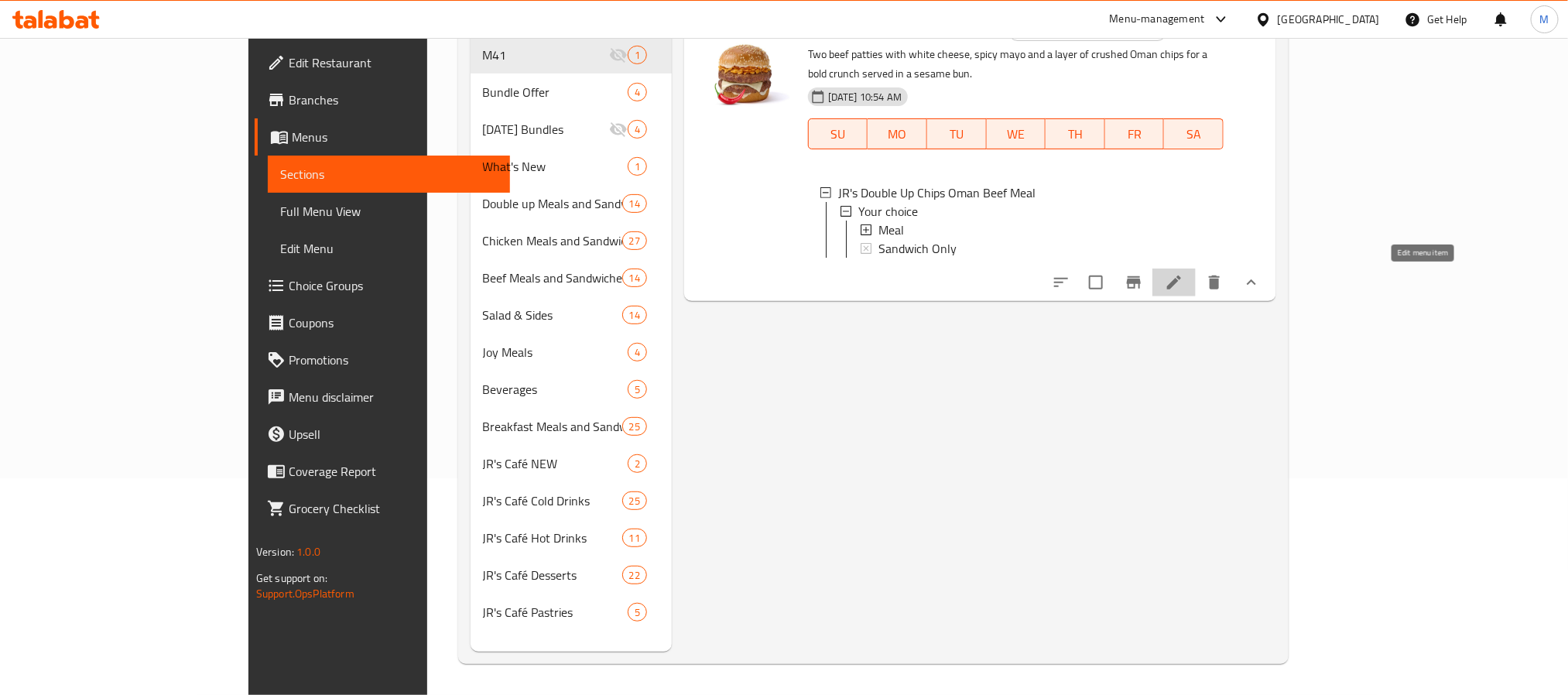
click at [1181, 283] on icon at bounding box center [1174, 282] width 14 height 14
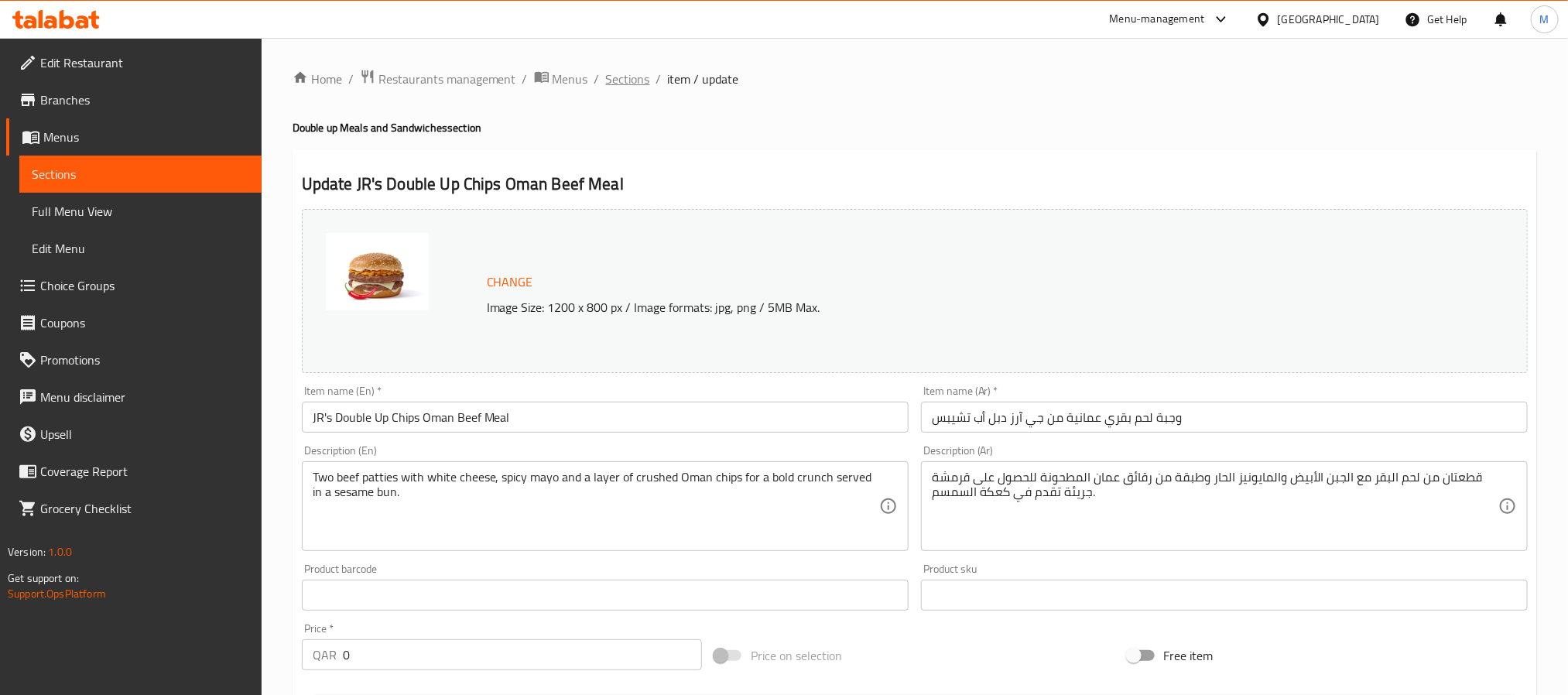
click at [632, 77] on span "Sections" at bounding box center [628, 79] width 44 height 18
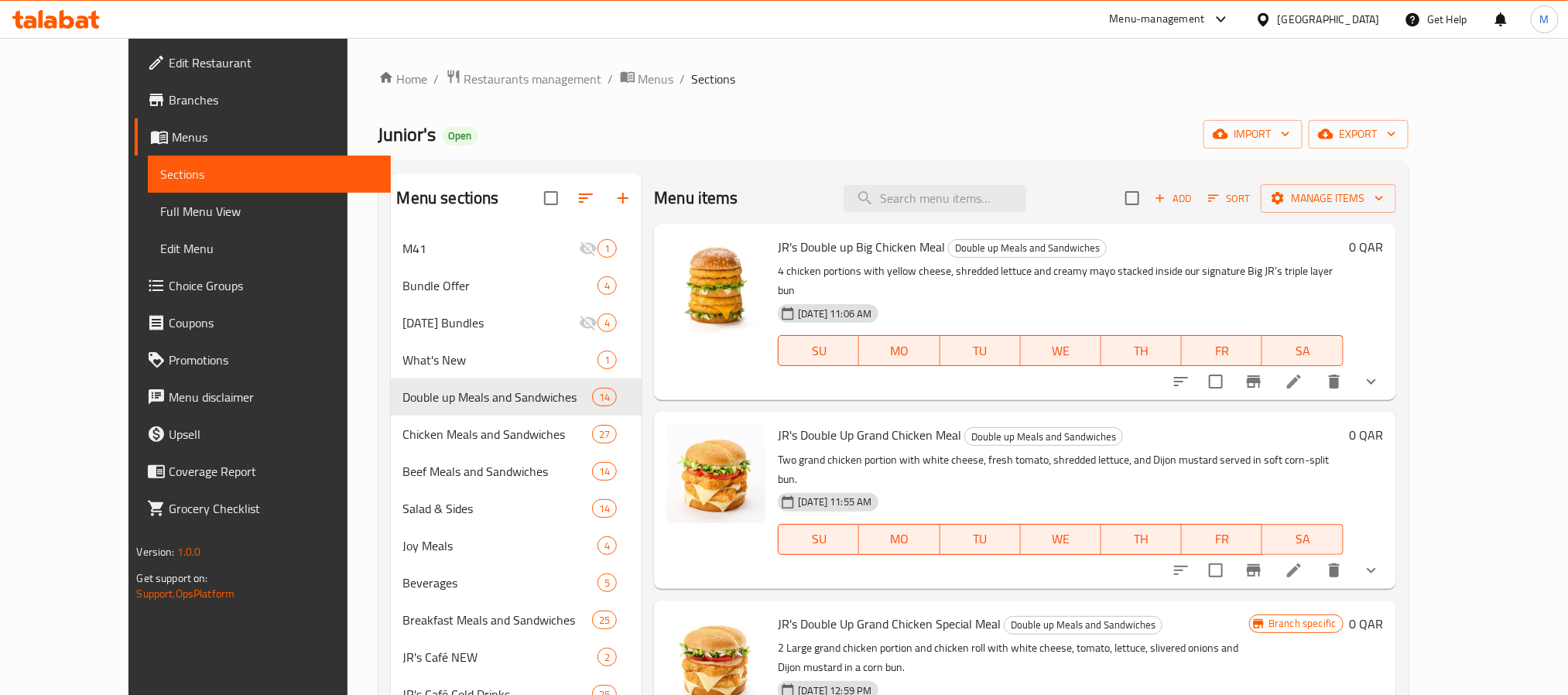
click at [1016, 176] on div "Menu items Add Sort Manage items" at bounding box center [1025, 199] width 742 height 50
click at [1013, 198] on input "search" at bounding box center [935, 199] width 183 height 27
paste input "JR's Double Up Chips Oman Beef Meal"
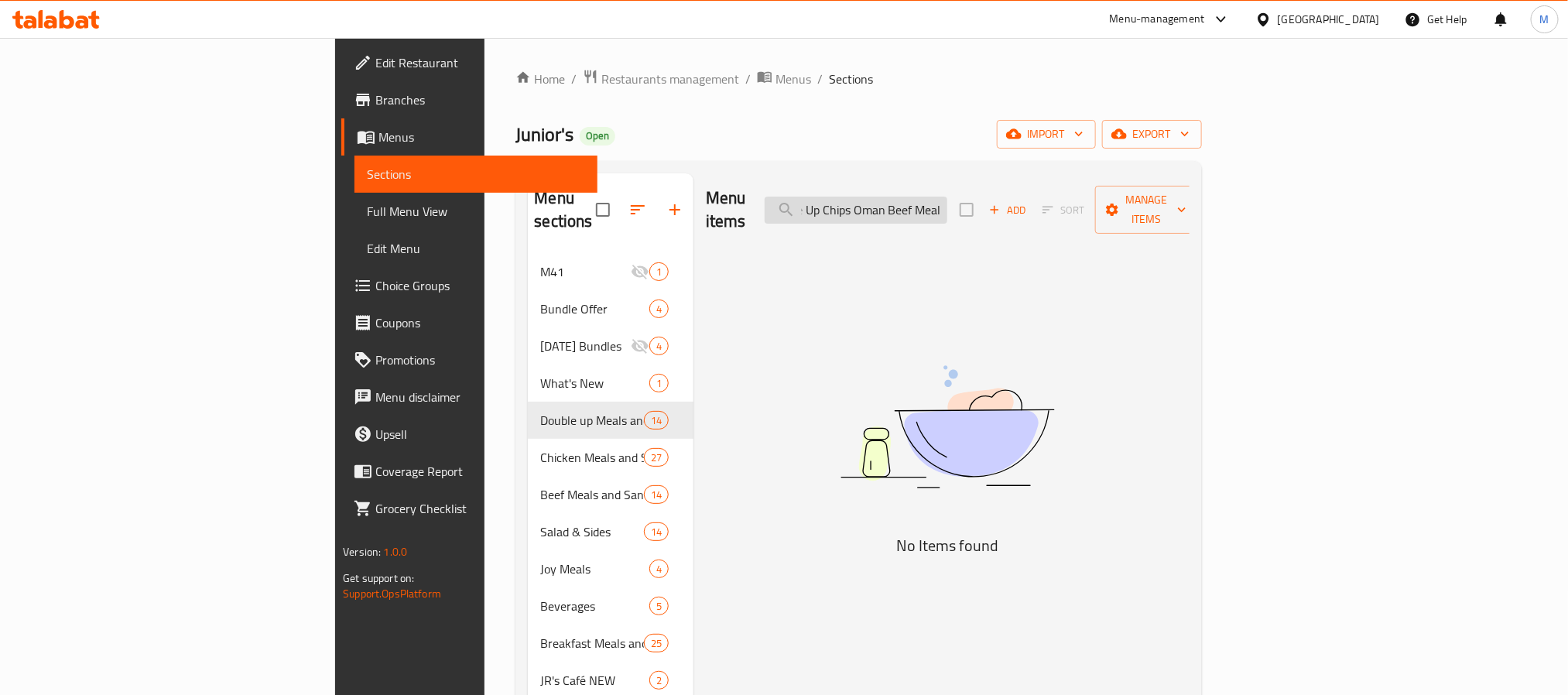
scroll to position [0, 58]
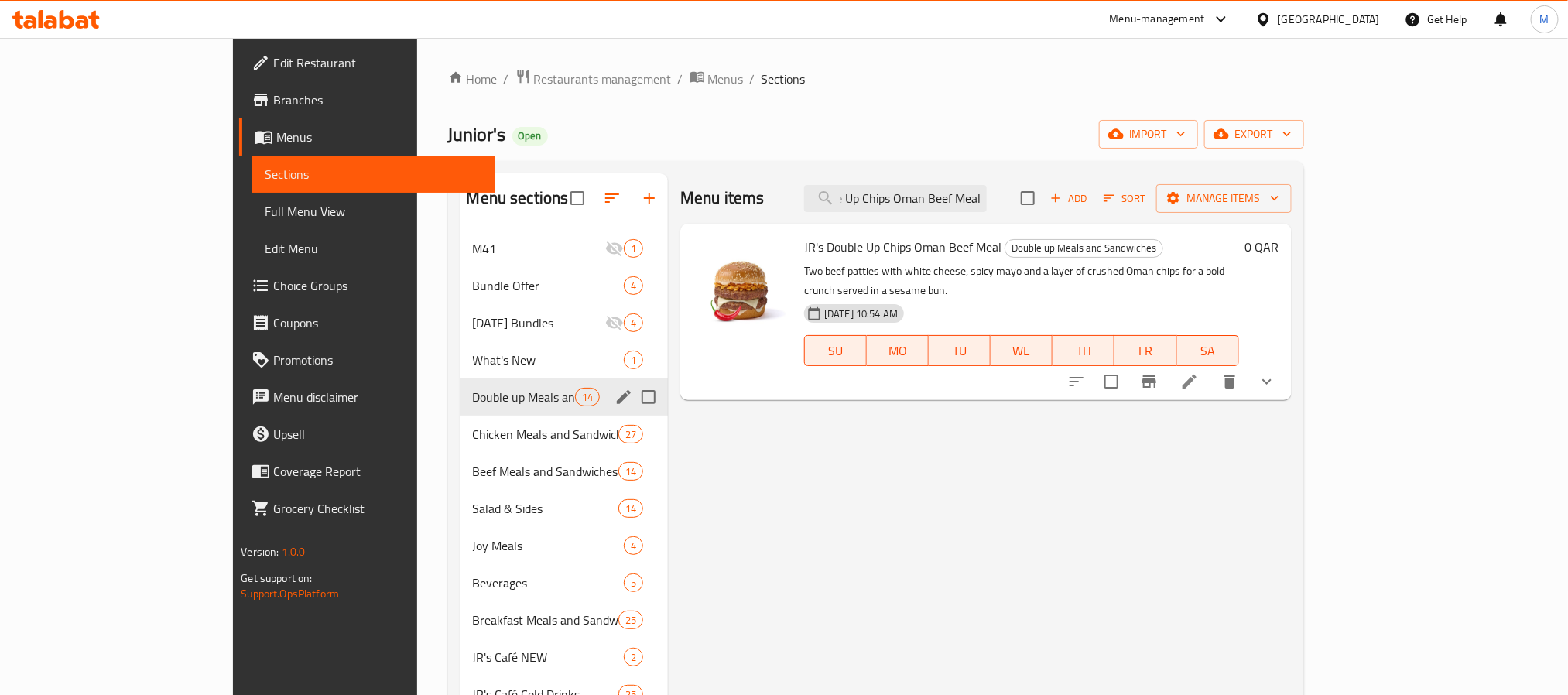
type input "JR's Double Up Chips Oman Beef Meal"
click at [473, 397] on span "Double up Meals and Sandwiches" at bounding box center [524, 397] width 102 height 18
click at [461, 453] on div "Beef Meals and Sandwiches 14" at bounding box center [565, 471] width 208 height 37
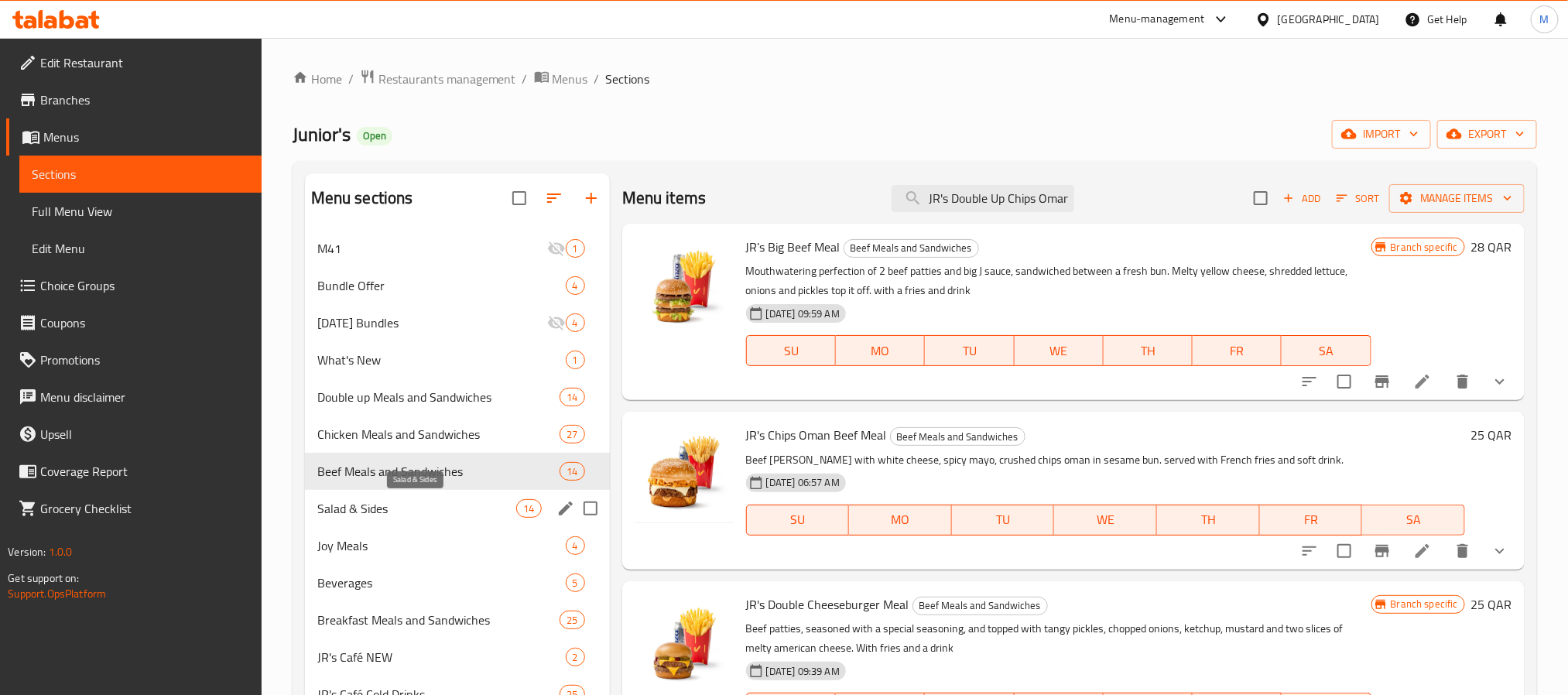
click at [372, 506] on span "Salad & Sides" at bounding box center [417, 508] width 200 height 18
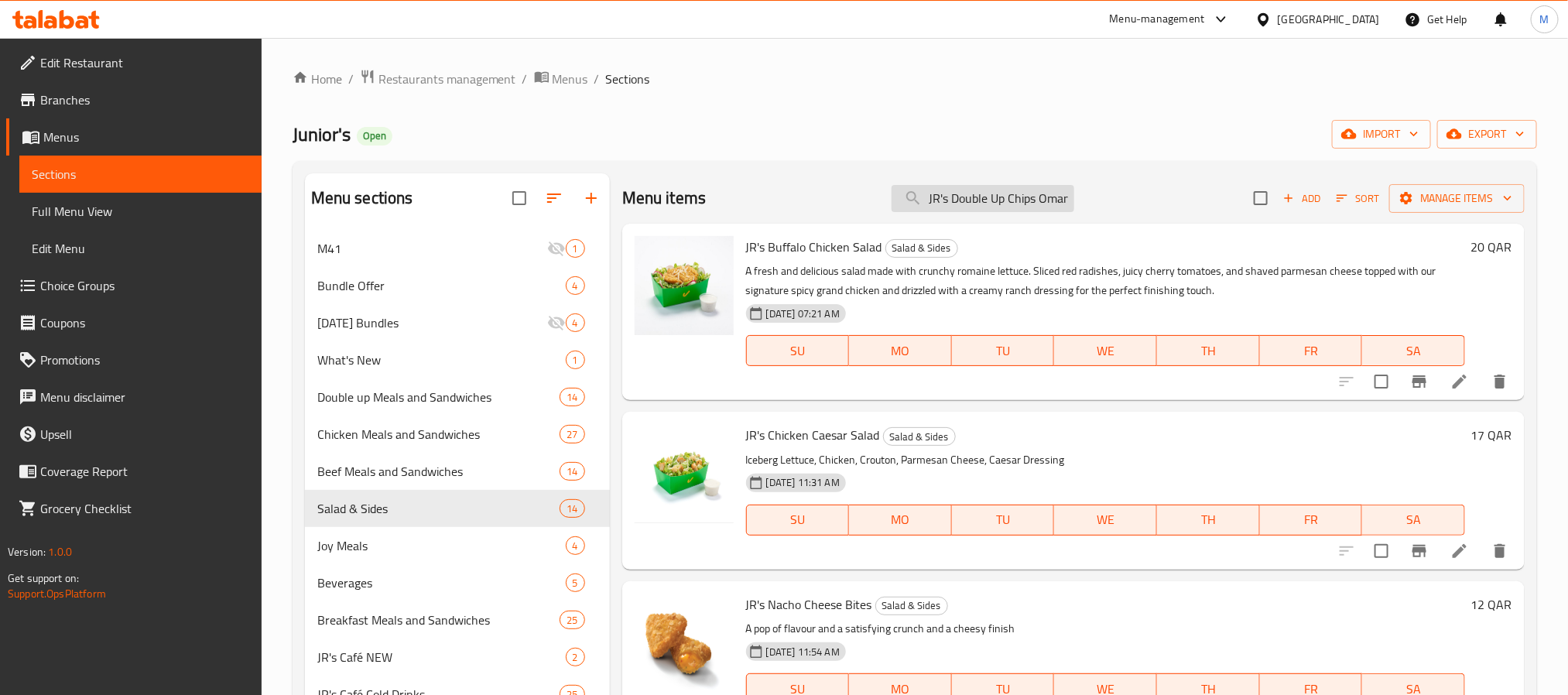
click at [1064, 200] on input "JR's Double Up Chips Oman Beef Meal" at bounding box center [983, 199] width 183 height 27
click at [1047, 200] on input "JR's Double Up Chips Oman Beef Meal" at bounding box center [983, 199] width 183 height 27
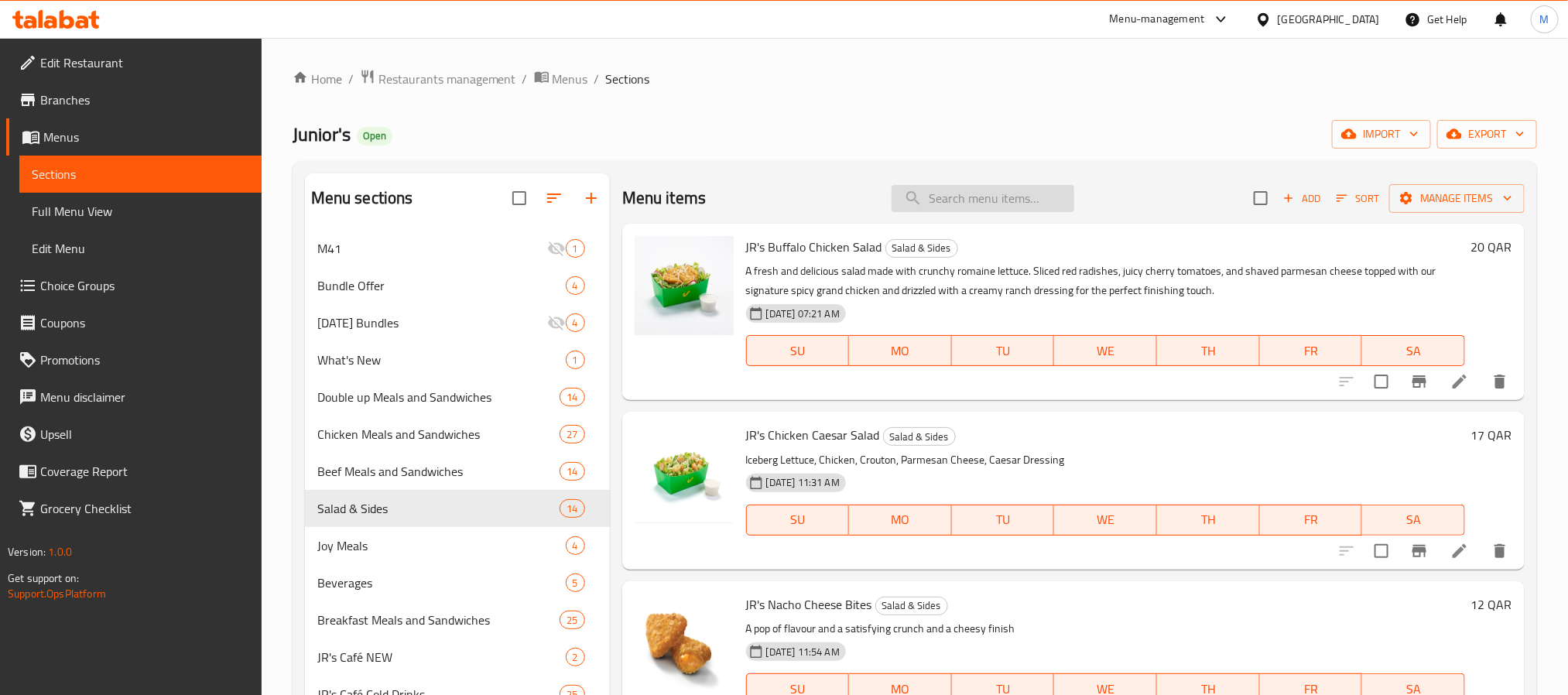
paste input "JR's Double Up Chips Oman Beef Meal"
type input "JR's Double Up Chips Oman Beef Meal"
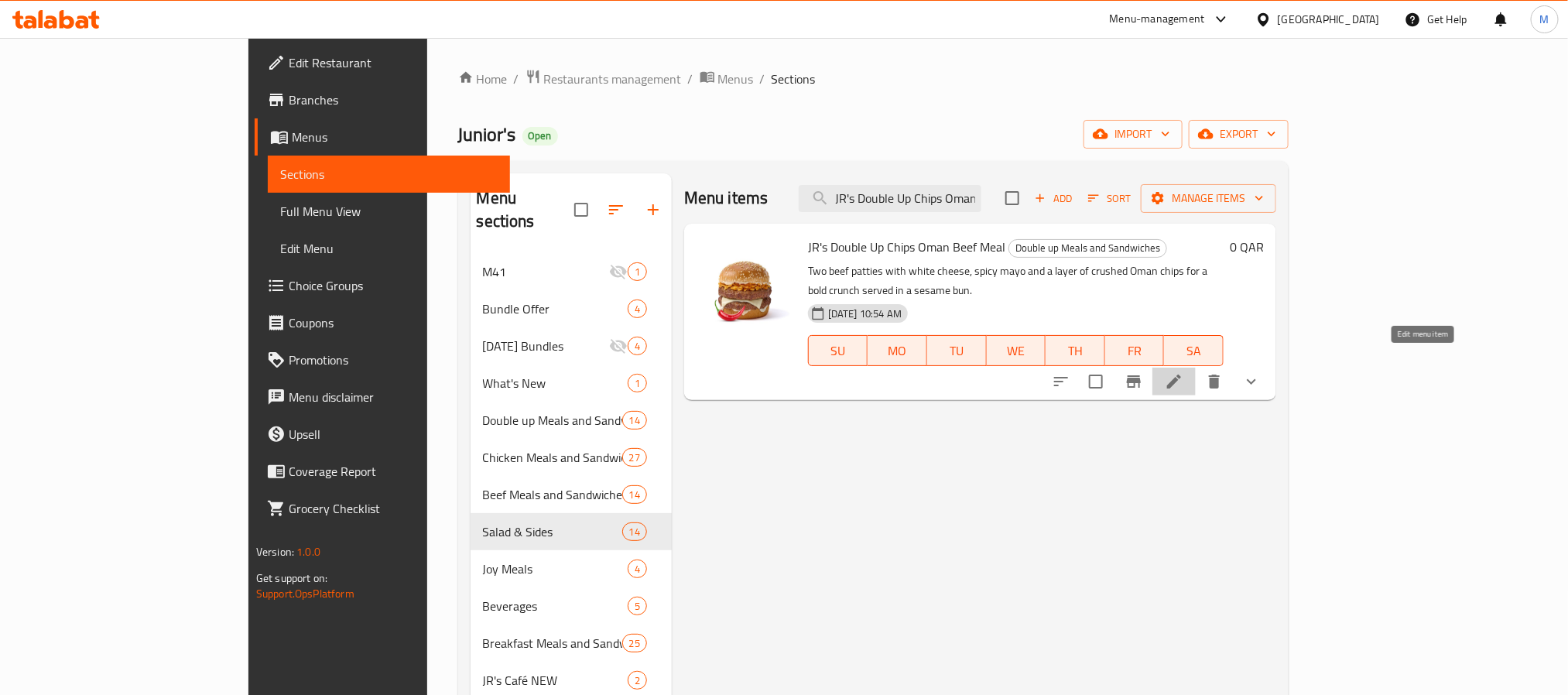
click at [1184, 372] on icon at bounding box center [1175, 381] width 18 height 18
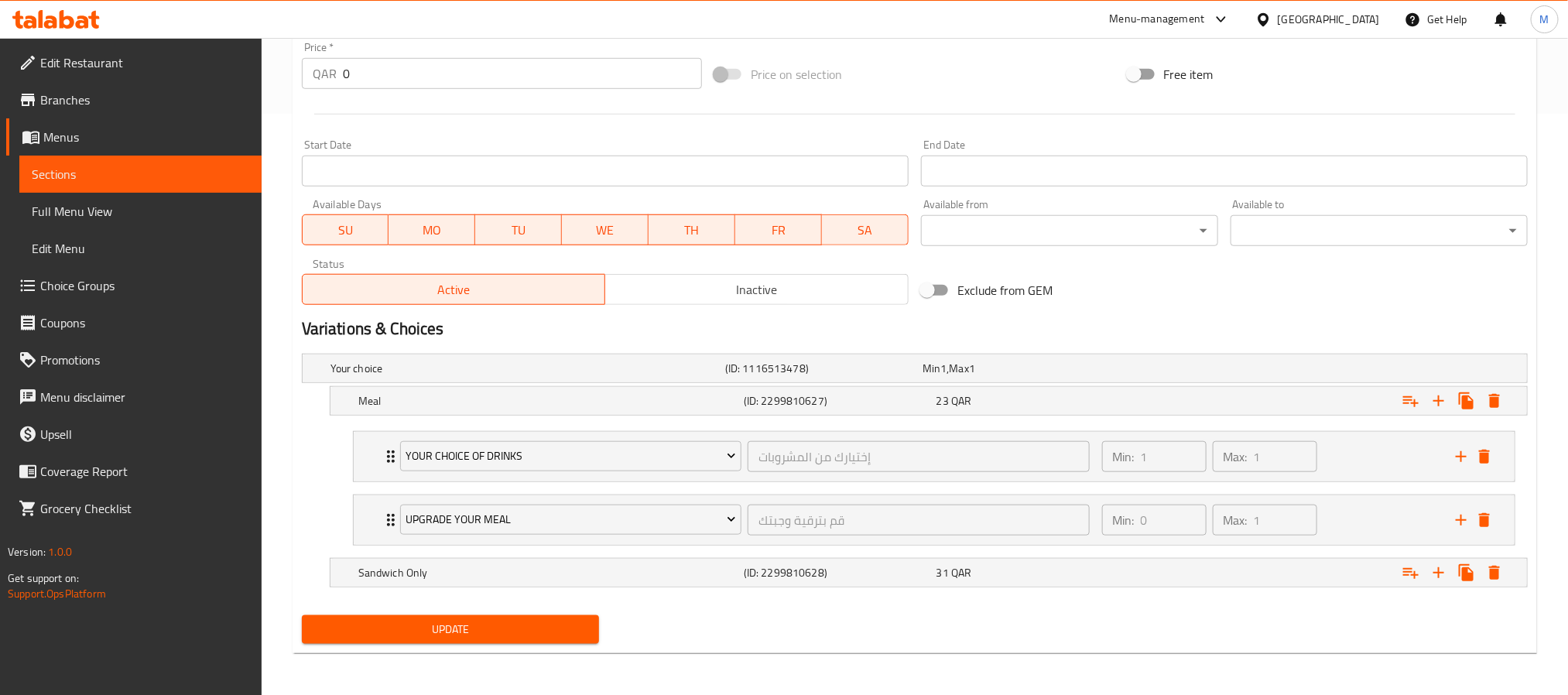
scroll to position [587, 0]
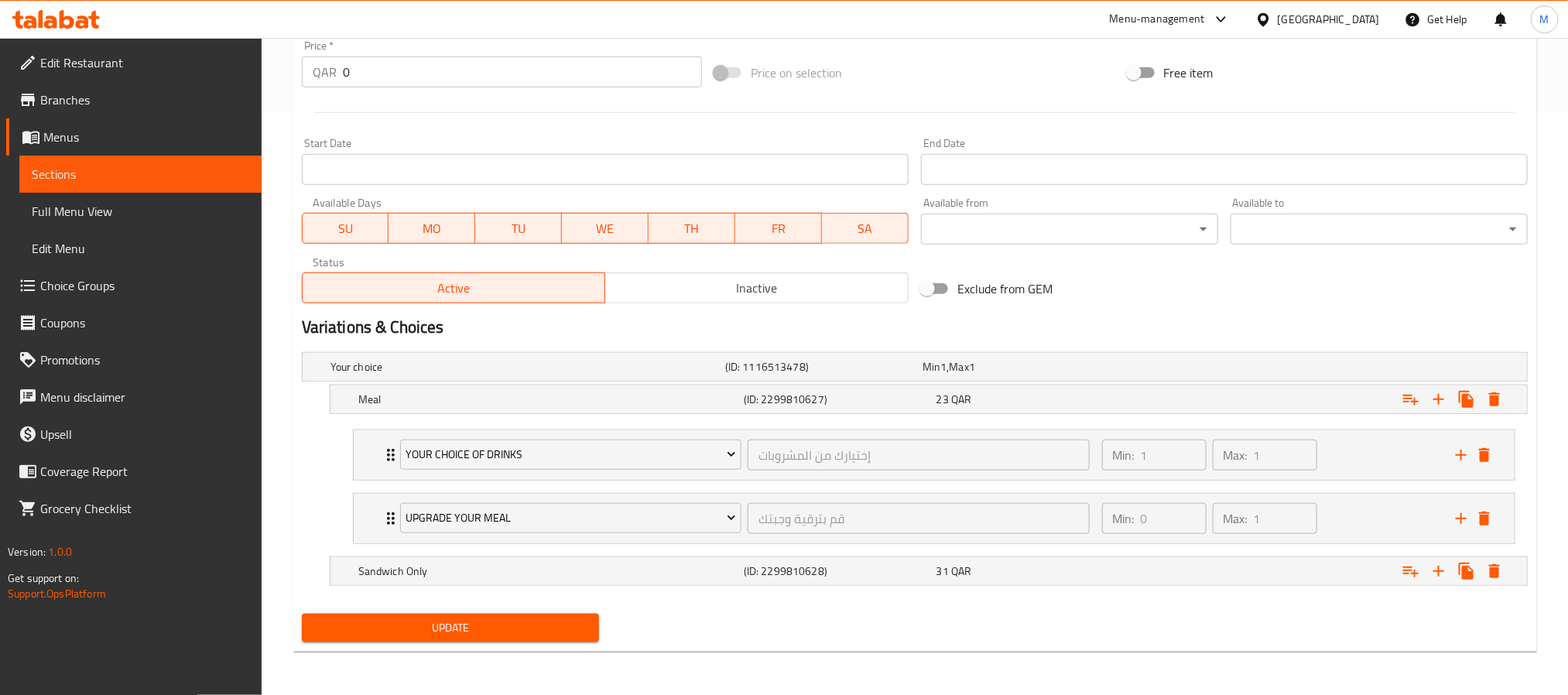
click at [94, 283] on span "Choice Groups" at bounding box center [144, 285] width 209 height 18
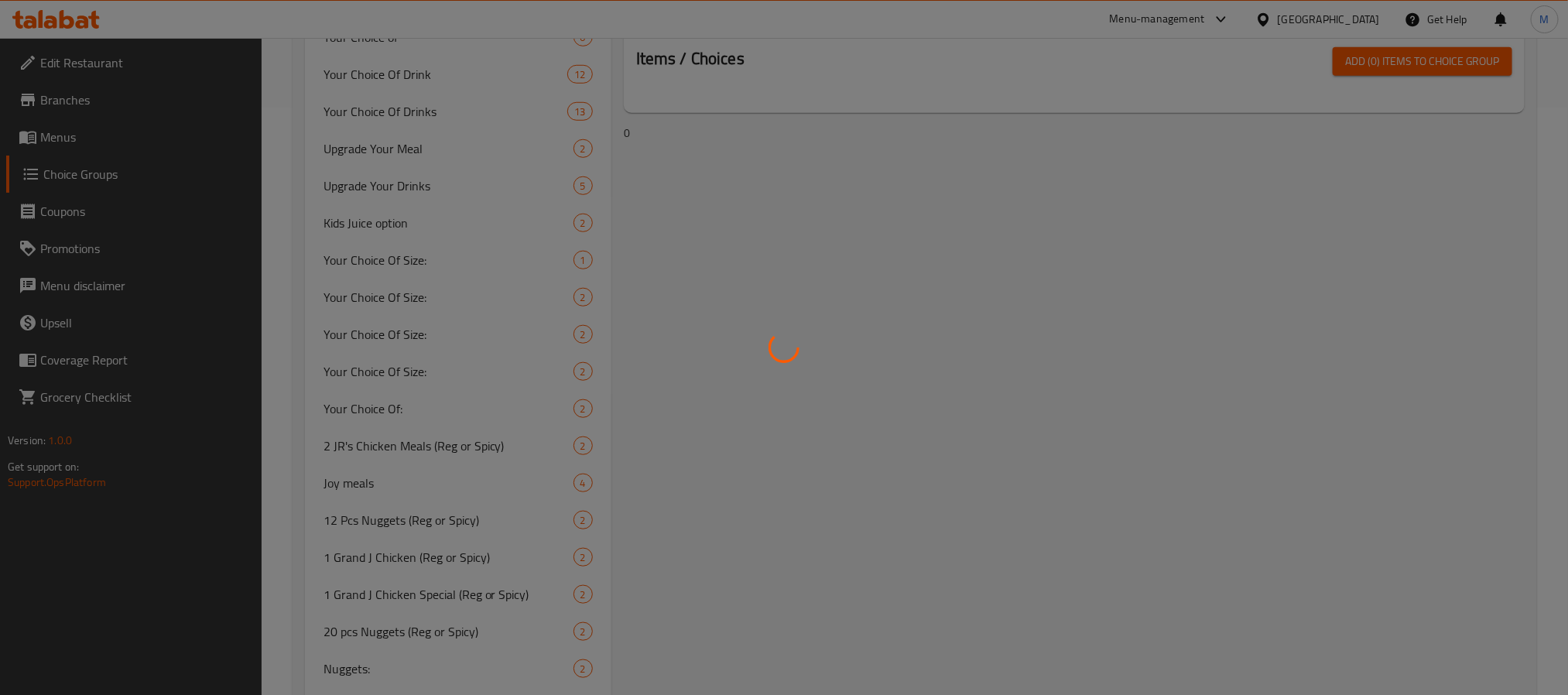
scroll to position [219, 0]
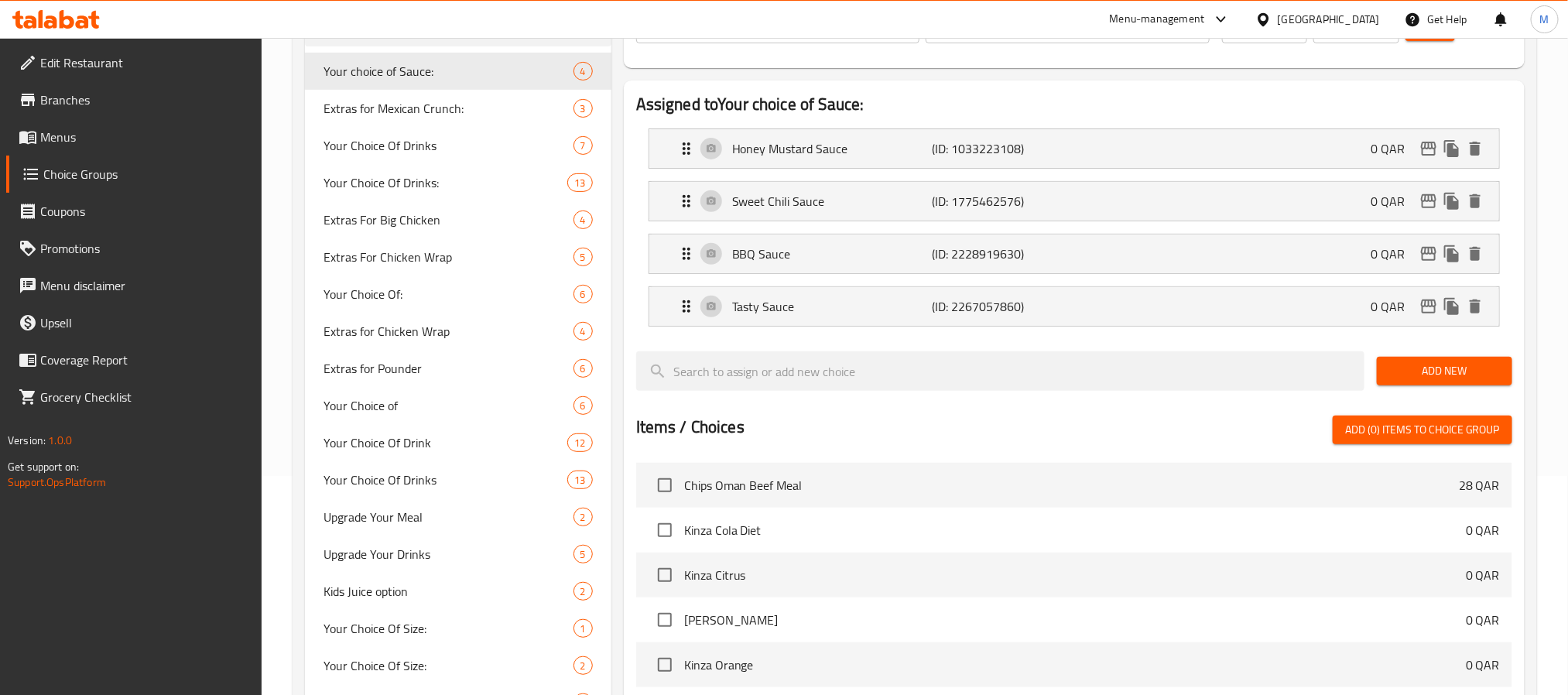
click at [97, 107] on span "Branches" at bounding box center [144, 100] width 209 height 18
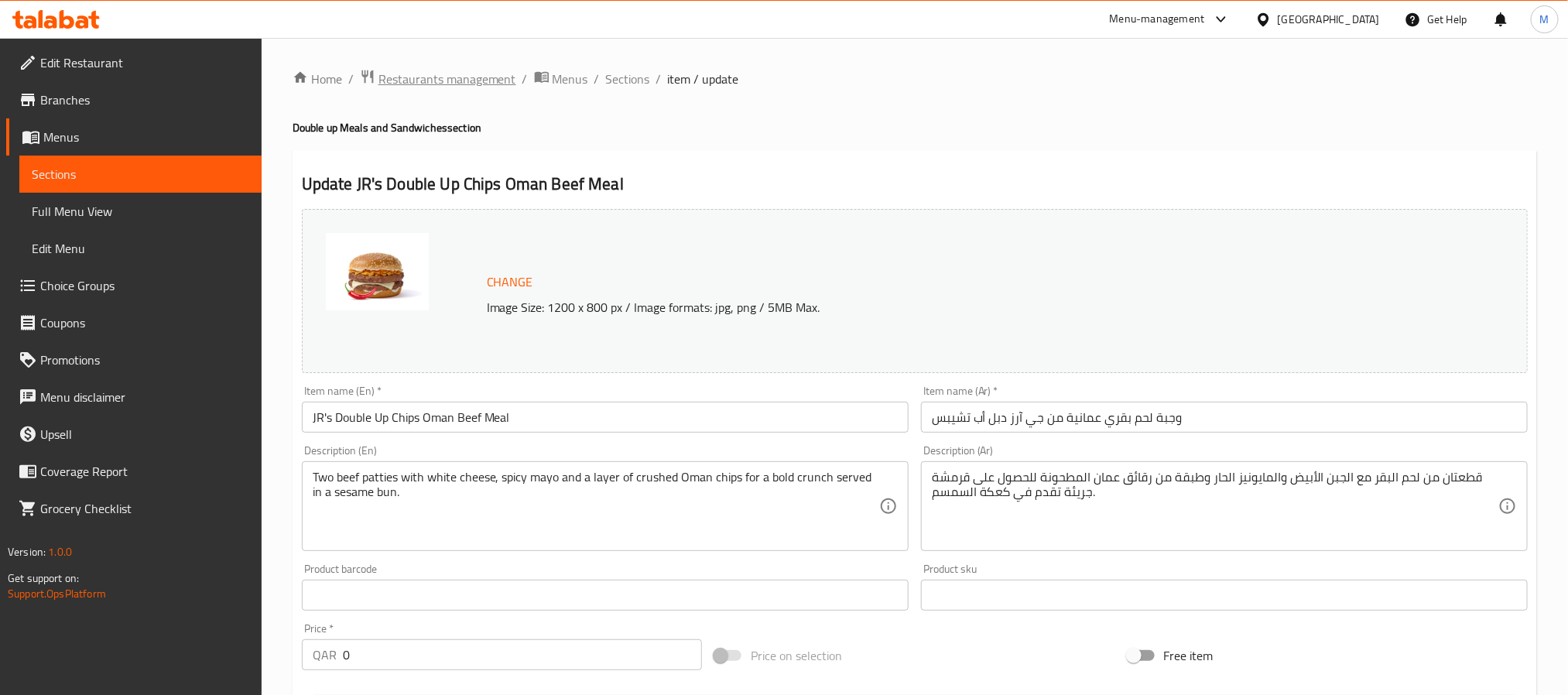
click at [430, 75] on span "Restaurants management" at bounding box center [447, 79] width 138 height 18
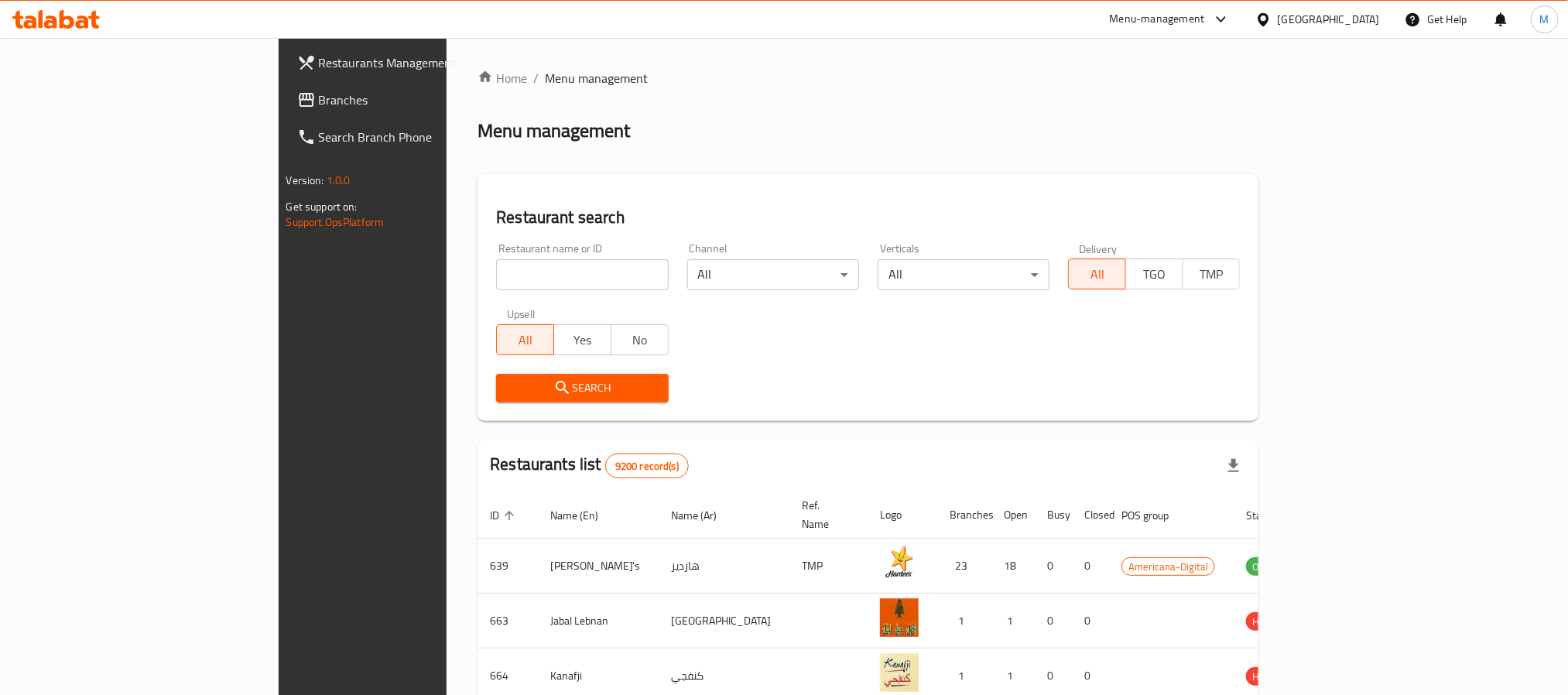
click at [1358, 18] on div "[GEOGRAPHIC_DATA]" at bounding box center [1329, 19] width 102 height 17
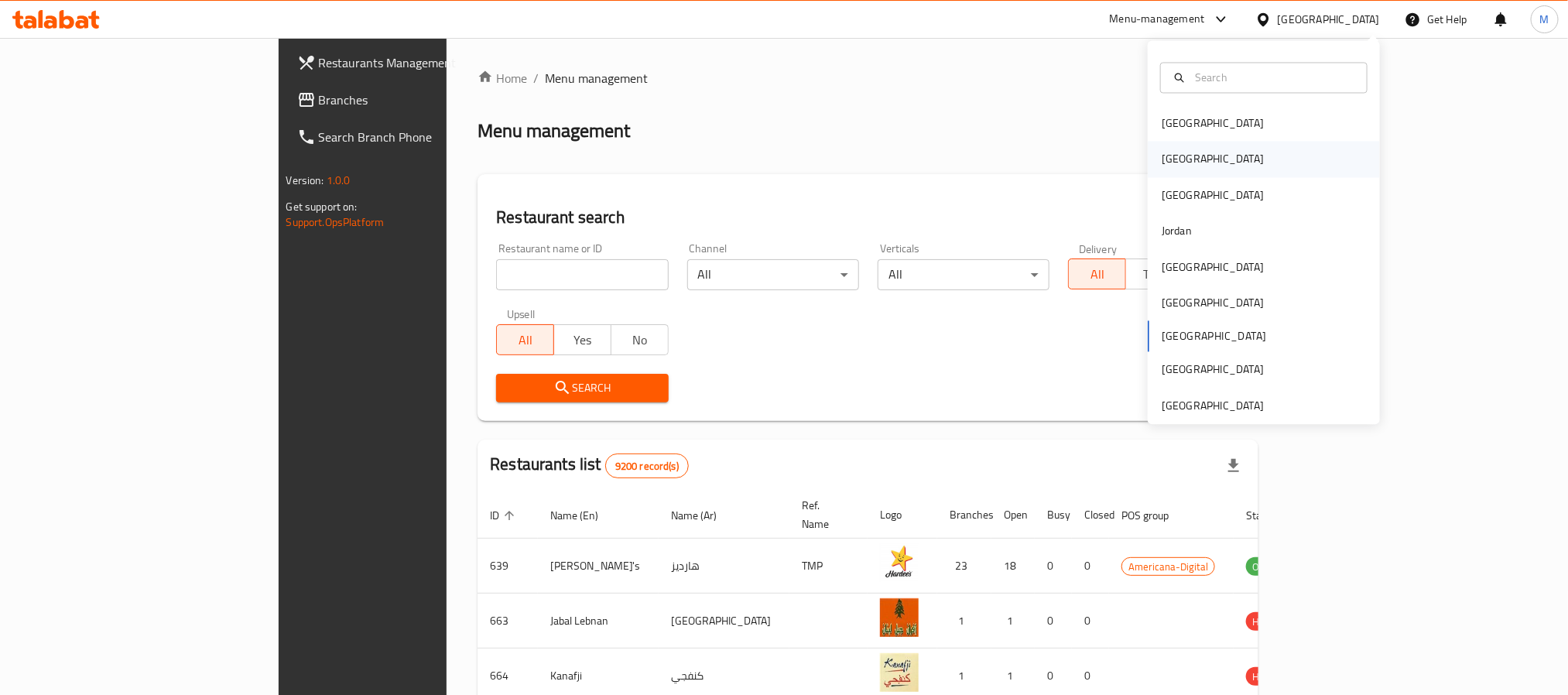
click at [1189, 163] on div "[GEOGRAPHIC_DATA]" at bounding box center [1263, 159] width 232 height 35
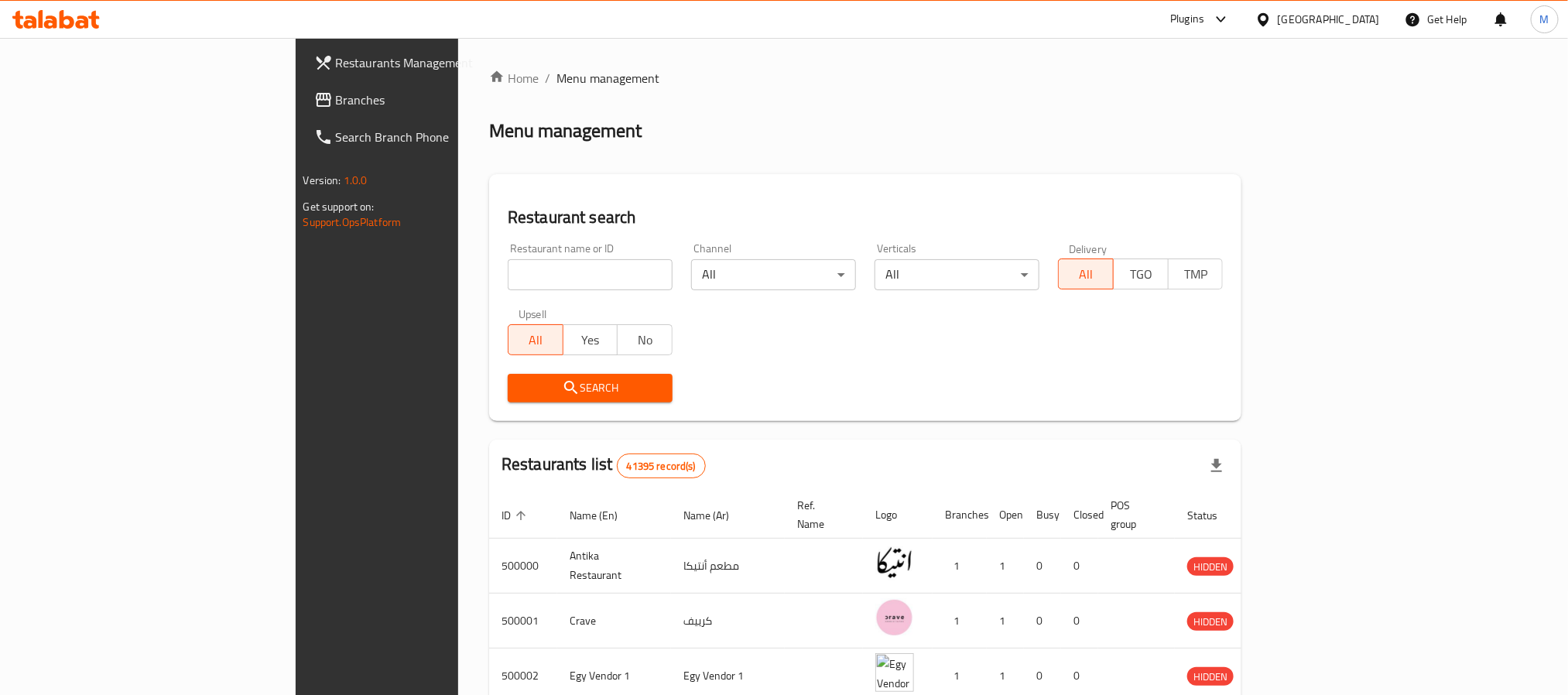
click at [508, 278] on input "search" at bounding box center [590, 274] width 165 height 31
type input "venus"
click button "Search" at bounding box center [590, 388] width 165 height 29
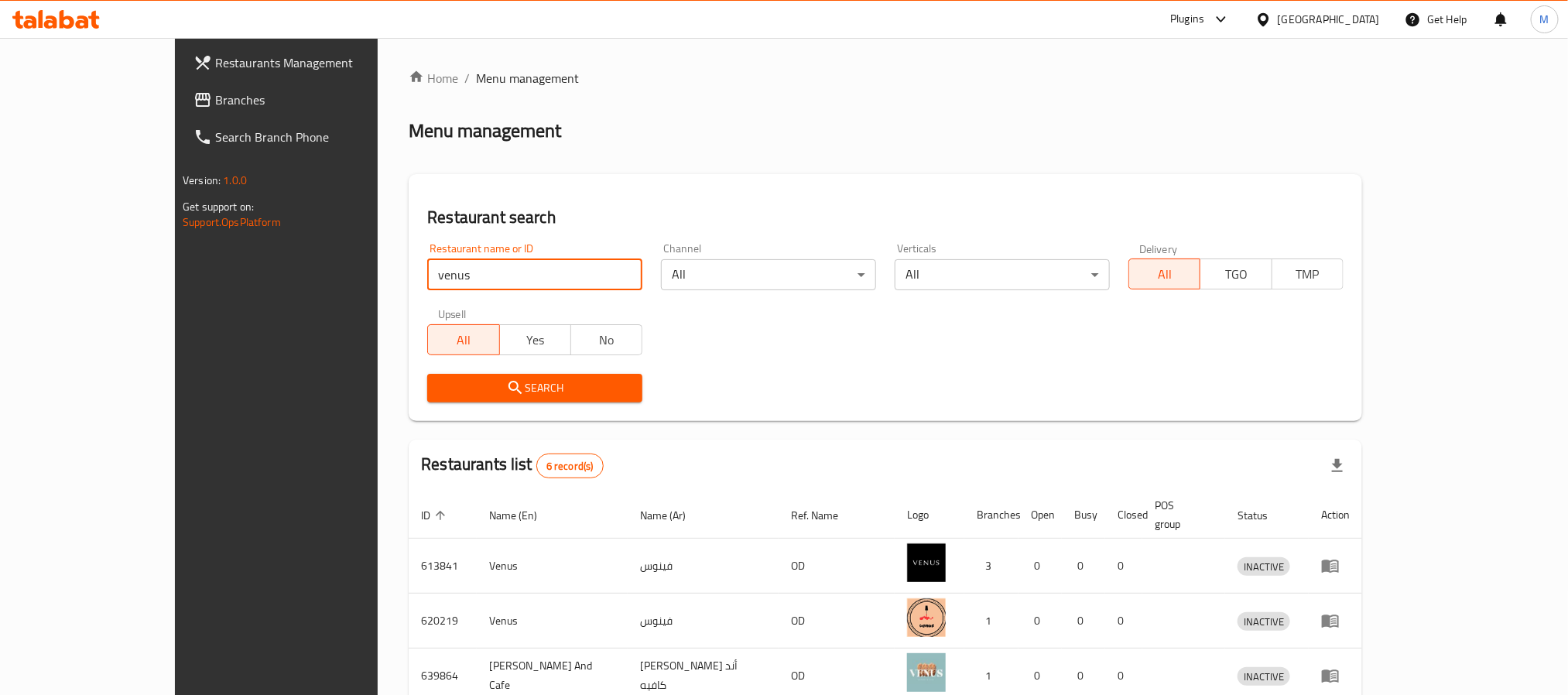
scroll to position [244, 0]
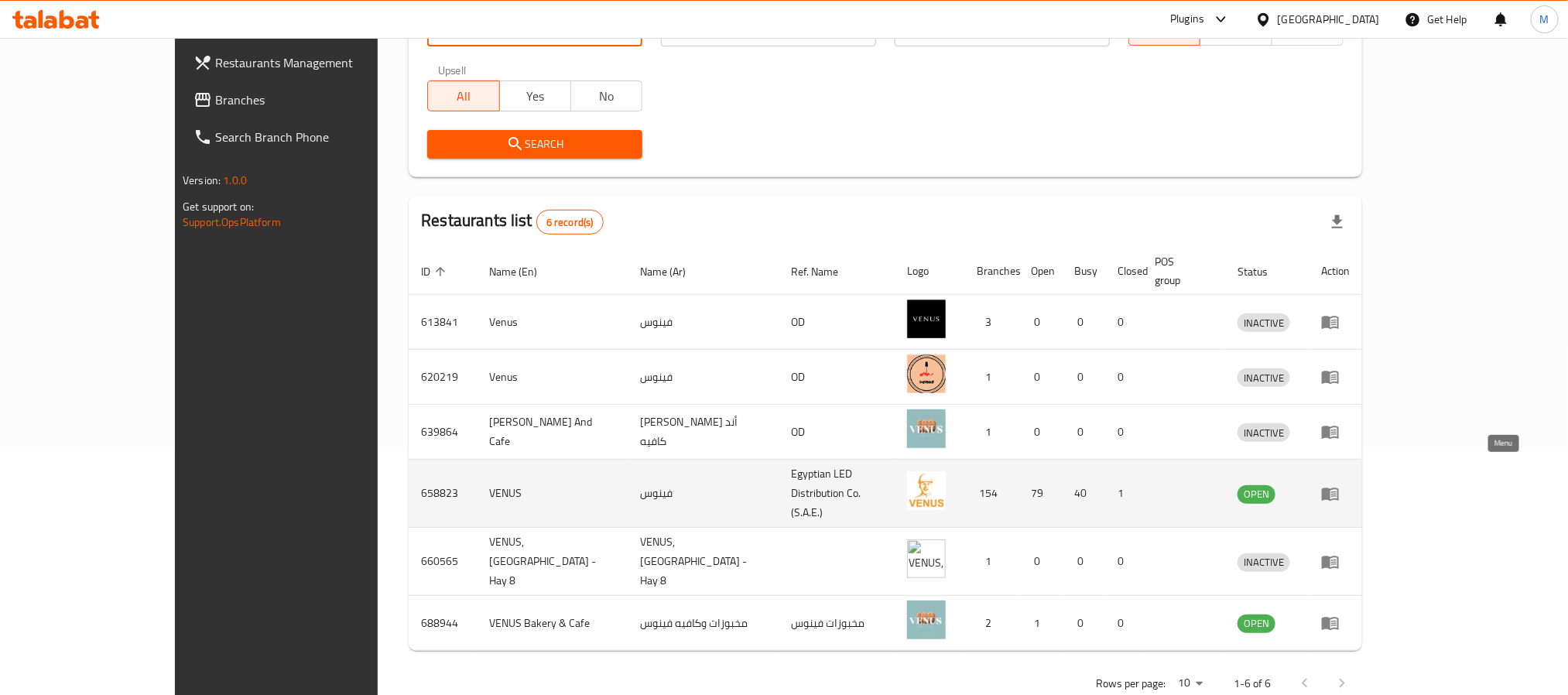
click at [1340, 485] on icon "enhanced table" at bounding box center [1331, 494] width 18 height 18
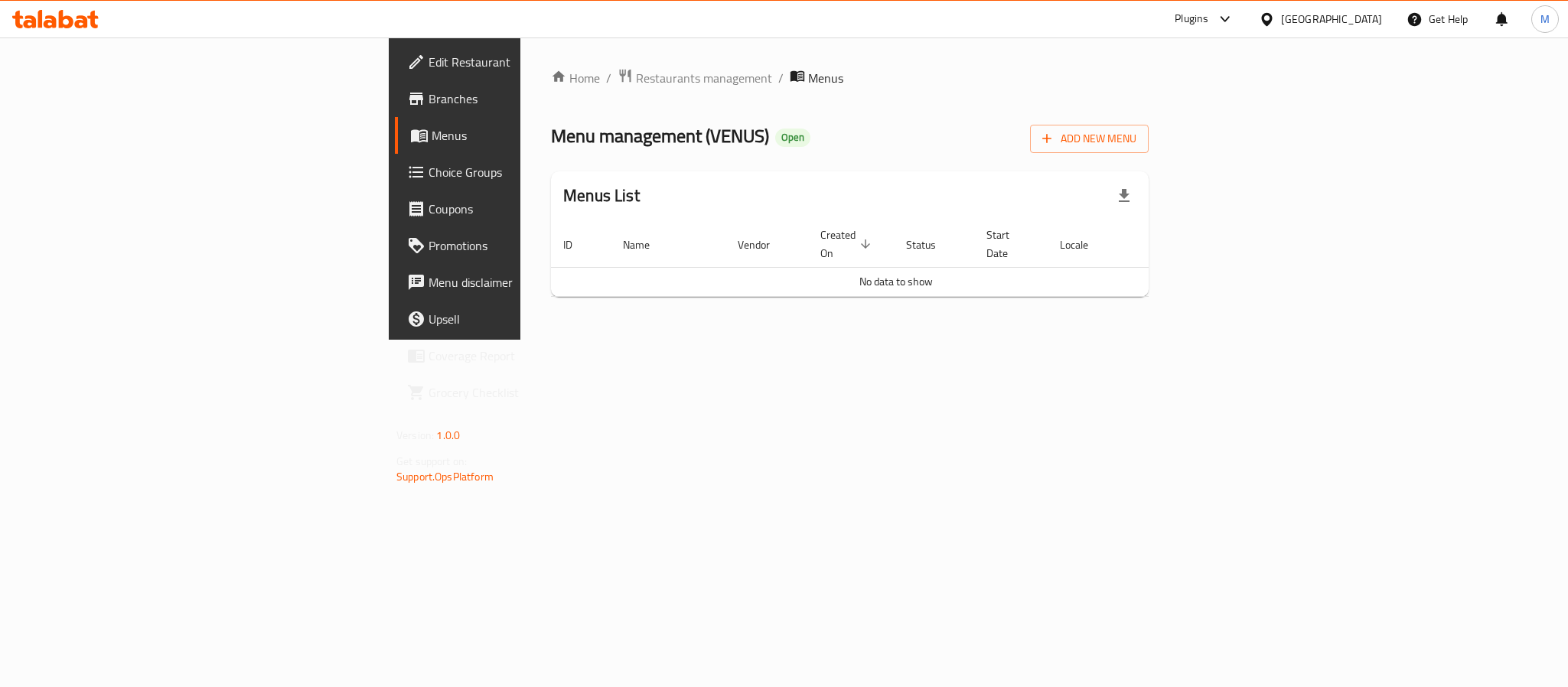
click at [429, 66] on span "Edit Restaurant" at bounding box center [533, 62] width 210 height 18
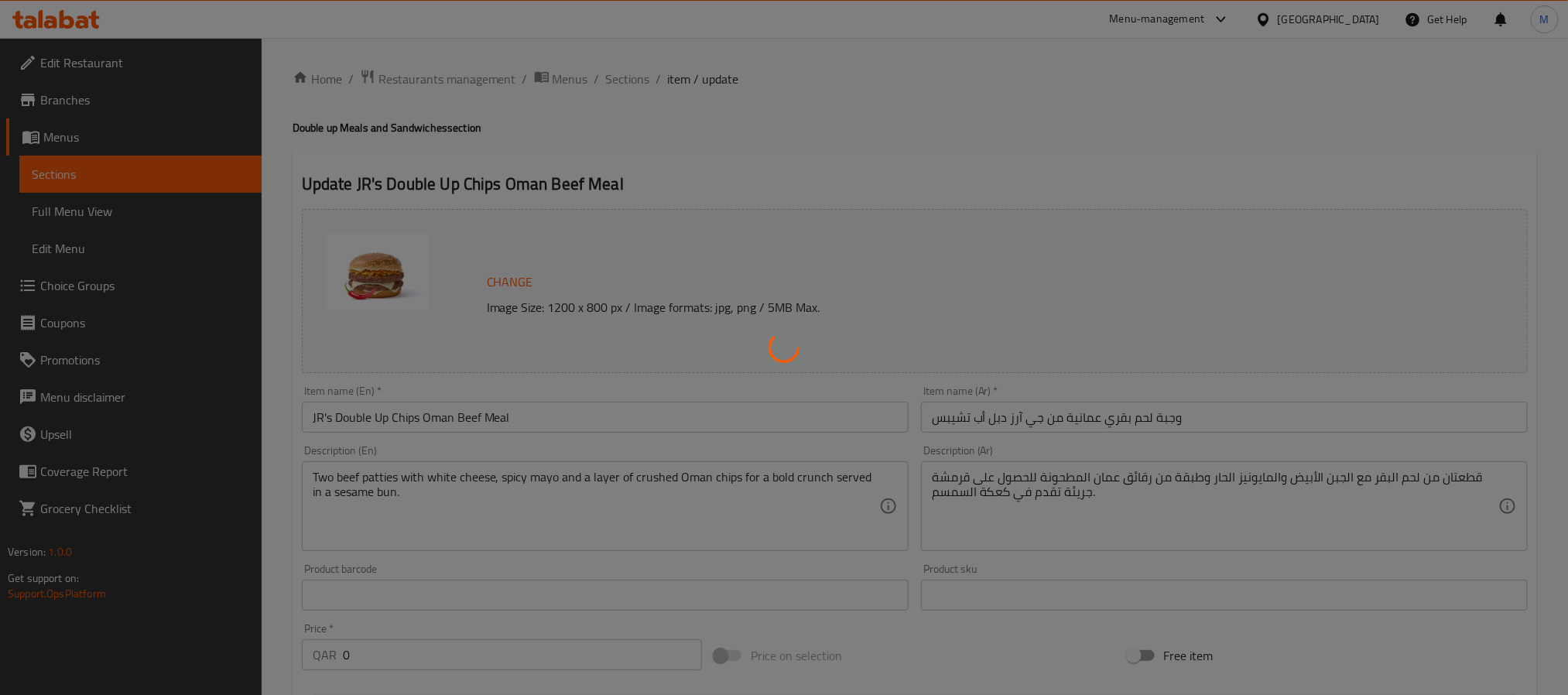
type input "إختيارك من المشروبات"
type input "1"
type input "قم بترقية وجبتك"
type input "0"
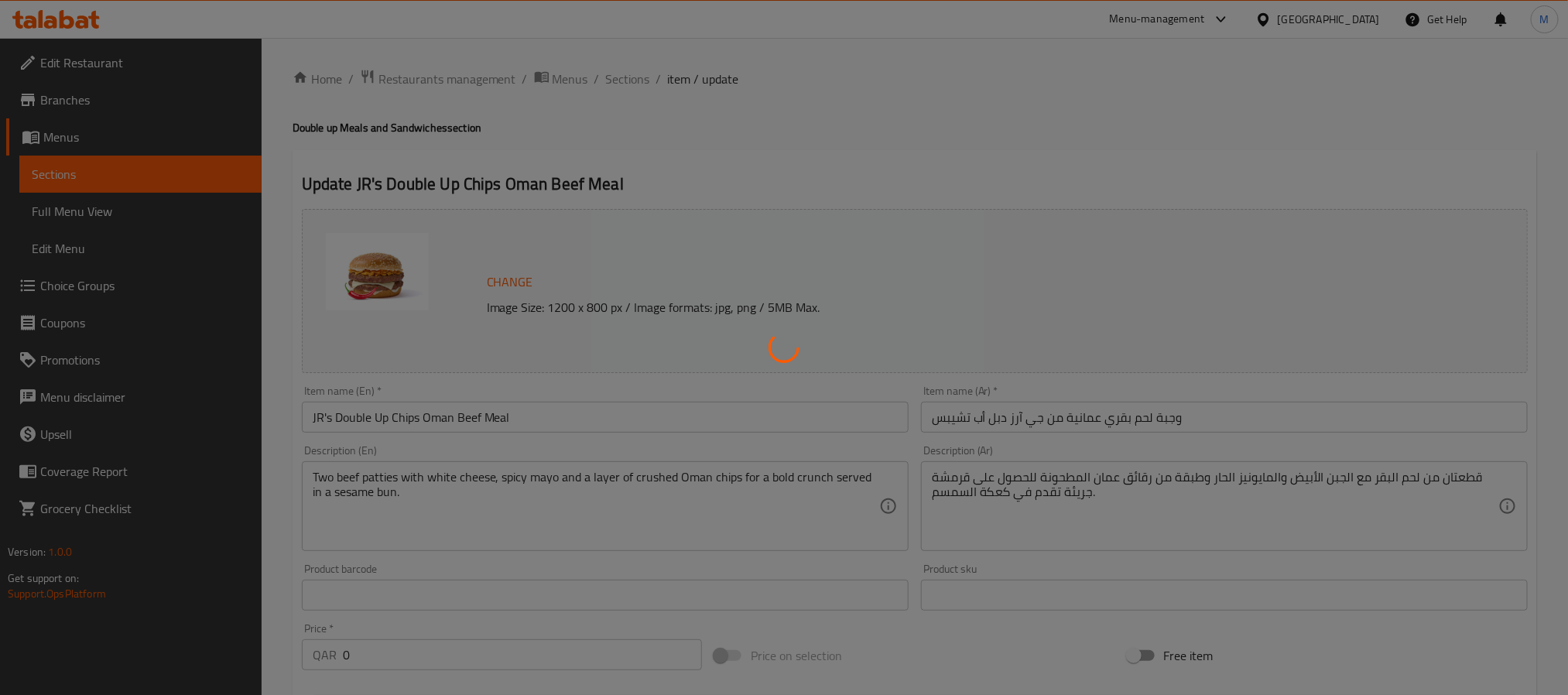
type input "1"
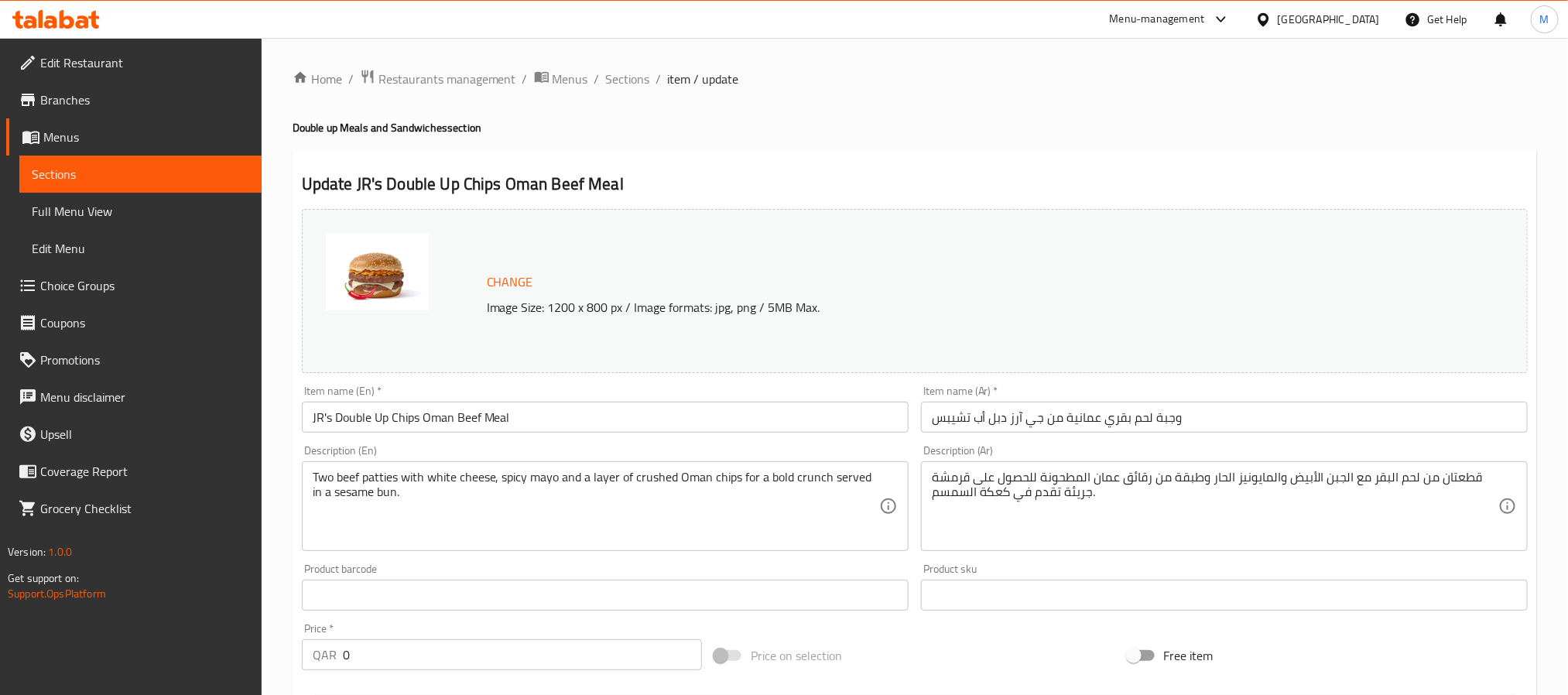
click at [1206, 16] on div "Menu-management" at bounding box center [1157, 19] width 95 height 18
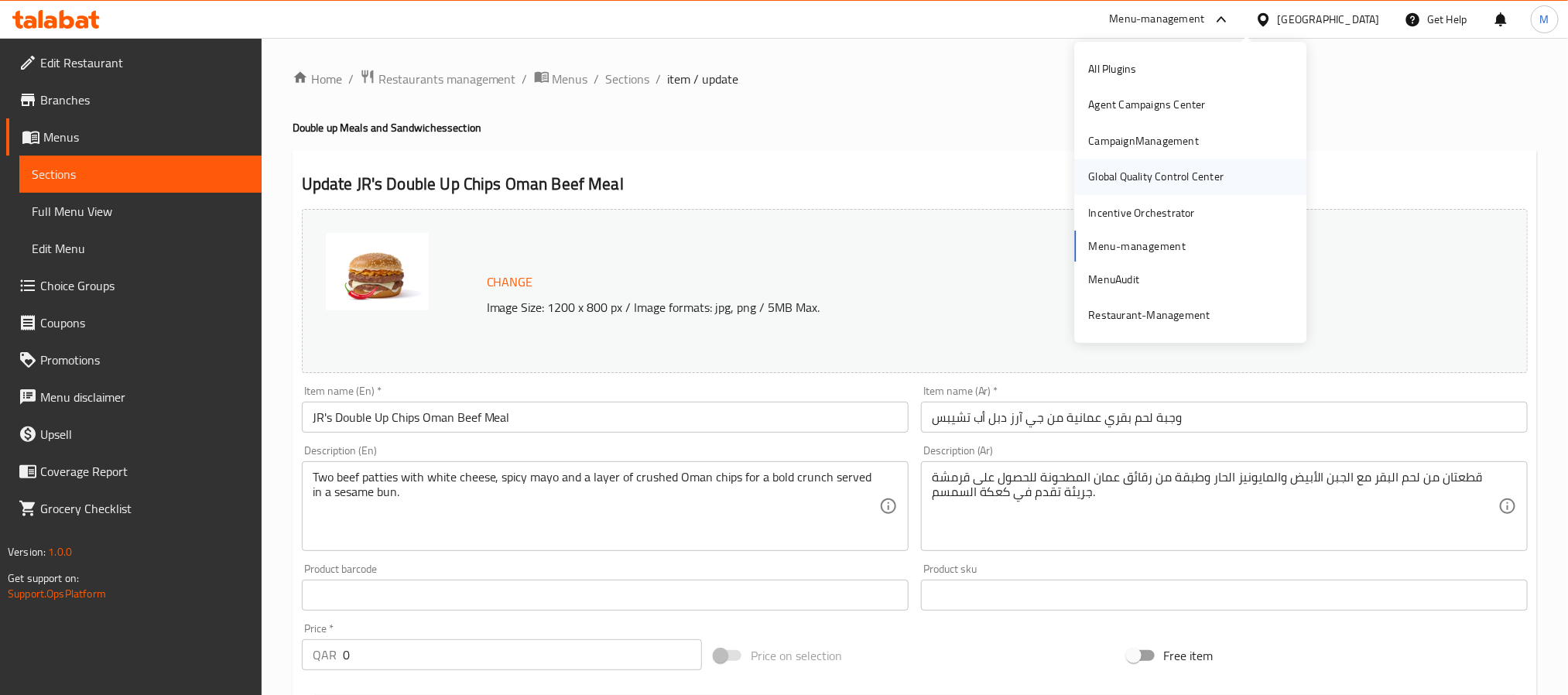
click at [1153, 168] on div "Global Quality Control Center" at bounding box center [1156, 176] width 135 height 17
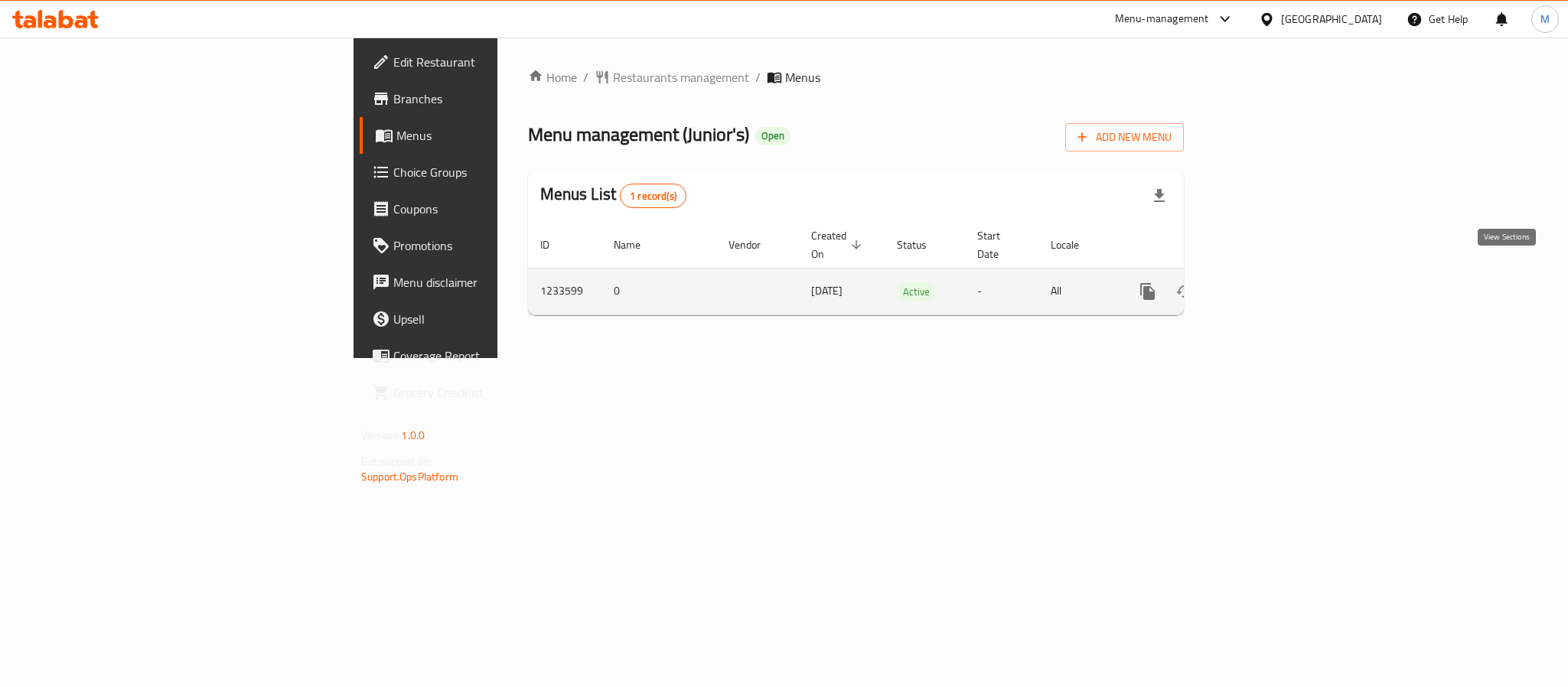
click at [1265, 284] on icon "enhanced table" at bounding box center [1258, 291] width 14 height 14
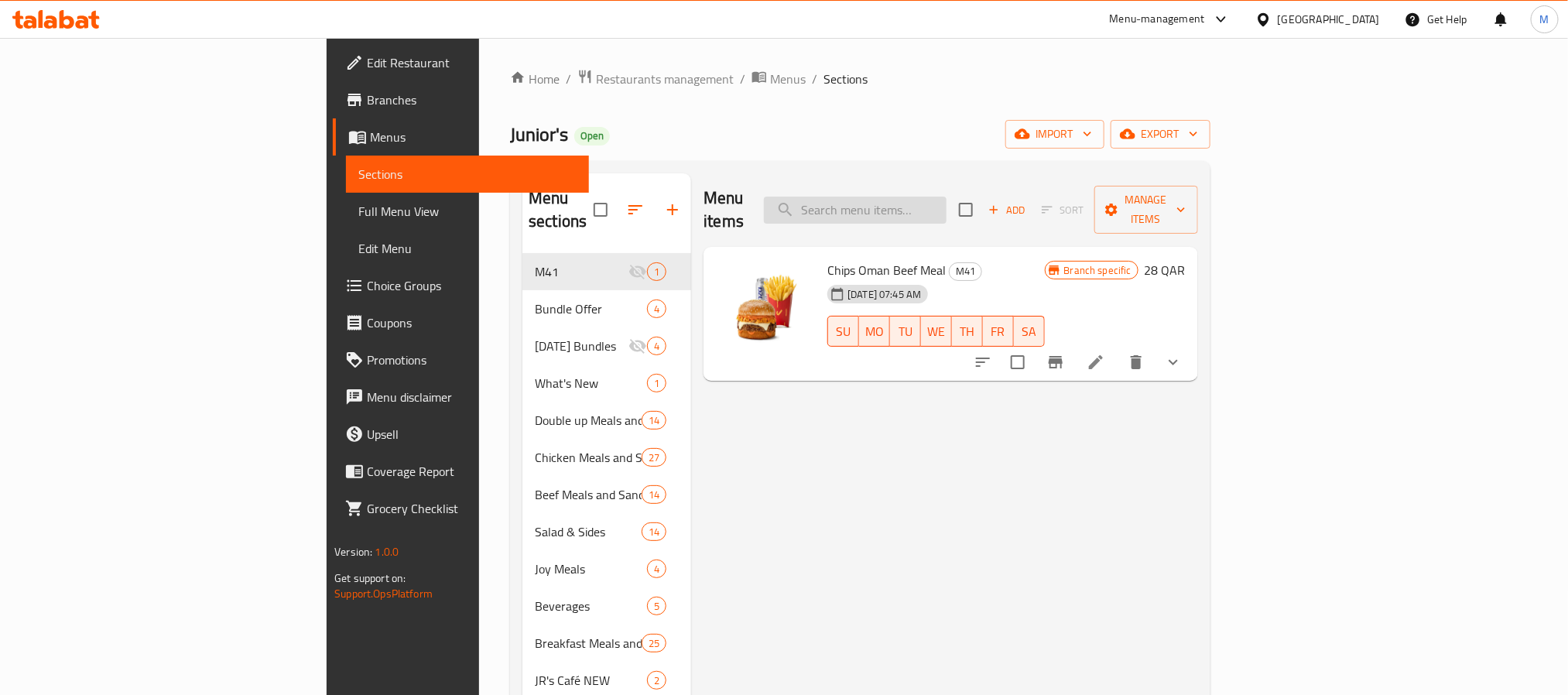
click at [947, 196] on input "search" at bounding box center [856, 210] width 183 height 27
paste input "JR's Double Up Chips Oman Beef Meal"
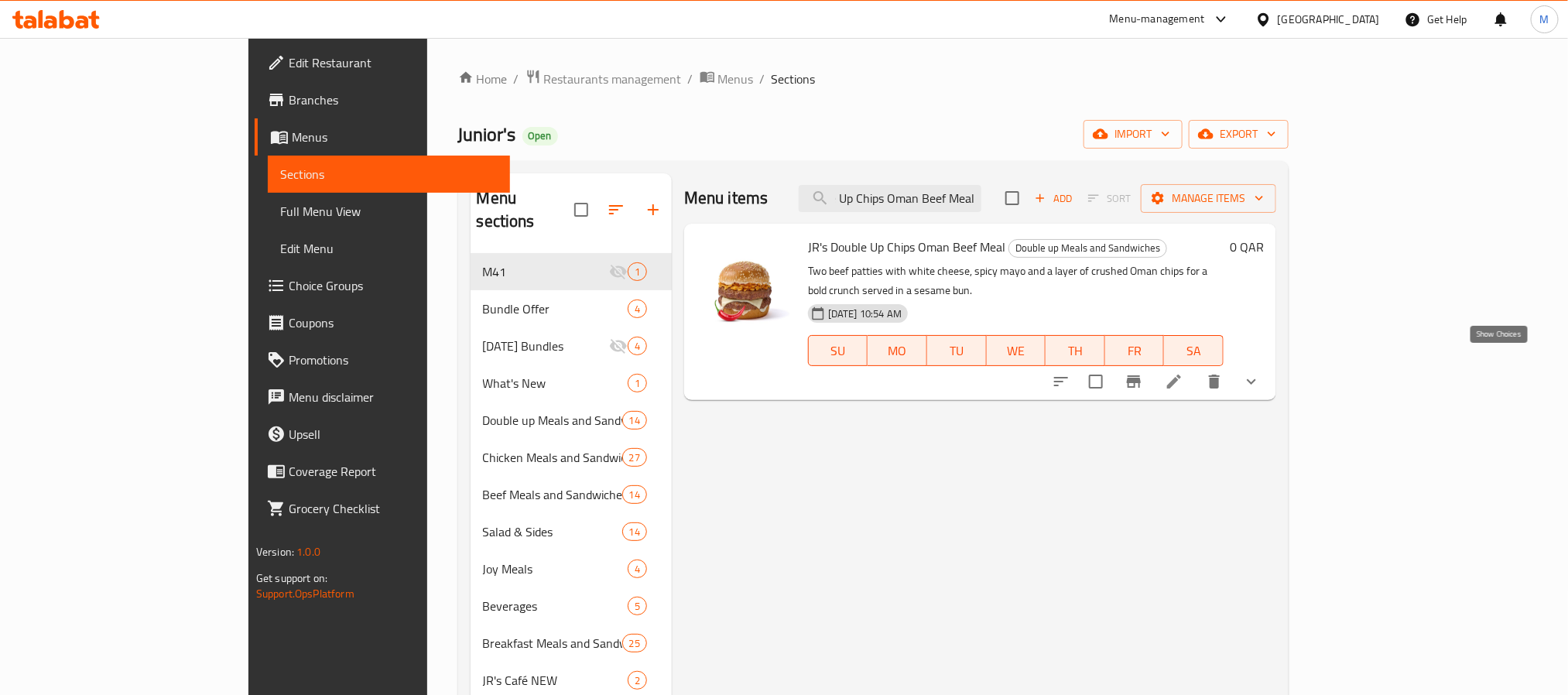
type input "JR's Double Up Chips Oman Beef Meal"
click at [1261, 372] on icon "show more" at bounding box center [1252, 381] width 18 height 18
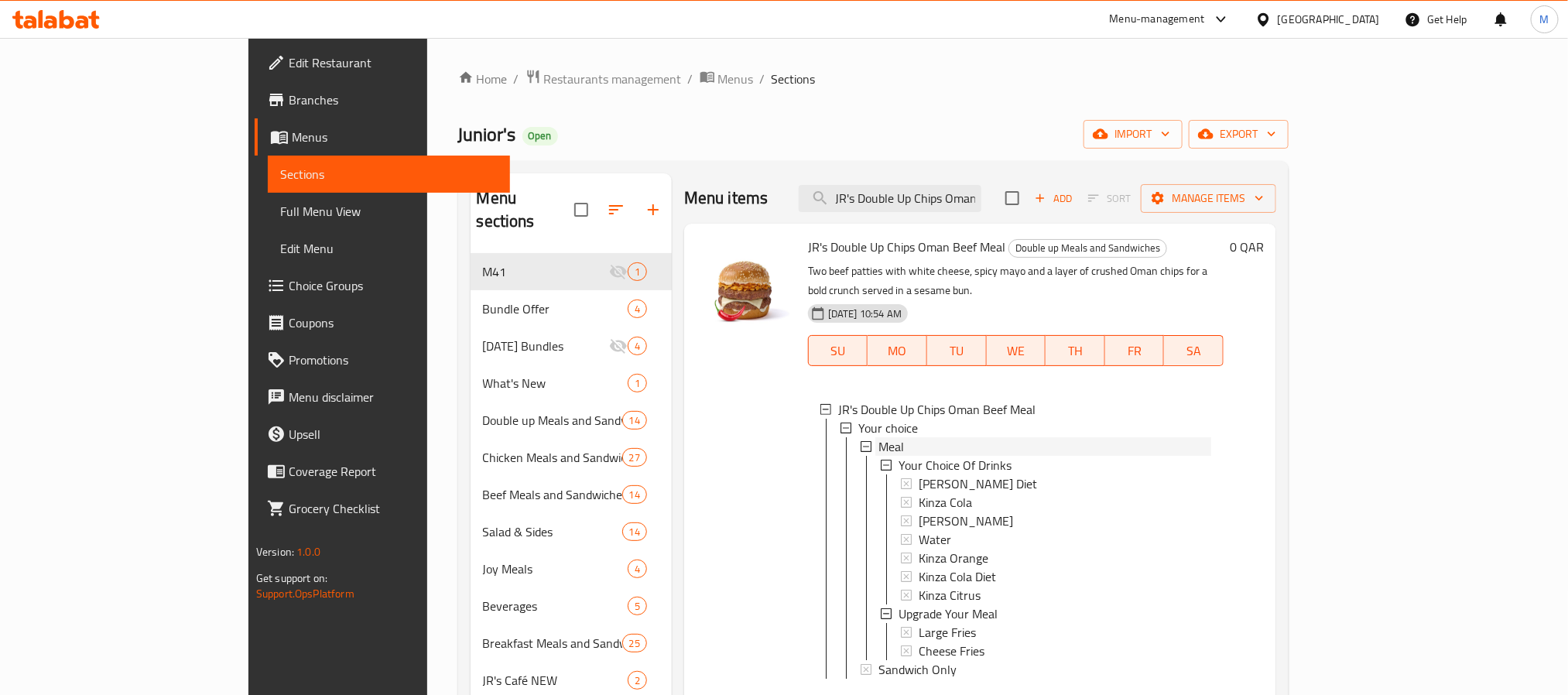
click at [878, 437] on span "Meal" at bounding box center [891, 446] width 25 height 18
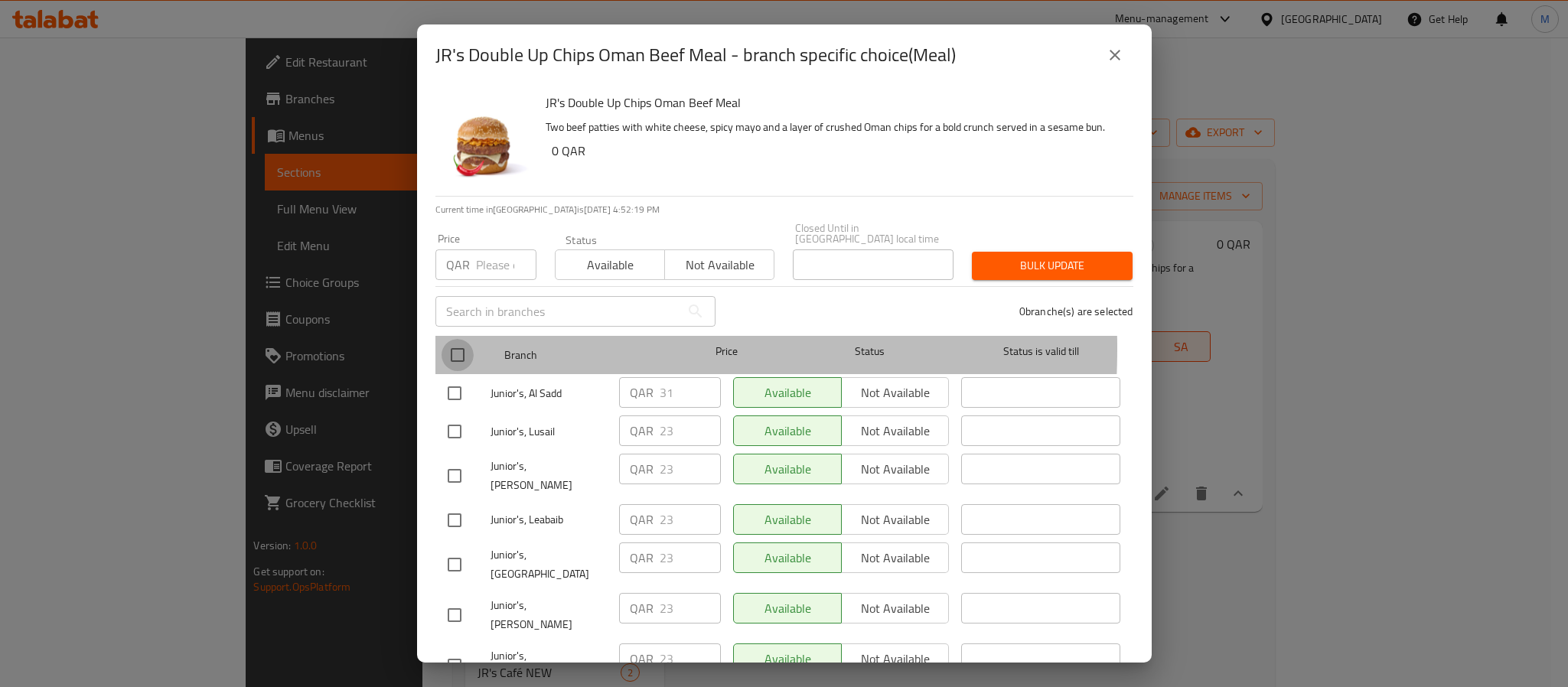
click at [455, 339] on input "checkbox" at bounding box center [457, 355] width 32 height 32
checkbox input "true"
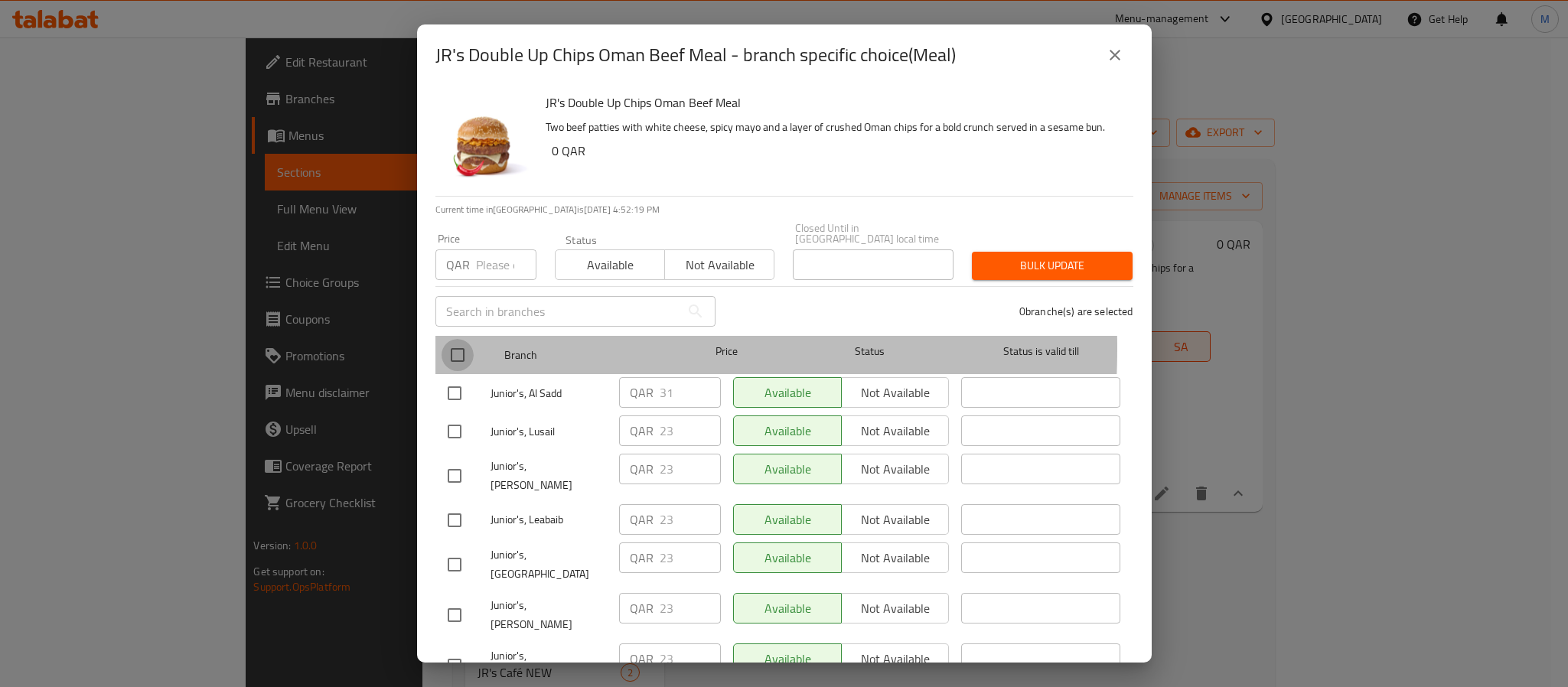
checkbox input "true"
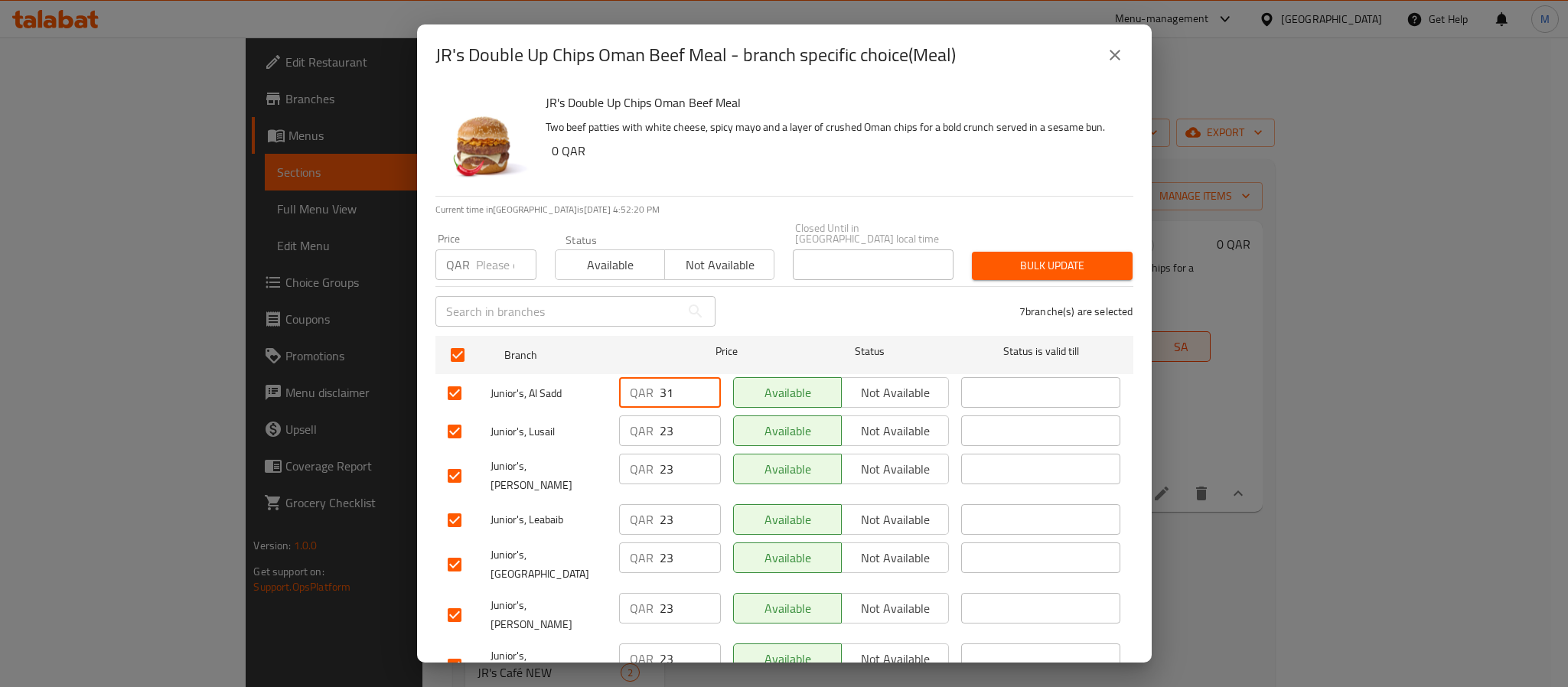
drag, startPoint x: 677, startPoint y: 384, endPoint x: 632, endPoint y: 388, distance: 45.2
click at [632, 388] on div "QAR 31 ​" at bounding box center [669, 392] width 102 height 31
click at [480, 254] on input "number" at bounding box center [506, 264] width 61 height 31
paste input "31"
type input "31"
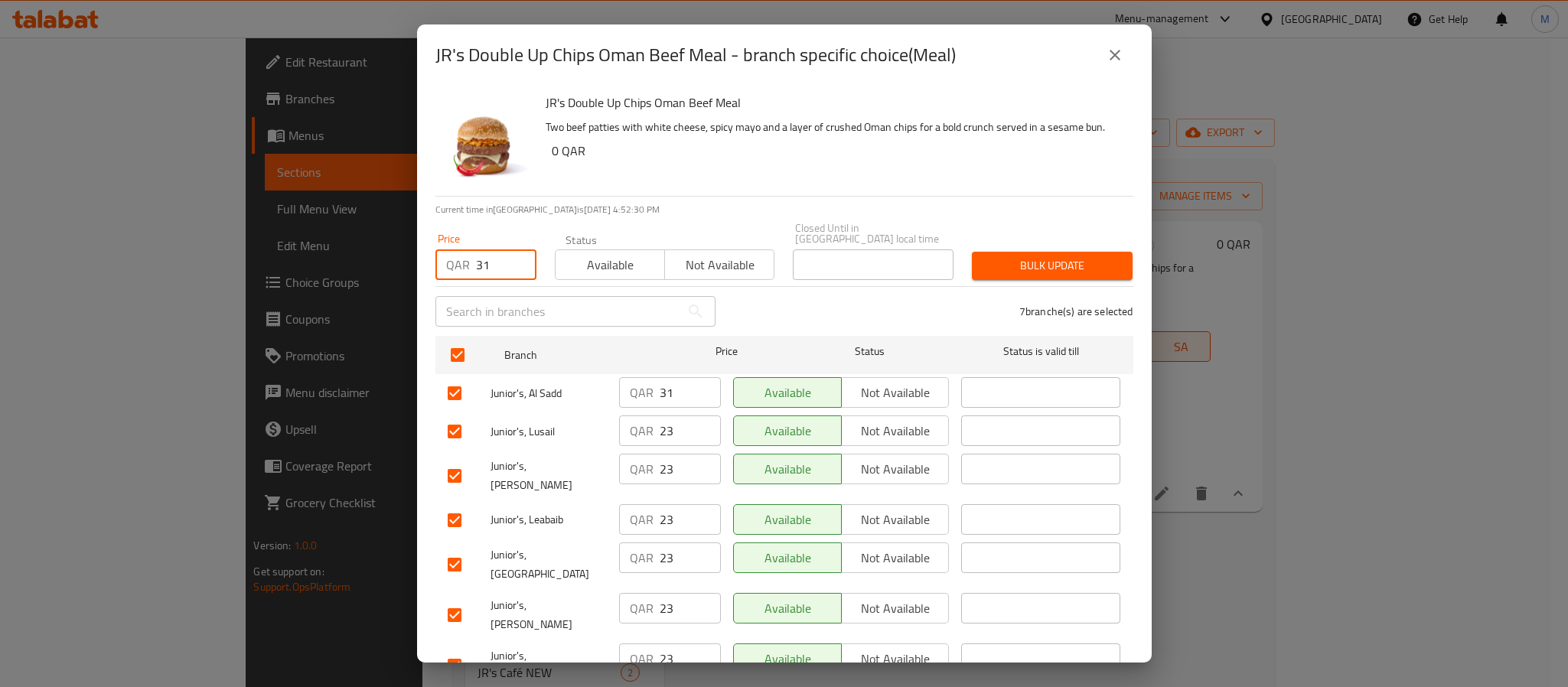
click at [1120, 49] on icon "close" at bounding box center [1114, 55] width 18 height 18
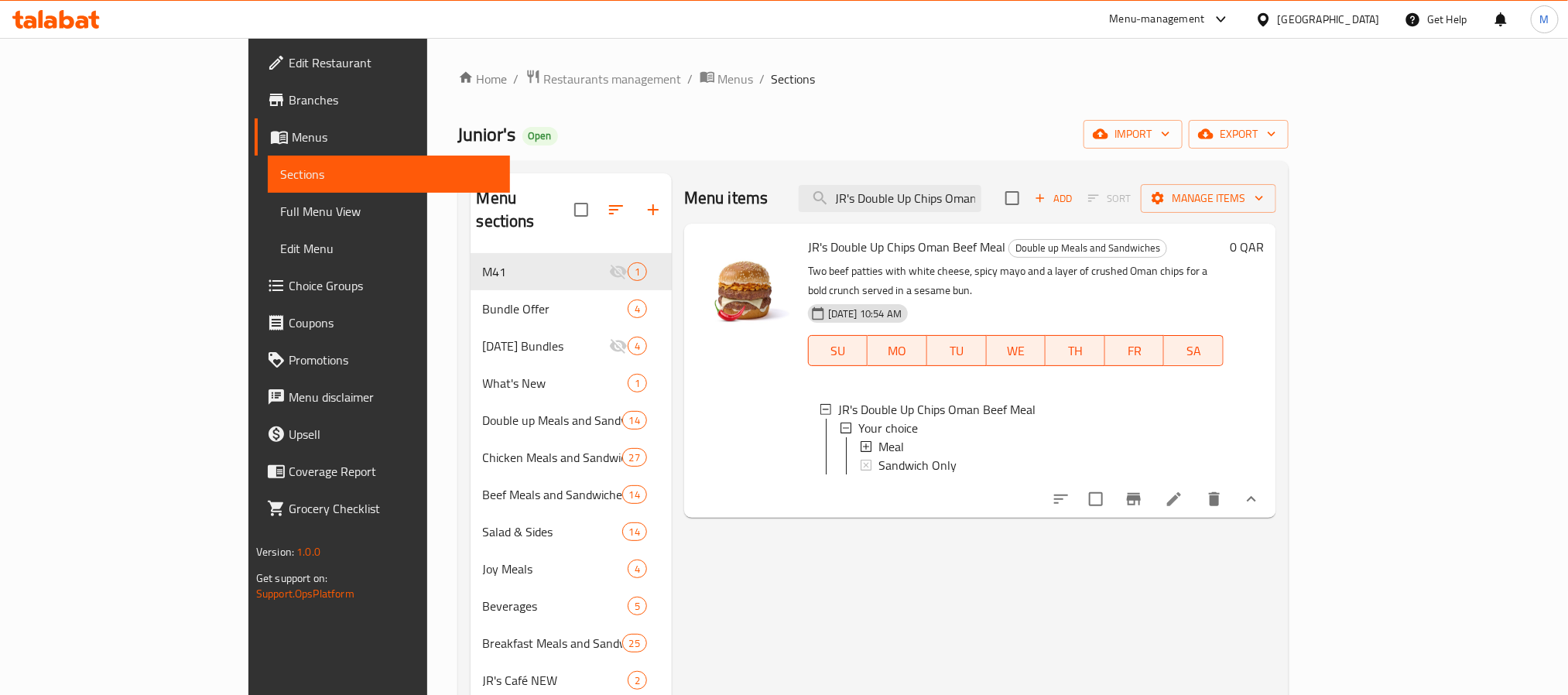
click at [878, 437] on span "Meal" at bounding box center [891, 446] width 25 height 18
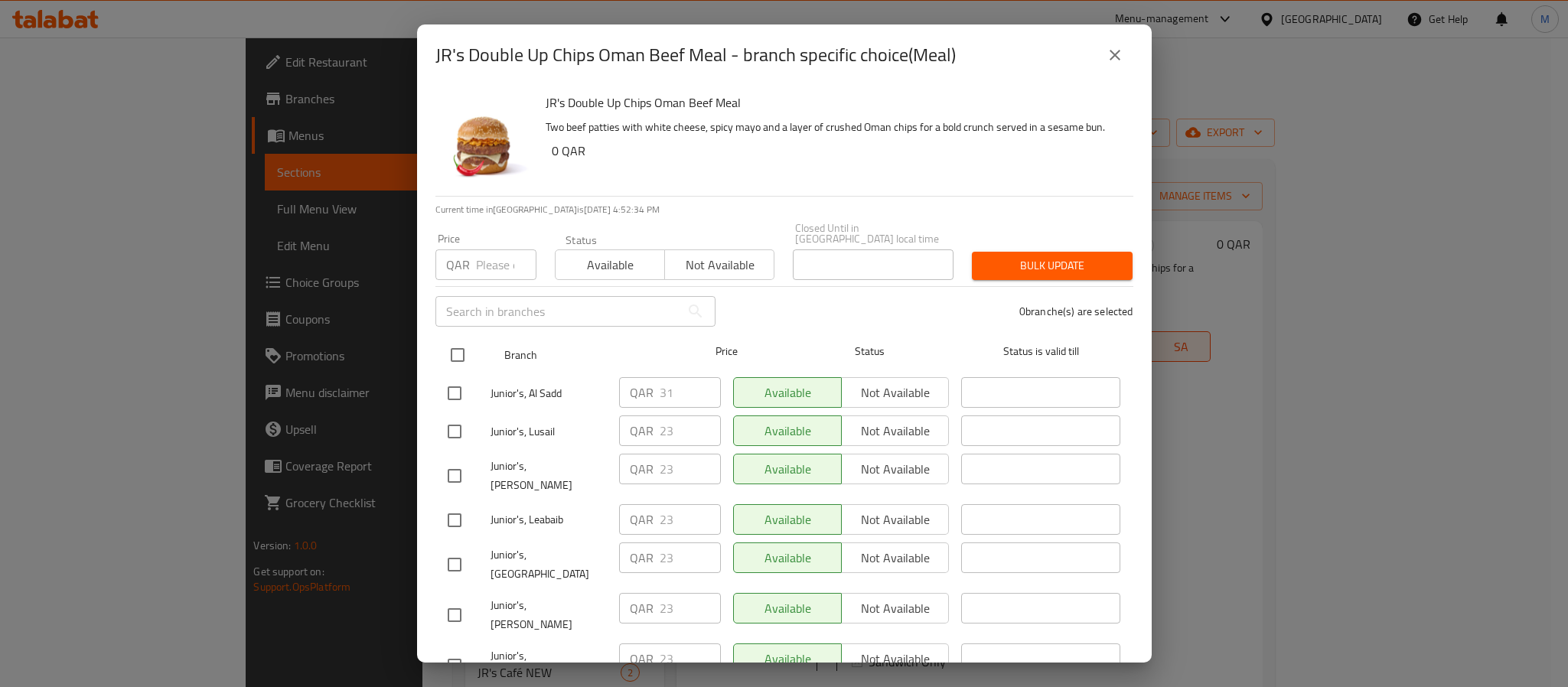
click at [452, 339] on input "checkbox" at bounding box center [457, 355] width 32 height 32
checkbox input "true"
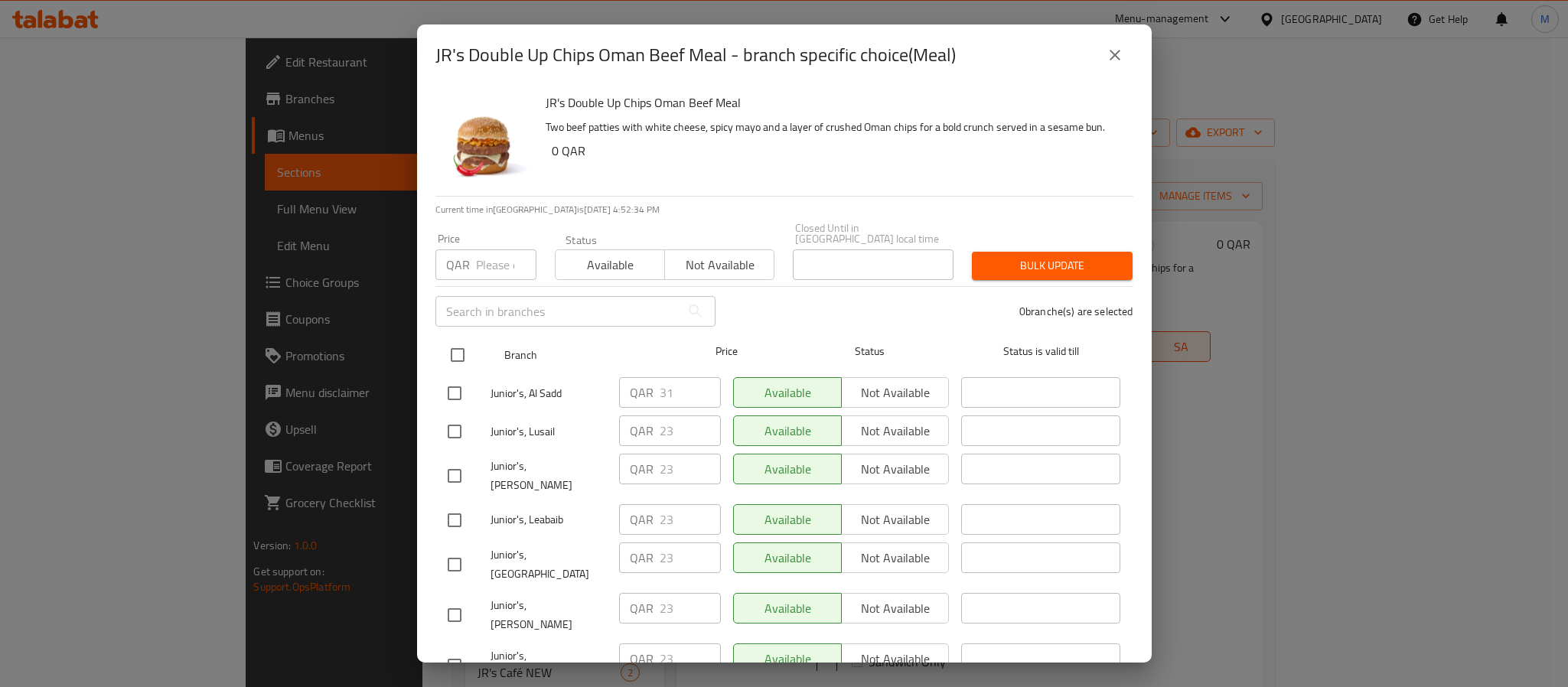
checkbox input "true"
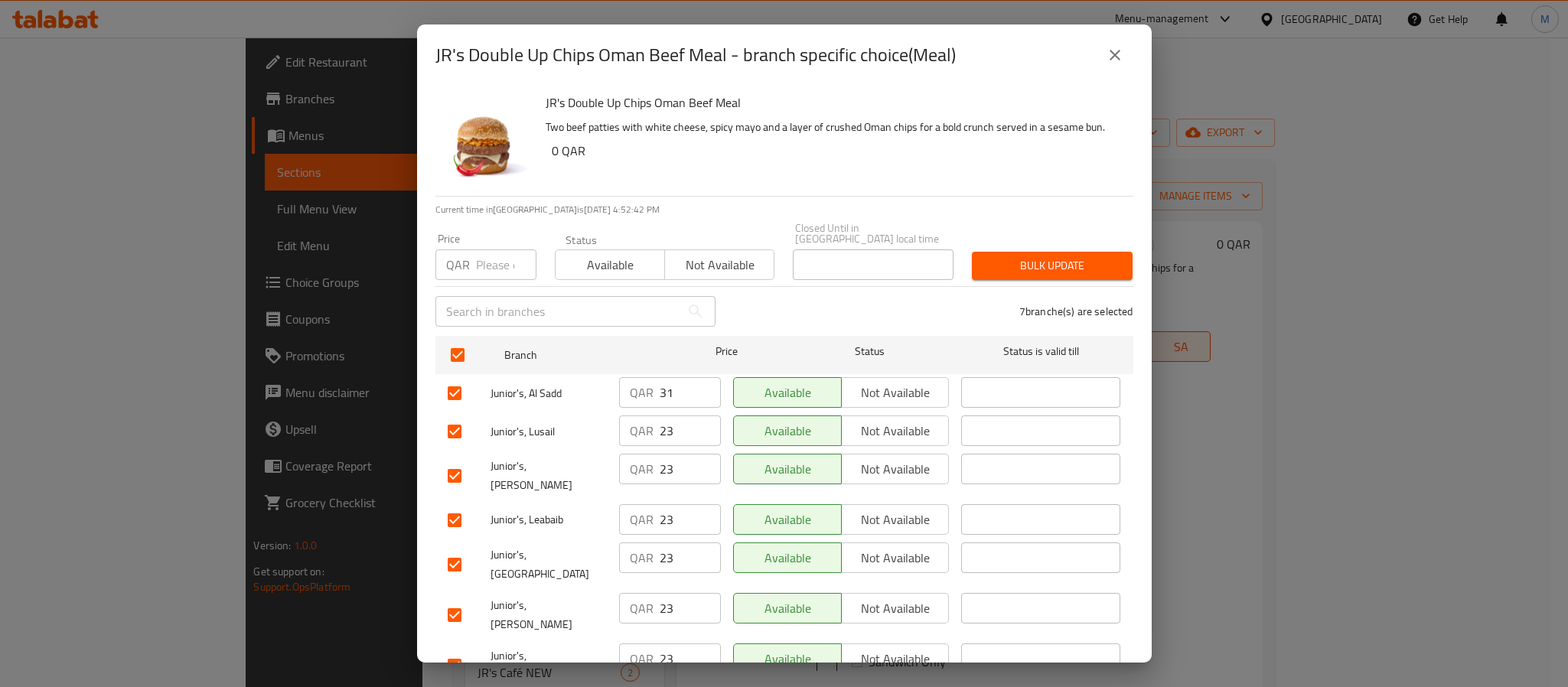
click at [490, 249] on input "number" at bounding box center [506, 264] width 61 height 31
paste input "31"
type input "31"
click at [1012, 259] on span "Bulk update" at bounding box center [1052, 265] width 136 height 19
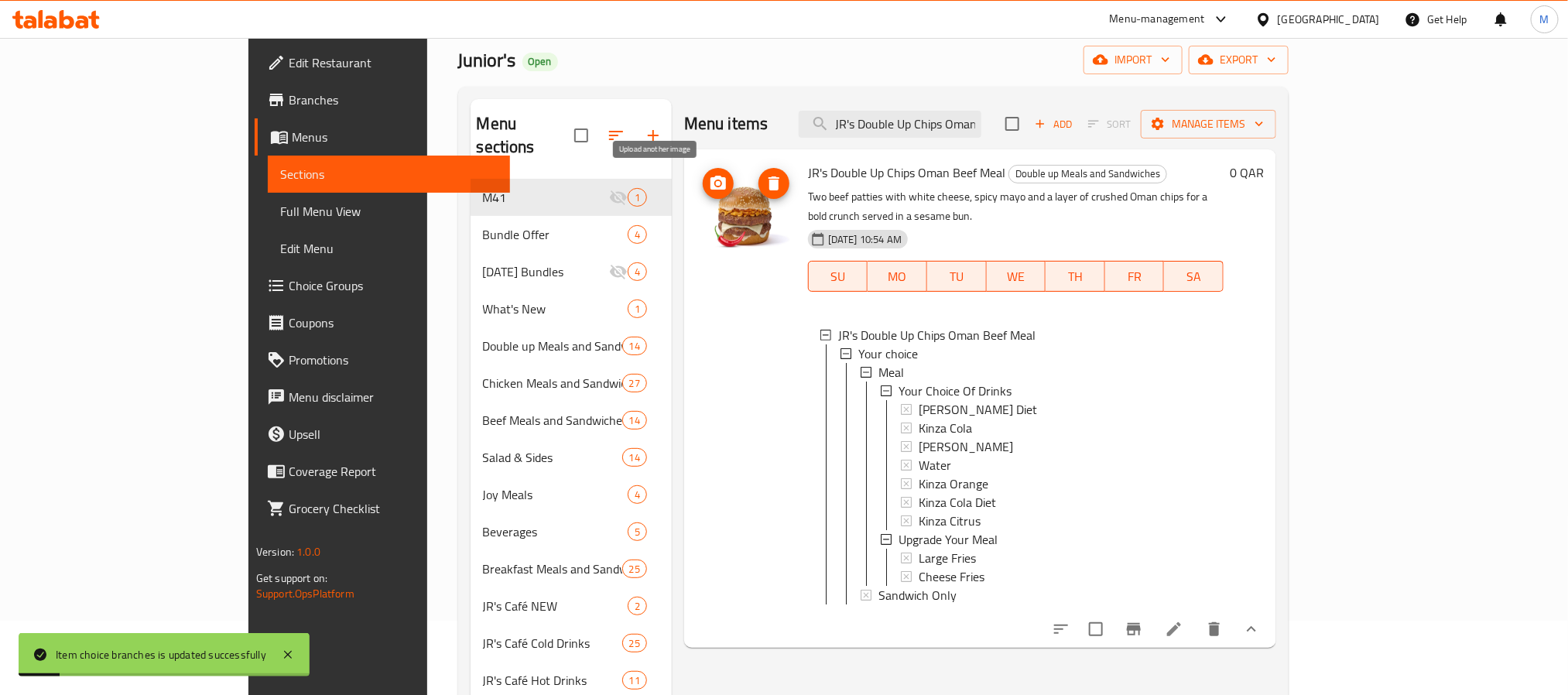
scroll to position [116, 0]
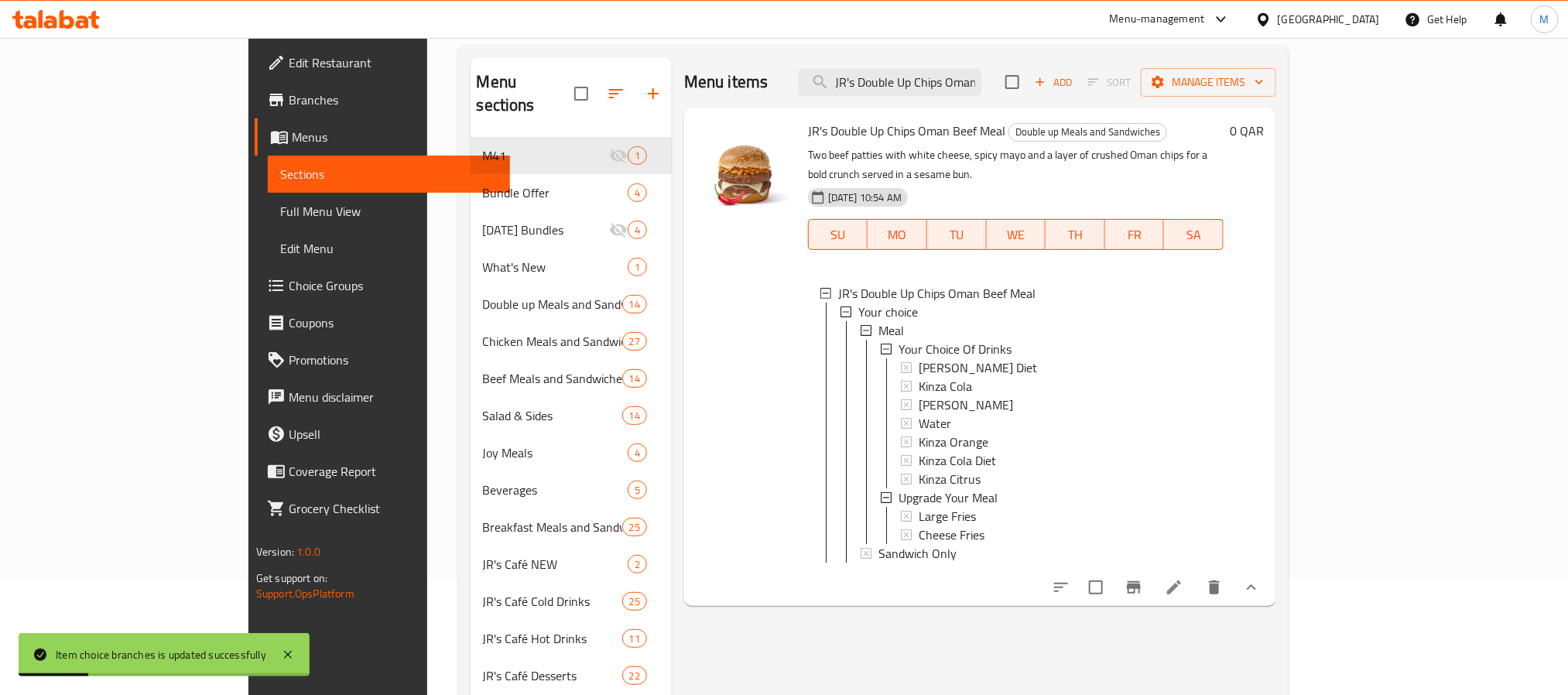
click at [878, 321] on span "Meal" at bounding box center [891, 330] width 25 height 18
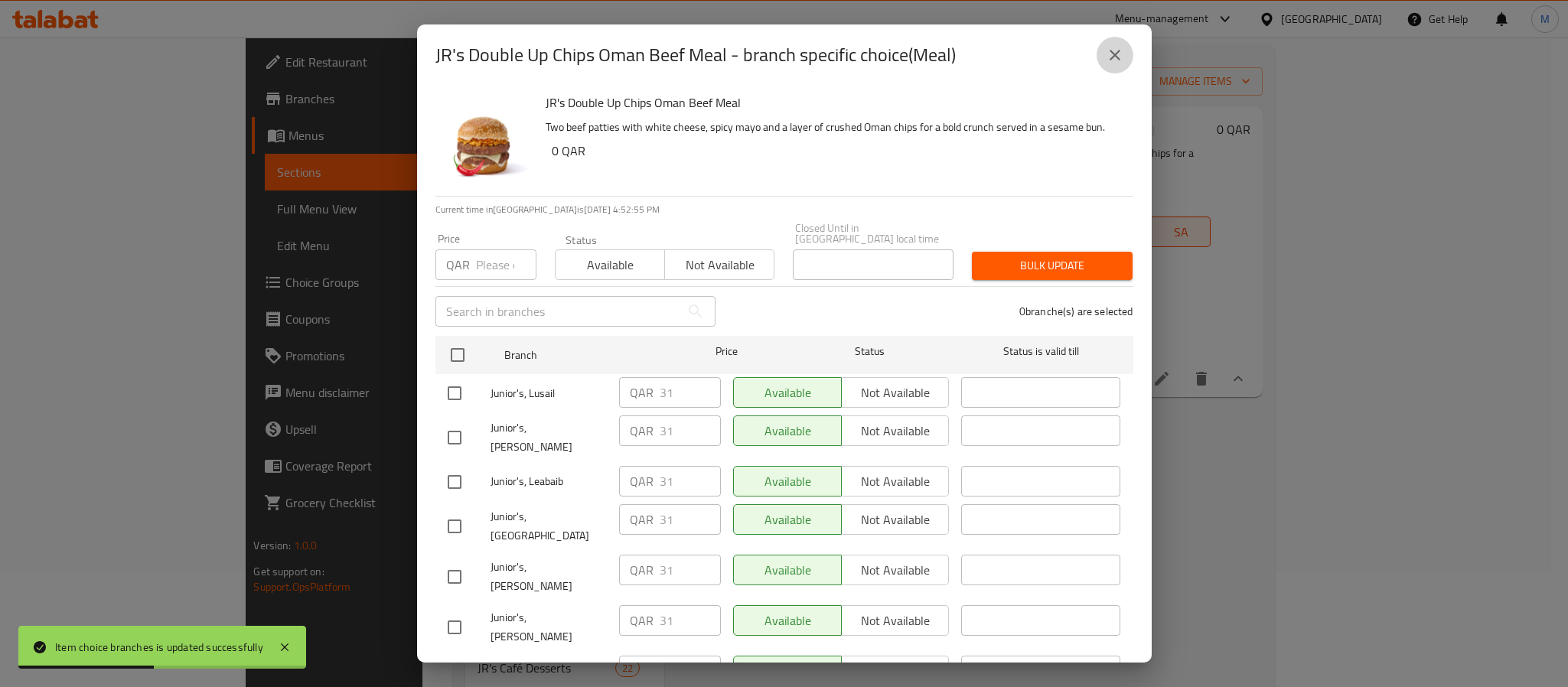
click at [1109, 55] on icon "close" at bounding box center [1114, 55] width 18 height 18
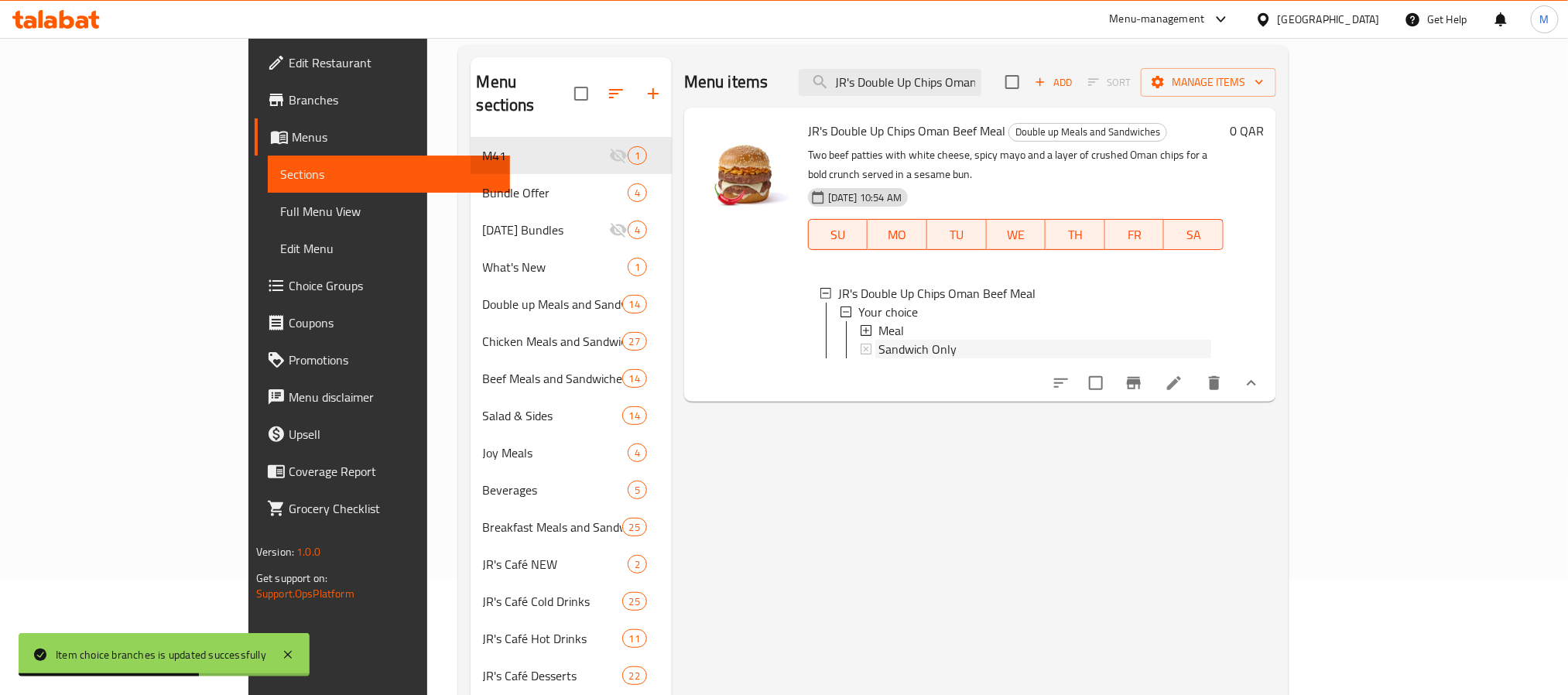
click at [878, 340] on span "Sandwich Only" at bounding box center [917, 349] width 78 height 18
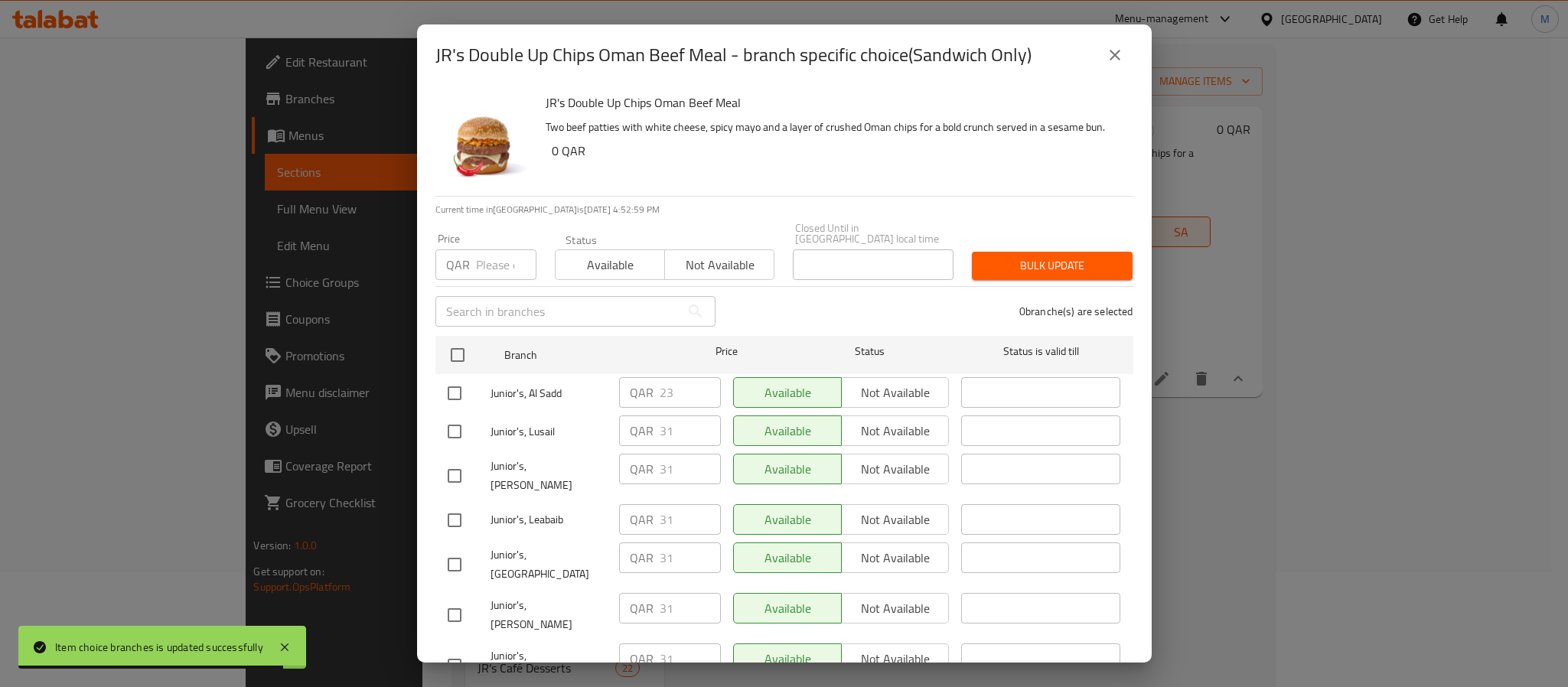
click at [636, 383] on div "QAR 23 ​" at bounding box center [669, 392] width 102 height 31
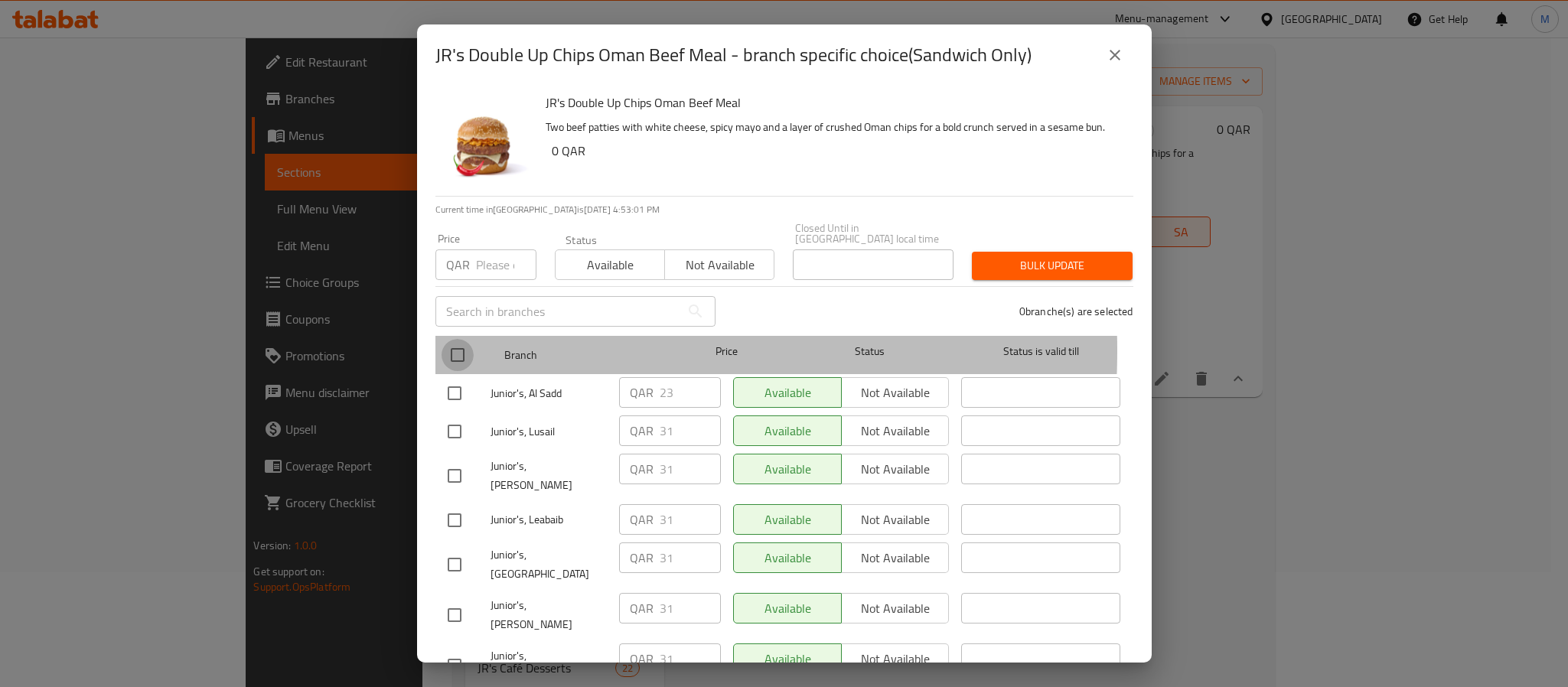
click at [452, 340] on input "checkbox" at bounding box center [457, 355] width 32 height 32
checkbox input "true"
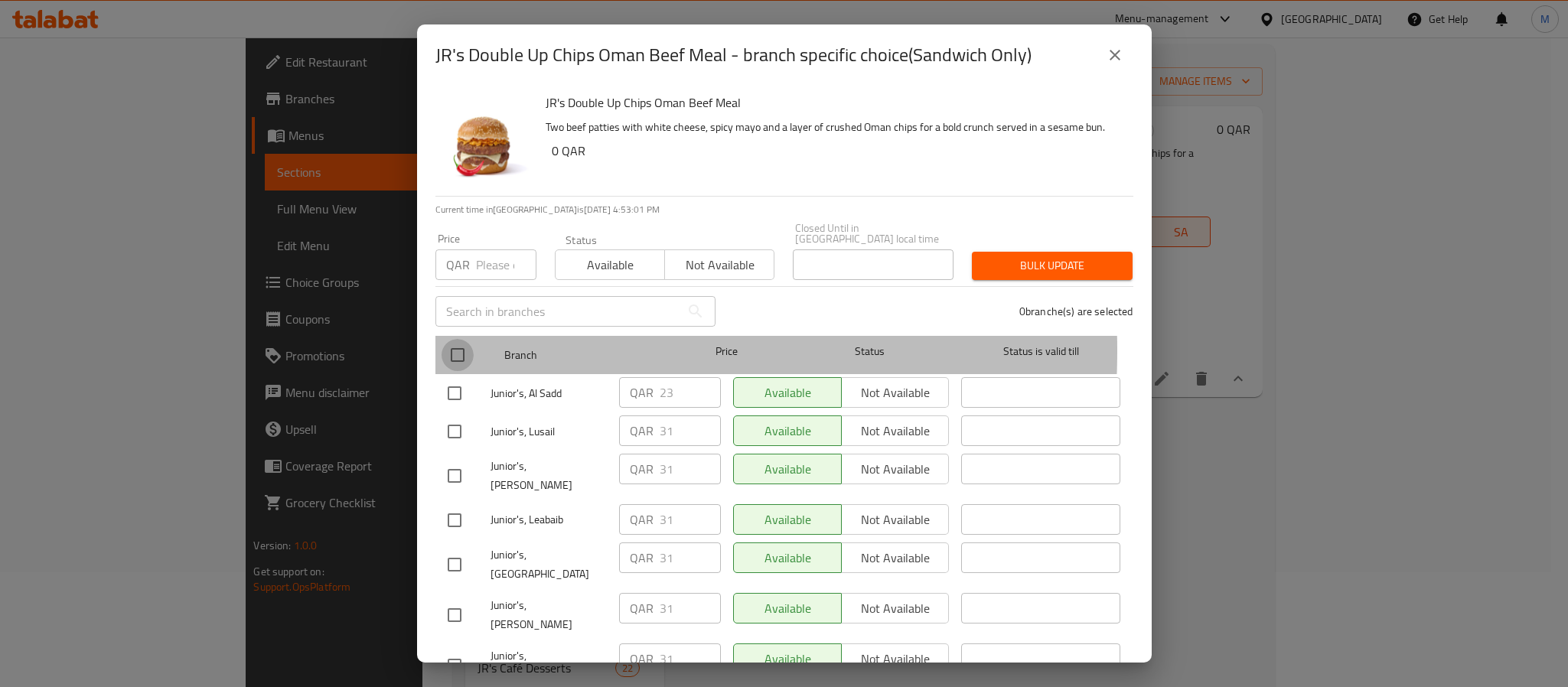
checkbox input "true"
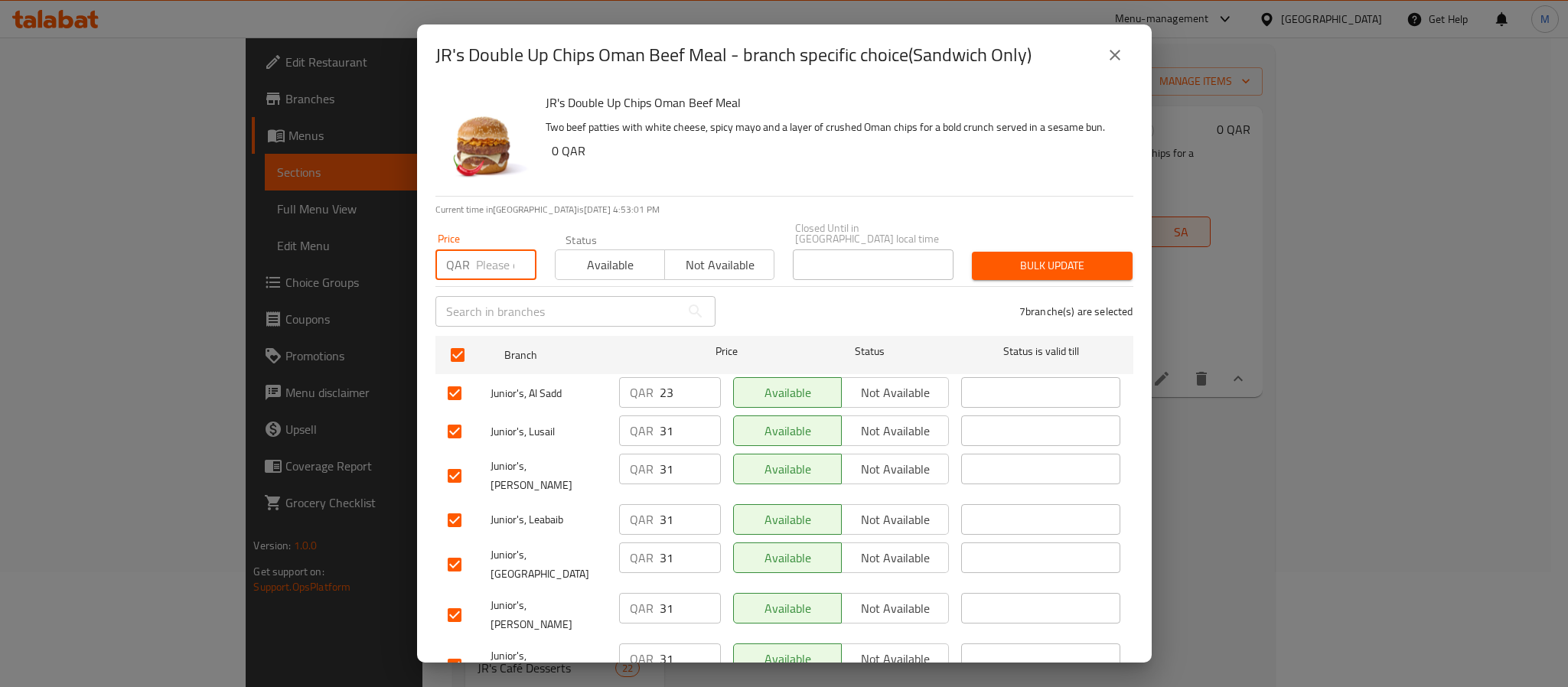
click at [487, 264] on input "number" at bounding box center [506, 264] width 61 height 31
paste input "23"
type input "23"
click at [1036, 256] on span "Bulk update" at bounding box center [1052, 265] width 136 height 19
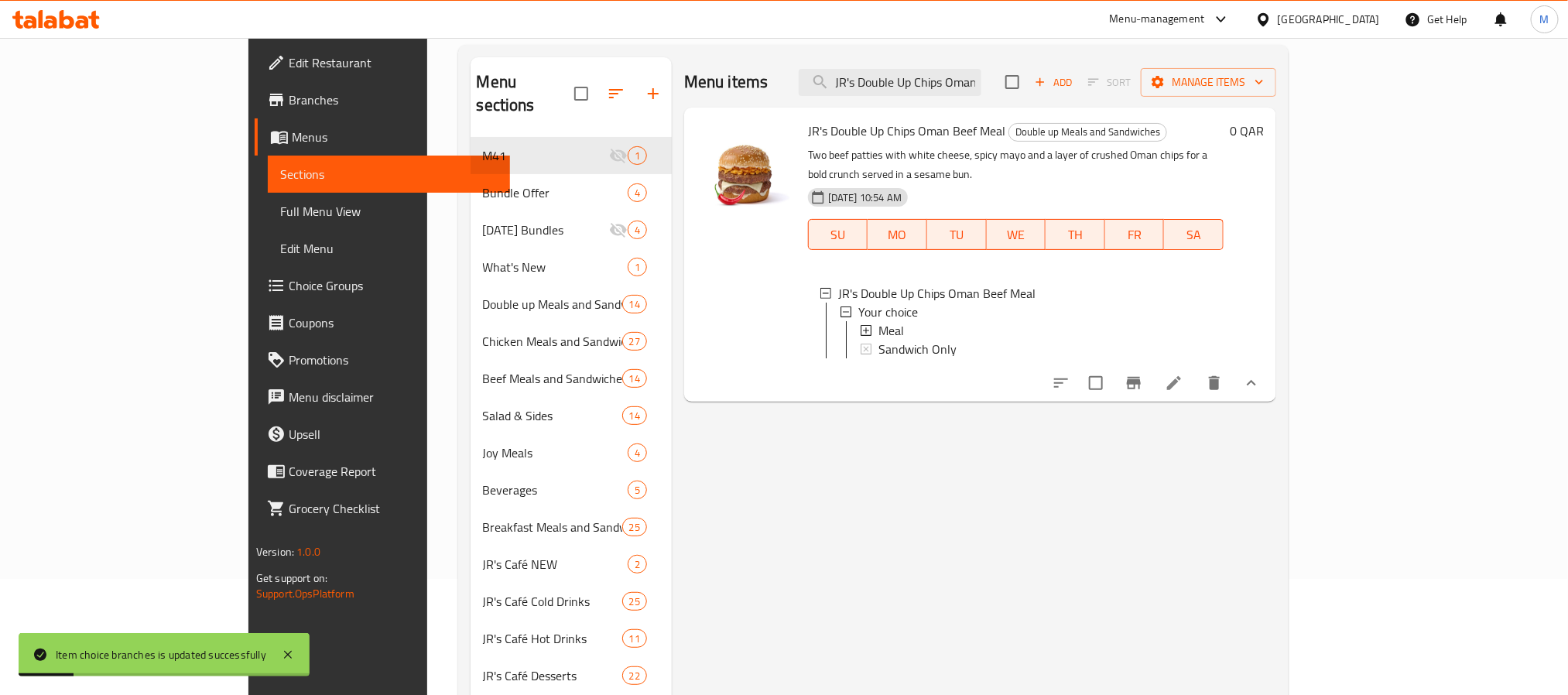
click at [878, 340] on span "Sandwich Only" at bounding box center [917, 349] width 78 height 18
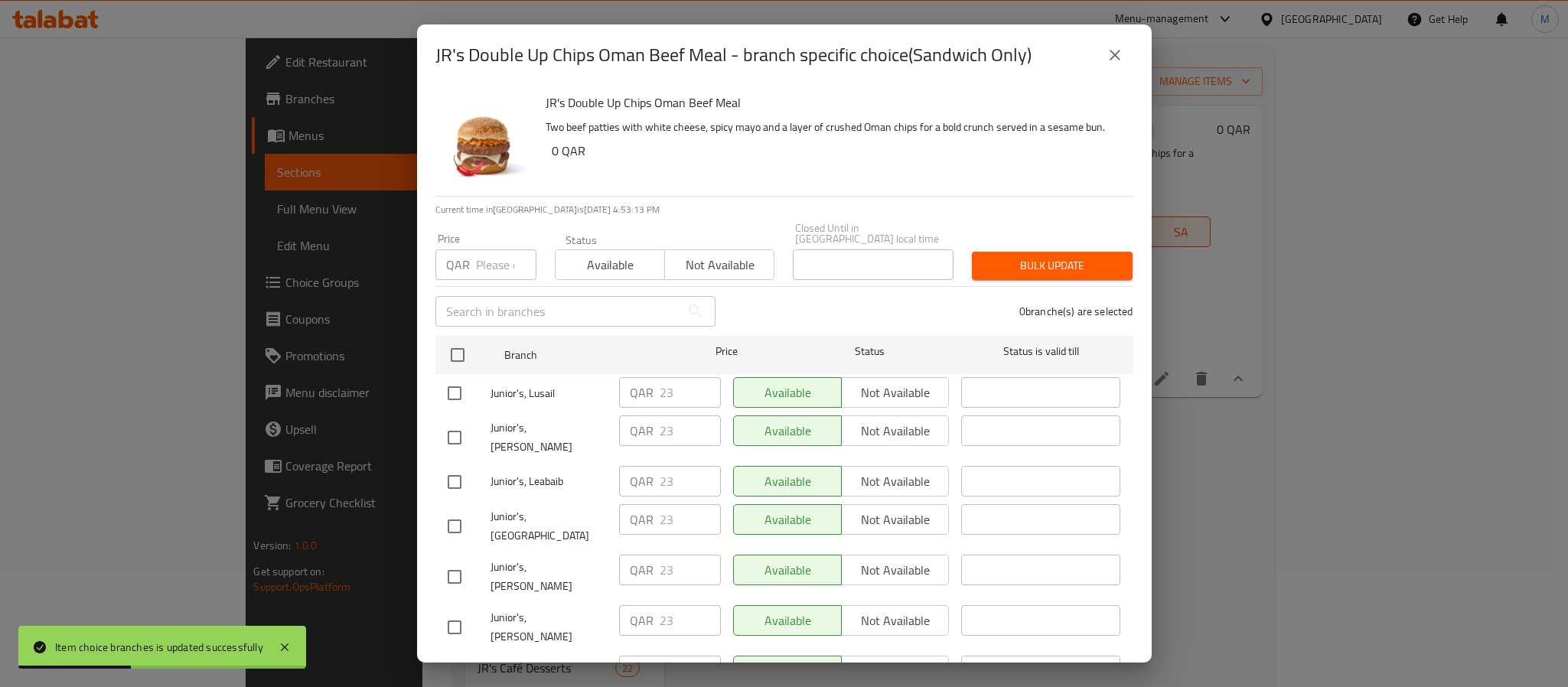
click at [1107, 58] on icon "close" at bounding box center [1114, 55] width 18 height 18
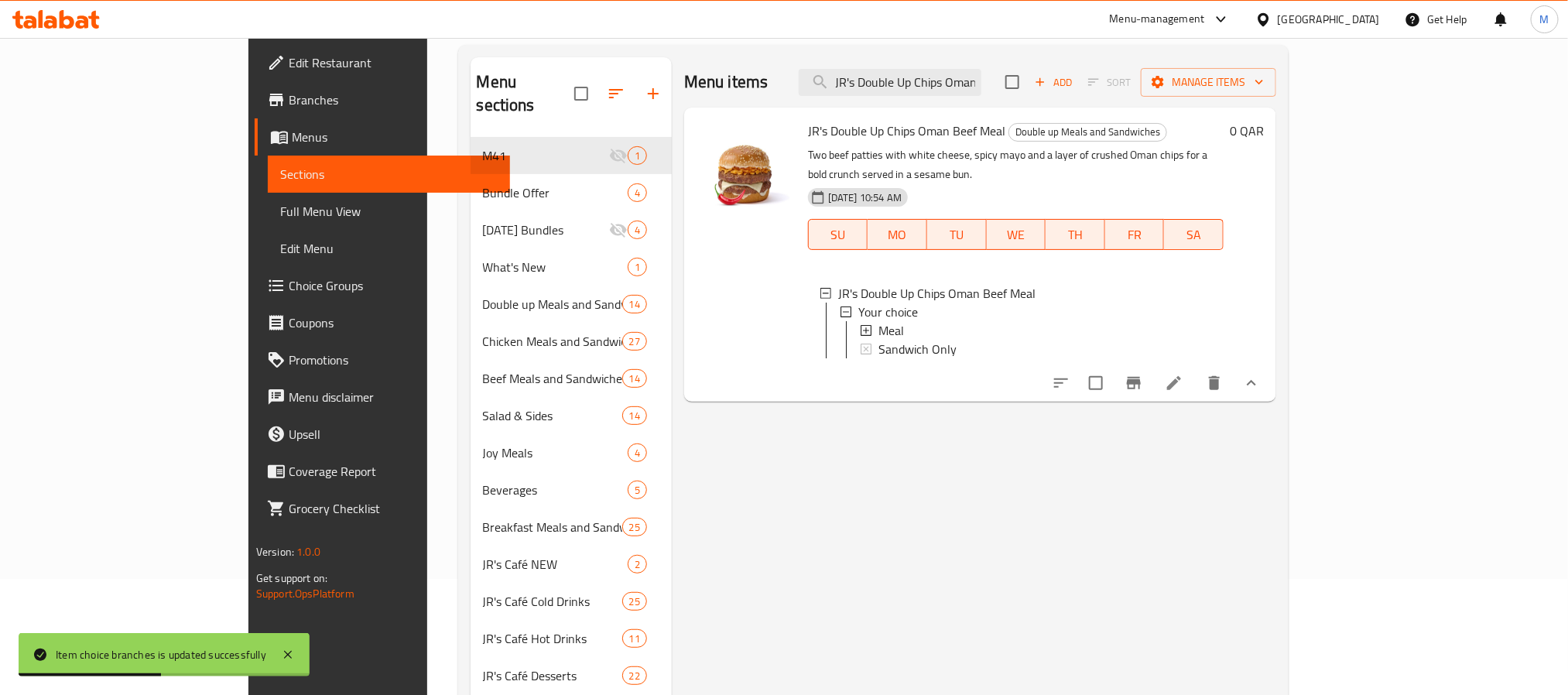
click at [1085, 82] on div "Menu items JR's Double Up Chips Oman Beef Meal Add Sort Manage items" at bounding box center [981, 82] width 592 height 50
click at [982, 82] on input "JR's Double Up Chips Oman Beef Meal" at bounding box center [890, 82] width 183 height 27
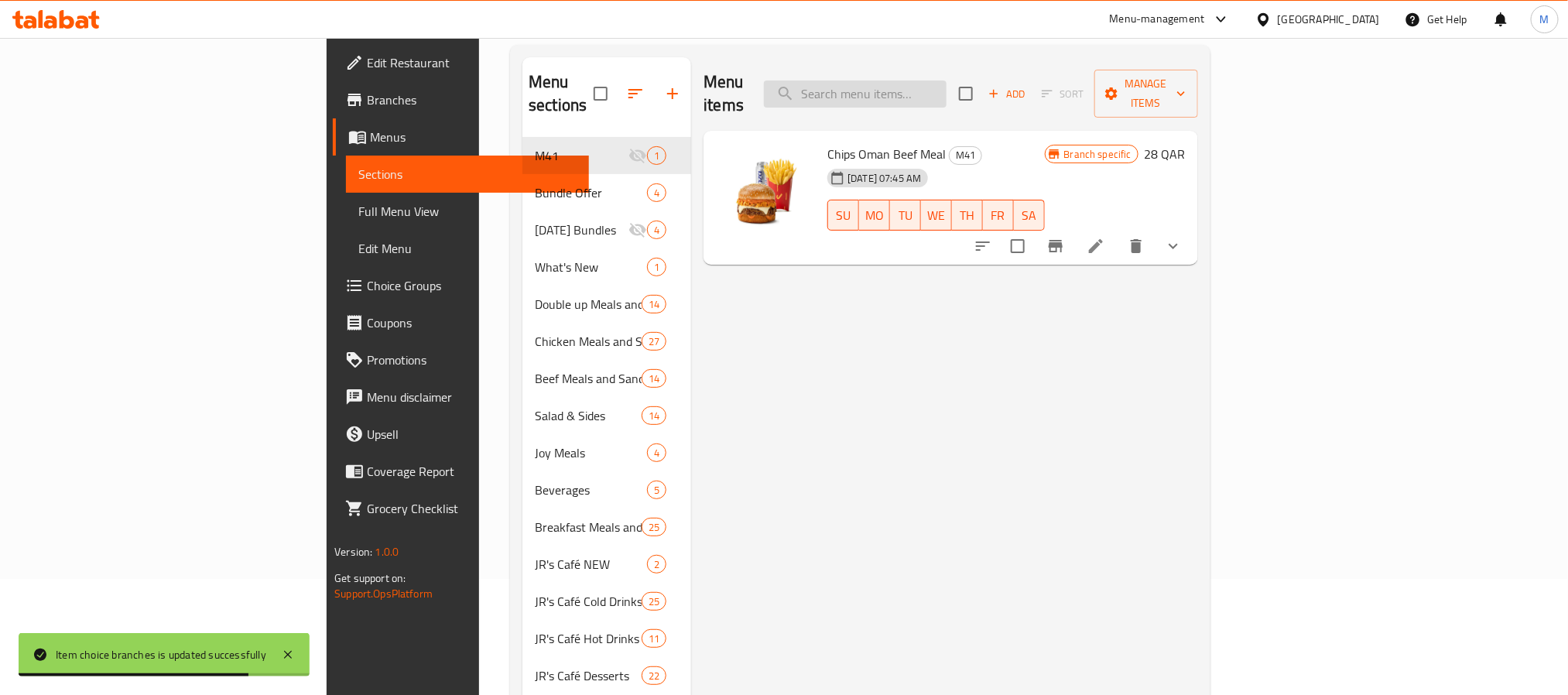
click at [947, 80] on input "search" at bounding box center [856, 94] width 183 height 27
paste input "JR's Double Up Chips Oman Beef Meal"
type input "JR's Double Up Chips Oman Beef Meal"
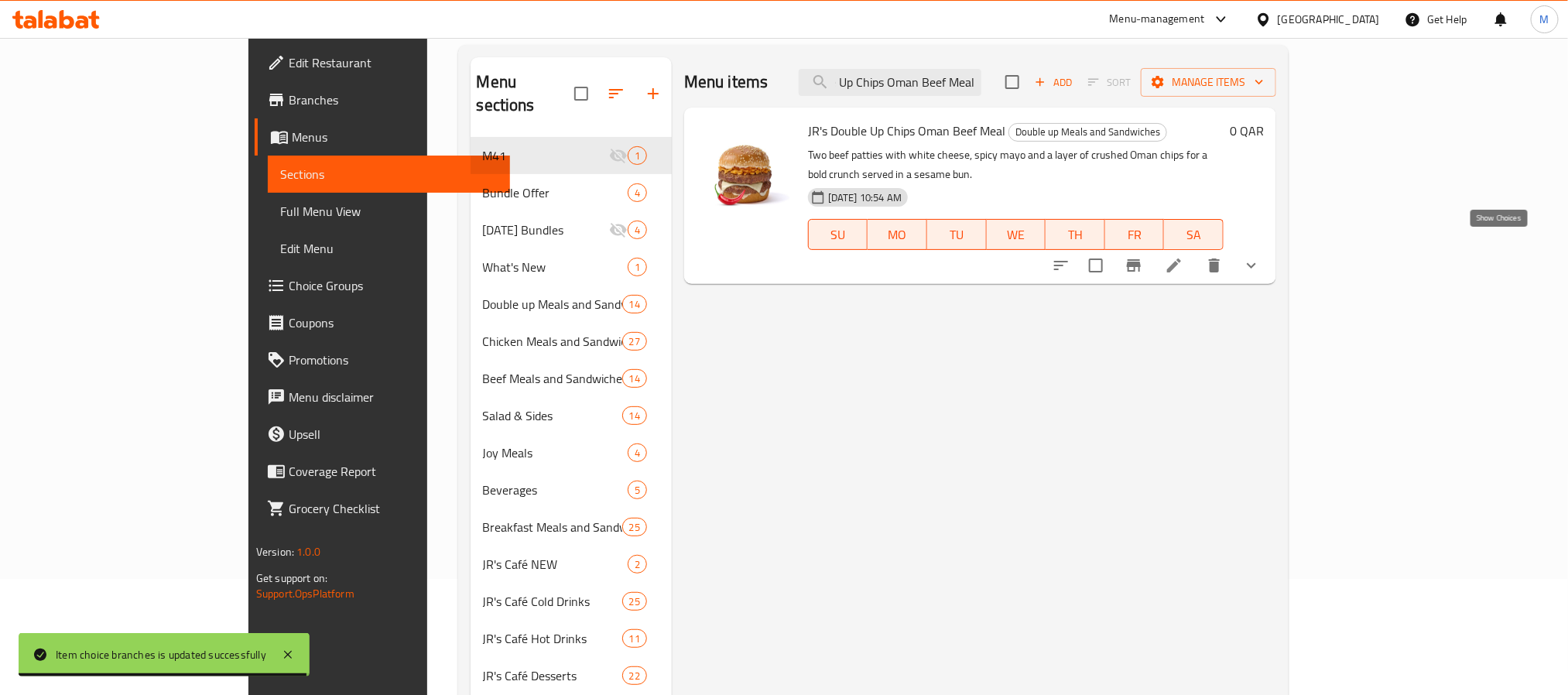
click at [1261, 256] on icon "show more" at bounding box center [1252, 265] width 18 height 18
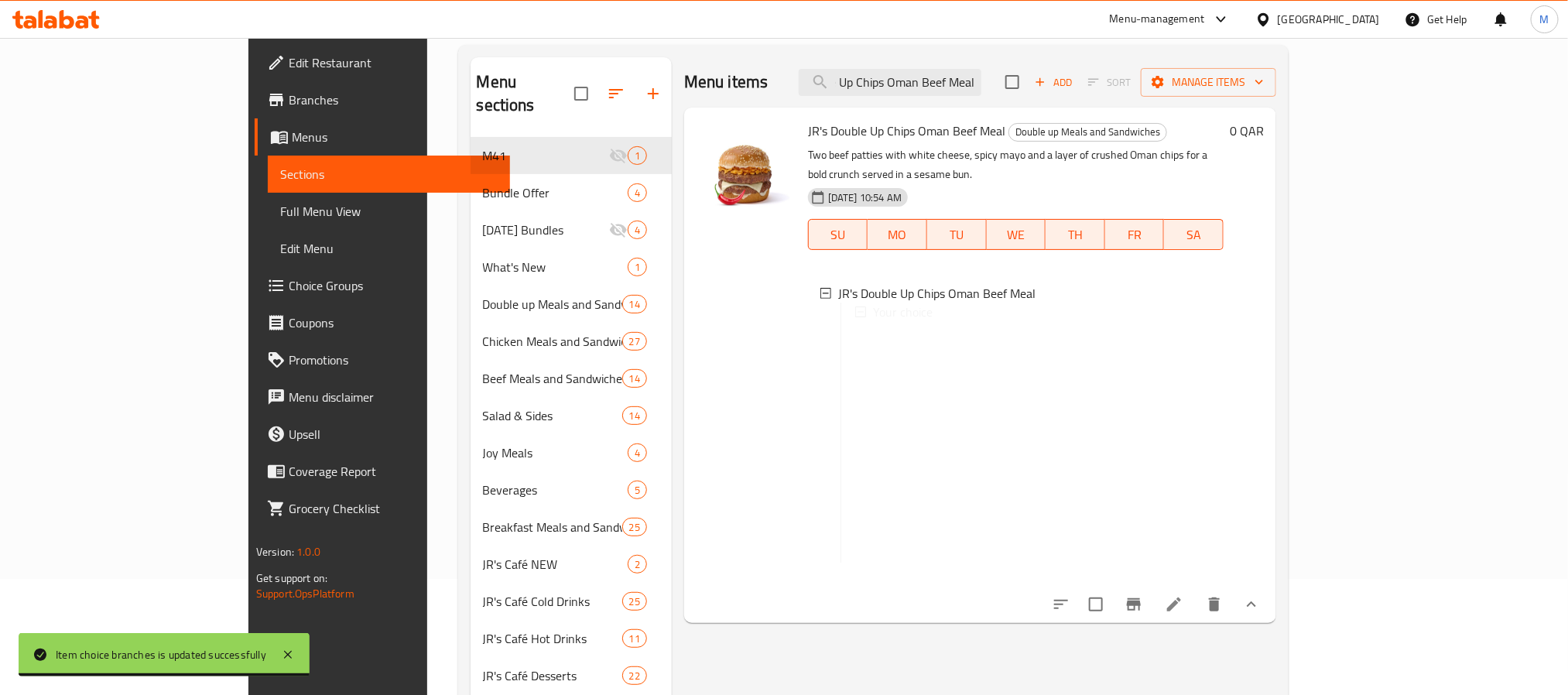
scroll to position [0, 0]
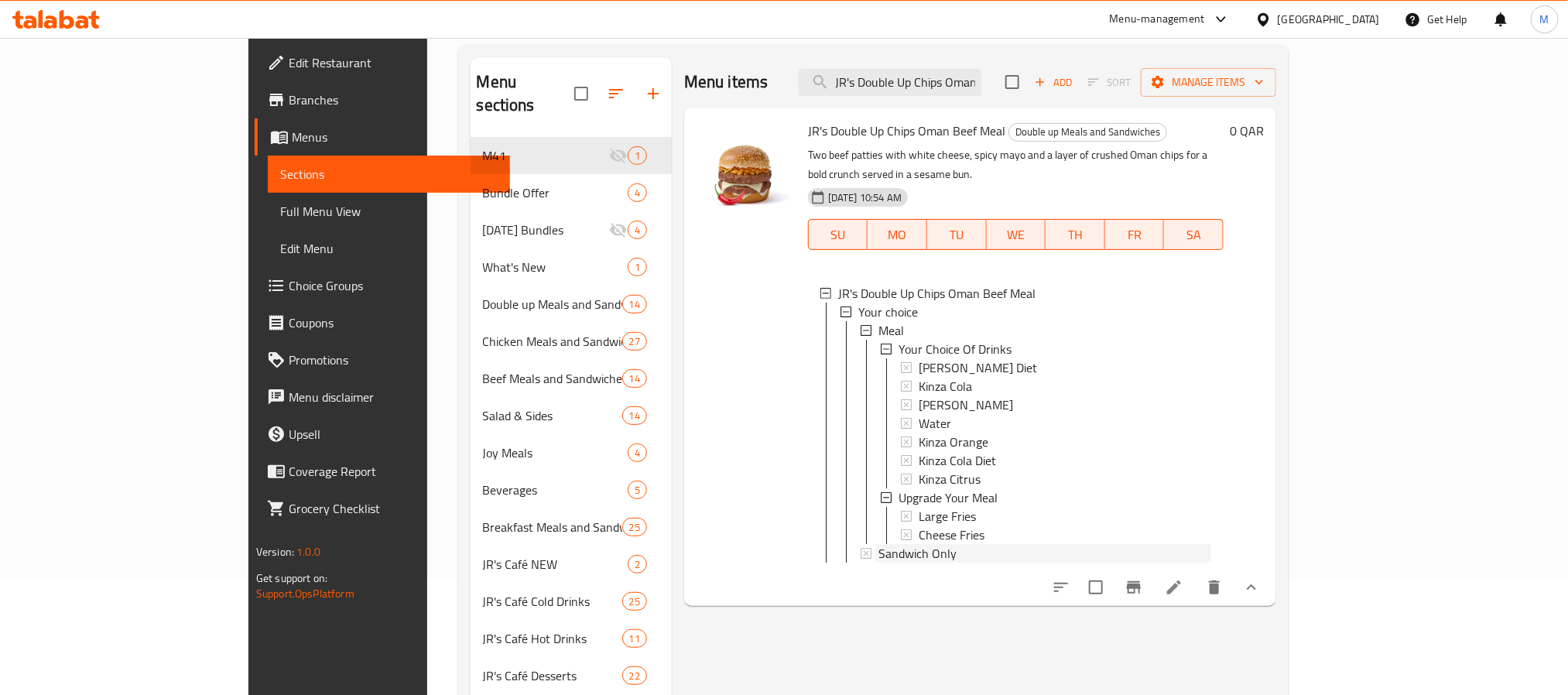
click at [878, 544] on span "Sandwich Only" at bounding box center [917, 553] width 78 height 18
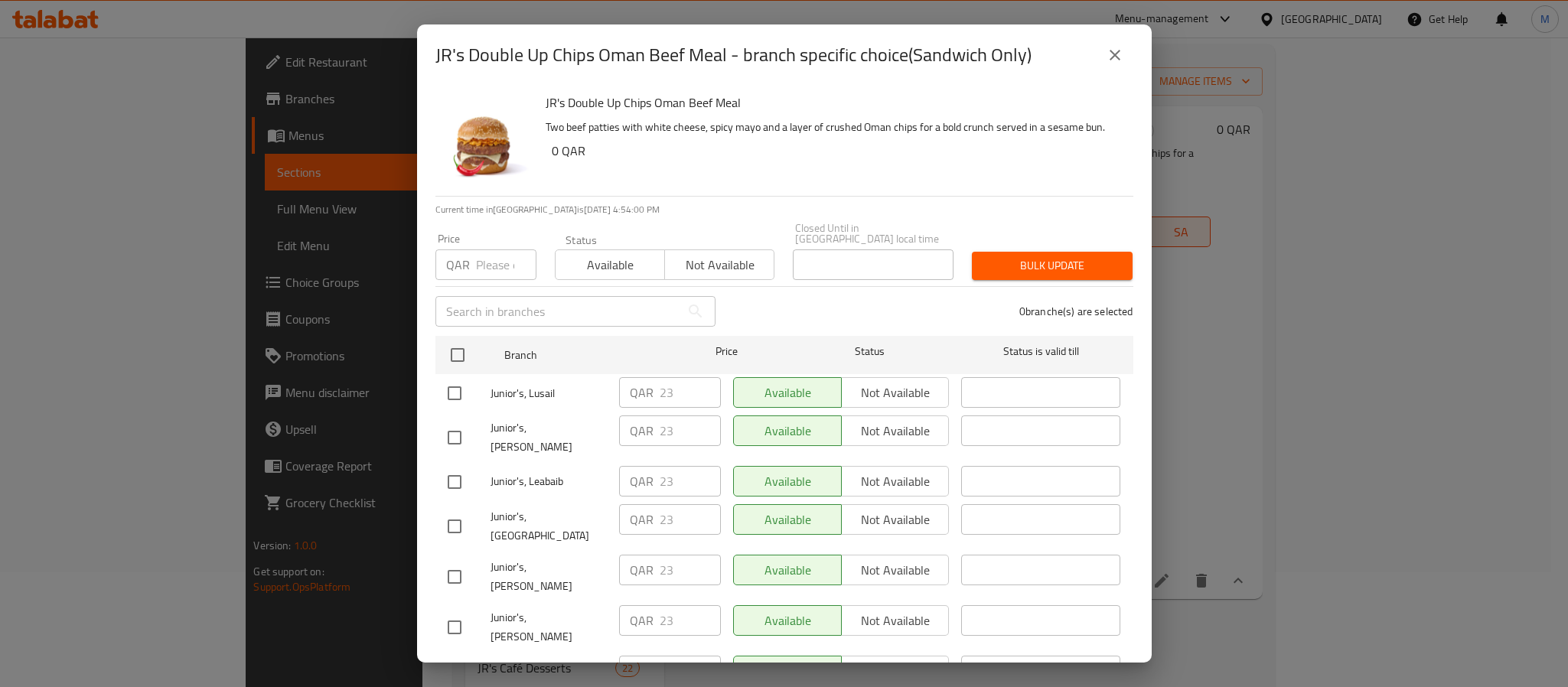
click at [1109, 58] on icon "close" at bounding box center [1114, 55] width 18 height 18
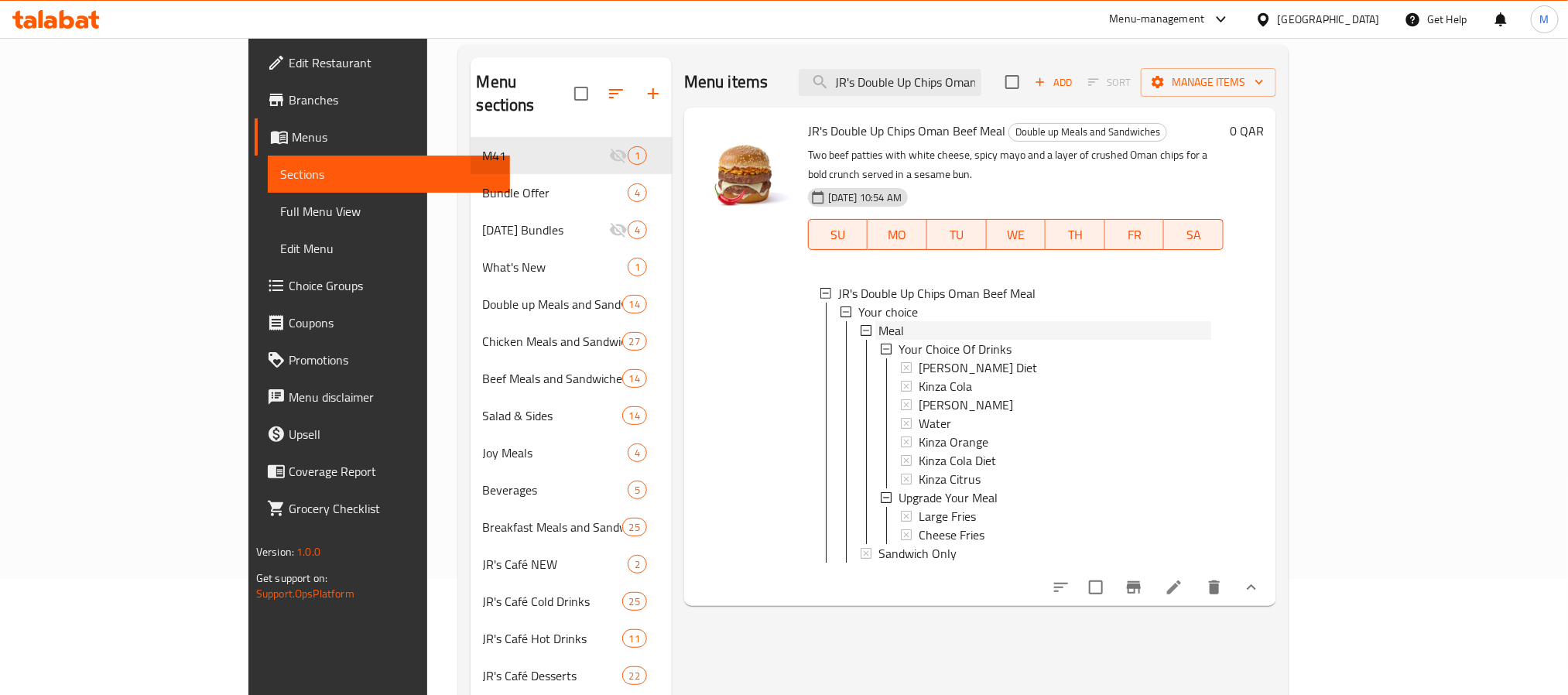
click at [878, 321] on span "Meal" at bounding box center [891, 330] width 25 height 18
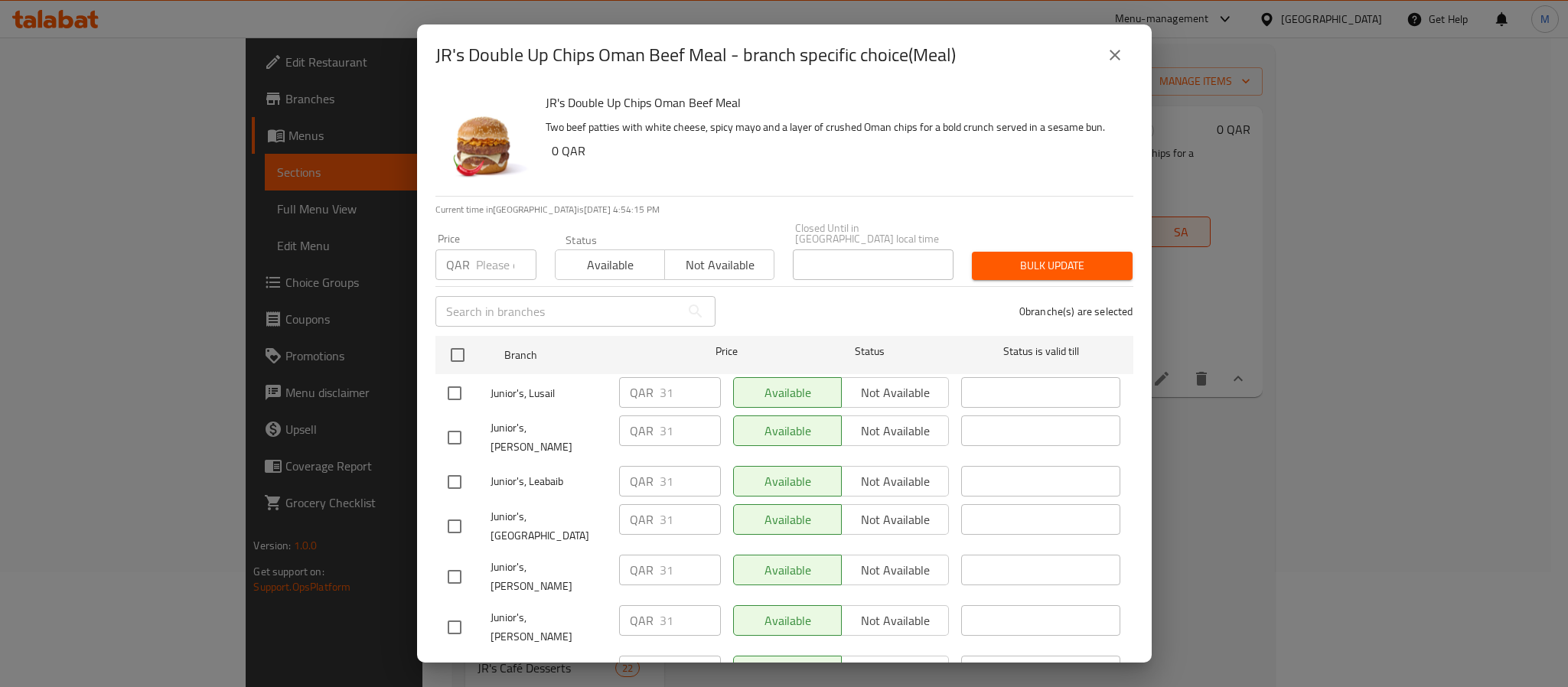
click at [1112, 60] on icon "close" at bounding box center [1114, 55] width 18 height 18
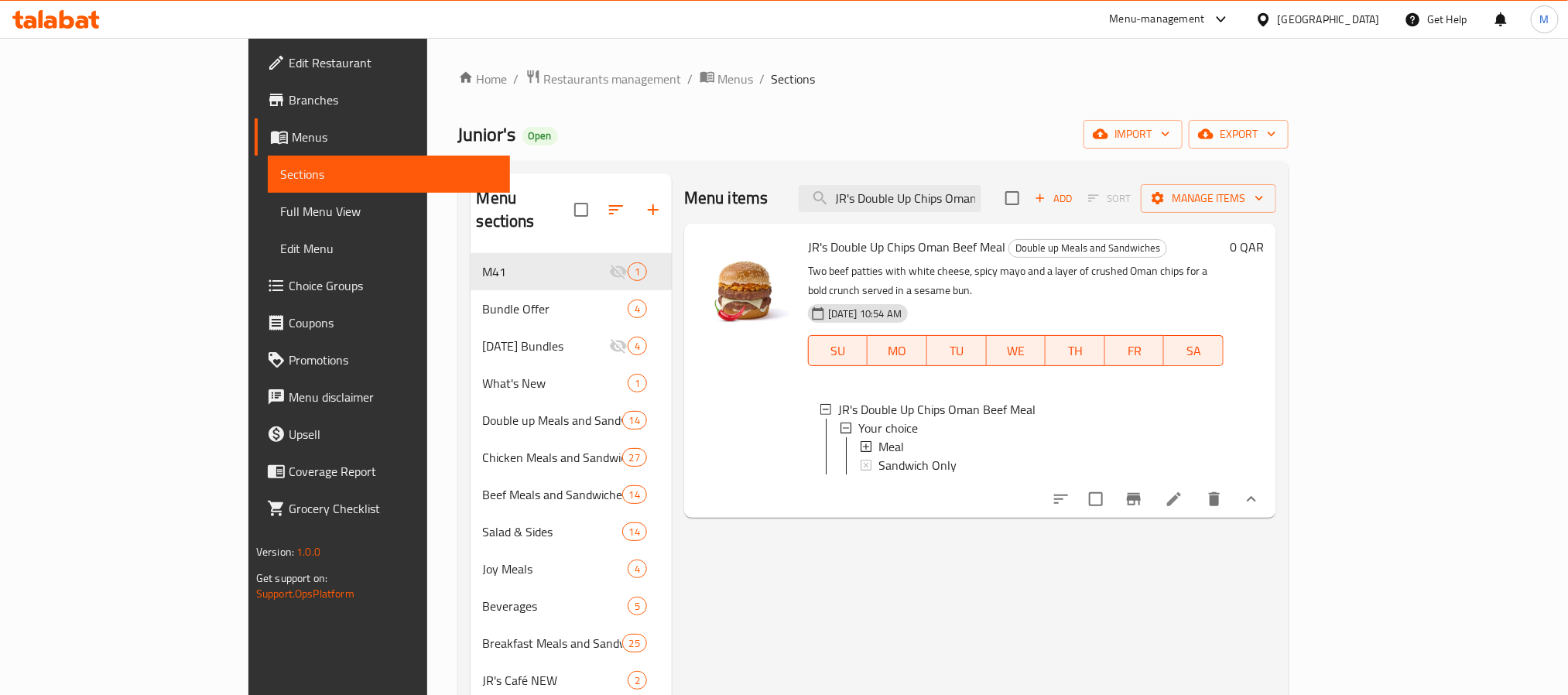
click at [868, 246] on span "JR's Double Up Chips Oman Beef Meal" at bounding box center [906, 247] width 197 height 23
copy h6 "JR's Double Up Chips Oman Beef Meal"
click at [289, 60] on span "Edit Restaurant" at bounding box center [393, 63] width 209 height 18
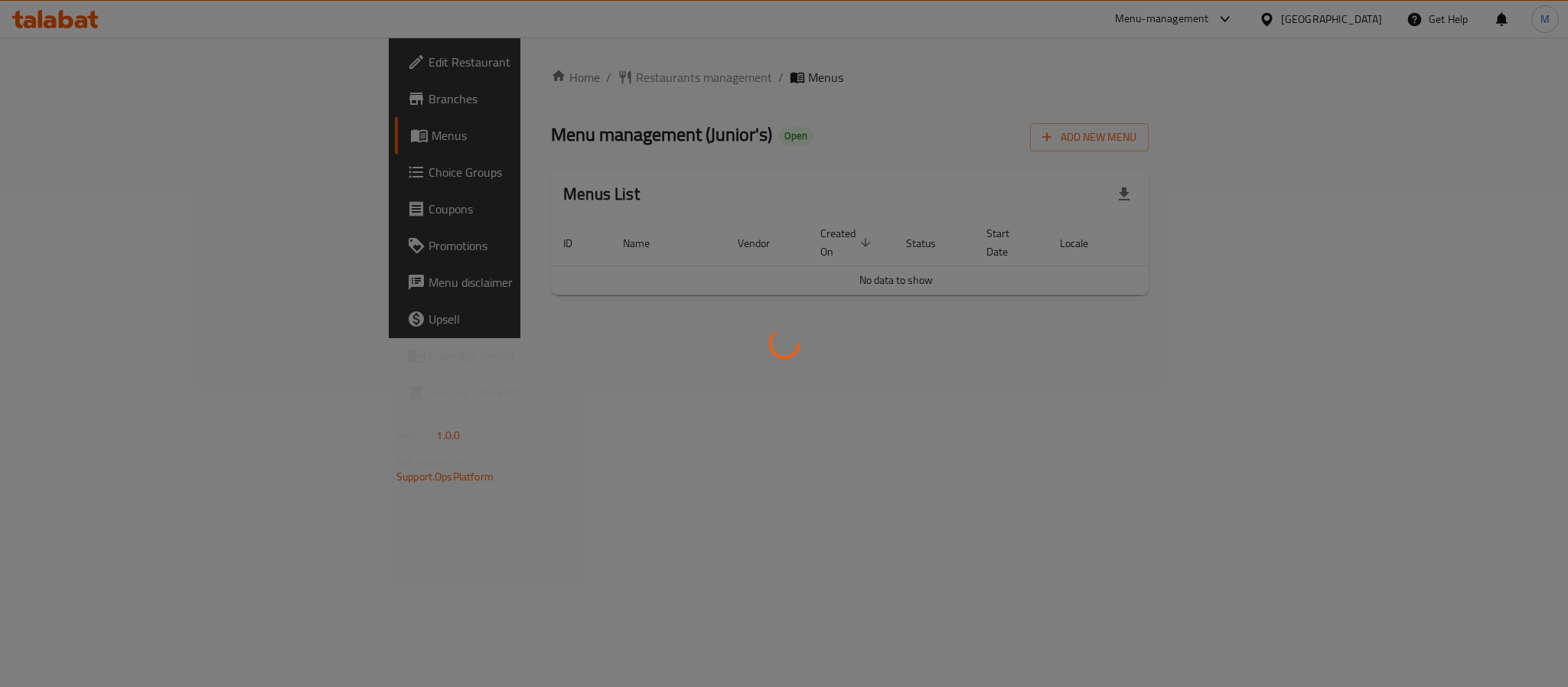
click at [1086, 76] on div at bounding box center [784, 343] width 1568 height 687
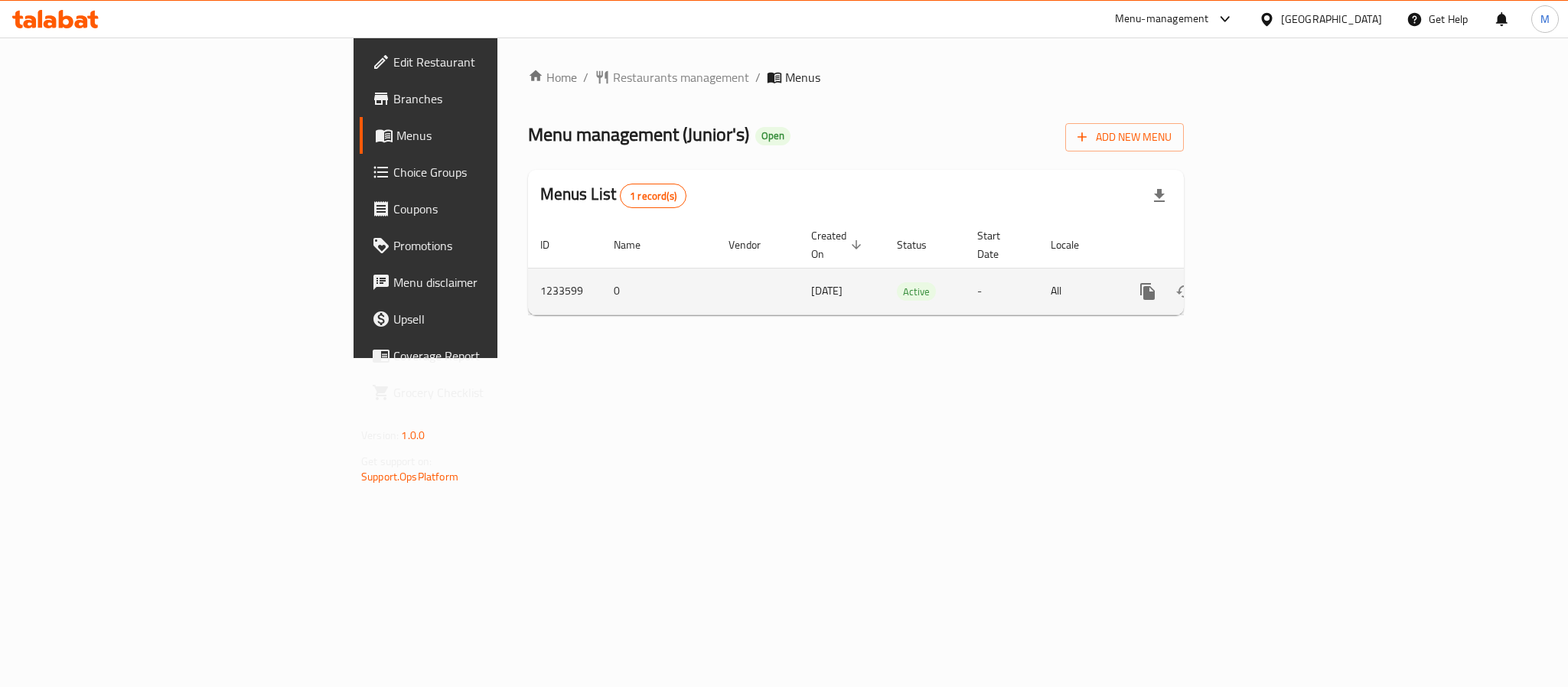
click at [1276, 284] on div "enhanced table" at bounding box center [1202, 291] width 147 height 36
click at [1276, 275] on link "enhanced table" at bounding box center [1258, 291] width 36 height 36
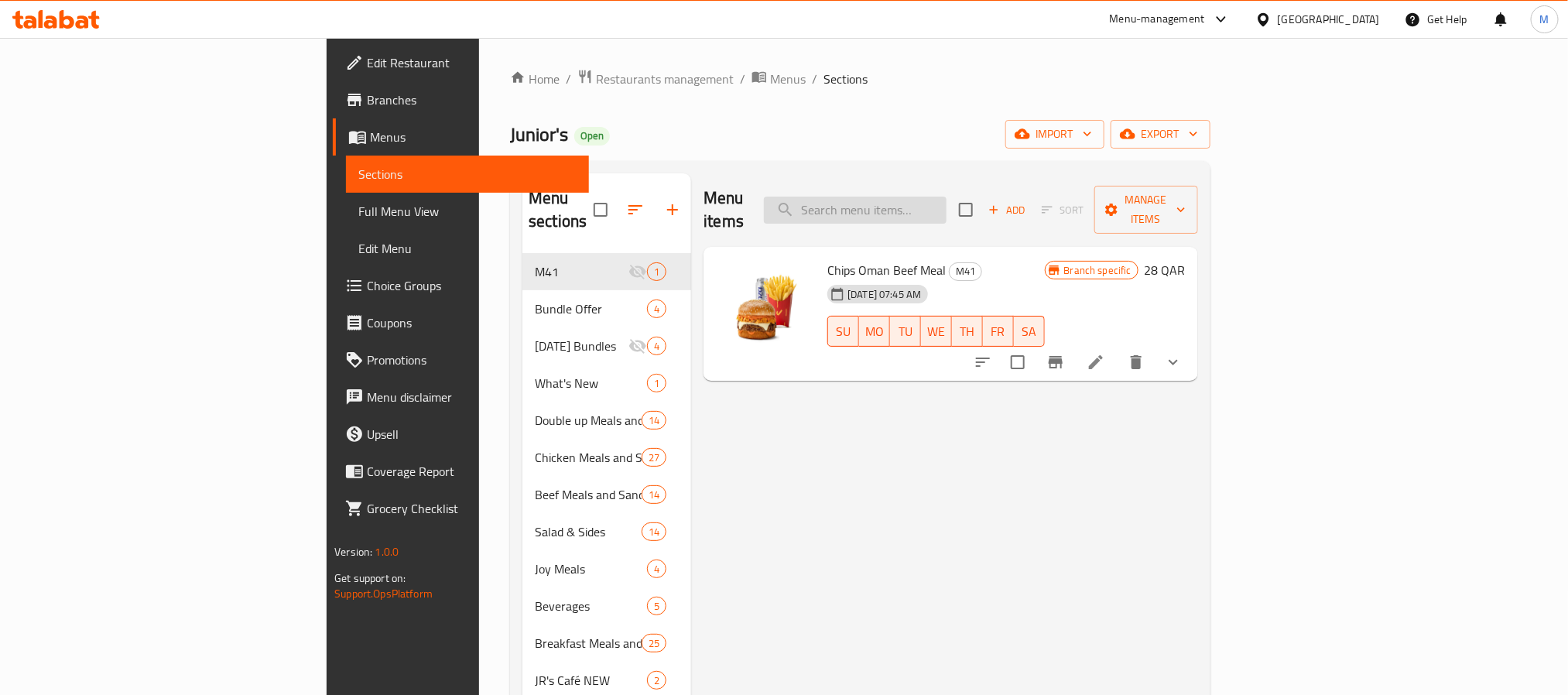
click at [947, 212] on input "search" at bounding box center [856, 210] width 183 height 27
paste input "JR's Double Up Chips Oman Beef Meal"
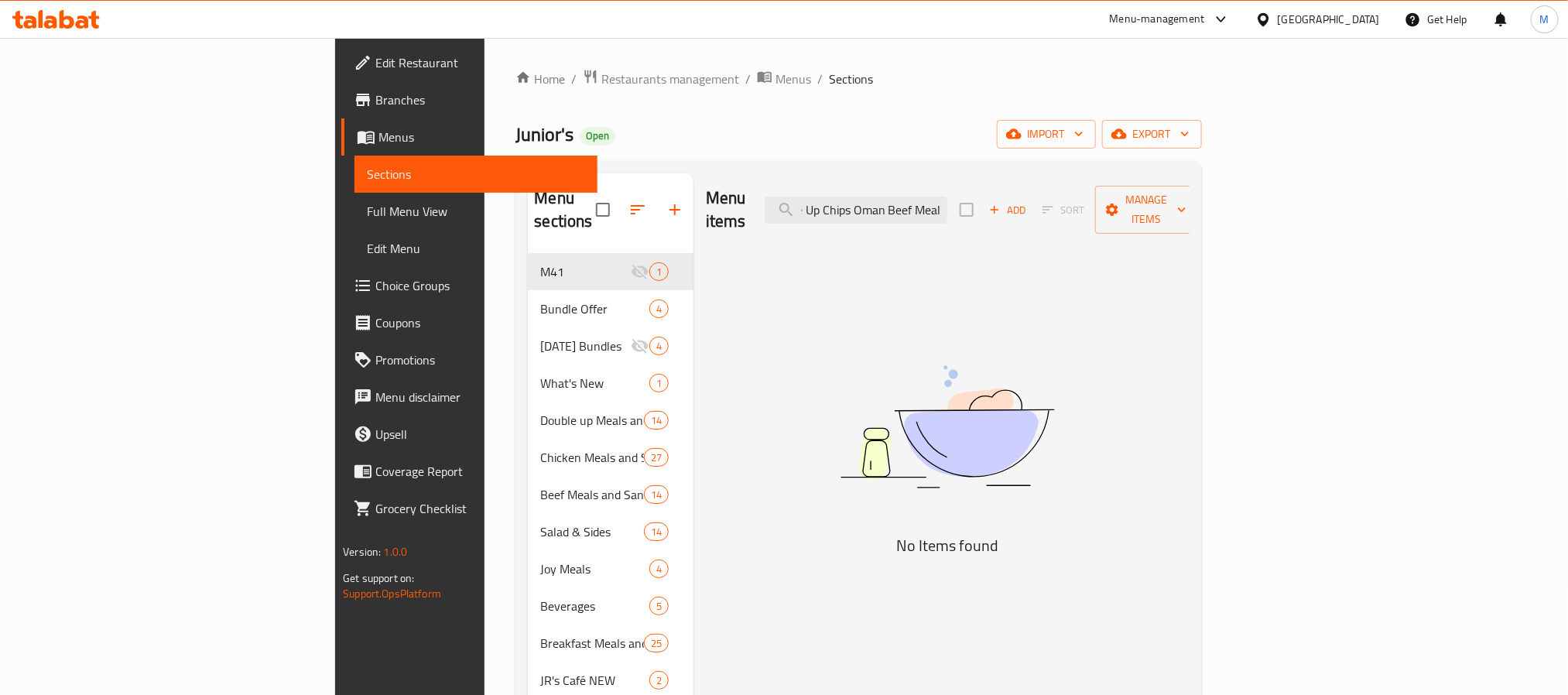
scroll to position [0, 58]
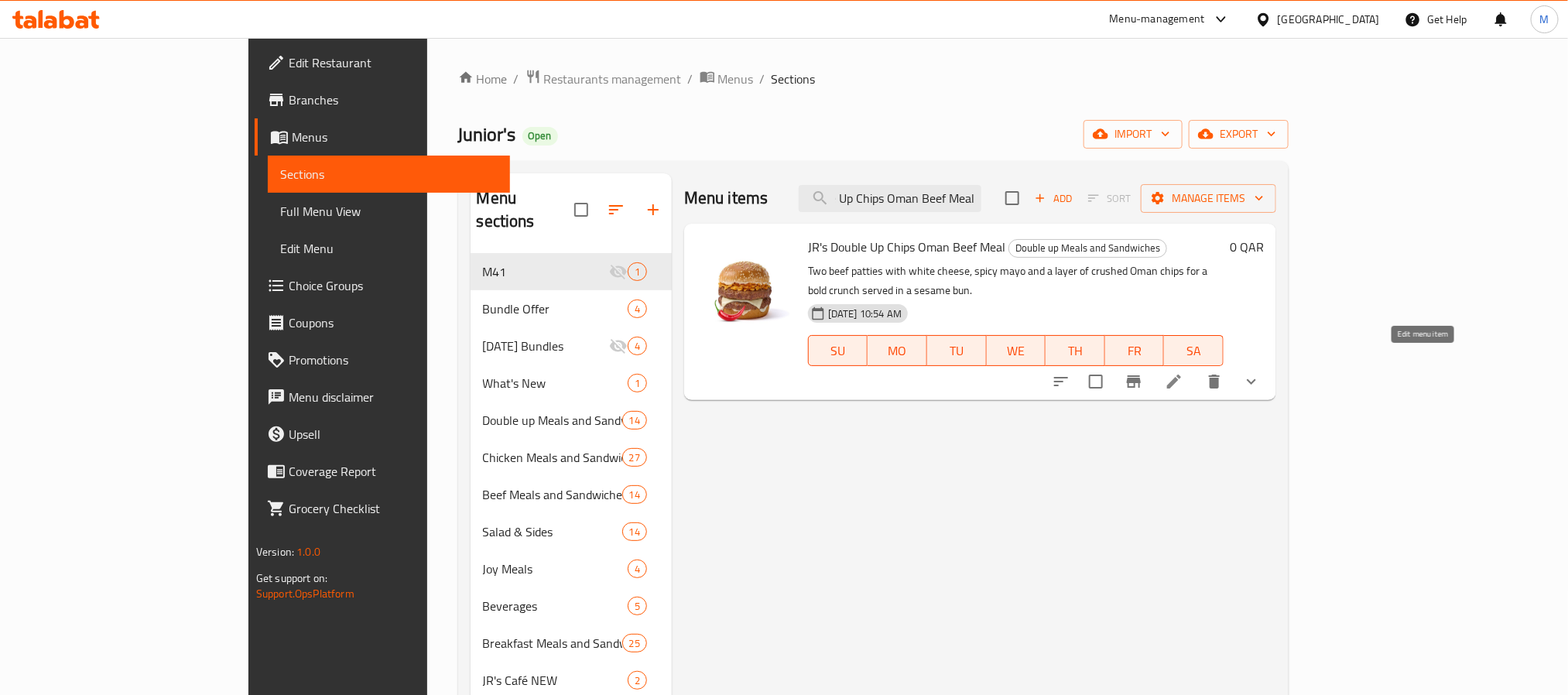
type input "JR's Double Up Chips Oman Beef Meal"
click at [1181, 375] on icon at bounding box center [1174, 381] width 14 height 14
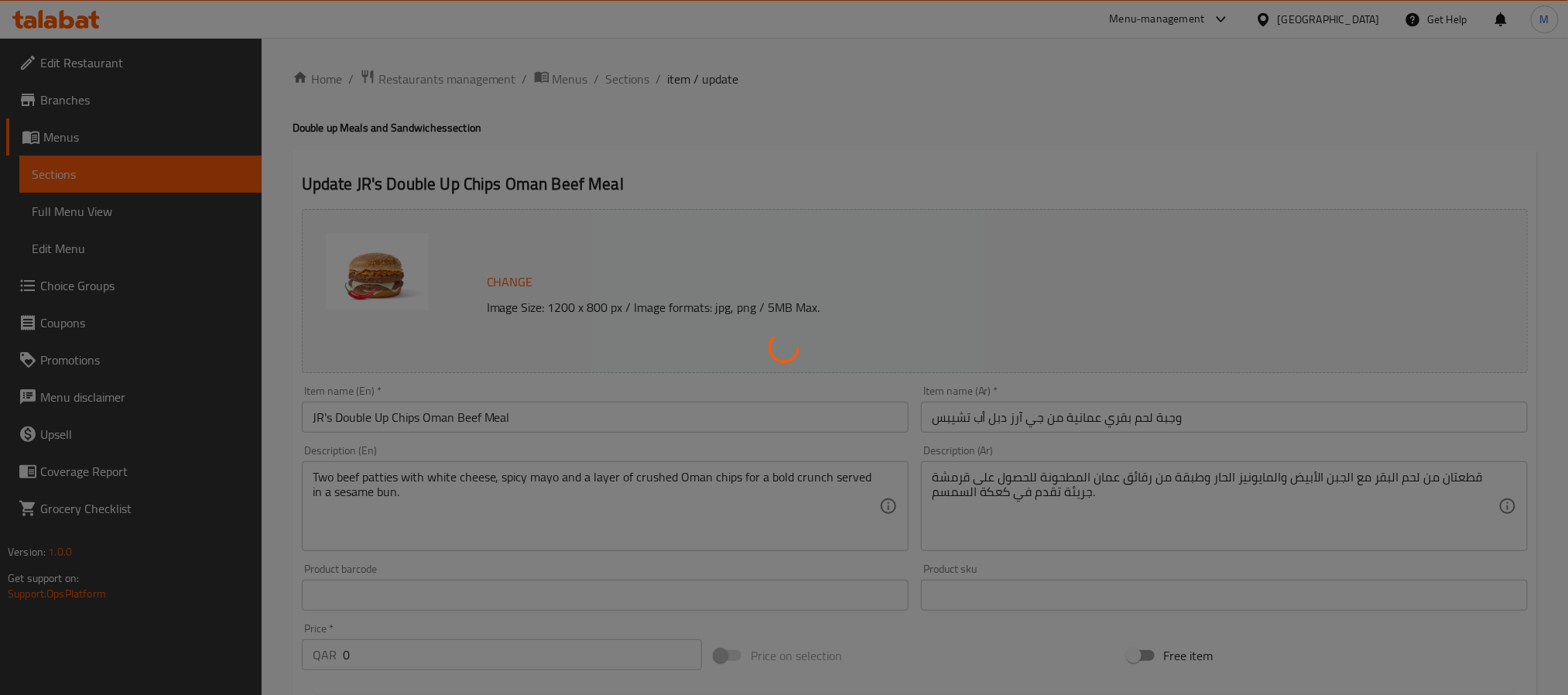
type input "إختيارك من المشروبات"
type input "1"
type input "قم بترقية وجبتك"
type input "0"
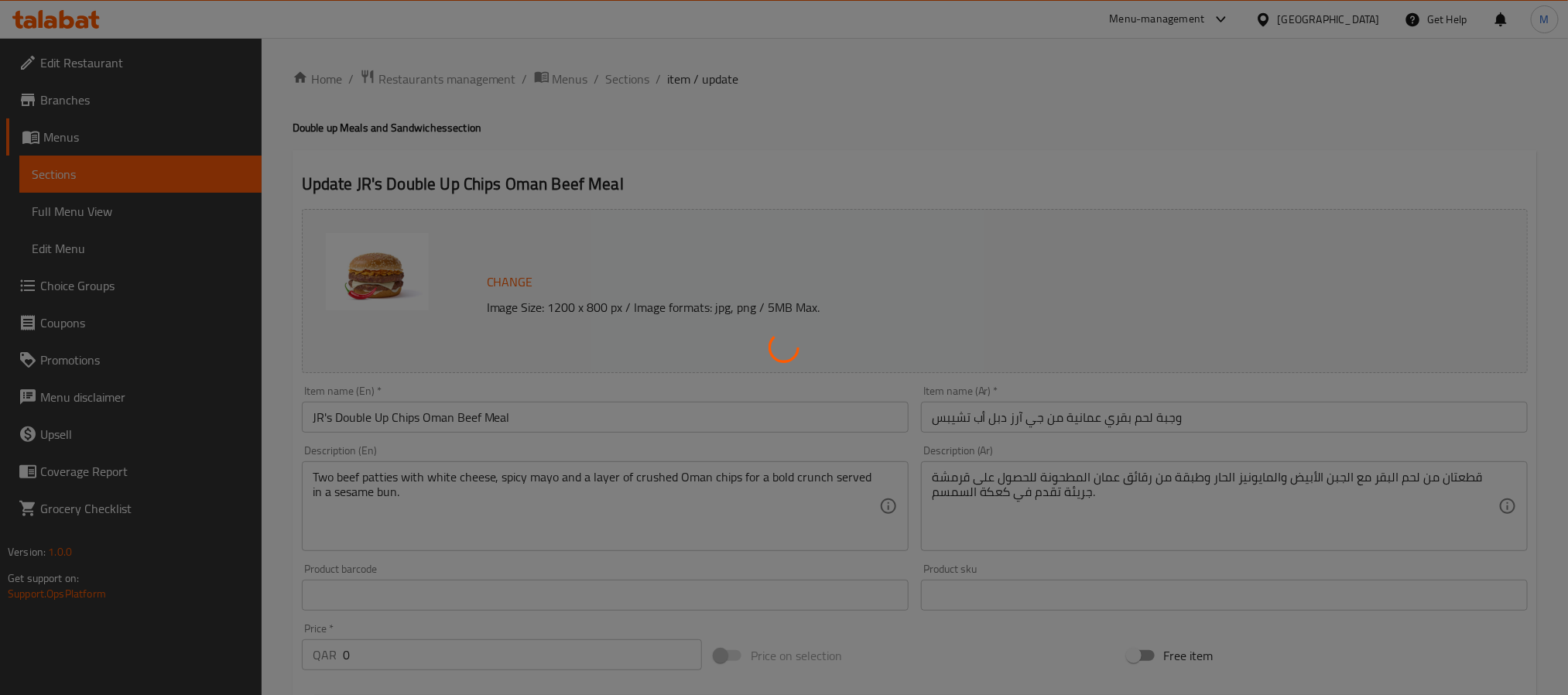
type input "1"
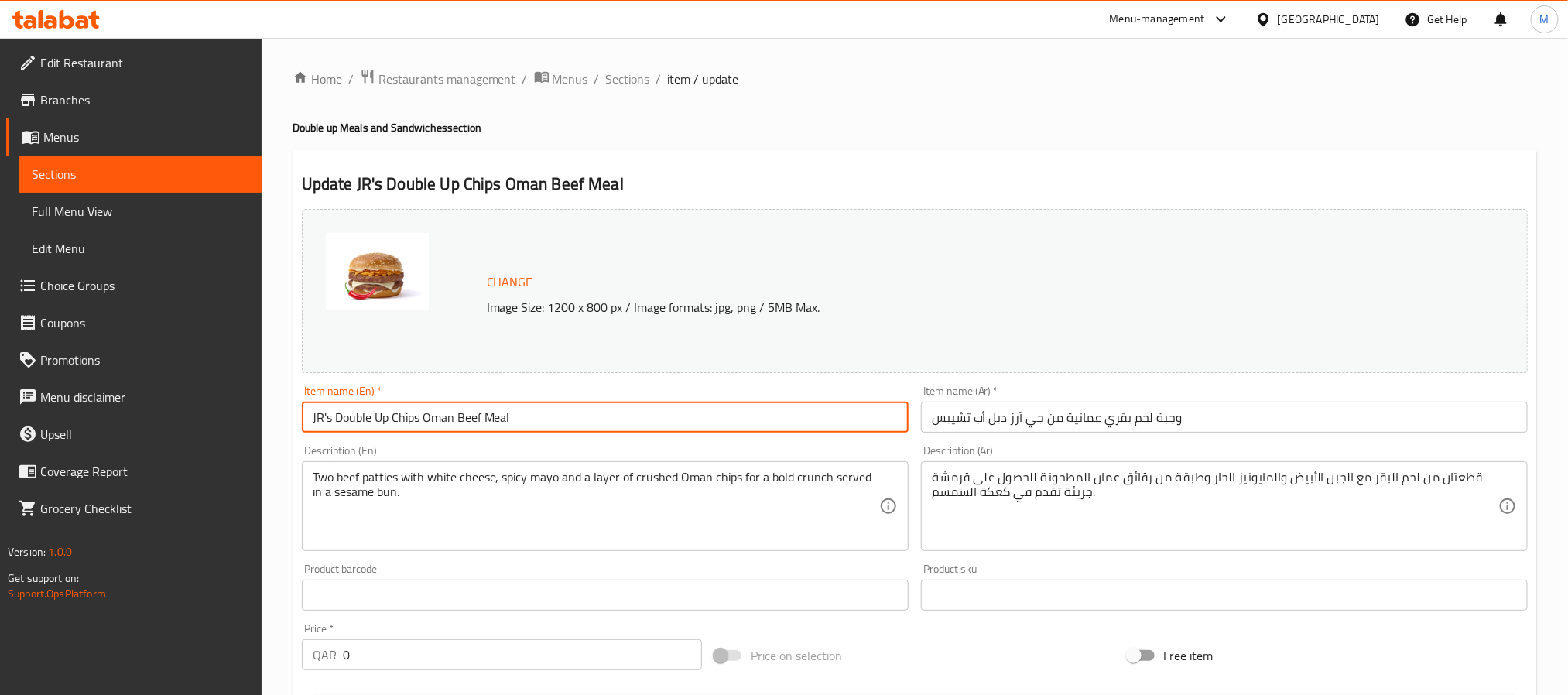
click at [548, 406] on input "JR's Double Up Chips Oman Beef Meal" at bounding box center [605, 417] width 607 height 31
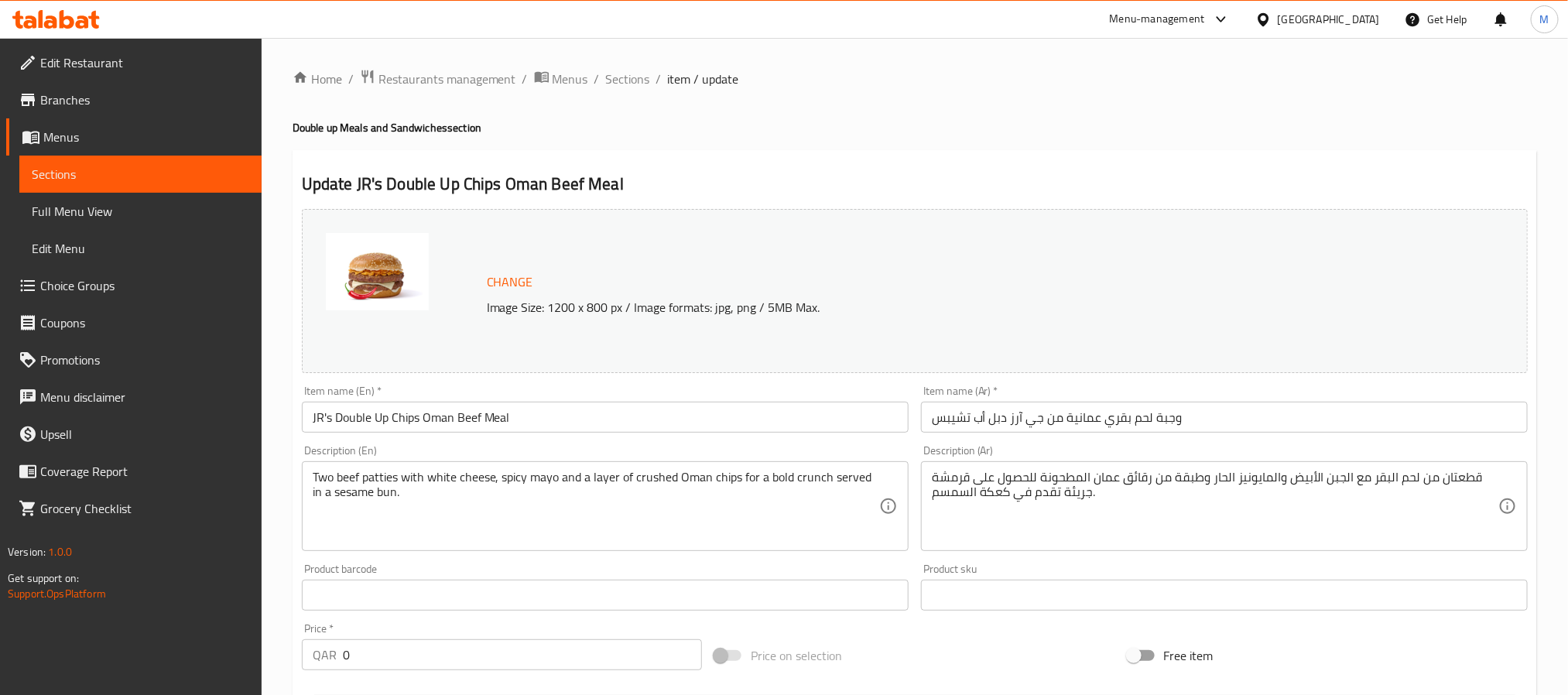
click at [67, 98] on span "Branches" at bounding box center [144, 100] width 209 height 18
